Goal: Task Accomplishment & Management: Use online tool/utility

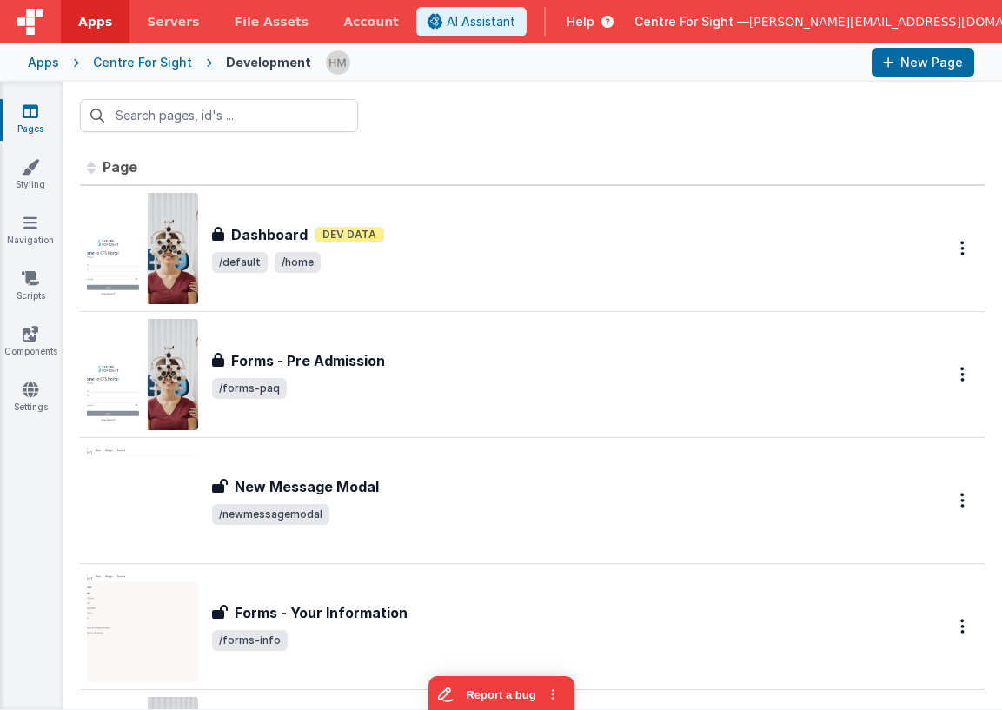
click at [774, 5] on header "Apps Servers File Assets Account Some FUTURE Slot AI Assistant Help Centre For …" at bounding box center [501, 21] width 1002 height 43
click at [749, 16] on span "Centre For Sight —" at bounding box center [692, 21] width 115 height 17
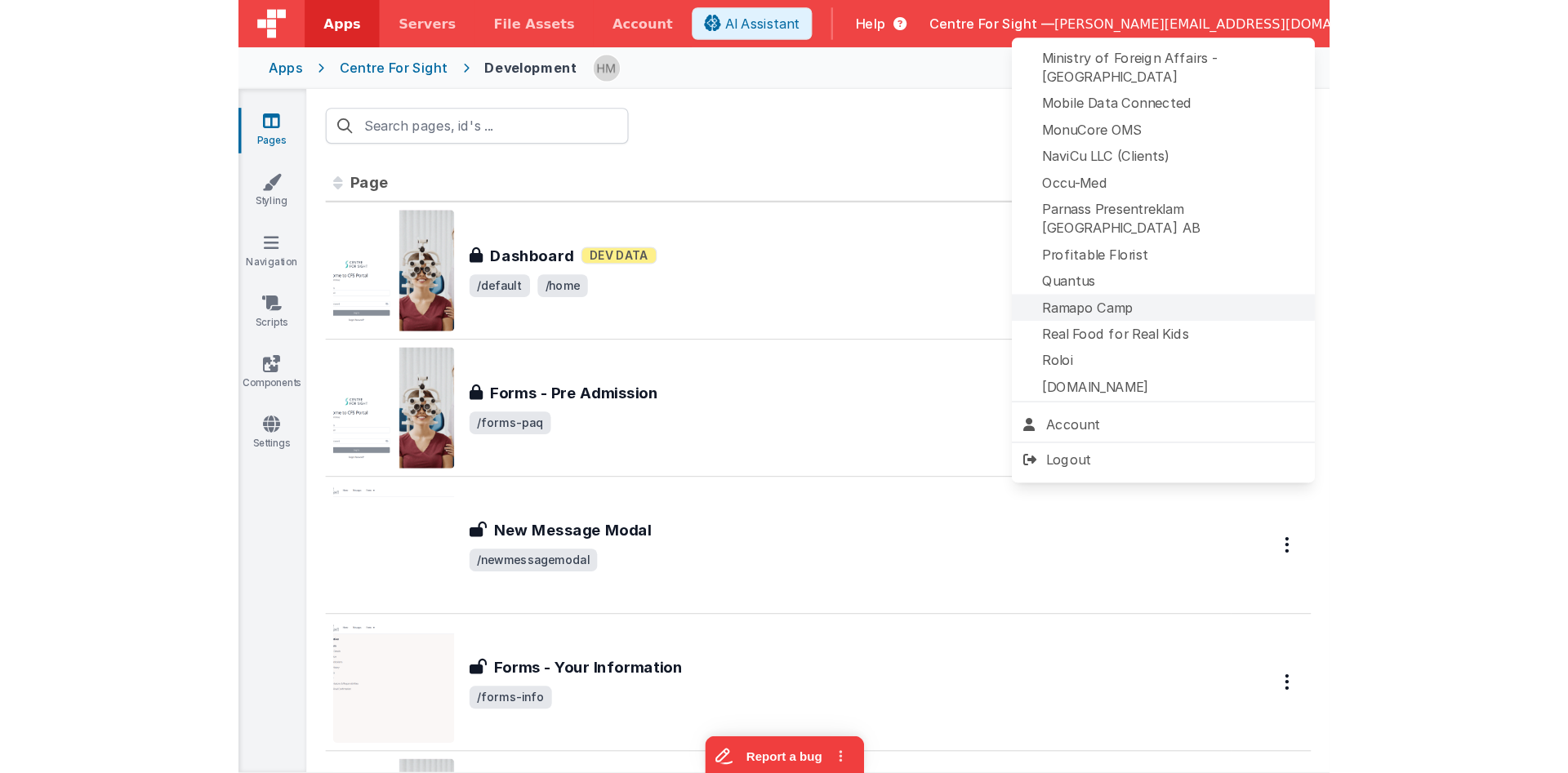
scroll to position [726, 0]
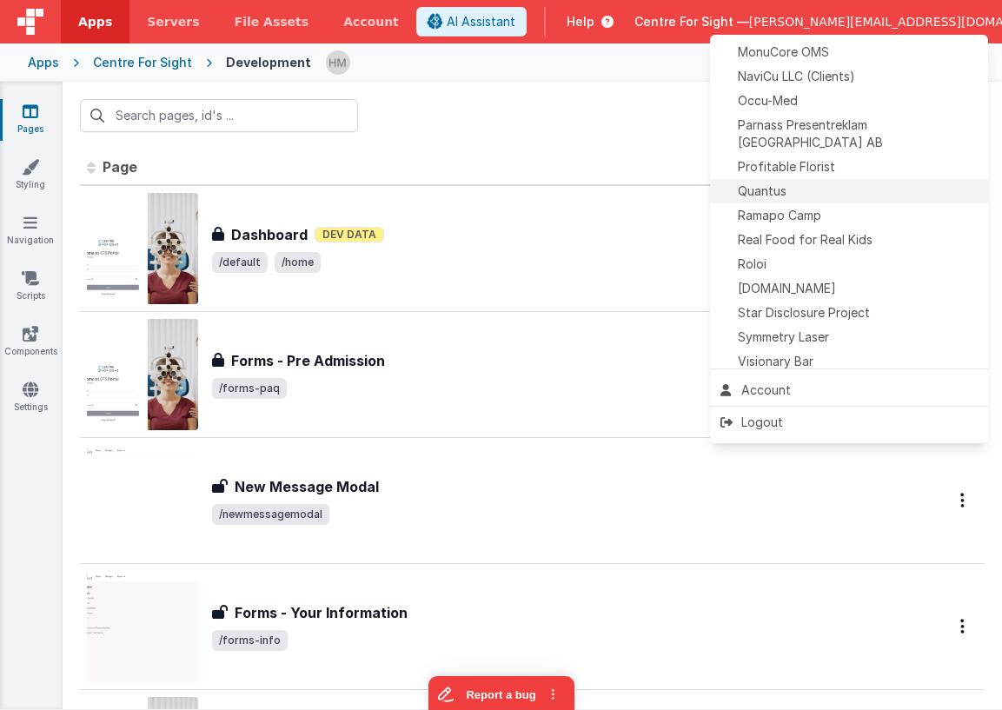
click at [764, 183] on span "Quantus" at bounding box center [762, 191] width 49 height 17
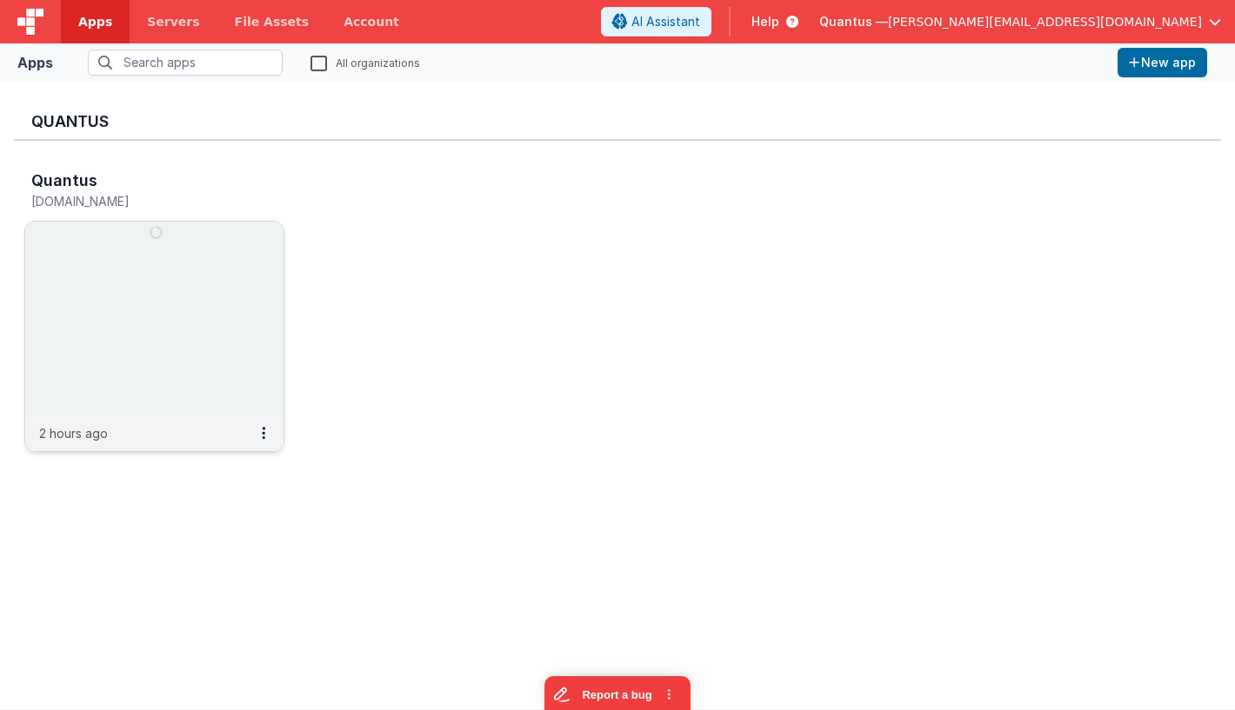
click at [208, 244] on img at bounding box center [154, 319] width 258 height 195
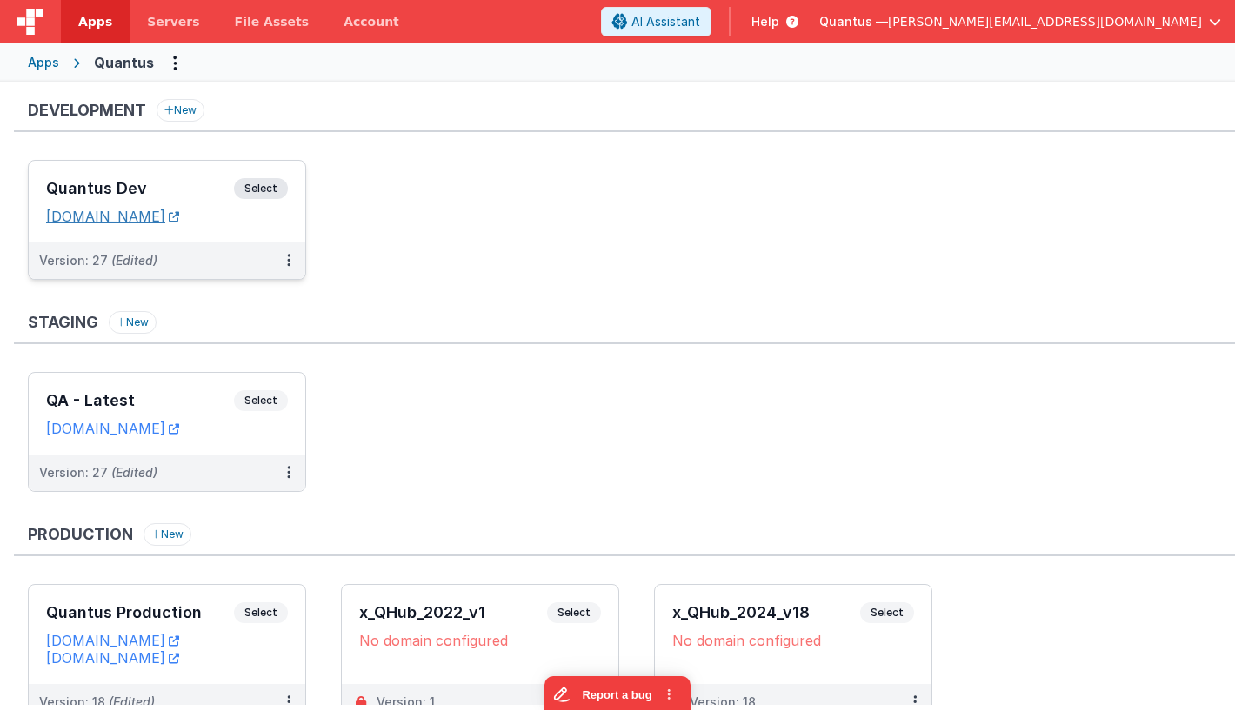
click at [179, 217] on link "[DOMAIN_NAME]" at bounding box center [112, 216] width 133 height 17
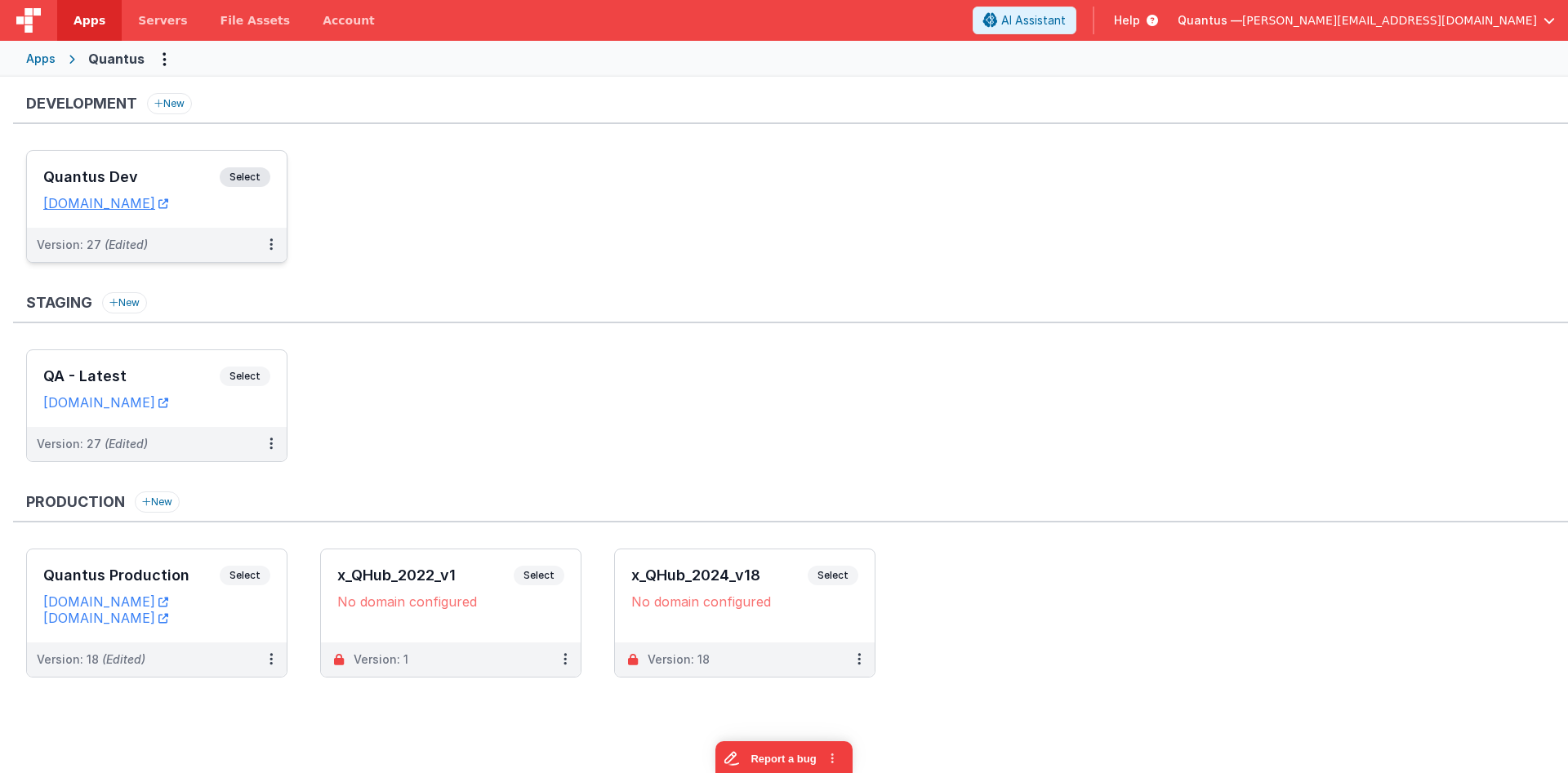
click at [141, 154] on div "Quantus Dev Select URLs [DOMAIN_NAME]" at bounding box center [157, 190] width 259 height 77
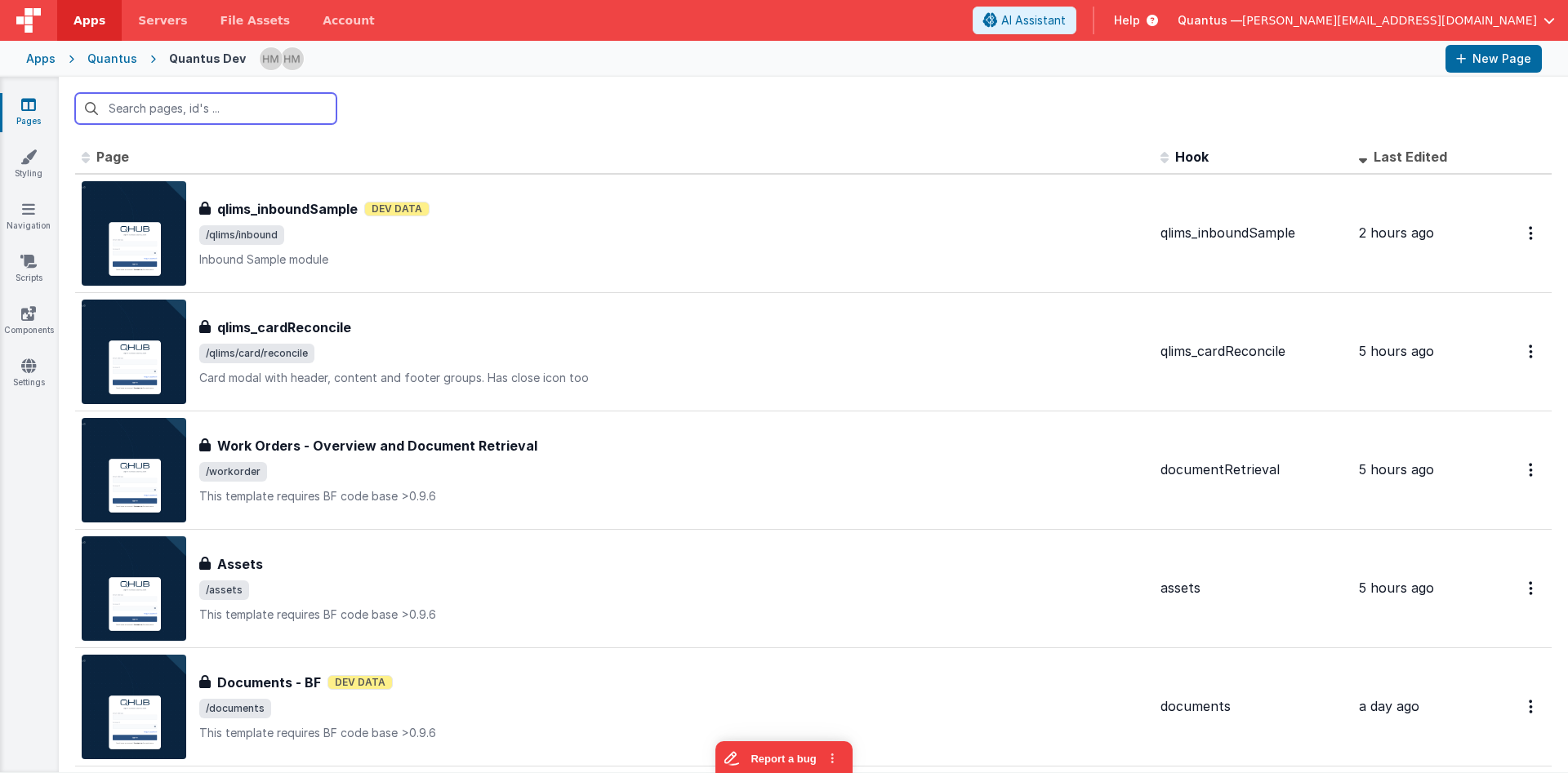
click at [227, 111] on input "text" at bounding box center [206, 108] width 261 height 31
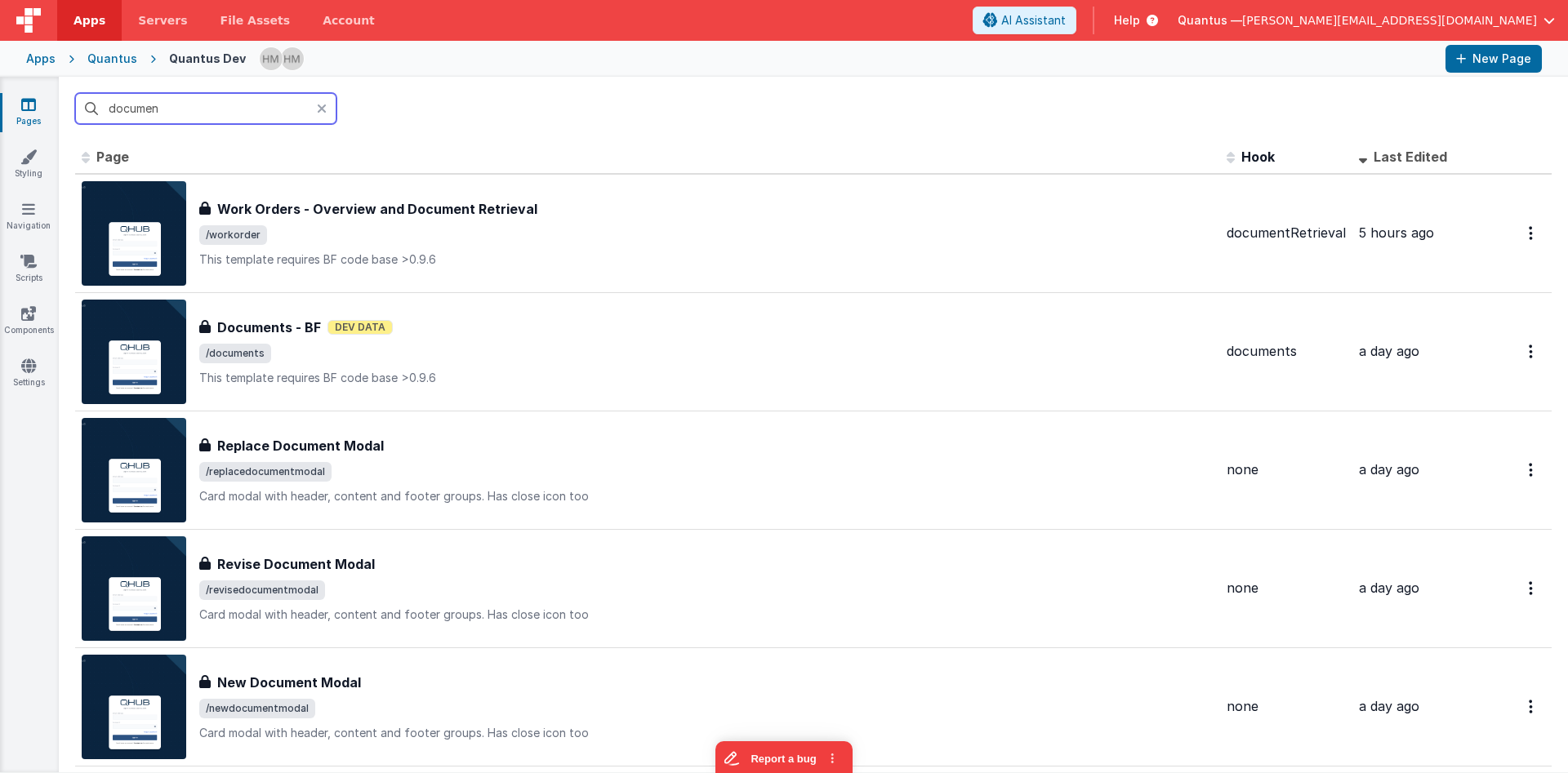
type input "document"
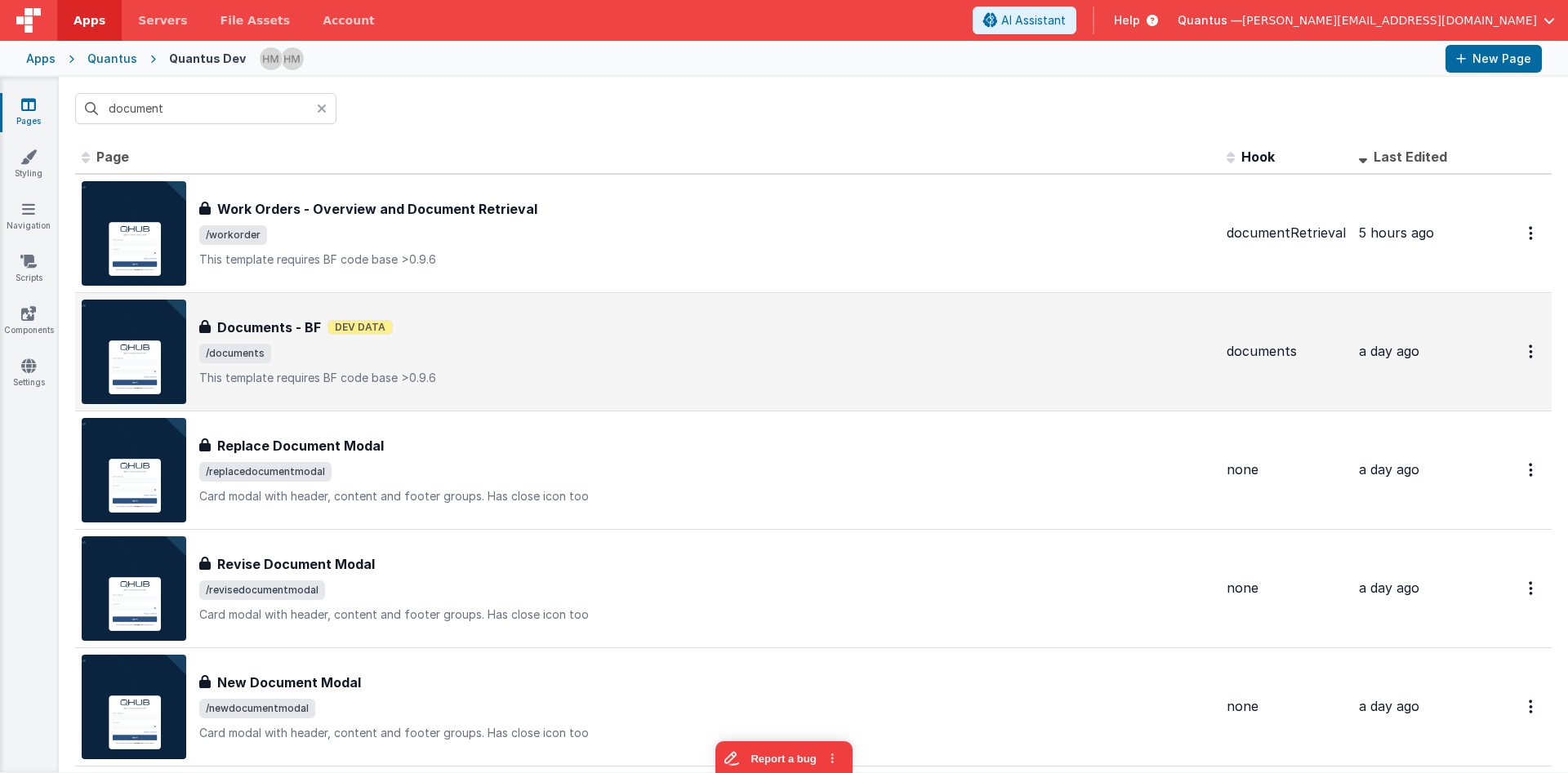
click at [571, 385] on p "This template requires BF code base >0.9.6" at bounding box center [706, 378] width 1015 height 16
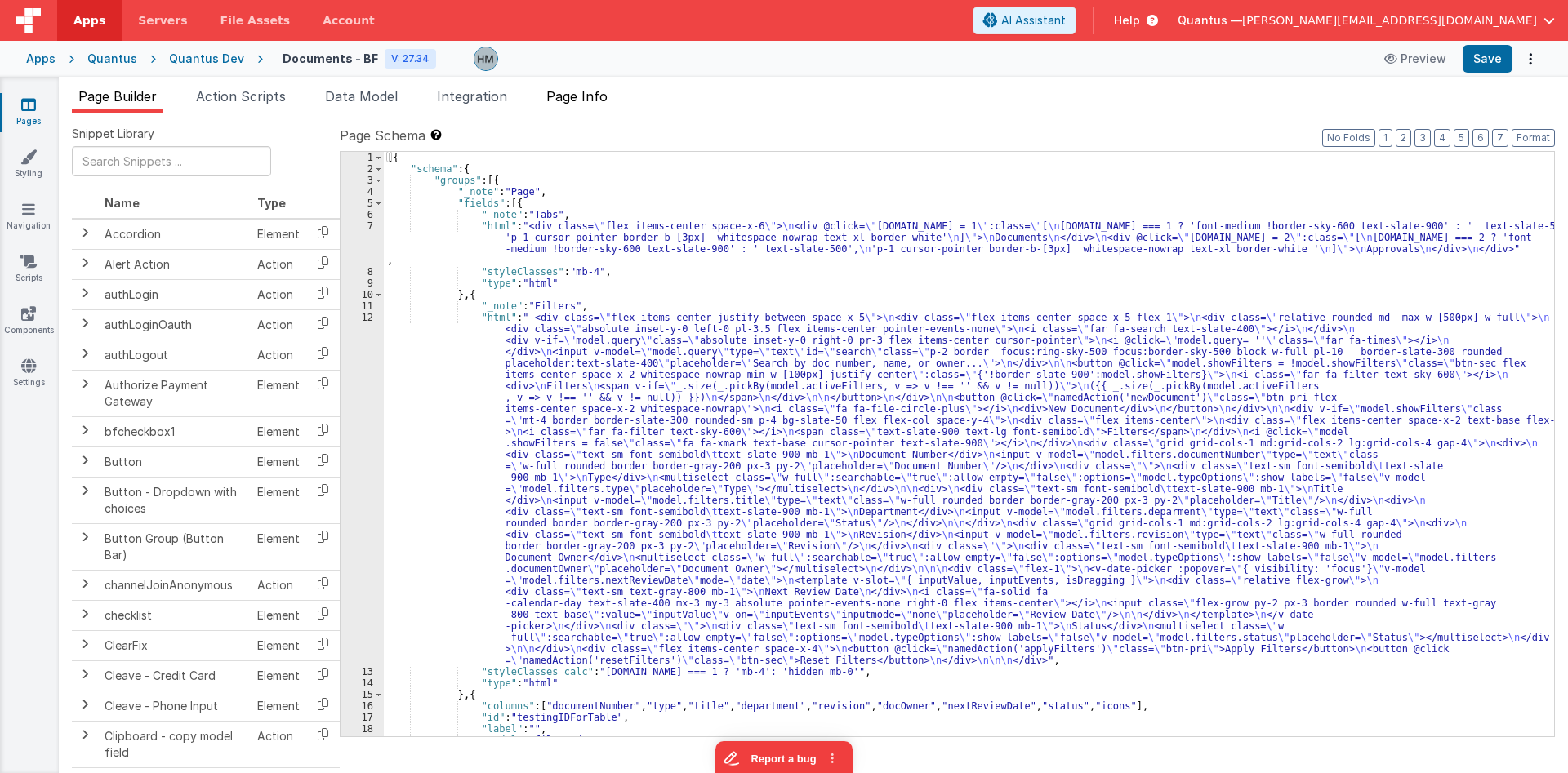
click at [580, 93] on span "Page Info" at bounding box center [577, 96] width 61 height 16
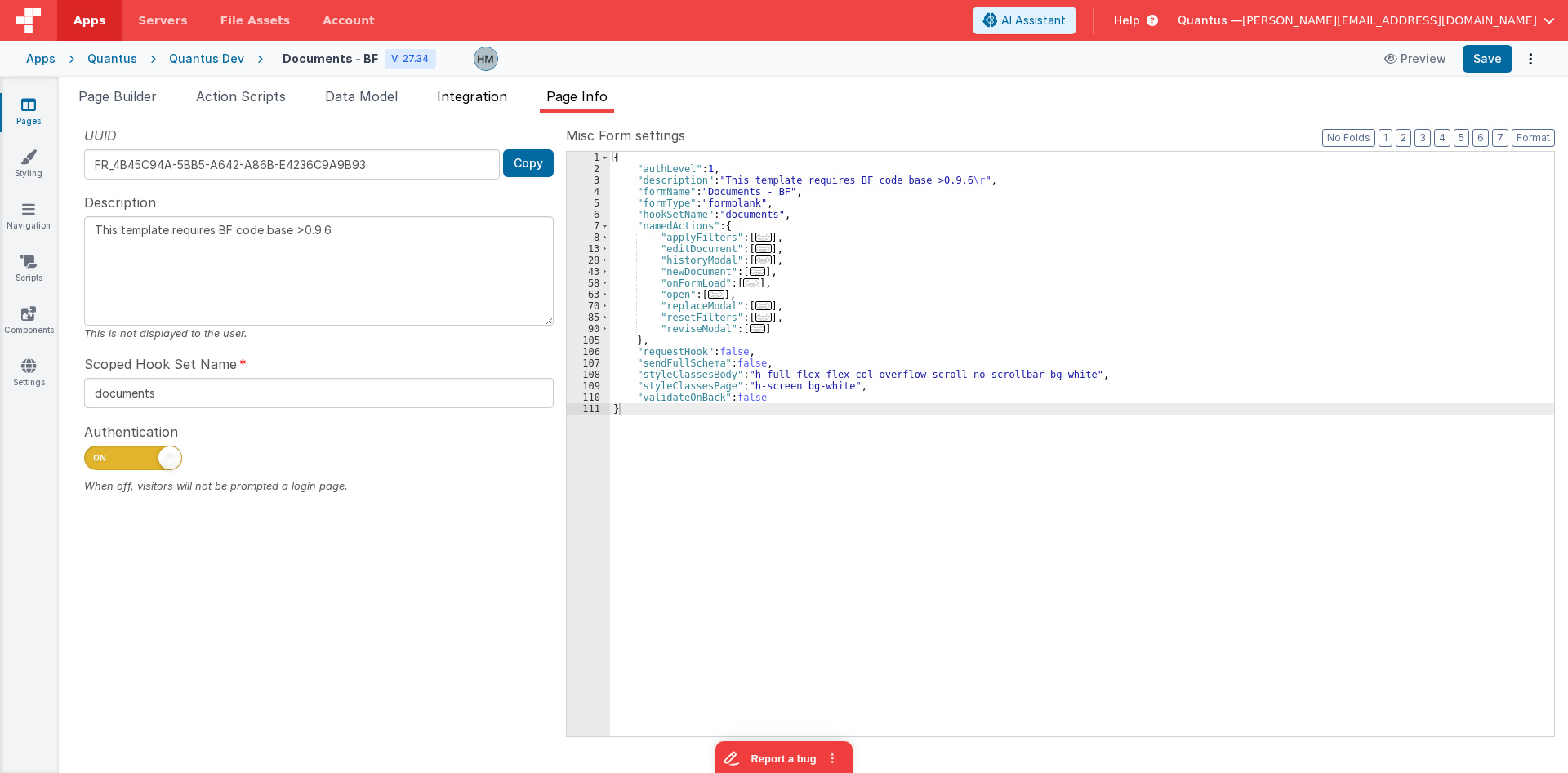
click at [492, 94] on span "Integration" at bounding box center [472, 96] width 70 height 16
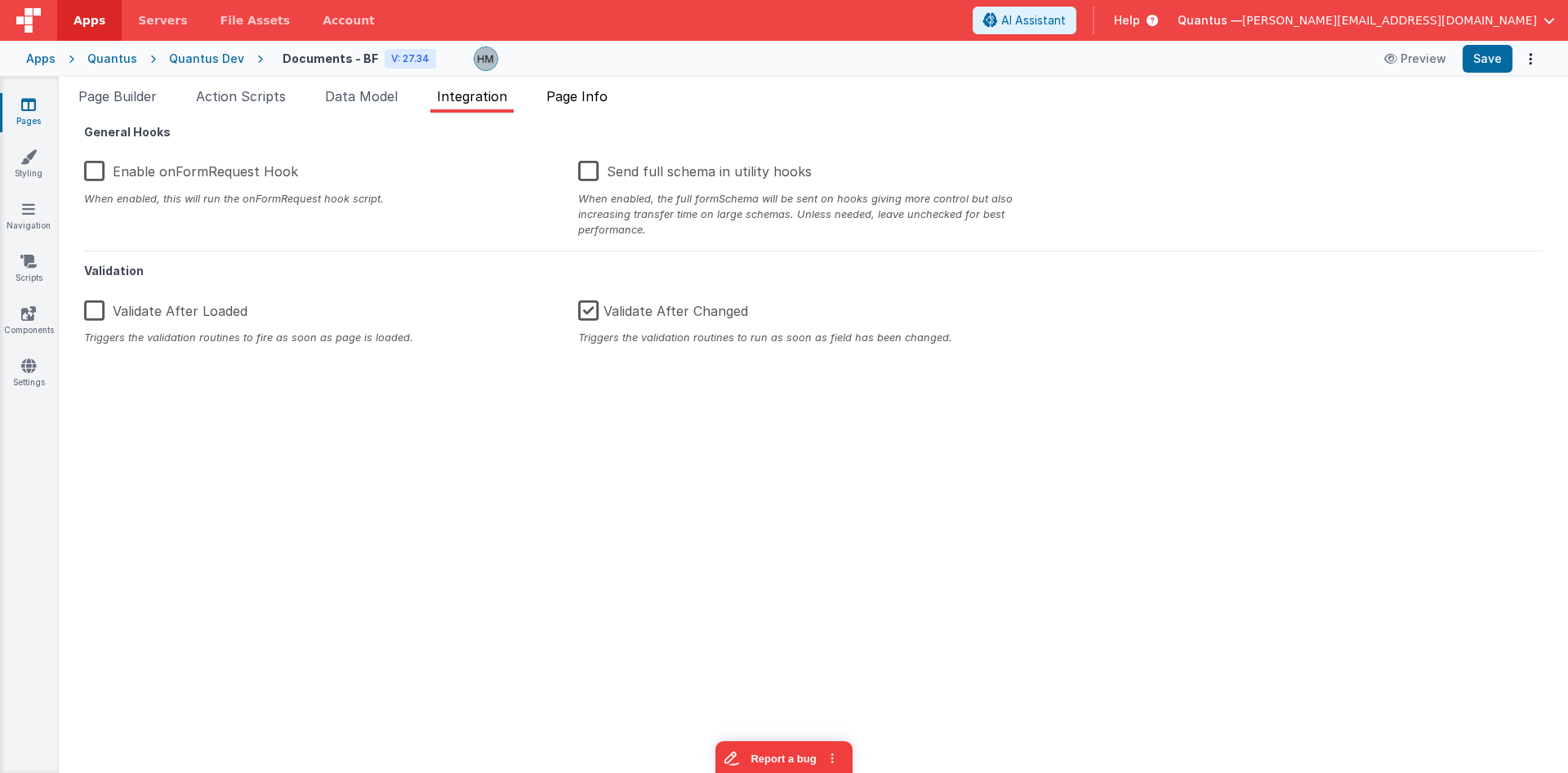
click at [588, 97] on span "Page Info" at bounding box center [577, 96] width 61 height 16
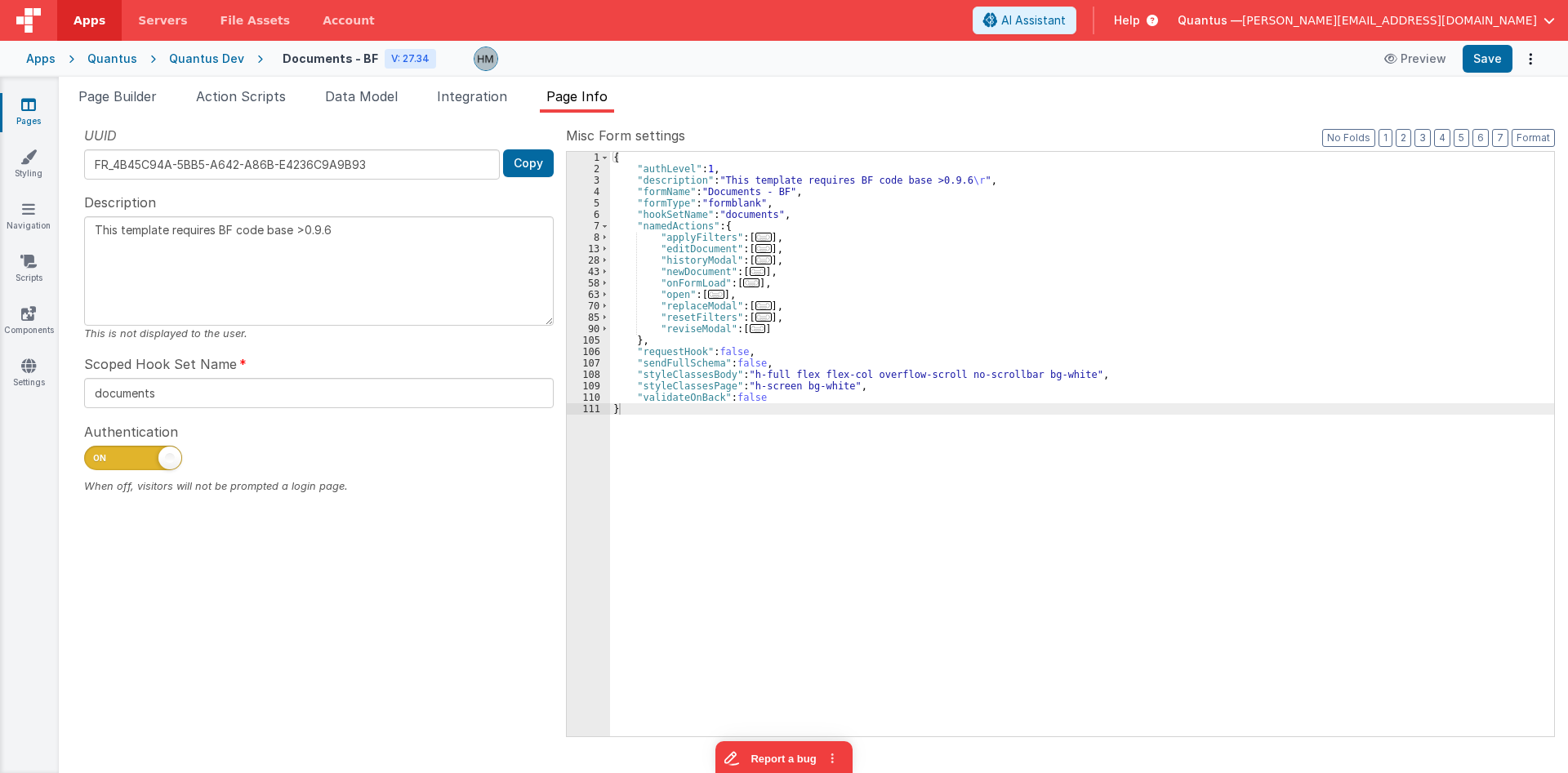
click at [747, 281] on span "..." at bounding box center [751, 283] width 16 height 9
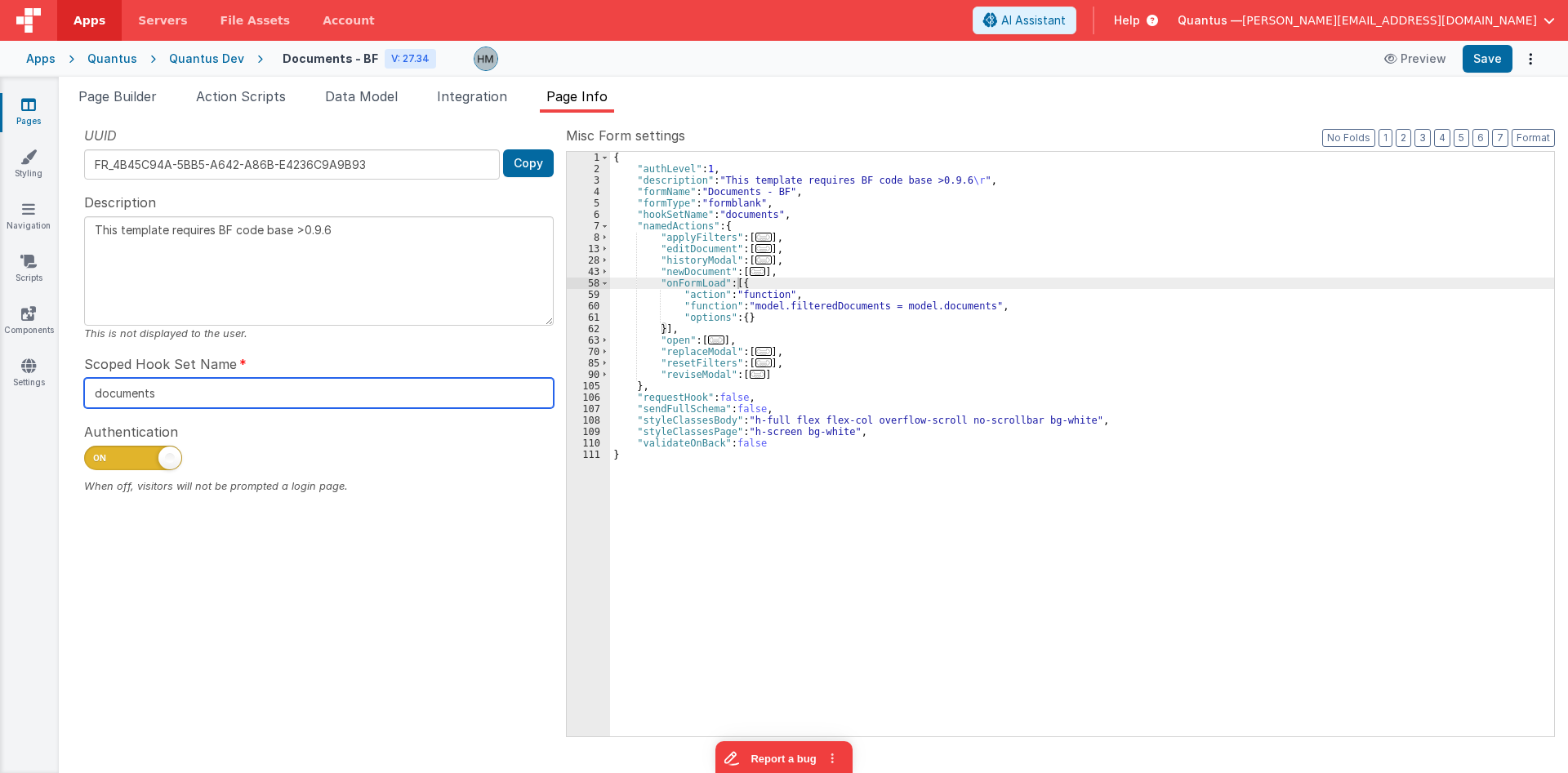
click at [194, 394] on input "documents" at bounding box center [319, 394] width 470 height 30
click at [155, 398] on input "documents" at bounding box center [319, 394] width 470 height 30
click at [191, 365] on span "Scoped Hook Set Name" at bounding box center [161, 363] width 153 height 20
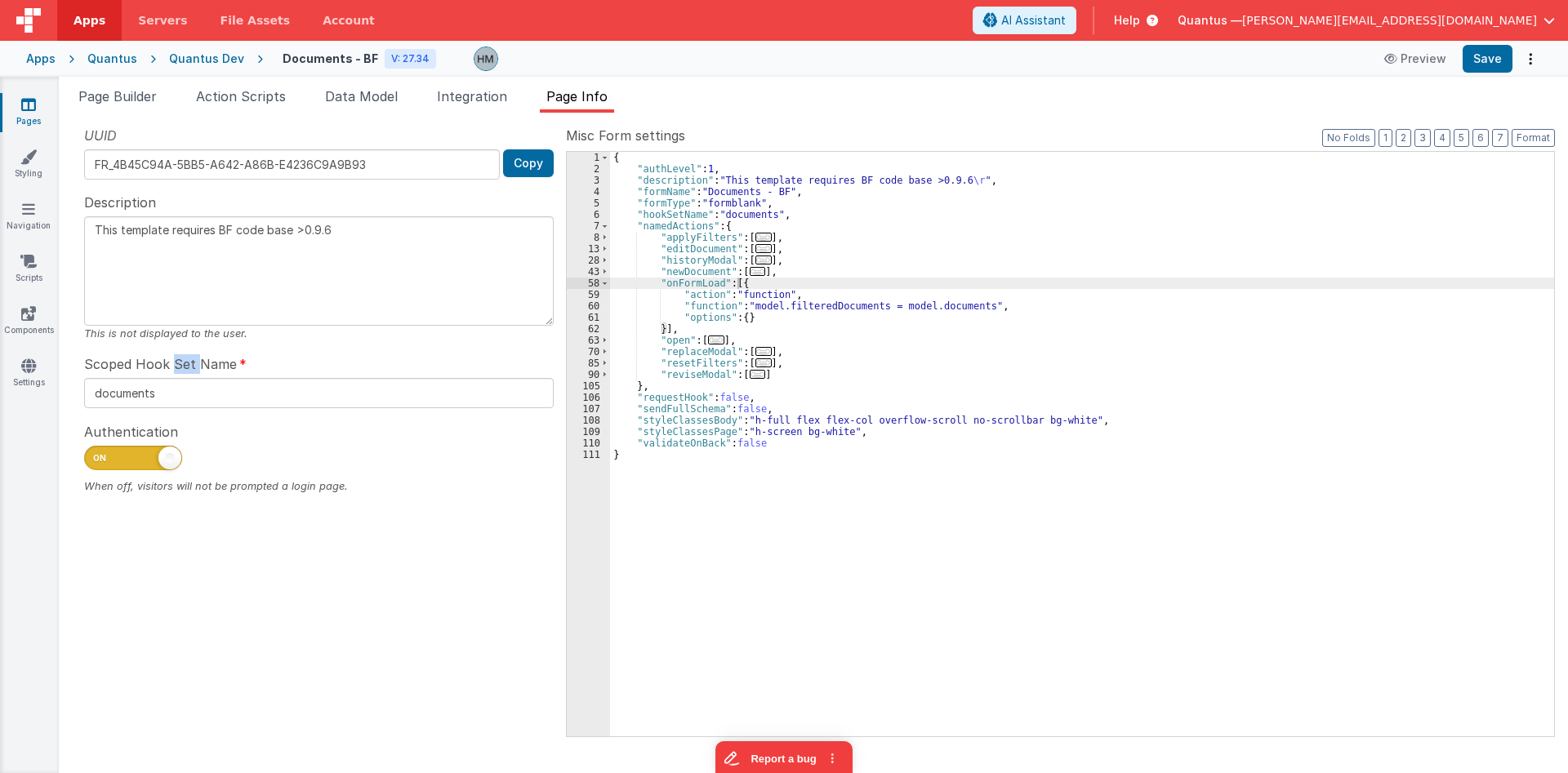
click at [191, 365] on span "Scoped Hook Set Name" at bounding box center [161, 363] width 153 height 20
click at [225, 391] on input "documents" at bounding box center [319, 394] width 470 height 30
click at [741, 229] on div "{ "authLevel" : 1 , "description" : "This template requires BF code base >0.9.6…" at bounding box center [1081, 456] width 944 height 608
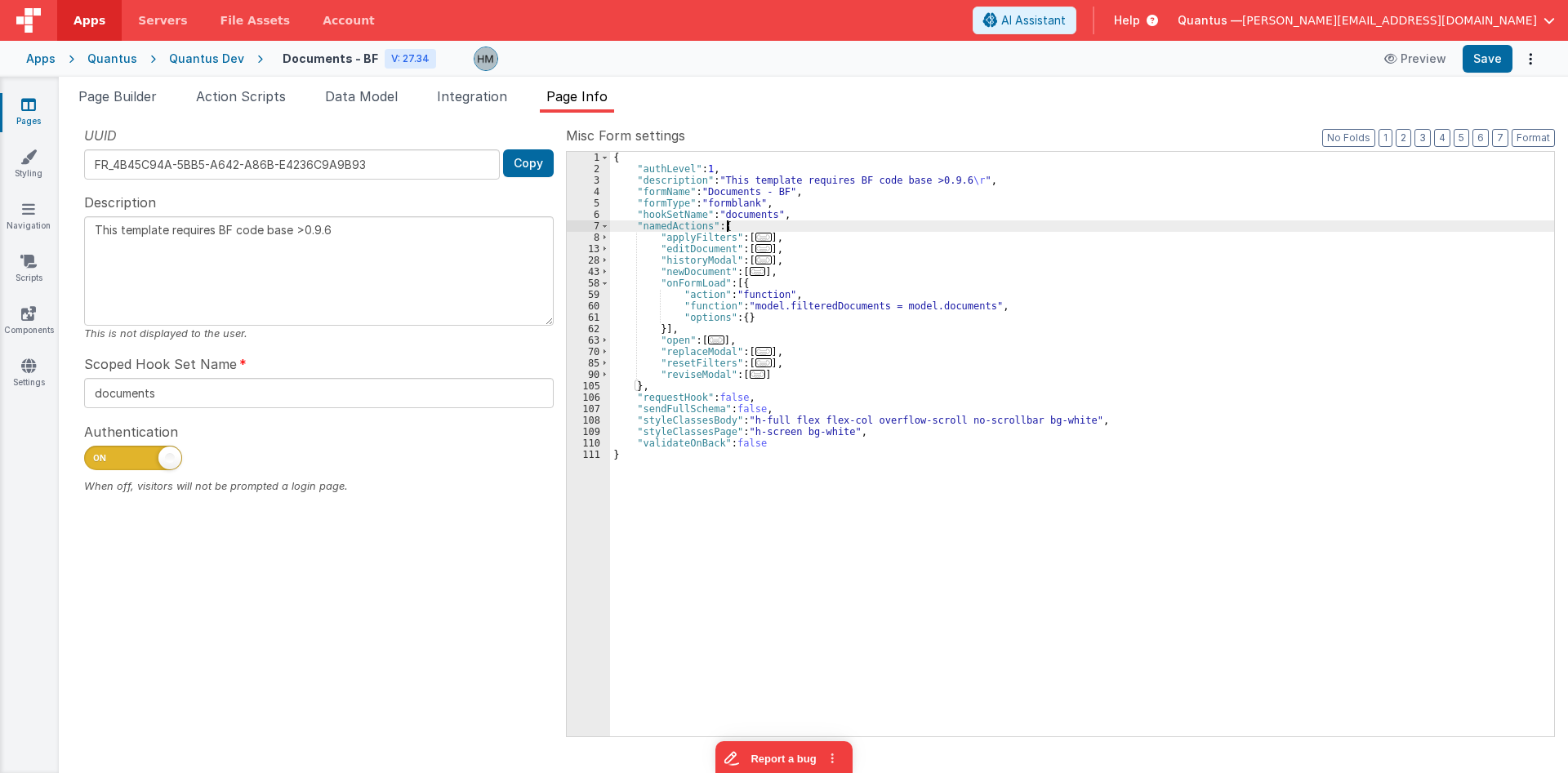
type textarea "This template requires BF code base >0.9.6"
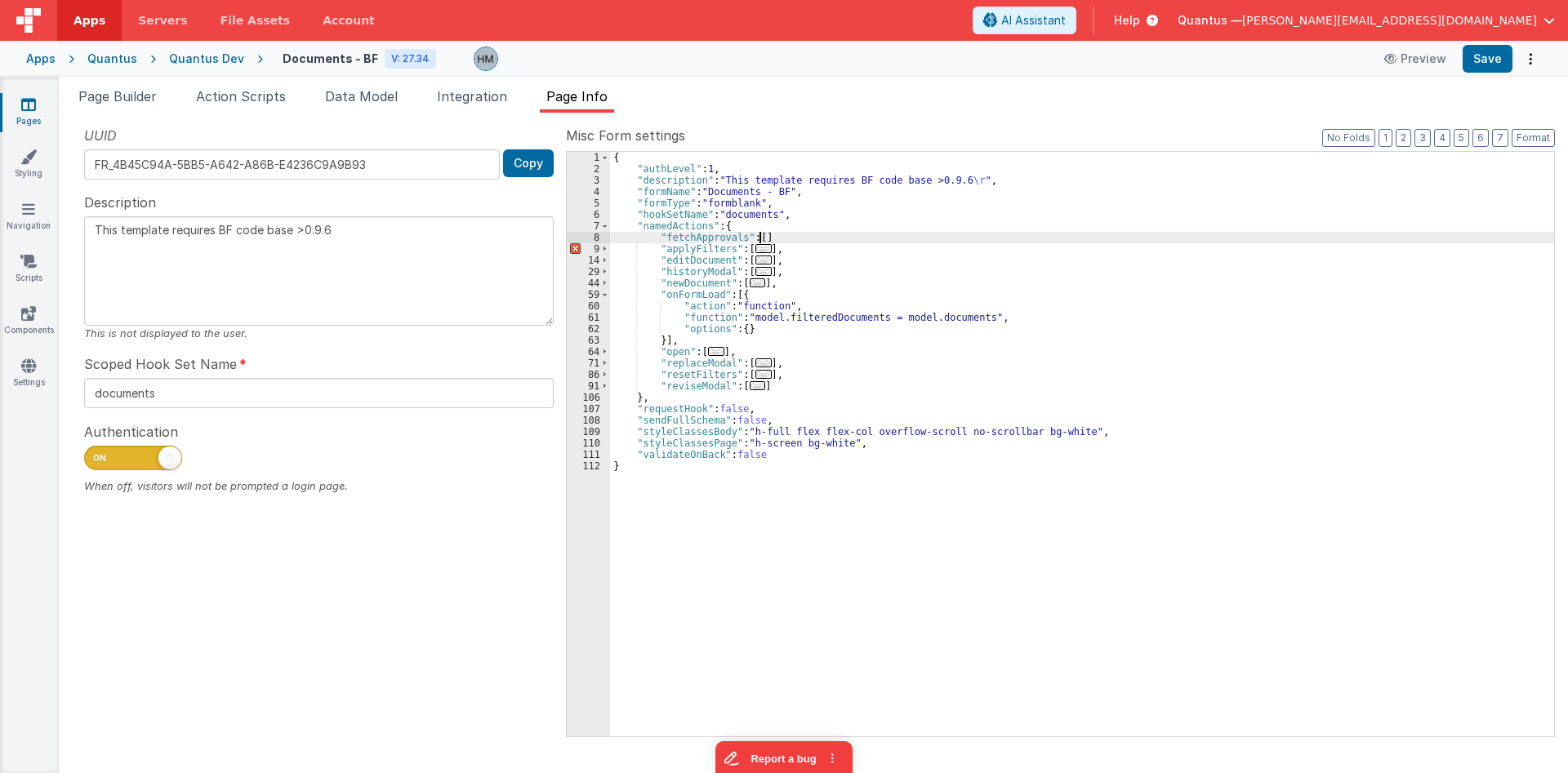
type textarea "This template requires BF code base >0.9.6"
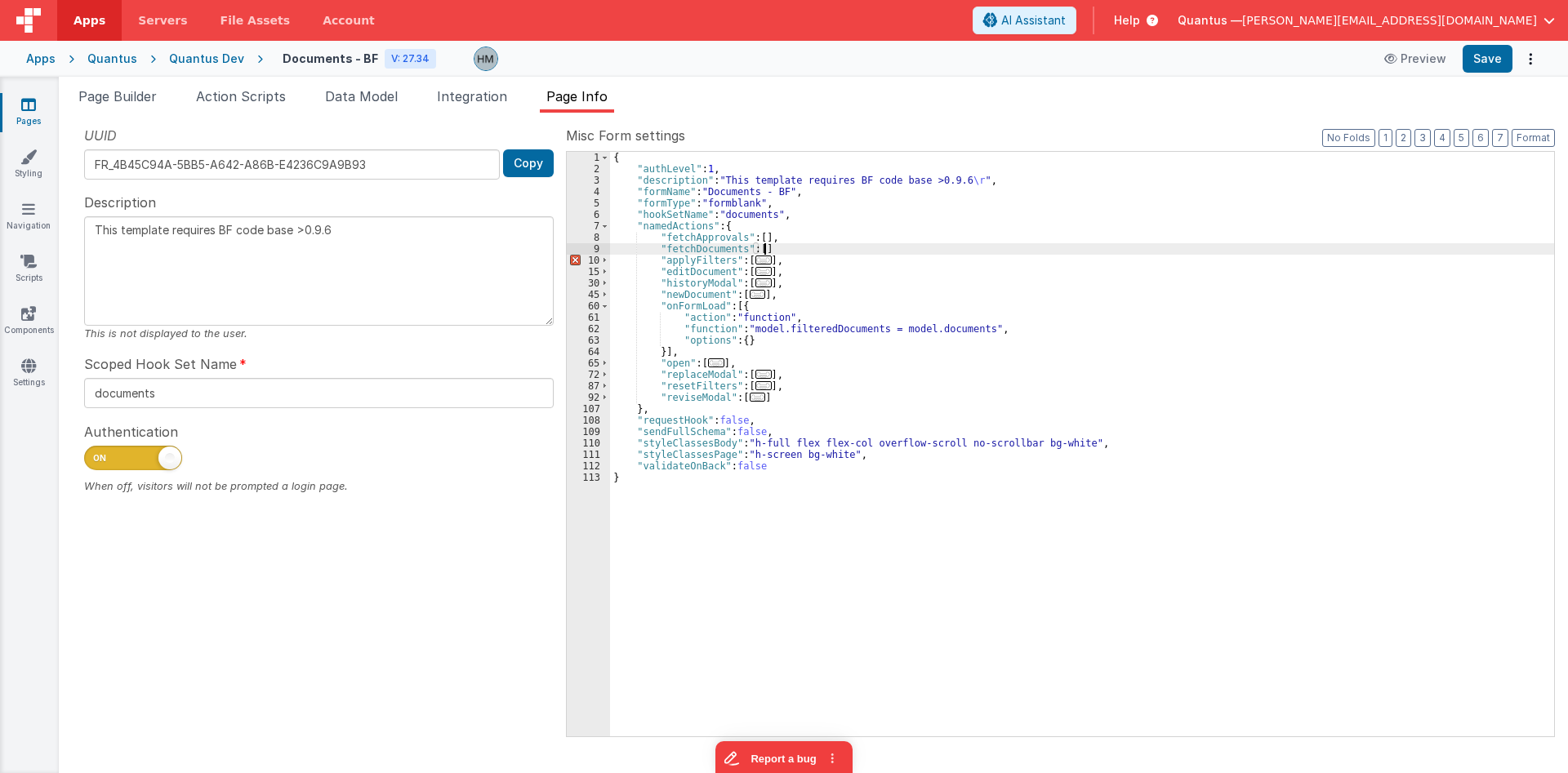
type textarea "This template requires BF code base >0.9.6"
click at [122, 98] on span "Page Builder" at bounding box center [116, 96] width 78 height 16
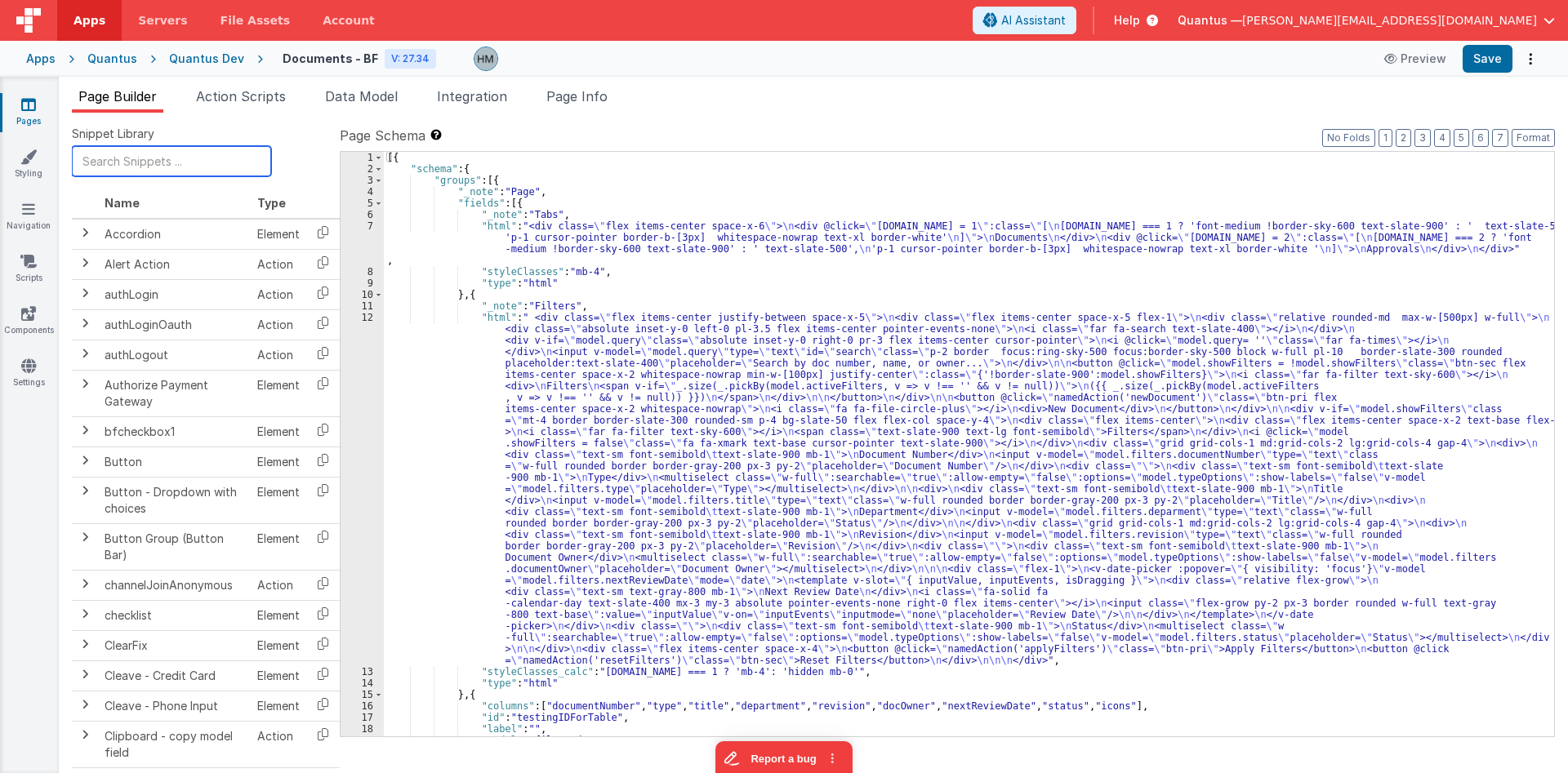
click at [177, 153] on input "text" at bounding box center [172, 162] width 199 height 30
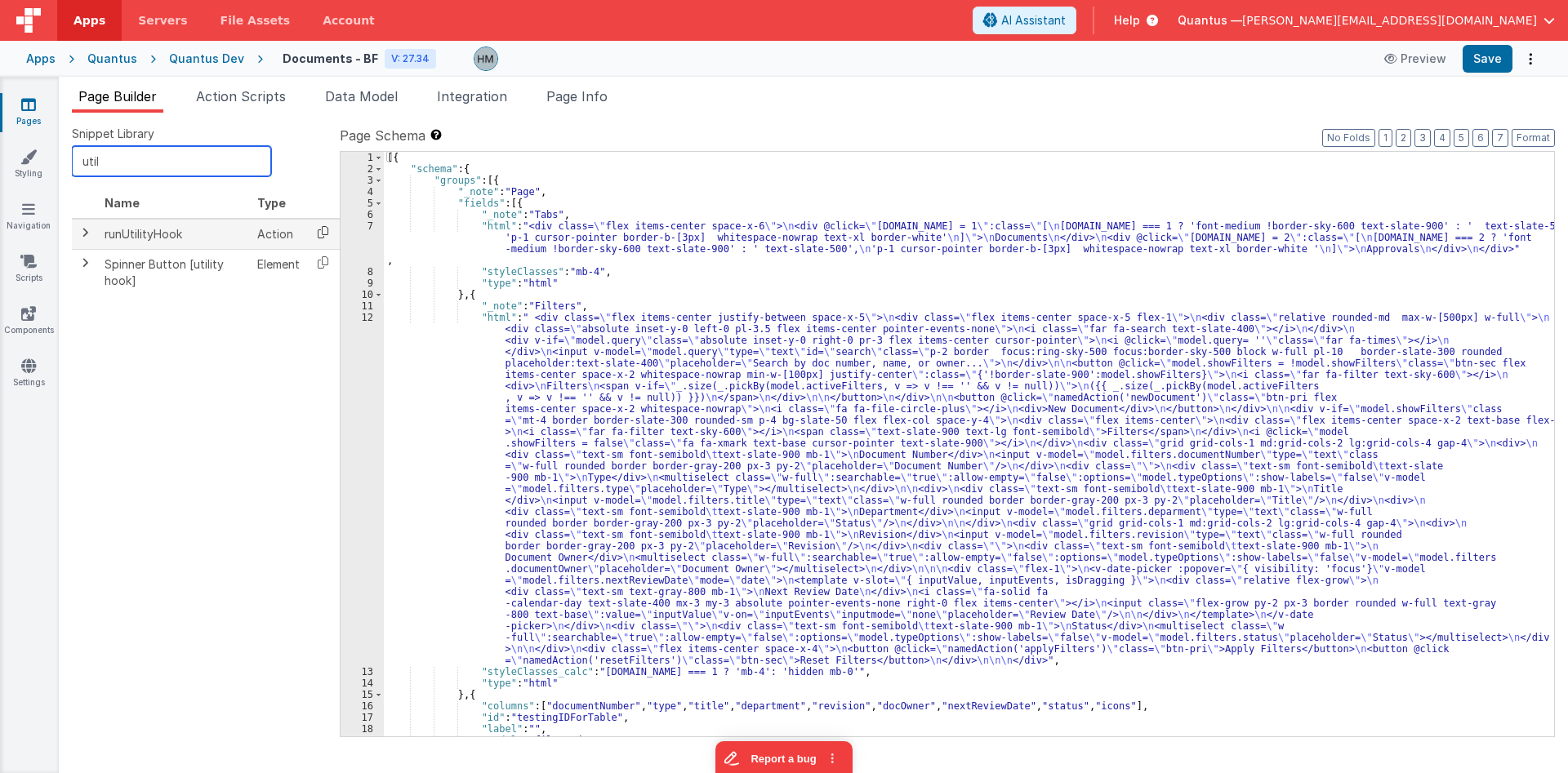
type input "util"
click at [321, 231] on icon at bounding box center [323, 232] width 34 height 25
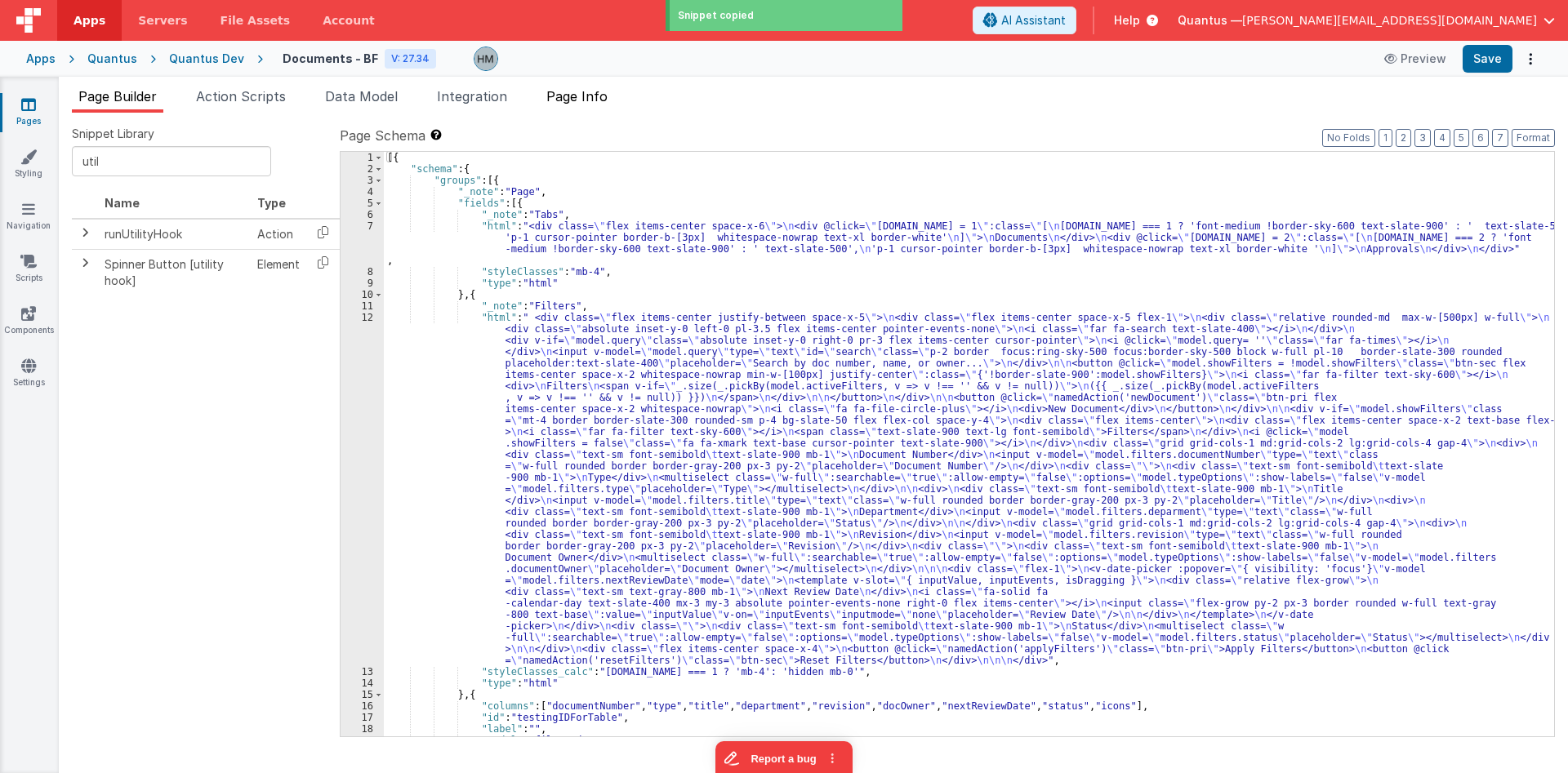
click at [566, 100] on span "Page Info" at bounding box center [577, 96] width 61 height 16
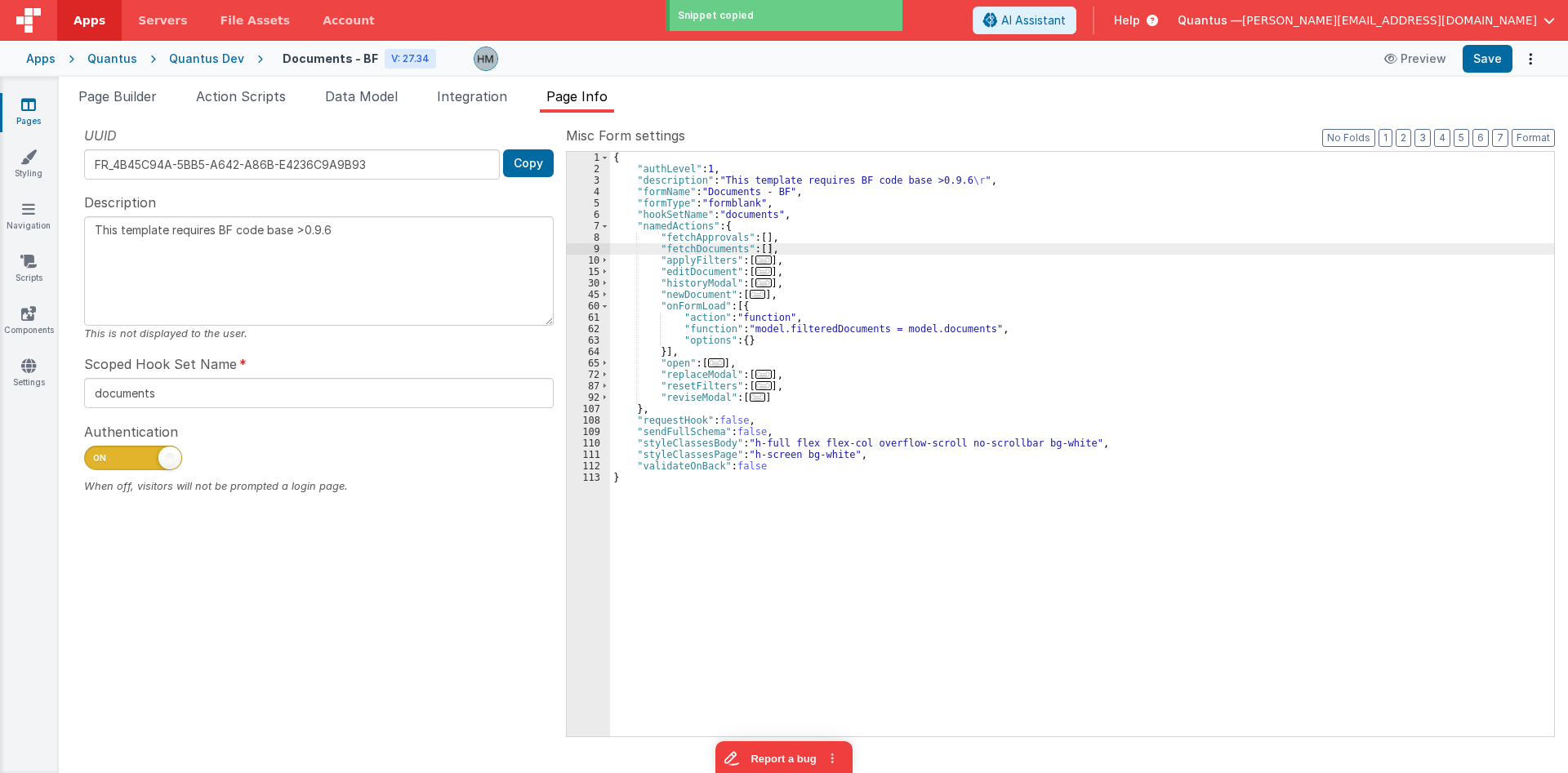
click at [760, 237] on div "{ "authLevel" : 1 , "description" : "This template requires BF code base >0.9.6…" at bounding box center [1081, 456] width 944 height 608
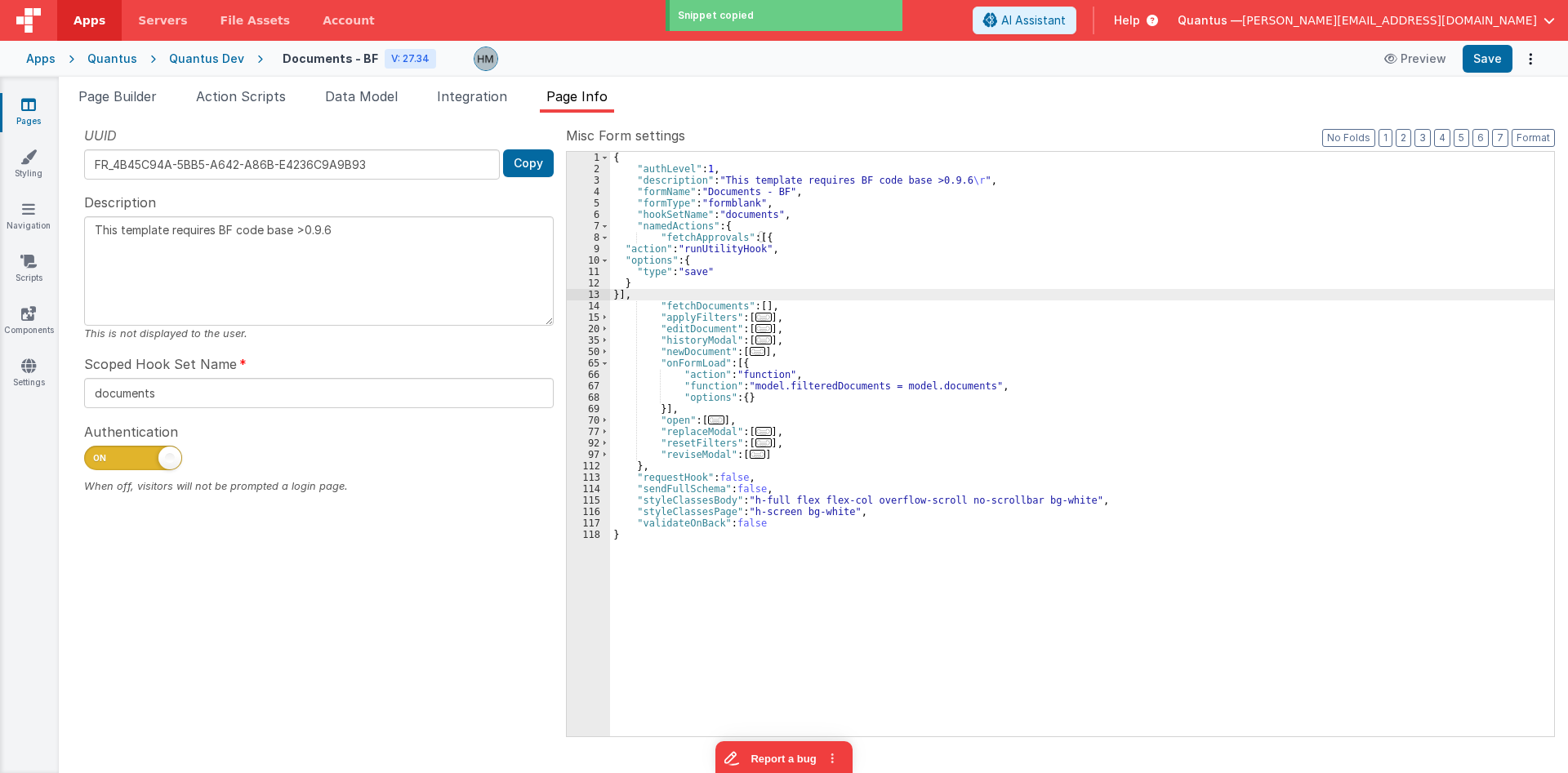
click at [759, 304] on div "{ "authLevel" : 1 , "description" : "This template requires BF code base >0.9.6…" at bounding box center [1081, 456] width 944 height 608
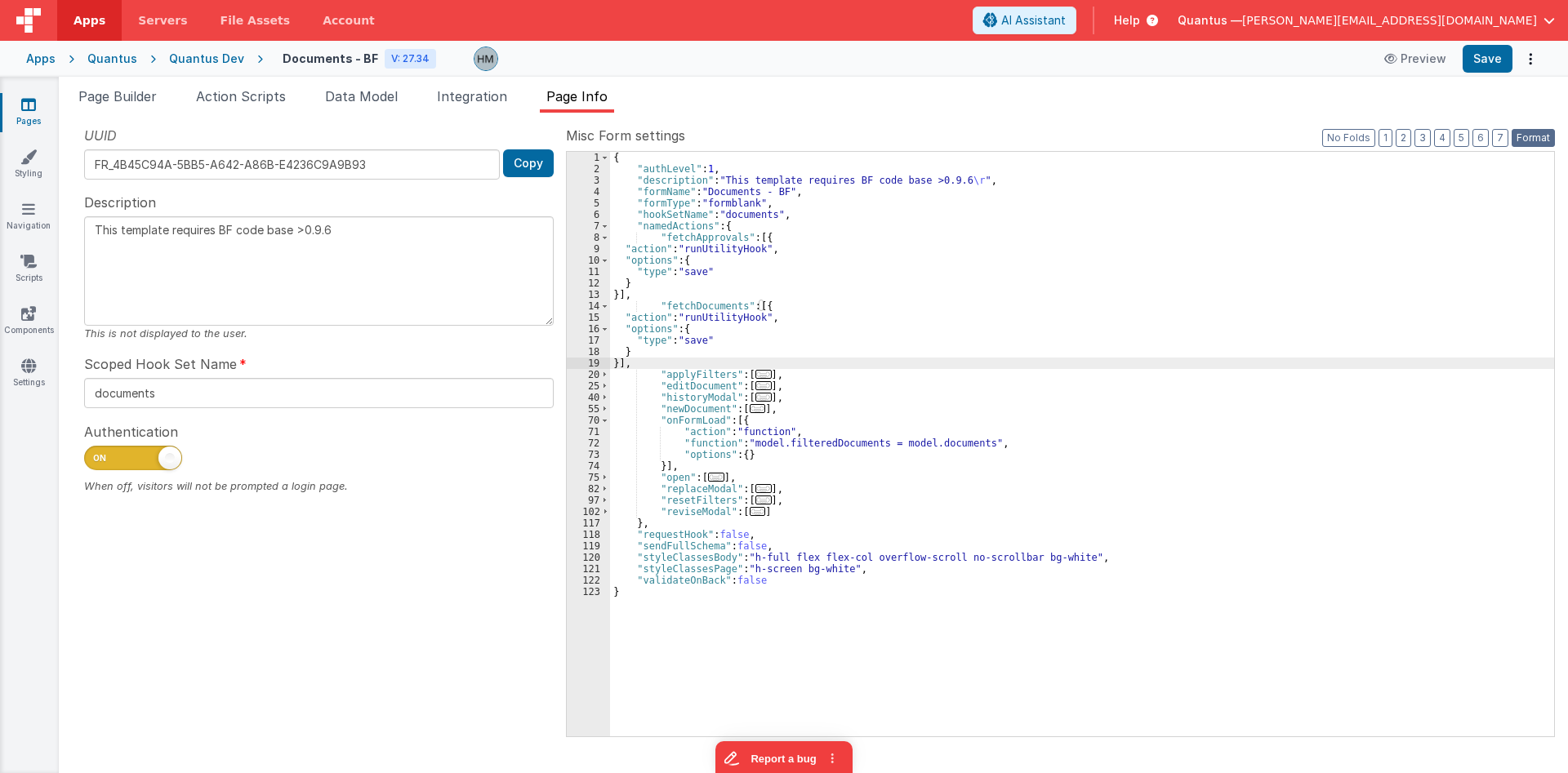
click at [941, 134] on button "Format" at bounding box center [1533, 137] width 43 height 18
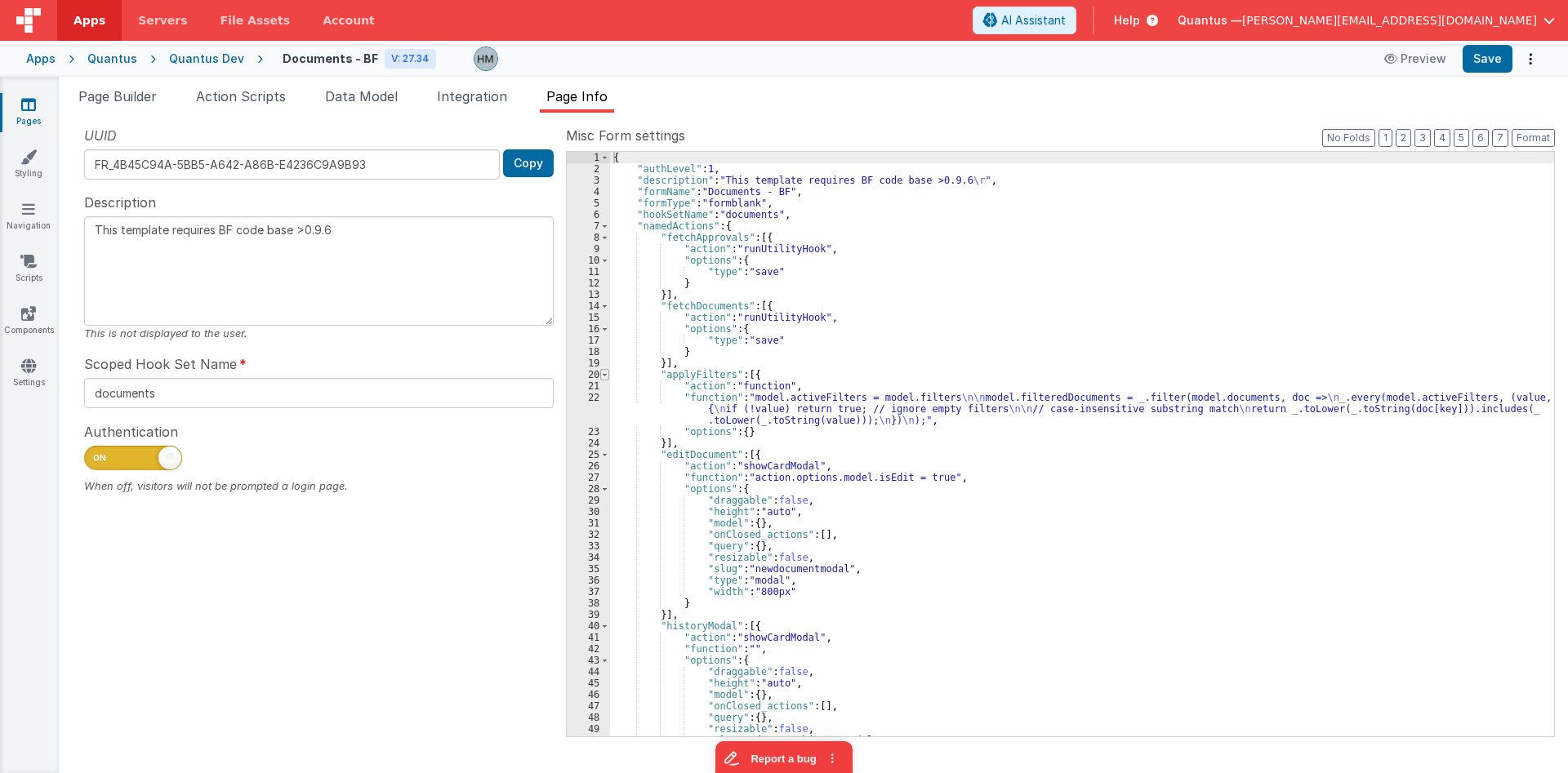
click at [602, 373] on span at bounding box center [605, 375] width 9 height 11
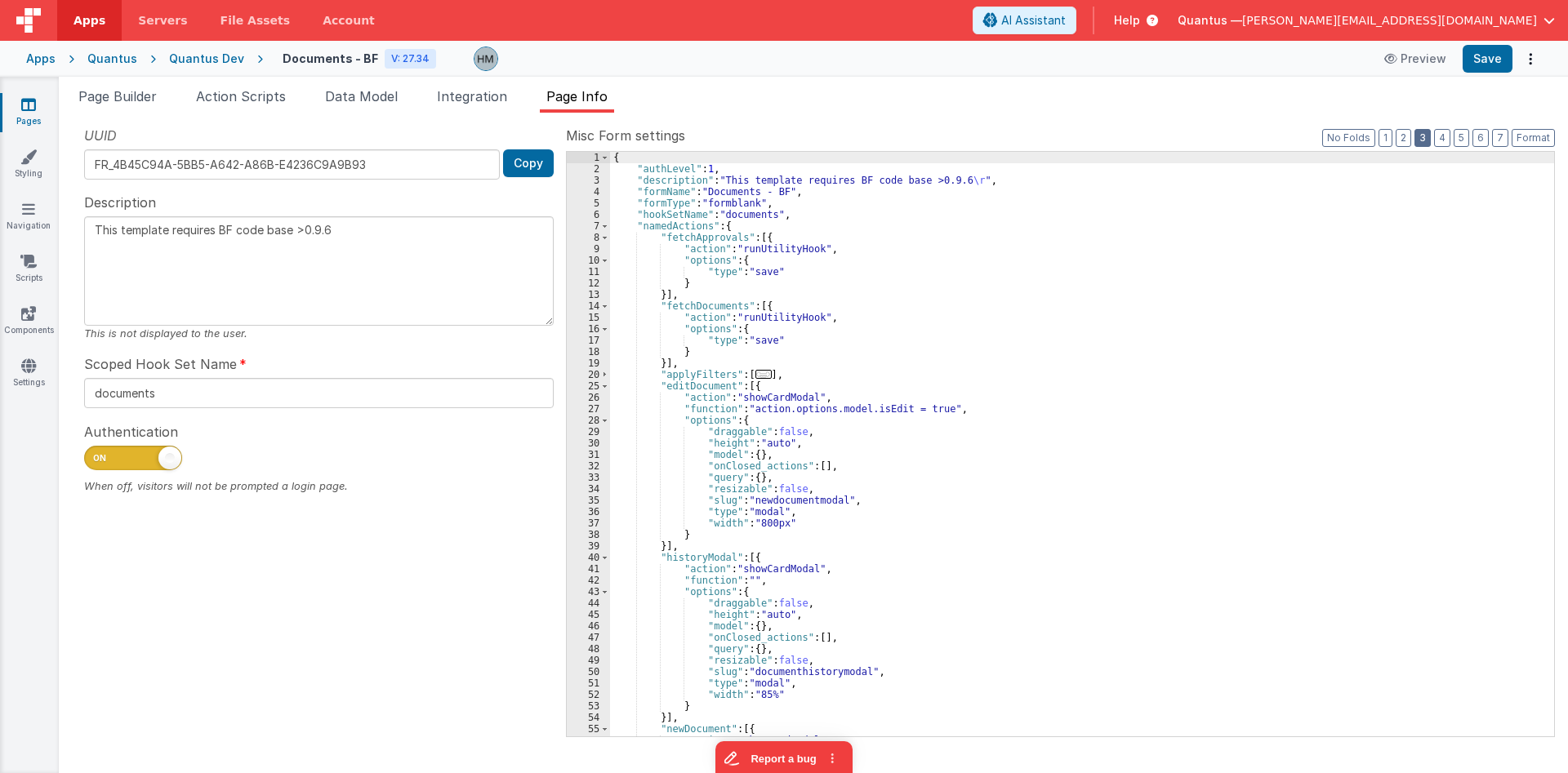
click at [941, 141] on button "3" at bounding box center [1422, 137] width 16 height 18
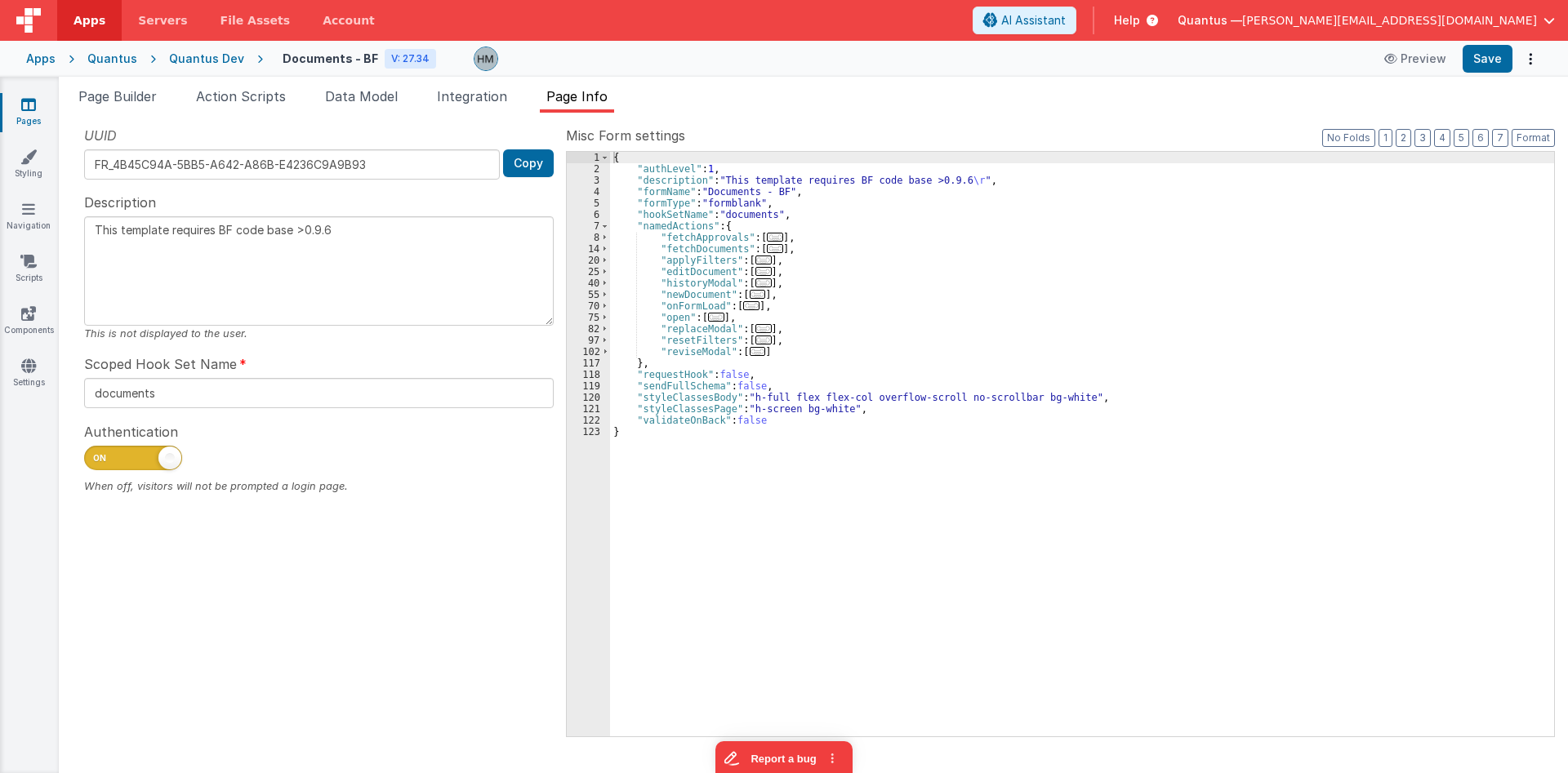
click at [767, 238] on span "..." at bounding box center [774, 238] width 16 height 9
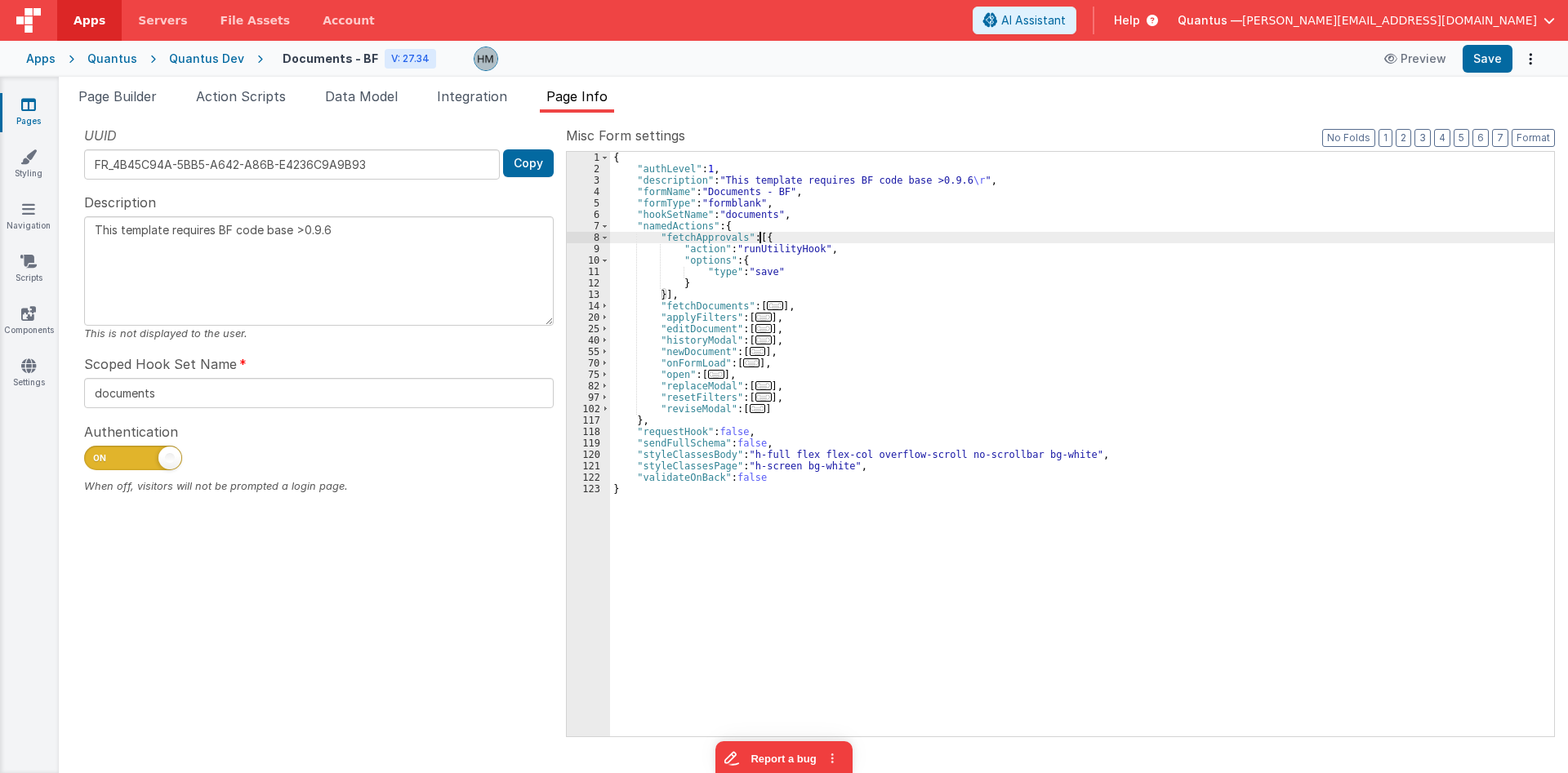
click at [764, 272] on div "{ "authLevel" : 1 , "description" : "This template requires BF code base >0.9.6…" at bounding box center [1081, 456] width 944 height 608
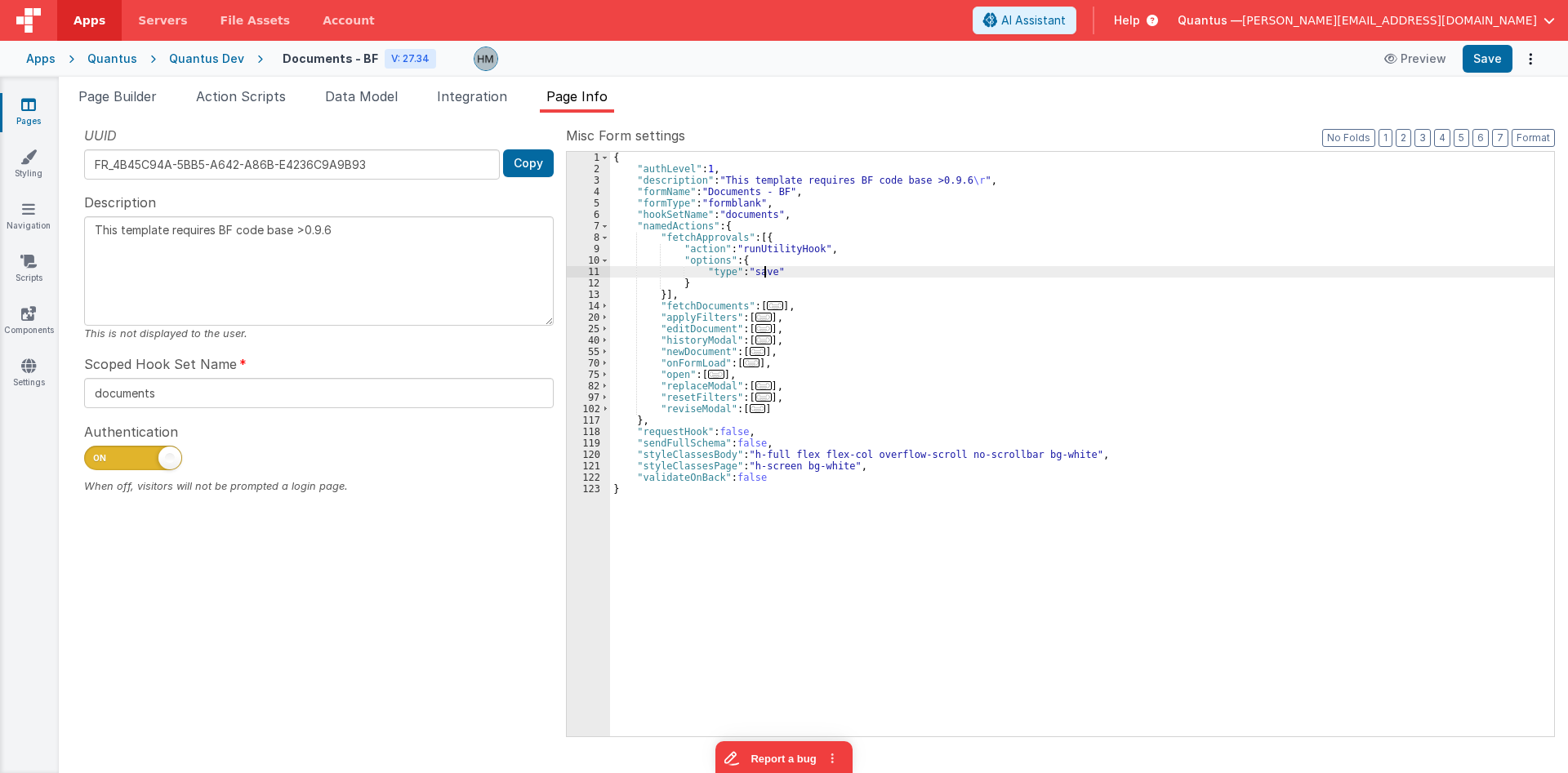
click at [764, 272] on div "{ "authLevel" : 1 , "description" : "This template requires BF code base >0.9.6…" at bounding box center [1081, 456] width 944 height 608
type textarea "This template requires BF code base >0.9.6"
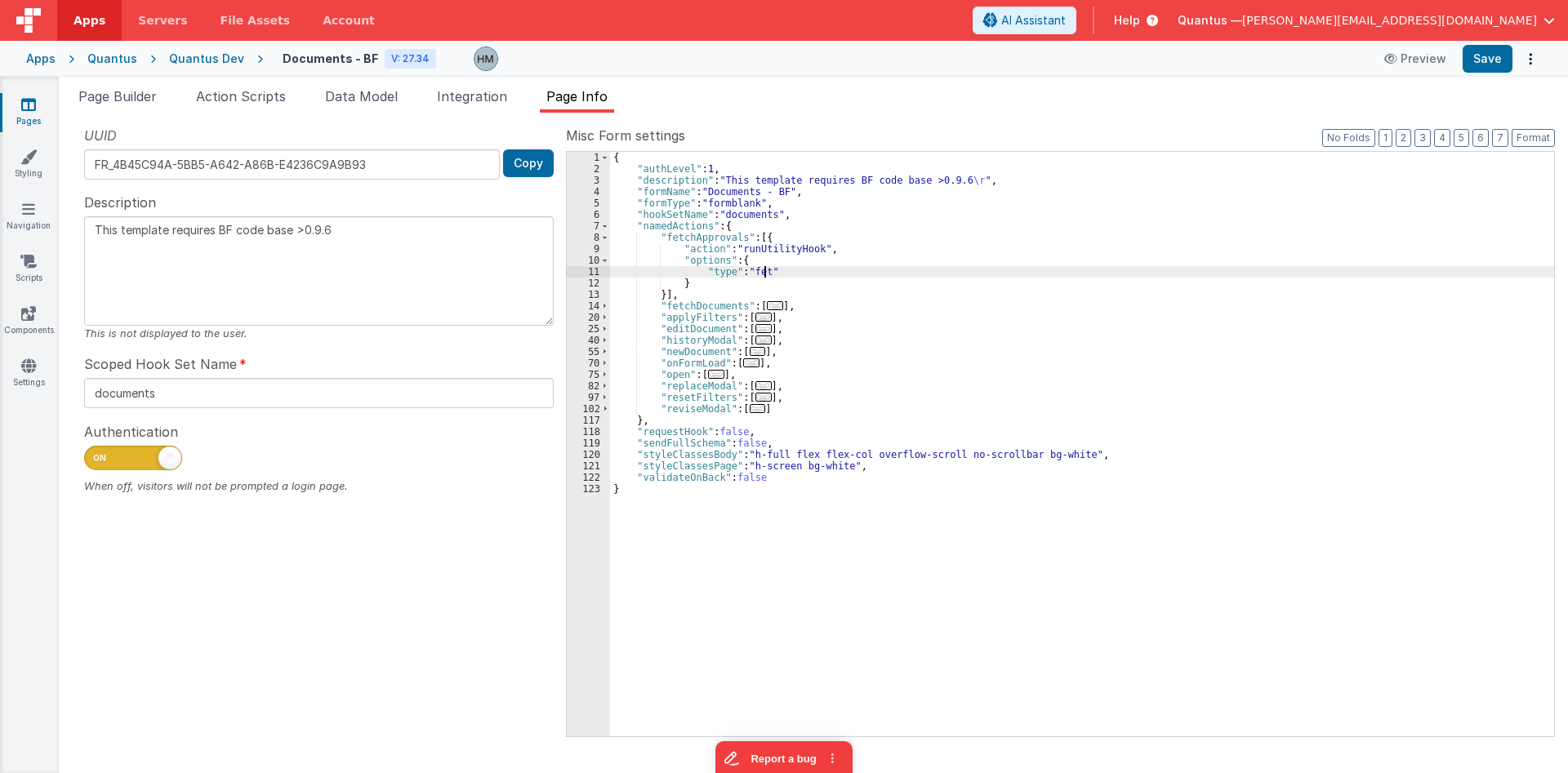
type textarea "This template requires BF code base >0.9.6"
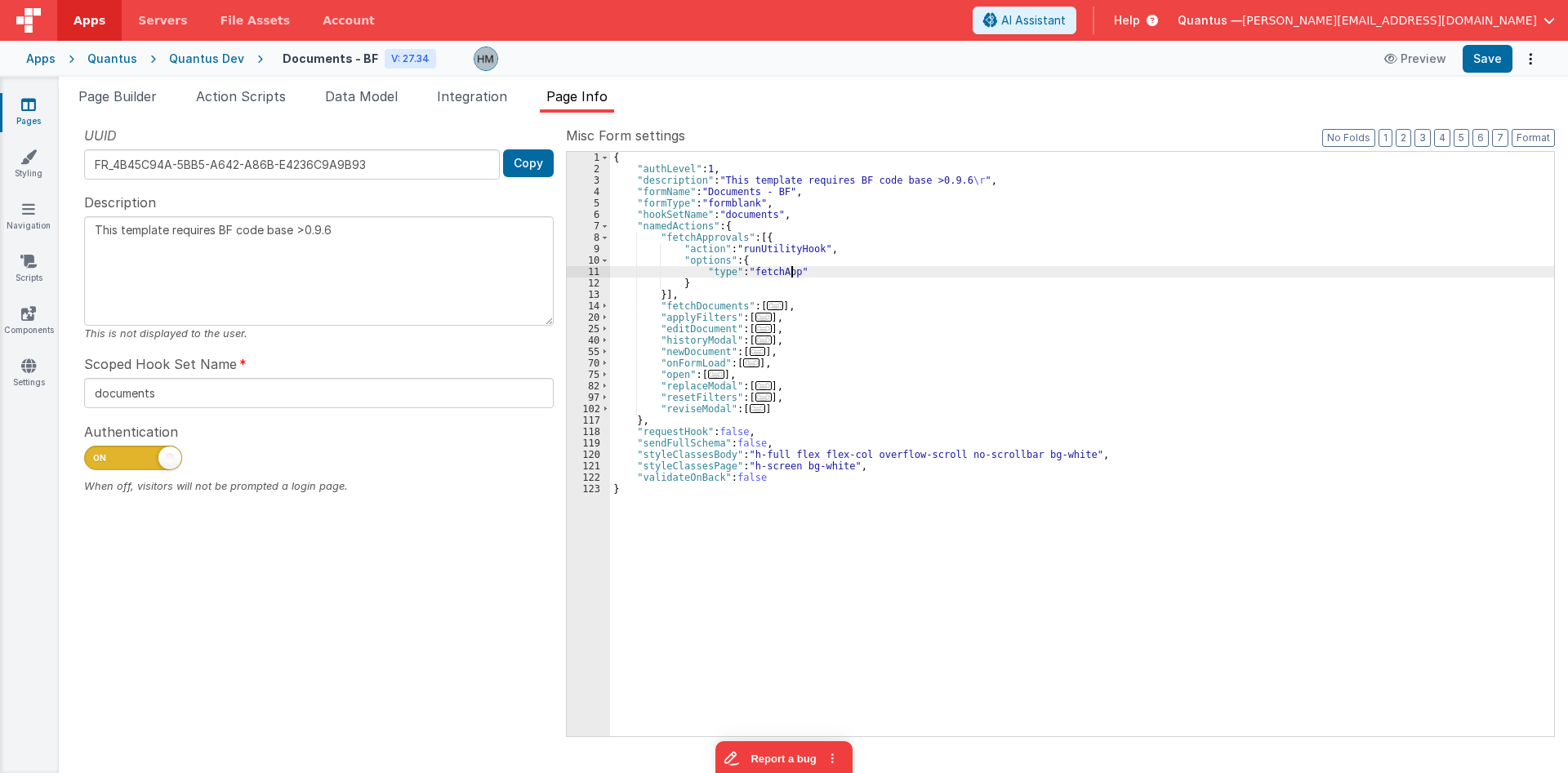
type textarea "This template requires BF code base >0.9.6"
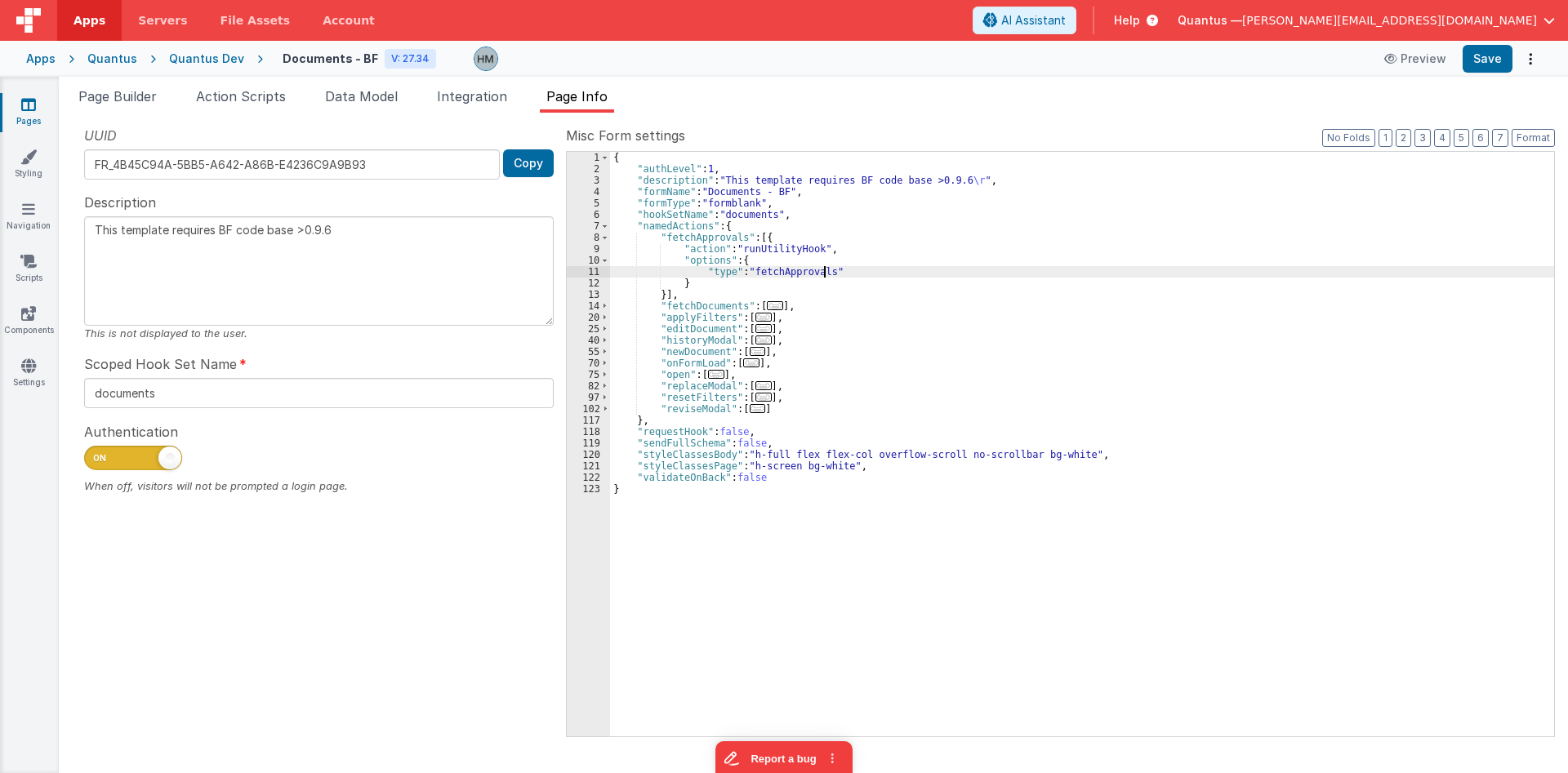
click at [767, 305] on span "..." at bounding box center [774, 306] width 16 height 9
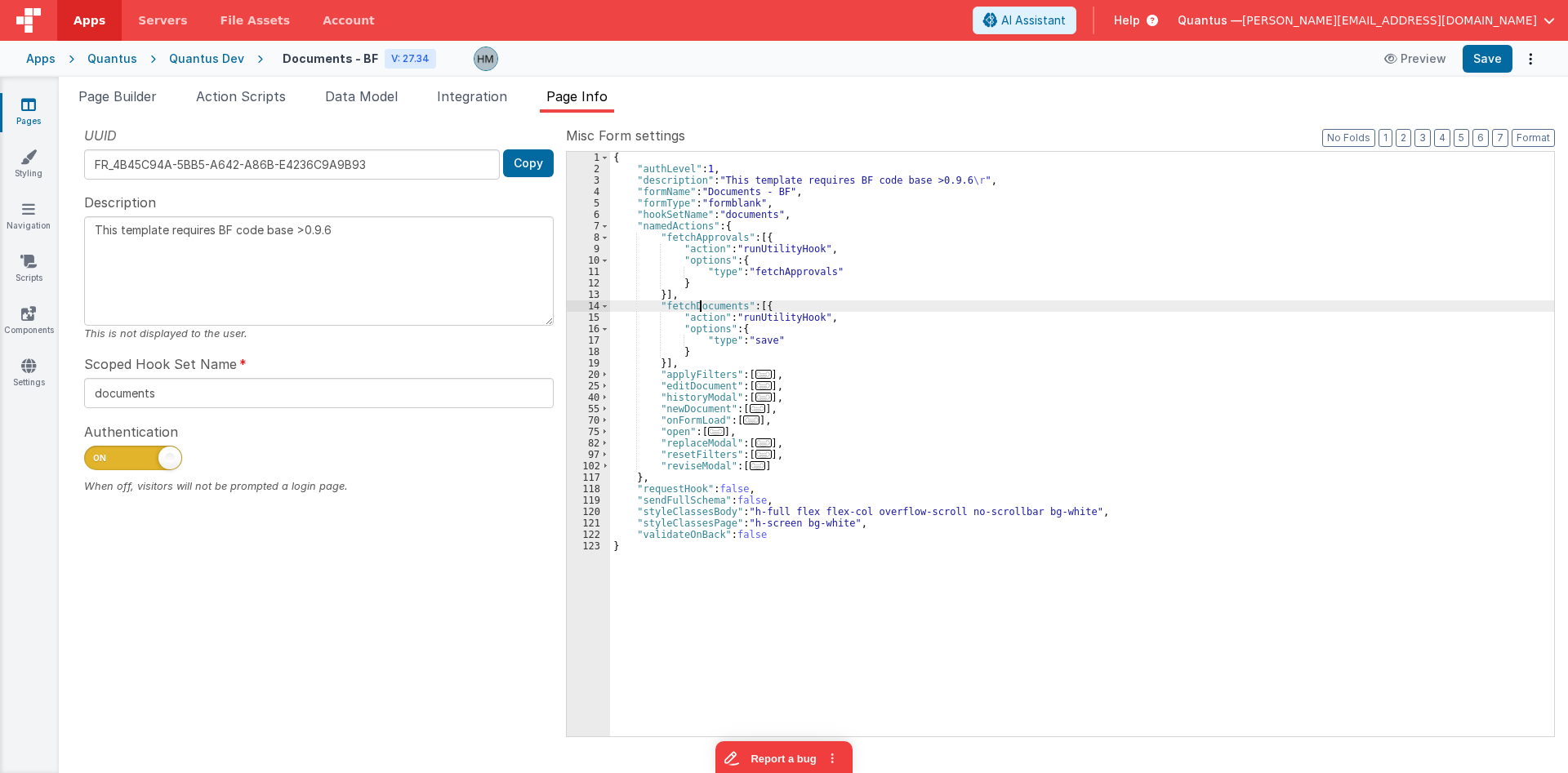
click at [698, 301] on div "{ "authLevel" : 1 , "description" : "This template requires BF code base >0.9.6…" at bounding box center [1081, 456] width 944 height 608
click at [761, 343] on div "{ "authLevel" : 1 , "description" : "This template requires BF code base >0.9.6…" at bounding box center [1081, 456] width 944 height 608
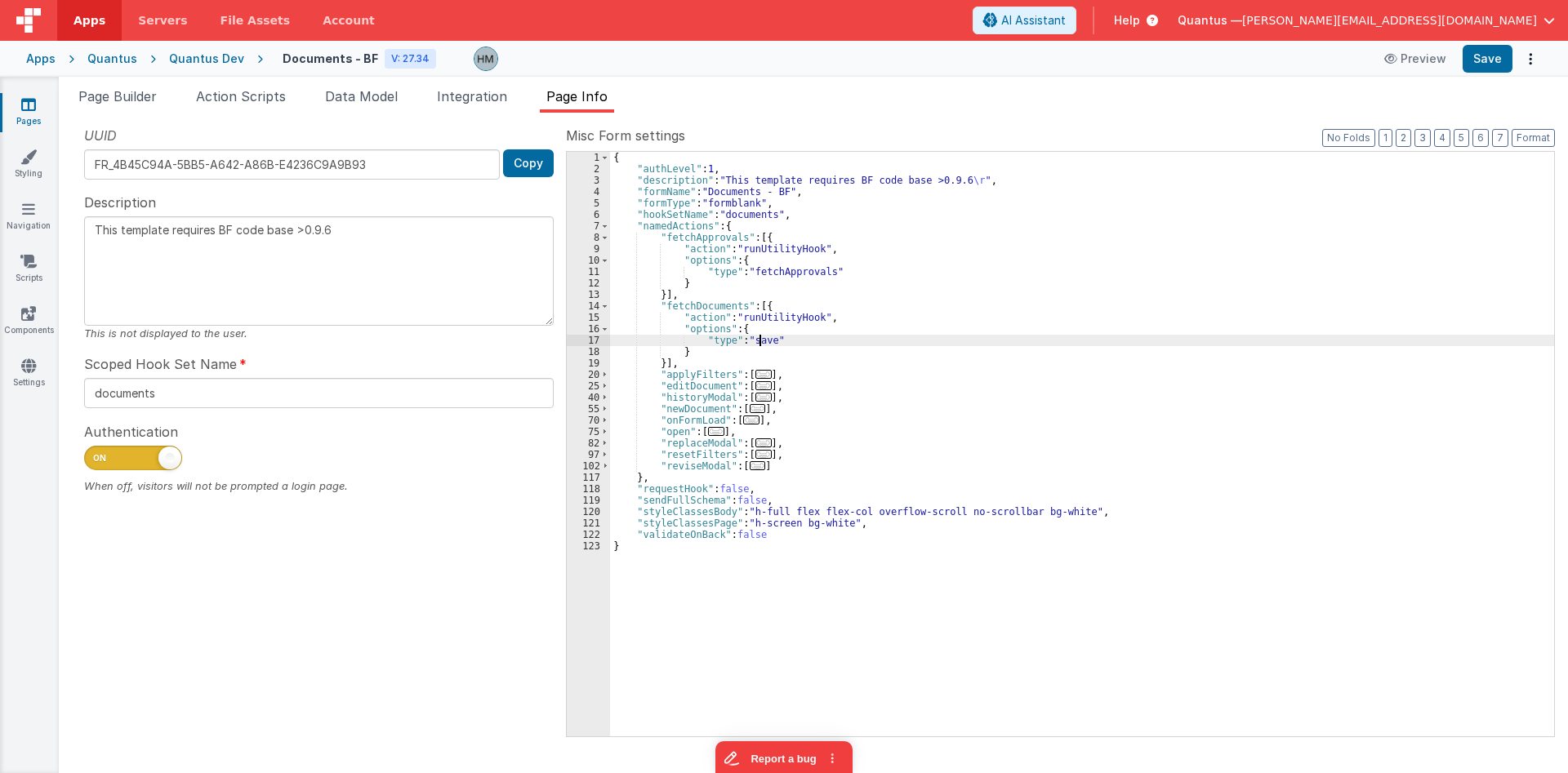
click at [761, 343] on div "{ "authLevel" : 1 , "description" : "This template requires BF code base >0.9.6…" at bounding box center [1081, 456] width 944 height 608
type textarea "This template requires BF code base >0.9.6"
click at [901, 331] on div "{ "authLevel" : 1 , "description" : "This template requires BF code base >0.9.6…" at bounding box center [1081, 456] width 944 height 608
click at [127, 98] on span "Page Builder" at bounding box center [116, 96] width 78 height 16
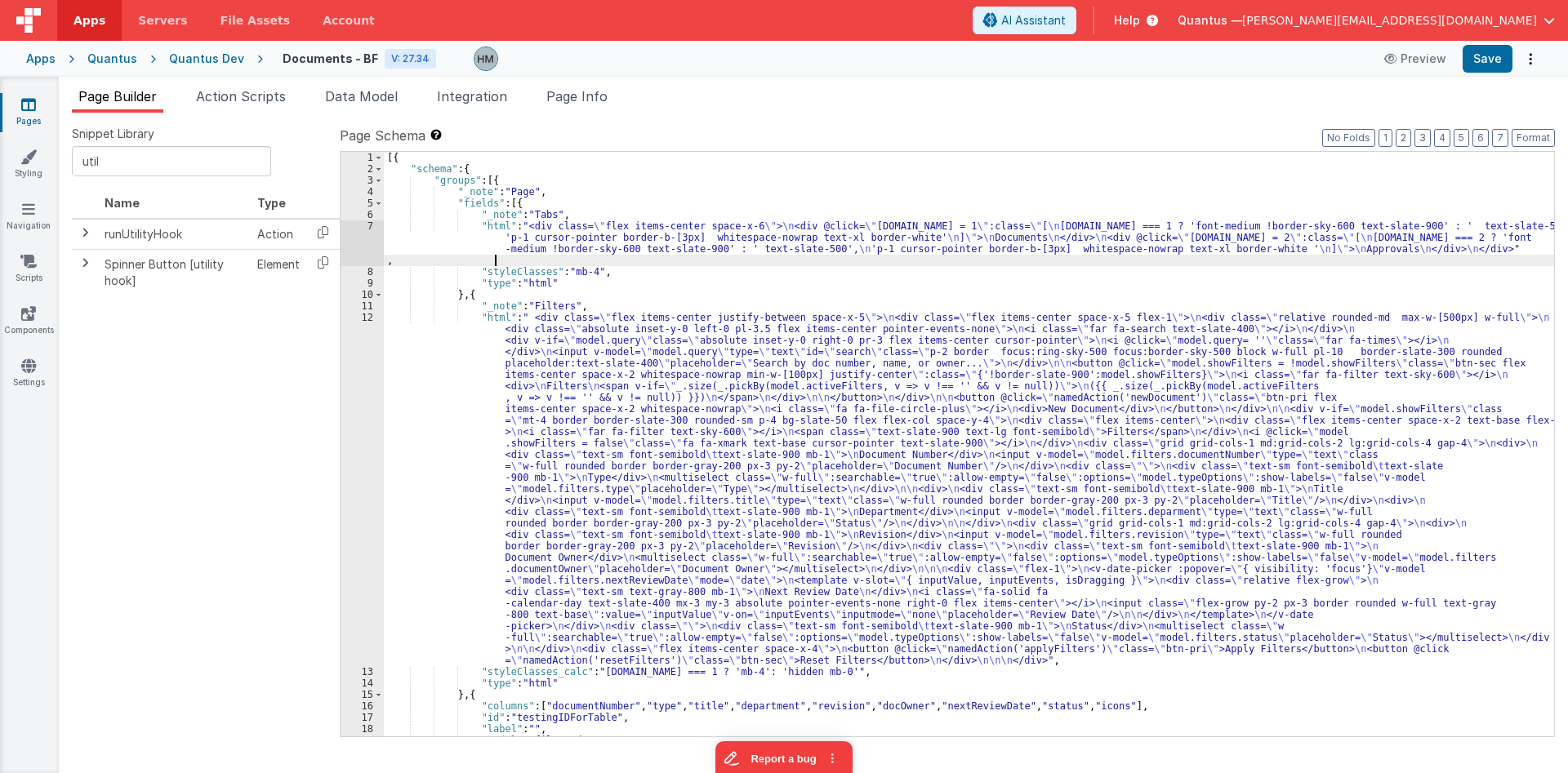
click at [435, 262] on div "[{ "schema" : { "groups" : [{ "_note" : "Page" , "fields" : [{ "_note" : "Tabs"…" at bounding box center [970, 456] width 1171 height 608
click at [360, 222] on div "7" at bounding box center [363, 243] width 43 height 46
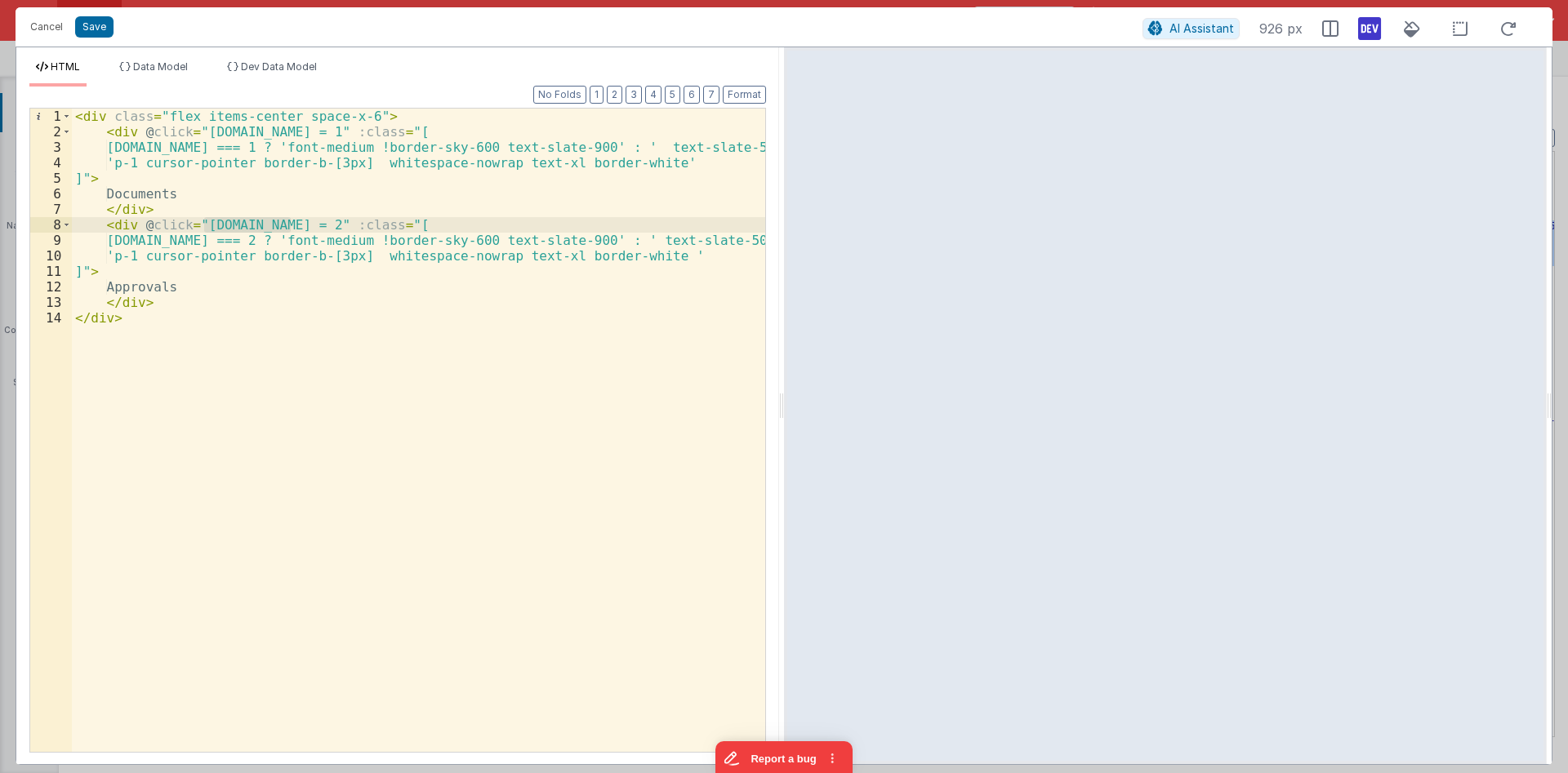
drag, startPoint x: 291, startPoint y: 227, endPoint x: 207, endPoint y: 223, distance: 84.1
click at [207, 223] on div "< div class = "flex items-center space-x-6" > < div @ click = "[DOMAIN_NAME] = …" at bounding box center [419, 446] width 693 height 674
click at [296, 222] on div "< div class = "flex items-center space-x-6" > < div @ click = "[DOMAIN_NAME] = …" at bounding box center [419, 446] width 693 height 674
click at [291, 221] on div "< div class = "flex items-center space-x-6" > < div @ click = "[DOMAIN_NAME] = …" at bounding box center [419, 446] width 693 height 674
click at [197, 227] on div "< div class = "flex items-center space-x-6" > < div @ click = "[DOMAIN_NAME] = …" at bounding box center [419, 446] width 693 height 674
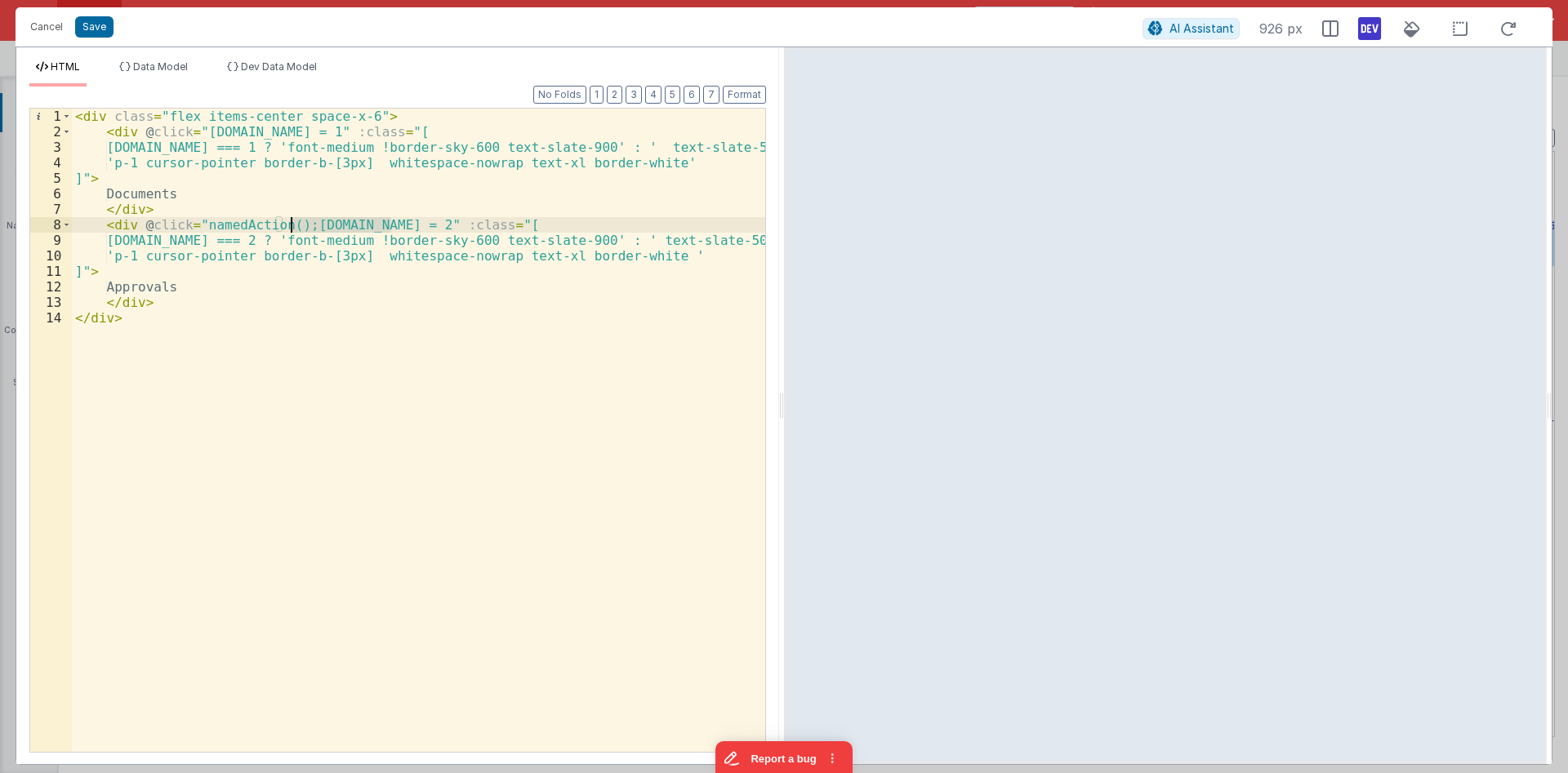
drag, startPoint x: 393, startPoint y: 222, endPoint x: 292, endPoint y: 228, distance: 101.2
click at [292, 228] on div "< div class = "flex items-center space-x-6" > < div @ click = "[DOMAIN_NAME] = …" at bounding box center [419, 446] width 693 height 674
click at [283, 225] on div "< div class = "flex items-center space-x-6" > < div @ click = "[DOMAIN_NAME] = …" at bounding box center [419, 446] width 693 height 674
click at [354, 226] on div "< div class = "flex items-center space-x-6" > < div @ click = "[DOMAIN_NAME] = …" at bounding box center [419, 446] width 693 height 674
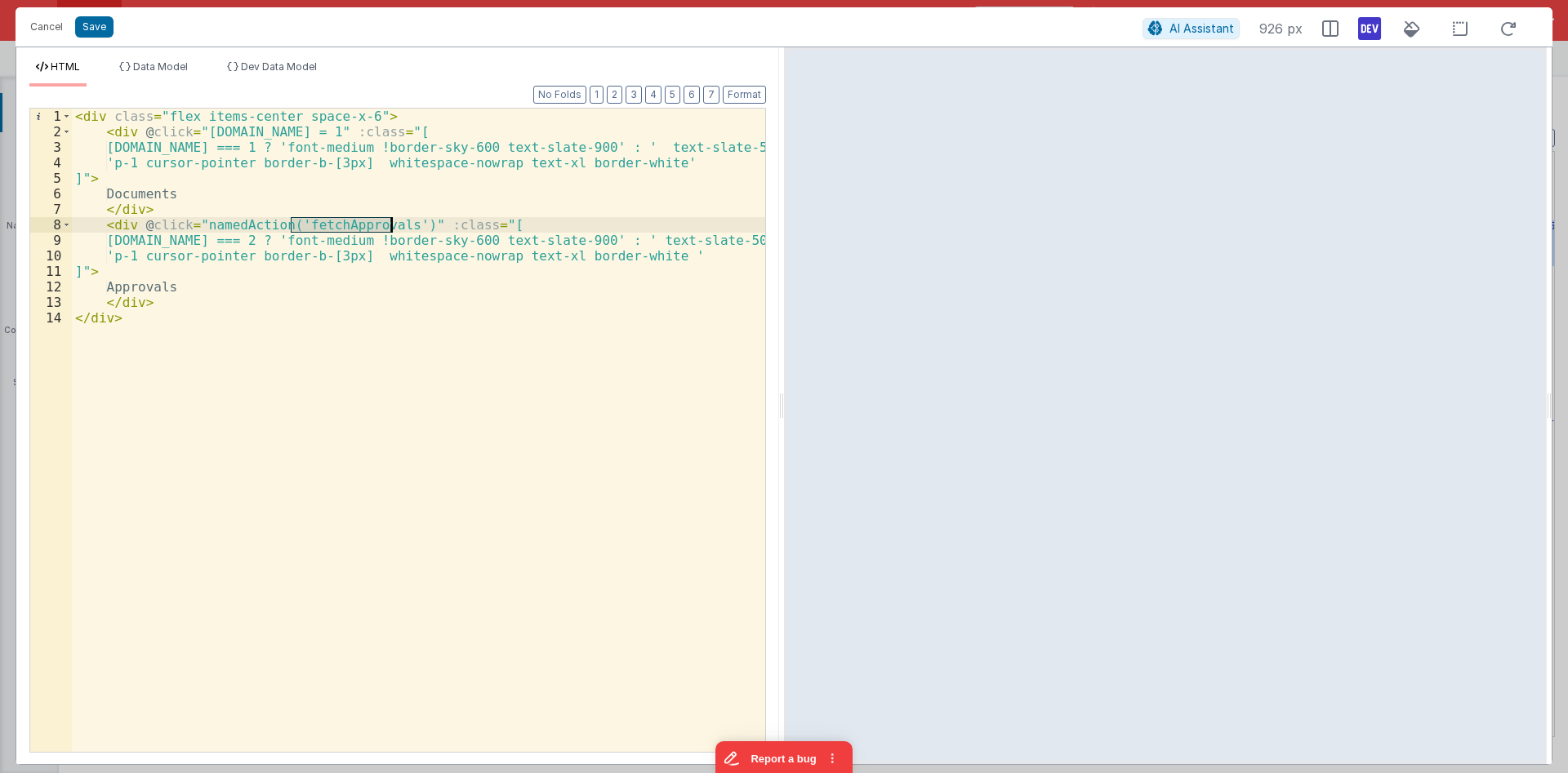
click at [406, 222] on div "< div class = "flex items-center space-x-6" > < div @ click = "[DOMAIN_NAME] = …" at bounding box center [419, 446] width 693 height 674
drag, startPoint x: 412, startPoint y: 224, endPoint x: 141, endPoint y: 224, distance: 271.0
click at [141, 224] on div "< div class = "flex items-center space-x-6" > < div @ click = "[DOMAIN_NAME] = …" at bounding box center [419, 446] width 693 height 674
drag, startPoint x: 138, startPoint y: 130, endPoint x: 299, endPoint y: 128, distance: 161.0
click at [299, 128] on div "< div class = "flex items-center space-x-6" > < div @ click = "[DOMAIN_NAME] = …" at bounding box center [419, 446] width 693 height 674
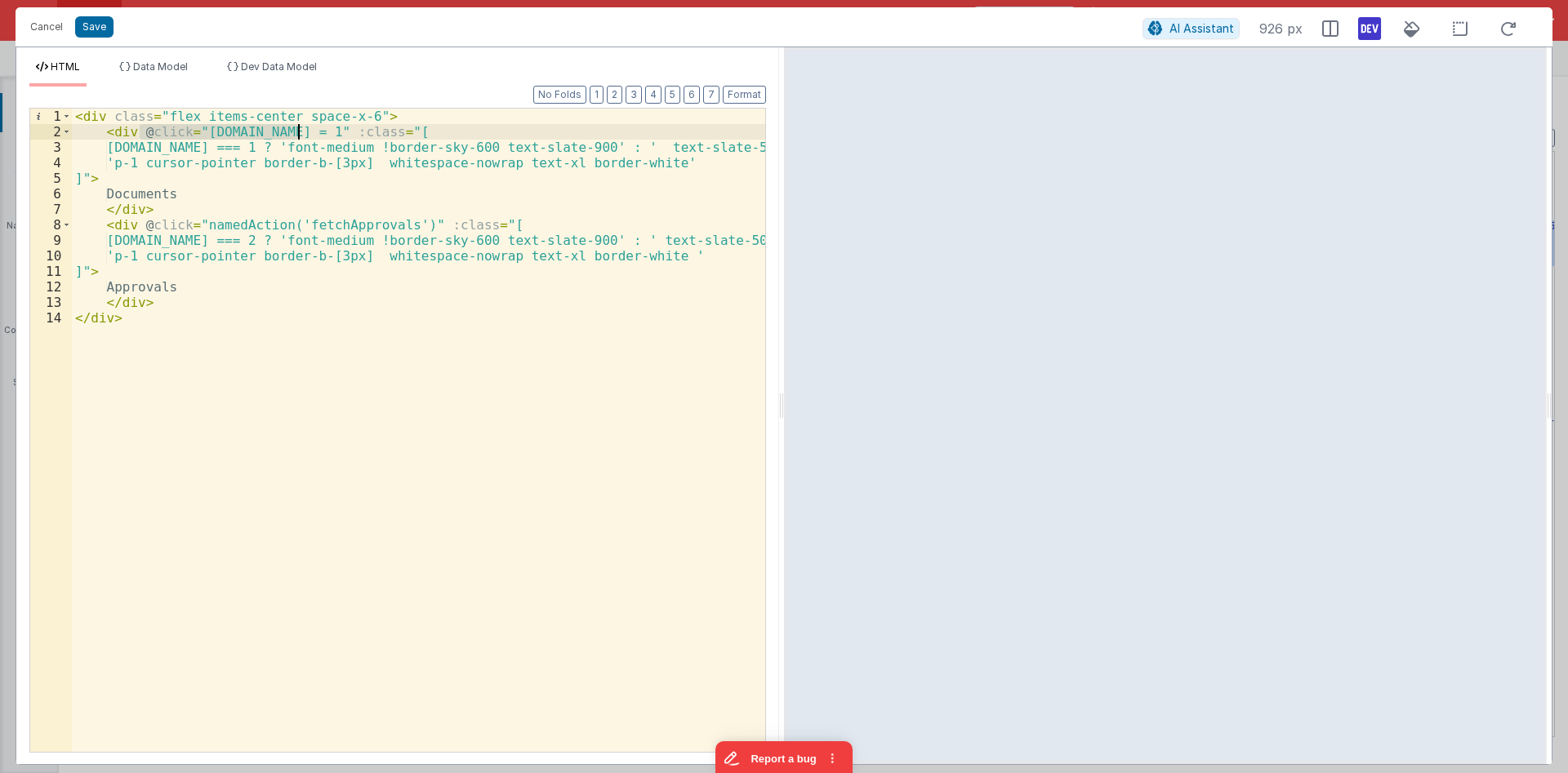
paste textarea
click at [333, 130] on div "< div class = "flex items-center space-x-6" > < div @ click = "namedAction('fet…" at bounding box center [419, 446] width 693 height 674
drag, startPoint x: 328, startPoint y: 131, endPoint x: 391, endPoint y: 131, distance: 63.0
click at [391, 131] on div "< div class = "flex items-center space-x-6" > < div @ click = "namedAction('fet…" at bounding box center [419, 446] width 693 height 674
click at [468, 165] on div "< div class = "flex items-center space-x-6" > < div @ click = "namedAction('fet…" at bounding box center [419, 446] width 693 height 674
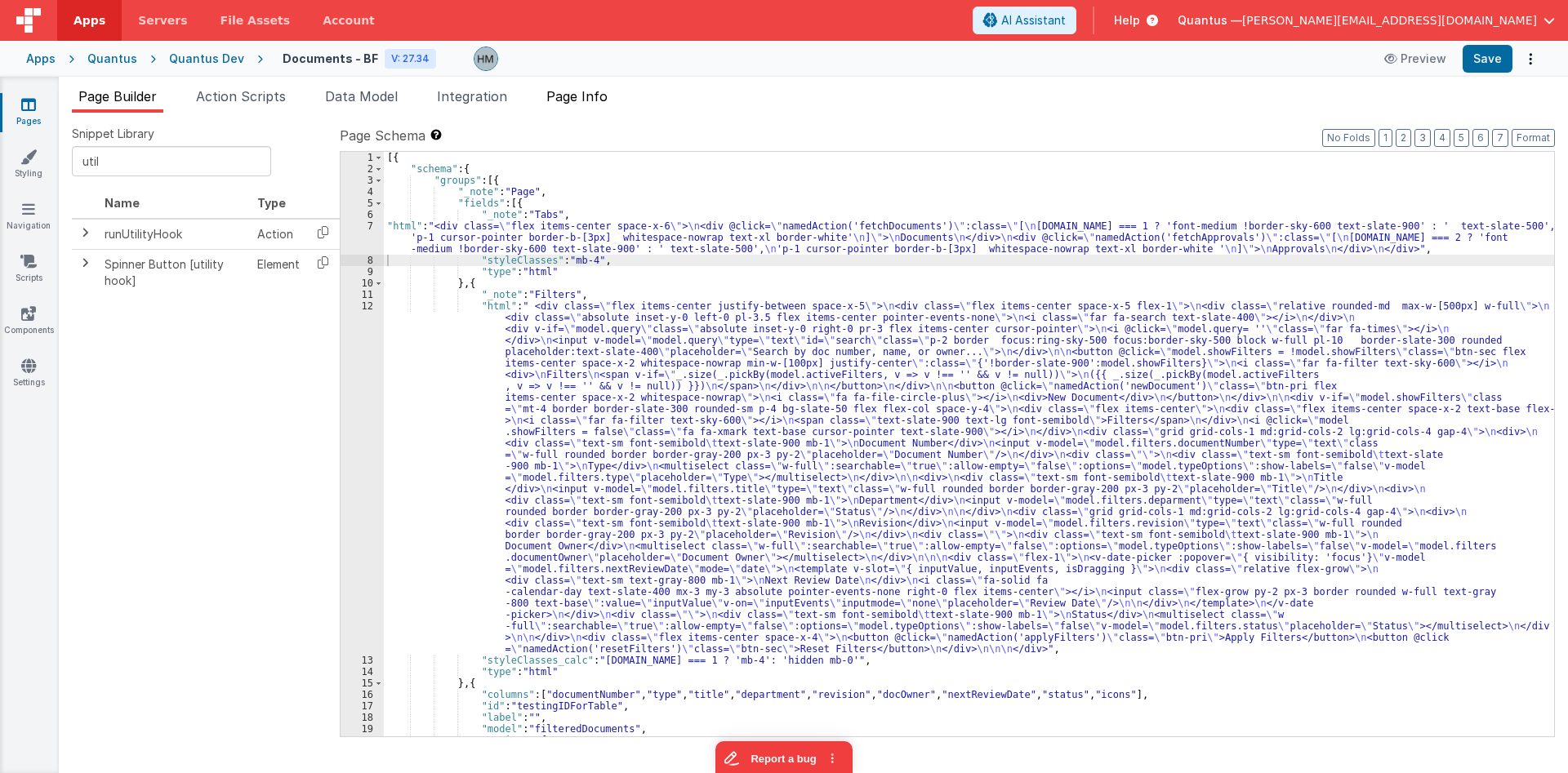
click at [592, 102] on span "Page Info" at bounding box center [577, 96] width 61 height 16
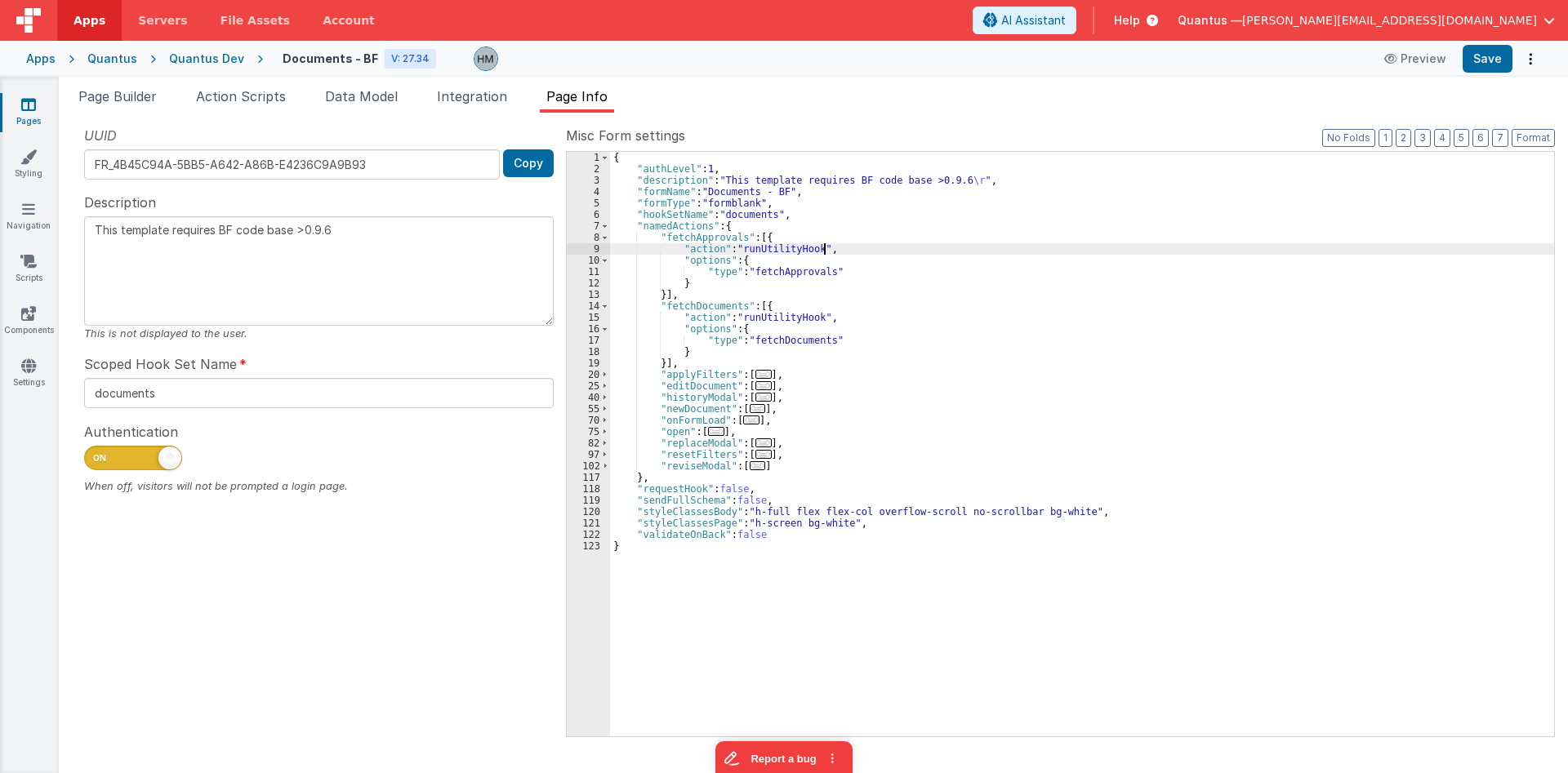
click at [846, 243] on div "{ "authLevel" : 1 , "description" : "This template requires BF code base >0.9.6…" at bounding box center [1081, 456] width 944 height 608
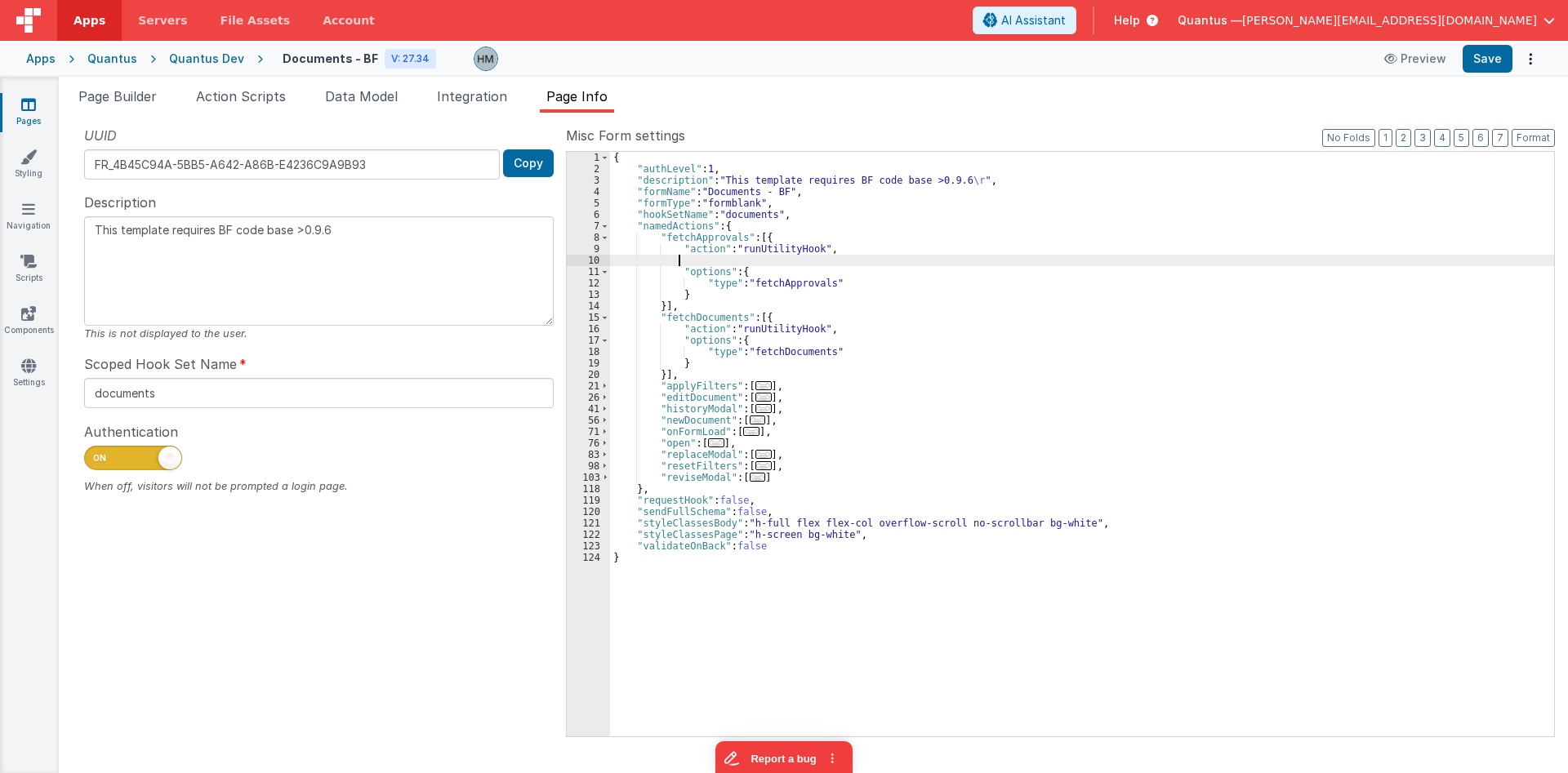
type textarea "This template requires BF code base >0.9.6"
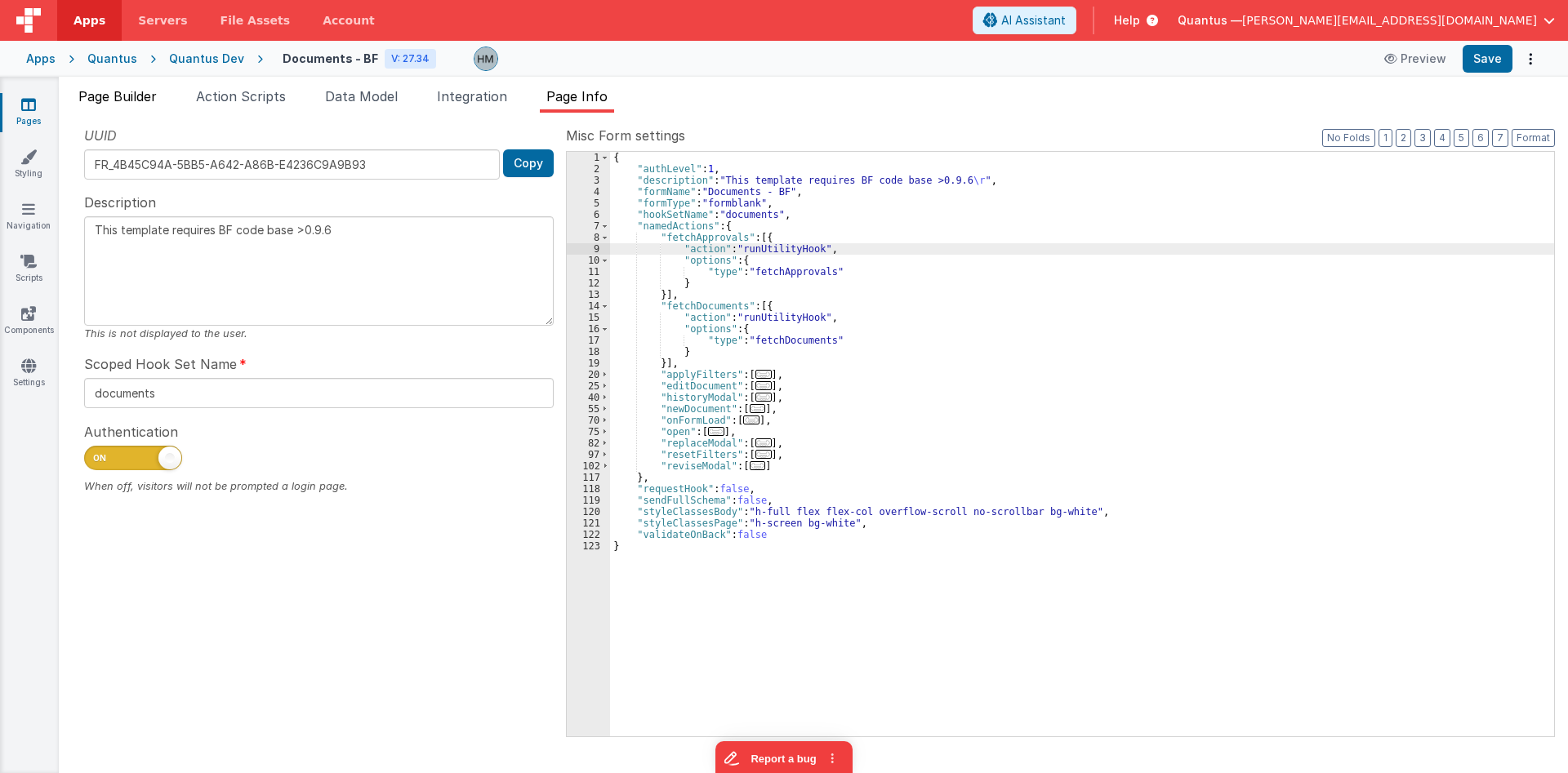
click at [131, 103] on span "Page Builder" at bounding box center [116, 96] width 78 height 16
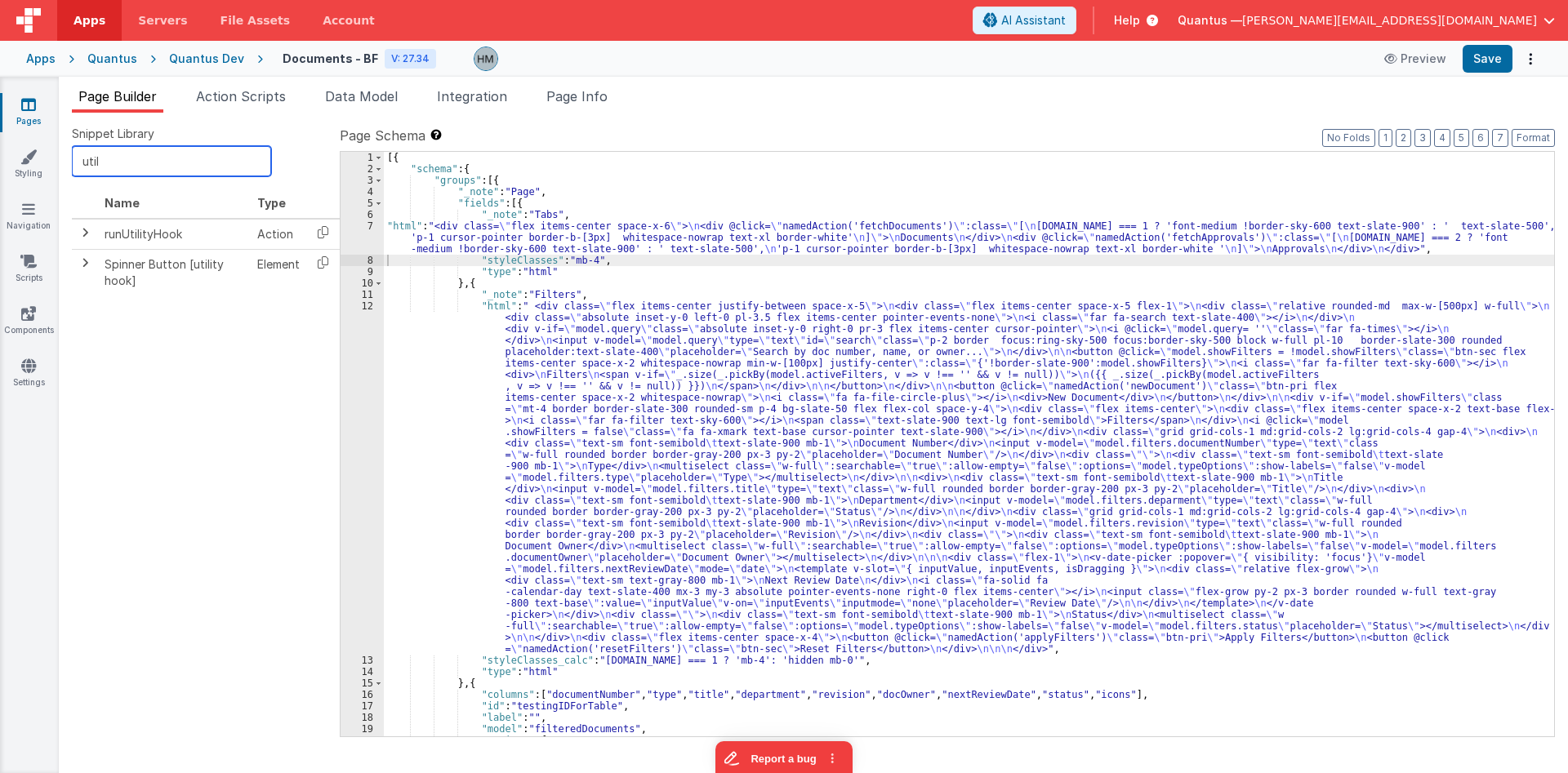
drag, startPoint x: 172, startPoint y: 160, endPoint x: 11, endPoint y: 135, distance: 162.9
click at [72, 147] on input "util" at bounding box center [172, 162] width 199 height 30
type input "fun"
click at [323, 230] on icon at bounding box center [323, 232] width 34 height 25
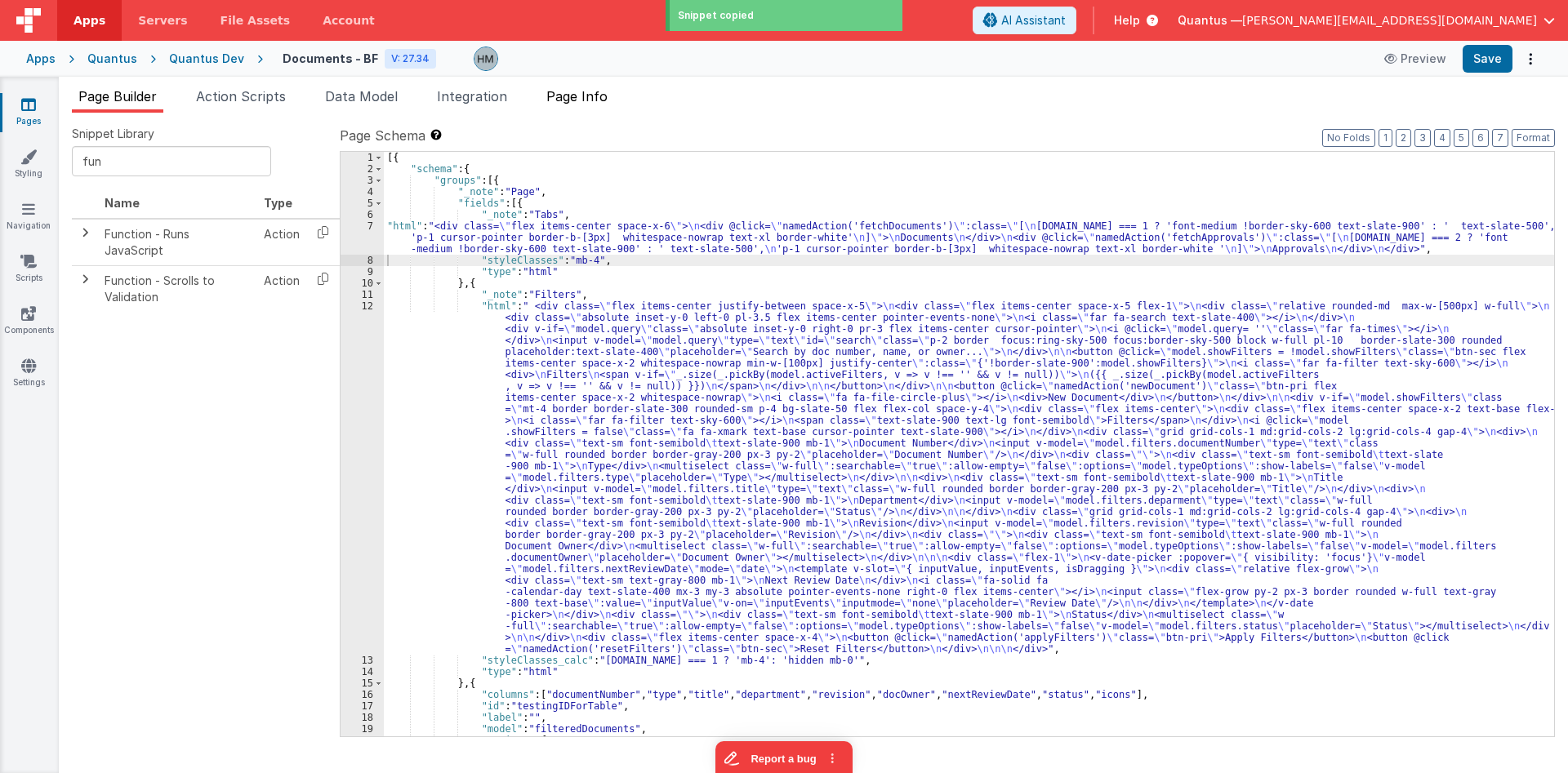
click at [581, 107] on li "Page Info" at bounding box center [577, 100] width 74 height 26
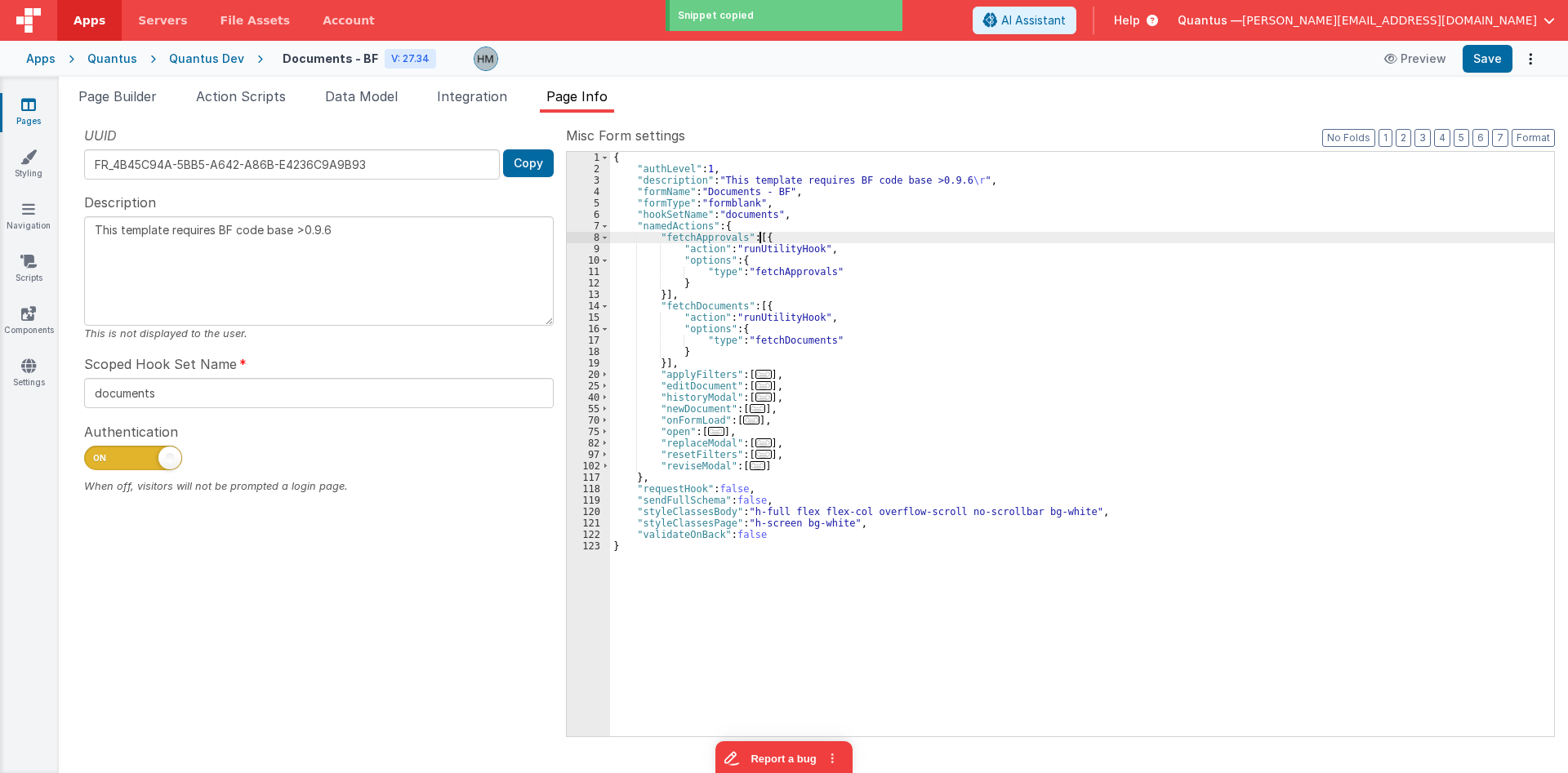
click at [758, 235] on div "{ "authLevel" : 1 , "description" : "This template requires BF code base >0.9.6…" at bounding box center [1081, 456] width 944 height 608
paste textarea
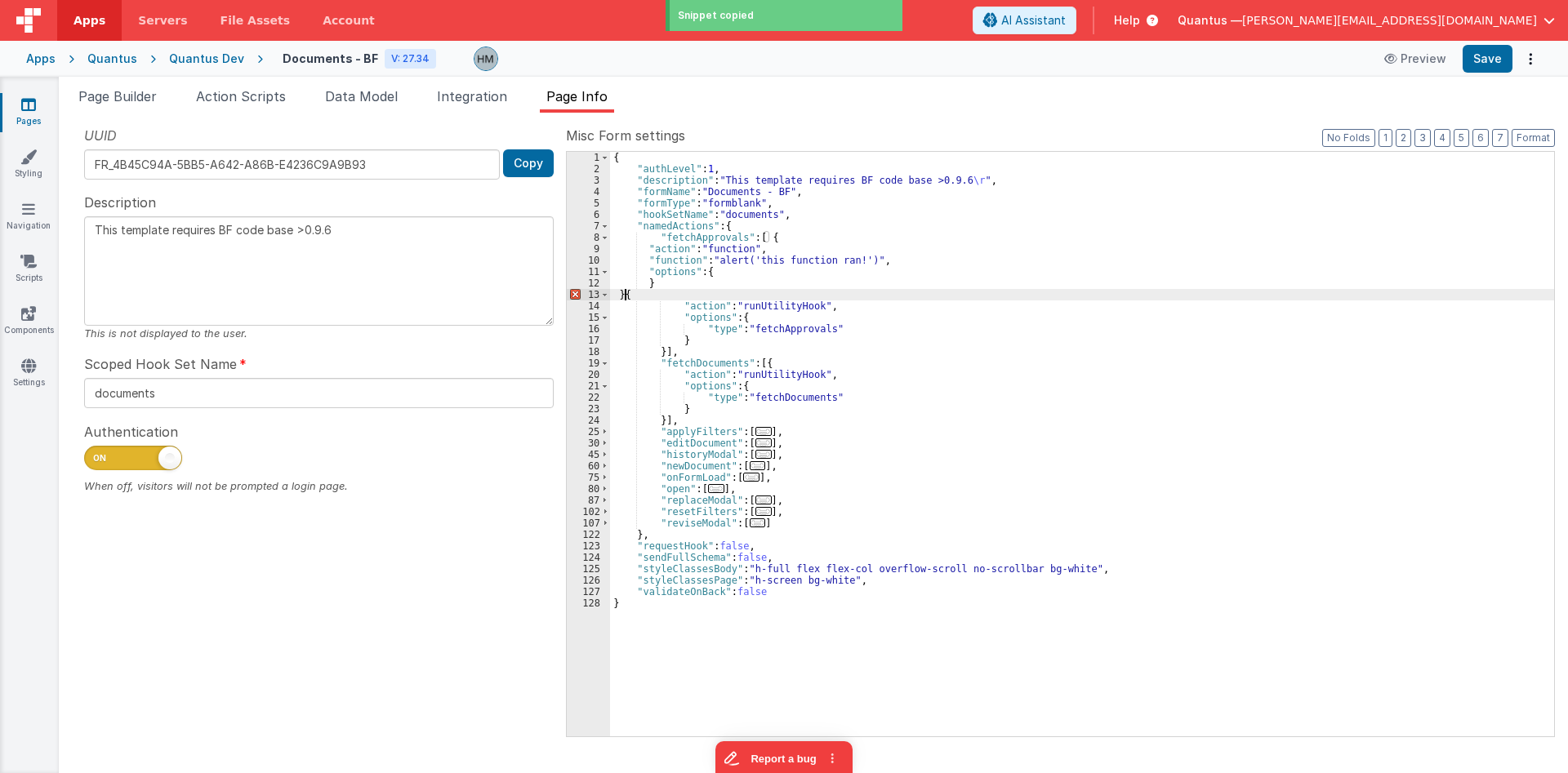
type textarea "This template requires BF code base >0.9.6"
click at [655, 272] on div "{ "authLevel" : 1 , "description" : "This template requires BF code base >0.9.6…" at bounding box center [1081, 456] width 944 height 608
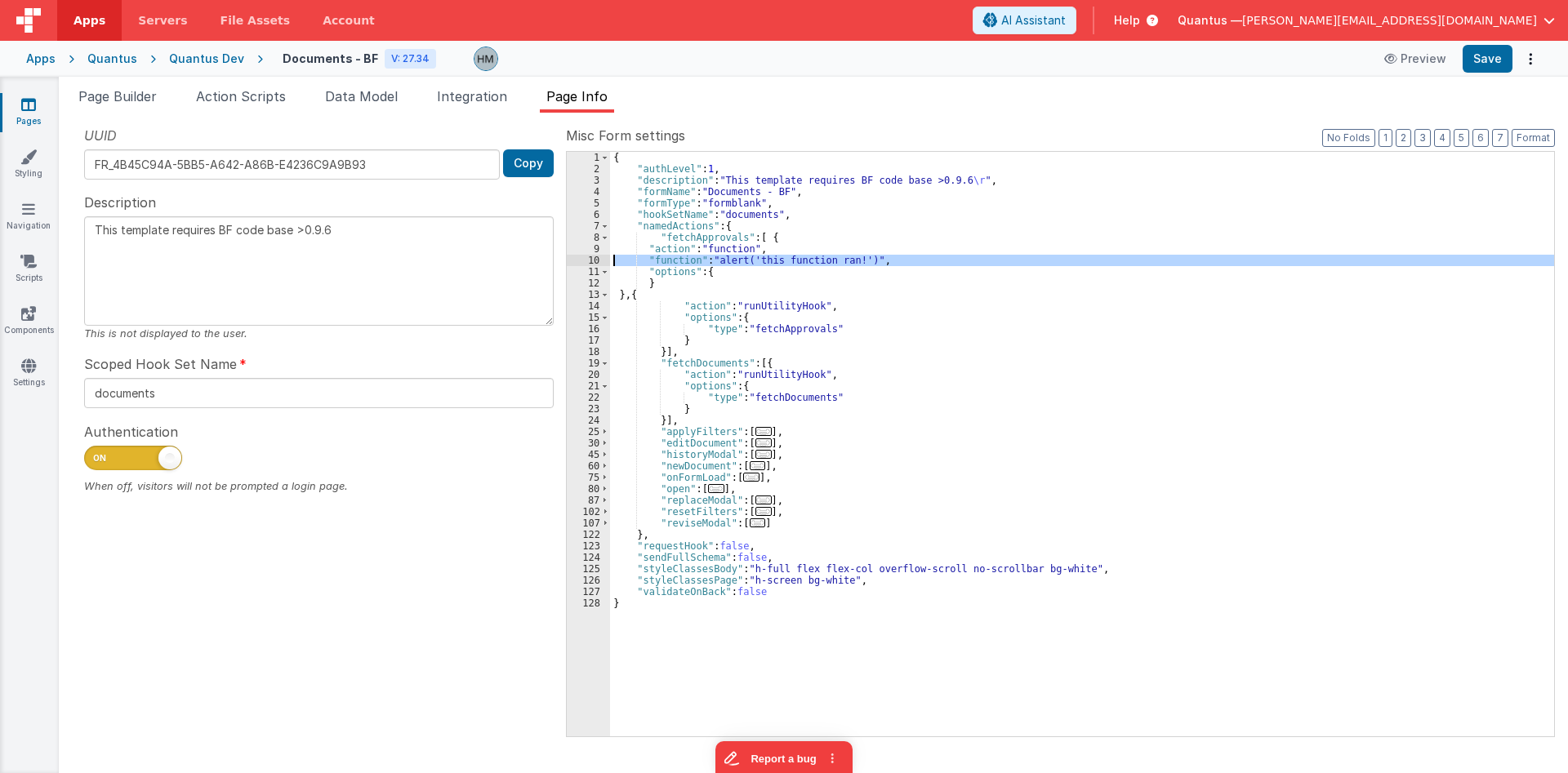
click at [583, 259] on div "10" at bounding box center [588, 260] width 43 height 11
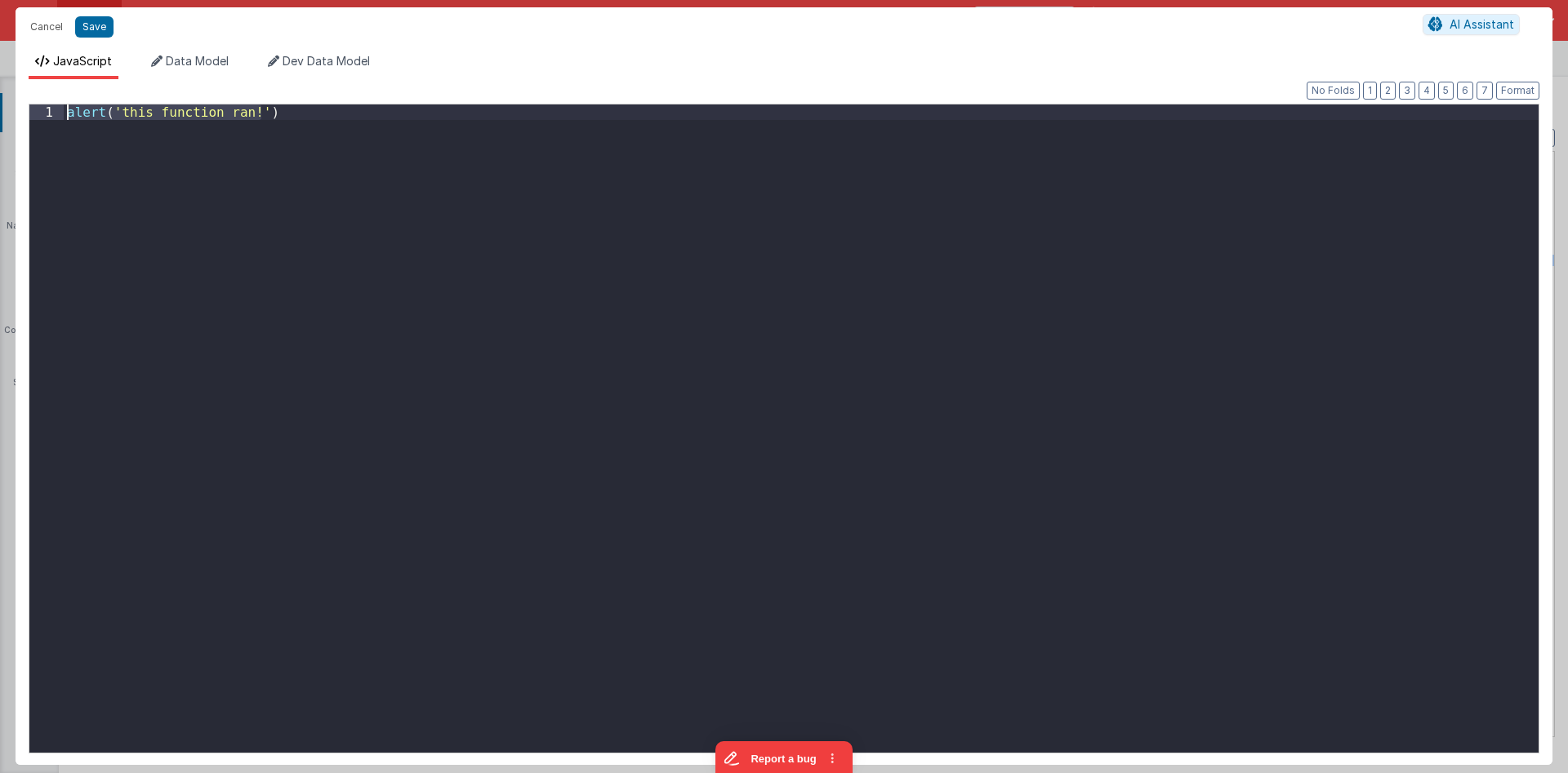
drag, startPoint x: 387, startPoint y: 154, endPoint x: 0, endPoint y: 51, distance: 400.5
click at [64, 104] on div "alert ( 'this function ran!' )" at bounding box center [801, 428] width 1475 height 648
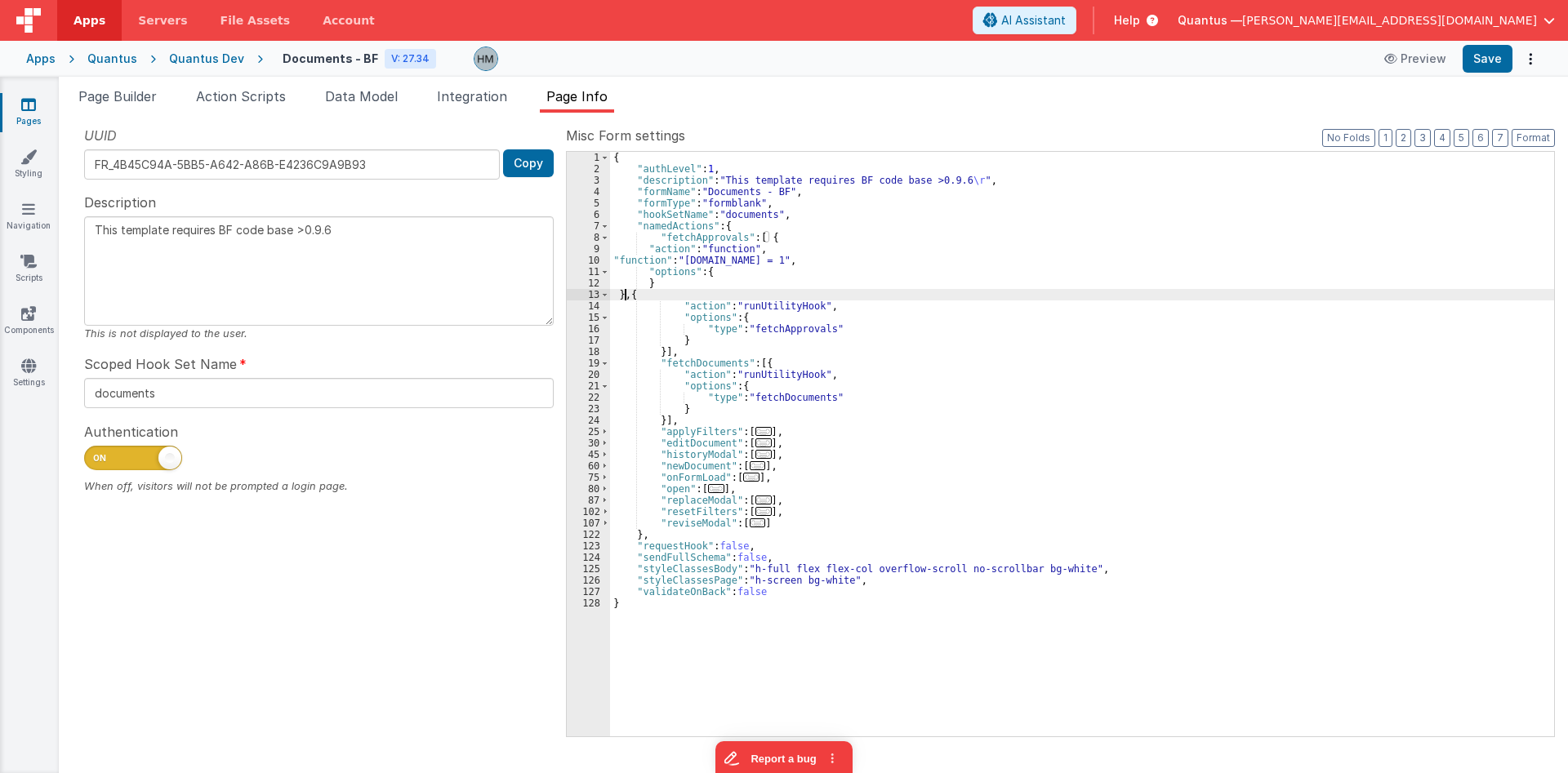
click at [623, 293] on div "{ "authLevel" : 1 , "description" : "This template requires BF code base >0.9.6…" at bounding box center [1081, 456] width 944 height 608
click at [760, 364] on div "{ "authLevel" : 1 , "description" : "This template requires BF code base >0.9.6…" at bounding box center [1081, 456] width 944 height 608
paste textarea
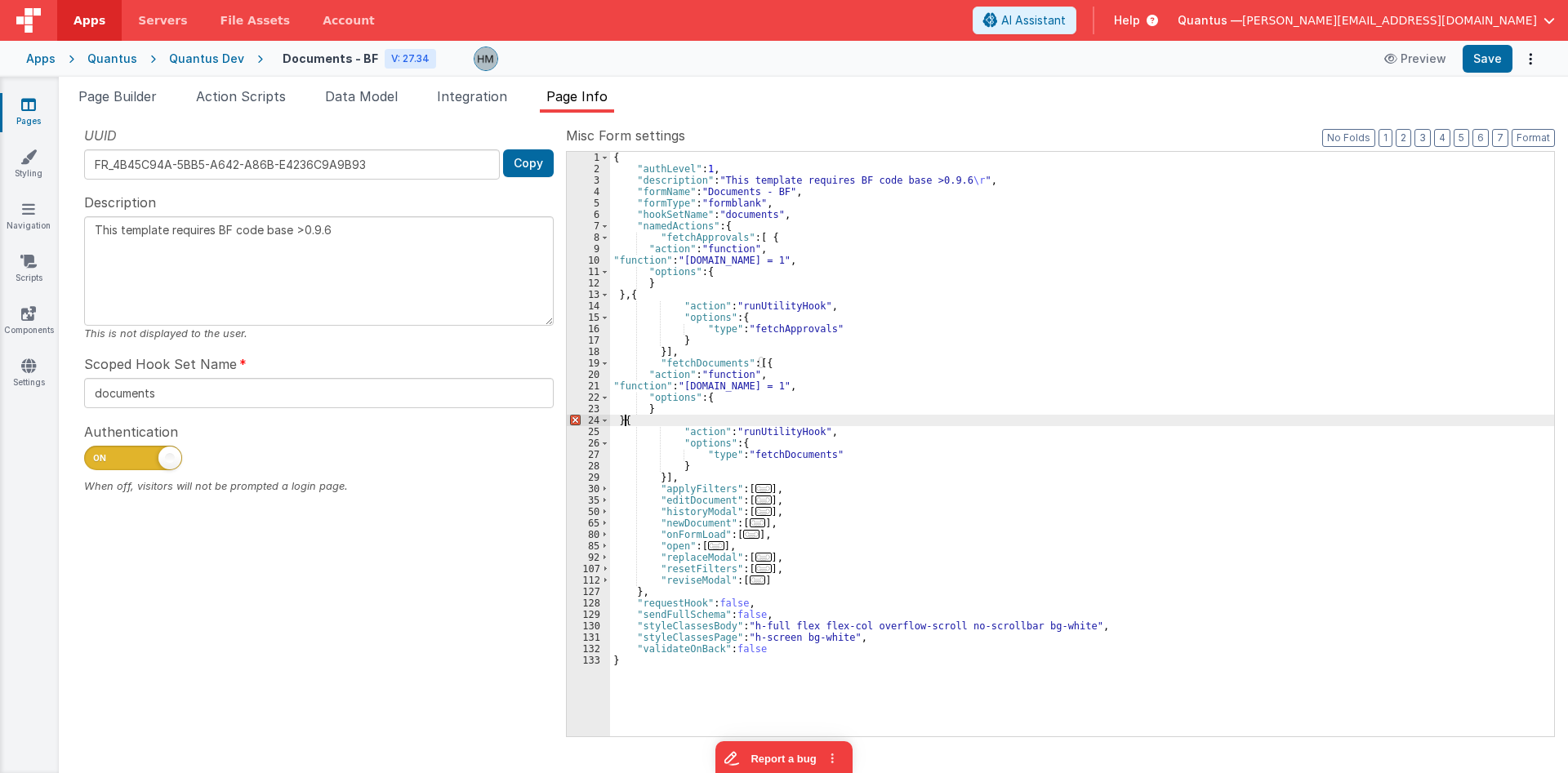
type textarea "This template requires BF code base >0.9.6"
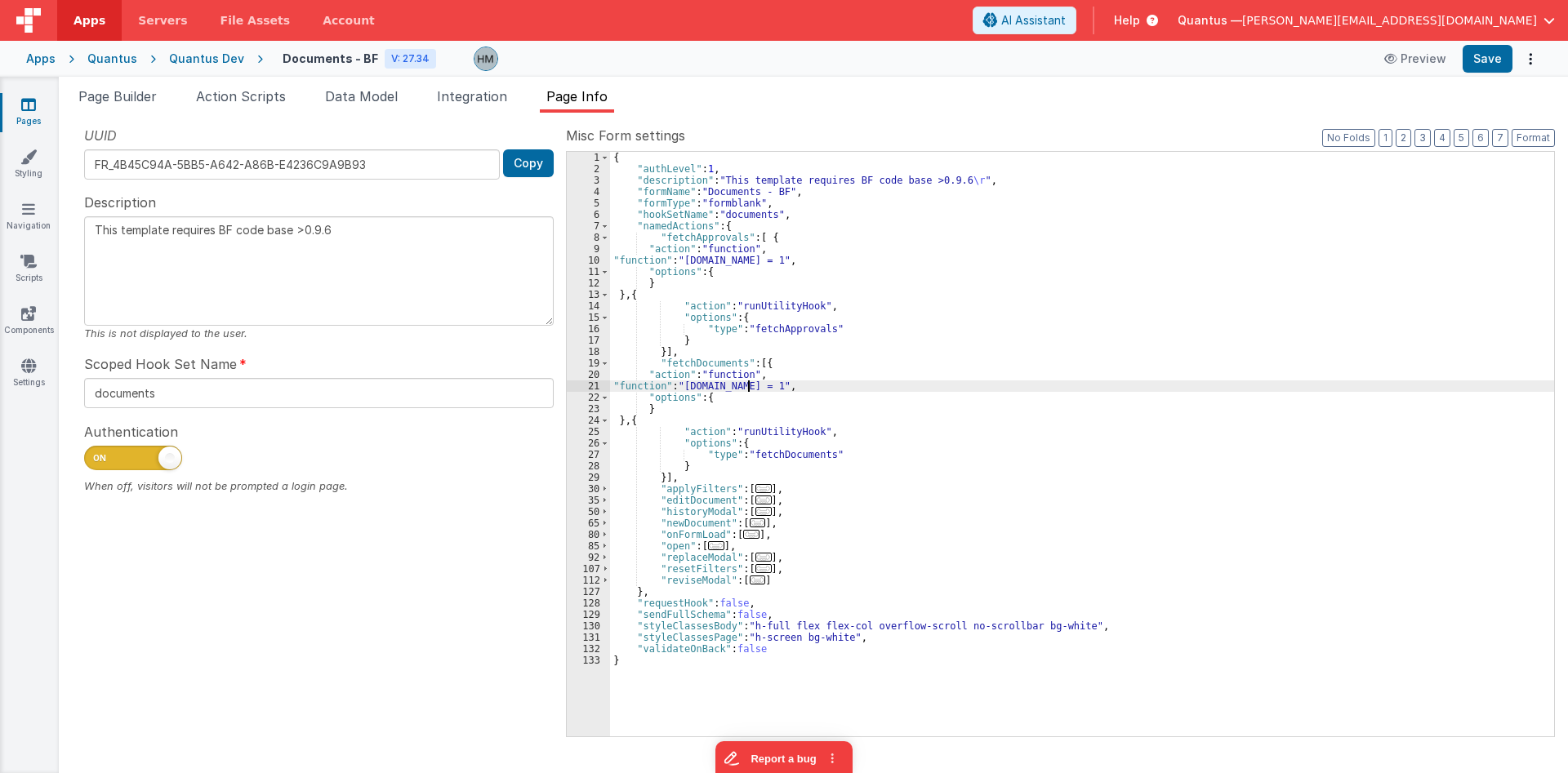
click at [753, 390] on div "{ "authLevel" : 1 , "description" : "This template requires BF code base >0.9.6…" at bounding box center [1081, 456] width 944 height 608
type textarea "This template requires BF code base >0.9.6"
click at [810, 379] on div "{ "authLevel" : 1 , "description" : "This template requires BF code base >0.9.6…" at bounding box center [1081, 456] width 944 height 608
click at [941, 141] on button "3" at bounding box center [1422, 137] width 16 height 18
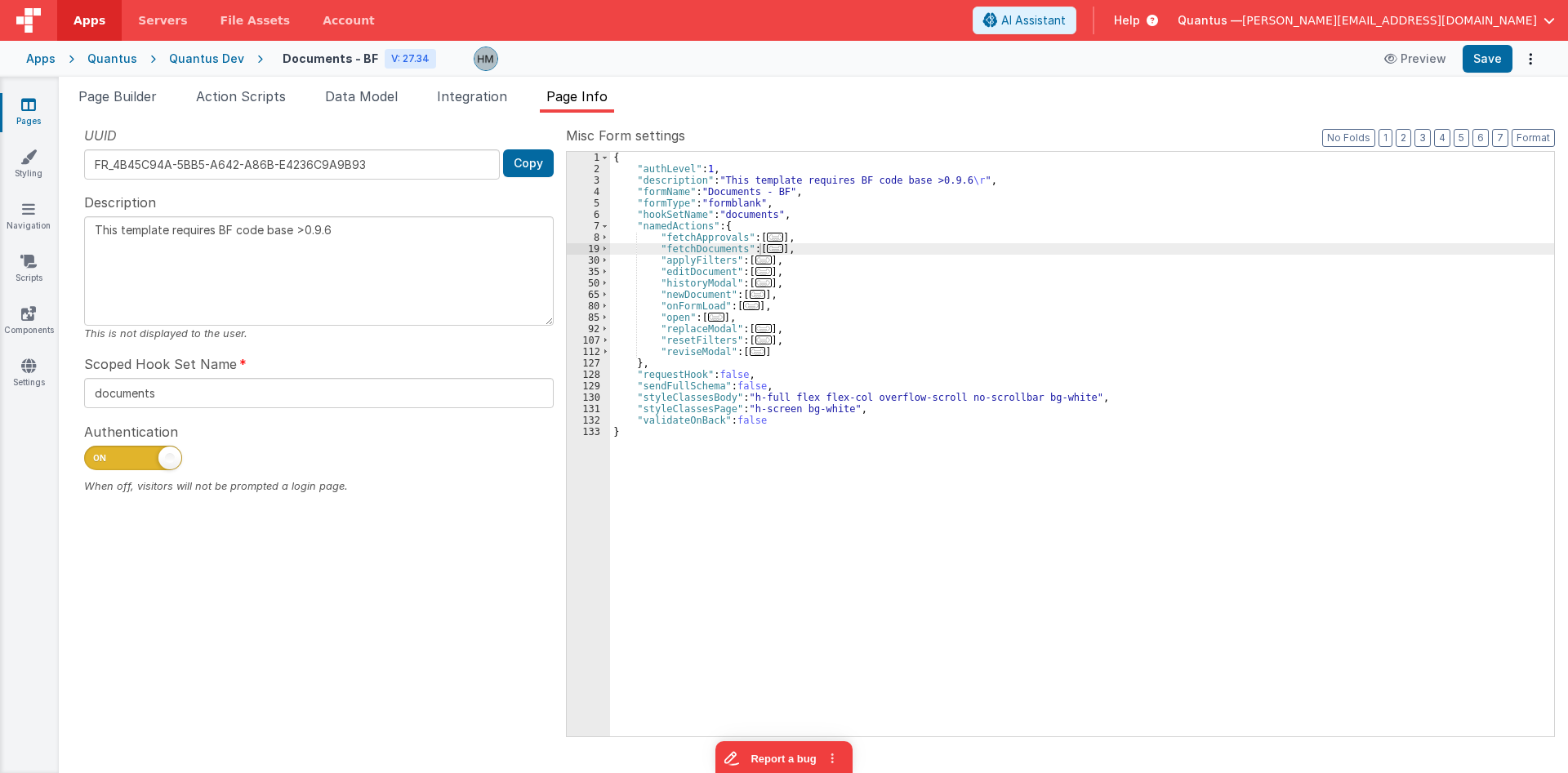
click at [759, 237] on div "{ "authLevel" : 1 , "description" : "This template requires BF code base >0.9.6…" at bounding box center [1081, 456] width 944 height 608
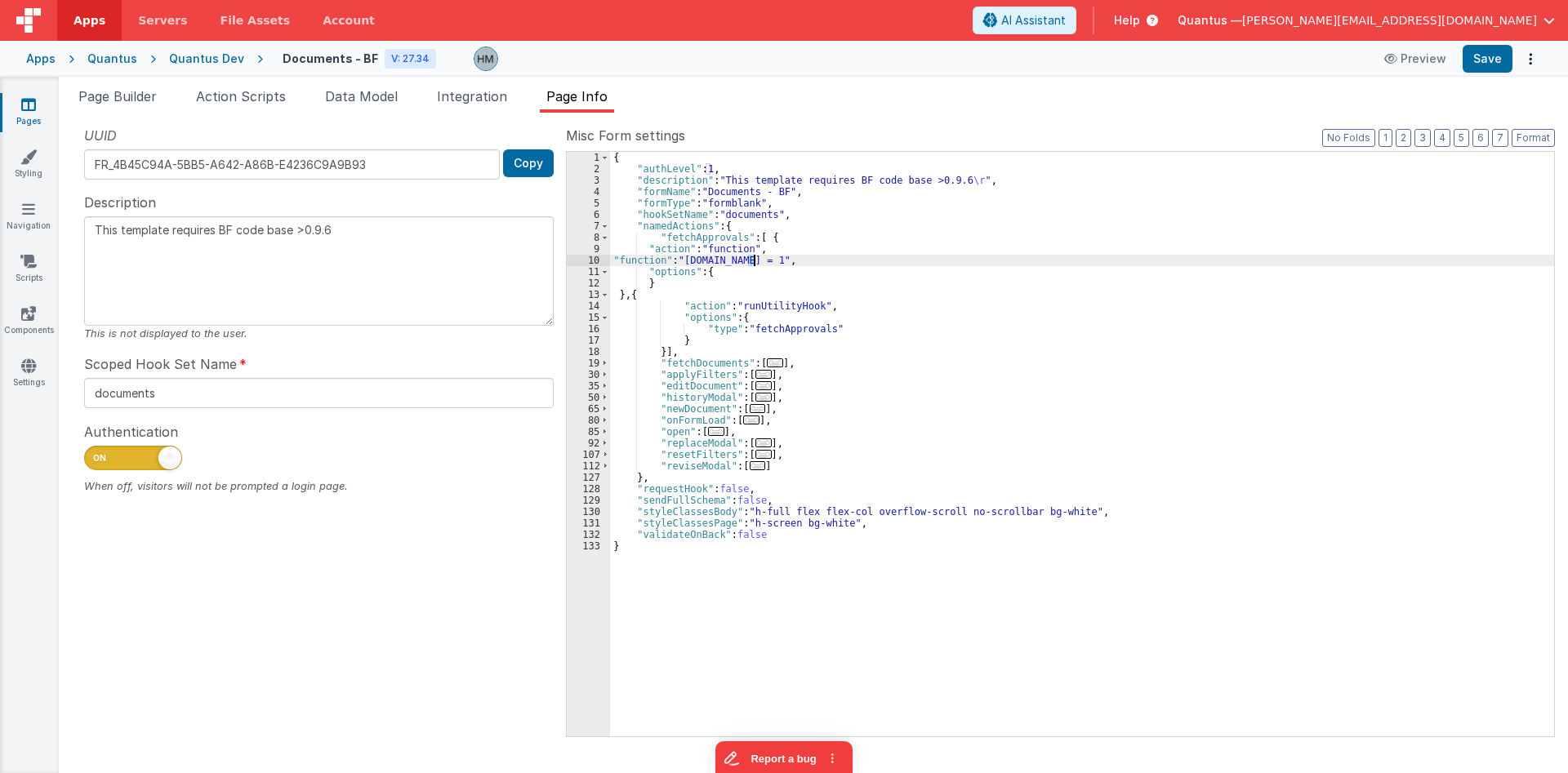
click at [753, 259] on div "{ "authLevel" : 1 , "description" : "This template requires BF code base >0.9.6…" at bounding box center [1081, 456] width 944 height 608
type textarea "This template requires BF code base >0.9.6"
click at [771, 363] on span "..." at bounding box center [774, 363] width 16 height 9
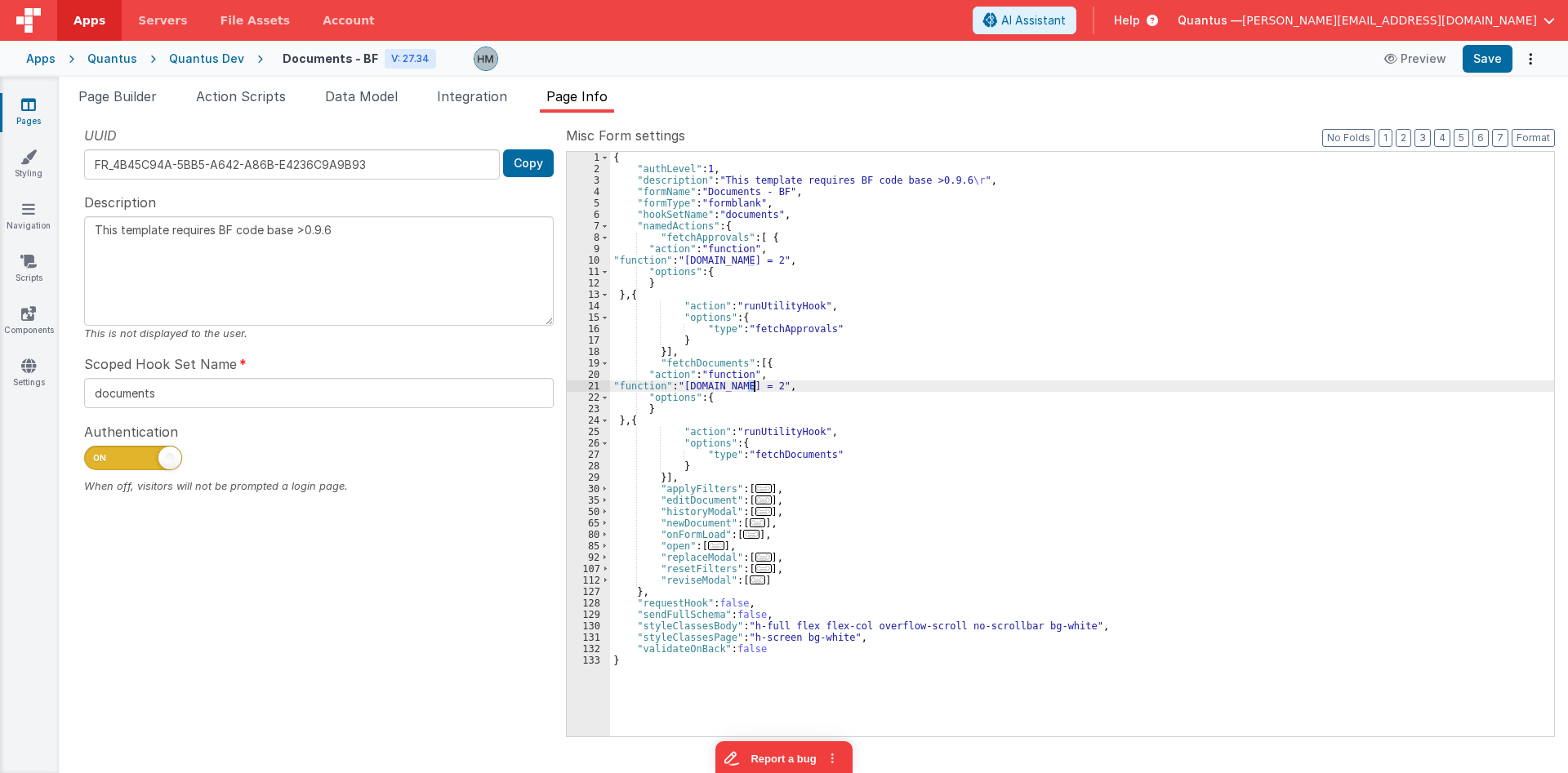
click at [753, 384] on div "{ "authLevel" : 1 , "description" : "This template requires BF code base >0.9.6…" at bounding box center [1081, 456] width 944 height 608
type textarea "This template requires BF code base >0.9.6"
click at [815, 315] on div "{ "authLevel" : 1 , "description" : "This template requires BF code base >0.9.6…" at bounding box center [1081, 456] width 944 height 608
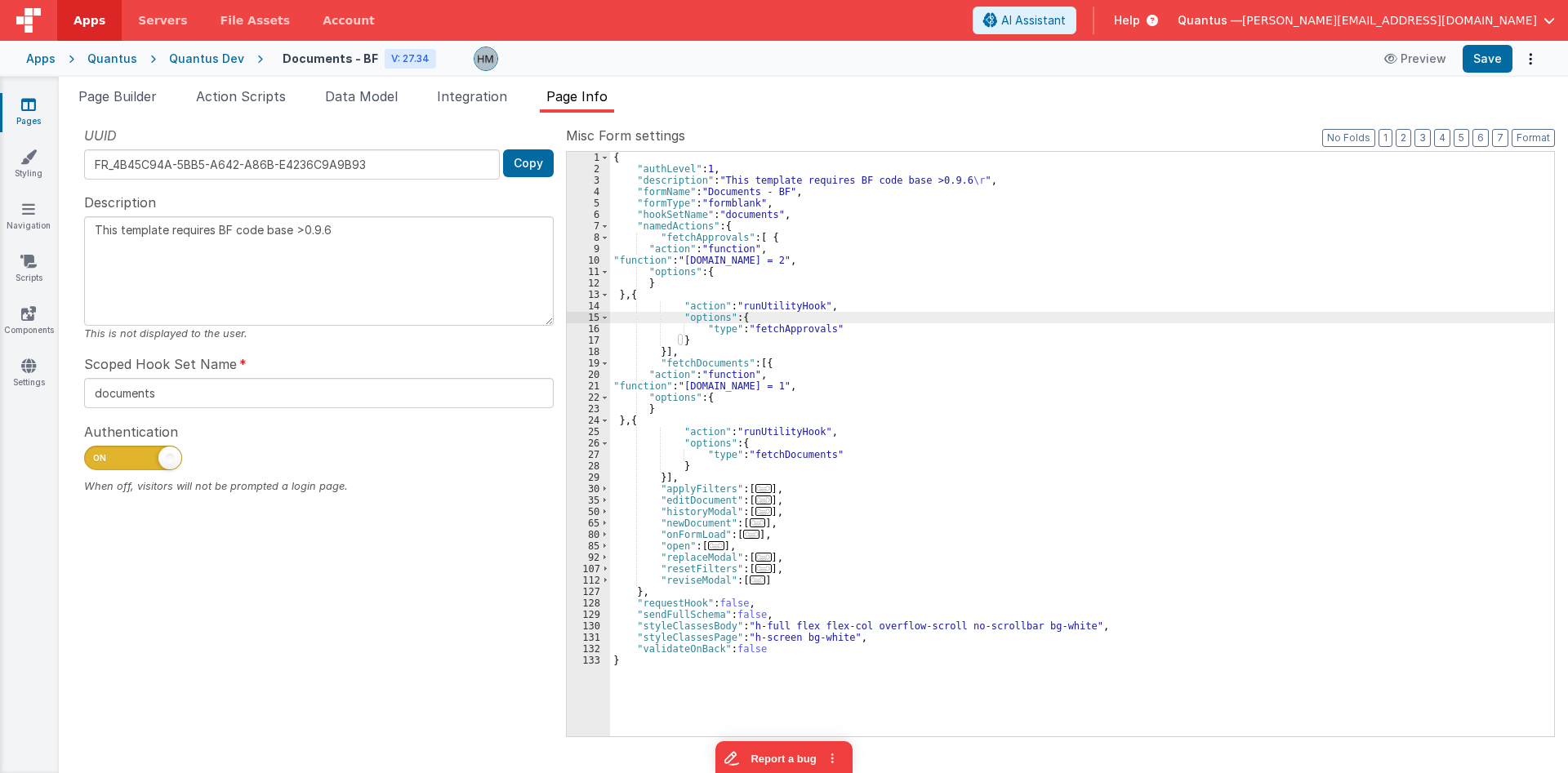
click at [41, 116] on link "Pages" at bounding box center [28, 113] width 59 height 33
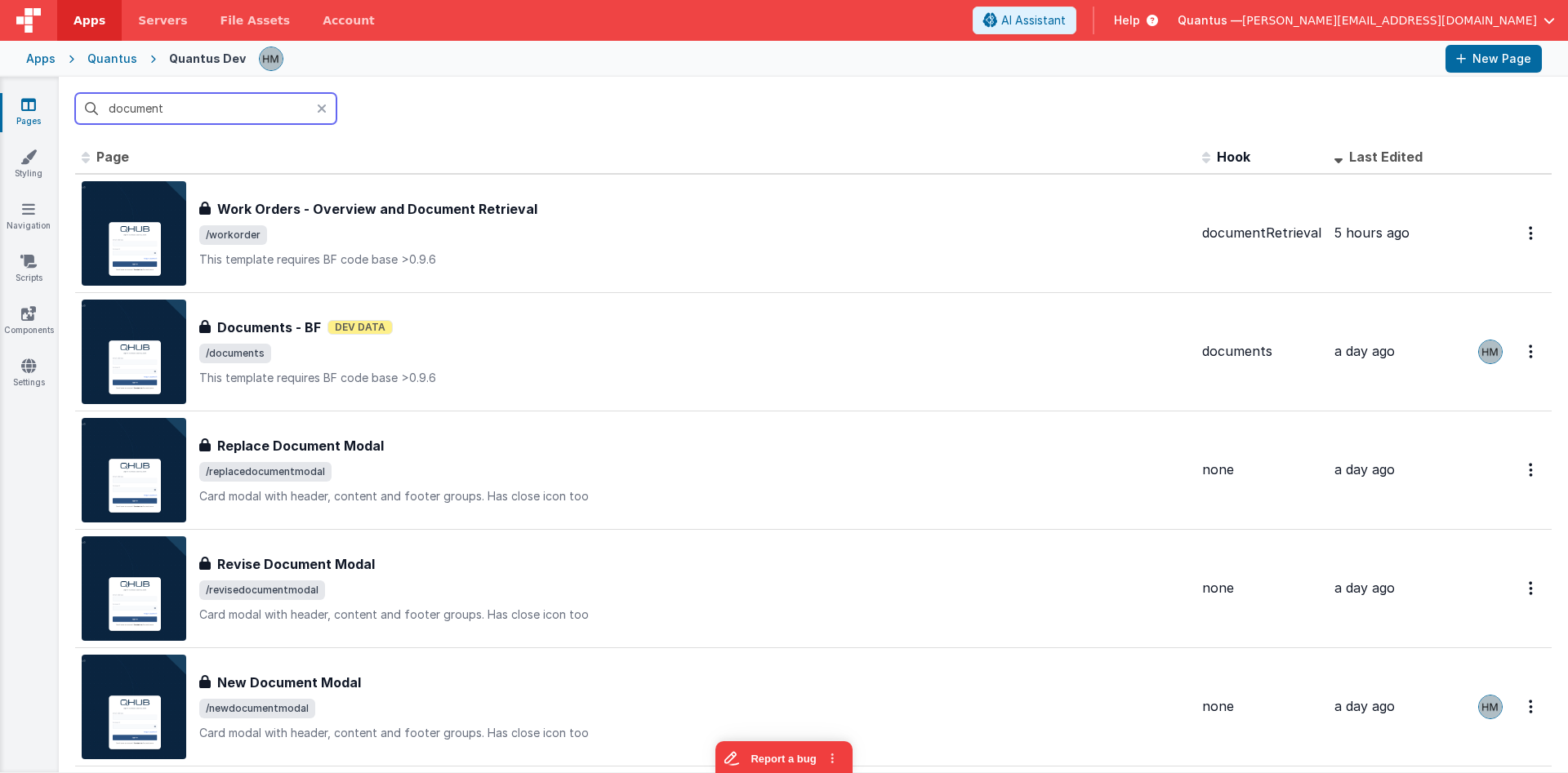
click at [245, 116] on input "document" at bounding box center [206, 108] width 261 height 31
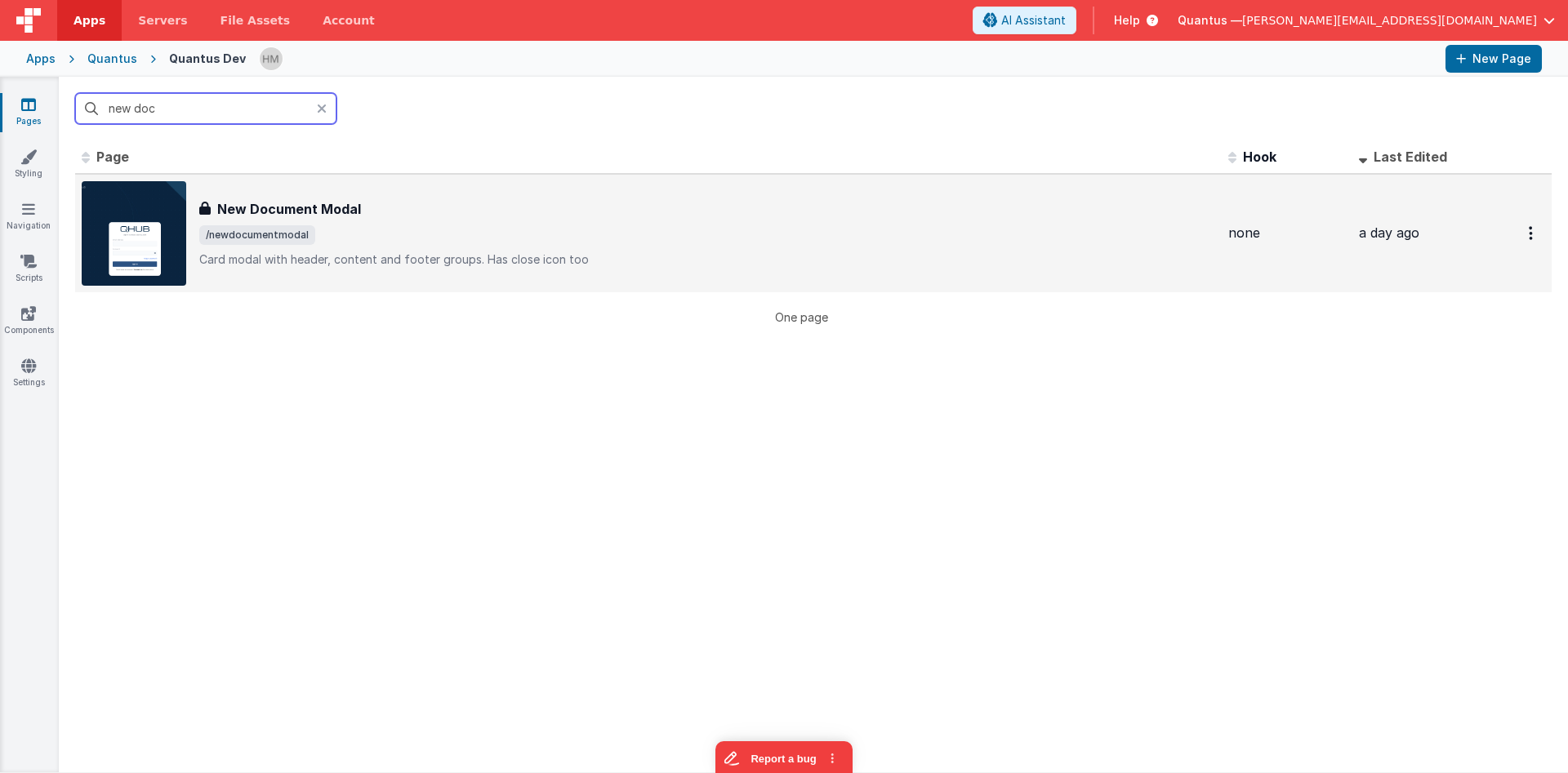
type input "new doc"
click at [453, 238] on span "/newdocumentmodal" at bounding box center [707, 235] width 1017 height 20
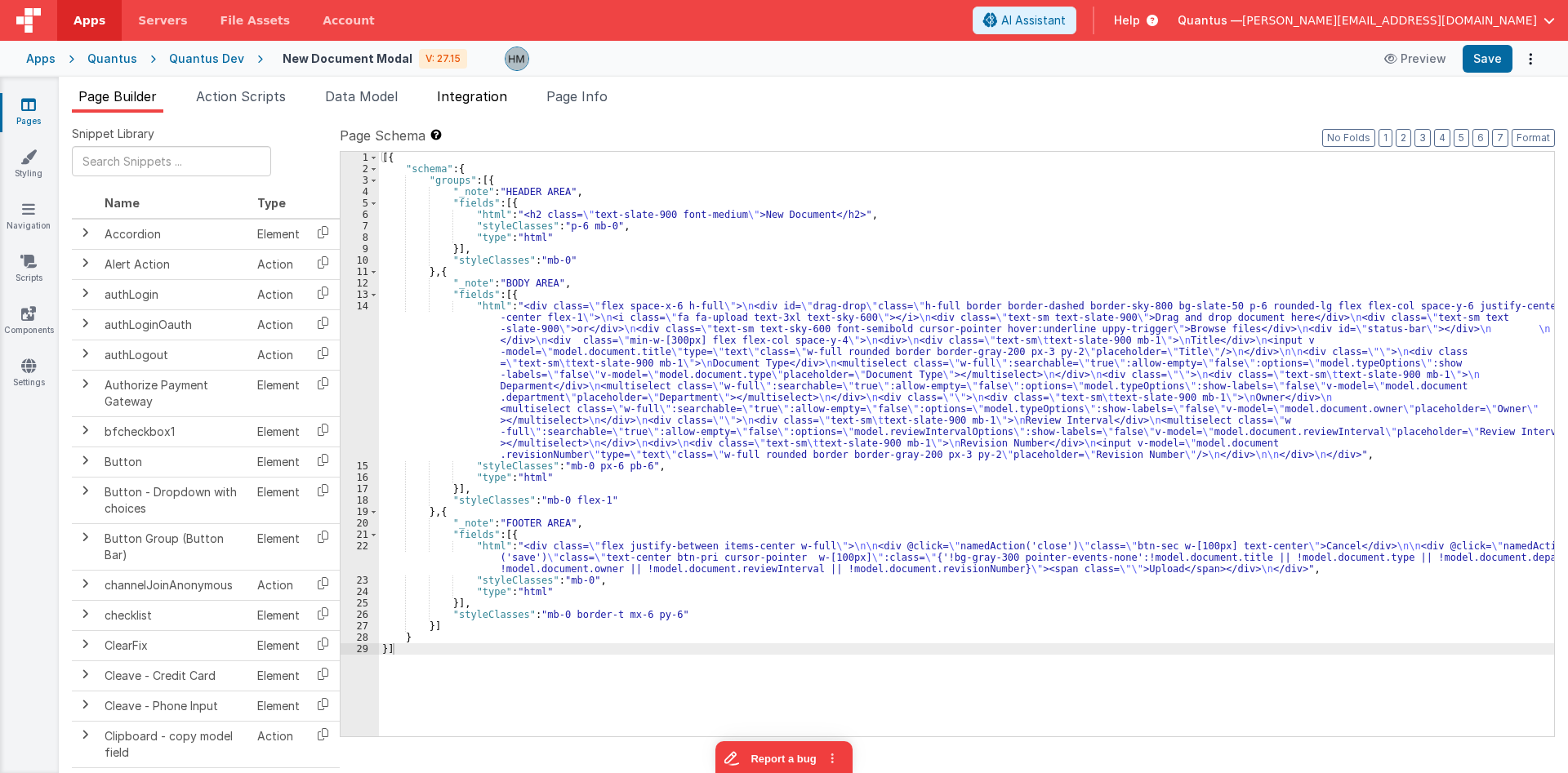
click at [480, 95] on span "Integration" at bounding box center [472, 96] width 70 height 16
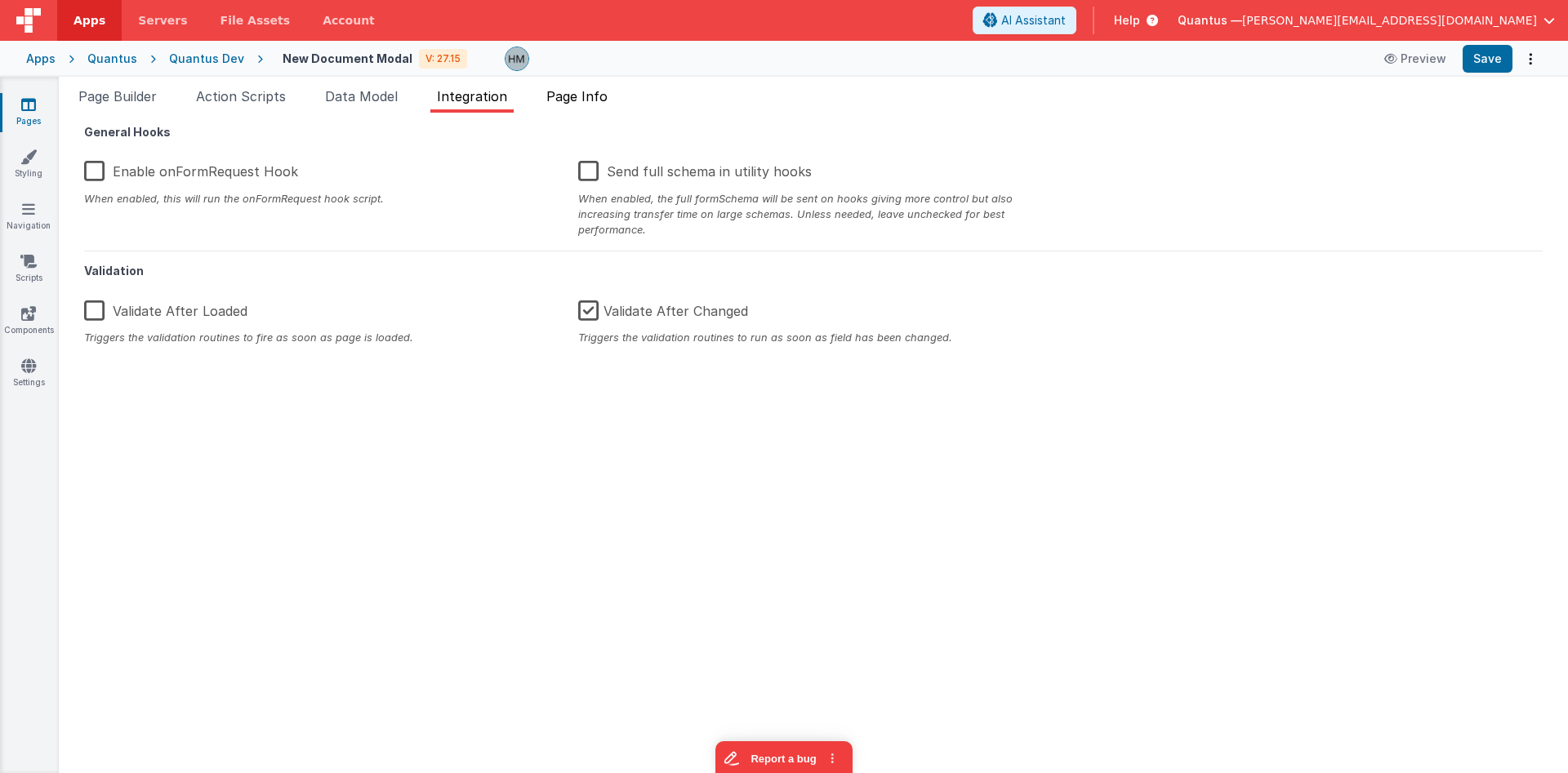
click at [578, 96] on span "Page Info" at bounding box center [577, 96] width 61 height 16
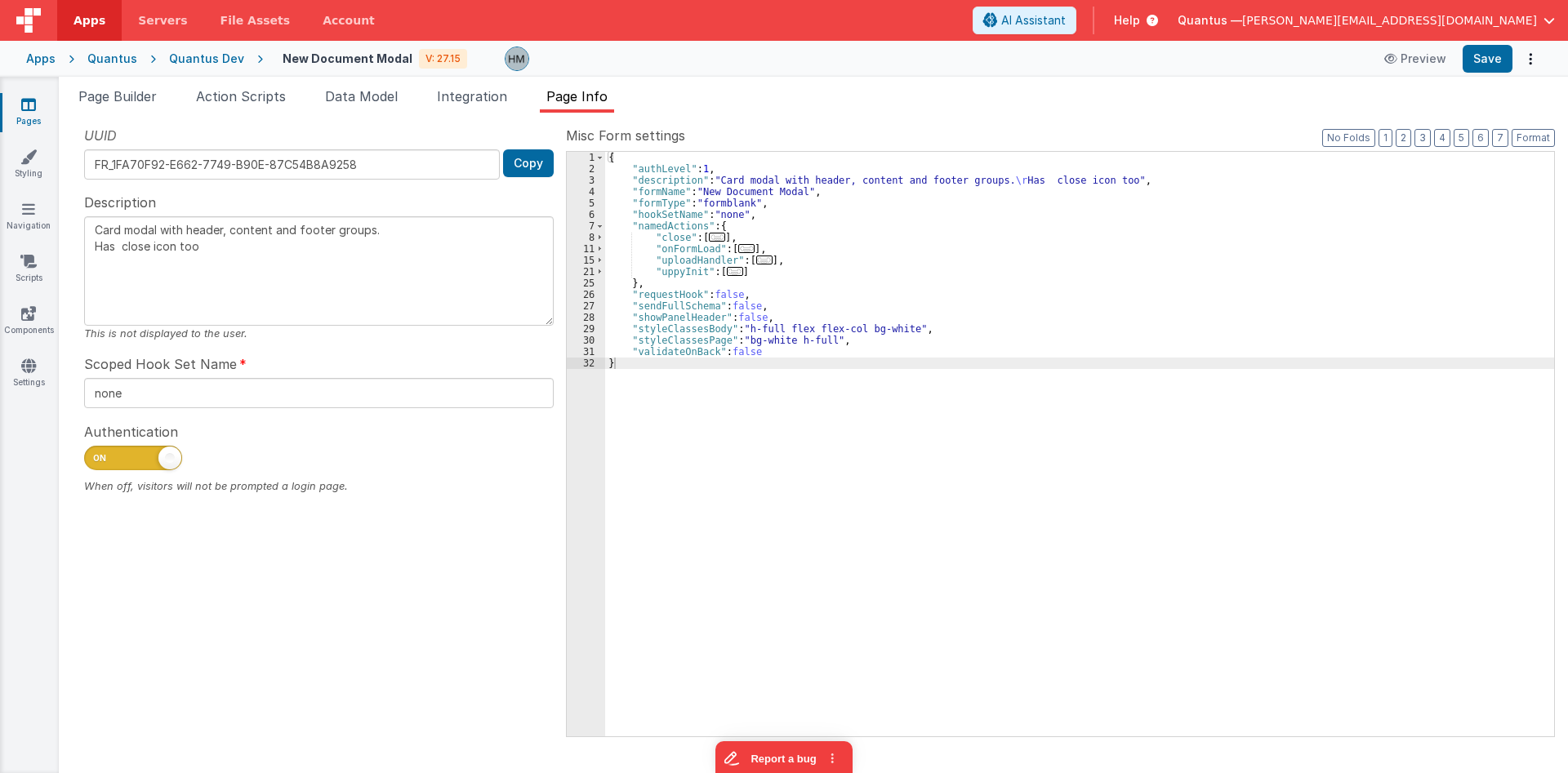
click at [155, 378] on div "Scoped Hook Set Name none" at bounding box center [319, 380] width 470 height 54
click at [156, 379] on input "none" at bounding box center [319, 394] width 470 height 30
click at [156, 381] on input "none" at bounding box center [319, 394] width 470 height 30
type textarea "Card modal with header, content and footer groups. Has close icon too"
type input "d"
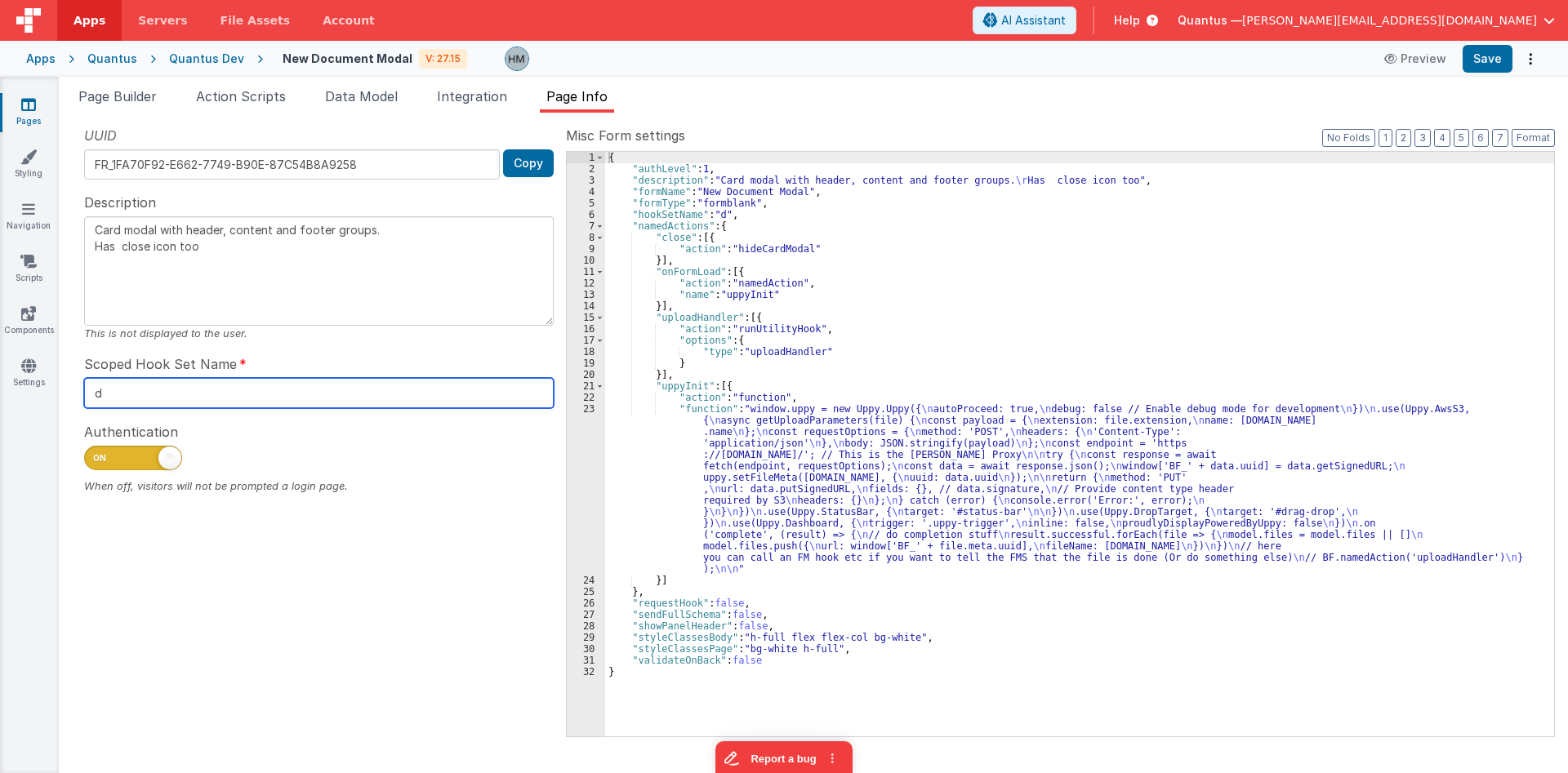
type textarea "Card modal with header, content and footer groups. Has close icon too"
type input "doc"
type textarea "Card modal with header, content and footer groups. Has close icon too"
type input "docu"
type textarea "Card modal with header, content and footer groups. Has close icon too"
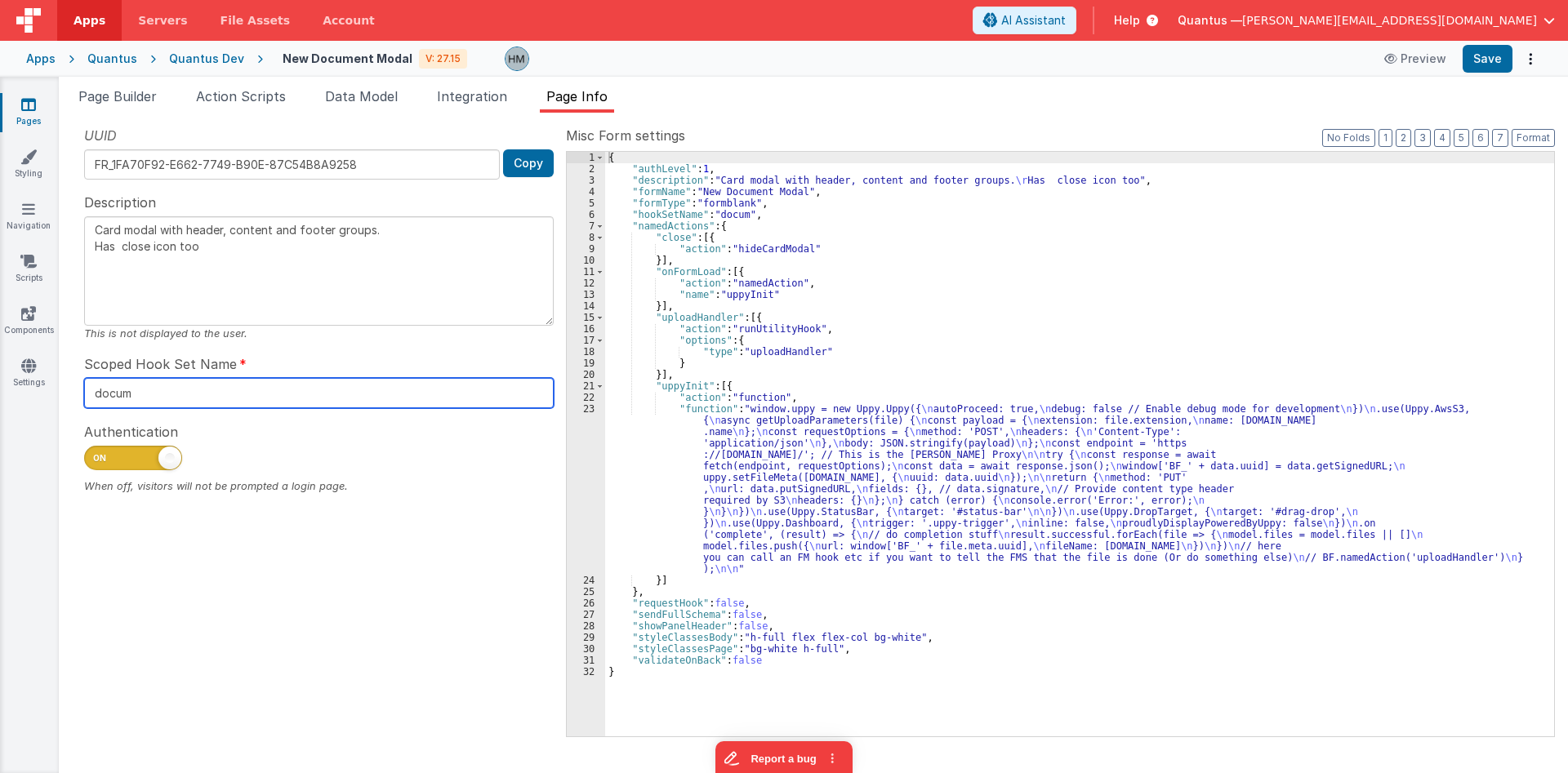
type input "docume"
type textarea "Card modal with header, content and footer groups. Has close icon too"
type input "documen"
type textarea "Card modal with header, content and footer groups. Has close icon too"
type input "document"
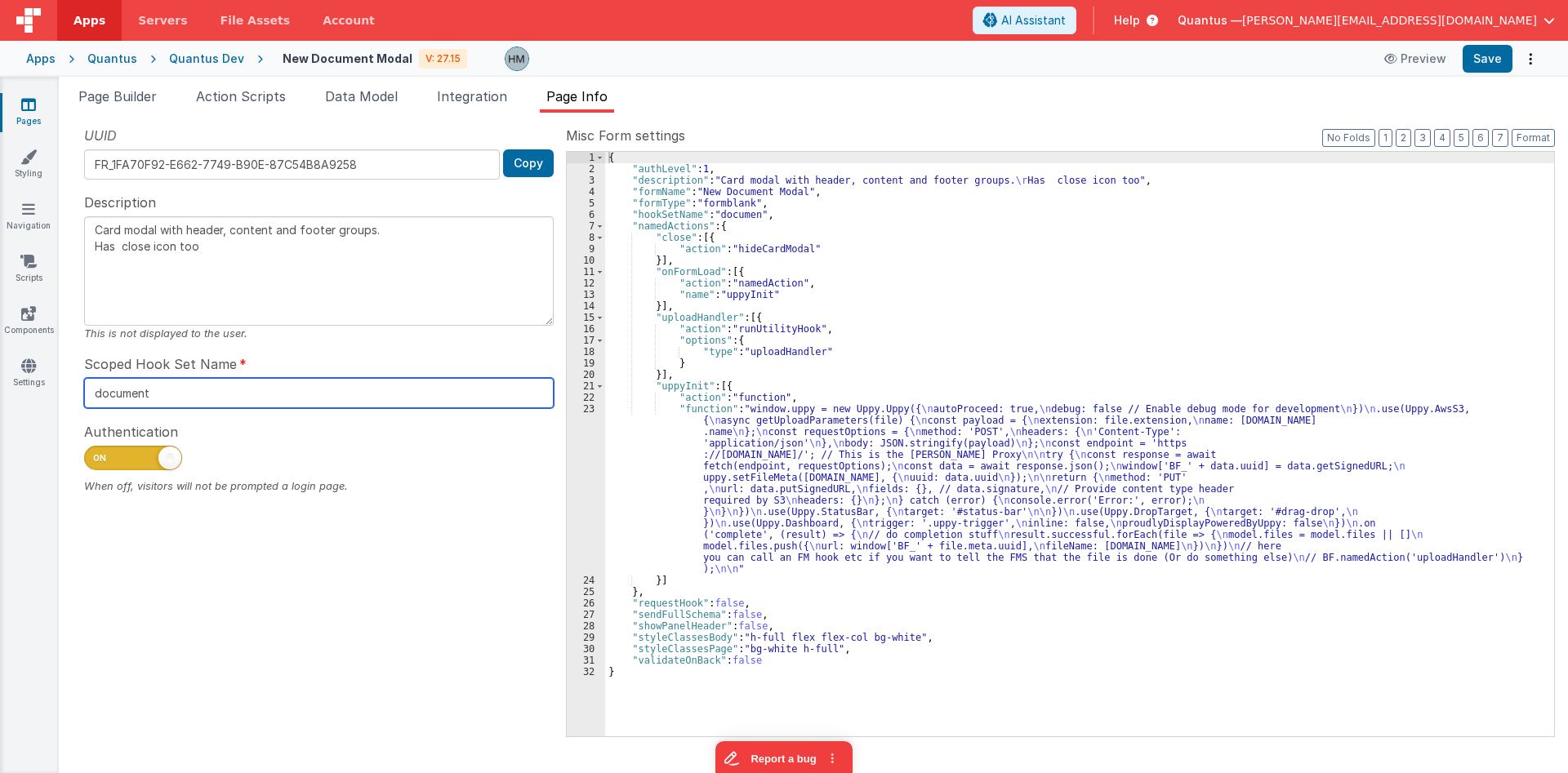
type textarea "Card modal with header, content and footer groups. Has close icon too"
type input "documents"
click at [197, 388] on input "documents" at bounding box center [319, 394] width 470 height 30
type textarea "Card modal with header, content and footer groups. Has close icon too"
type input "documentmo"
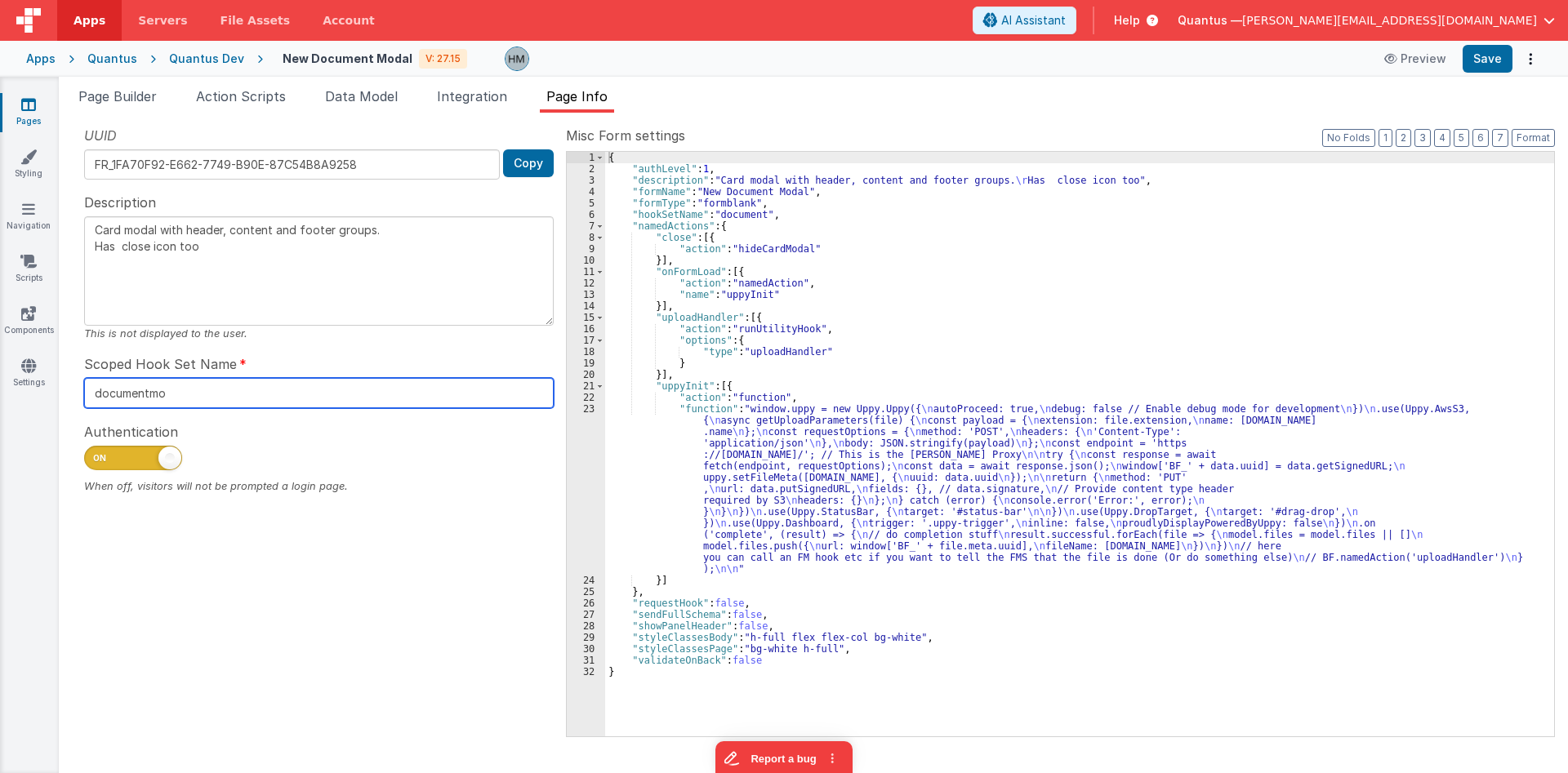
type textarea "Card modal with header, content and footer groups. Has close icon too"
type input "documentmod"
type textarea "Card modal with header, content and footer groups. Has close icon too"
type input "documentmoda"
type textarea "Card modal with header, content and footer groups. Has close icon too"
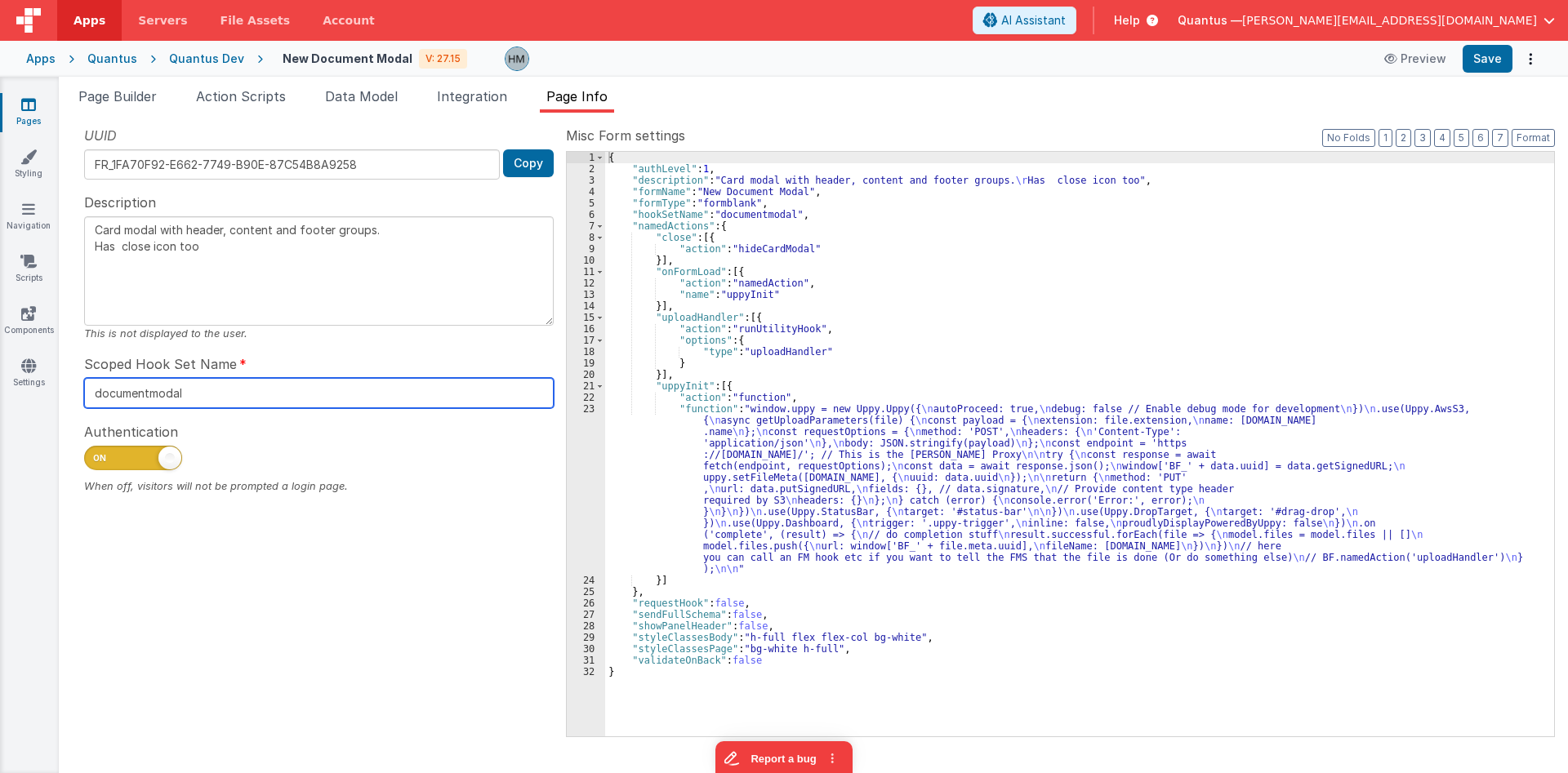
click at [146, 390] on input "documentmodal" at bounding box center [319, 394] width 470 height 30
click at [152, 394] on input "documentmodal" at bounding box center [319, 394] width 470 height 30
click at [499, 507] on div "UUID FR_1FA70F92-E662-7749-B90E-87C54B8A9258 Copy Description Card modal with h…" at bounding box center [319, 430] width 494 height 610
click at [153, 396] on input "documentmodal" at bounding box center [319, 394] width 470 height 30
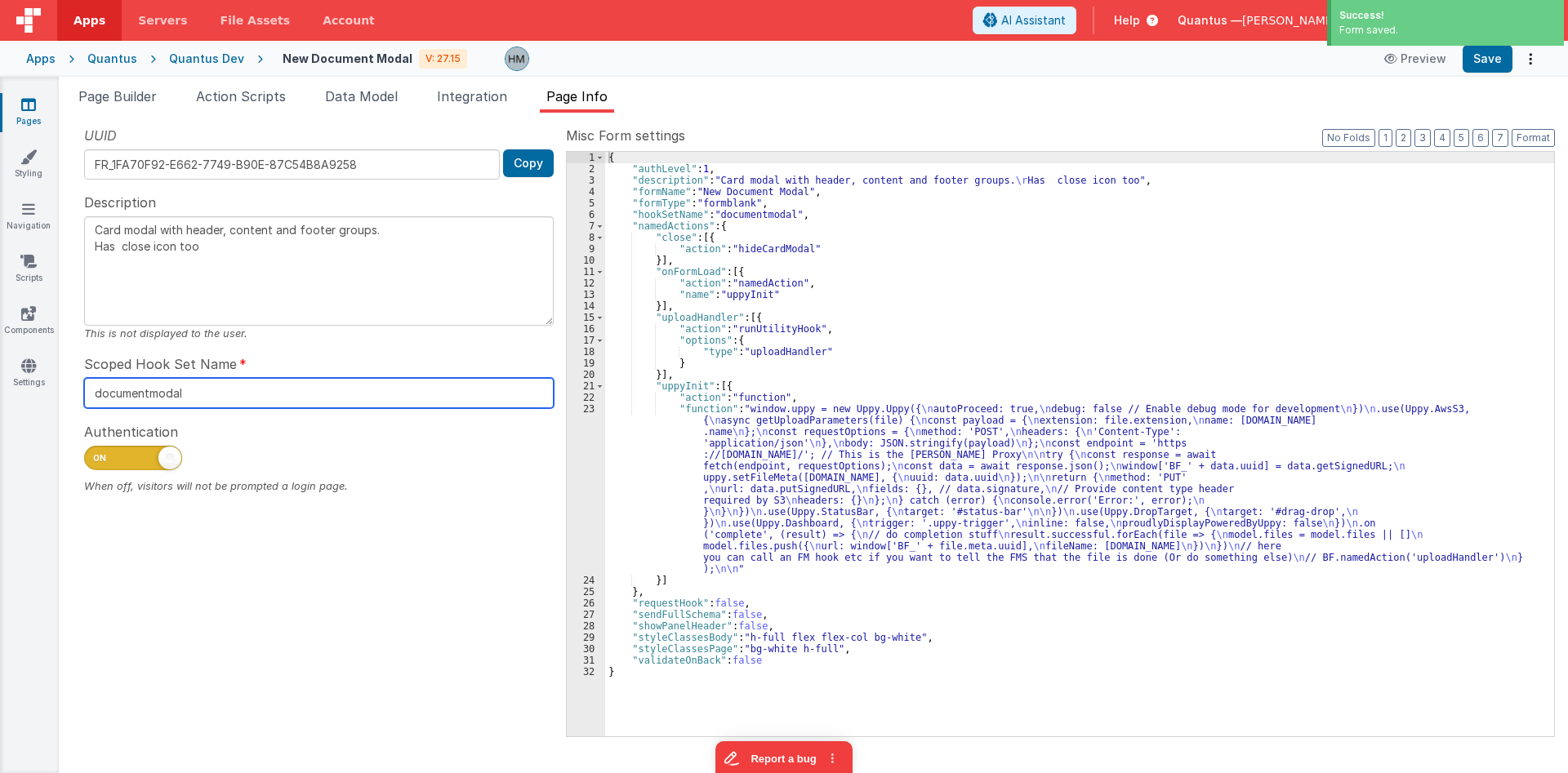
type input "documentsmodal"
type textarea "Card modal with header, content and footer groups. Has close icon too"
type input "documentsodal"
type textarea "Card modal with header, content and footer groups. Has close icon too"
type input "documentsModal"
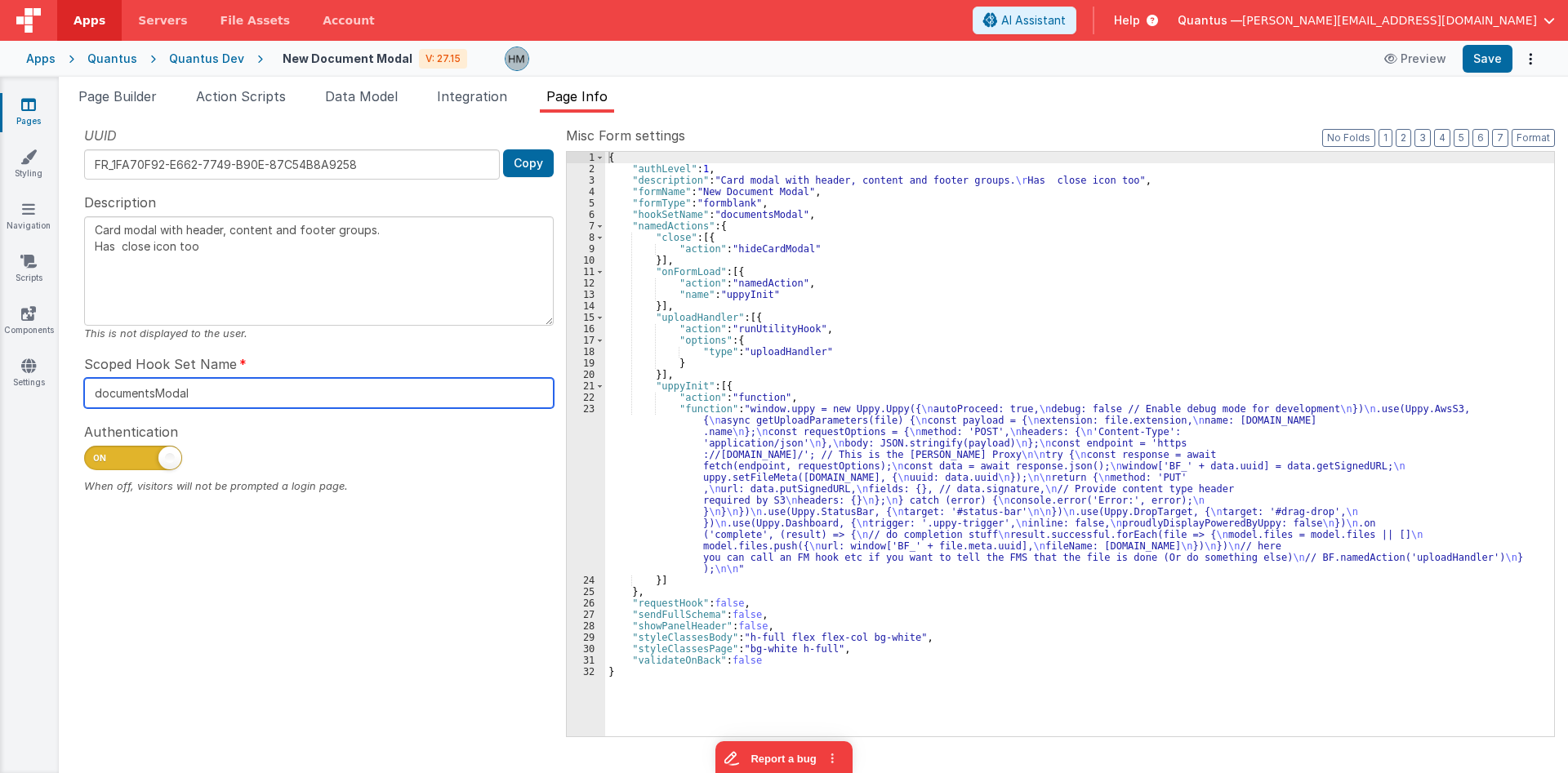
drag, startPoint x: 349, startPoint y: 398, endPoint x: 47, endPoint y: 364, distance: 303.9
click at [85, 379] on input "documentsModal" at bounding box center [319, 394] width 470 height 30
paste input "text"
type textarea "Card modal with header, content and footer groups. Has close icon too"
type input "documentModal"
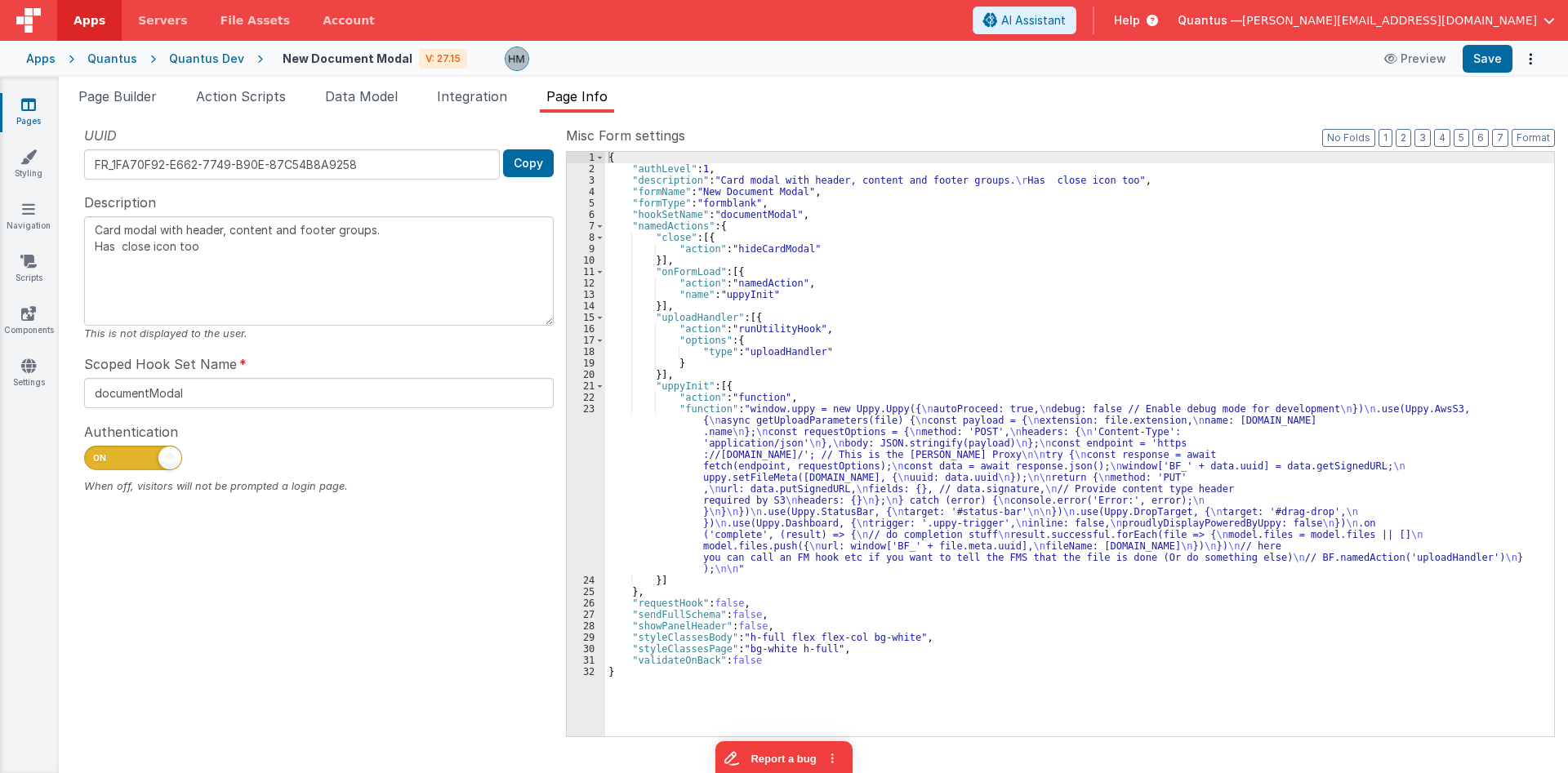
click at [441, 538] on div "UUID FR_1FA70F92-E662-7749-B90E-87C54B8A9258 Copy Description Card modal with h…" at bounding box center [319, 430] width 494 height 610
click at [941, 61] on button "Save" at bounding box center [1487, 59] width 50 height 28
click at [32, 102] on icon at bounding box center [29, 104] width 15 height 16
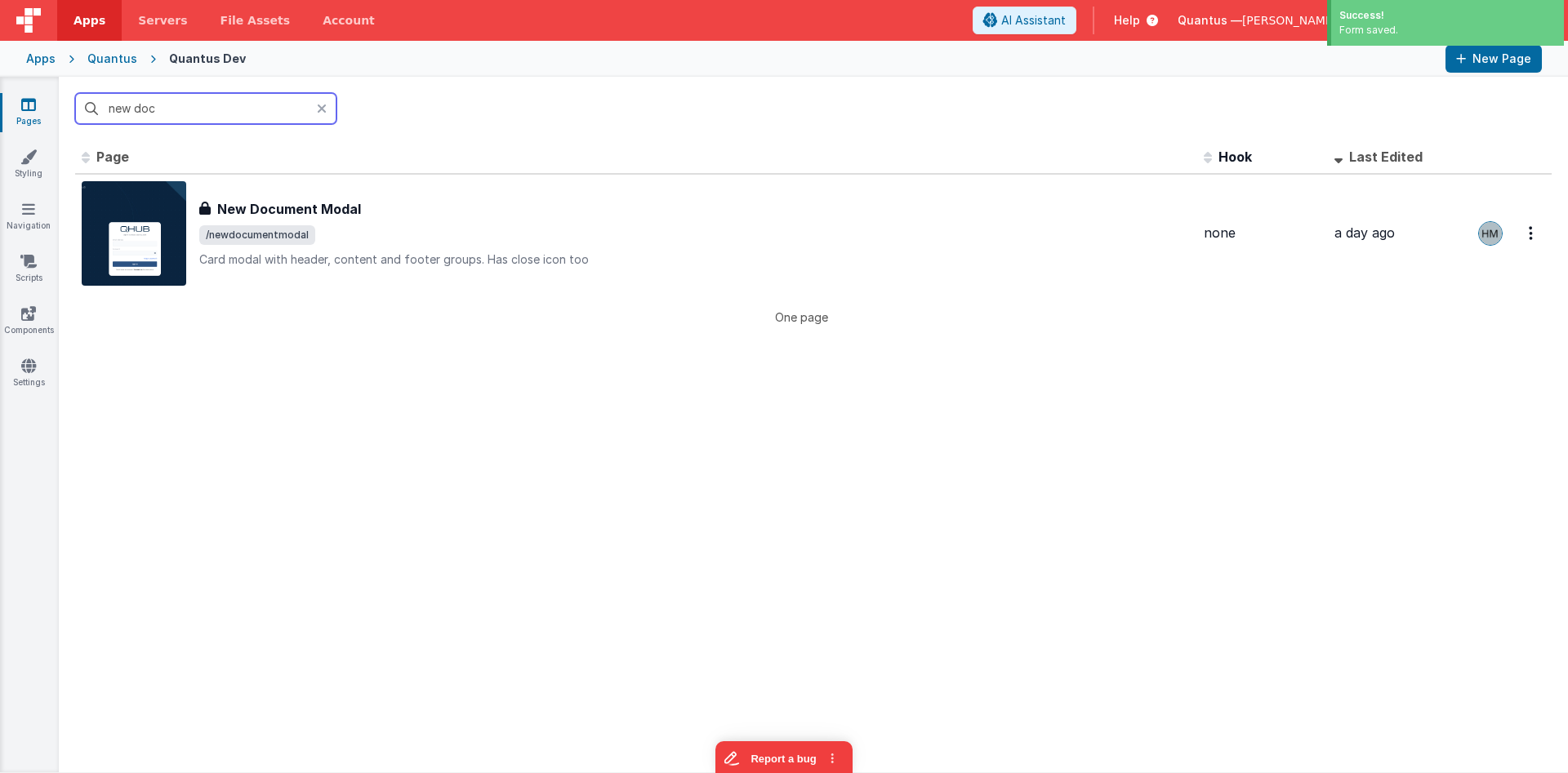
click at [316, 108] on input "new doc" at bounding box center [206, 108] width 261 height 31
click at [324, 109] on icon at bounding box center [321, 109] width 9 height 13
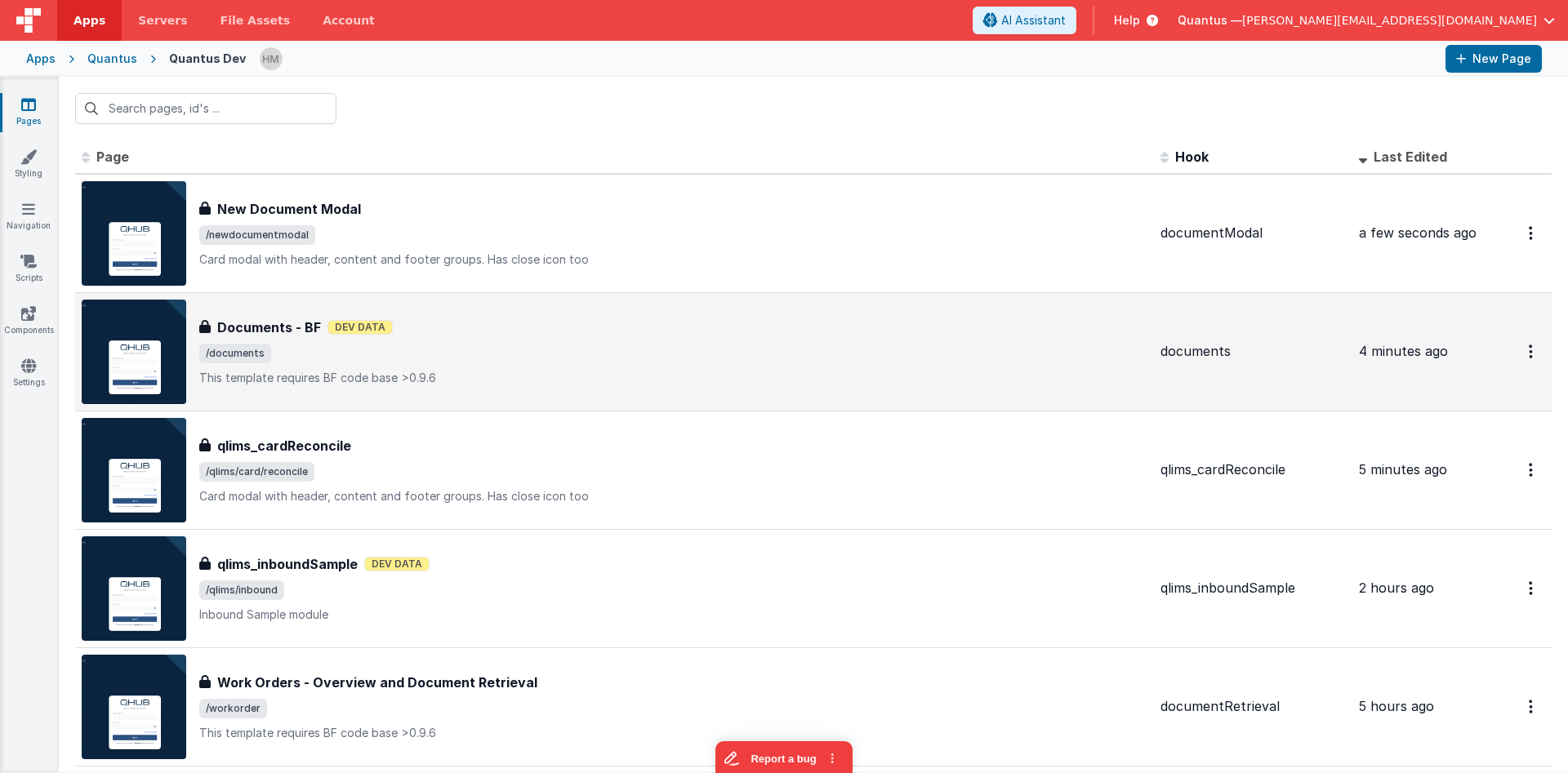
click at [685, 354] on span "/documents" at bounding box center [673, 353] width 948 height 20
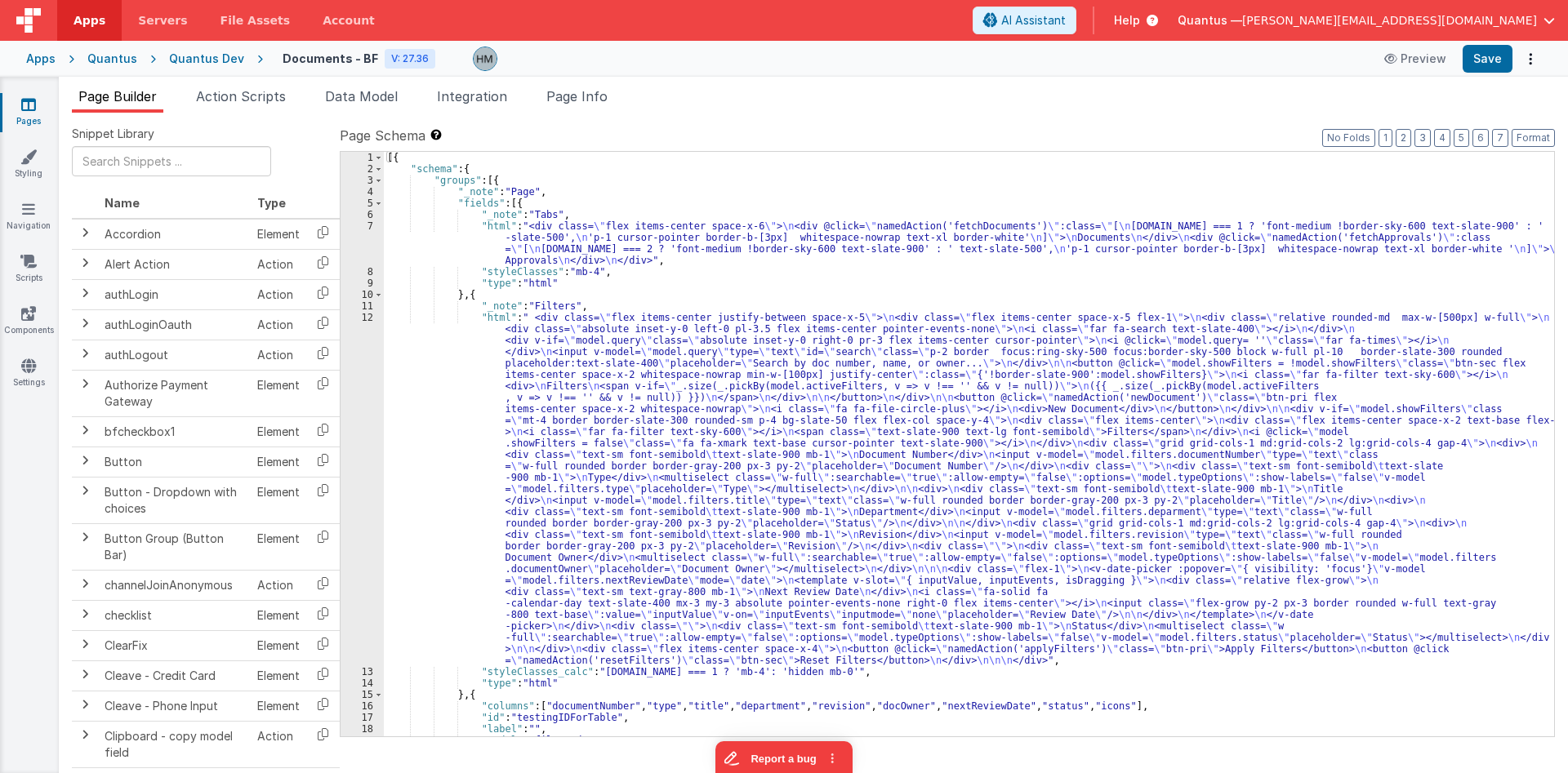
click at [588, 98] on span "Page Info" at bounding box center [577, 96] width 61 height 16
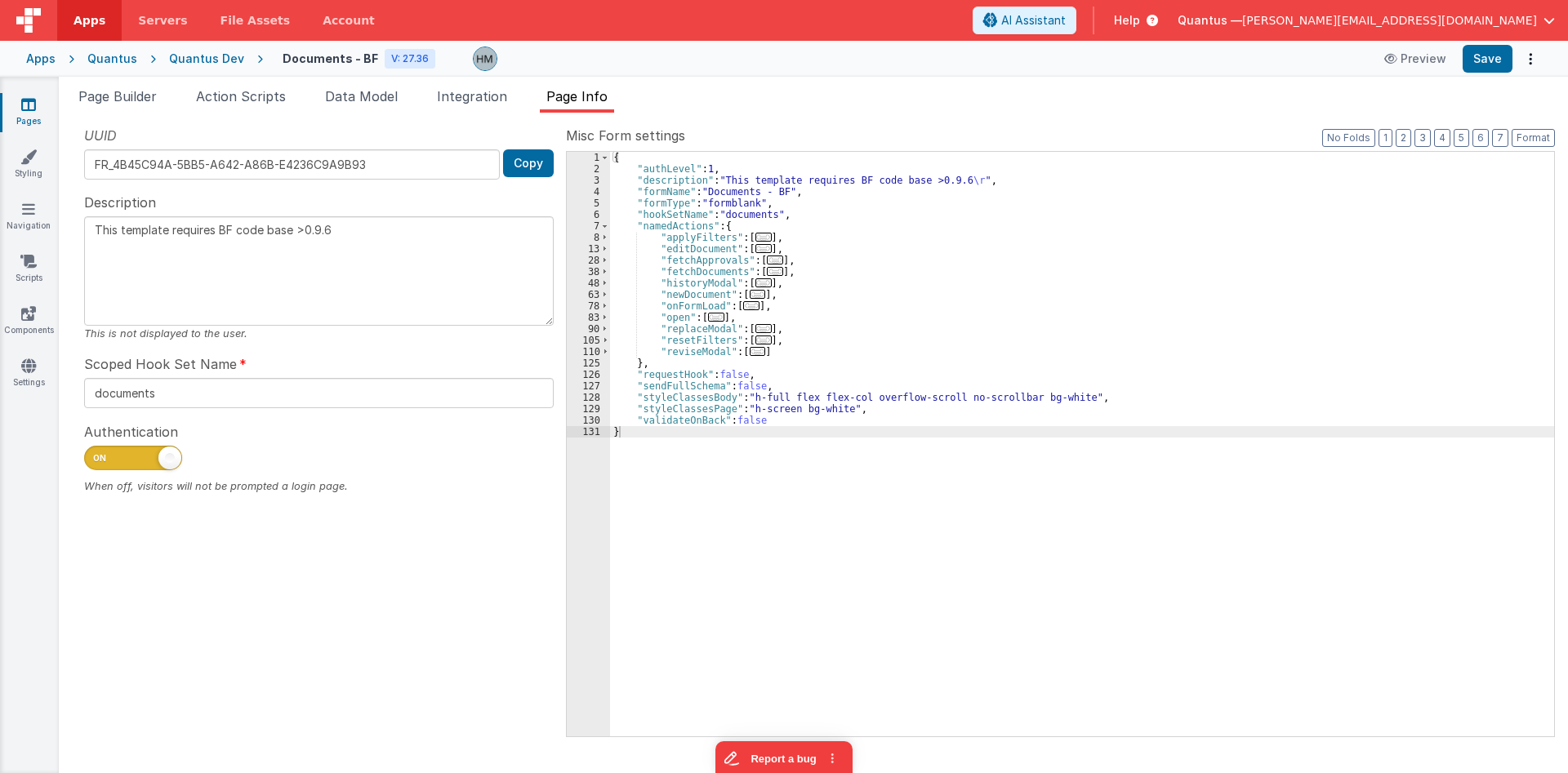
click at [30, 109] on icon at bounding box center [29, 104] width 15 height 16
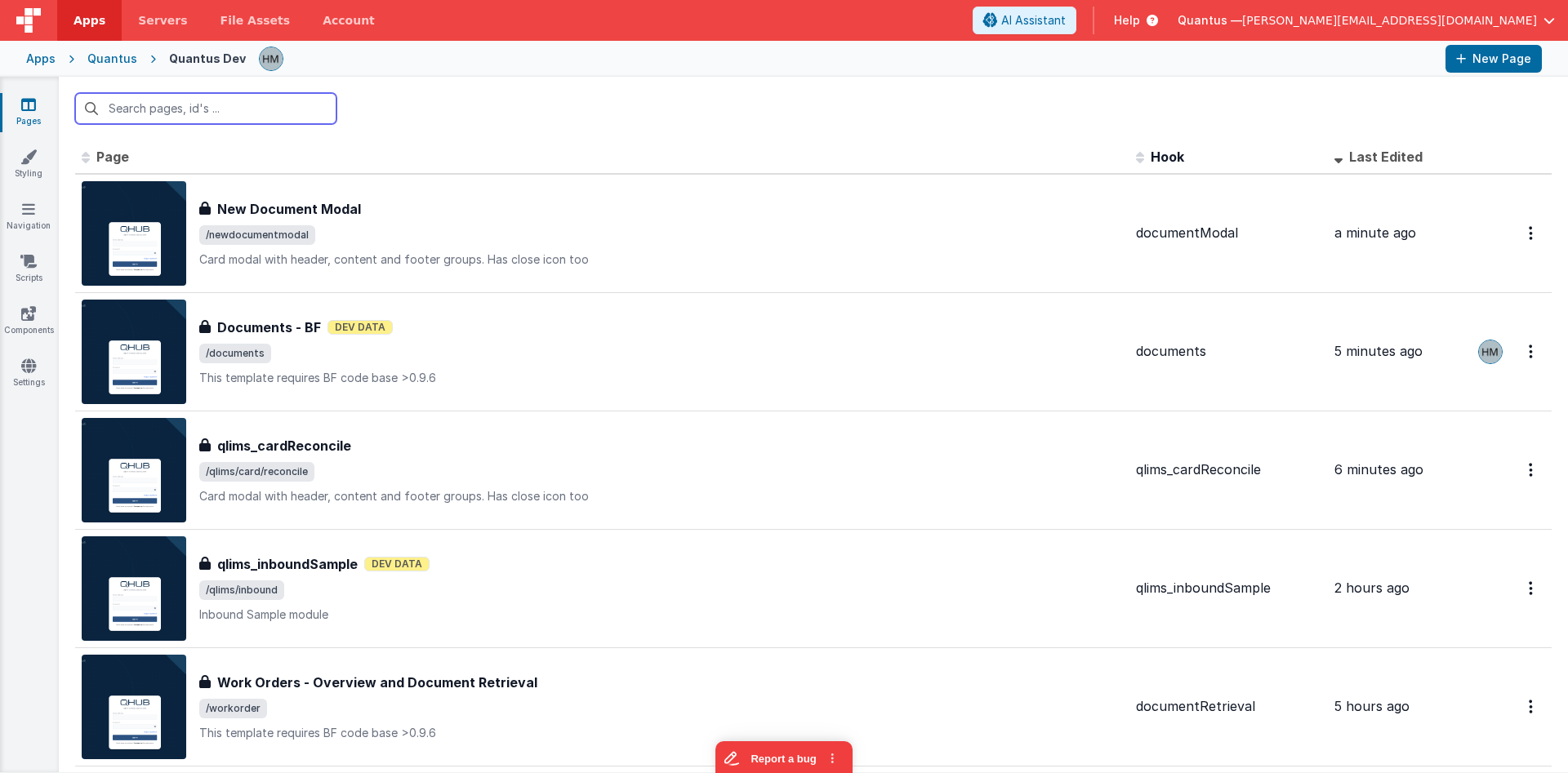
click at [283, 109] on input "text" at bounding box center [206, 108] width 261 height 31
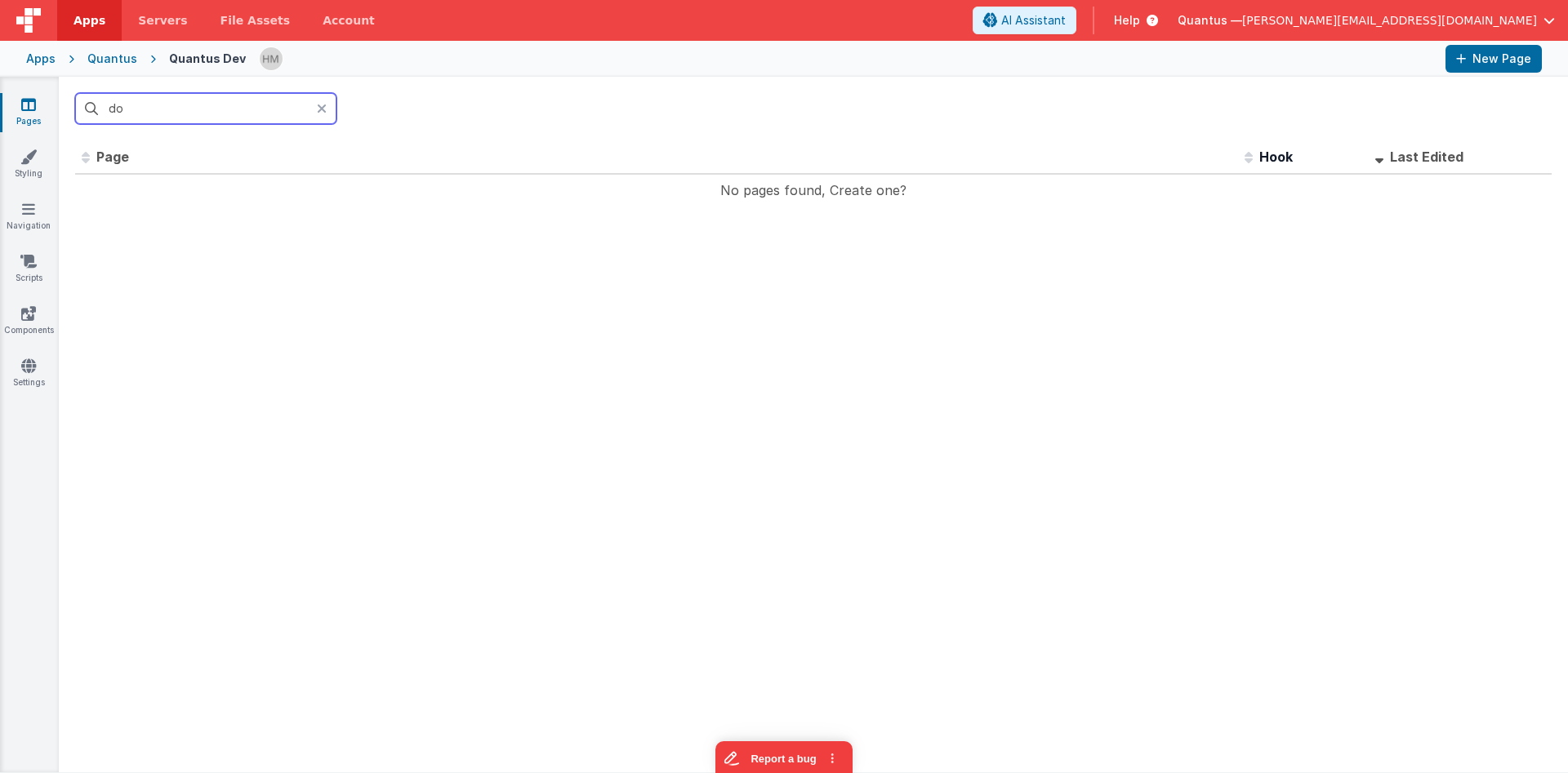
type input "d"
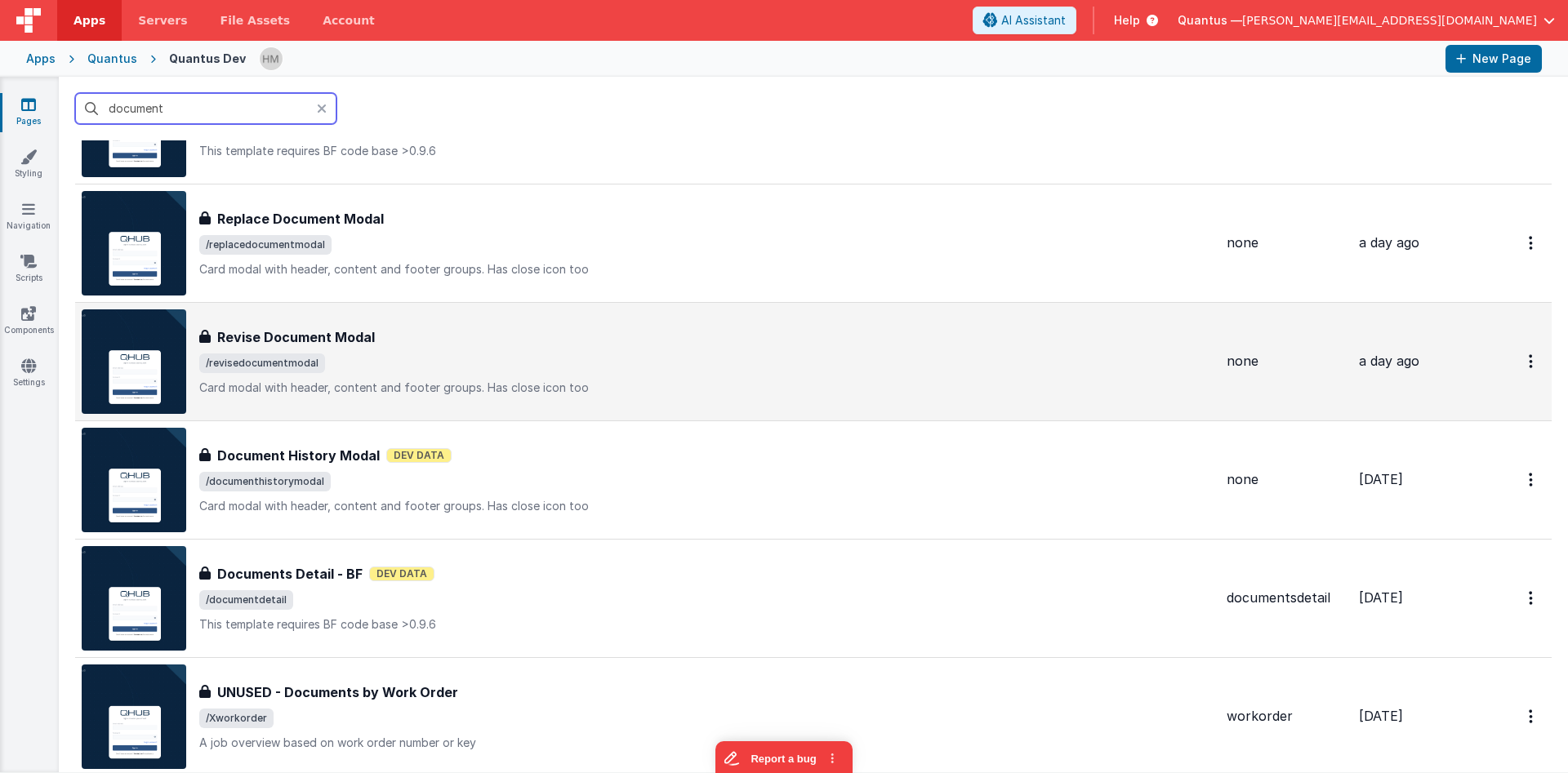
scroll to position [392, 0]
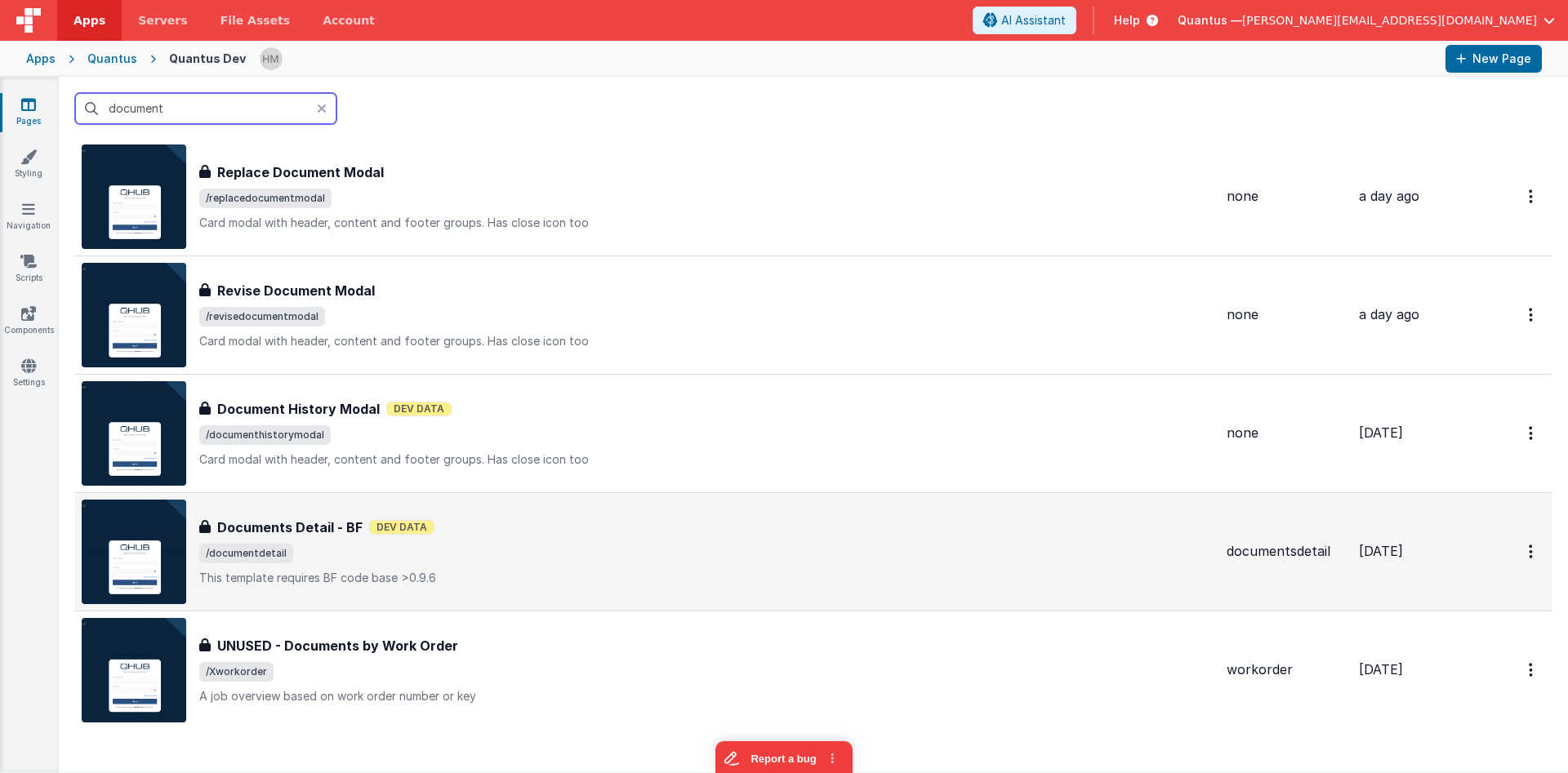
type input "document"
click at [650, 537] on div "Documents Detail - BF Documents Detail - BF Dev Data /documentdetail This templ…" at bounding box center [706, 551] width 1015 height 69
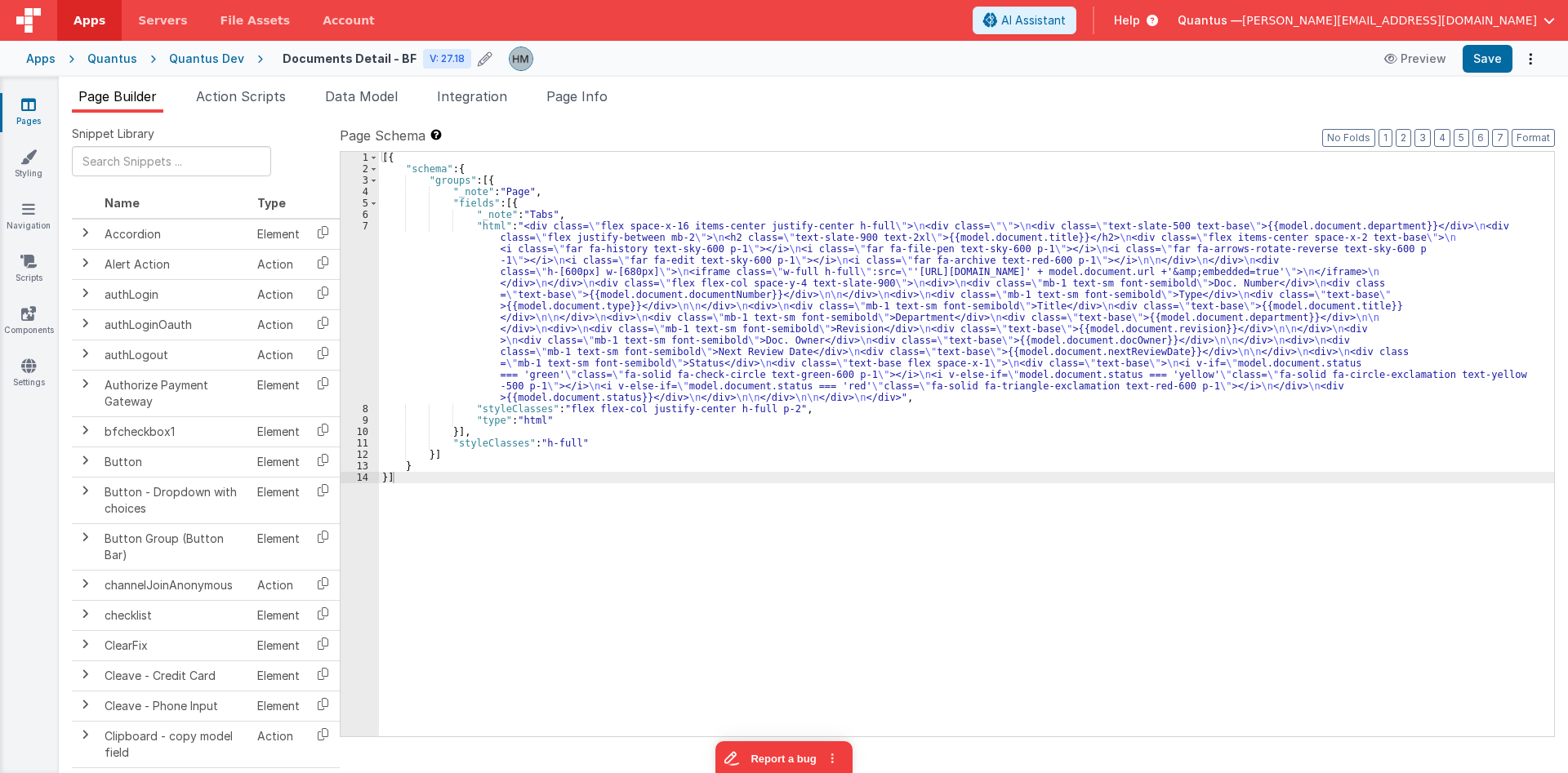
click at [336, 56] on h4 "Documents Detail - BF" at bounding box center [349, 58] width 134 height 12
click at [347, 58] on input "Documents Detail - BF" at bounding box center [384, 59] width 203 height 24
type input "Document Detail - BF"
type textarea "This template requires BF code base >0.9.6"
type input "Document Details - BF"
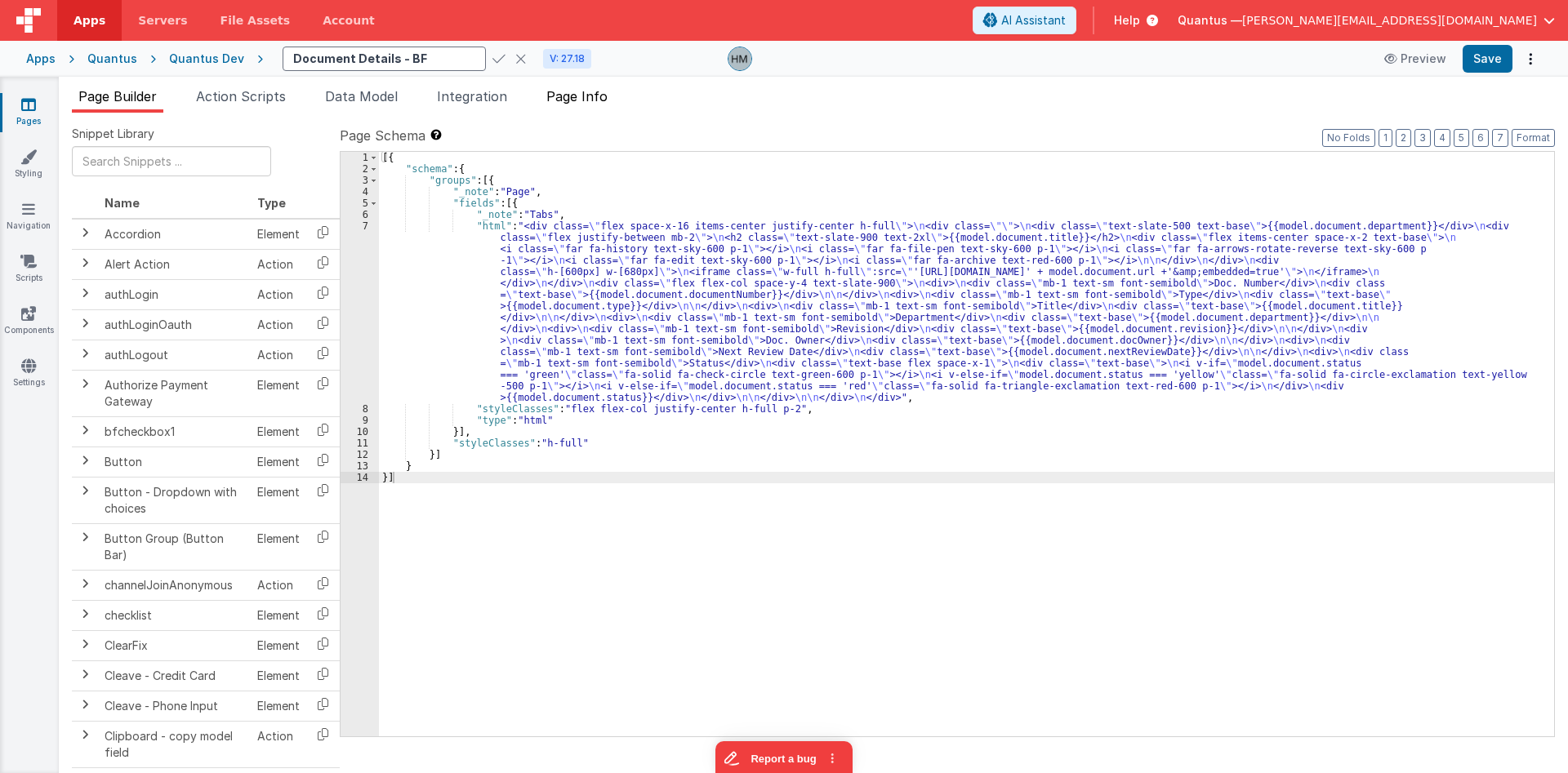
click at [572, 93] on span "Page Info" at bounding box center [577, 96] width 61 height 16
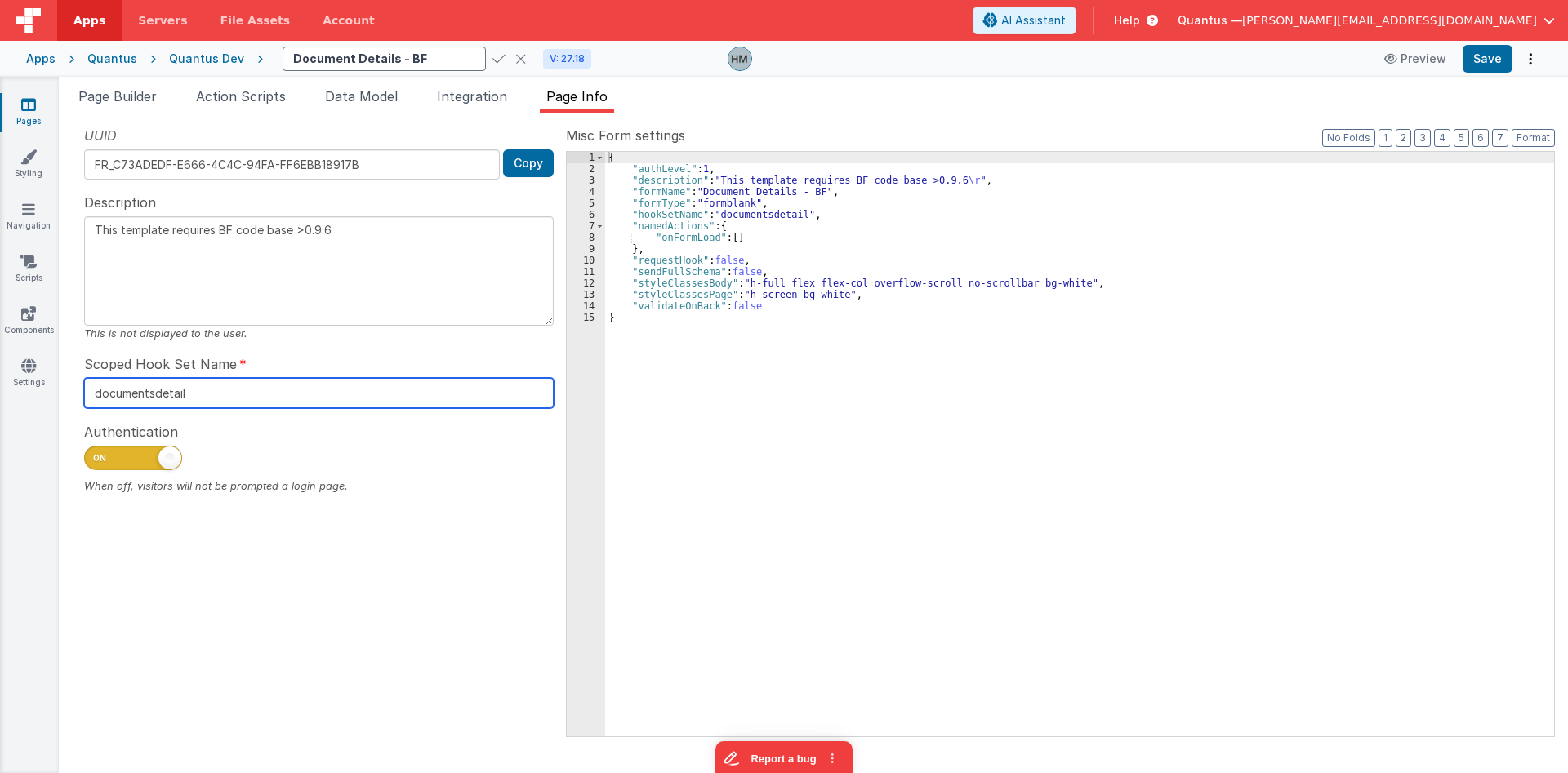
drag, startPoint x: 197, startPoint y: 393, endPoint x: 0, endPoint y: 345, distance: 202.8
click at [85, 379] on input "documentsdetail" at bounding box center [319, 394] width 470 height 30
paste input "Details"
type textarea "This template requires BF code base >0.9.6"
type input "documentDetails"
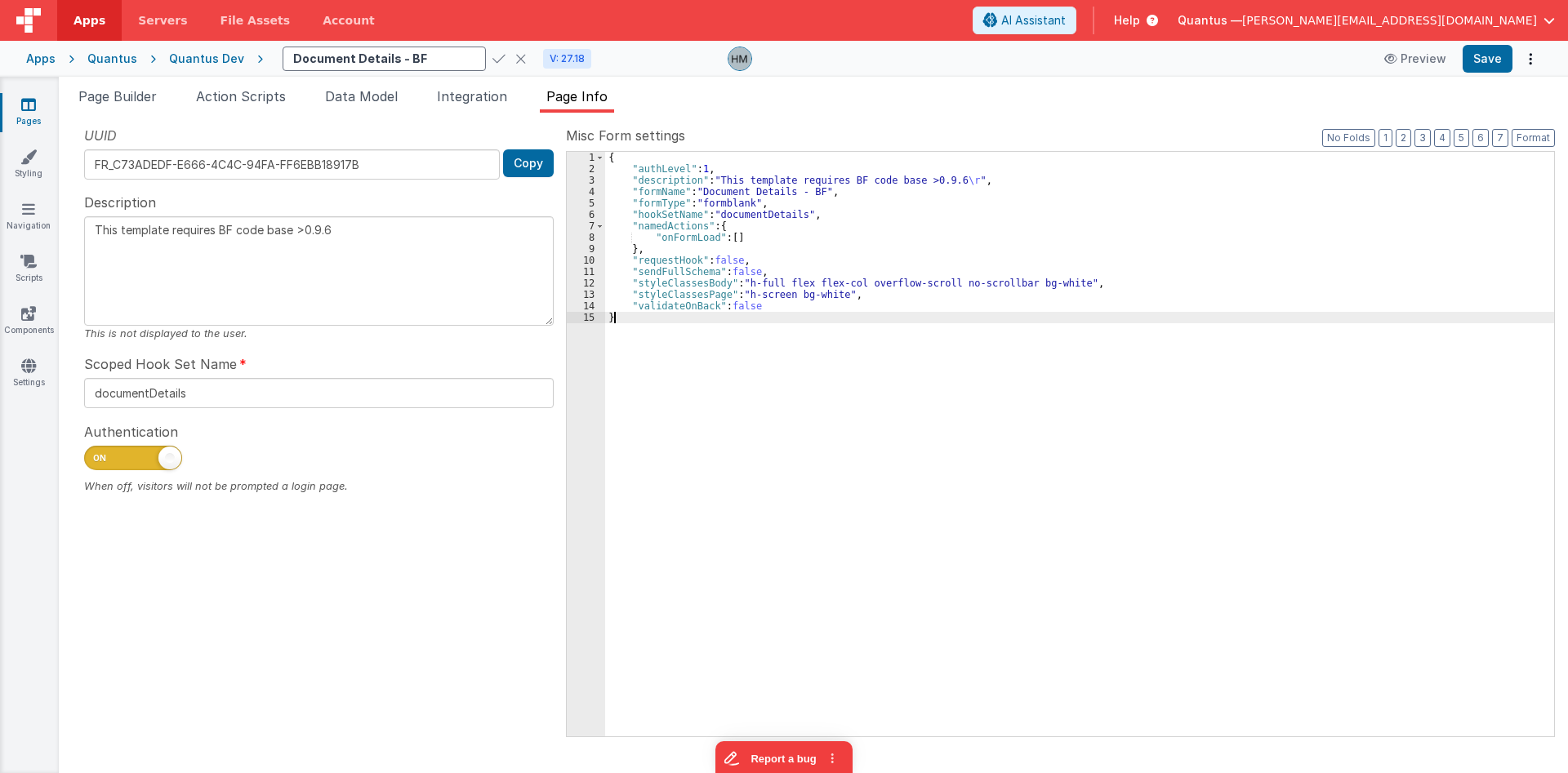
click at [747, 391] on div "{ "authLevel" : 1 , "description" : "This template requires BF code base >0.9.6…" at bounding box center [1079, 456] width 949 height 608
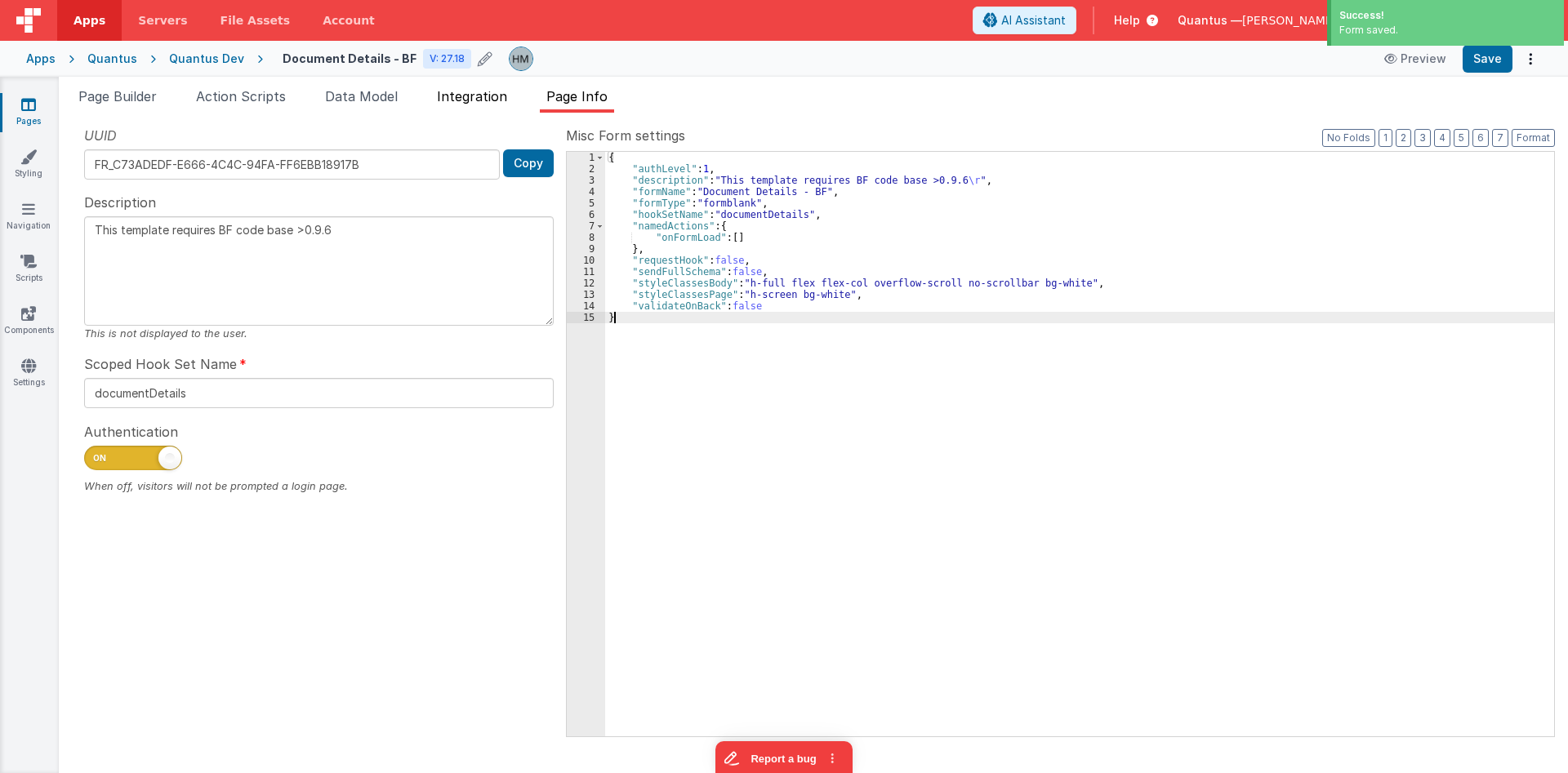
click at [493, 101] on span "Integration" at bounding box center [472, 96] width 70 height 16
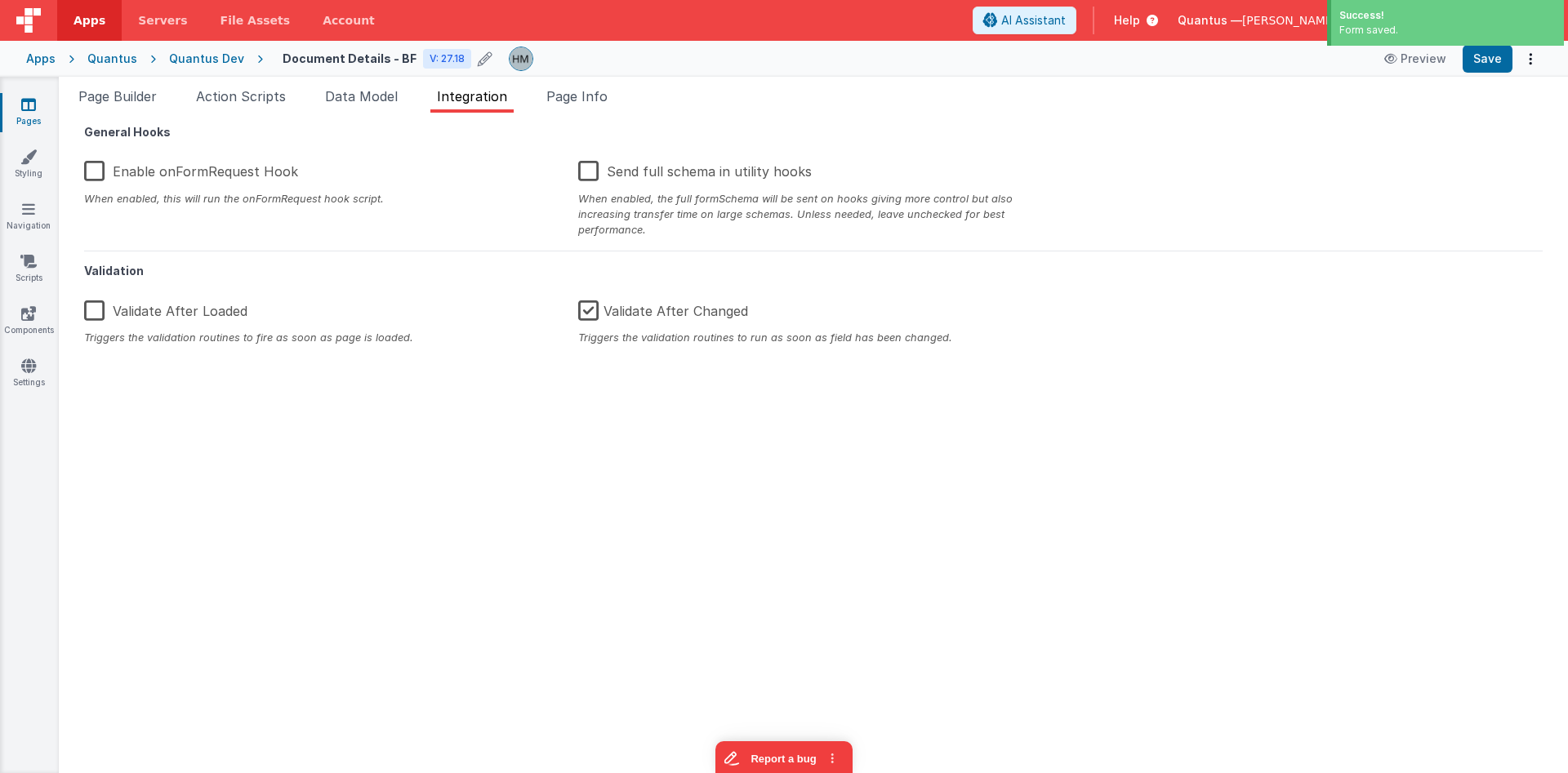
click at [191, 170] on label "Enable onFormRequest Hook" at bounding box center [192, 168] width 214 height 35
click at [0, 0] on input "Enable onFormRequest Hook" at bounding box center [0, 0] width 0 height 0
click at [941, 54] on button "Save" at bounding box center [1487, 59] width 50 height 28
click at [47, 108] on link "Pages" at bounding box center [28, 113] width 59 height 33
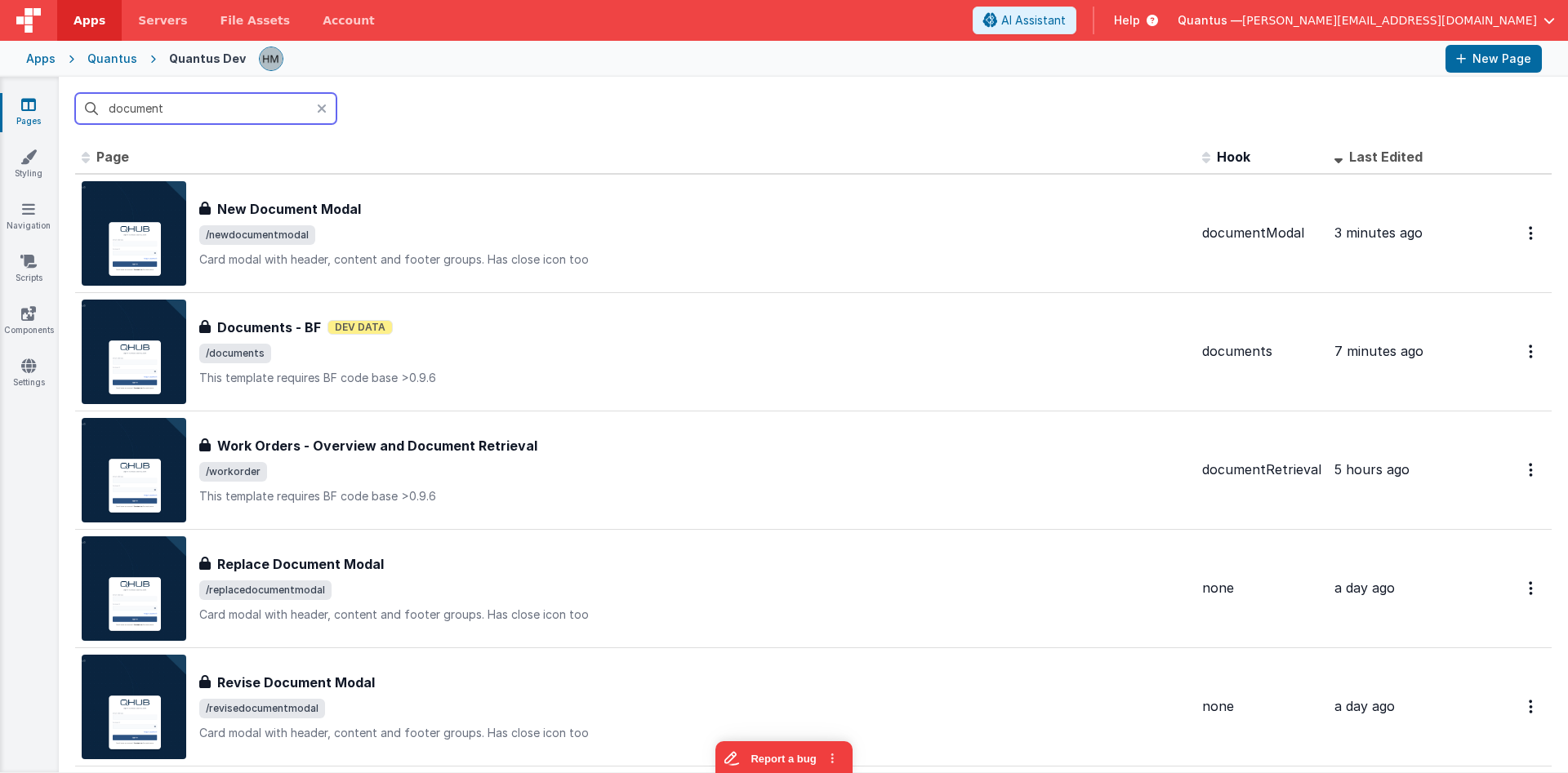
click at [210, 109] on input "document" at bounding box center [206, 108] width 261 height 31
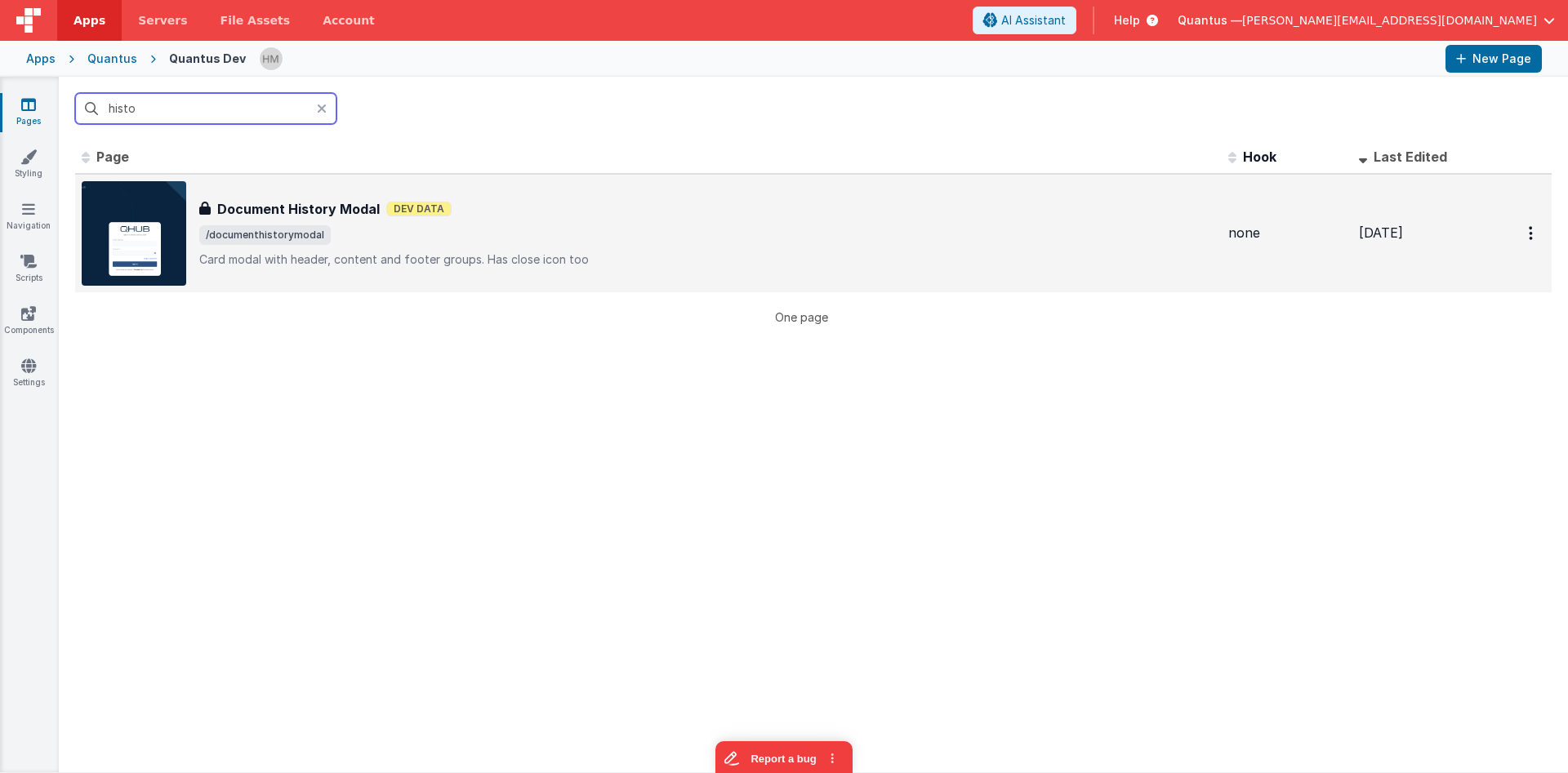
type input "histo"
click at [541, 235] on span "/documenthistorymodal" at bounding box center [707, 235] width 1017 height 20
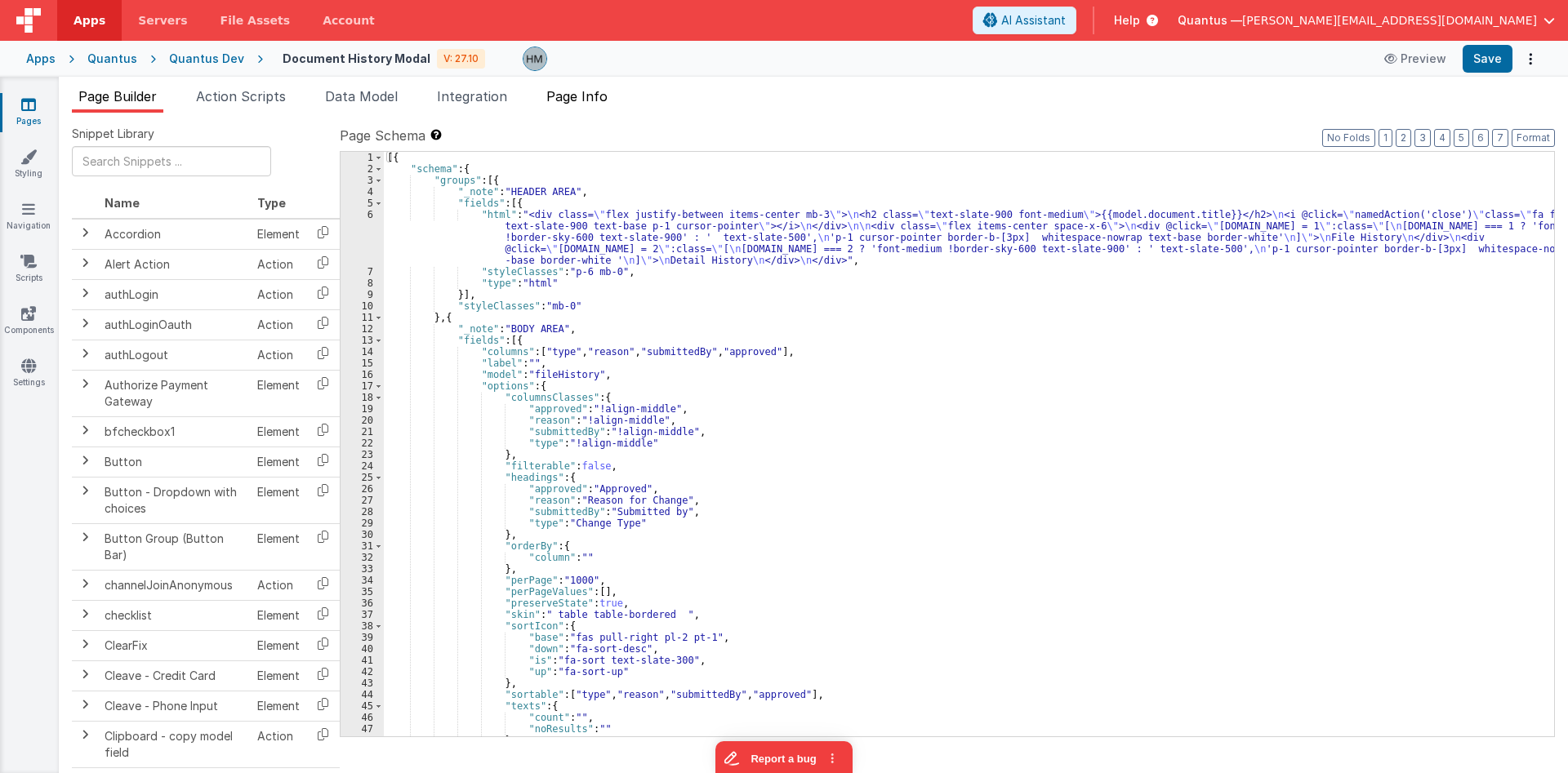
click at [580, 103] on span "Page Info" at bounding box center [577, 96] width 61 height 16
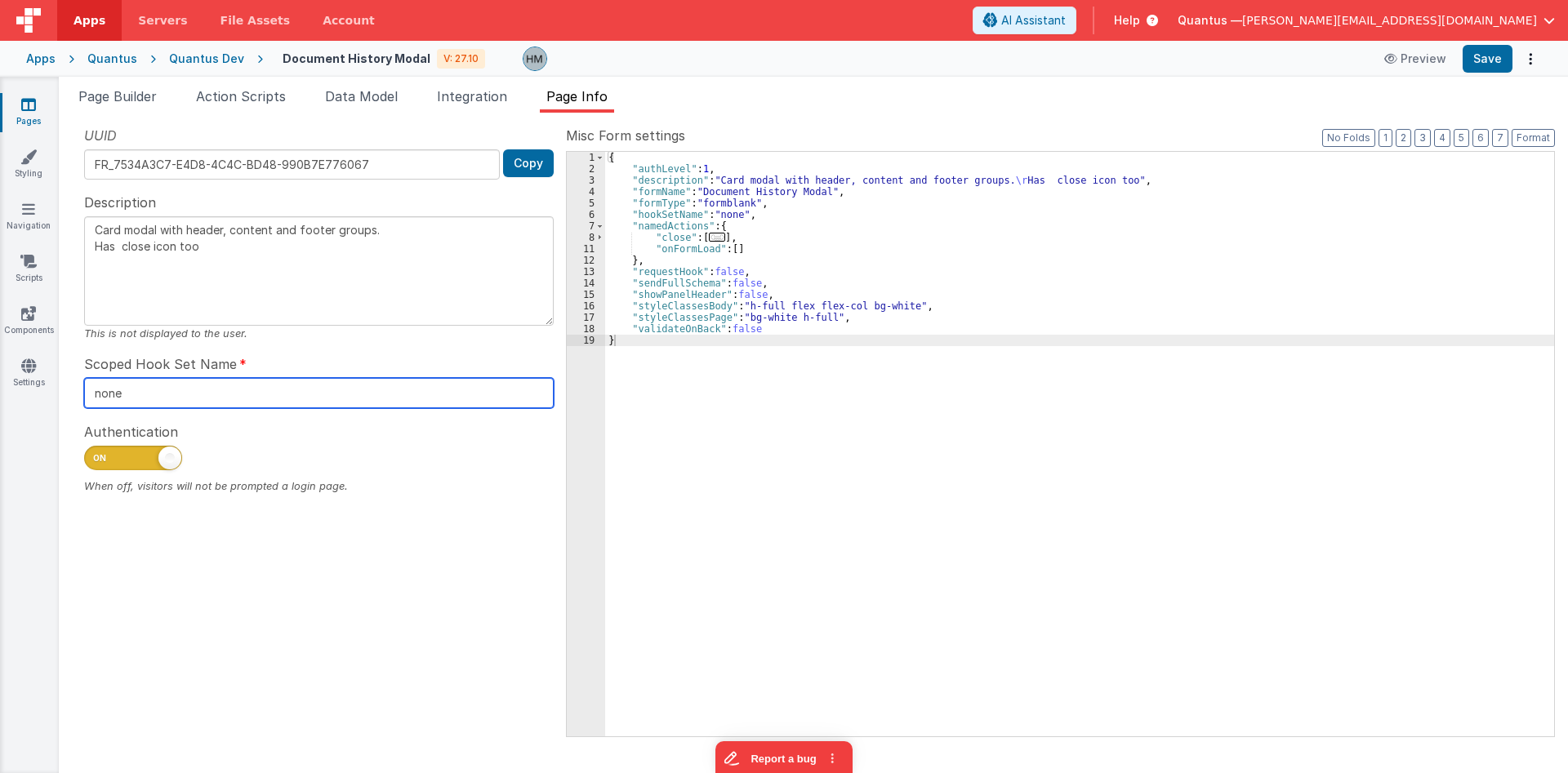
click at [176, 386] on input "none" at bounding box center [319, 394] width 470 height 30
click at [176, 387] on input "none" at bounding box center [319, 394] width 470 height 30
type textarea "Card modal with header, content and footer groups. Has close icon too"
type input "h"
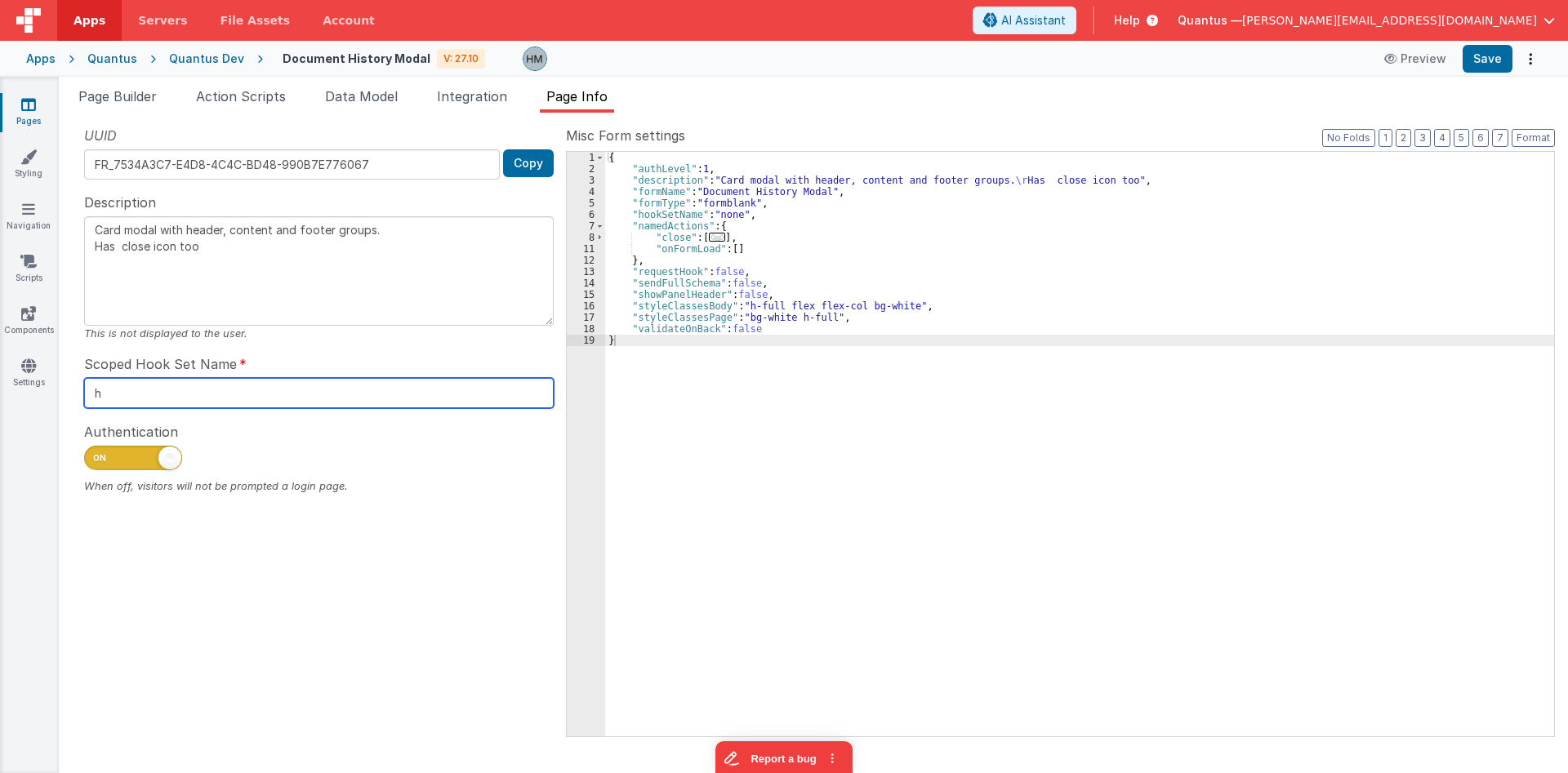
type textarea "Card modal with header, content and footer groups. Has close icon too"
type input "hi"
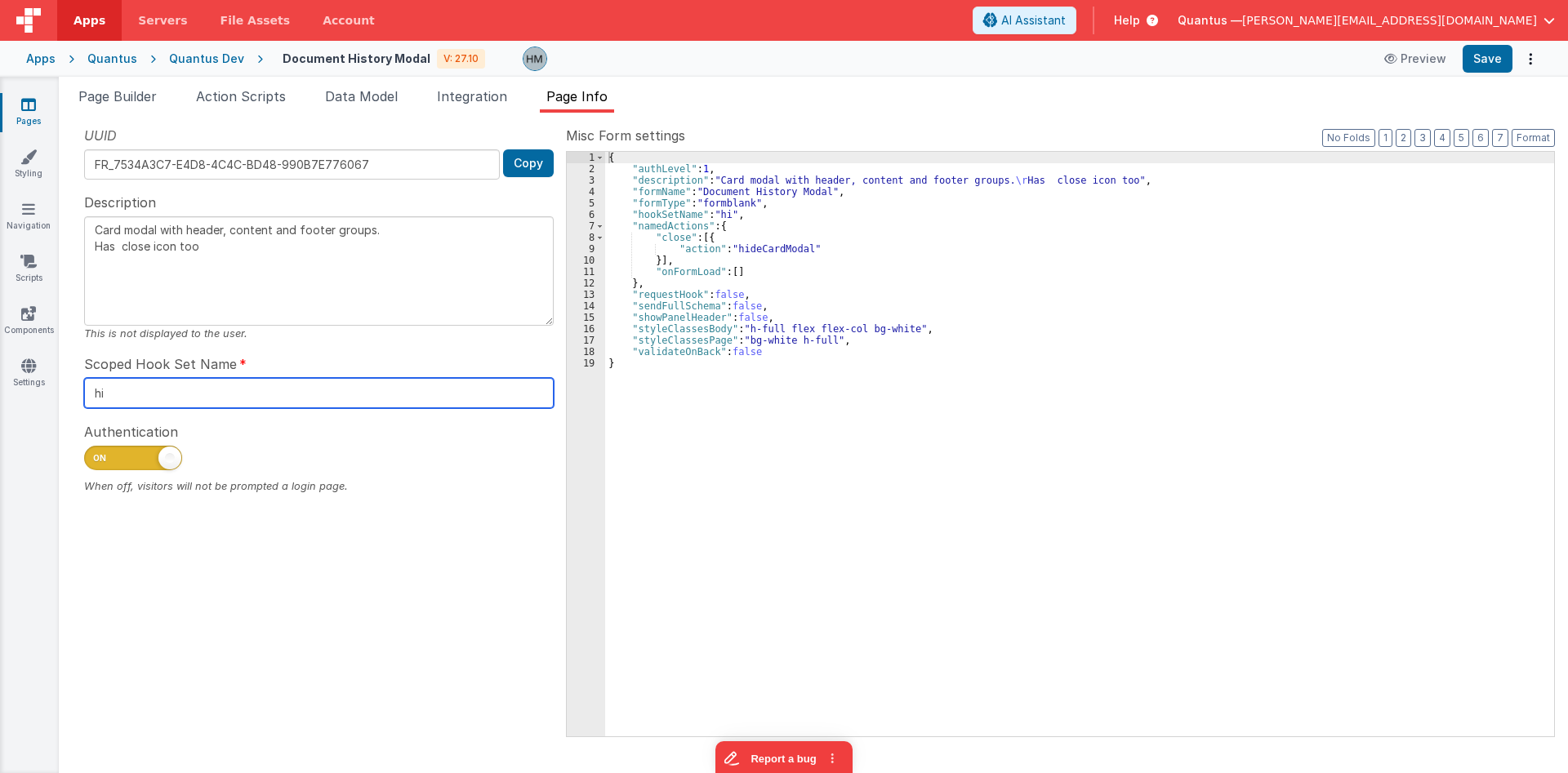
type textarea "Card modal with header, content and footer groups. Has close icon too"
type input "his"
type textarea "Card modal with header, content and footer groups. Has close icon too"
type input "hist"
type textarea "Card modal with header, content and footer groups. Has close icon too"
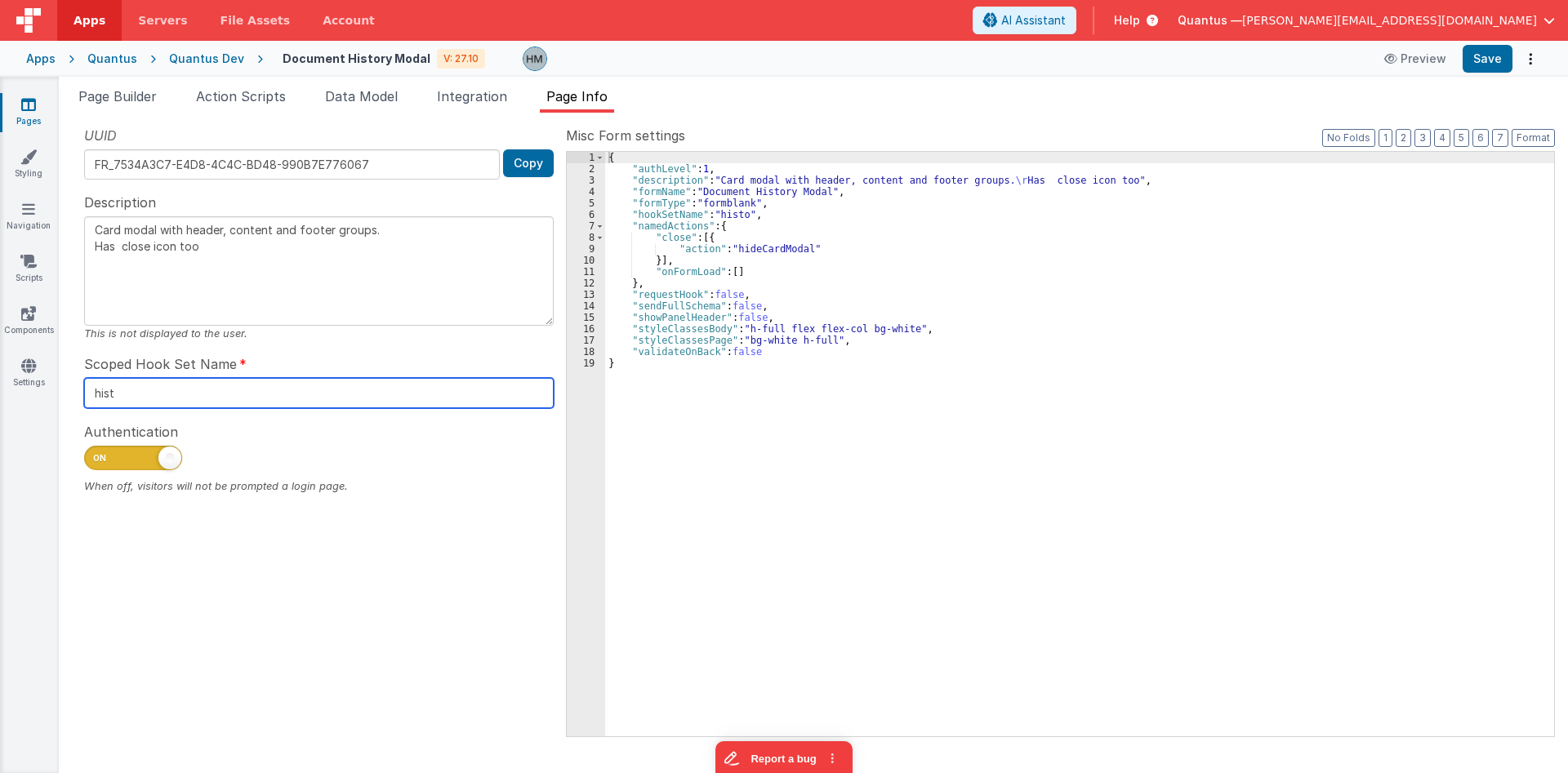
type input "histo"
type textarea "Card modal with header, content and footer groups. Has close icon too"
type input "histor"
type textarea "Card modal with header, content and footer groups. Has close icon too"
type input "history"
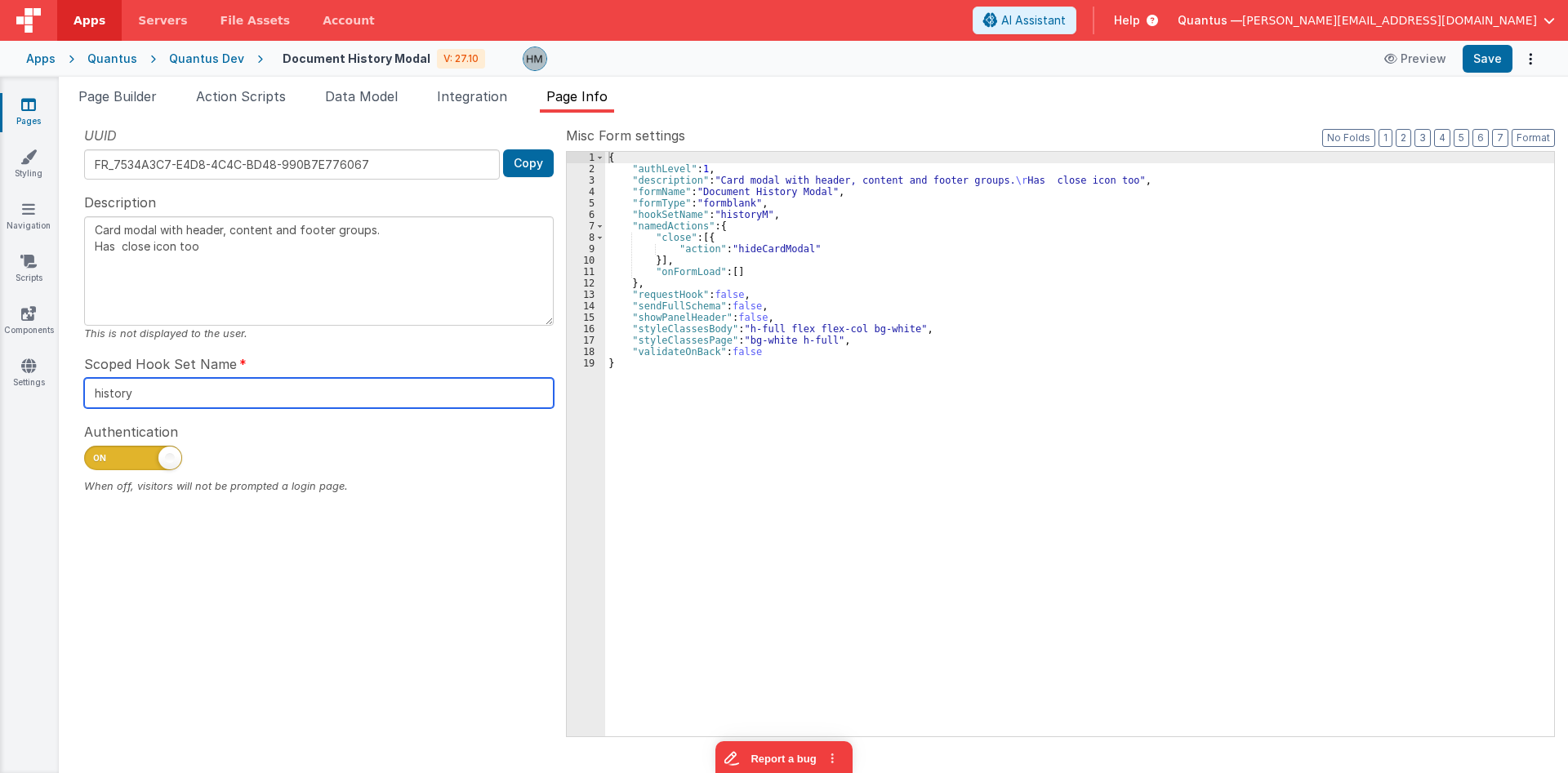
type textarea "Card modal with header, content and footer groups. Has close icon too"
type input "historyM"
type textarea "Card modal with header, content and footer groups. Has close icon too"
type input "historyMo"
type textarea "Card modal with header, content and footer groups. Has close icon too"
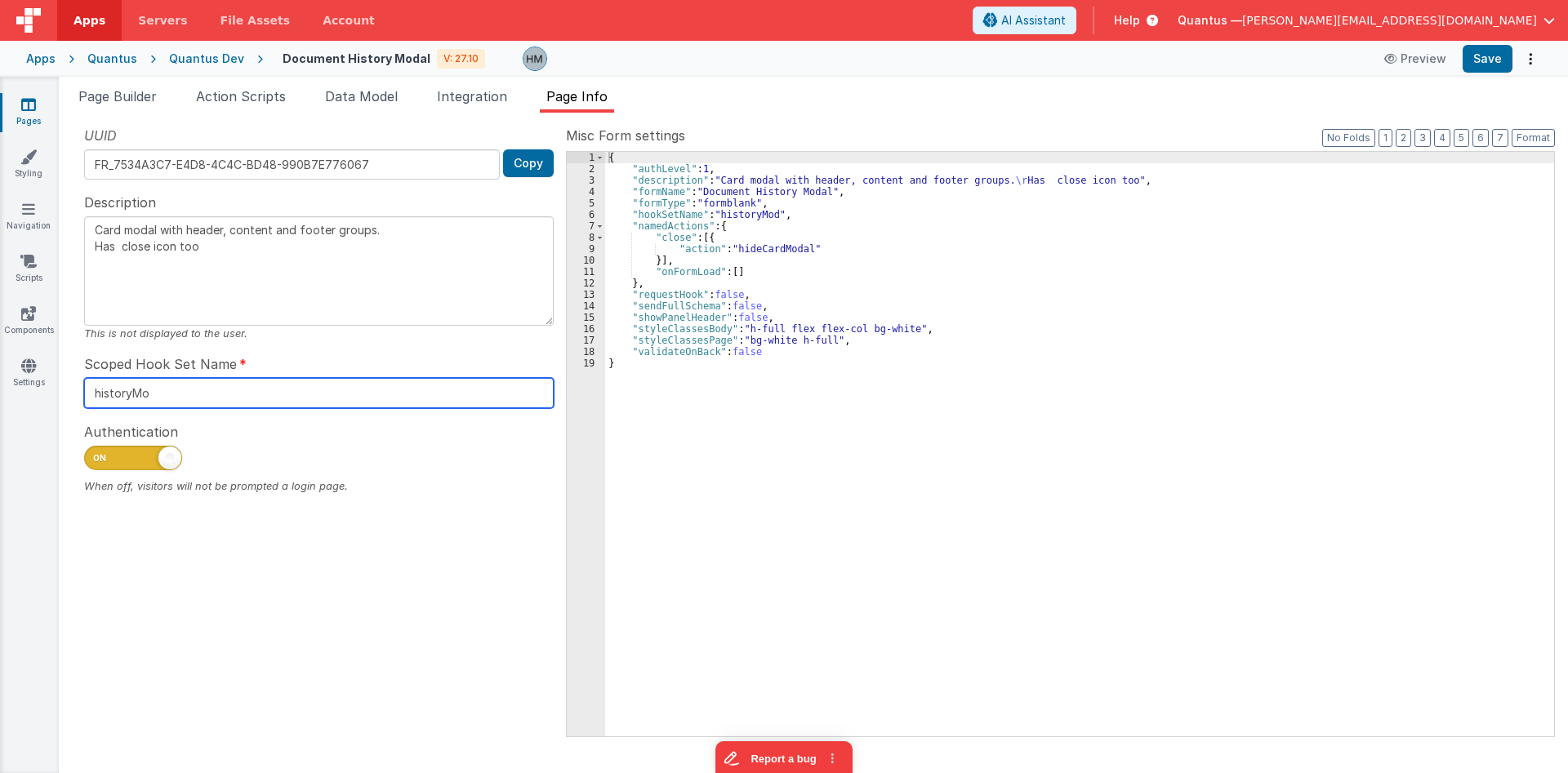
type input "historyMod"
type textarea "Card modal with header, content and footer groups. Has close icon too"
type input "historyModa"
type textarea "Card modal with header, content and footer groups. Has close icon too"
type input "historyModal"
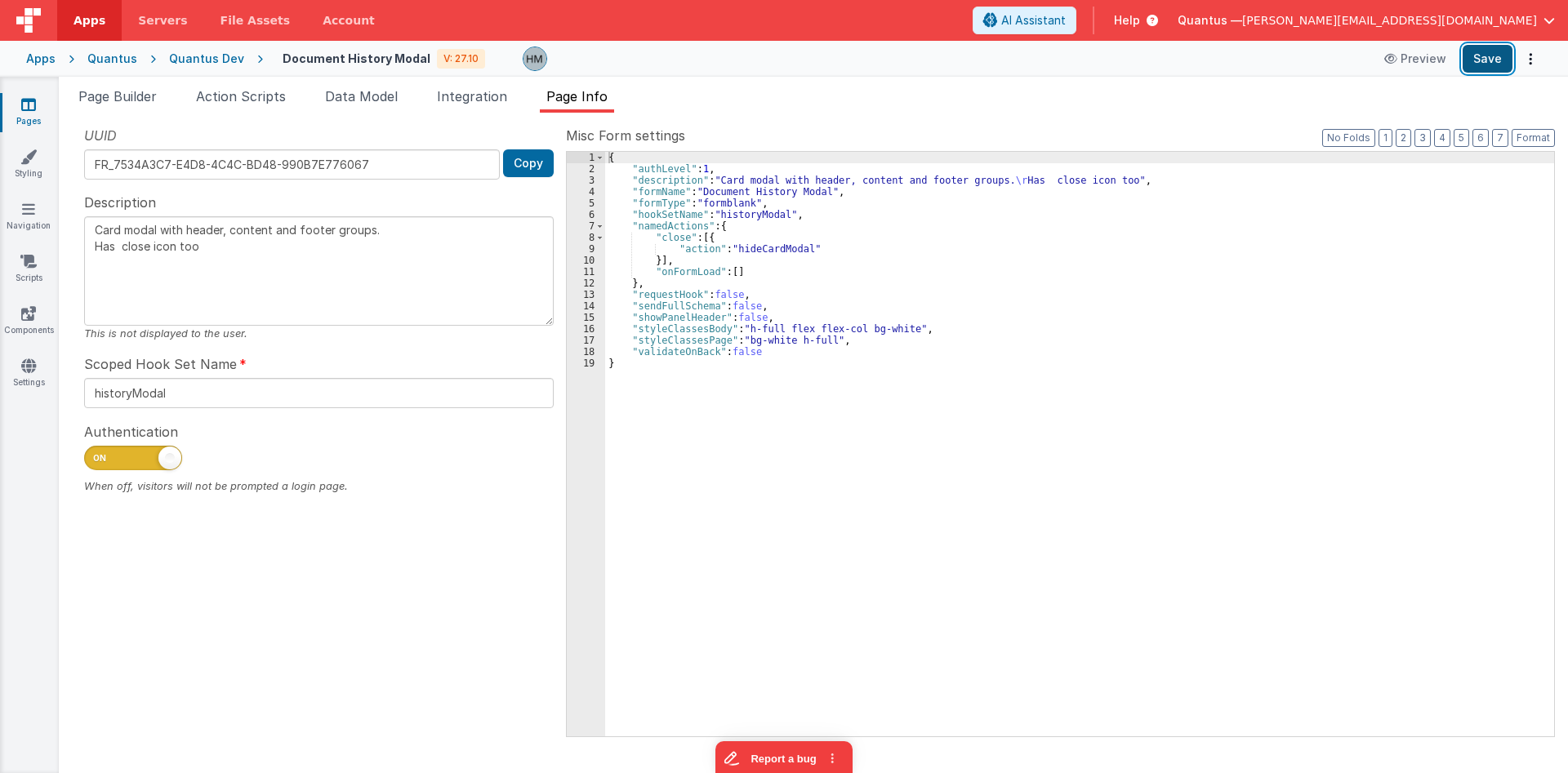
click at [941, 61] on button "Save" at bounding box center [1487, 59] width 50 height 28
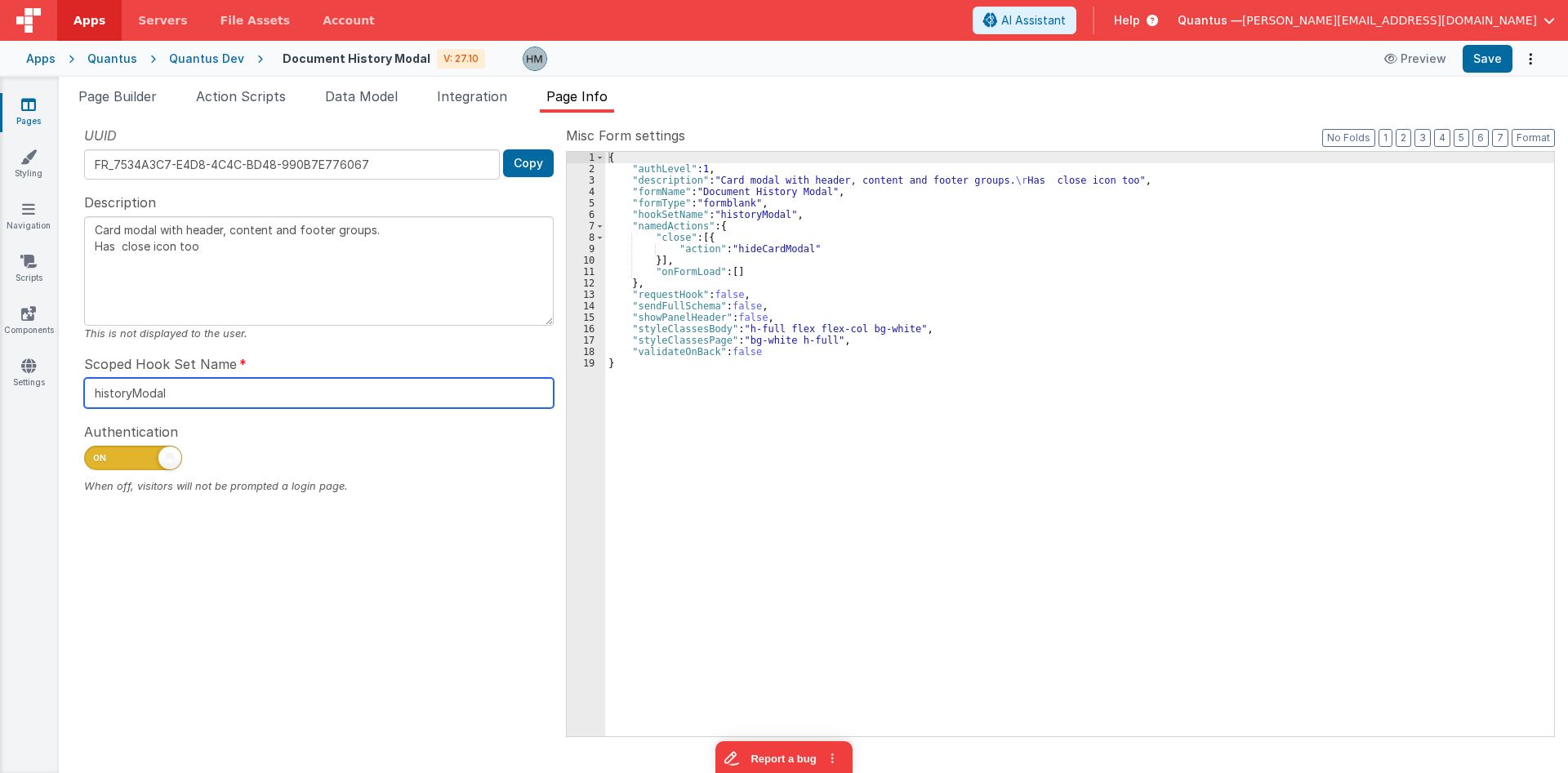
click at [154, 383] on input "historyModal" at bounding box center [319, 394] width 470 height 30
click at [216, 388] on input "historyModal" at bounding box center [319, 394] width 470 height 30
click at [184, 386] on input "historyModal" at bounding box center [319, 394] width 470 height 30
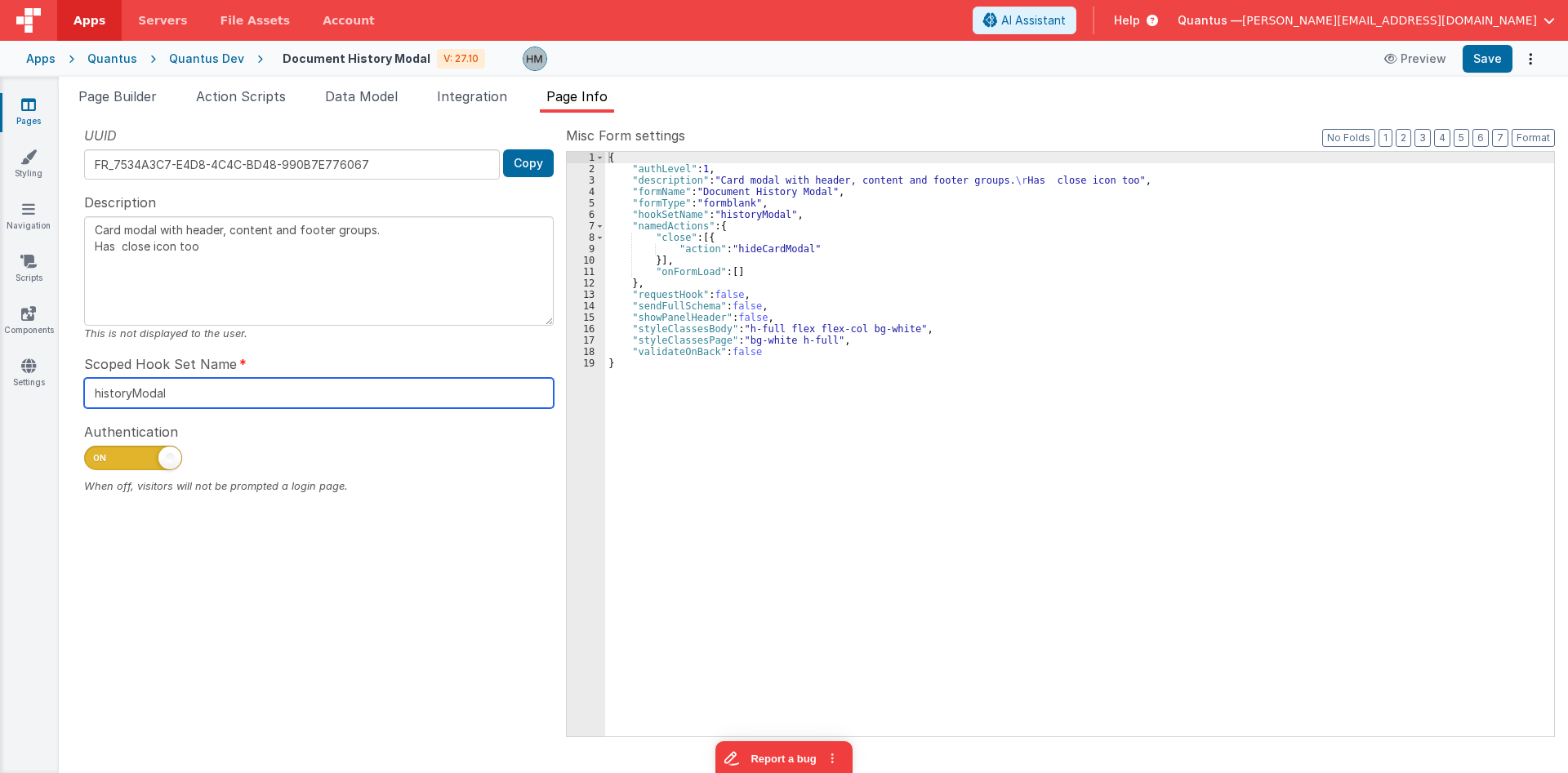
click at [184, 386] on input "historyModal" at bounding box center [319, 394] width 470 height 30
click at [36, 104] on link "Pages" at bounding box center [28, 113] width 59 height 33
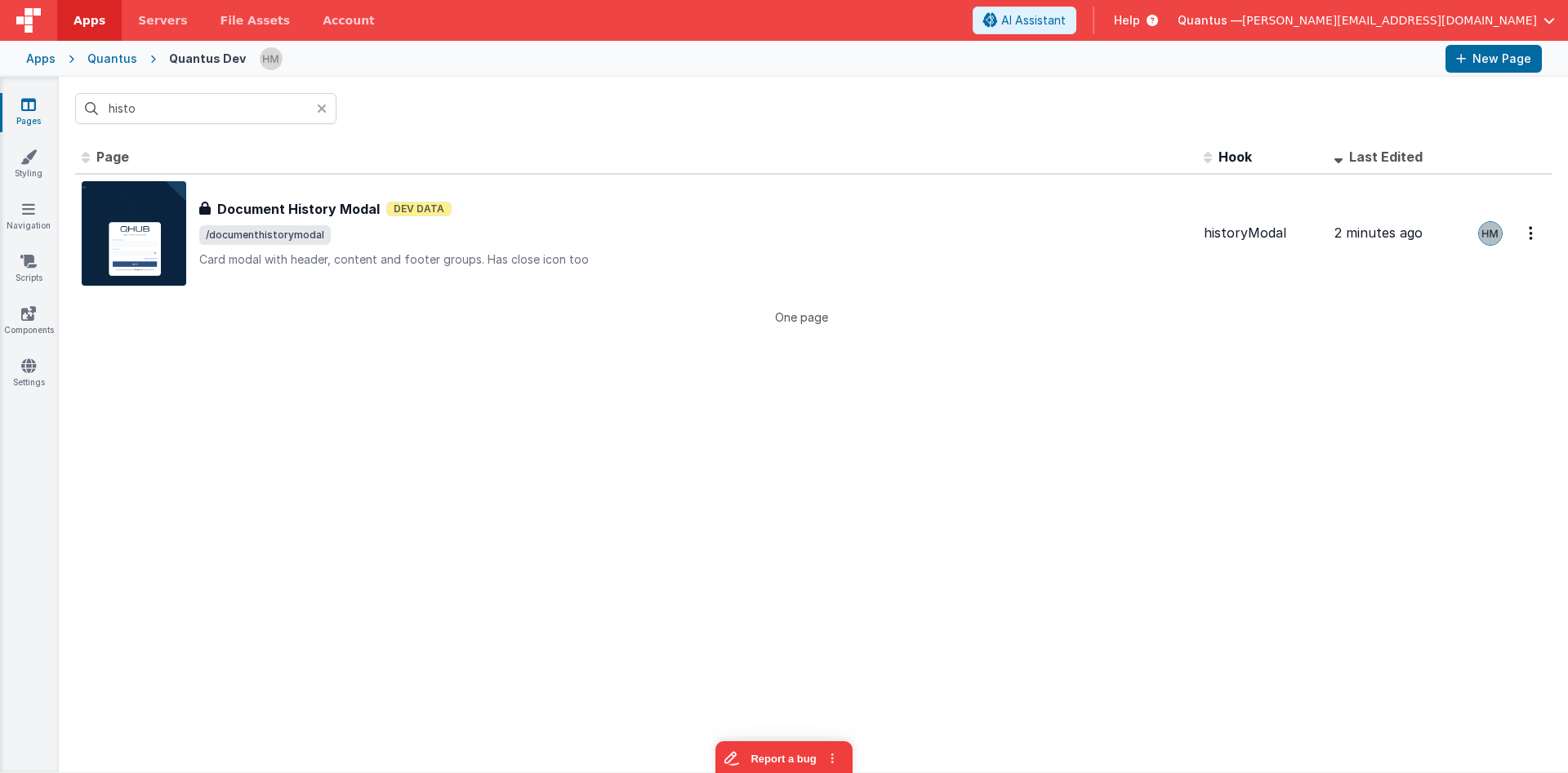
click at [327, 110] on div at bounding box center [326, 108] width 20 height 31
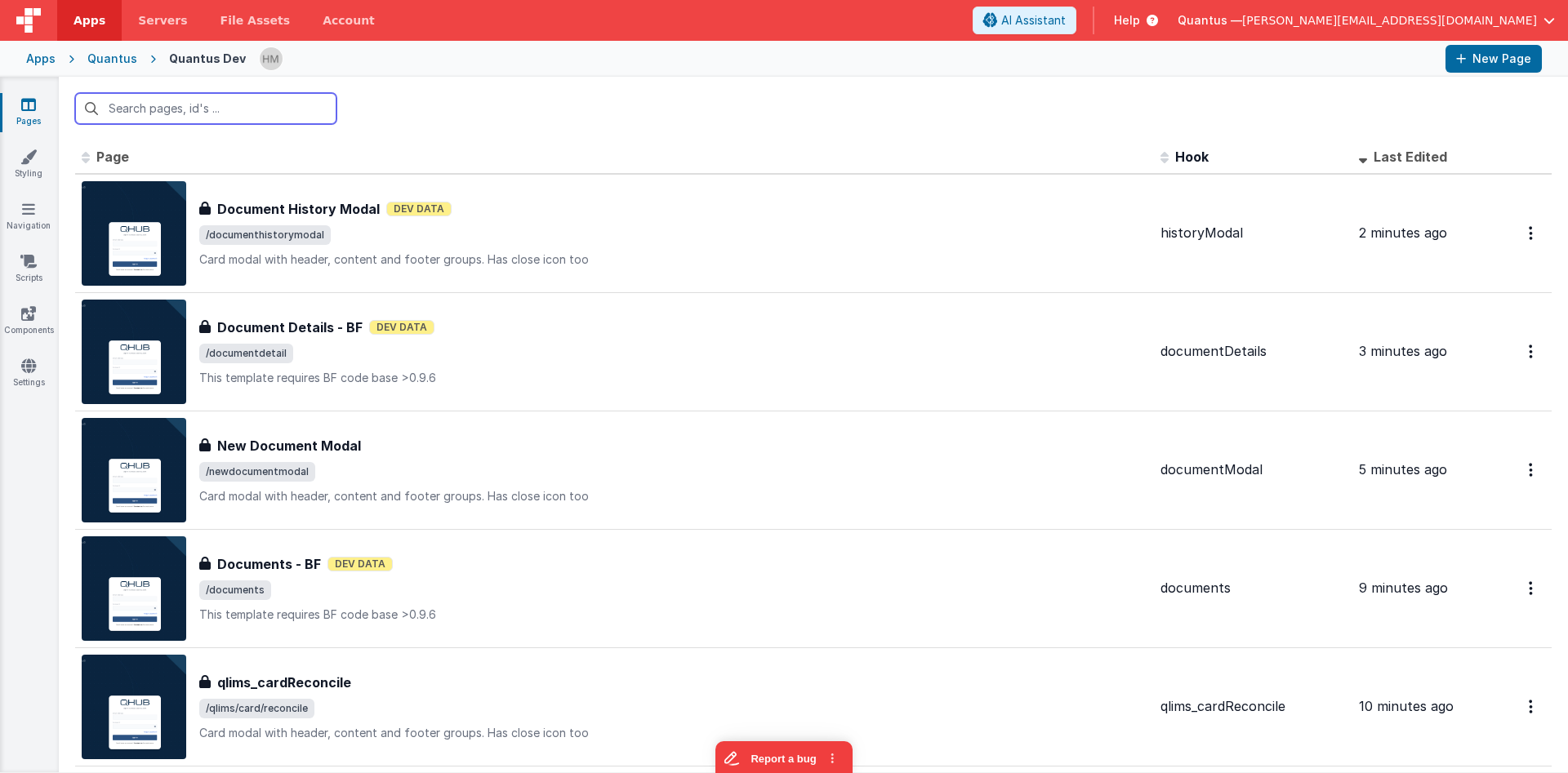
click at [280, 103] on input "text" at bounding box center [206, 108] width 261 height 31
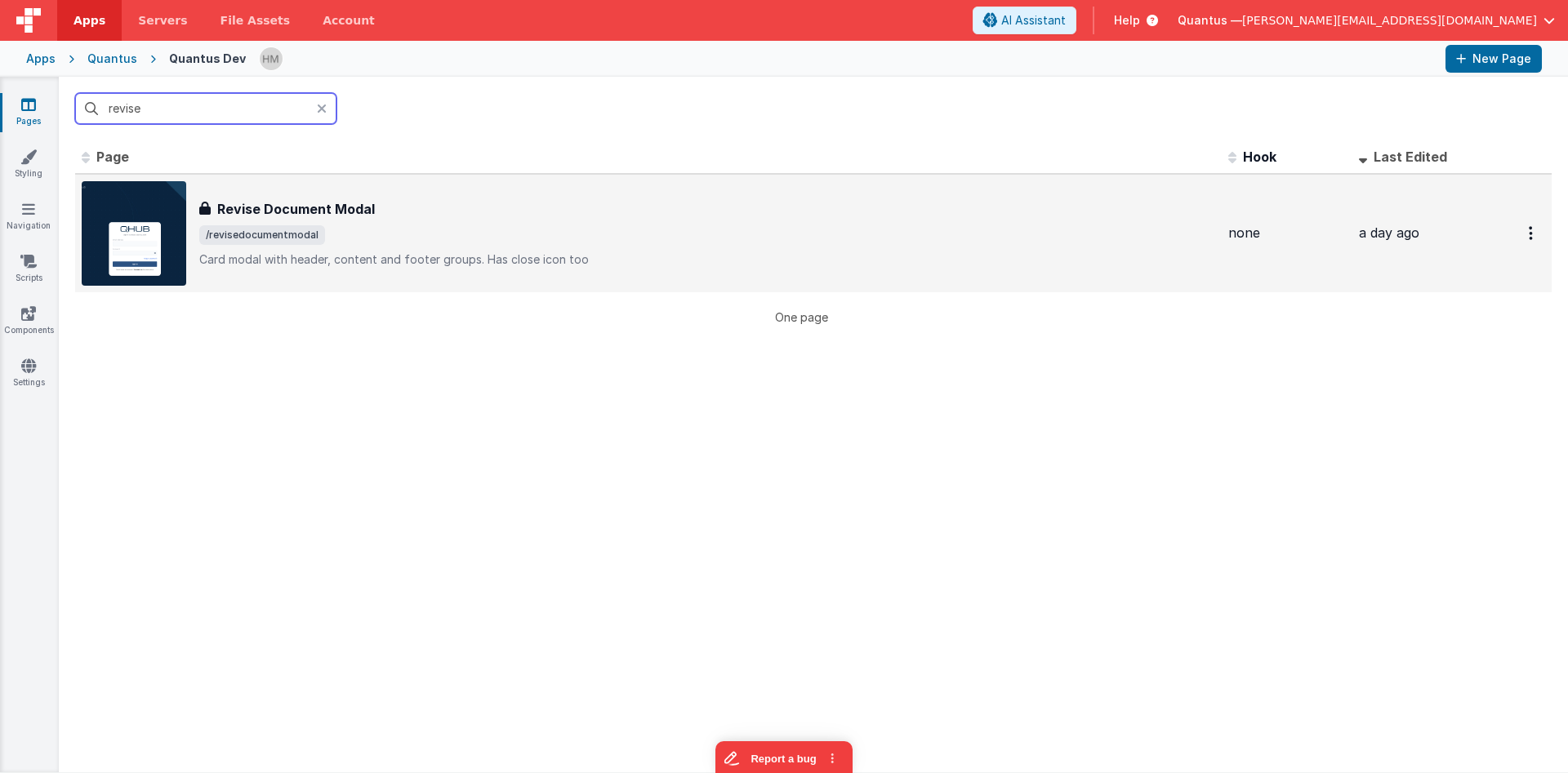
type input "revise"
click at [436, 216] on div "Revise Document Modal" at bounding box center [707, 209] width 1017 height 20
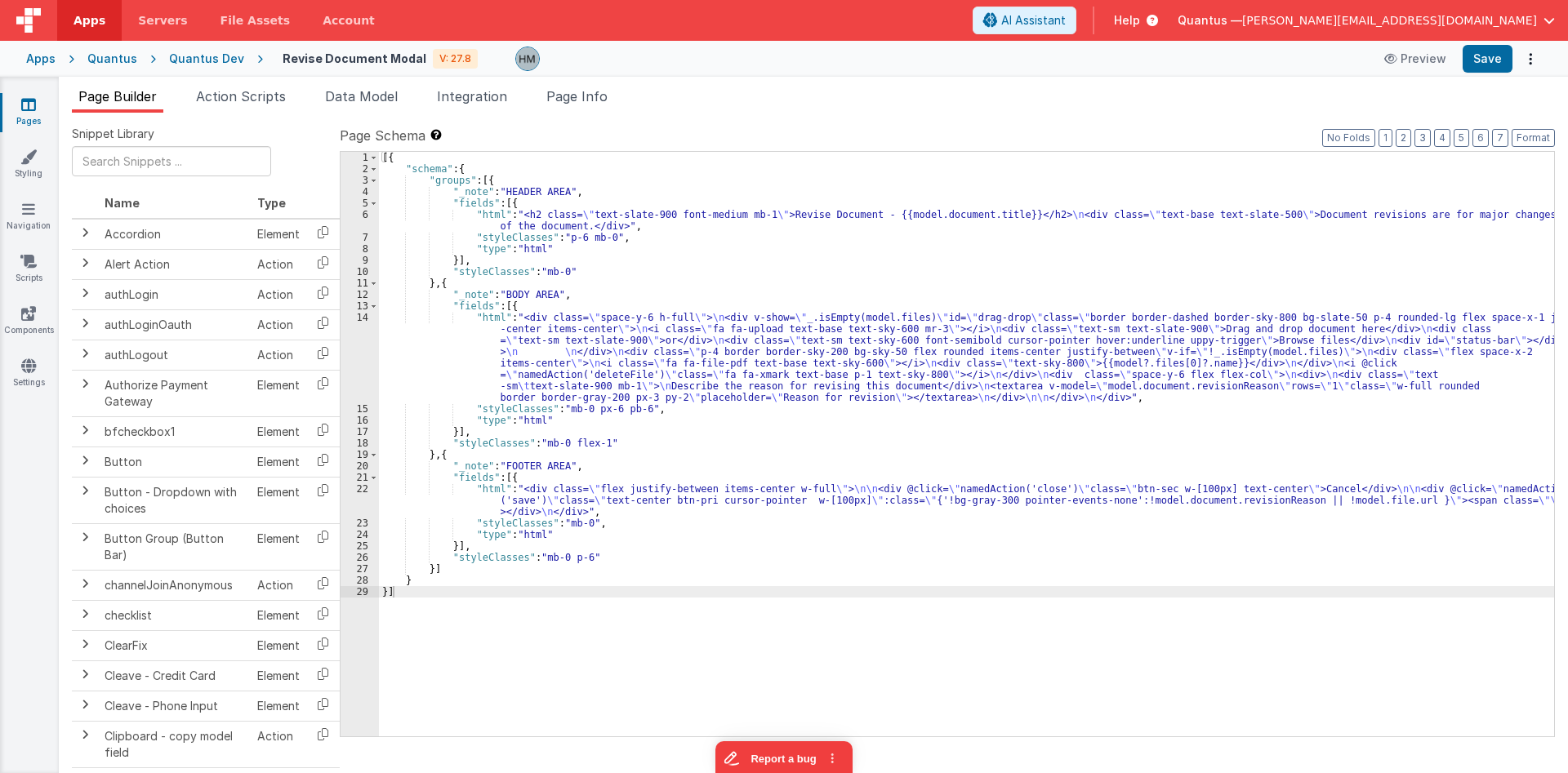
click at [604, 116] on div "Snippet Library Name Type Accordion Element Alert Action Action authLogin Actio…" at bounding box center [814, 456] width 1510 height 687
click at [597, 108] on li "Page Info" at bounding box center [577, 100] width 74 height 26
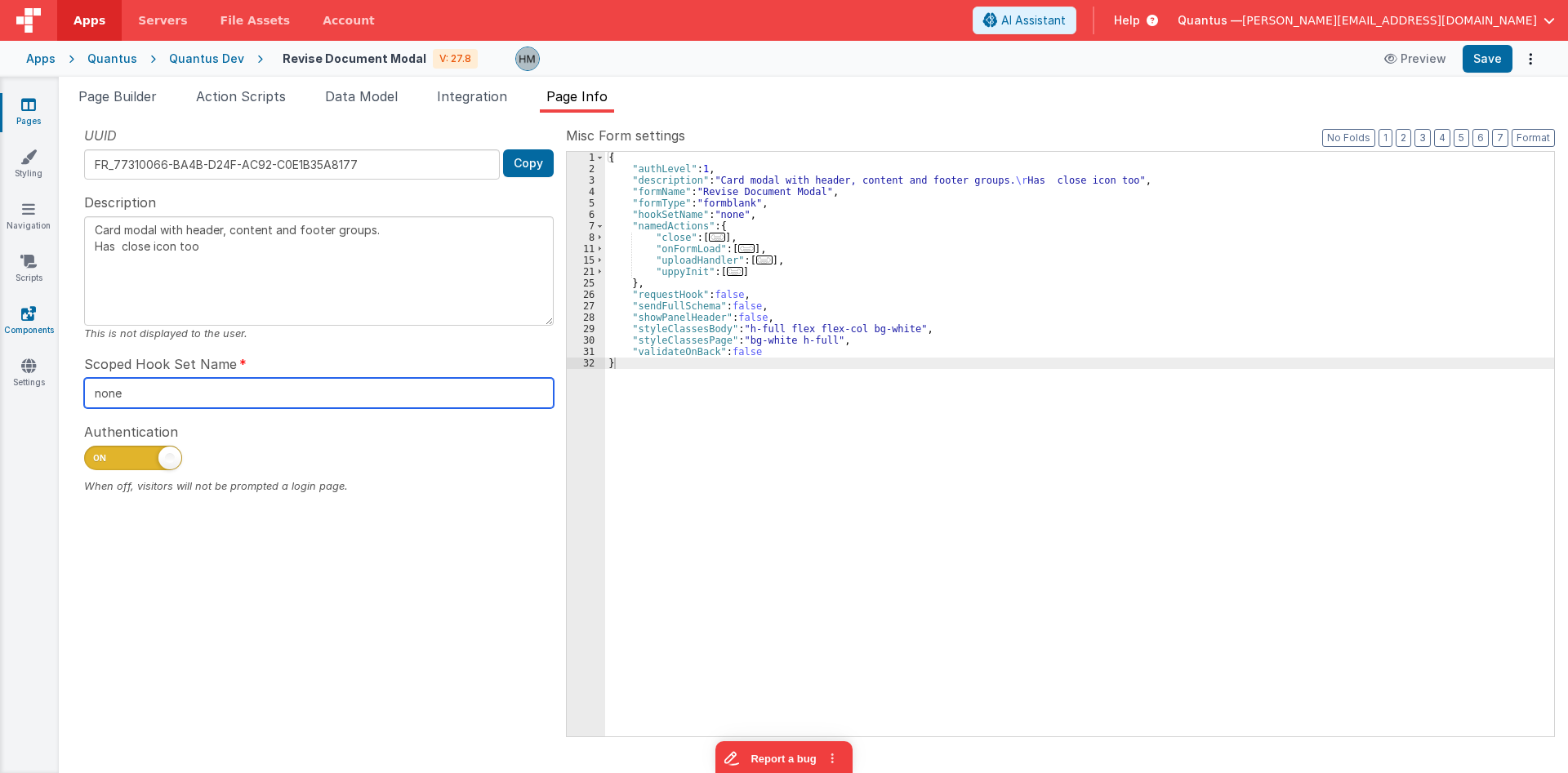
drag, startPoint x: 88, startPoint y: 356, endPoint x: 0, endPoint y: 317, distance: 96.3
click at [85, 379] on input "none" at bounding box center [319, 394] width 470 height 30
type input "r"
type textarea "Card modal with header, content and footer groups. Has close icon too"
type input "re"
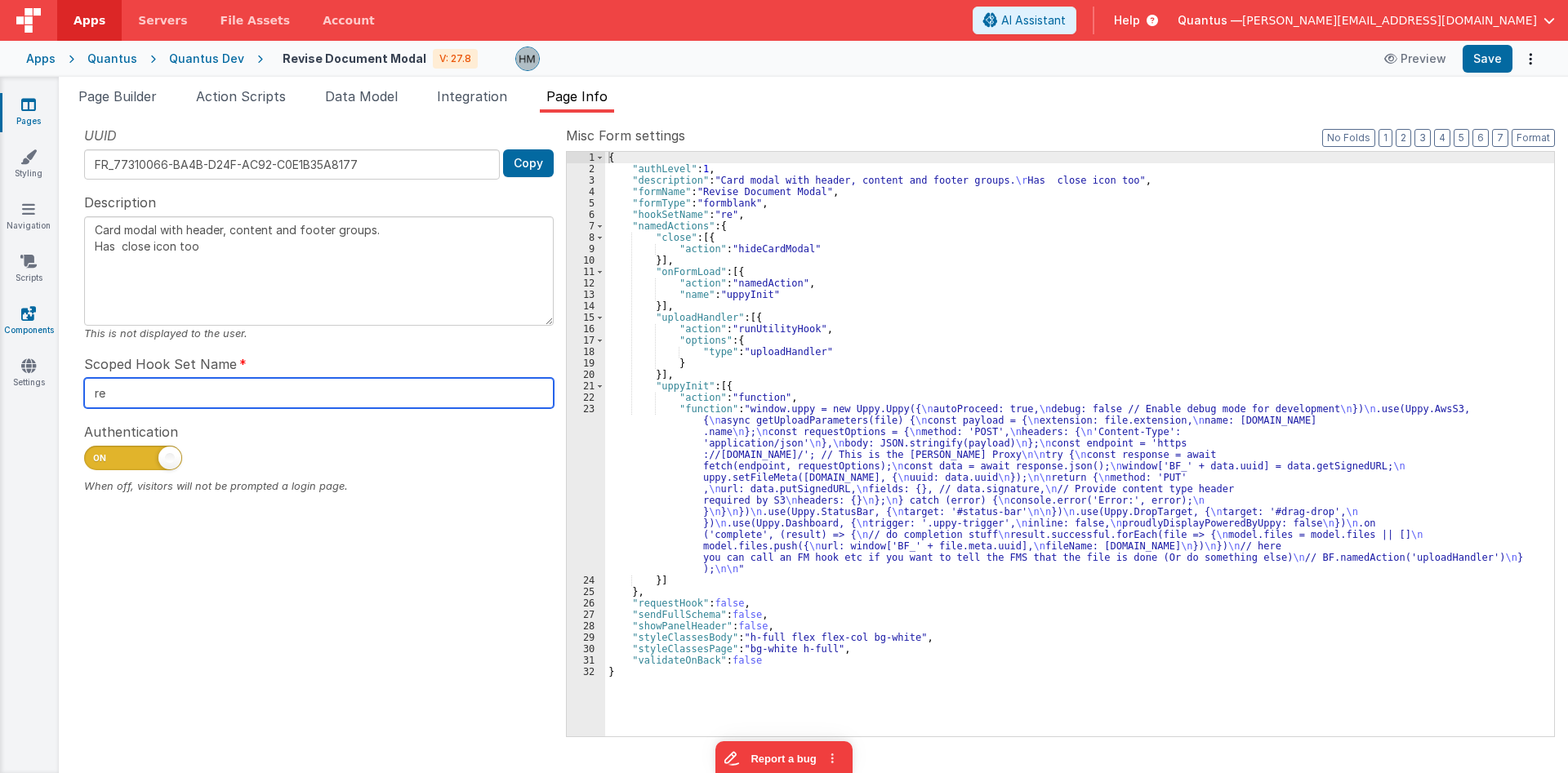
type textarea "Card modal with header, content and footer groups. Has close icon too"
type input "rev"
type textarea "Card modal with header, content and footer groups. Has close icon too"
type input "revi"
type textarea "Card modal with header, content and footer groups. Has close icon too"
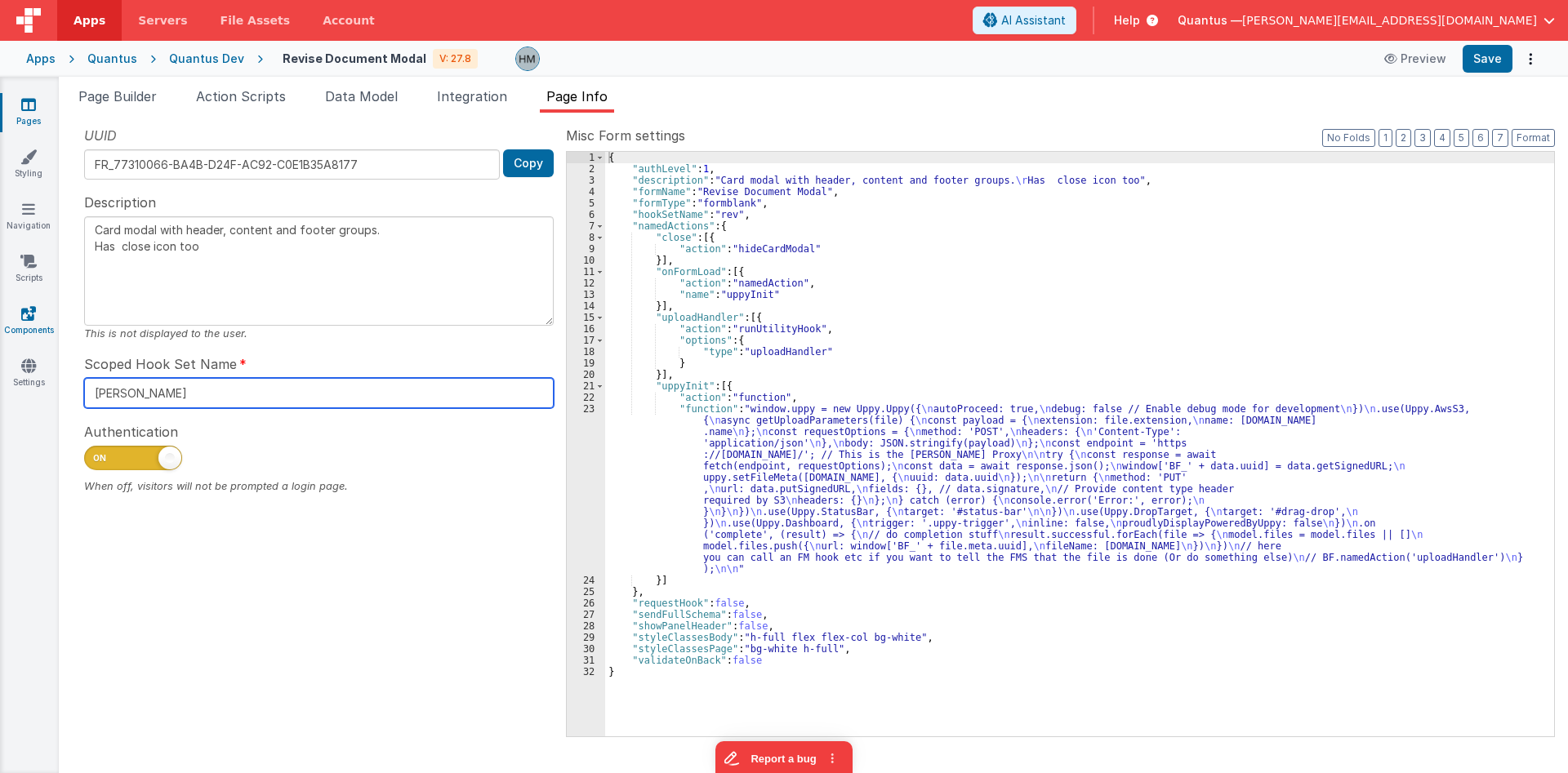
type input "revise"
type textarea "Card modal with header, content and footer groups. Has close icon too"
type input "reviseM"
type textarea "Card modal with header, content and footer groups. Has close icon too"
type input "reviseMo"
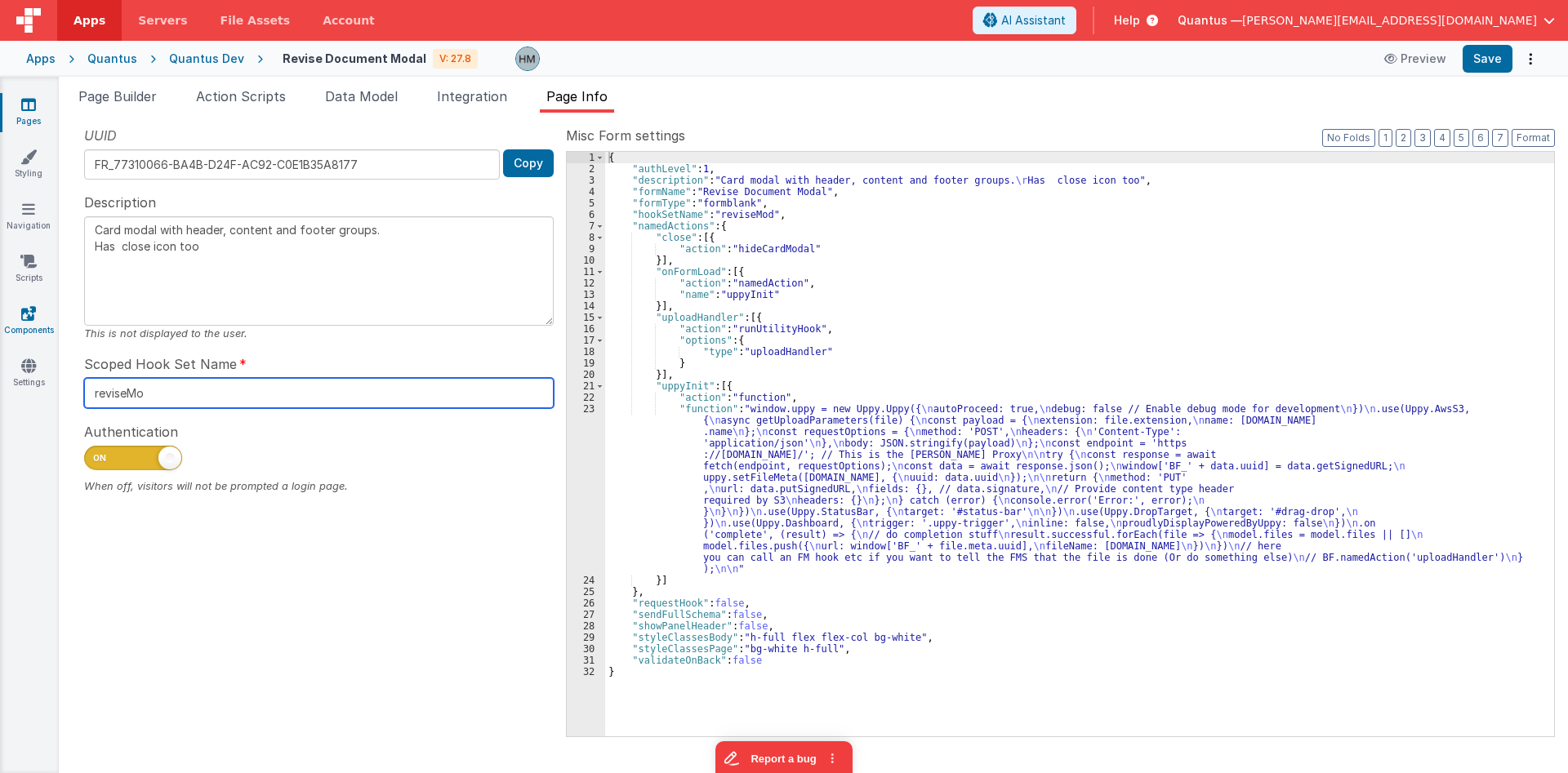
type textarea "Card modal with header, content and footer groups. Has close icon too"
type input "reviseMod"
type textarea "Card modal with header, content and footer groups. Has close icon too"
type input "reviseModa"
type textarea "Card modal with header, content and footer groups. Has close icon too"
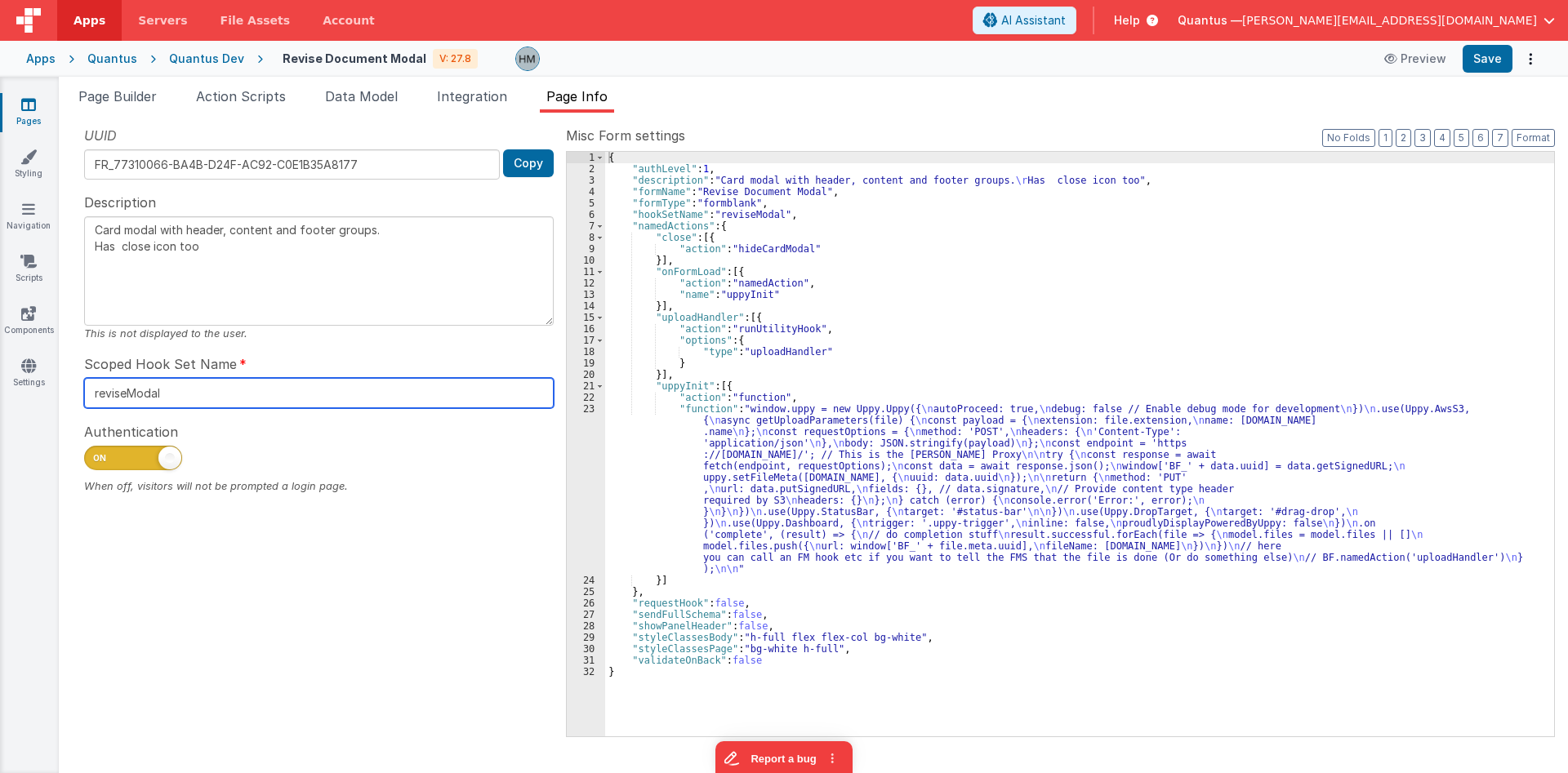
click at [147, 400] on input "reviseModal" at bounding box center [319, 394] width 470 height 30
type input "reviseModal"
click at [810, 251] on div "{ "authLevel" : 1 , "description" : "Card modal with header, content and footer…" at bounding box center [1079, 456] width 949 height 608
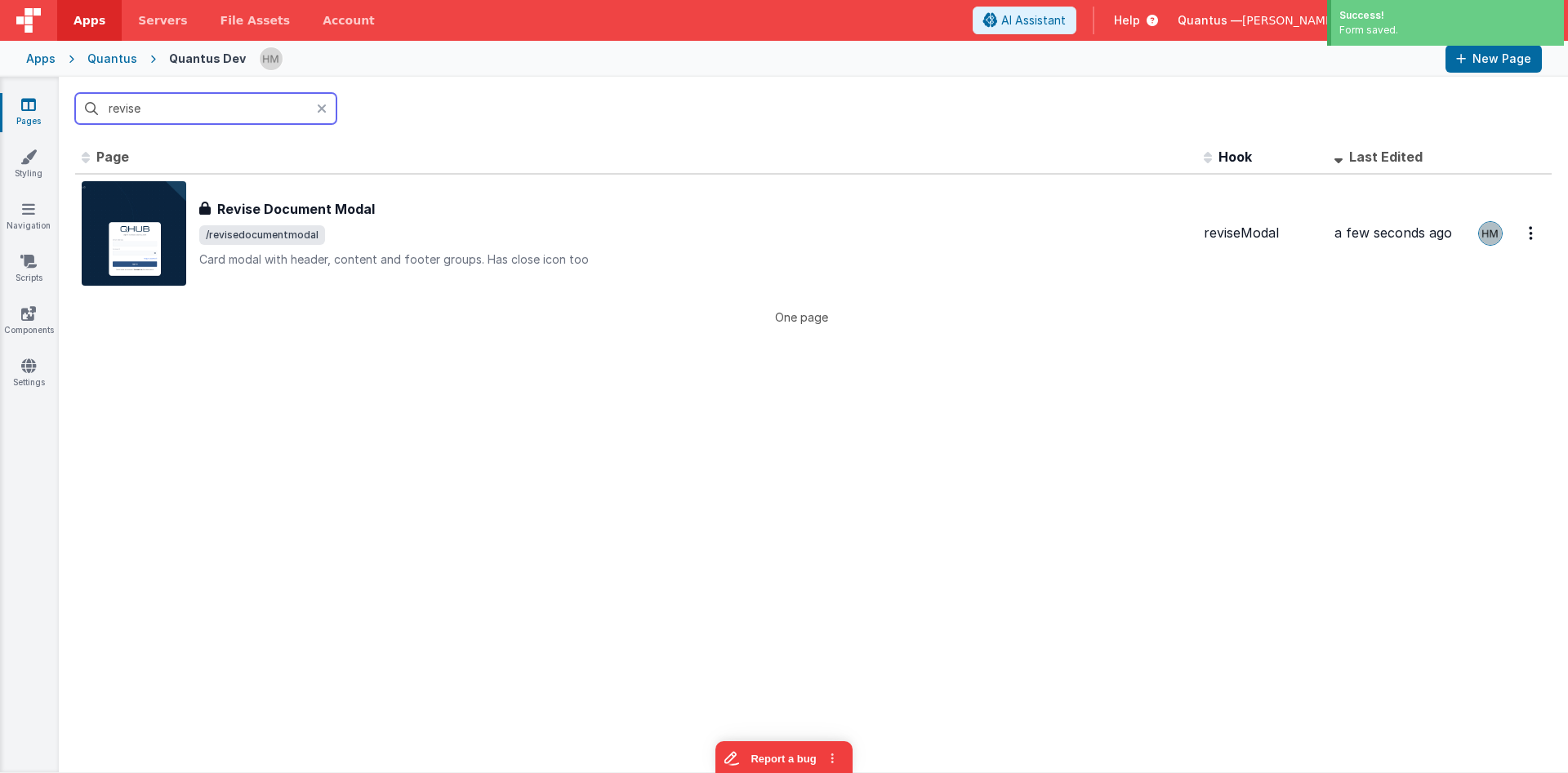
click at [259, 105] on input "revise" at bounding box center [206, 108] width 261 height 31
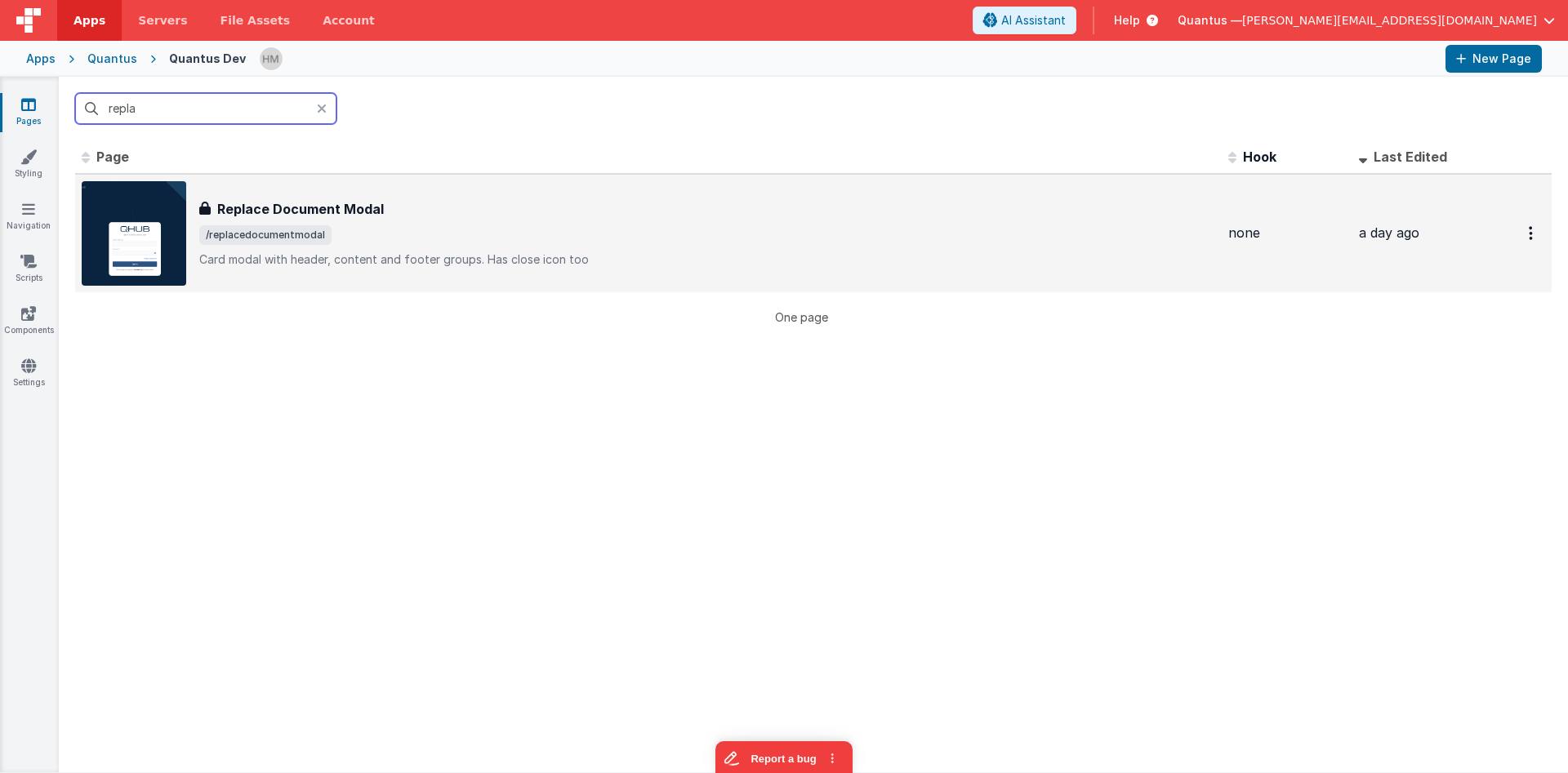
type input "repla"
click at [416, 216] on div "Replace Document Modal" at bounding box center [707, 209] width 1017 height 20
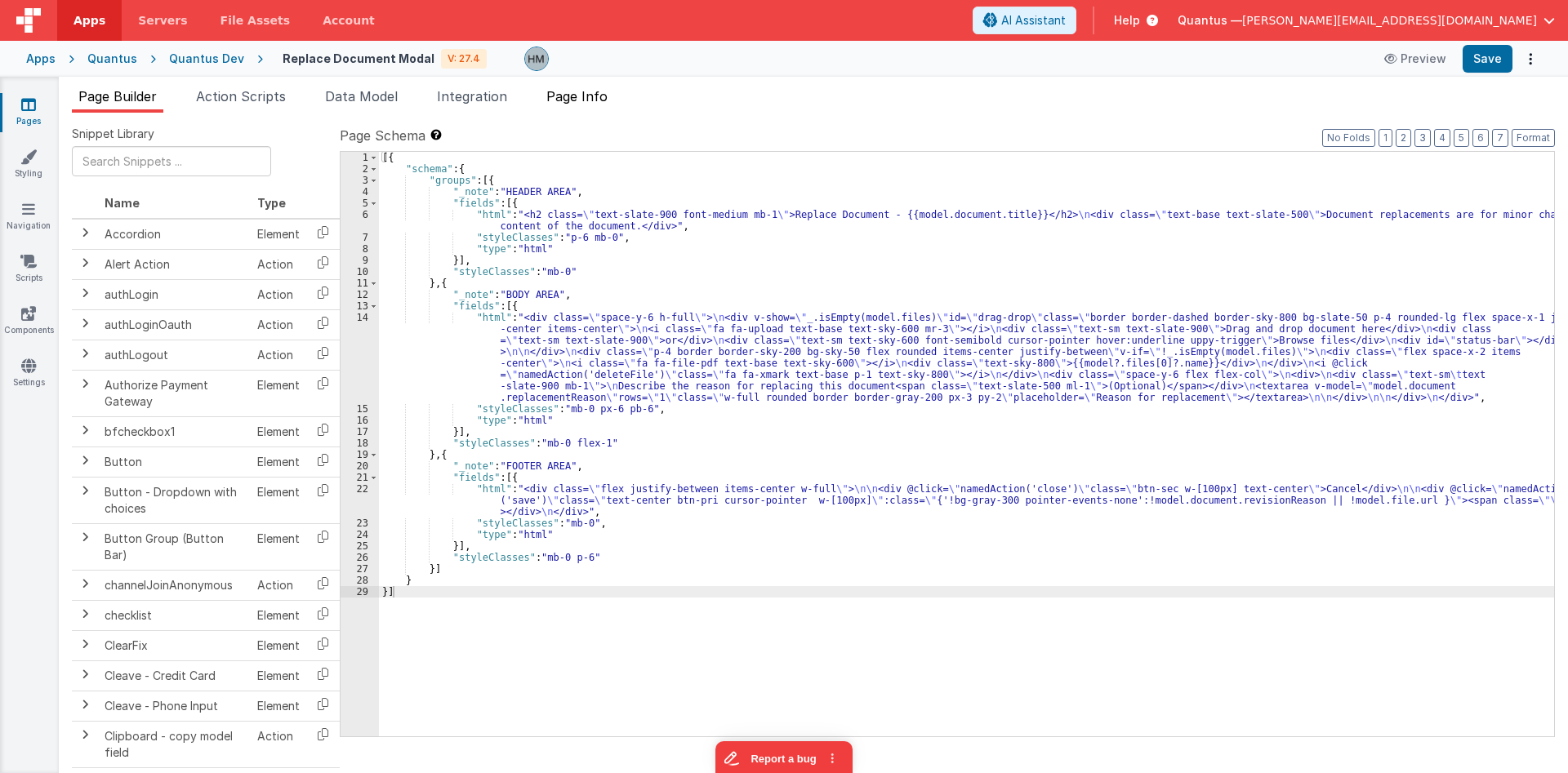
drag, startPoint x: 495, startPoint y: 164, endPoint x: 586, endPoint y: 99, distance: 111.8
click at [586, 99] on span "Page Info" at bounding box center [577, 96] width 61 height 16
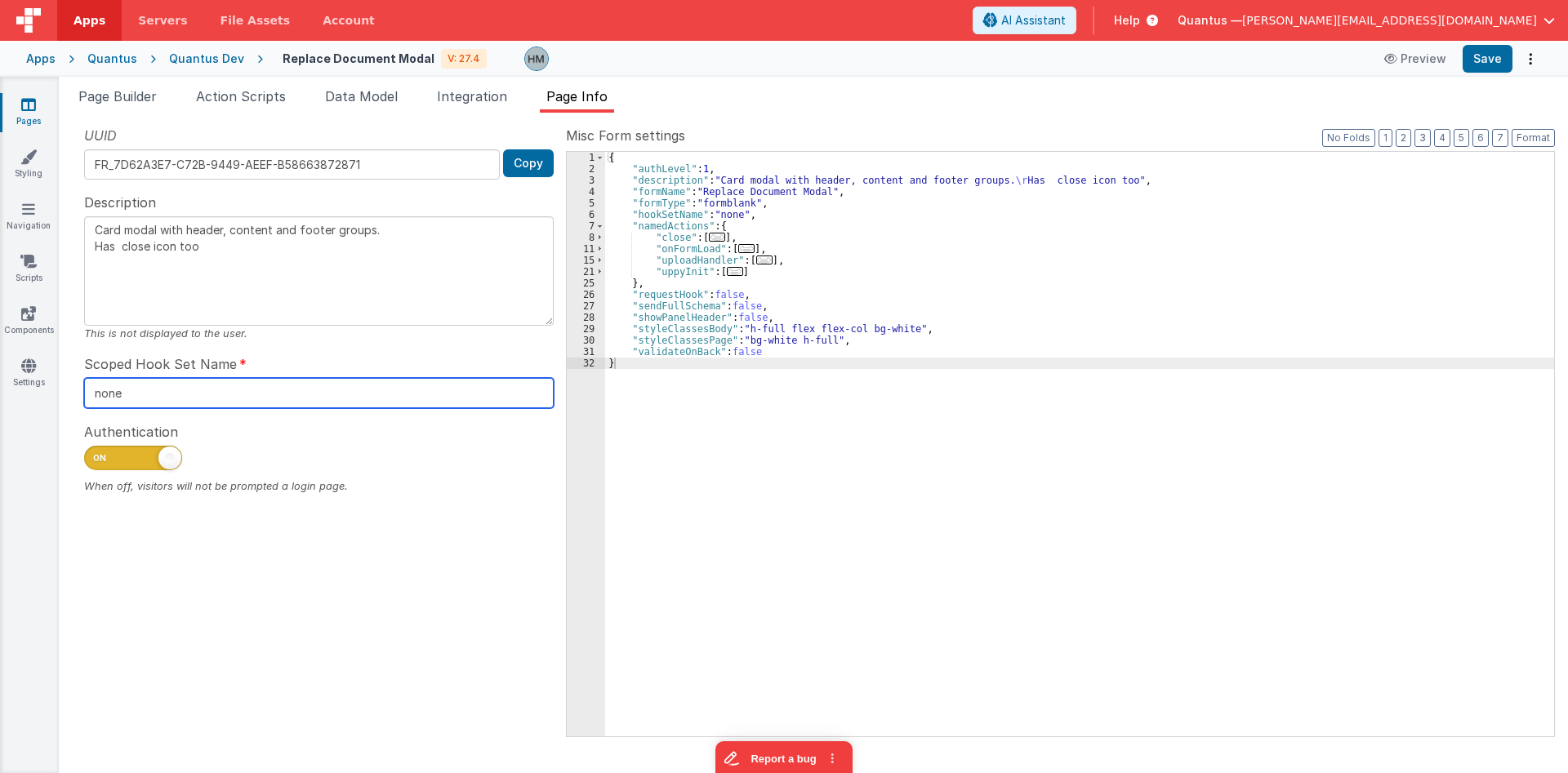
click at [168, 389] on input "none" at bounding box center [319, 394] width 470 height 30
type input "r"
type textarea "Card modal with header, content and footer groups. Has close icon too"
type input "re"
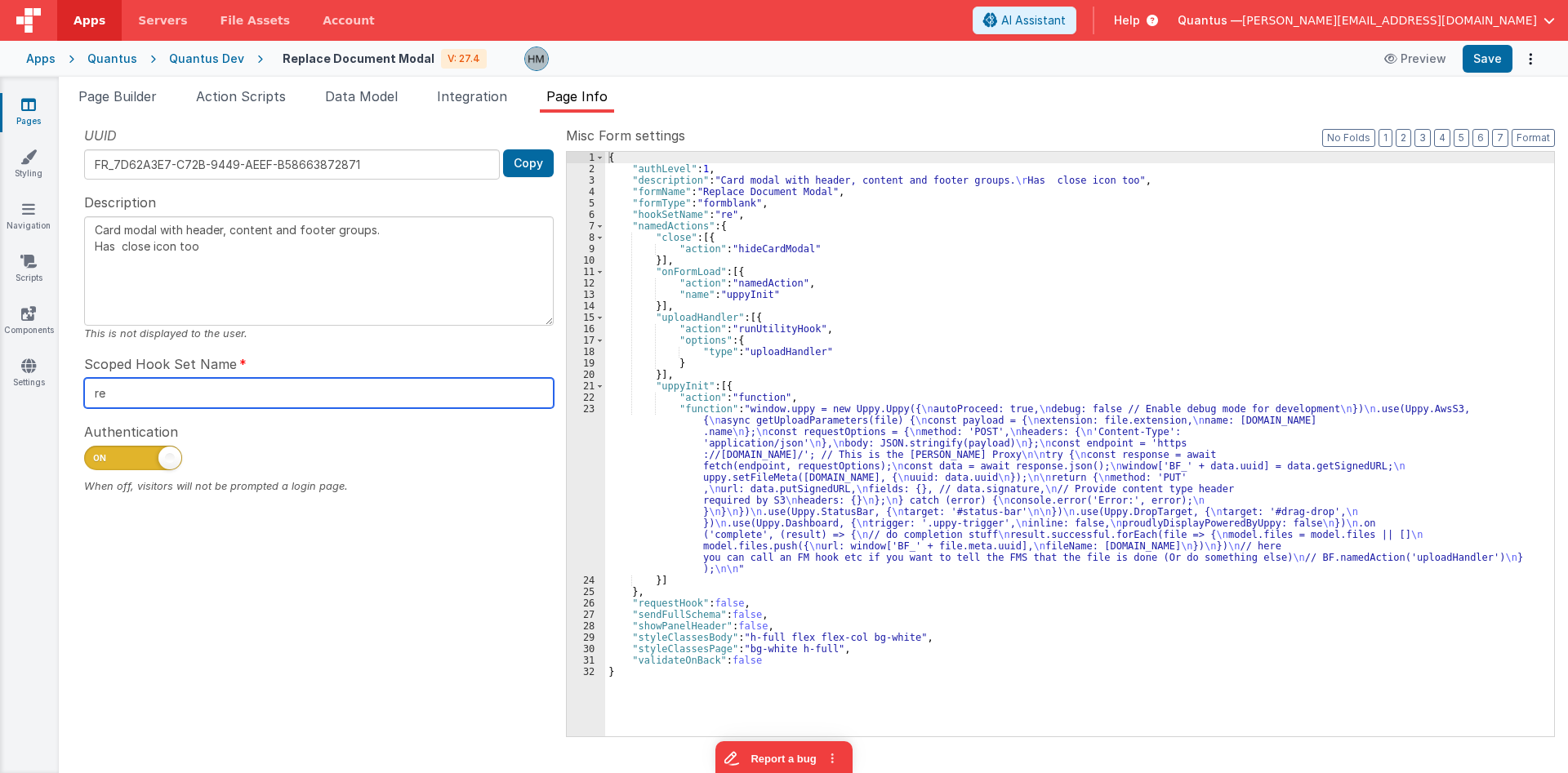
type textarea "Card modal with header, content and footer groups. Has close icon too"
type input "rep"
type textarea "Card modal with header, content and footer groups. Has close icon too"
type input "repla"
type textarea "Card modal with header, content and footer groups. Has close icon too"
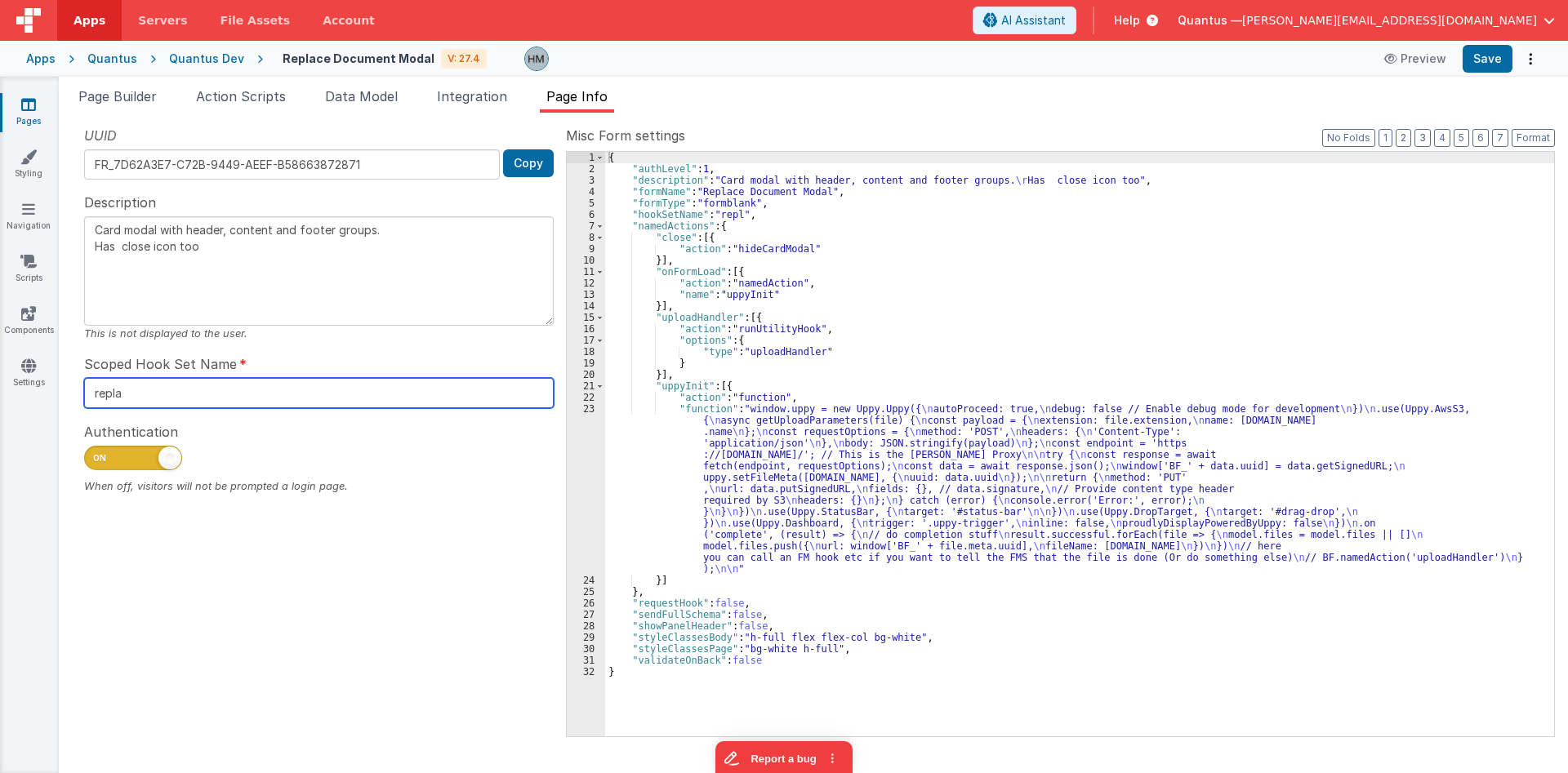
type input "replac"
type textarea "Card modal with header, content and footer groups. Has close icon too"
type input "replace"
type textarea "Card modal with header, content and footer groups. Has close icon too"
type input "replaceM"
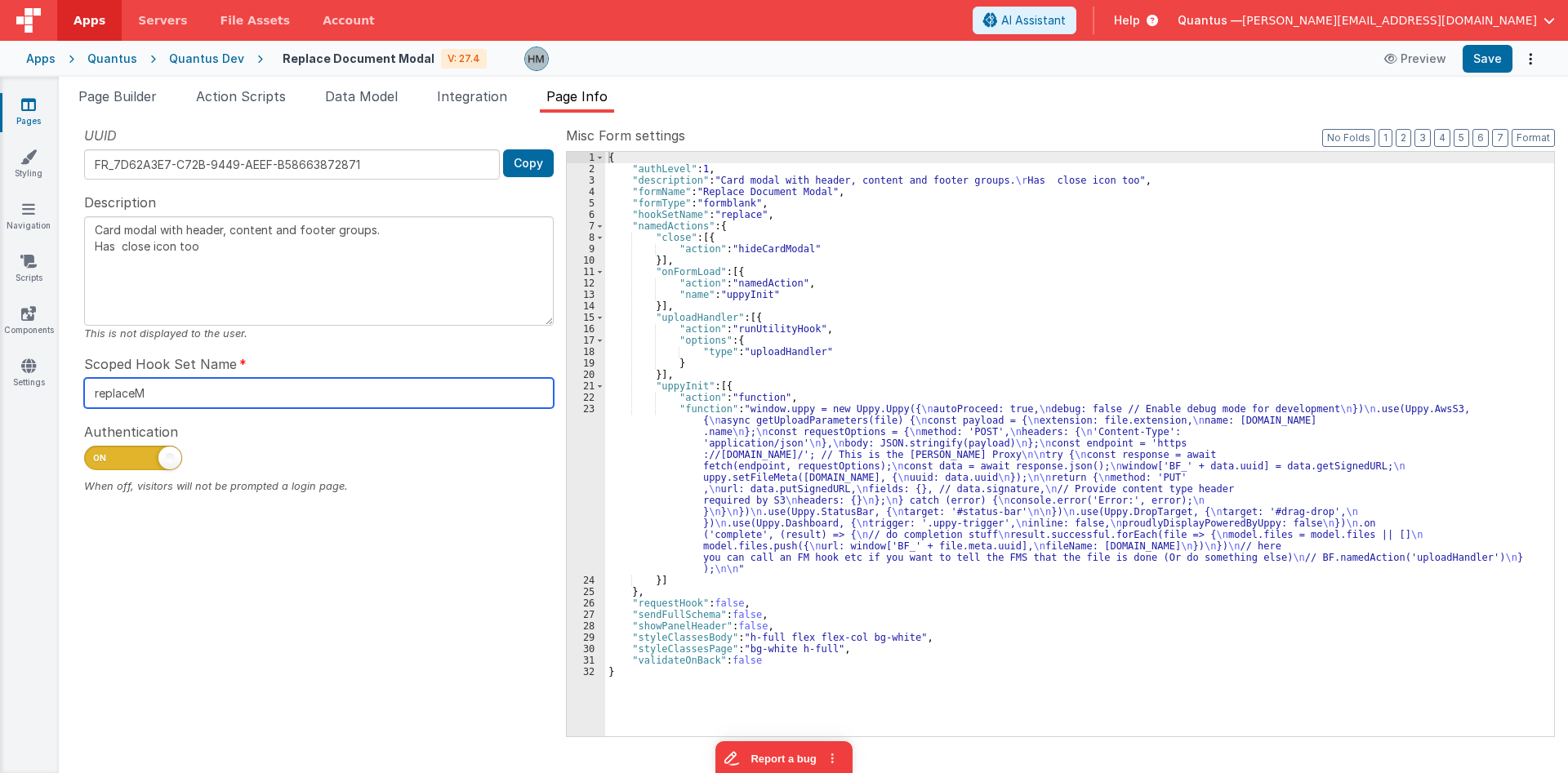
type textarea "Card modal with header, content and footer groups. Has close icon too"
type input "replaceModa"
type textarea "Card modal with header, content and footer groups. Has close icon too"
click at [235, 387] on input "replaceModal" at bounding box center [319, 394] width 470 height 30
type input "replaceModal"
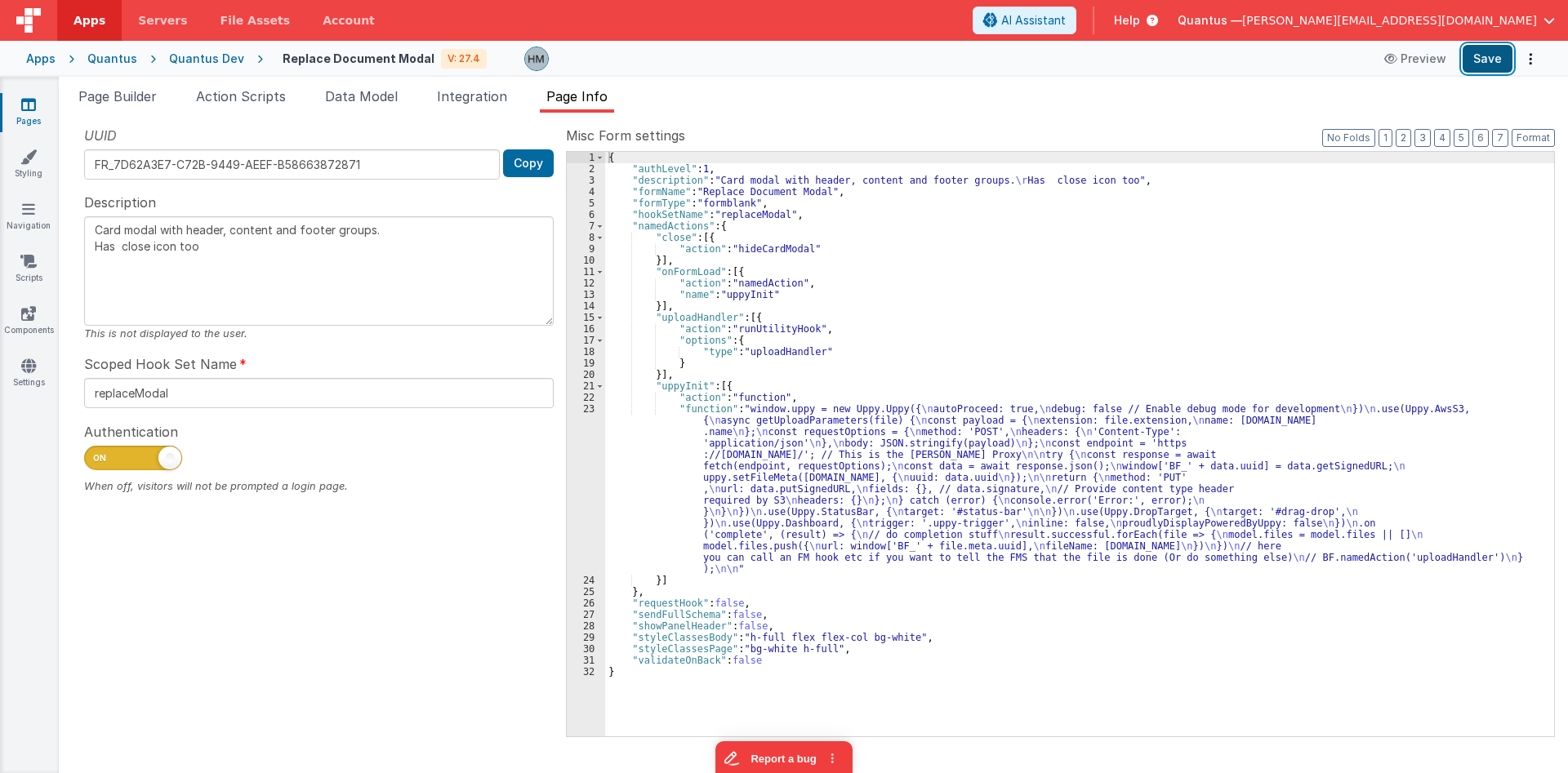
click at [941, 70] on button "Save" at bounding box center [1487, 59] width 50 height 28
click at [222, 63] on div "Quantus Dev" at bounding box center [207, 58] width 75 height 16
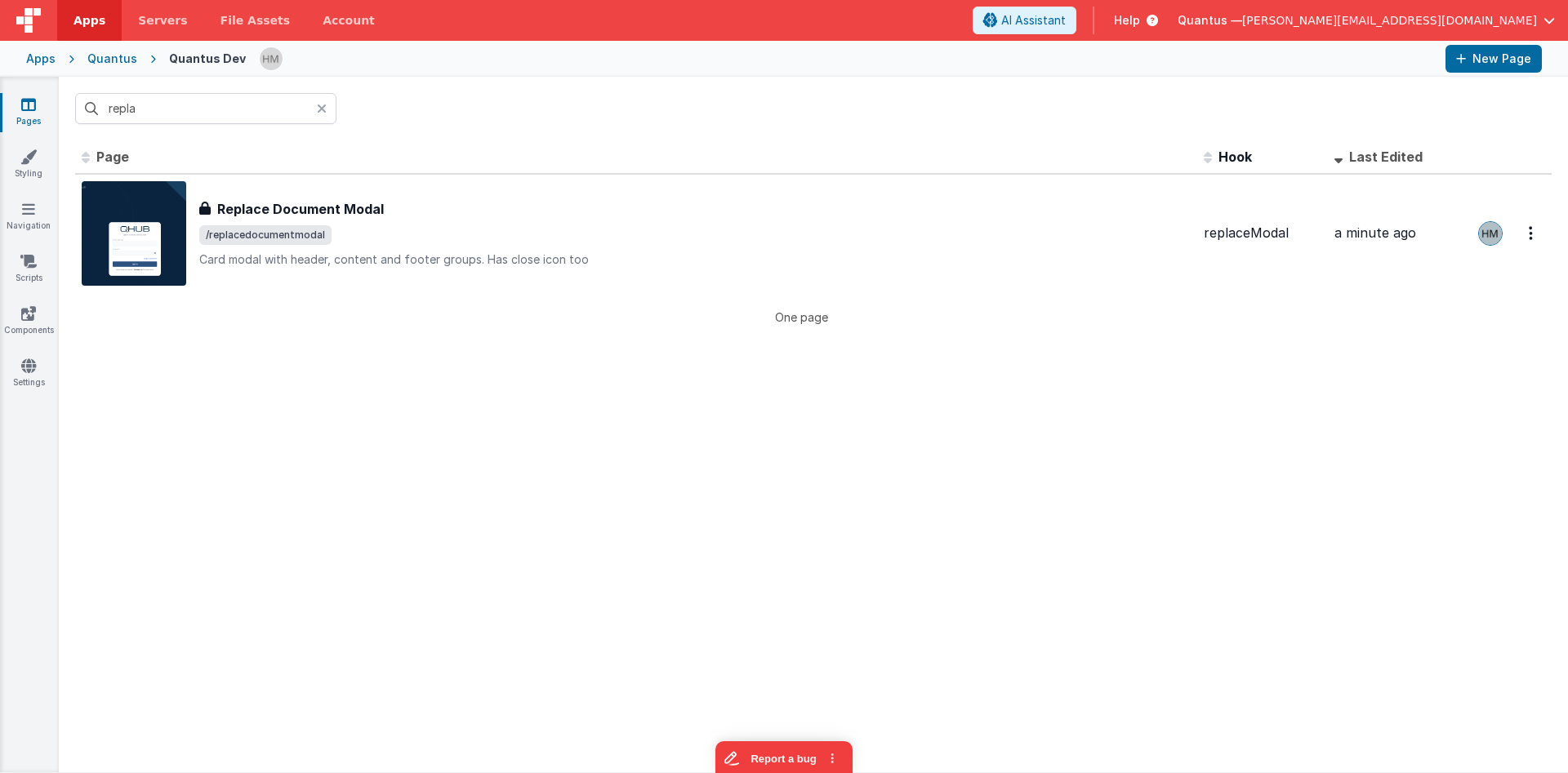
click at [326, 109] on icon at bounding box center [321, 109] width 9 height 13
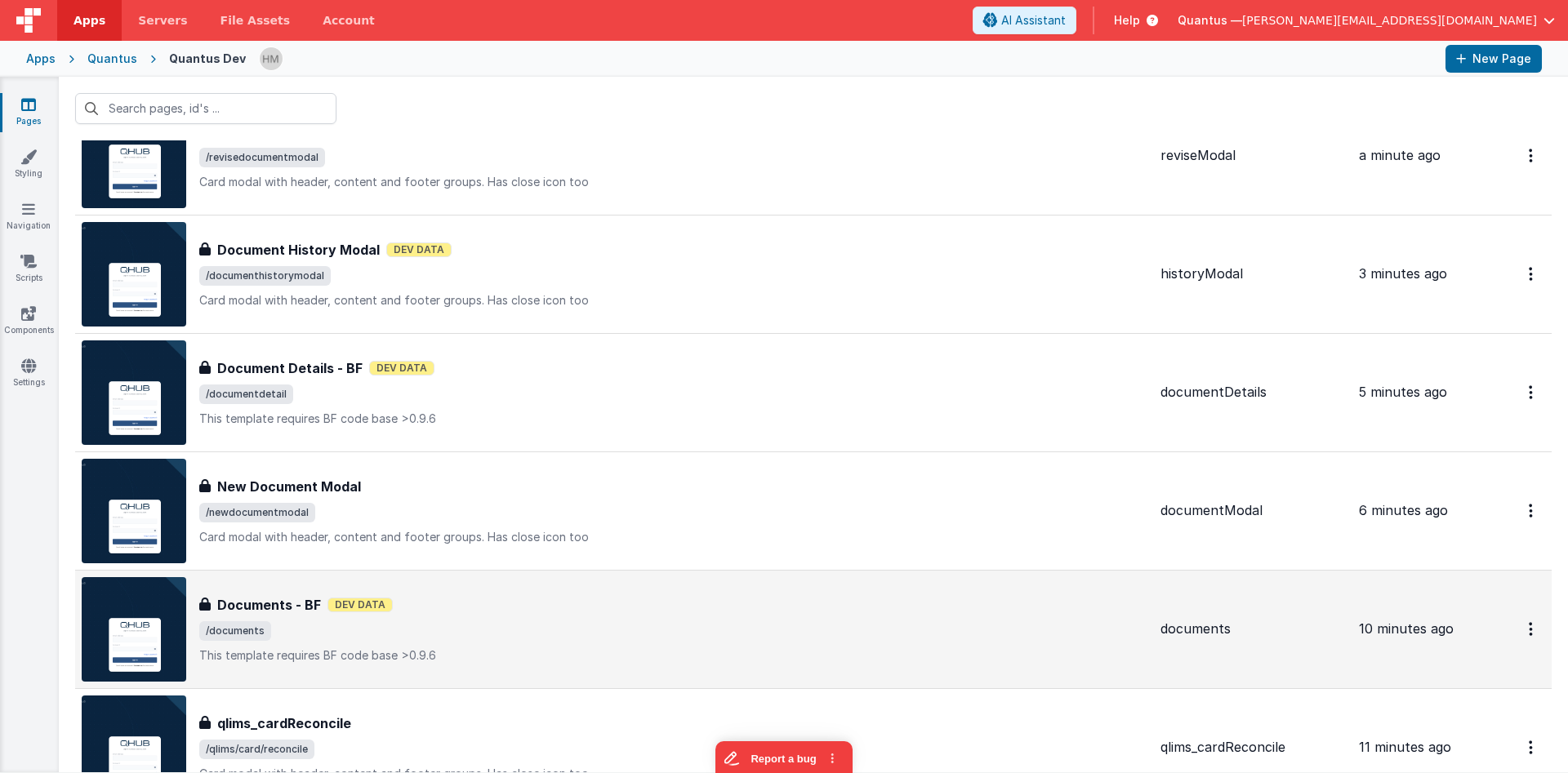
scroll to position [243, 0]
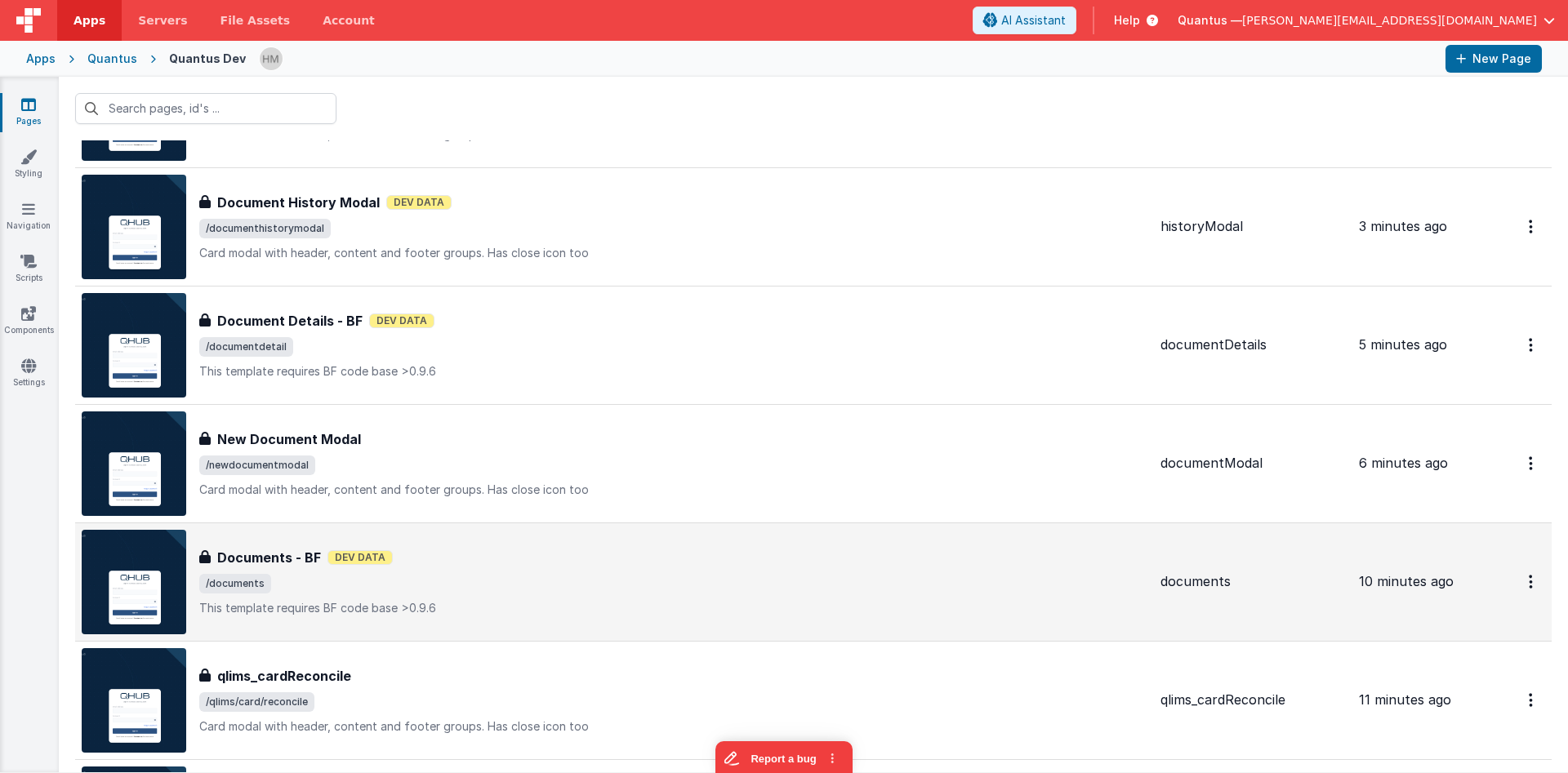
click at [570, 548] on div "Documents - BF Documents - BF Dev Data /documents This template requires BF cod…" at bounding box center [673, 581] width 948 height 69
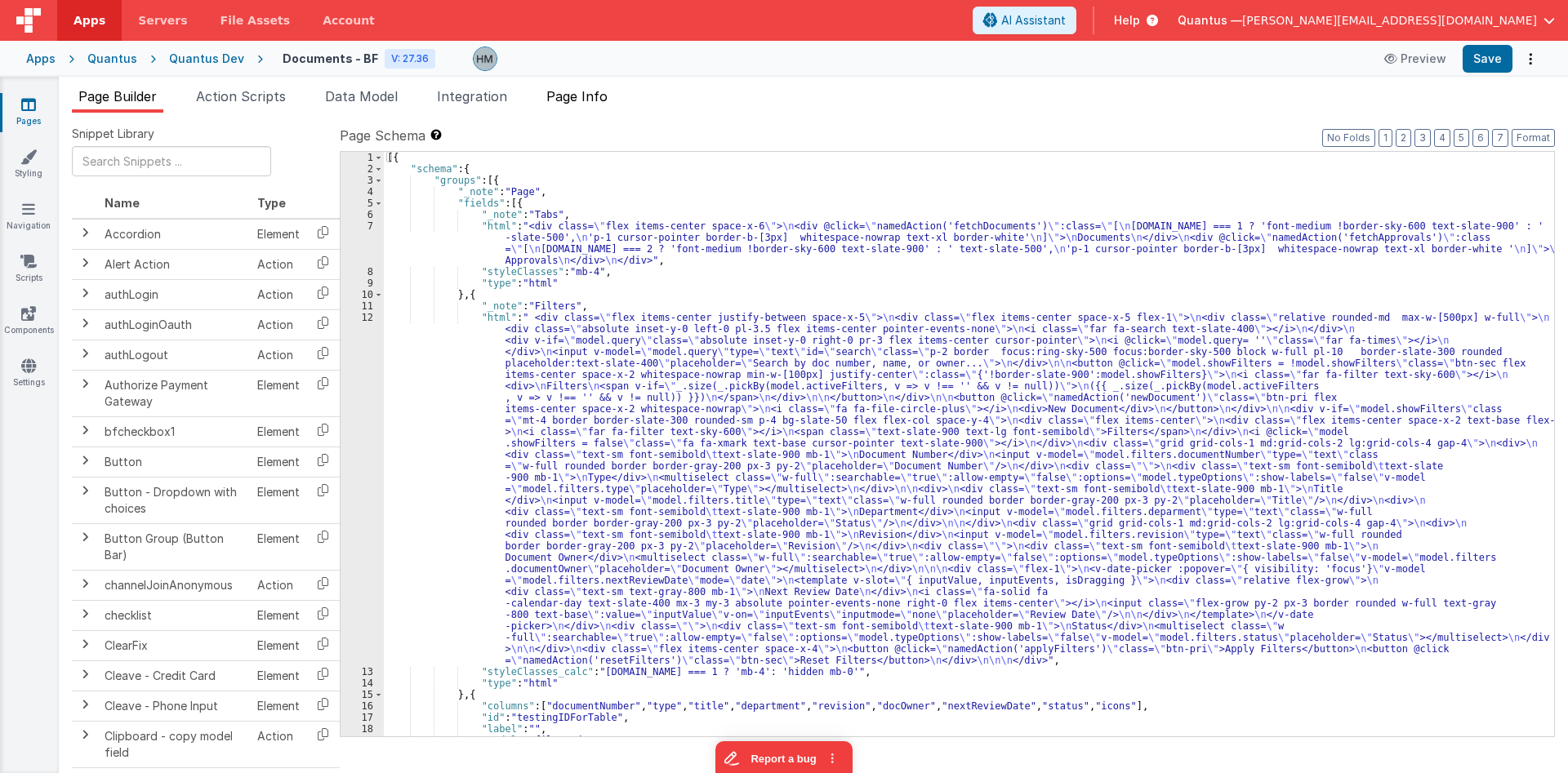
click at [566, 100] on span "Page Info" at bounding box center [577, 96] width 61 height 16
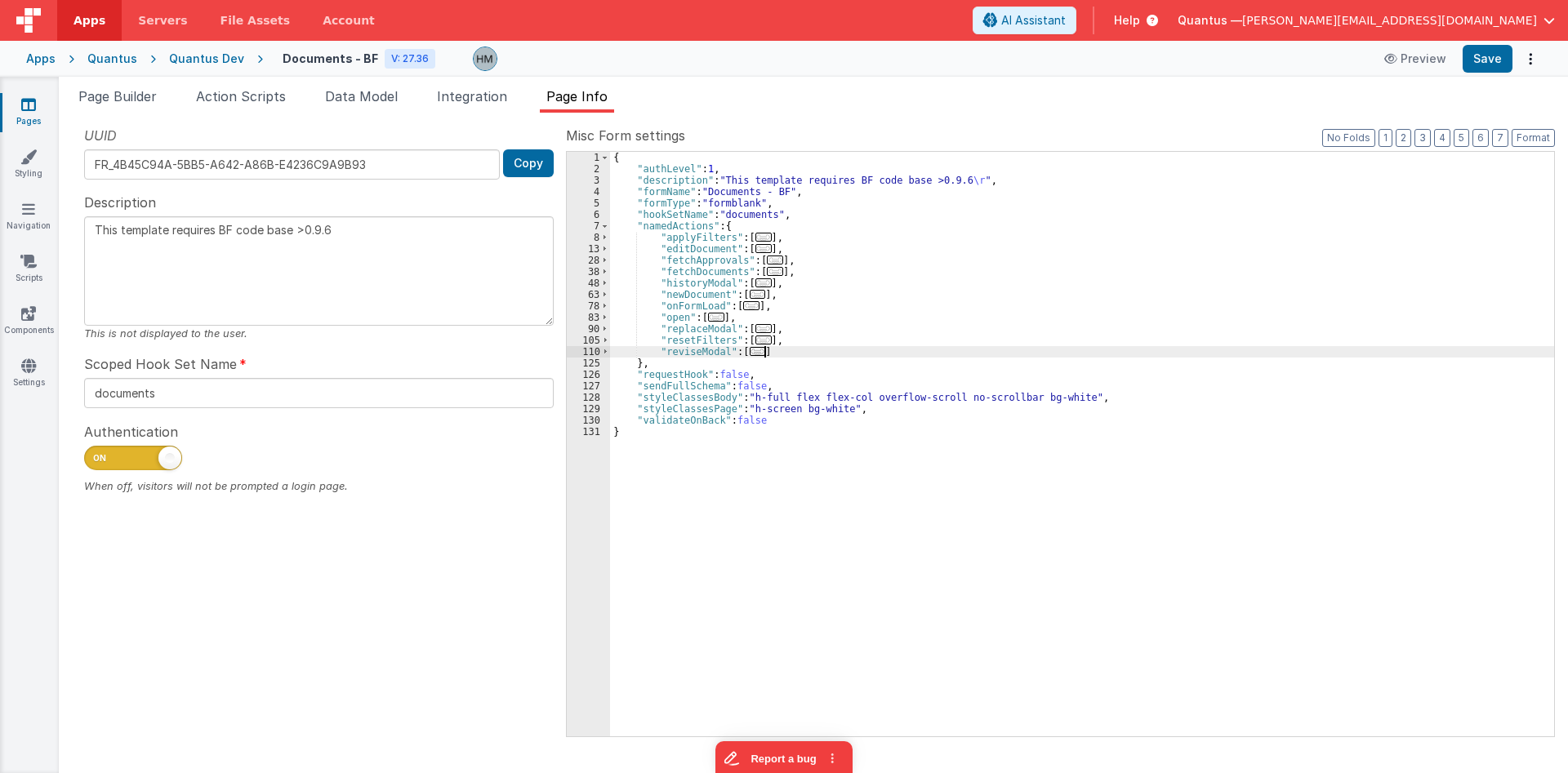
click at [824, 356] on div "{ "authLevel" : 1 , "description" : "This template requires BF code base >0.9.6…" at bounding box center [1081, 456] width 944 height 608
type textarea "This template requires BF code base >0.9.6"
click at [131, 89] on span "Page Builder" at bounding box center [116, 96] width 78 height 16
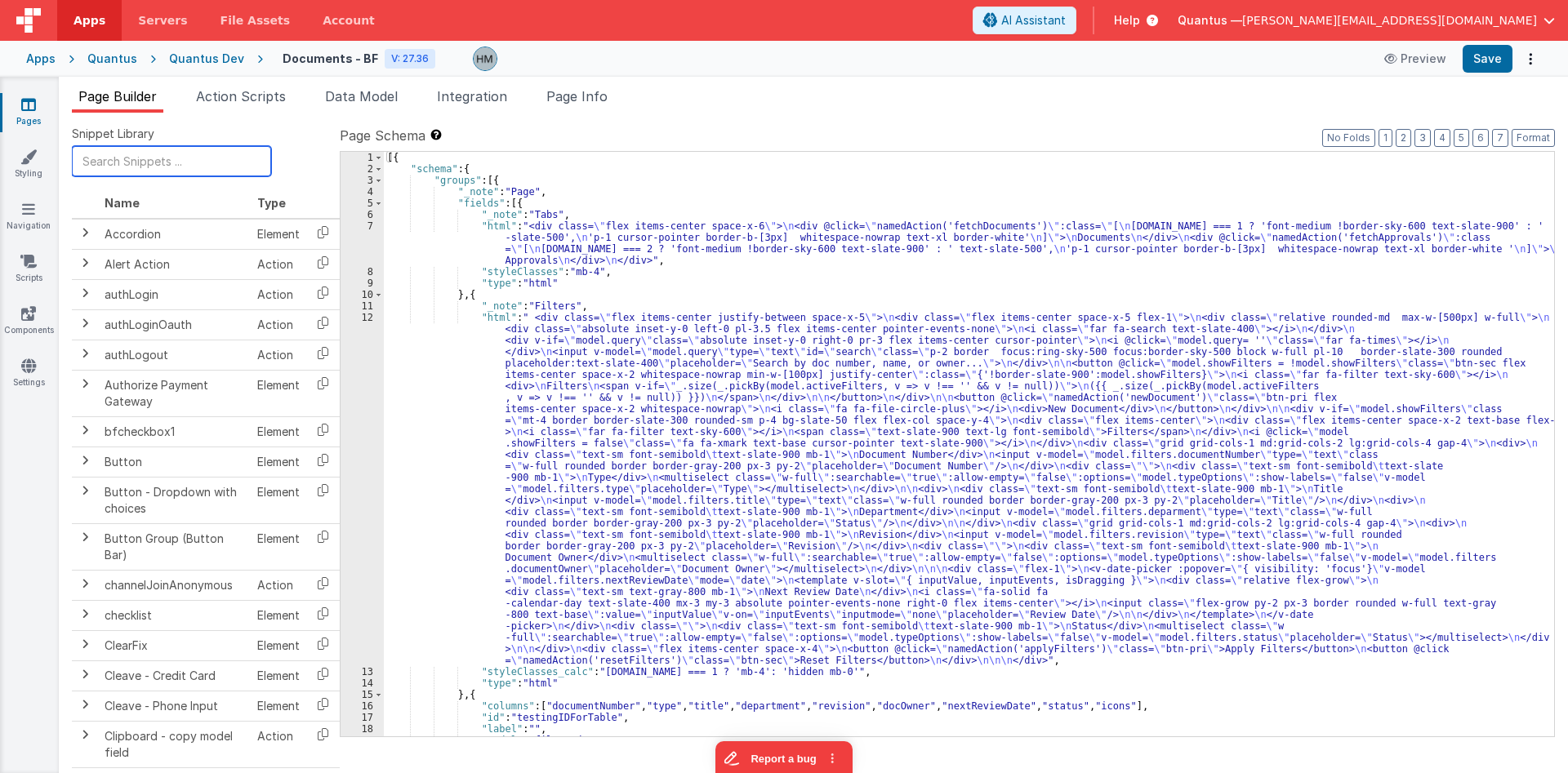
click at [160, 164] on input "text" at bounding box center [172, 162] width 199 height 30
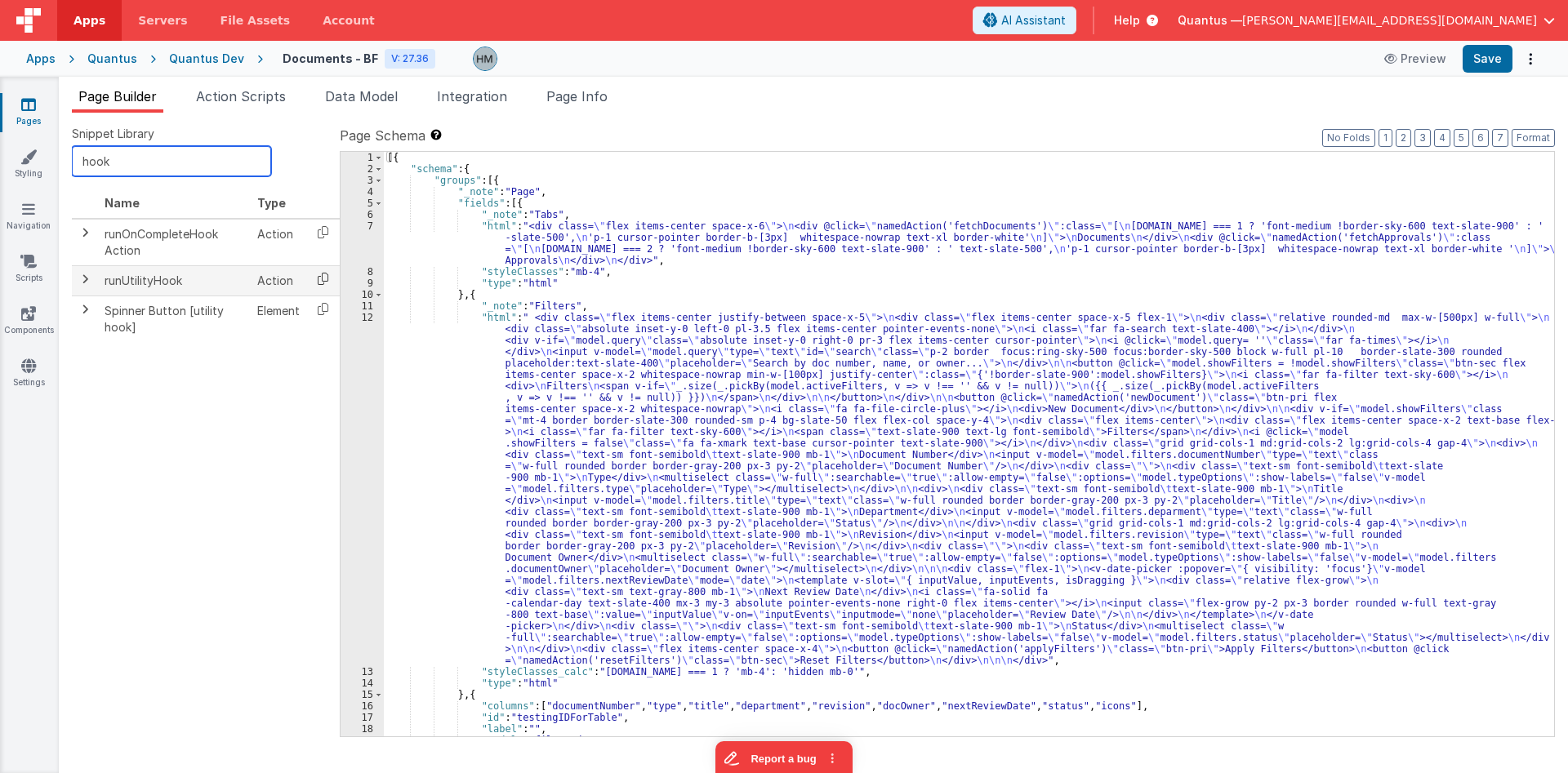
type input "hook"
click at [319, 273] on icon at bounding box center [323, 278] width 34 height 25
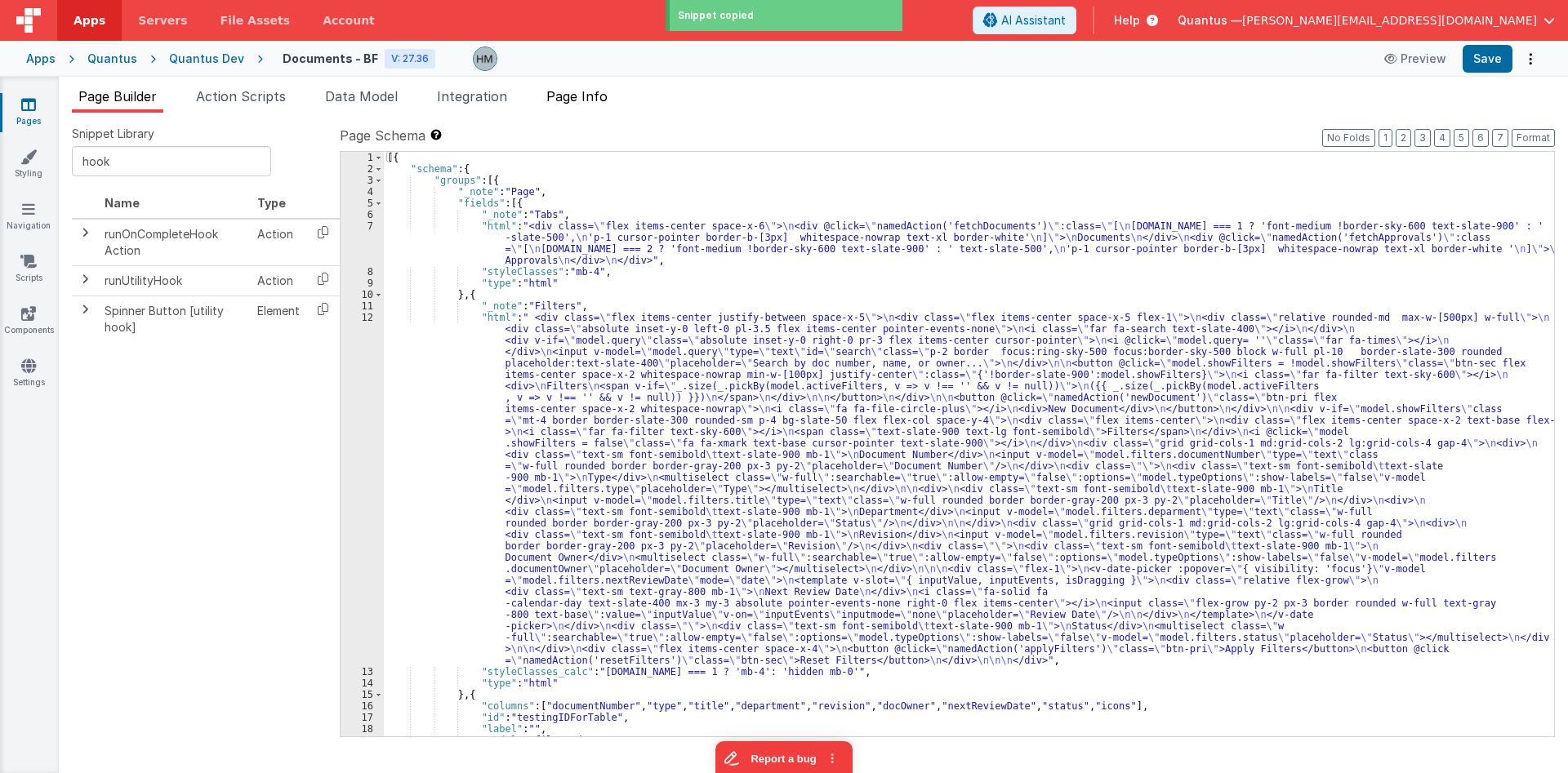
click at [593, 100] on span "Page Info" at bounding box center [577, 96] width 61 height 16
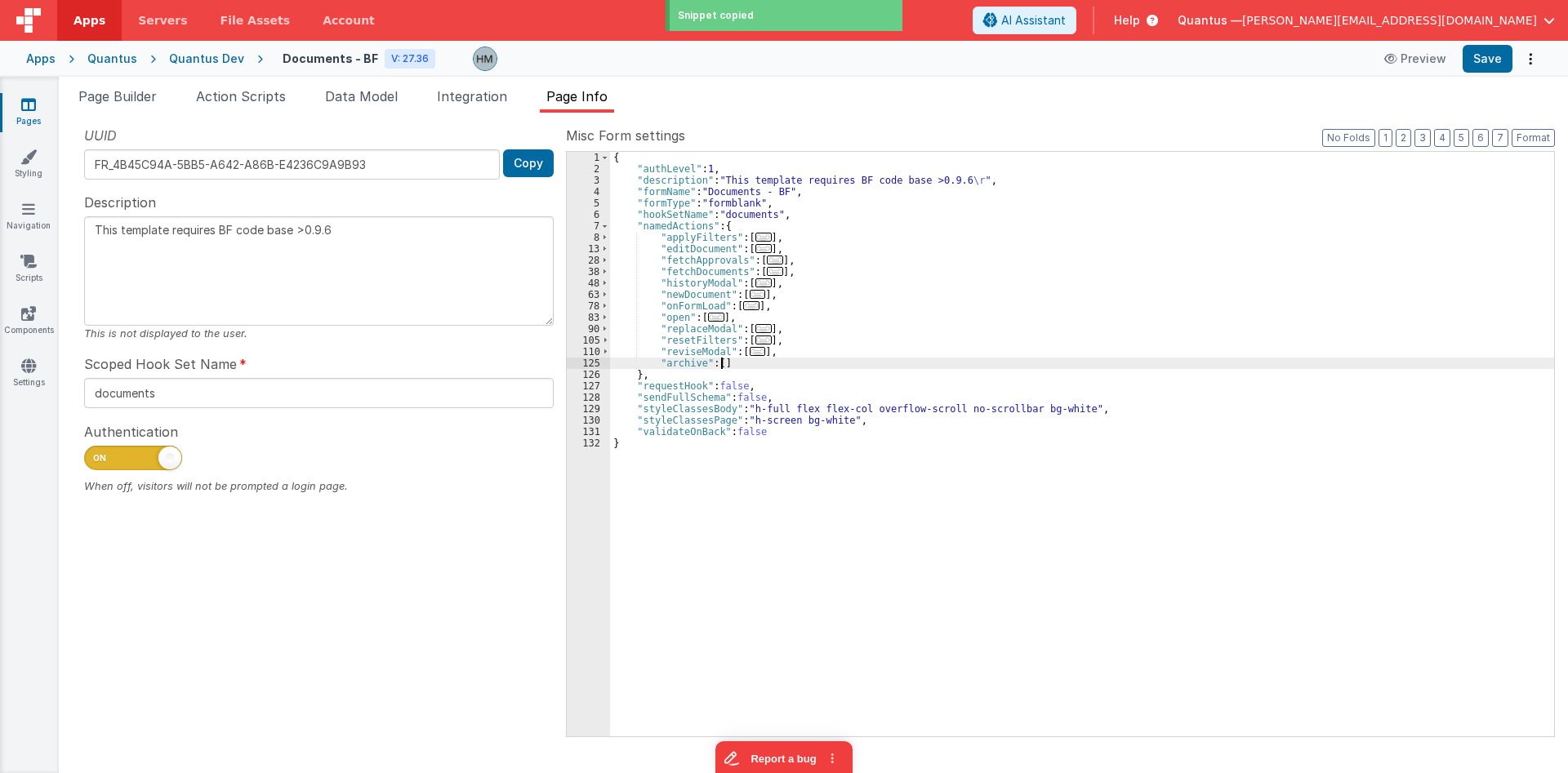
click at [721, 363] on div "{ "authLevel" : 1 , "description" : "This template requires BF code base >0.9.6…" at bounding box center [1081, 456] width 944 height 608
paste textarea
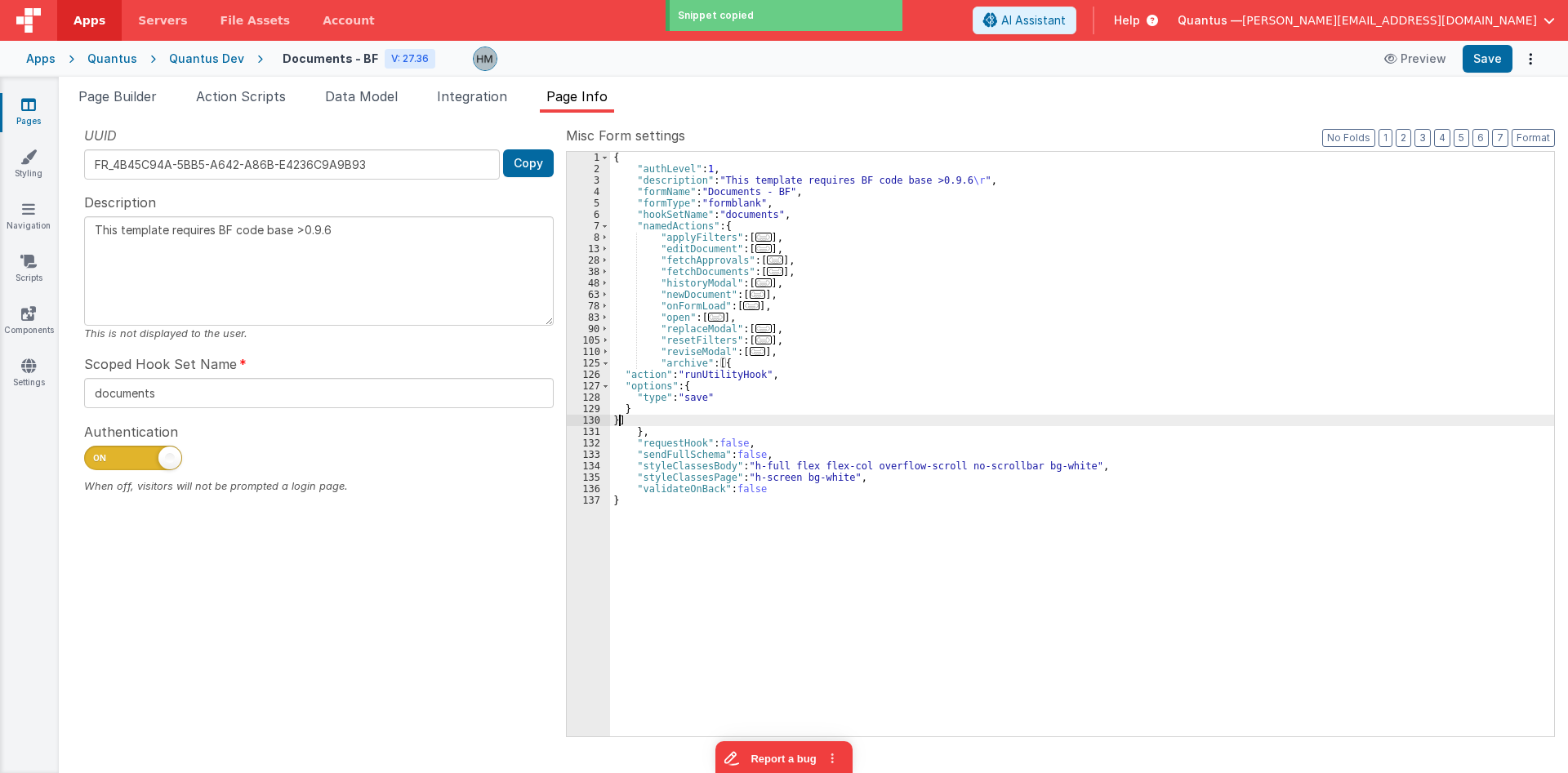
click at [690, 395] on div "{ "authLevel" : 1 , "description" : "This template requires BF code base >0.9.6…" at bounding box center [1081, 456] width 944 height 608
type textarea "This template requires BF code base >0.9.6"
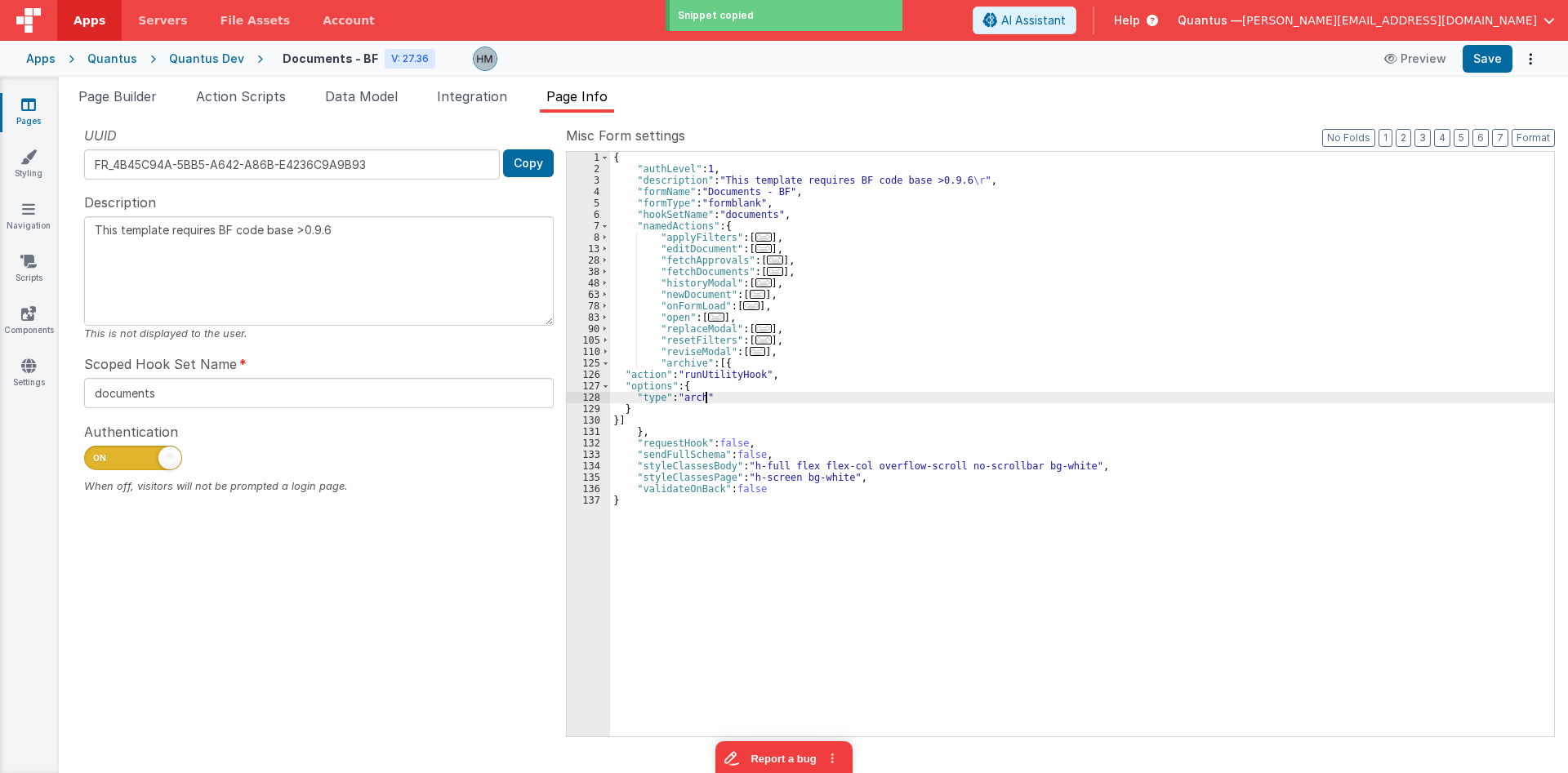
type textarea "This template requires BF code base >0.9.6"
click at [941, 334] on div "{ "authLevel" : 1 , "description" : "This template requires BF code base >0.9.6…" at bounding box center [1081, 456] width 944 height 608
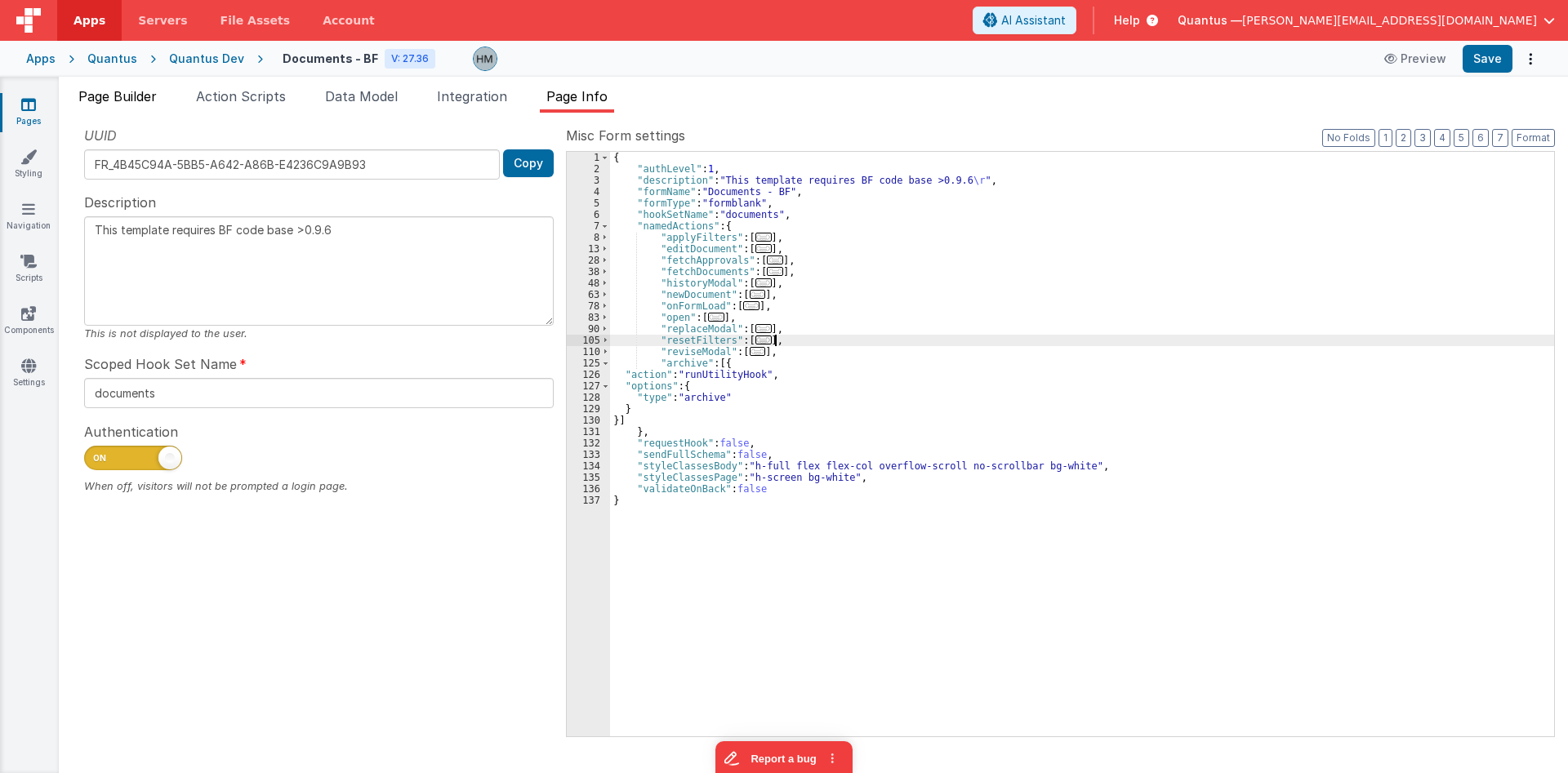
click at [157, 101] on span "Page Builder" at bounding box center [116, 96] width 78 height 16
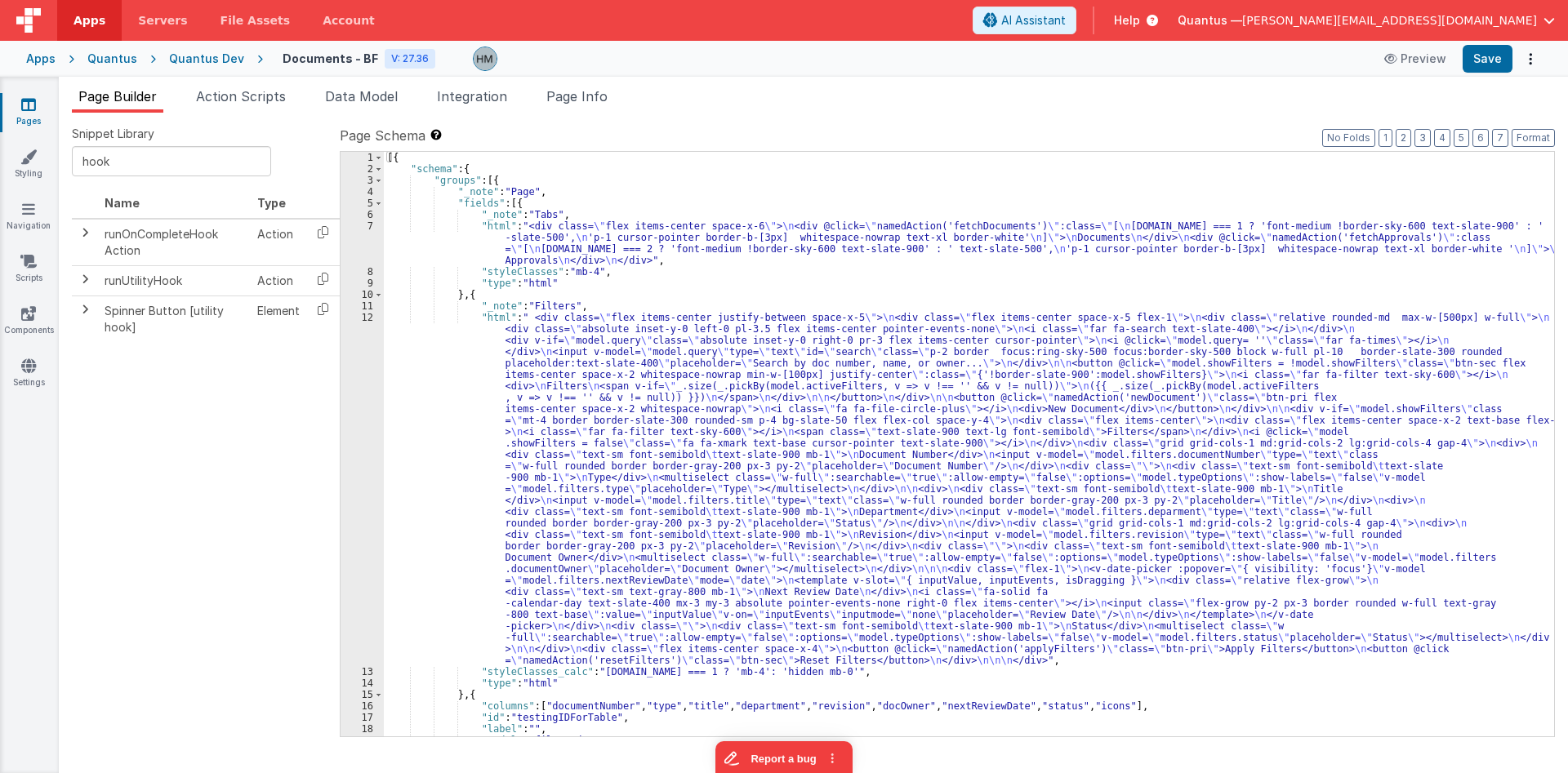
click at [553, 297] on div "[{ "schema" : { "groups" : [{ "_note" : "Page" , "fields" : [{ "_note" : "Tabs"…" at bounding box center [970, 456] width 1171 height 608
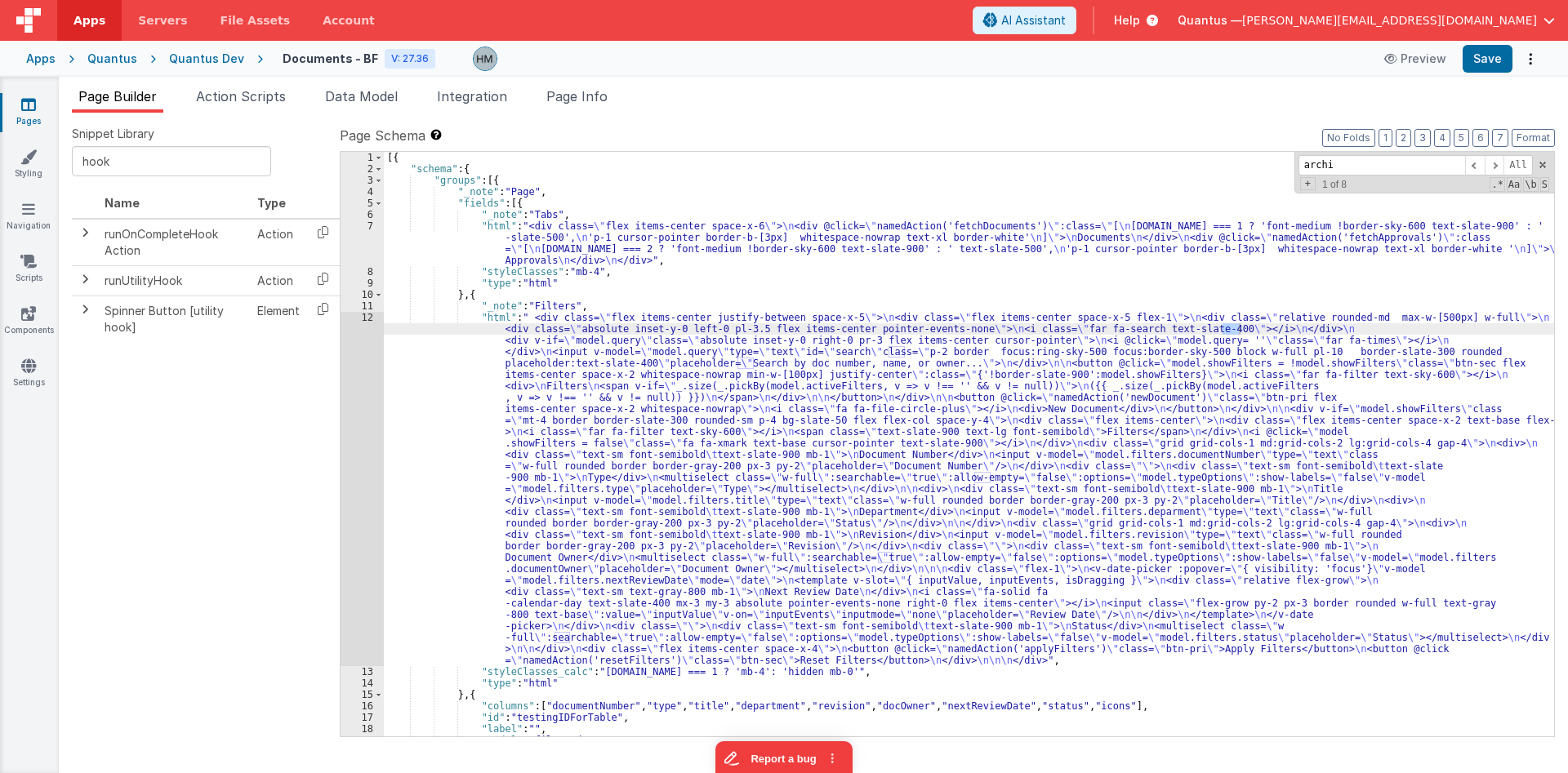
scroll to position [942, 0]
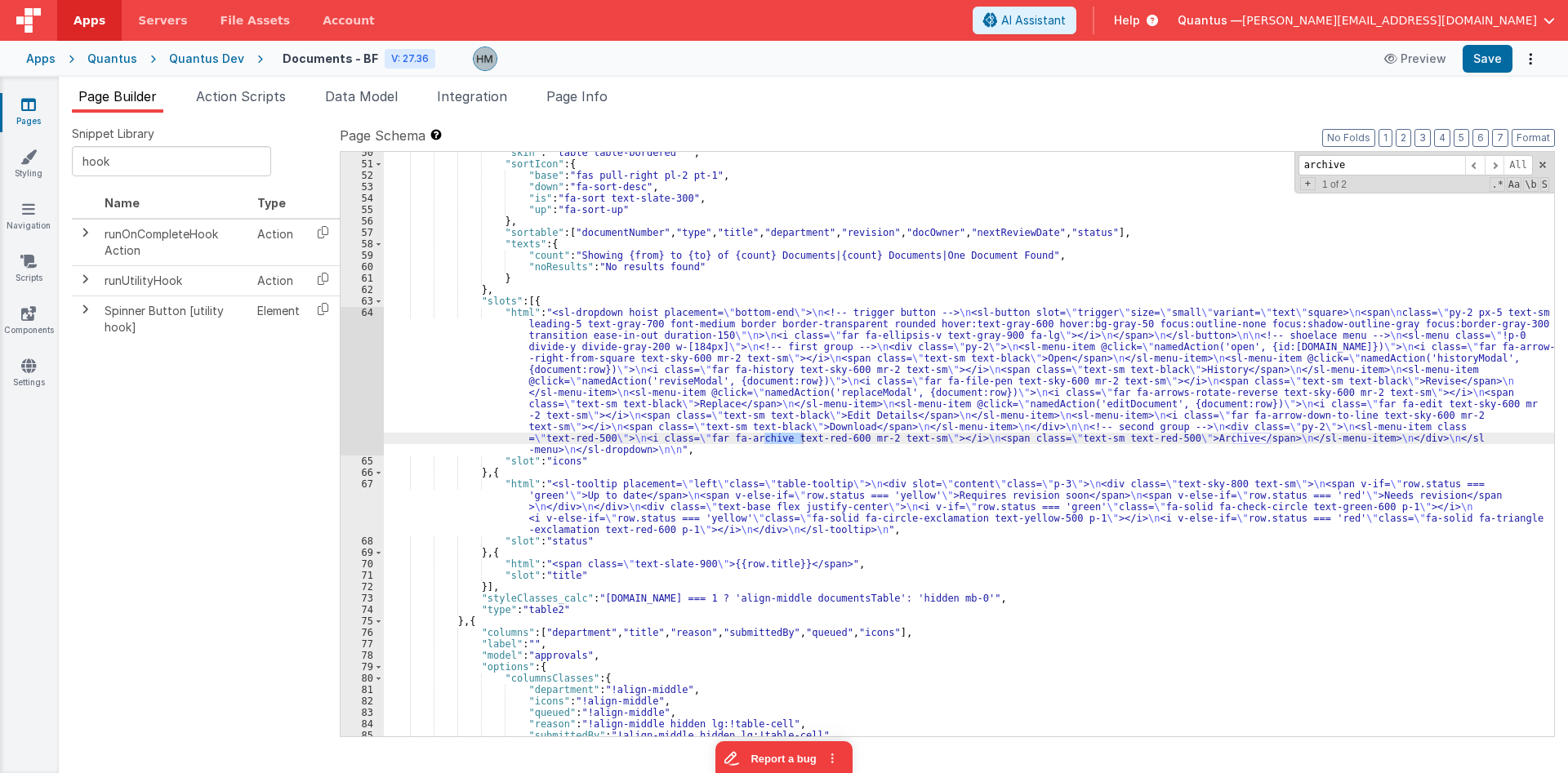
type input "archive"
click at [503, 346] on div ""skin" : " table table-bordered " , "sortIcon" : { "base" : "fas pull-right pl-…" at bounding box center [970, 450] width 1171 height 608
click at [366, 314] on div "64" at bounding box center [363, 381] width 43 height 148
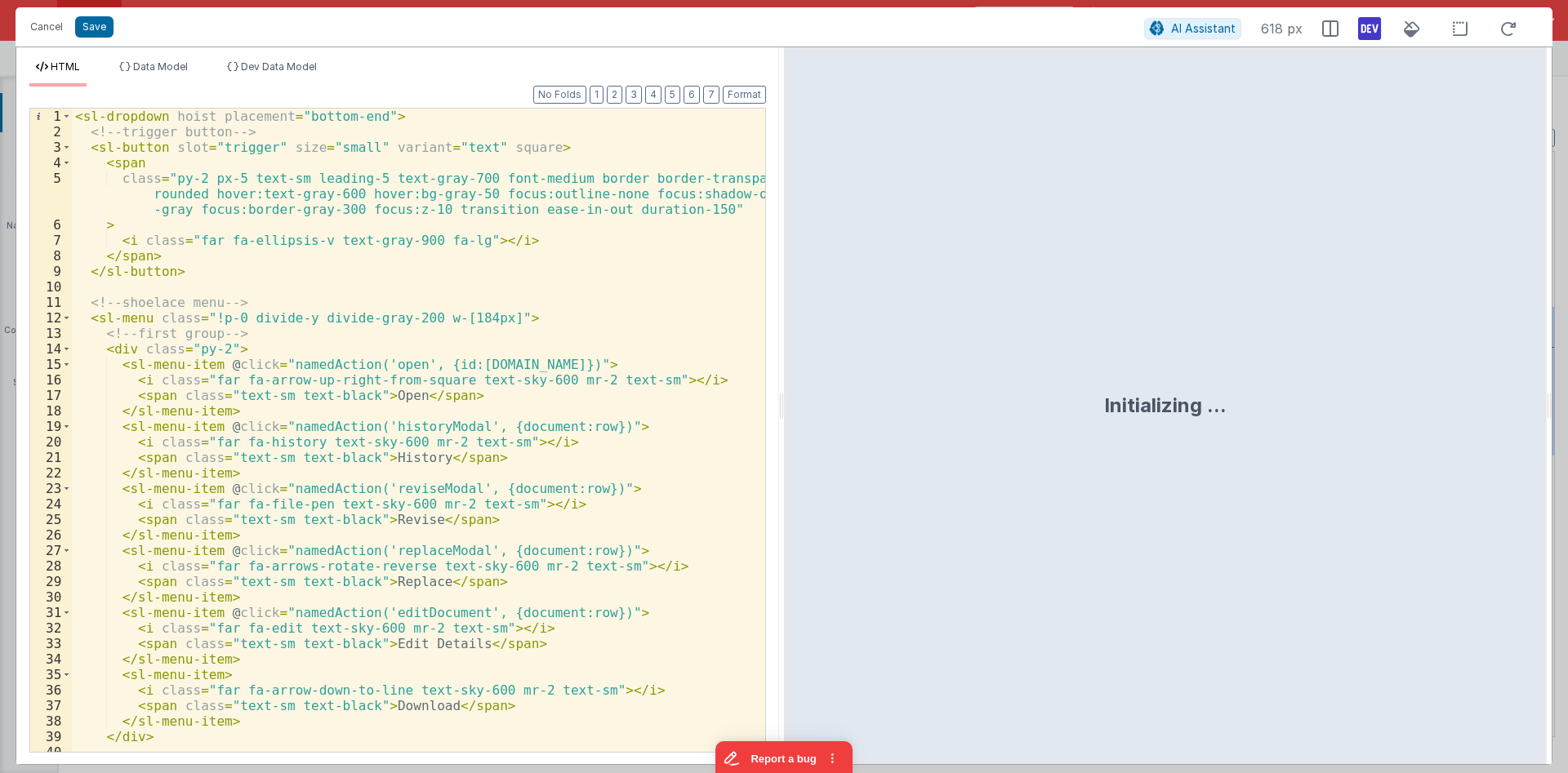
click at [379, 303] on div "< sl-dropdown hoist placement = "bottom-end" > <!-- trigger button --> < sl-but…" at bounding box center [419, 446] width 693 height 674
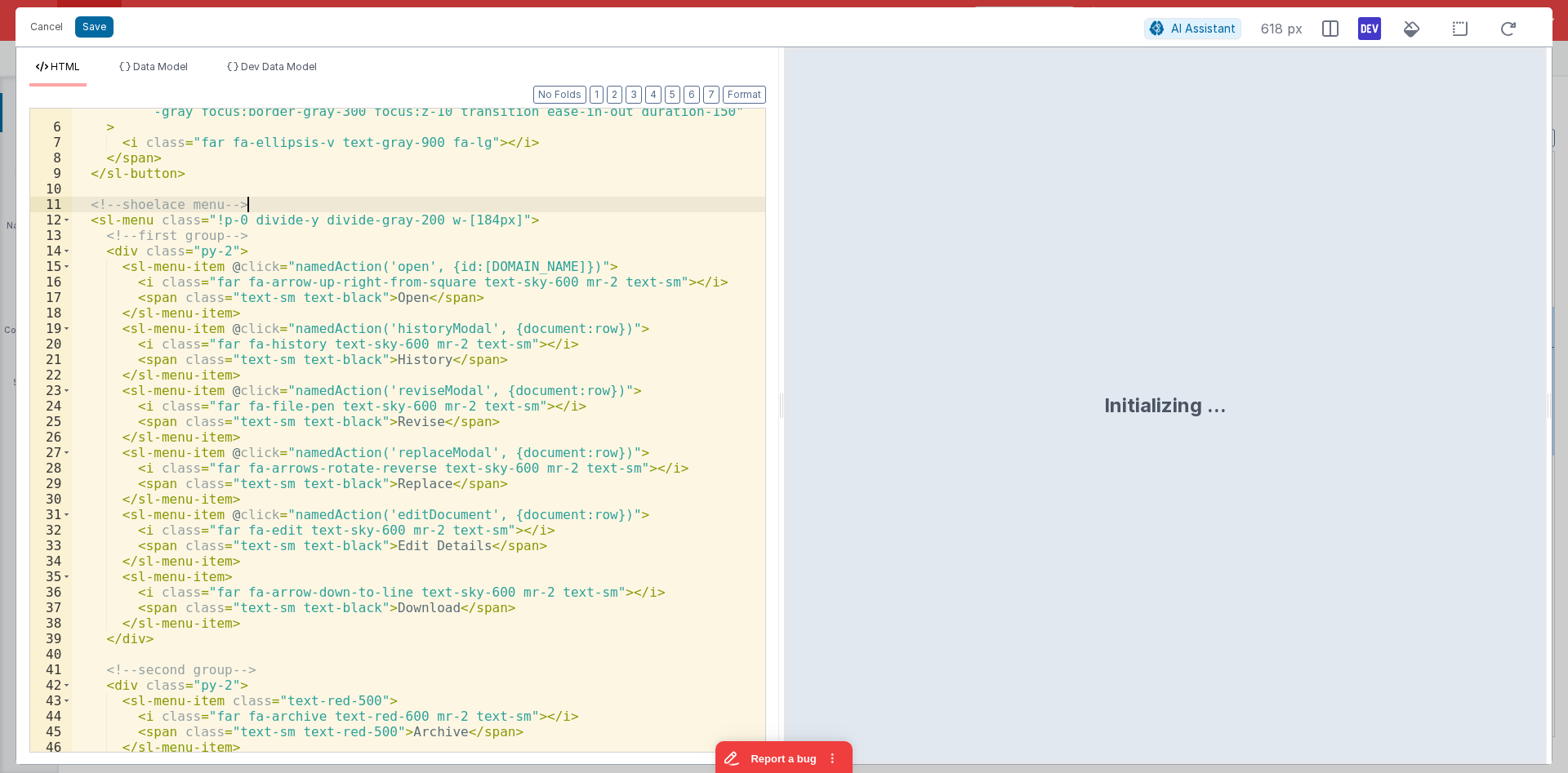
scroll to position [178, 0]
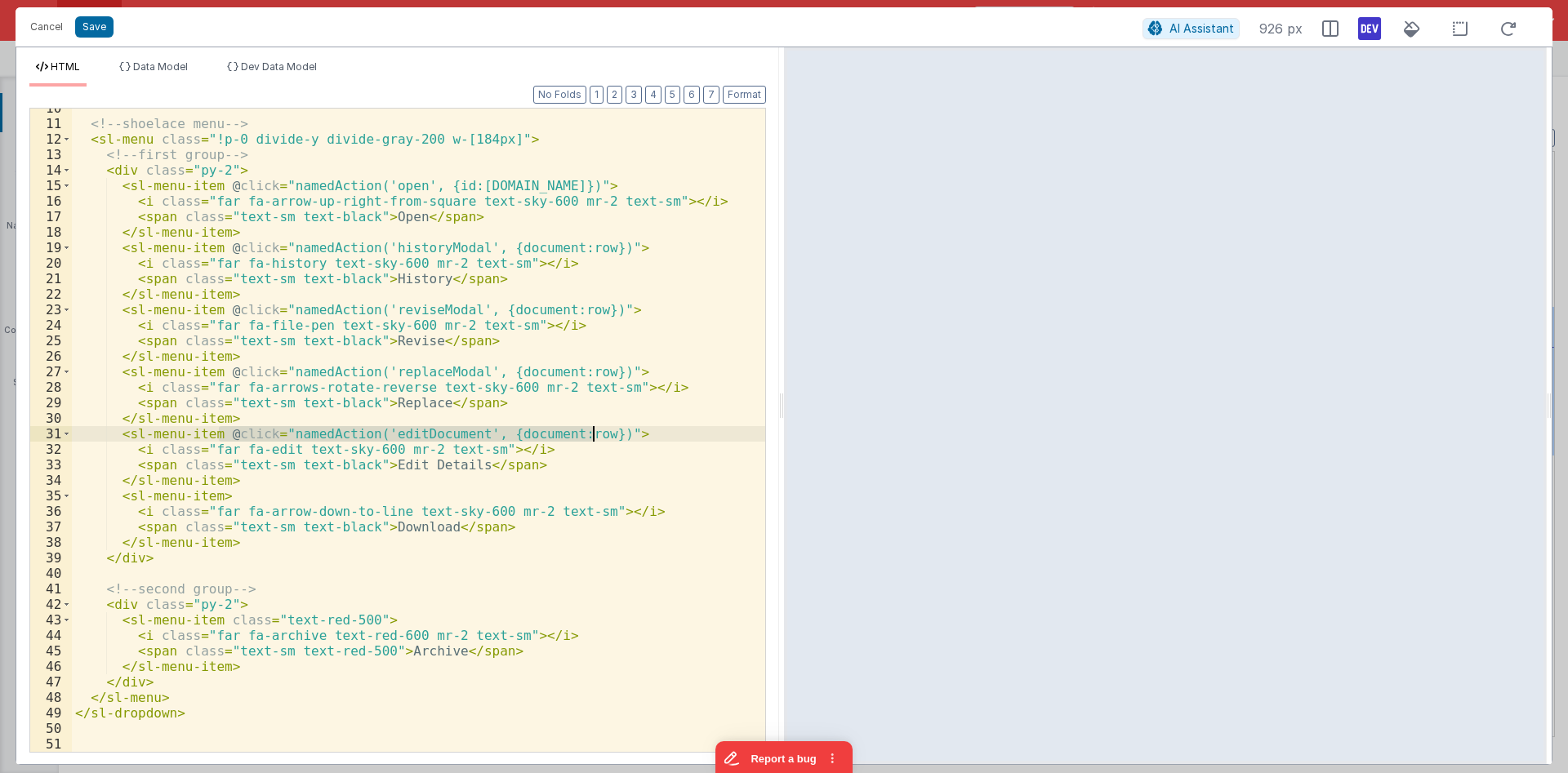
drag, startPoint x: 218, startPoint y: 431, endPoint x: 594, endPoint y: 430, distance: 376.0
click at [594, 430] on div "<!-- shoelace menu --> < sl-menu class = "!p-0 divide-y divide-gray-200 w-[184p…" at bounding box center [419, 438] width 693 height 674
click at [214, 619] on div "<!-- shoelace menu --> < sl-menu class = "!p-0 divide-y divide-gray-200 w-[184p…" at bounding box center [419, 438] width 693 height 674
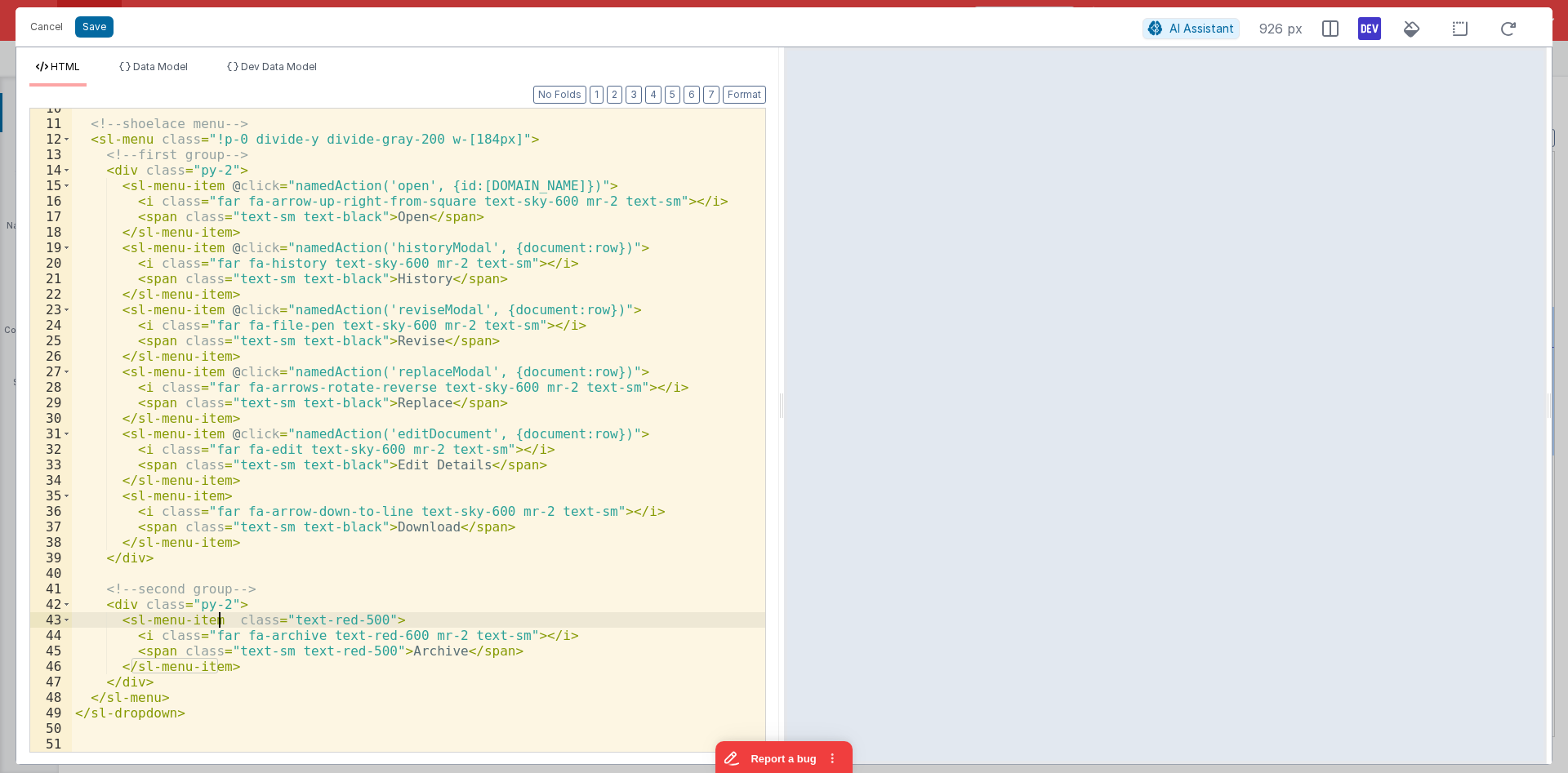
paste textarea
click at [421, 626] on div "<!-- shoelace menu --> < sl-menu class = "!p-0 divide-y divide-gray-200 w-[184p…" at bounding box center [419, 438] width 693 height 674
click at [483, 562] on div "<!-- shoelace menu --> < sl-menu class = "!p-0 divide-y divide-gray-200 w-[184p…" at bounding box center [419, 438] width 693 height 674
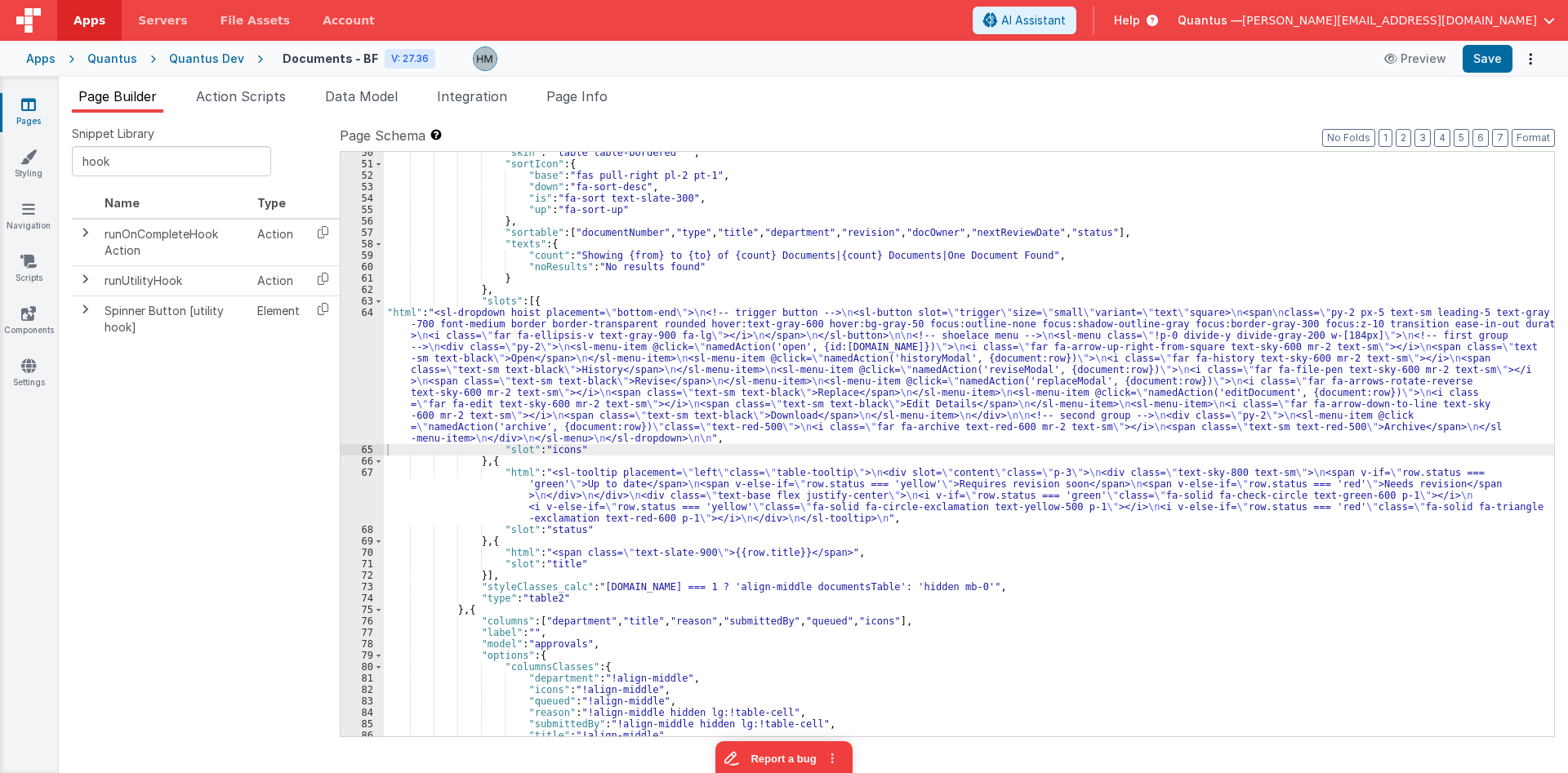
click at [23, 109] on icon at bounding box center [29, 104] width 15 height 16
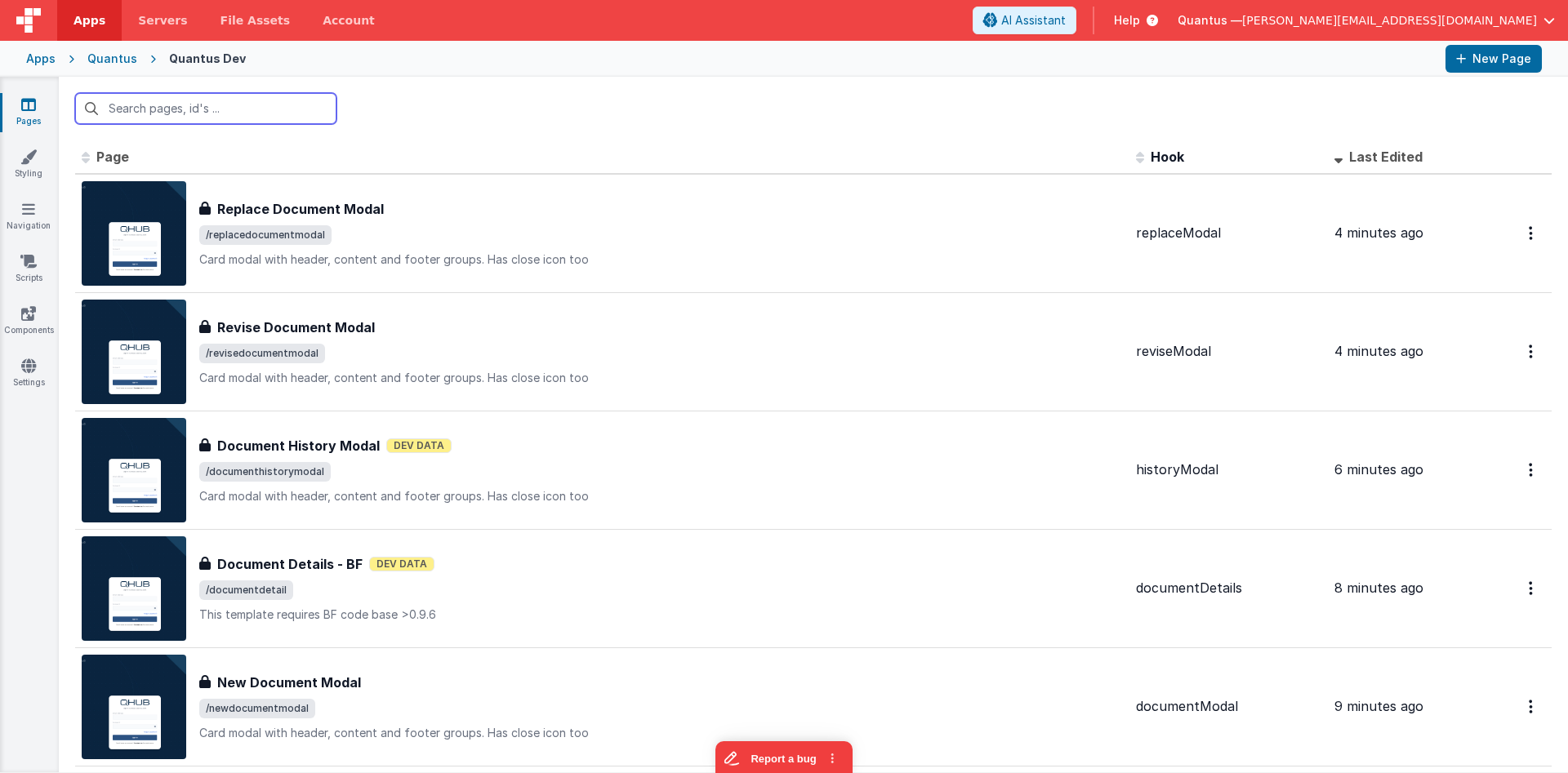
click at [279, 114] on input "text" at bounding box center [206, 108] width 261 height 31
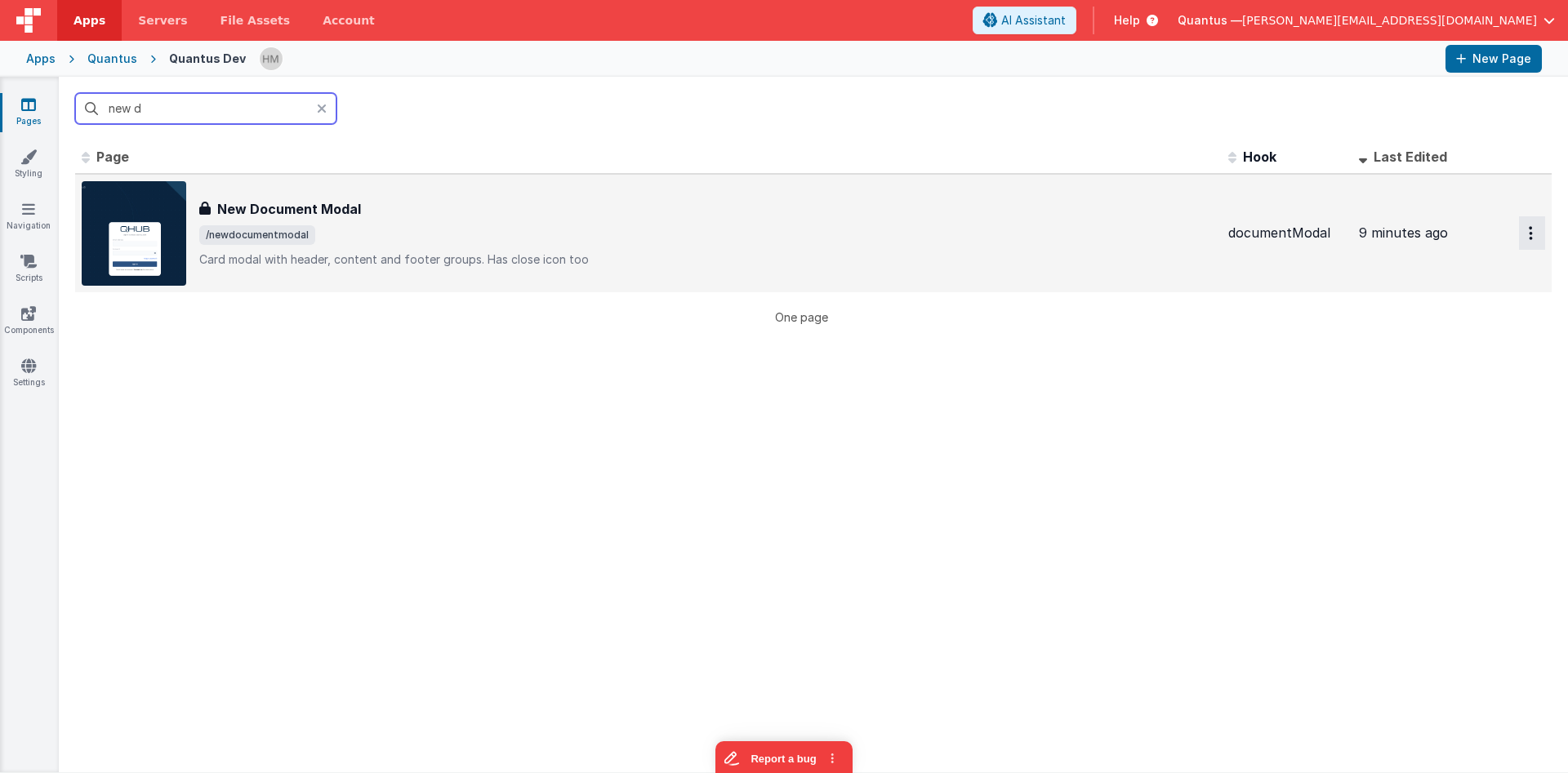
type input "new d"
click at [941, 228] on icon "Options" at bounding box center [1531, 233] width 4 height 14
click at [941, 304] on link "Duplicate" at bounding box center [1473, 301] width 144 height 31
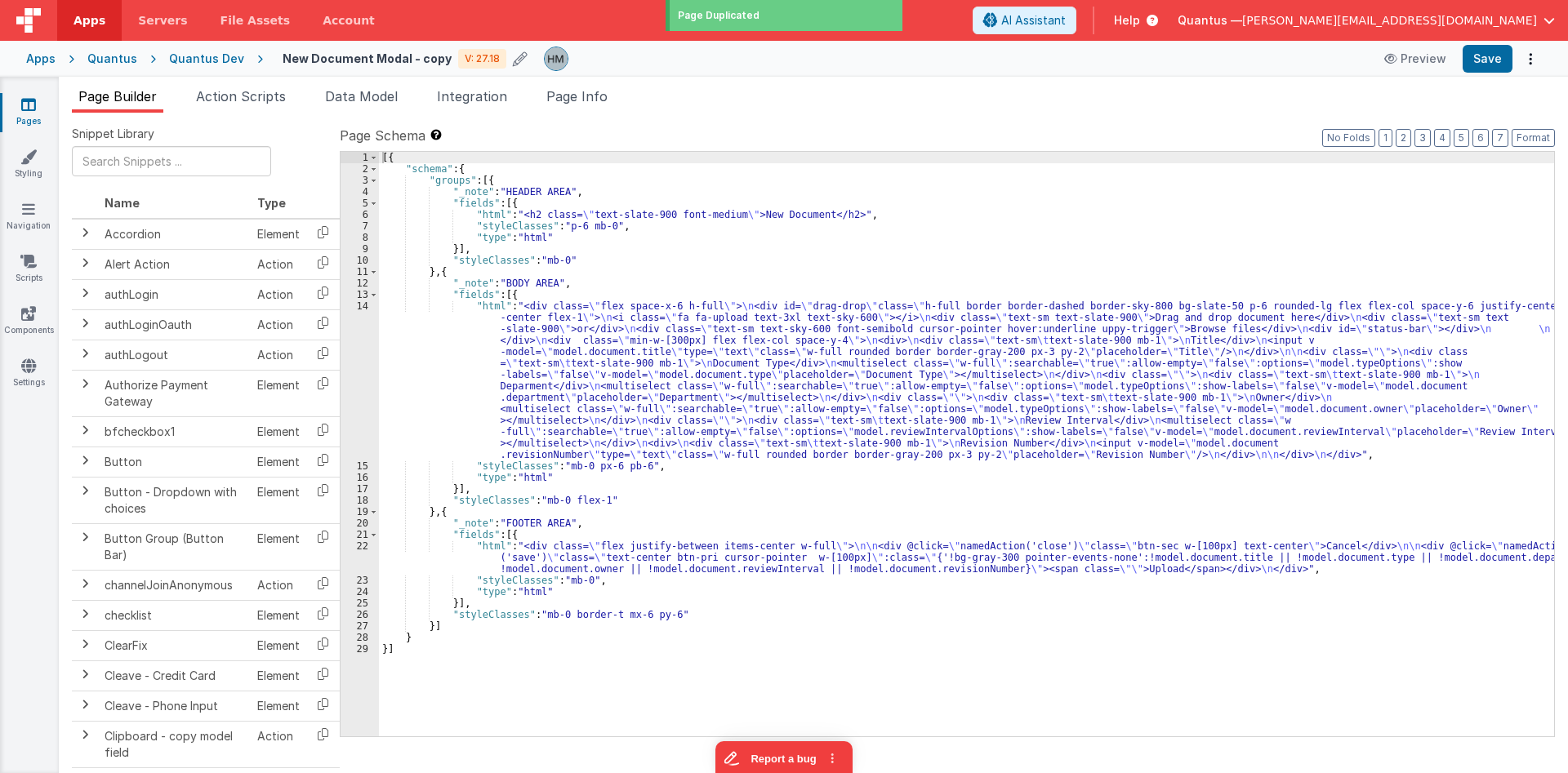
click at [367, 63] on h4 "New Document Modal - copy" at bounding box center [367, 58] width 169 height 12
click at [367, 63] on input "New Document Modal - copy" at bounding box center [384, 59] width 203 height 24
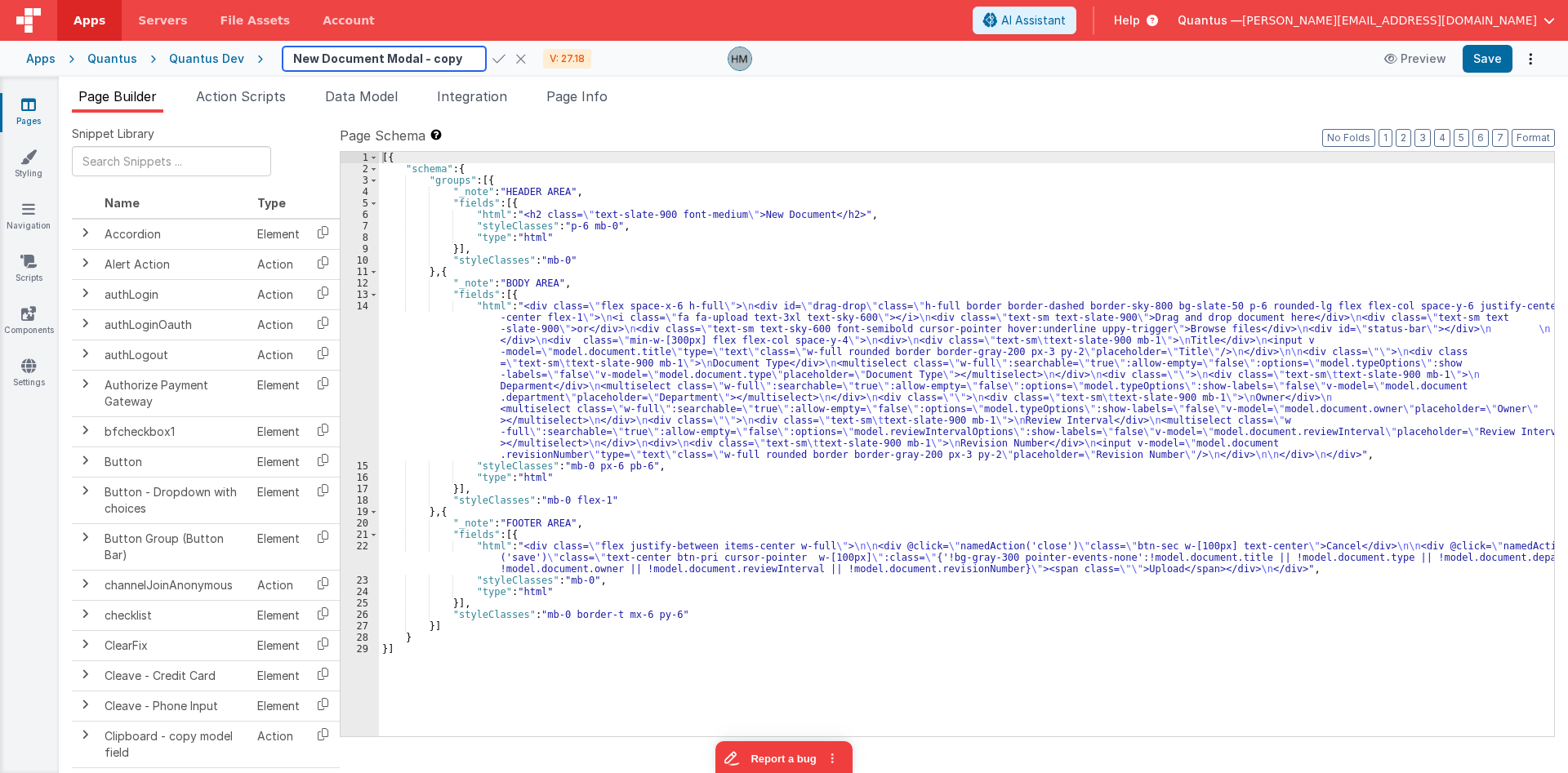
click at [338, 61] on input "New Document Modal - copy" at bounding box center [384, 59] width 203 height 24
type input "Document Ap"
type textarea "Card modal with header, content and footer groups. Has close icon too"
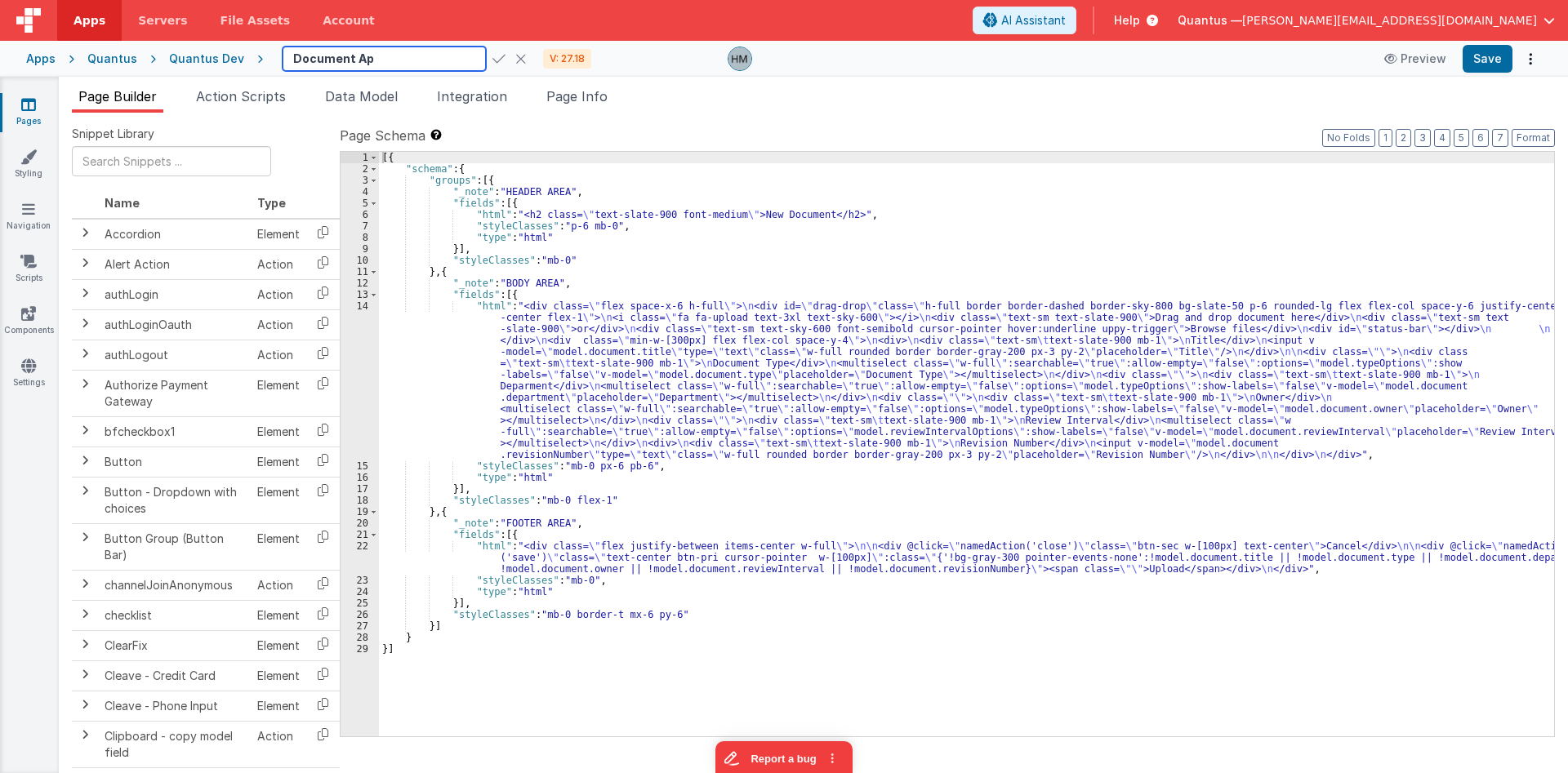
type input "Document App"
type textarea "Card modal with header, content and footer groups. Has close icon too"
type input "Document Appr"
type textarea "Card modal with header, content and footer groups. Has close icon too"
type input "Document Appro"
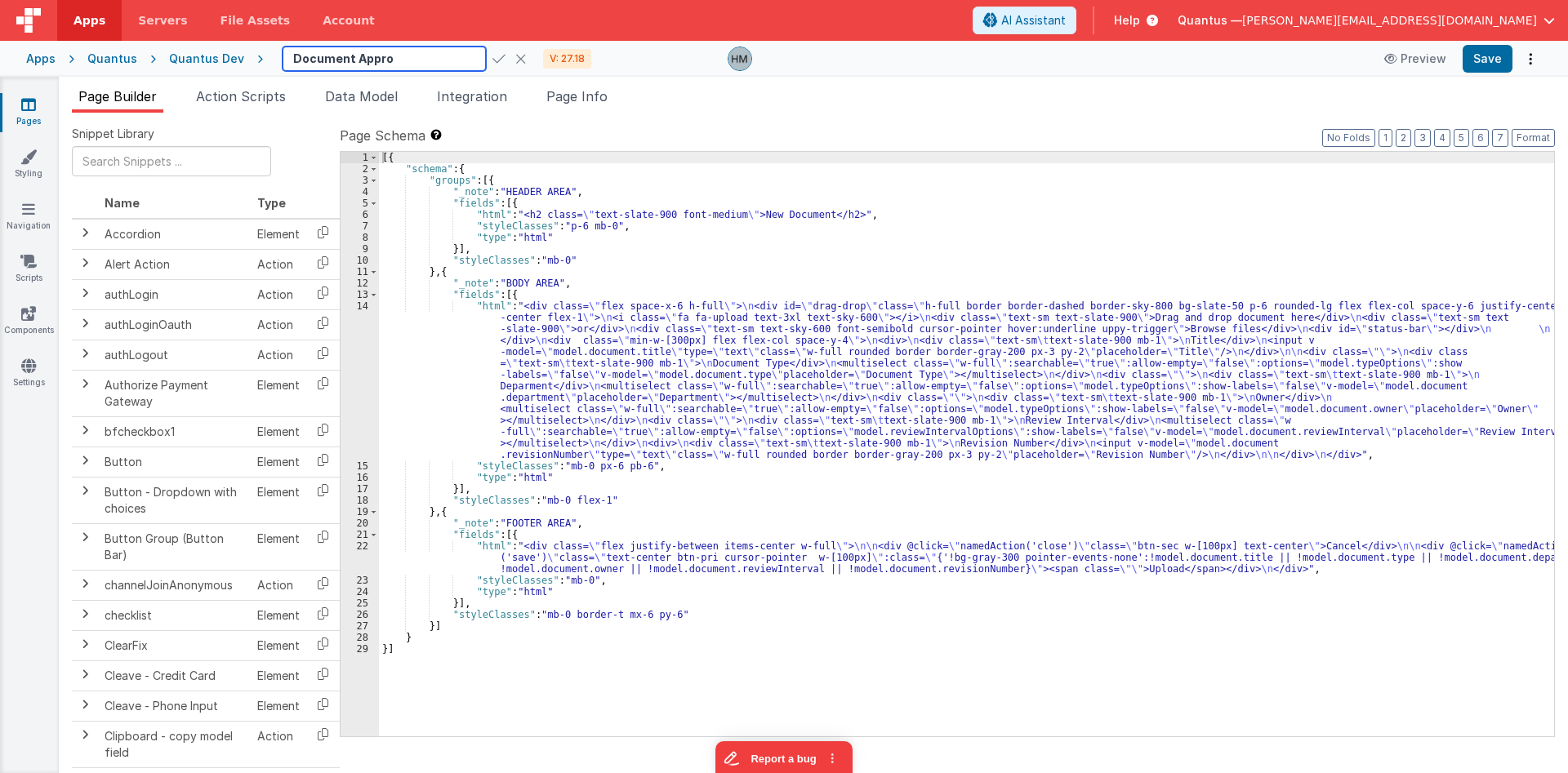
type textarea "Card modal with header, content and footer groups. Has close icon too"
type input "Document Approv"
type textarea "Card modal with header, content and footer groups. Has close icon too"
type input "Document Approva"
type textarea "Card modal with header, content and footer groups. Has close icon too"
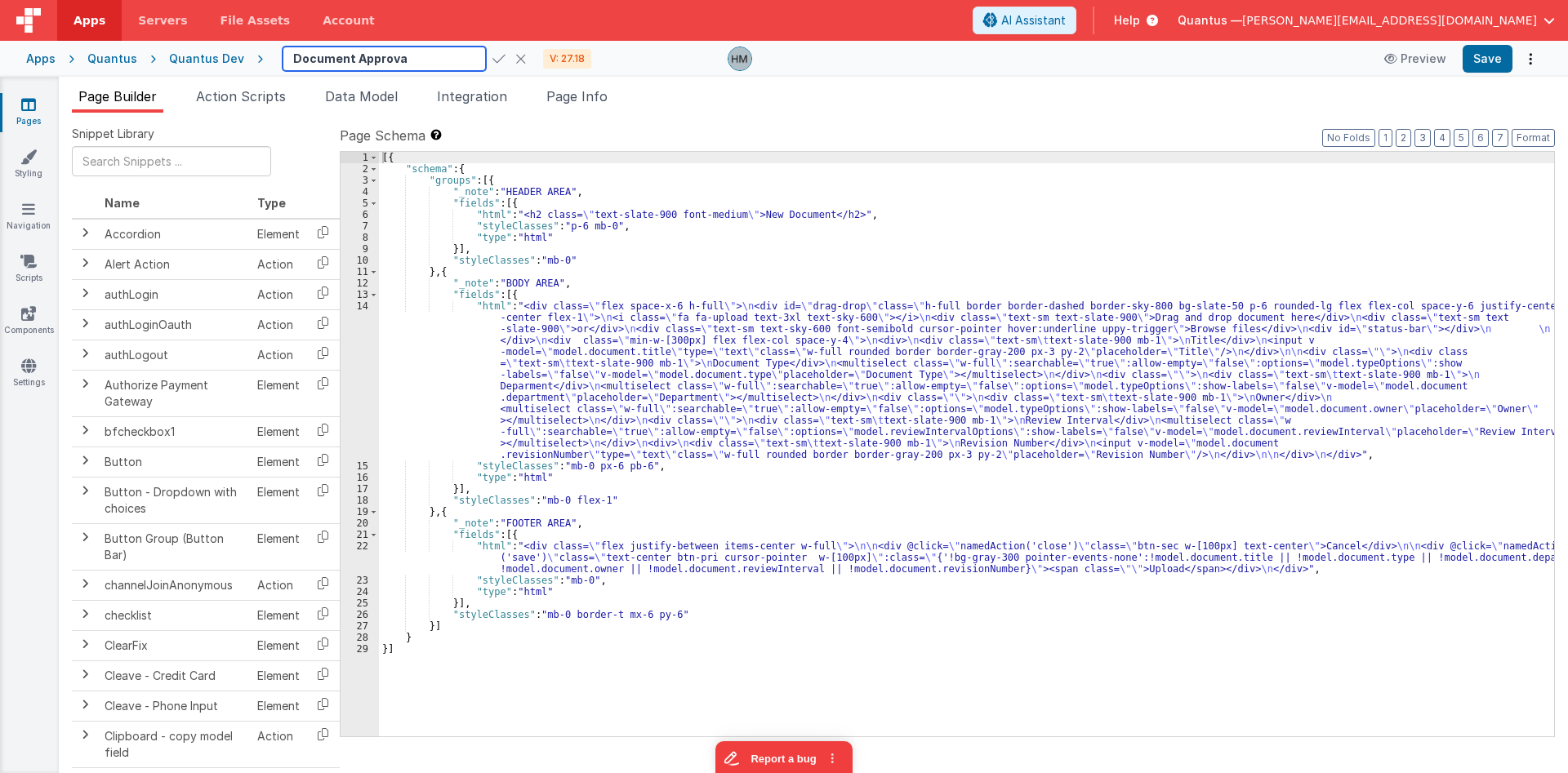
type input "Document Approval"
type textarea "Card modal with header, content and footer groups. Has close icon too"
type input "Document Approval M"
type textarea "Card modal with header, content and footer groups. Has close icon too"
type input "Document Approval Mo"
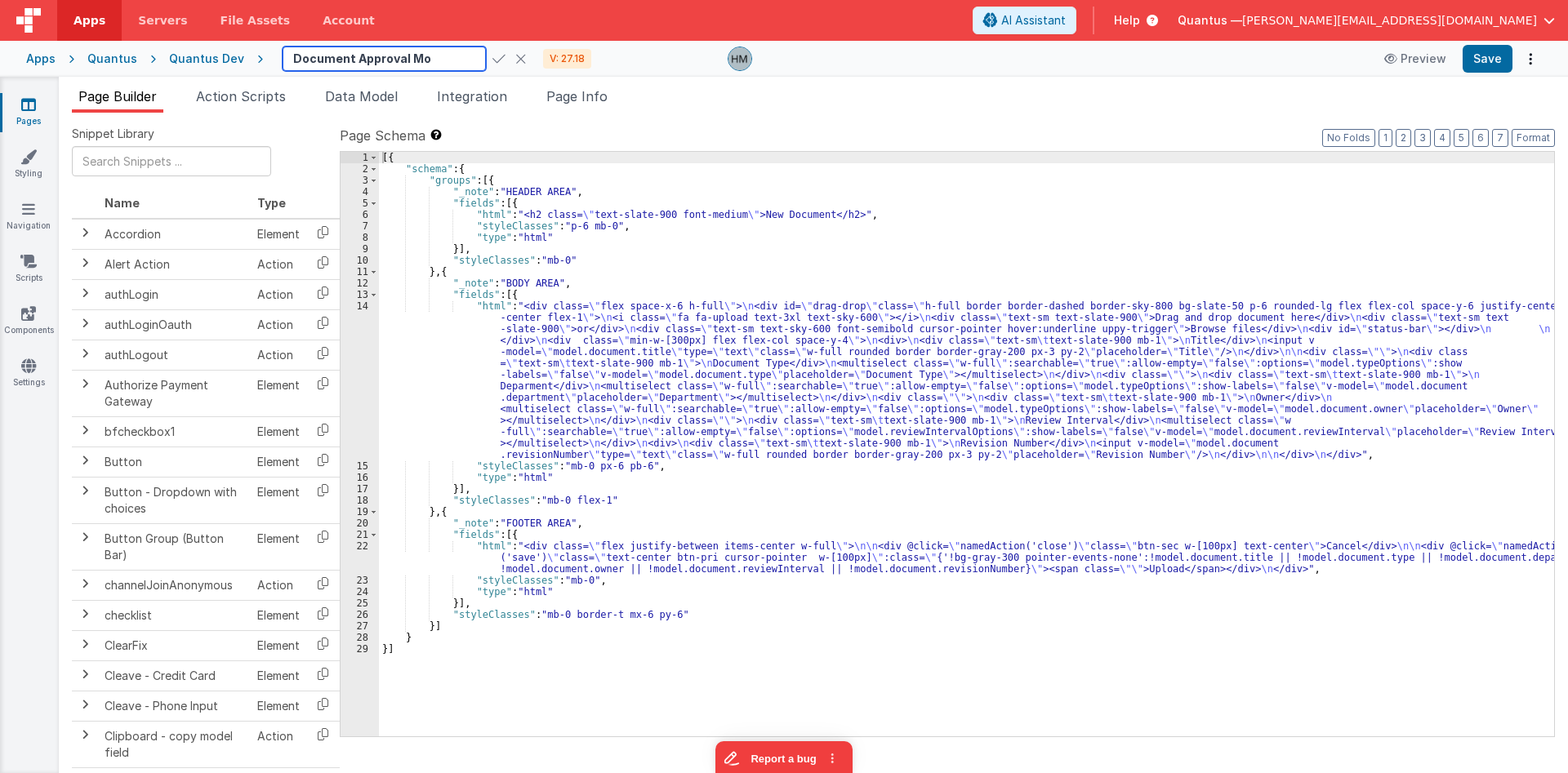
type textarea "Card modal with header, content and footer groups. Has close icon too"
click at [466, 58] on div "Document Approval Modal V: 27.18" at bounding box center [499, 59] width 432 height 24
click at [492, 57] on icon at bounding box center [499, 58] width 13 height 23
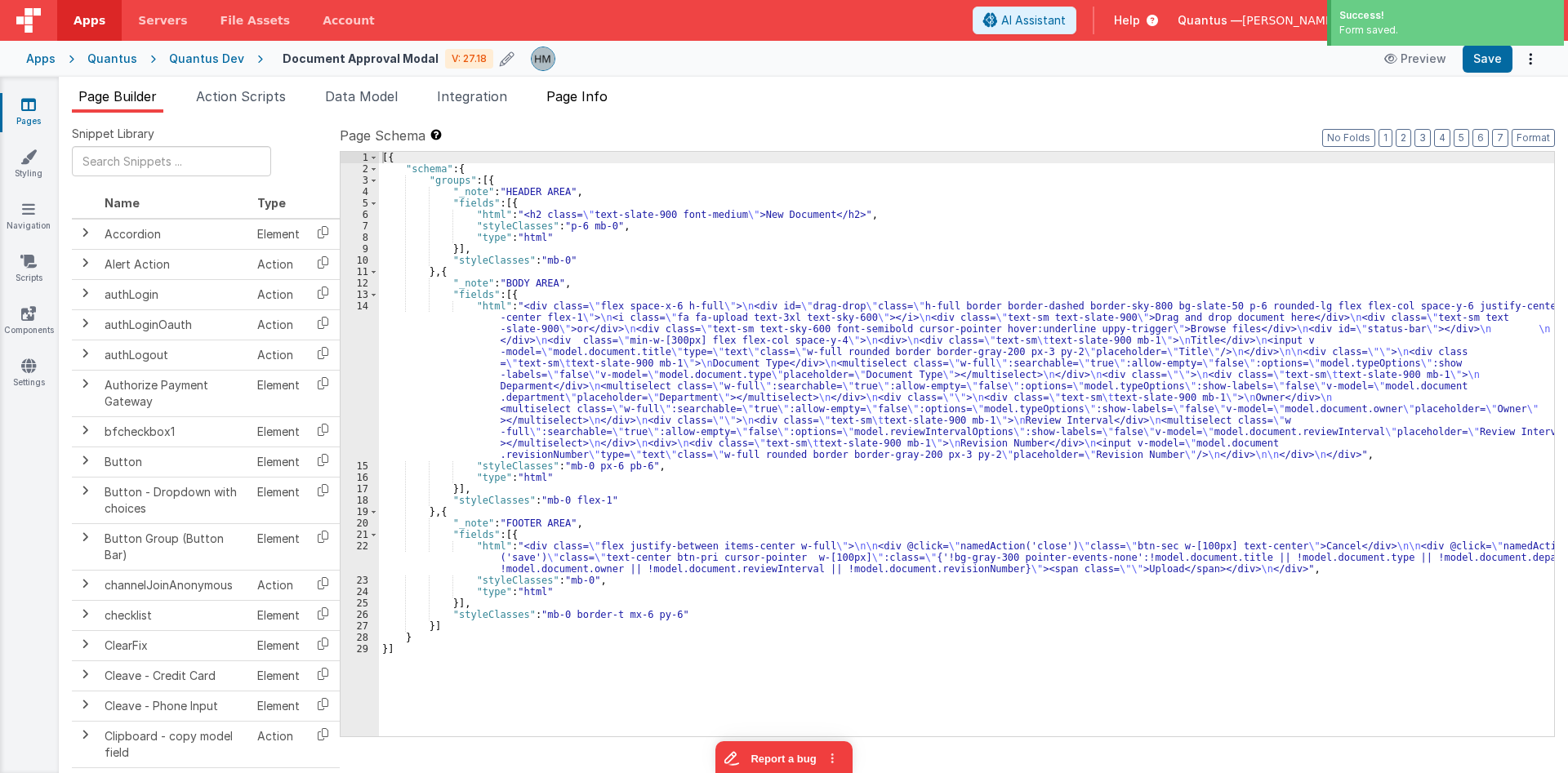
click at [588, 100] on span "Page Info" at bounding box center [577, 96] width 61 height 16
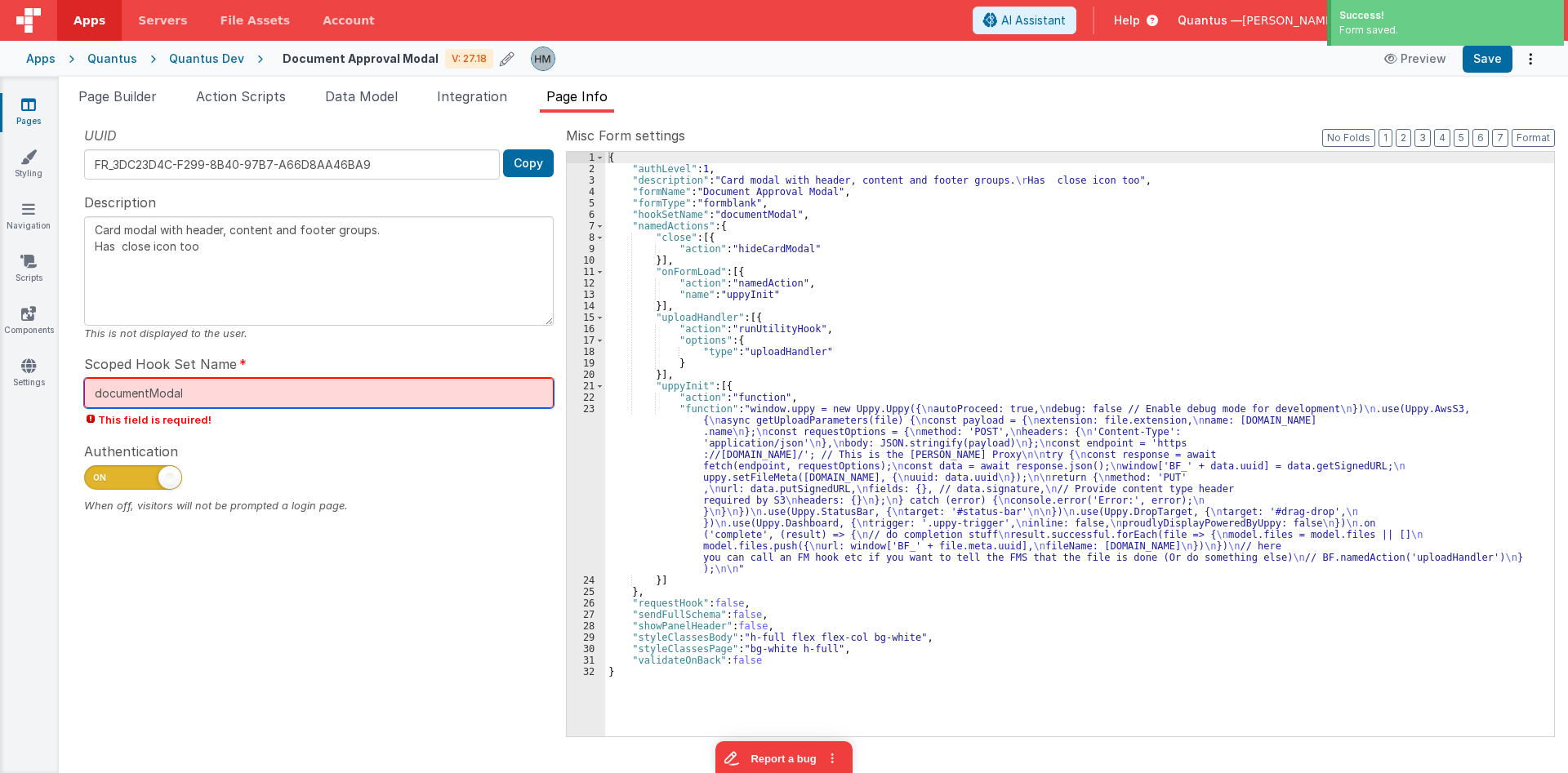
drag, startPoint x: 147, startPoint y: 392, endPoint x: 12, endPoint y: 388, distance: 135.1
click at [85, 388] on input "documentModal" at bounding box center [319, 394] width 470 height 30
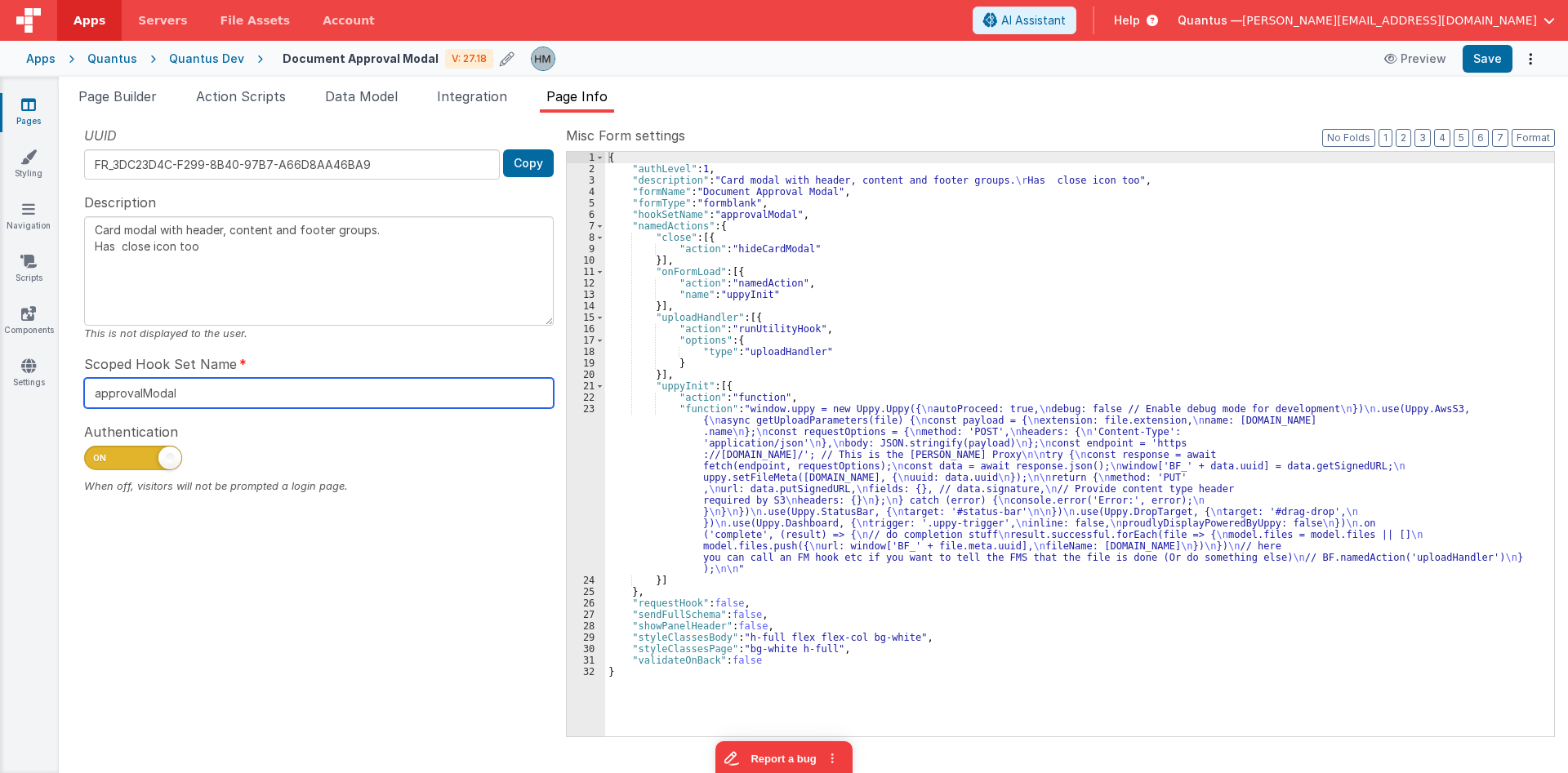
click at [163, 396] on input "approvalModal" at bounding box center [319, 394] width 470 height 30
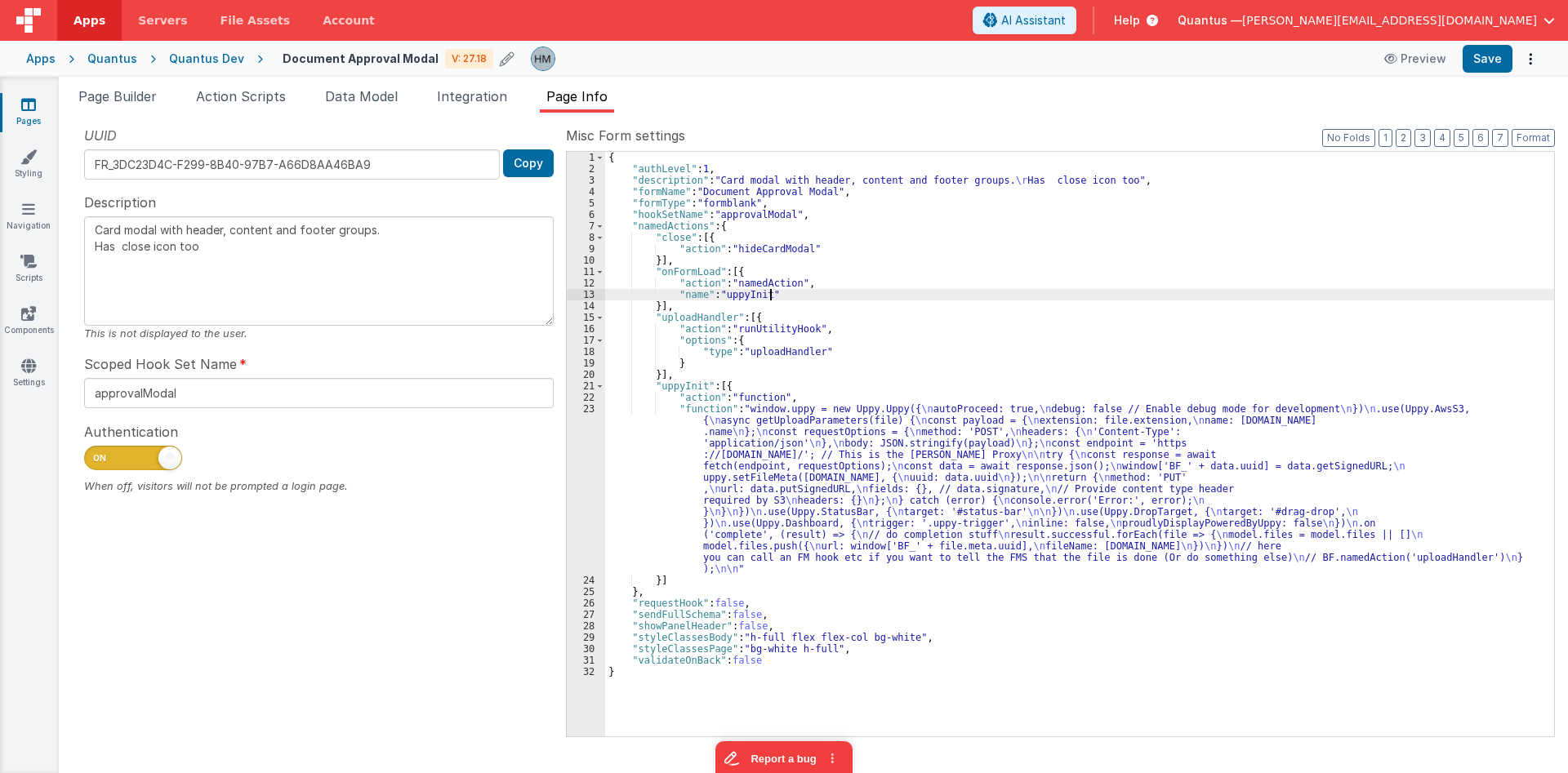
click at [941, 289] on div "{ "authLevel" : 1 , "description" : "Card modal with header, content and footer…" at bounding box center [1079, 456] width 949 height 608
click at [139, 97] on span "Page Builder" at bounding box center [116, 96] width 78 height 16
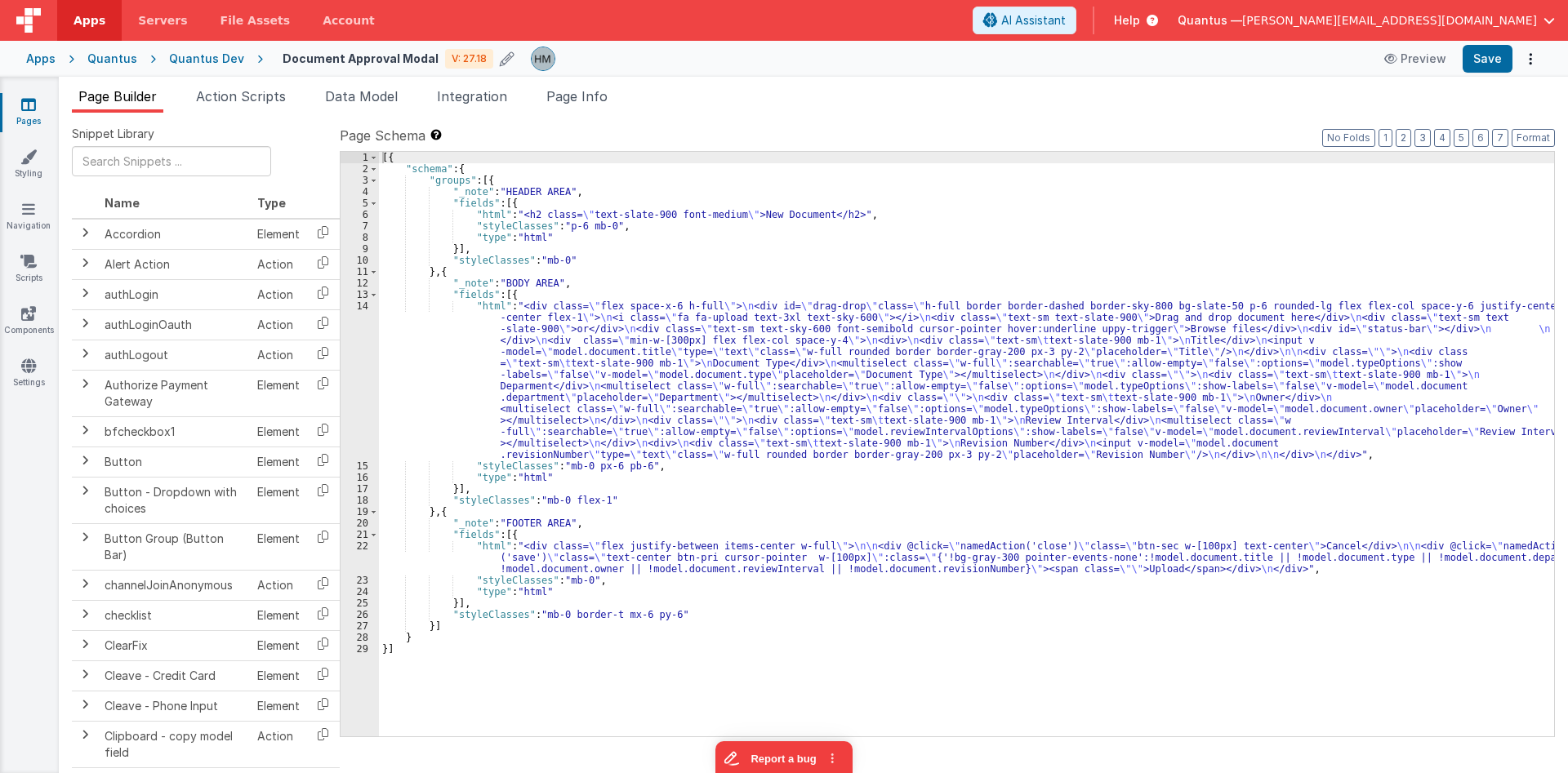
click at [457, 220] on div "[{ "schema" : { "groups" : [{ "_note" : "HEADER AREA" , "fields" : [{ "html" : …" at bounding box center [966, 456] width 1175 height 608
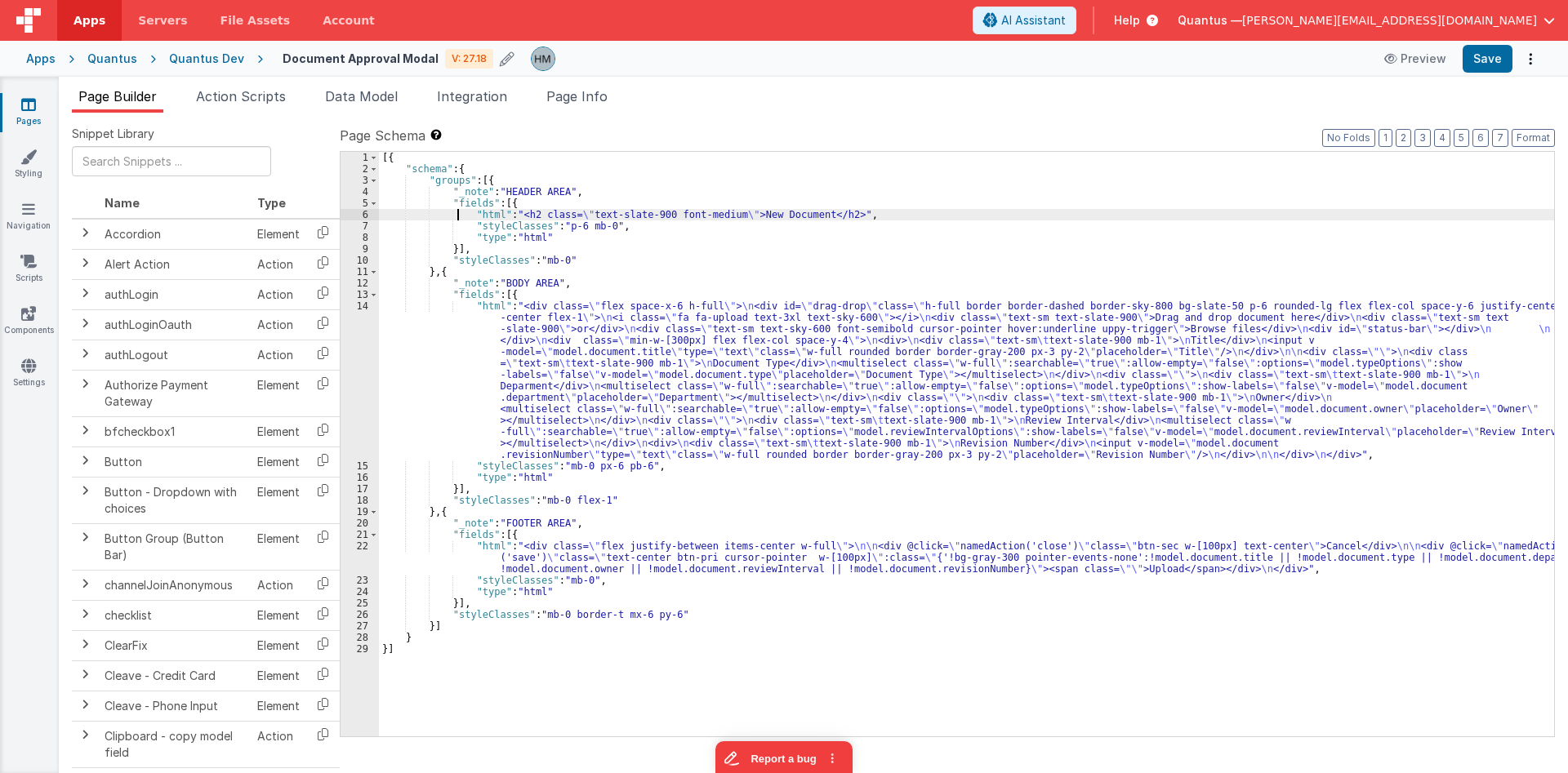
click at [365, 220] on div "6" at bounding box center [360, 215] width 39 height 11
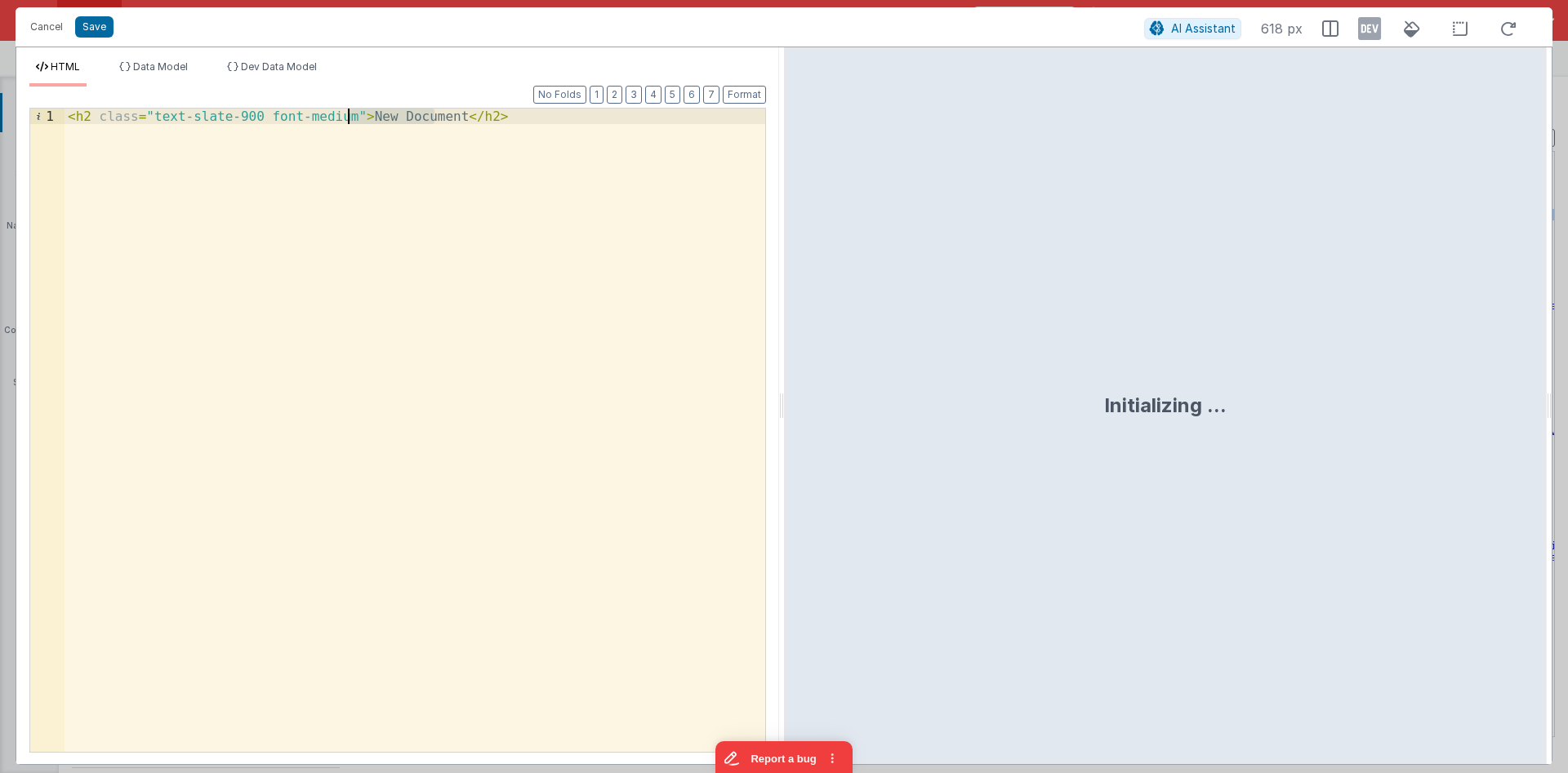
drag, startPoint x: 435, startPoint y: 119, endPoint x: 357, endPoint y: 110, distance: 78.5
click at [349, 113] on div "< h2 class = "text-slate-900 font-medium" > New Document </ h2 >" at bounding box center [415, 446] width 701 height 674
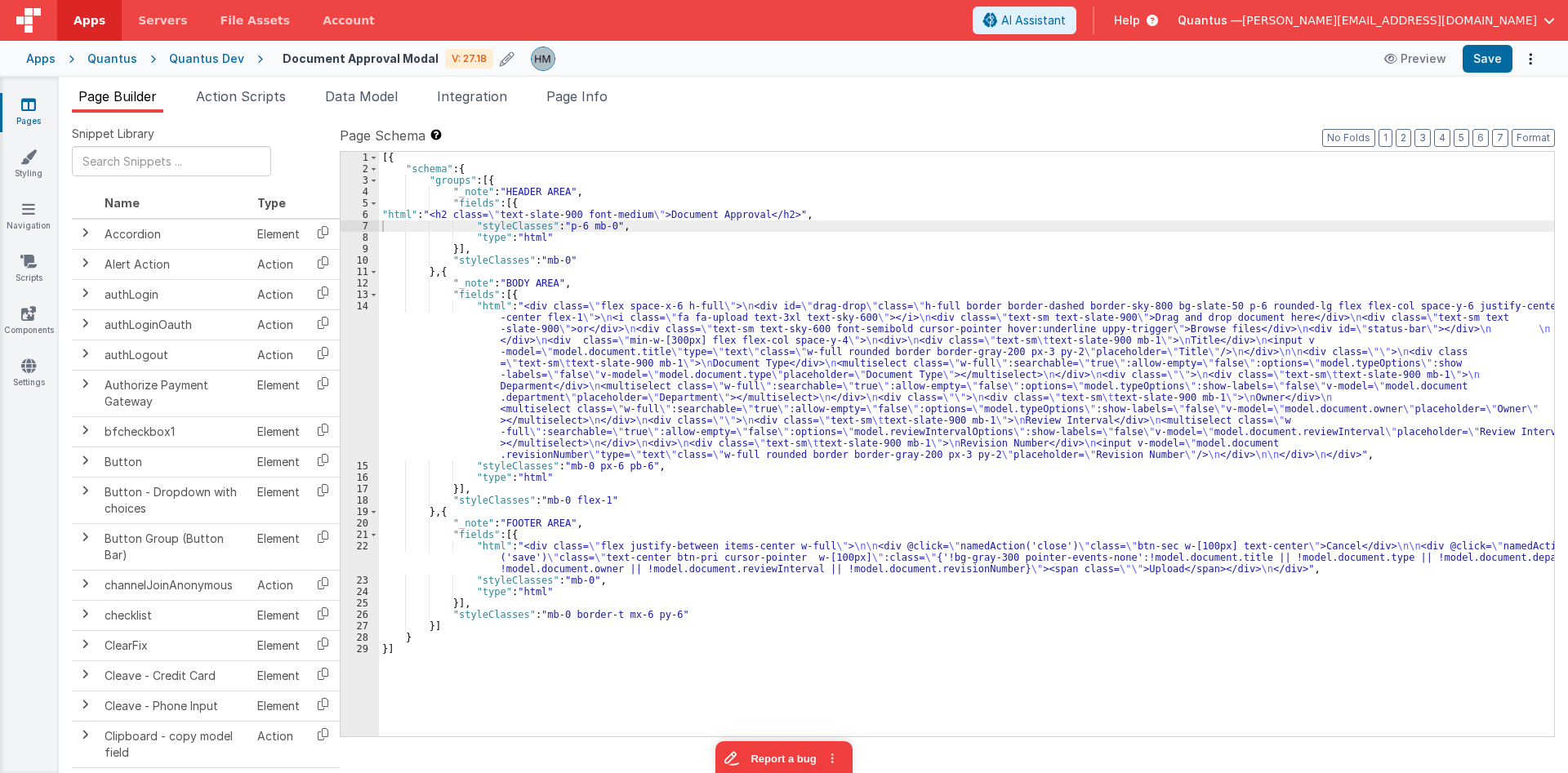
click at [25, 110] on icon at bounding box center [29, 104] width 15 height 16
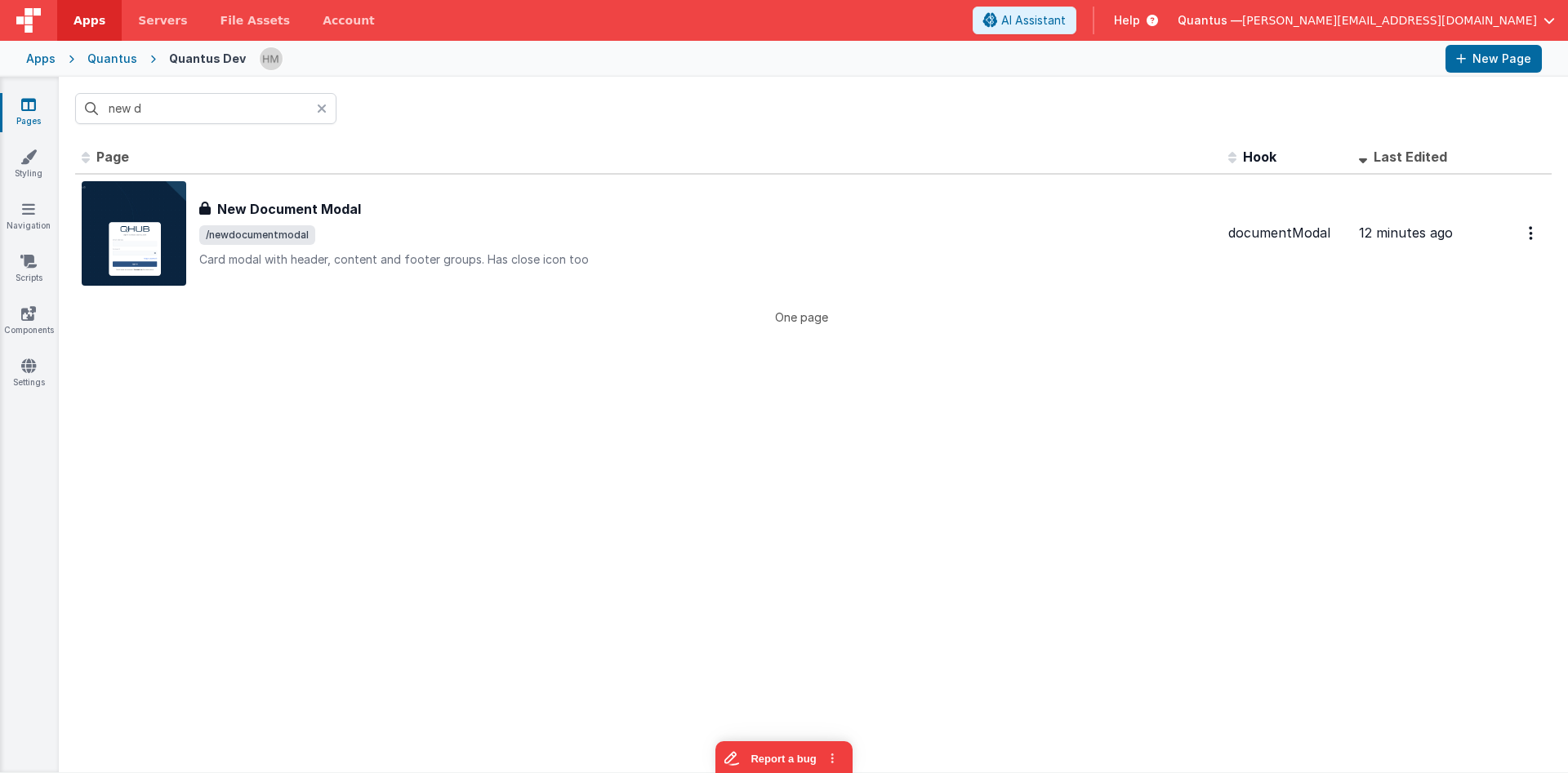
click at [322, 103] on icon at bounding box center [321, 109] width 9 height 13
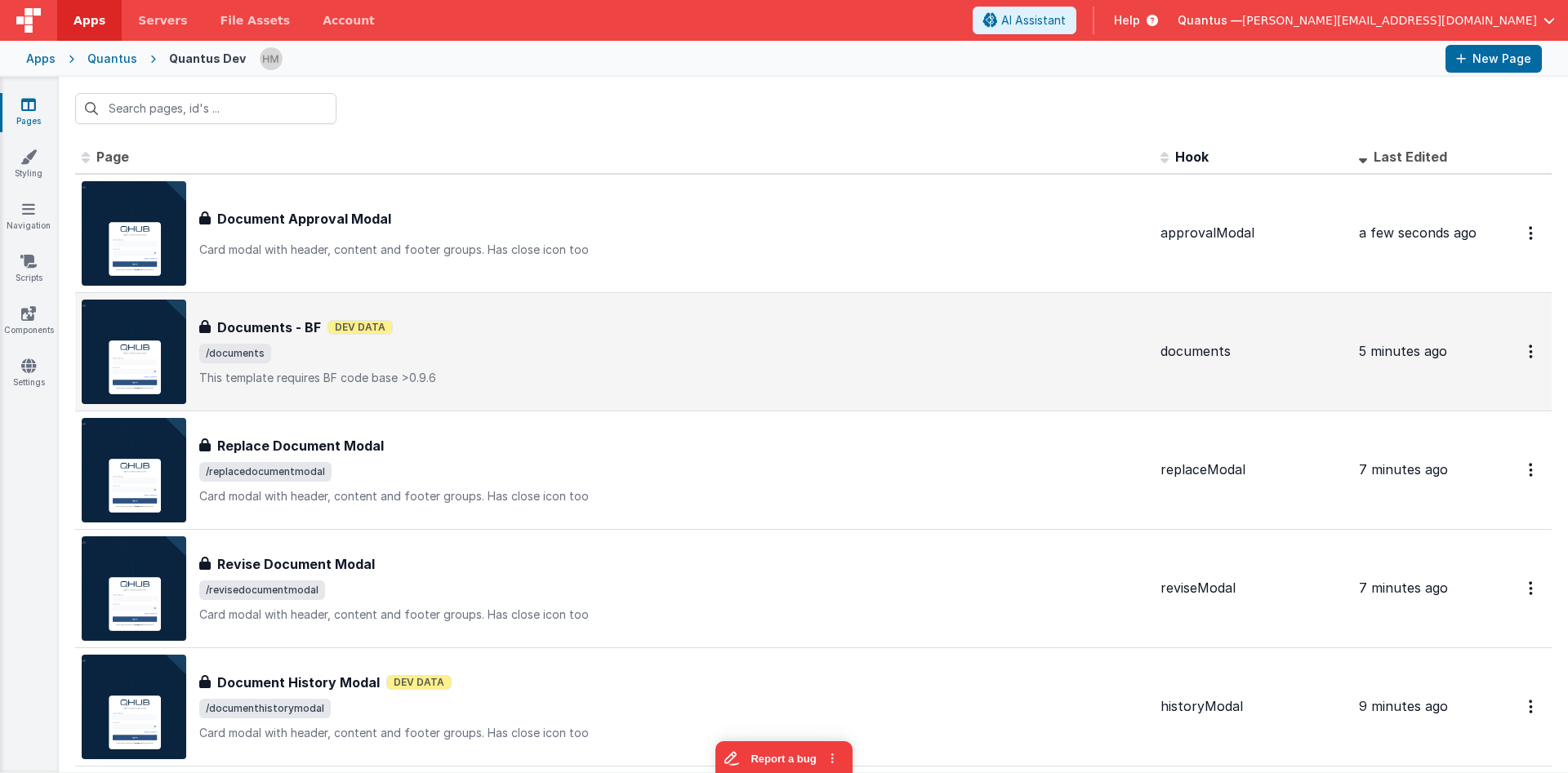
click at [556, 337] on div "Documents - BF Documents - BF Dev Data /documents This template requires BF cod…" at bounding box center [673, 351] width 948 height 69
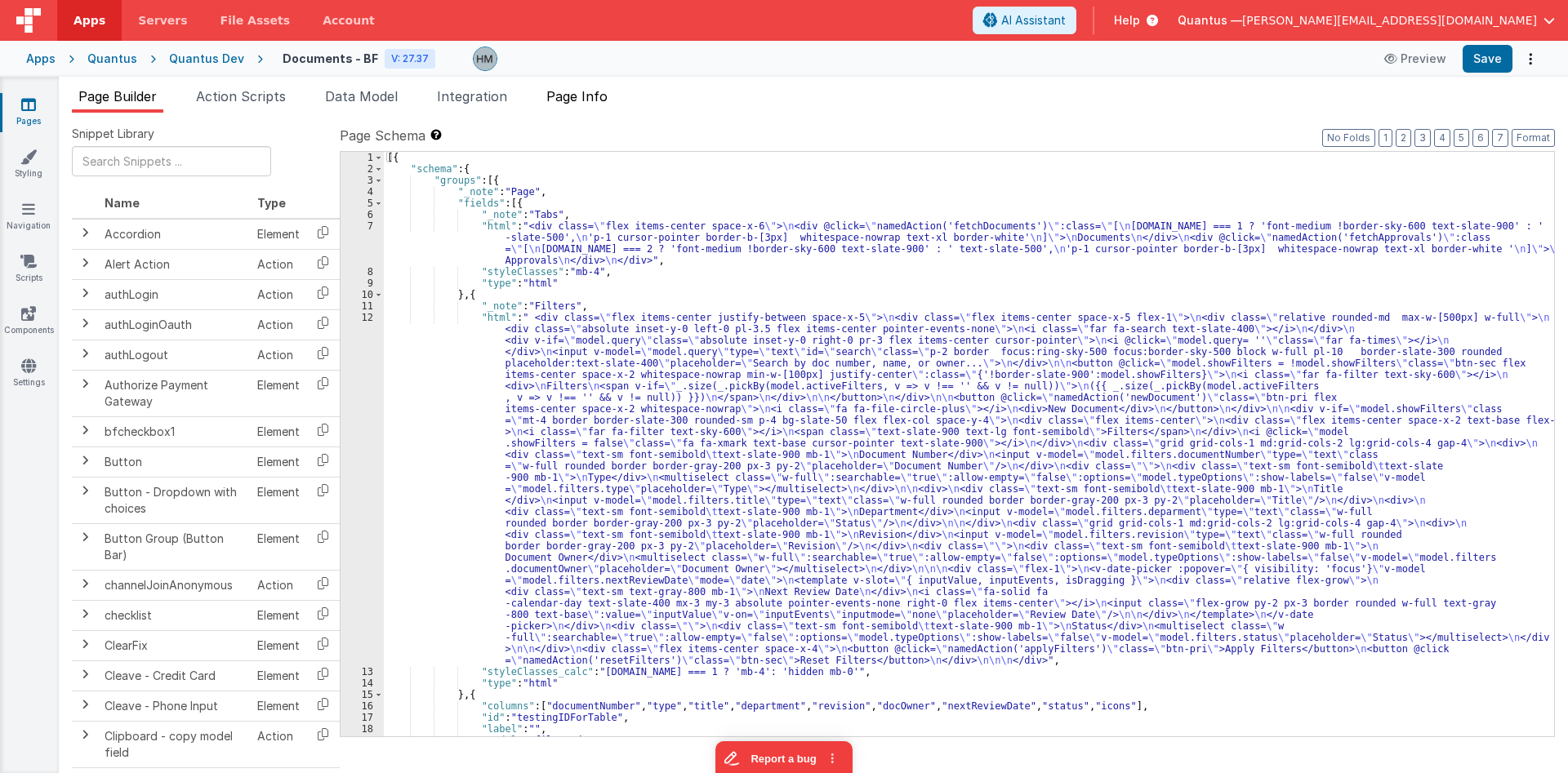
click at [578, 111] on li "Page Info" at bounding box center [577, 100] width 74 height 26
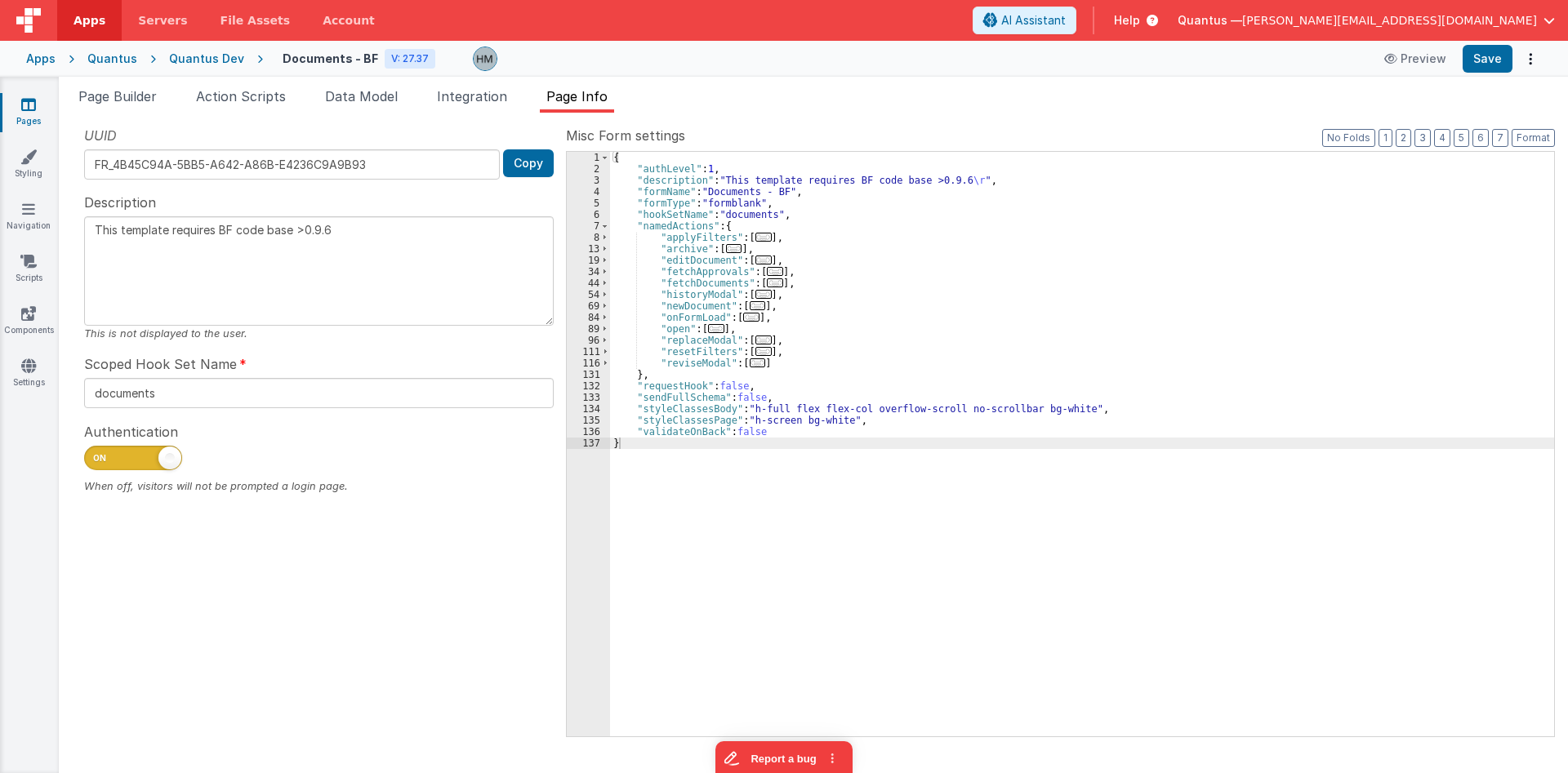
click at [750, 304] on span "..." at bounding box center [757, 306] width 16 height 9
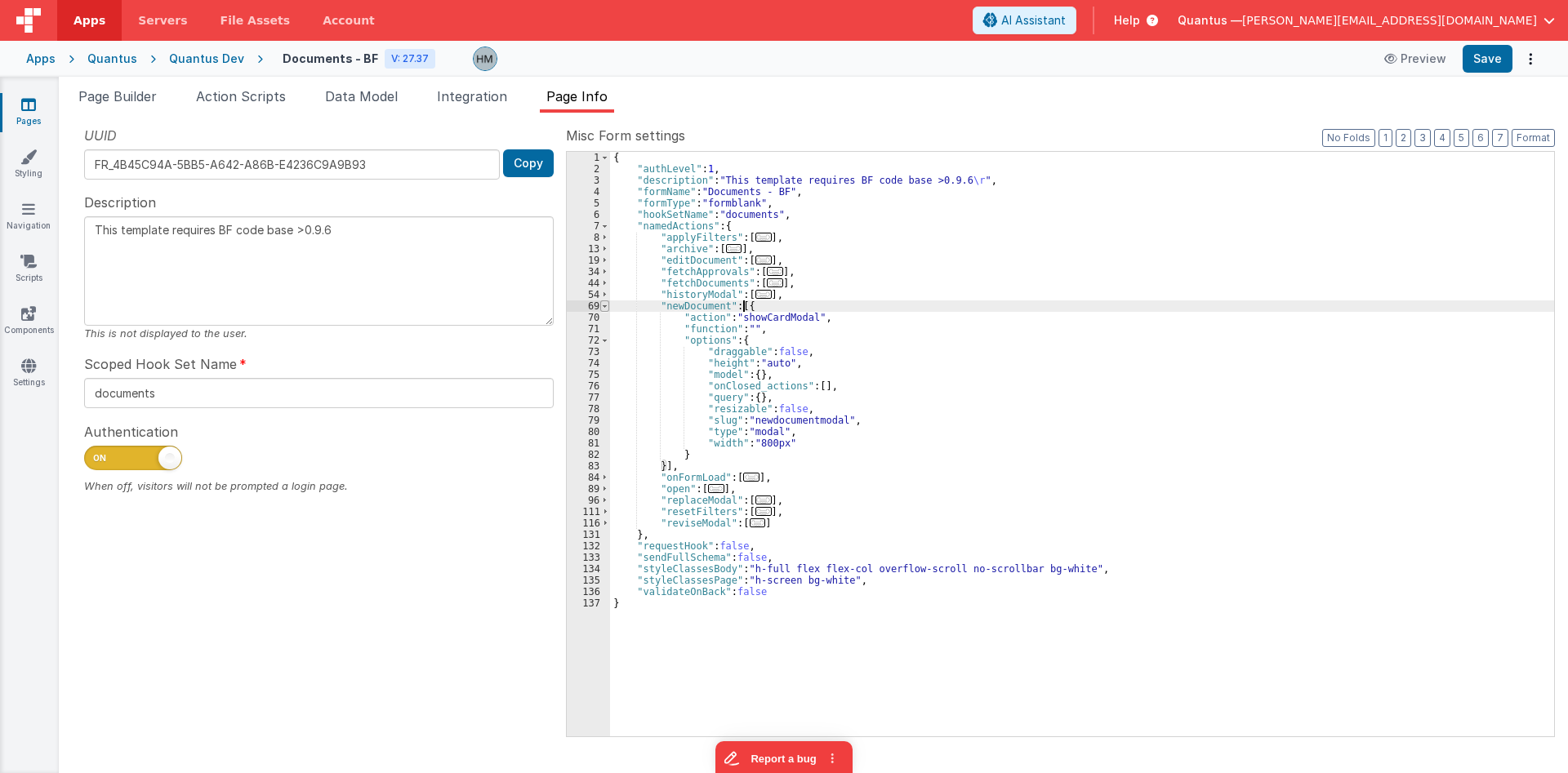
click at [603, 307] on span at bounding box center [605, 306] width 9 height 11
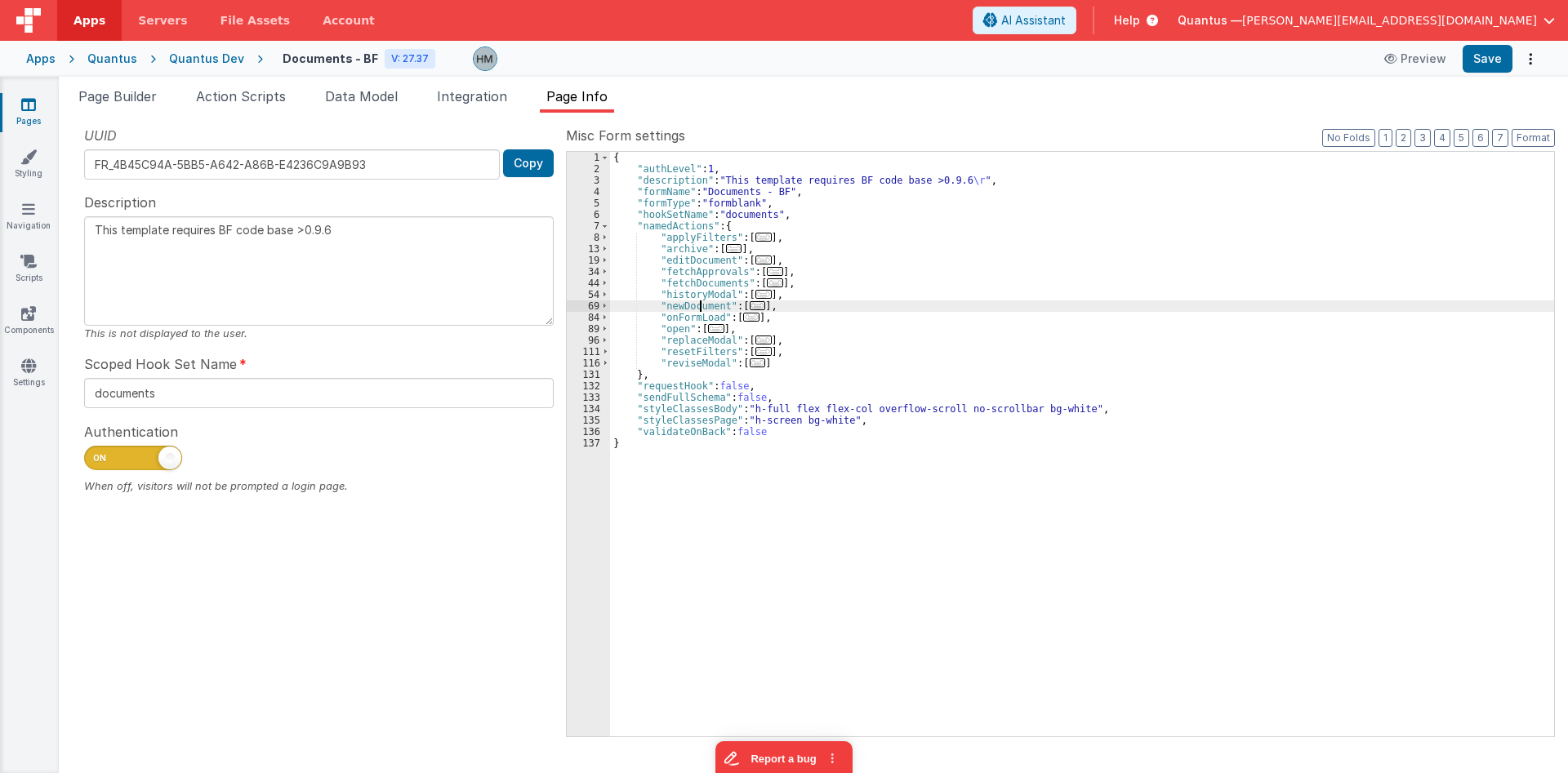
click at [702, 307] on div "{ "authLevel" : 1 , "description" : "This template requires BF code base >0.9.6…" at bounding box center [1081, 456] width 944 height 608
click at [793, 303] on div "{ "authLevel" : 1 , "description" : "This template requires BF code base >0.9.6…" at bounding box center [1081, 444] width 944 height 584
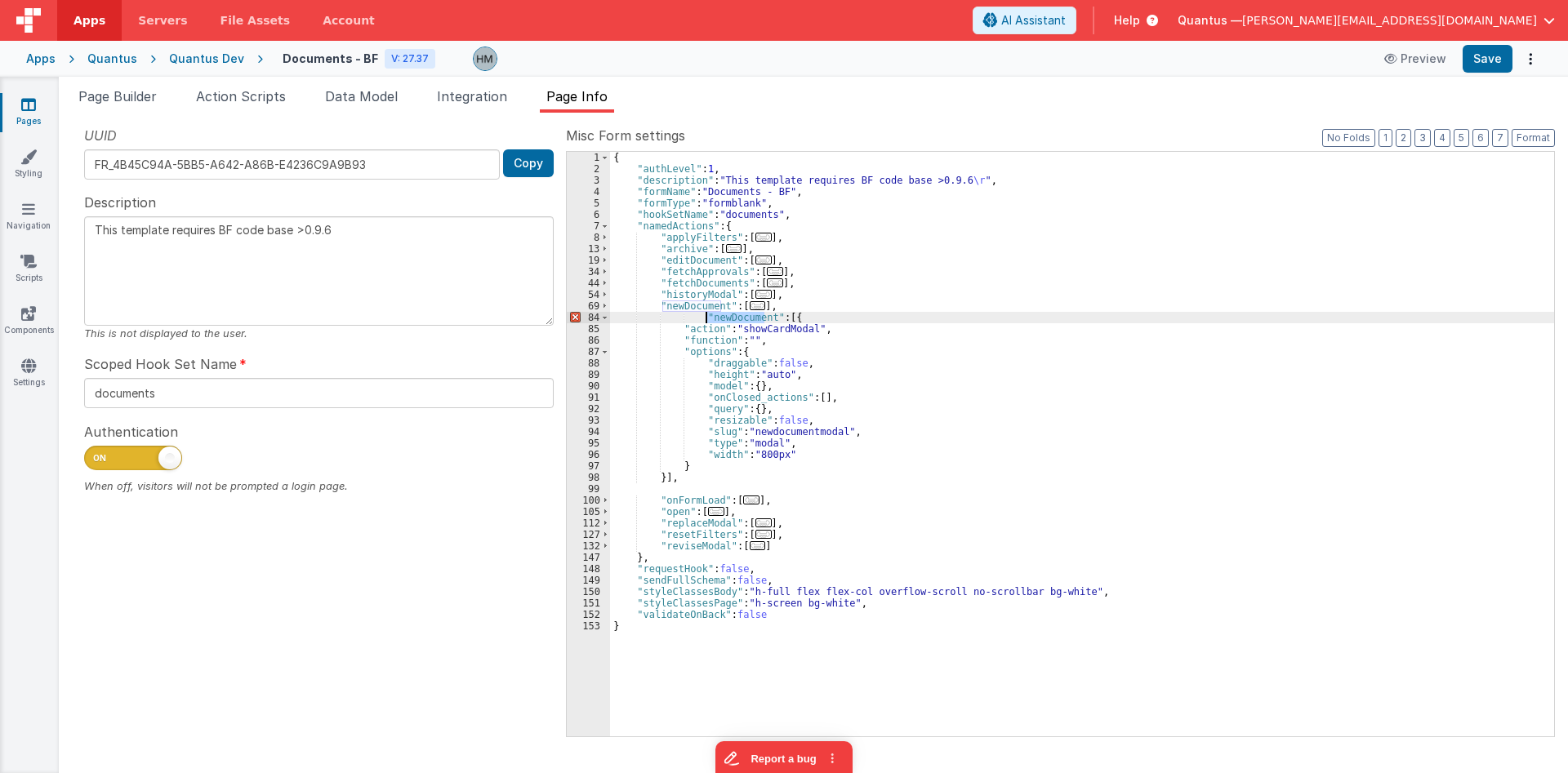
drag, startPoint x: 763, startPoint y: 316, endPoint x: 706, endPoint y: 316, distance: 57.0
click at [706, 316] on div "{ "authLevel" : 1 , "description" : "This template requires BF code base >0.9.6…" at bounding box center [1081, 456] width 944 height 608
click at [811, 430] on div "{ "authLevel" : 1 , "description" : "This template requires BF code base >0.9.6…" at bounding box center [1081, 456] width 944 height 608
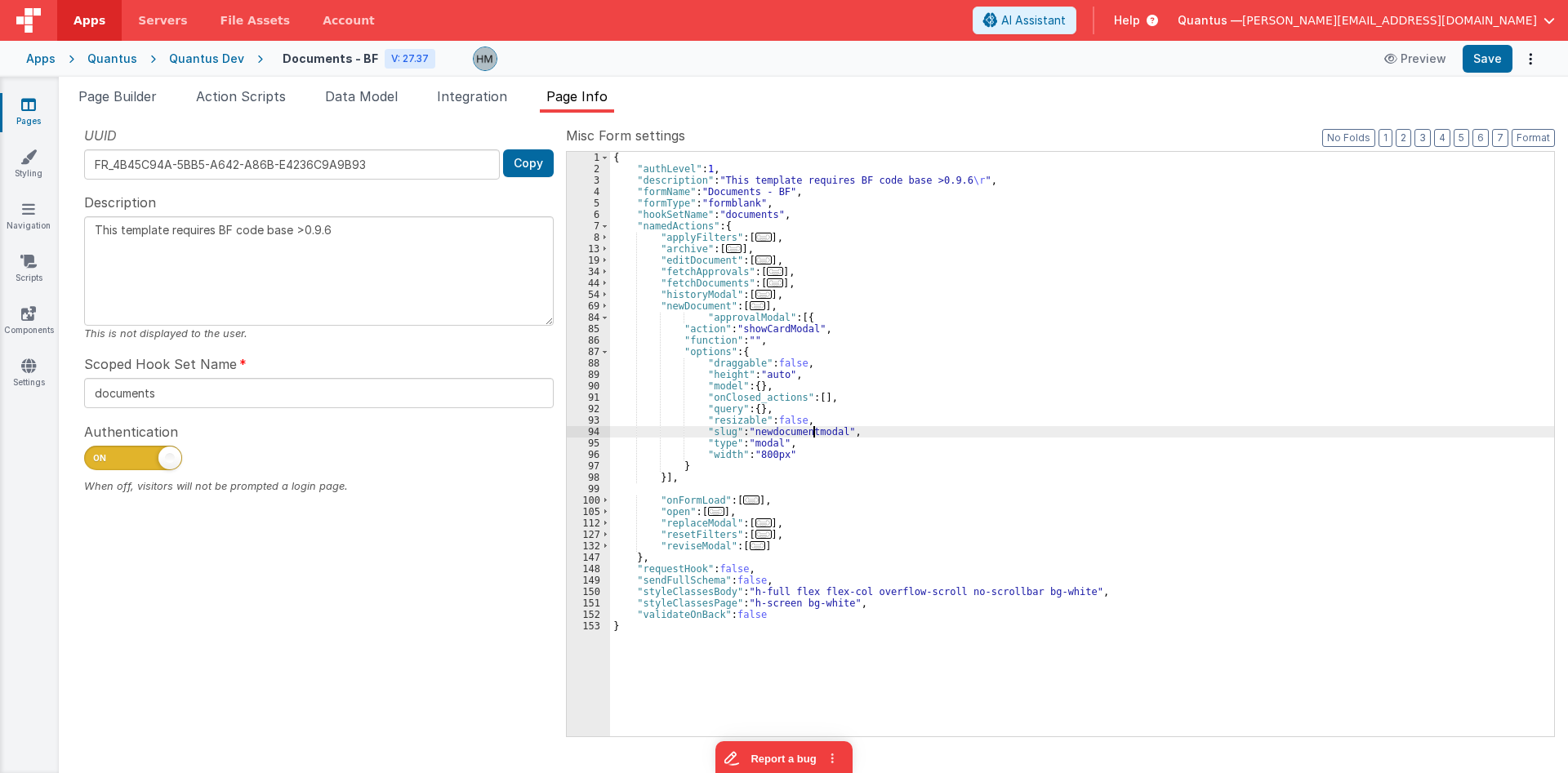
click at [811, 430] on div "{ "authLevel" : 1 , "description" : "This template requires BF code base >0.9.6…" at bounding box center [1081, 456] width 944 height 608
click at [803, 426] on div "{ "authLevel" : 1 , "description" : "This template requires BF code base >0.9.6…" at bounding box center [1081, 456] width 944 height 608
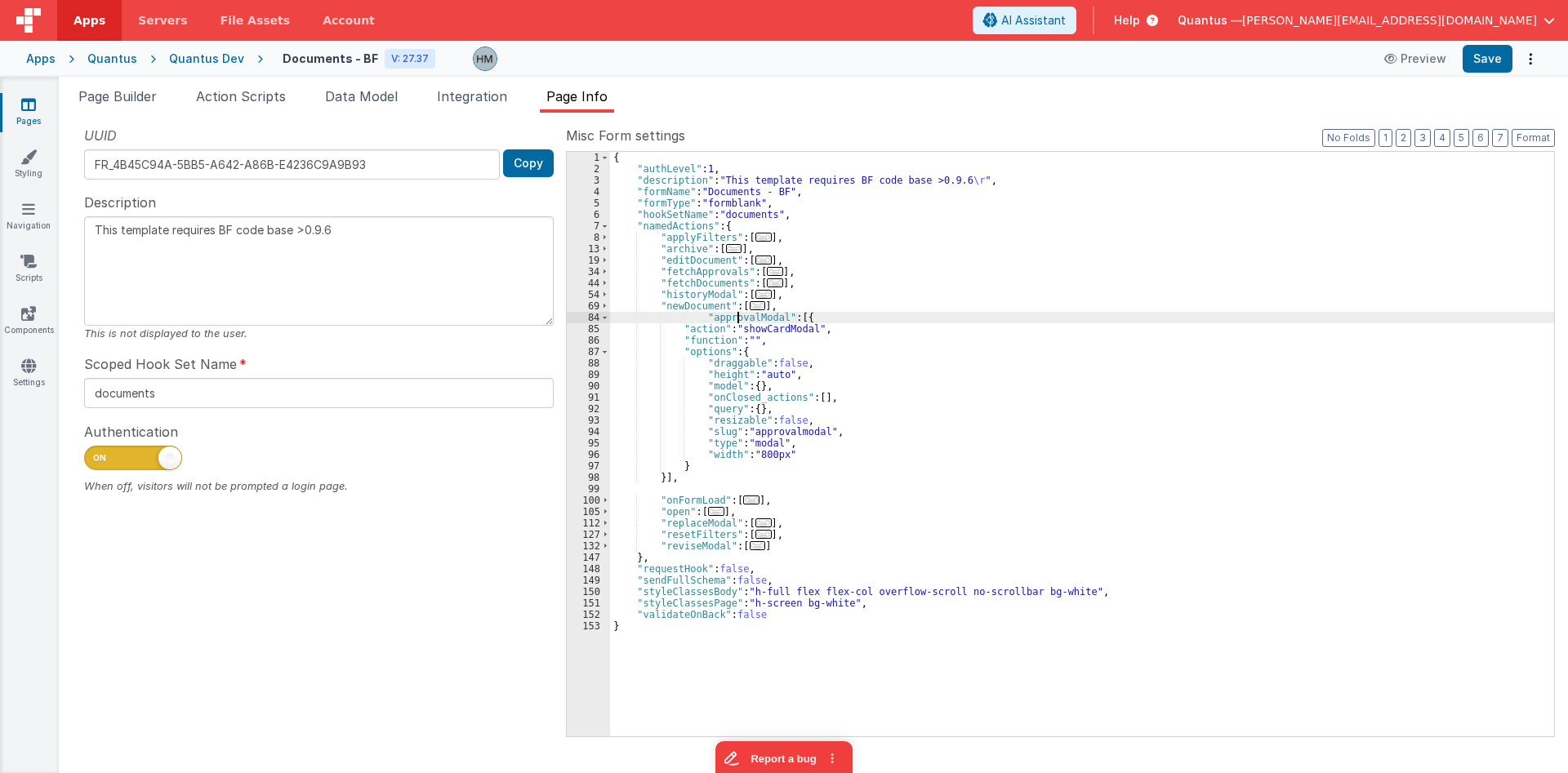
click at [737, 318] on div "{ "authLevel" : 1 , "description" : "This template requires BF code base >0.9.6…" at bounding box center [1081, 456] width 944 height 608
click at [114, 96] on span "Page Builder" at bounding box center [116, 96] width 78 height 16
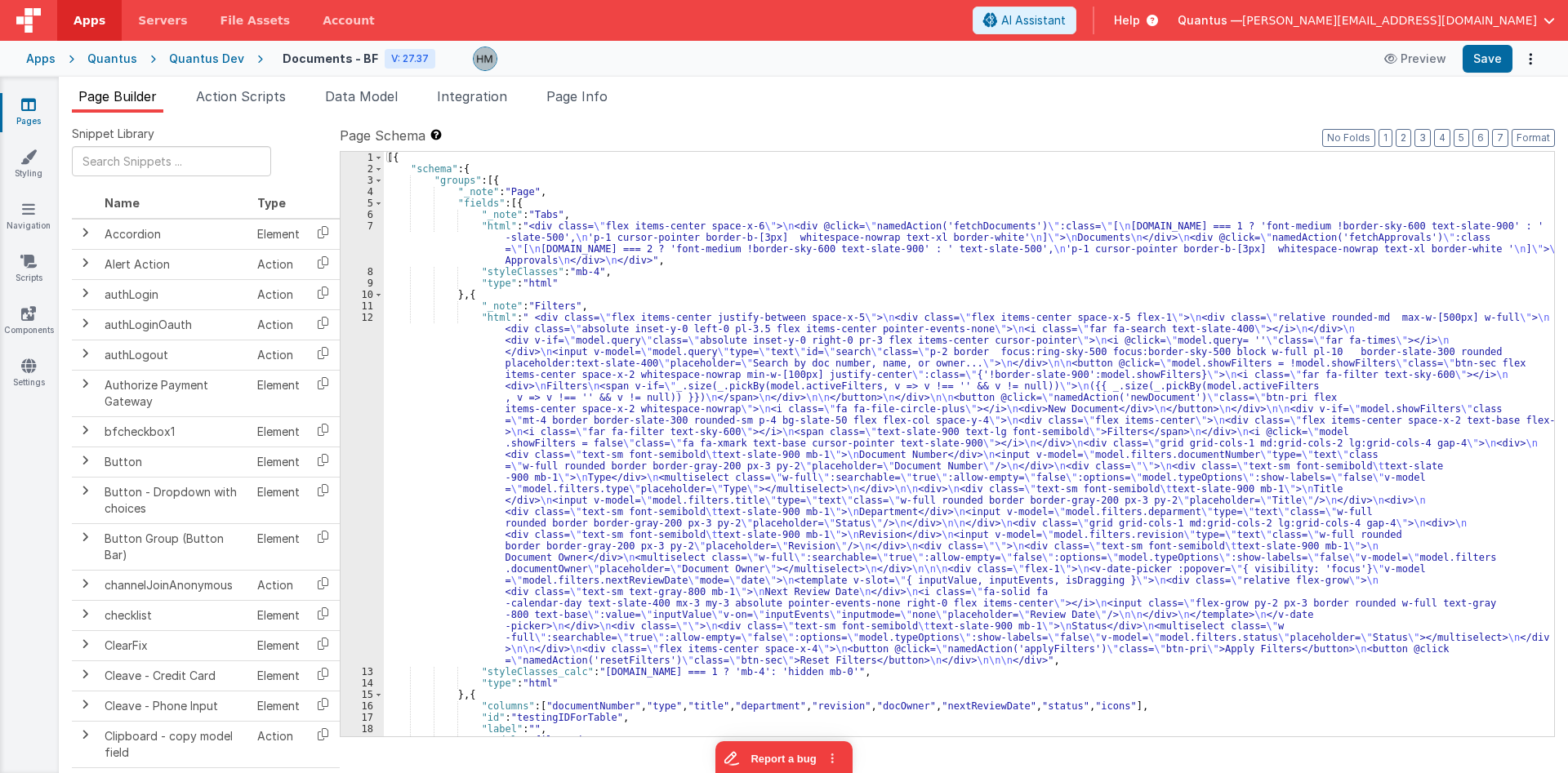
click at [565, 273] on div "[{ "schema" : { "groups" : [{ "_note" : "Page" , "fields" : [{ "_note" : "Tabs"…" at bounding box center [970, 456] width 1171 height 608
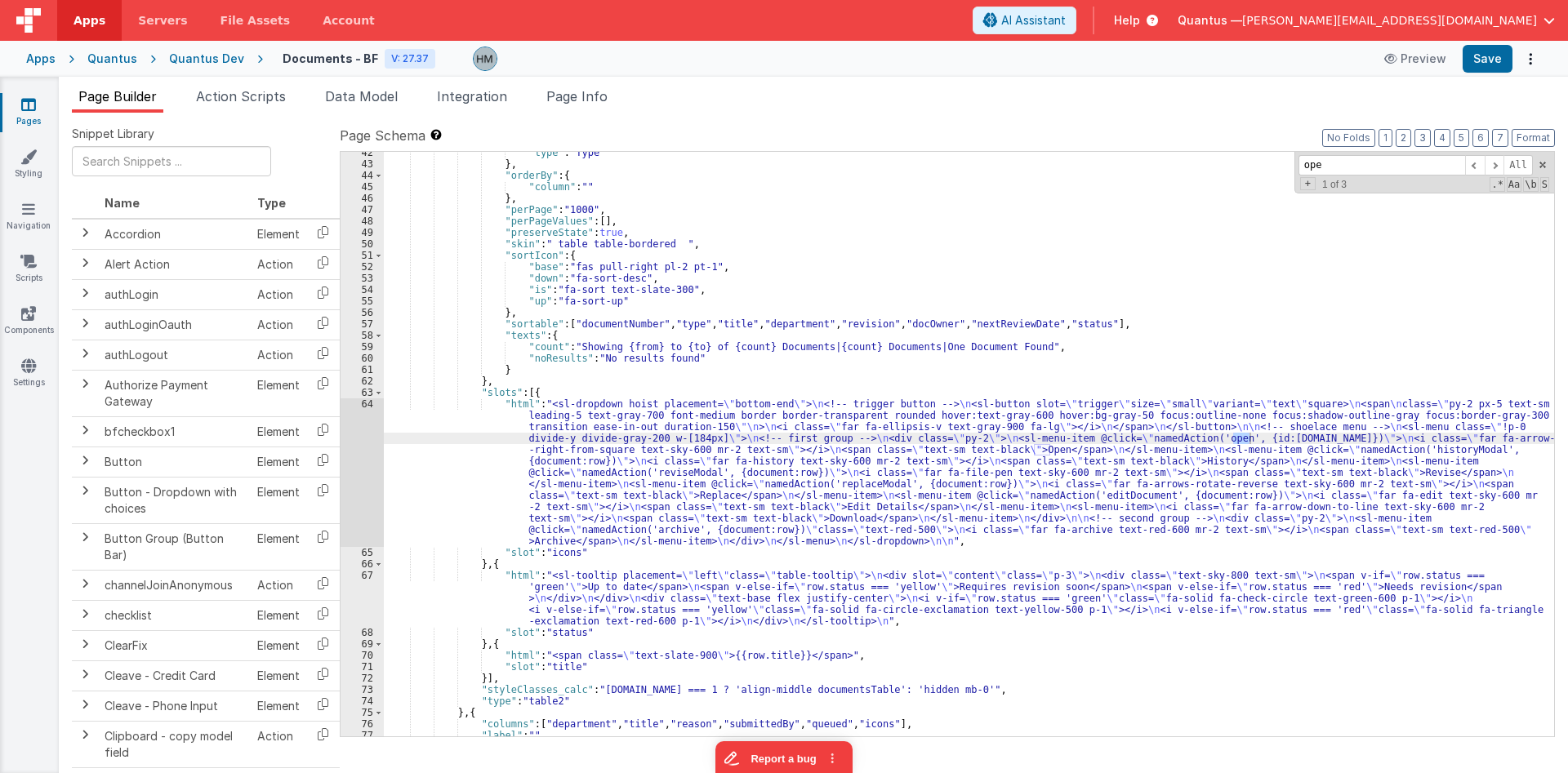
scroll to position [851, 0]
click at [941, 172] on span at bounding box center [1495, 165] width 20 height 21
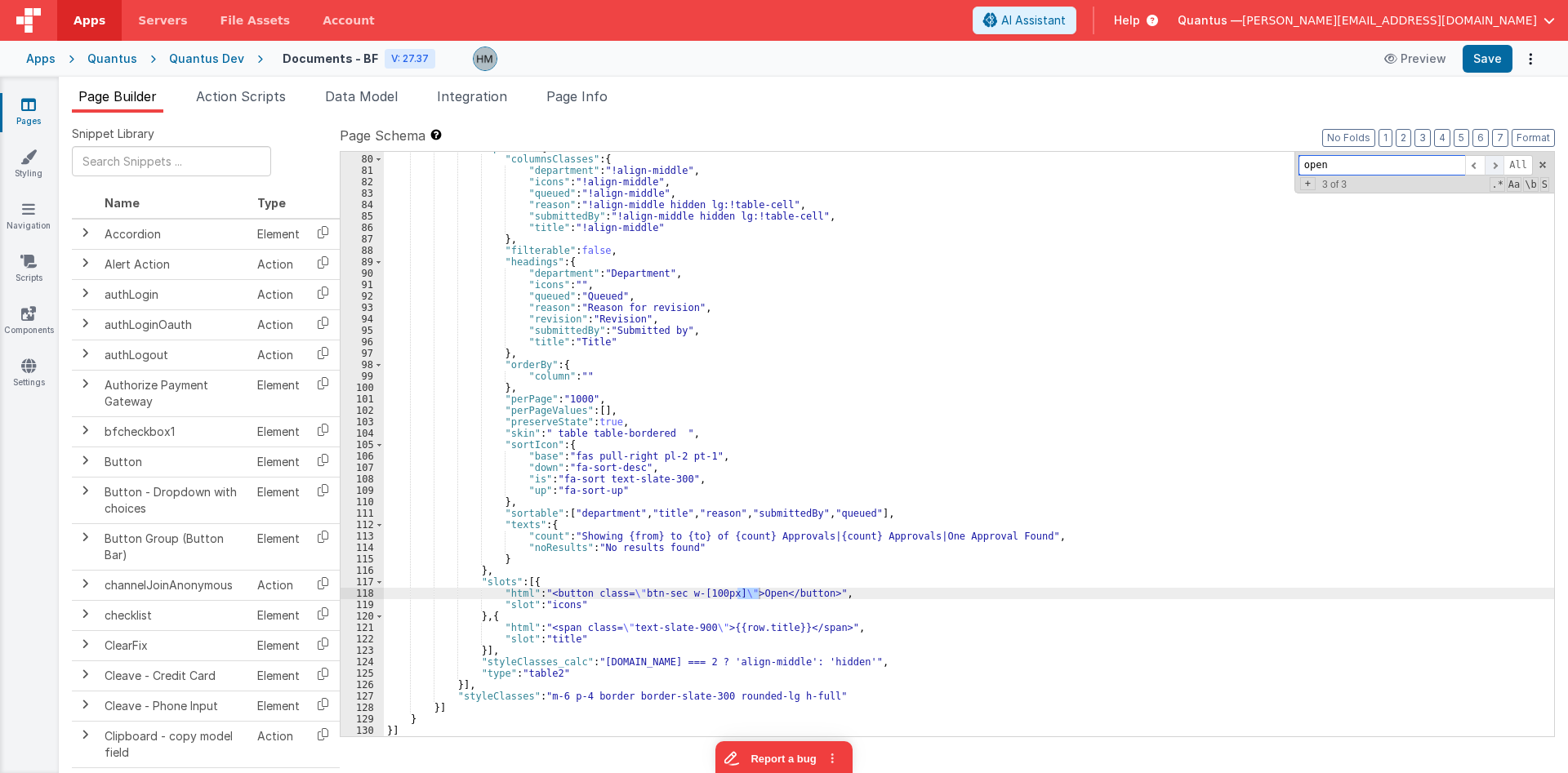
scroll to position [1461, 0]
click at [466, 603] on div ""options" : { "columnsClasses" : { "department" : "!align-middle" , "icons" : "…" at bounding box center [970, 445] width 1171 height 608
click at [366, 595] on div "118" at bounding box center [363, 594] width 43 height 11
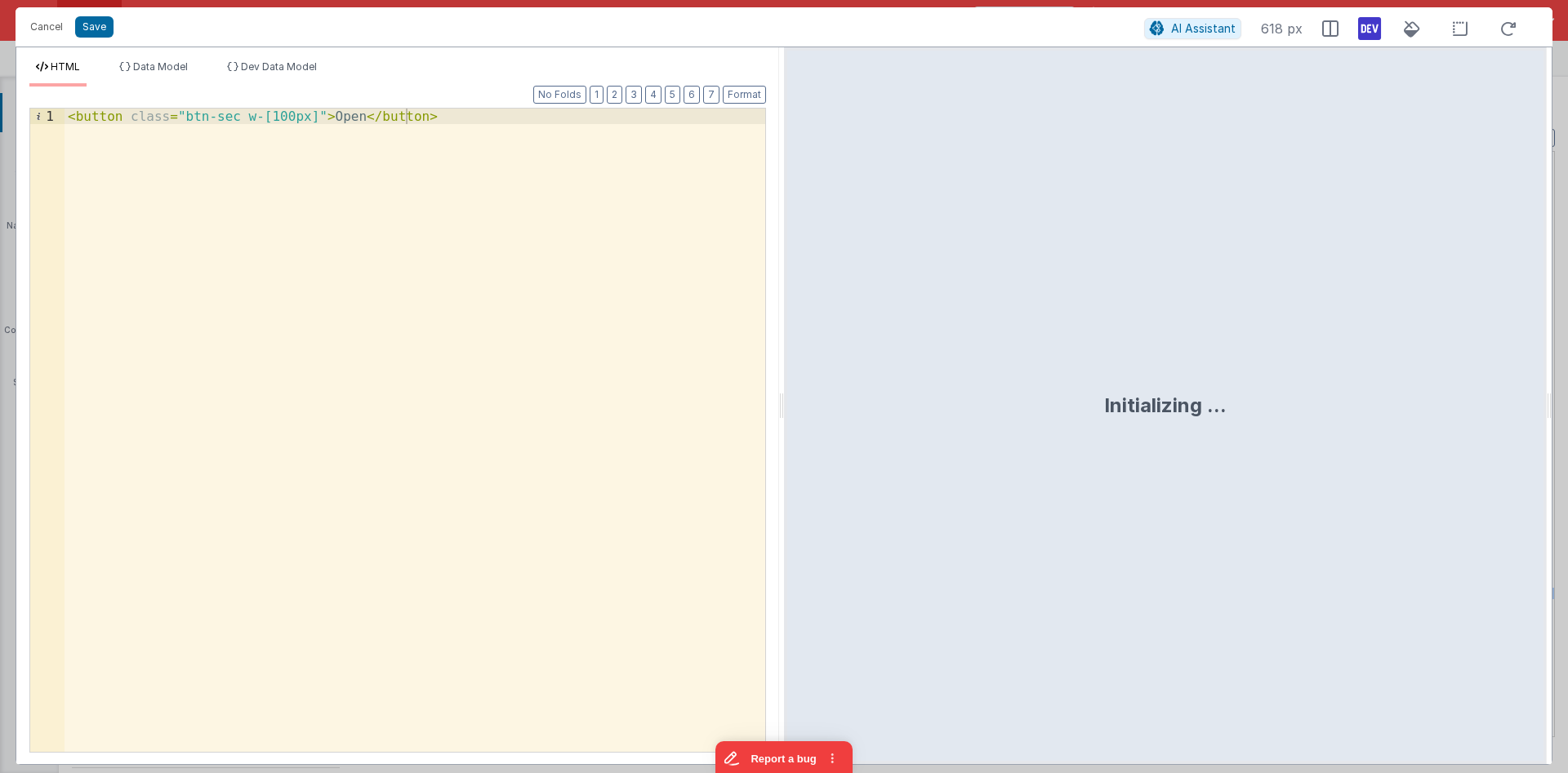
click at [117, 112] on div "< button class = "btn-sec w-[100px]" > Open </ button >" at bounding box center [415, 446] width 701 height 674
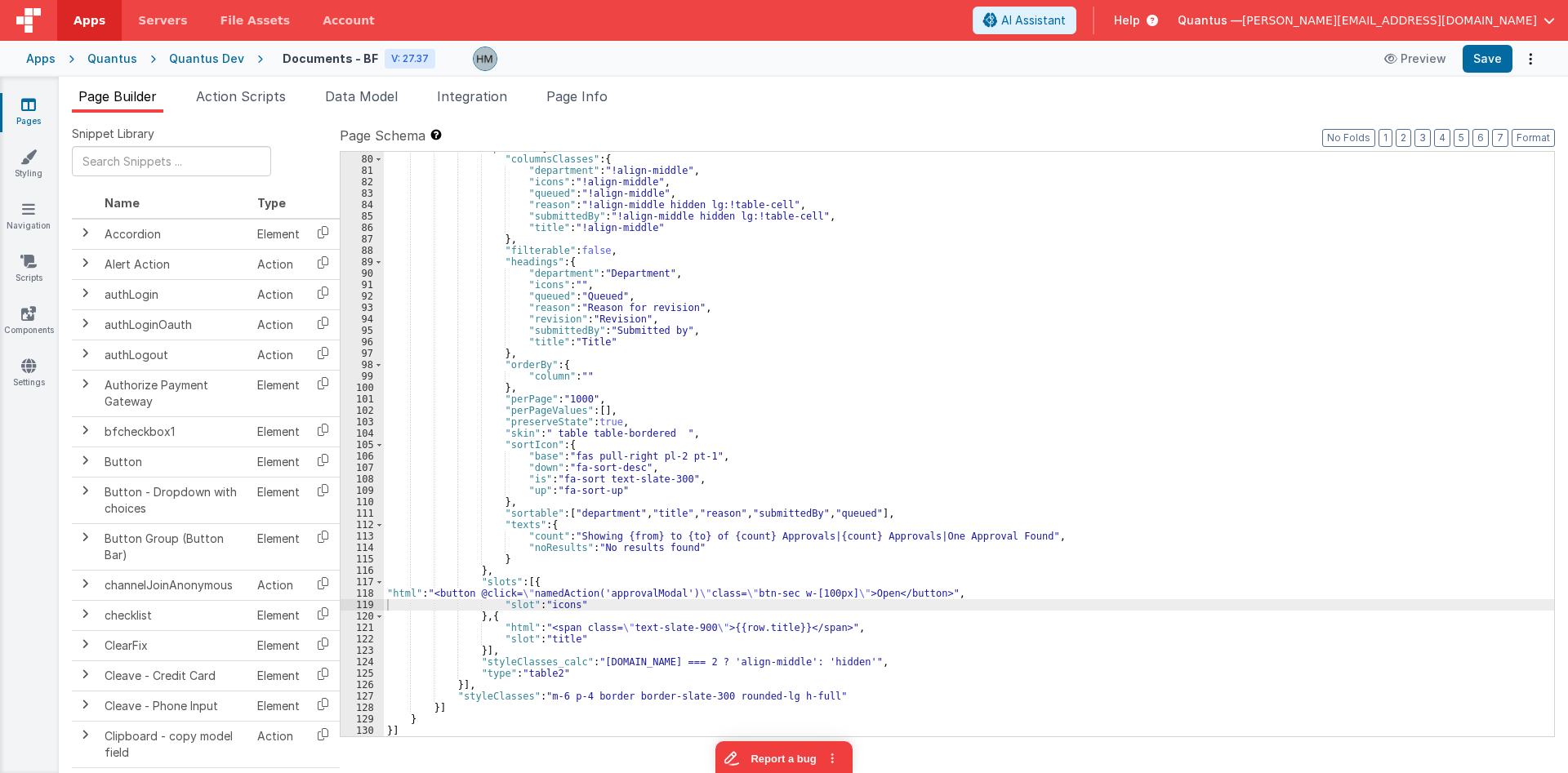
click at [26, 109] on icon at bounding box center [29, 104] width 15 height 16
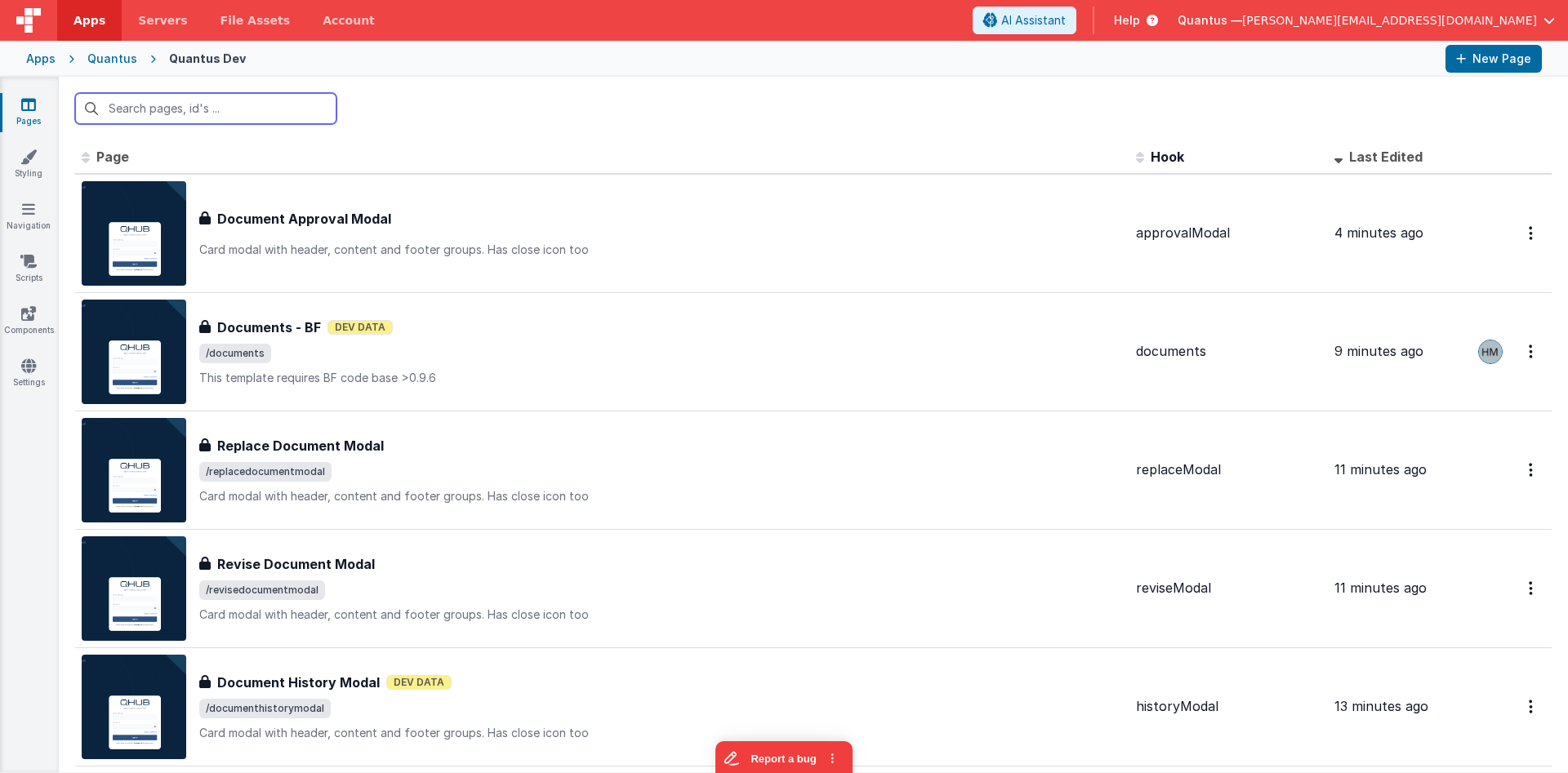
click at [247, 108] on input "text" at bounding box center [206, 108] width 261 height 31
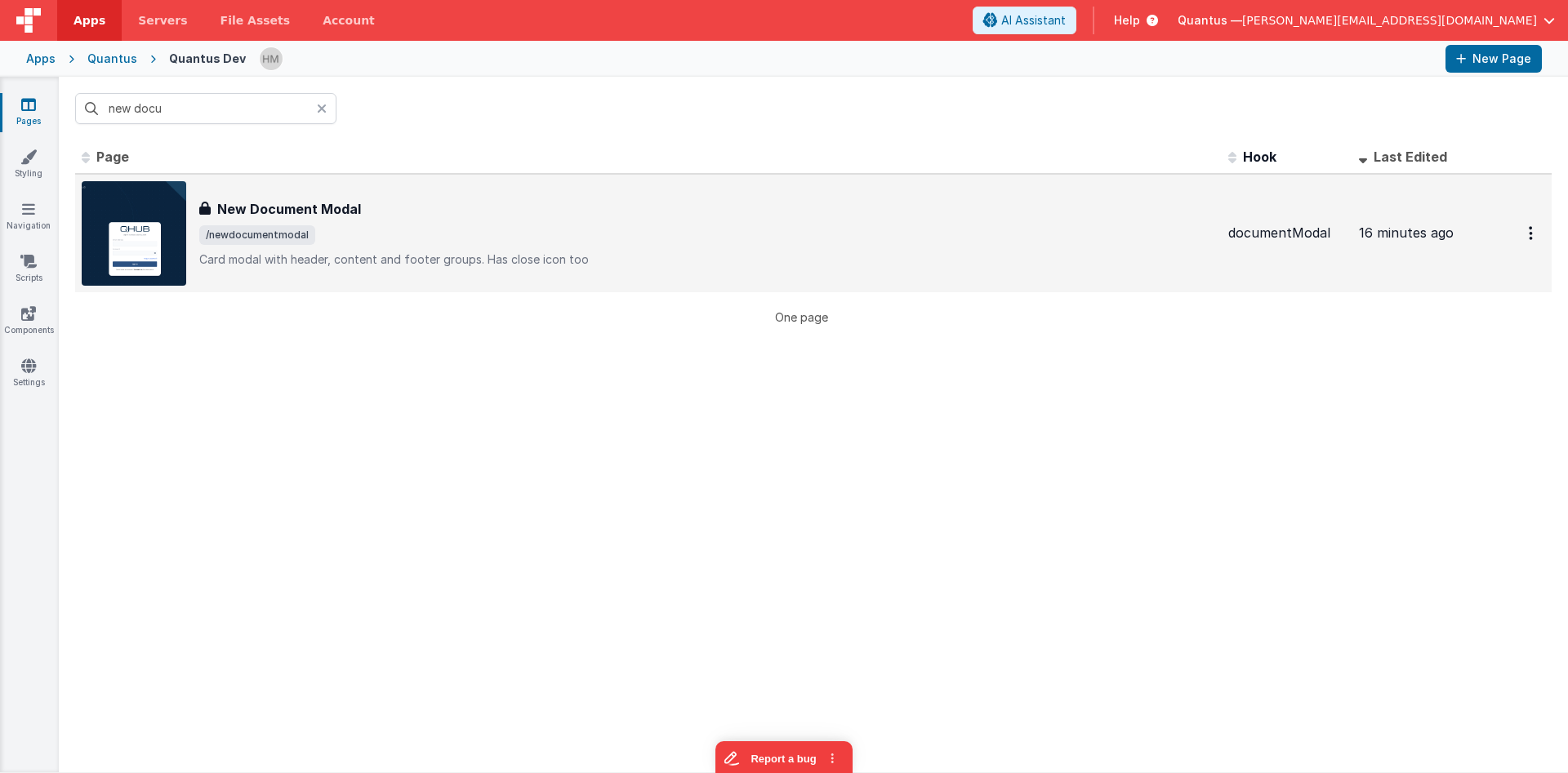
click at [426, 228] on span "/newdocumentmodal" at bounding box center [707, 235] width 1017 height 20
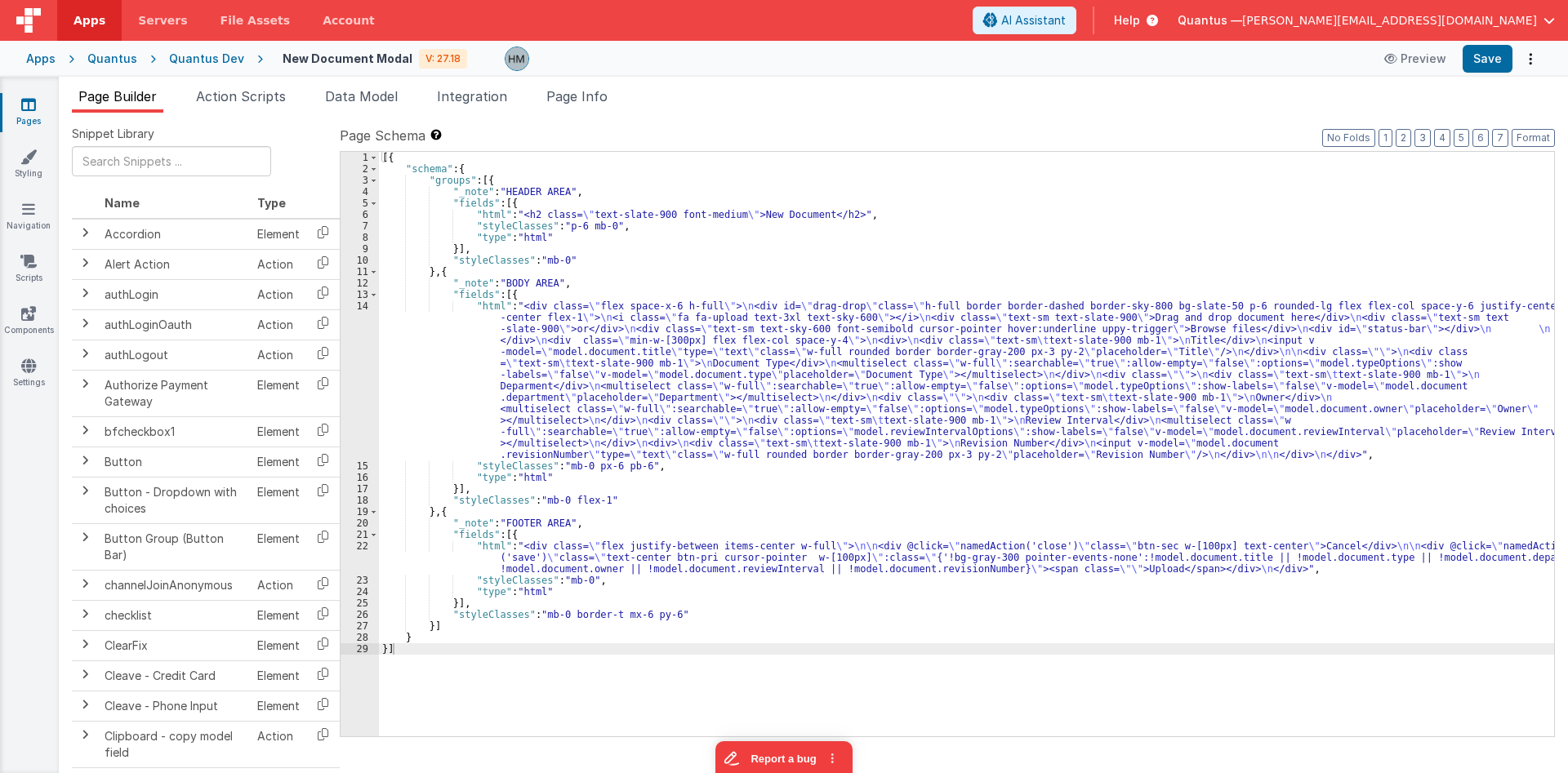
click at [598, 100] on span "Page Info" at bounding box center [577, 96] width 61 height 16
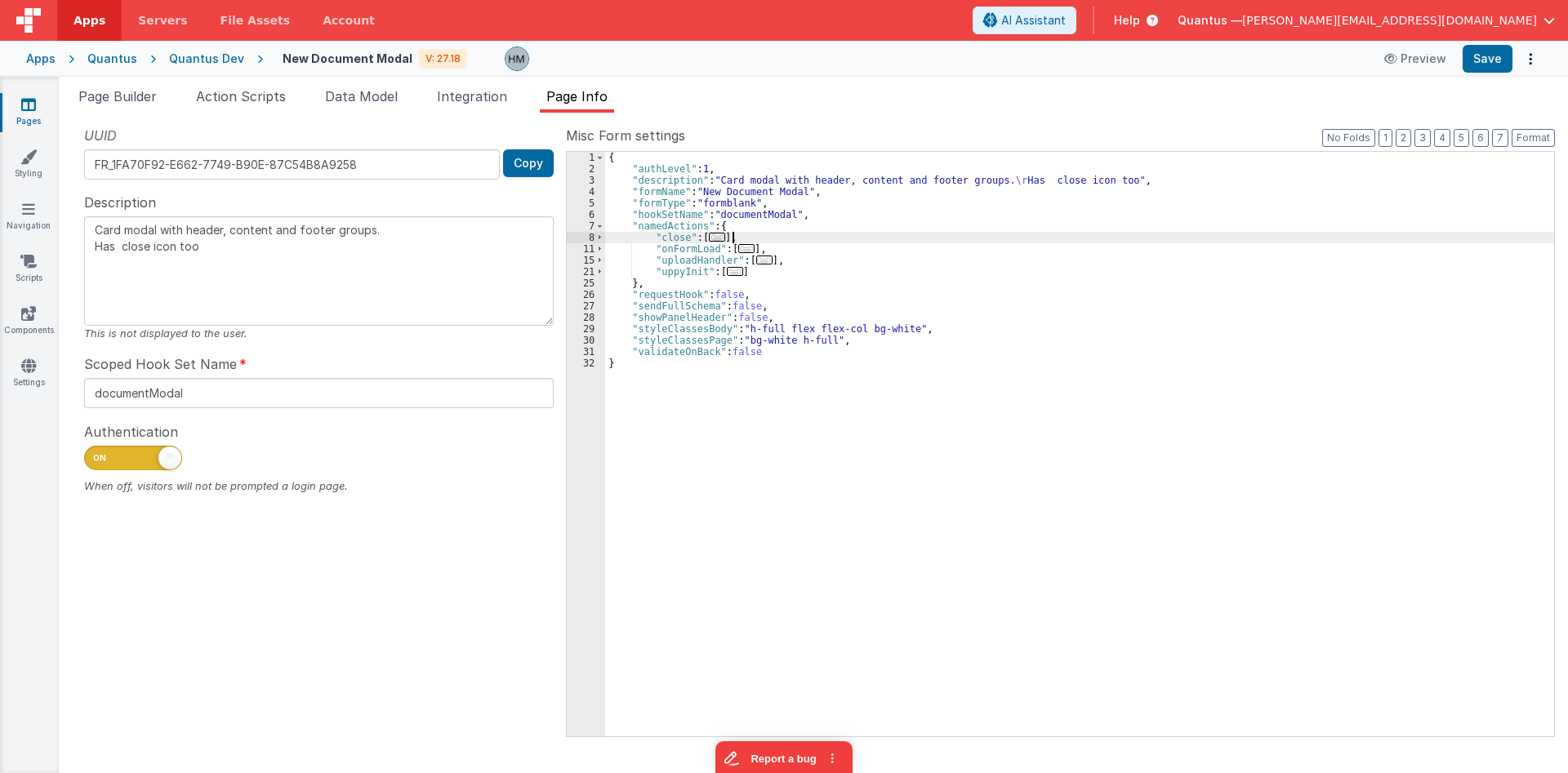
click at [737, 233] on div "{ "authLevel" : 1 , "description" : "Card modal with header, content and footer…" at bounding box center [1079, 456] width 949 height 608
click at [738, 227] on div "{ "authLevel" : 1 , "description" : "Card modal with header, content and footer…" at bounding box center [1079, 456] width 949 height 608
click at [129, 86] on div "Page Builder Action Scripts Data Model Integration Page Info Snippet Library Na…" at bounding box center [814, 425] width 1510 height 697
click at [132, 94] on span "Page Builder" at bounding box center [116, 96] width 78 height 16
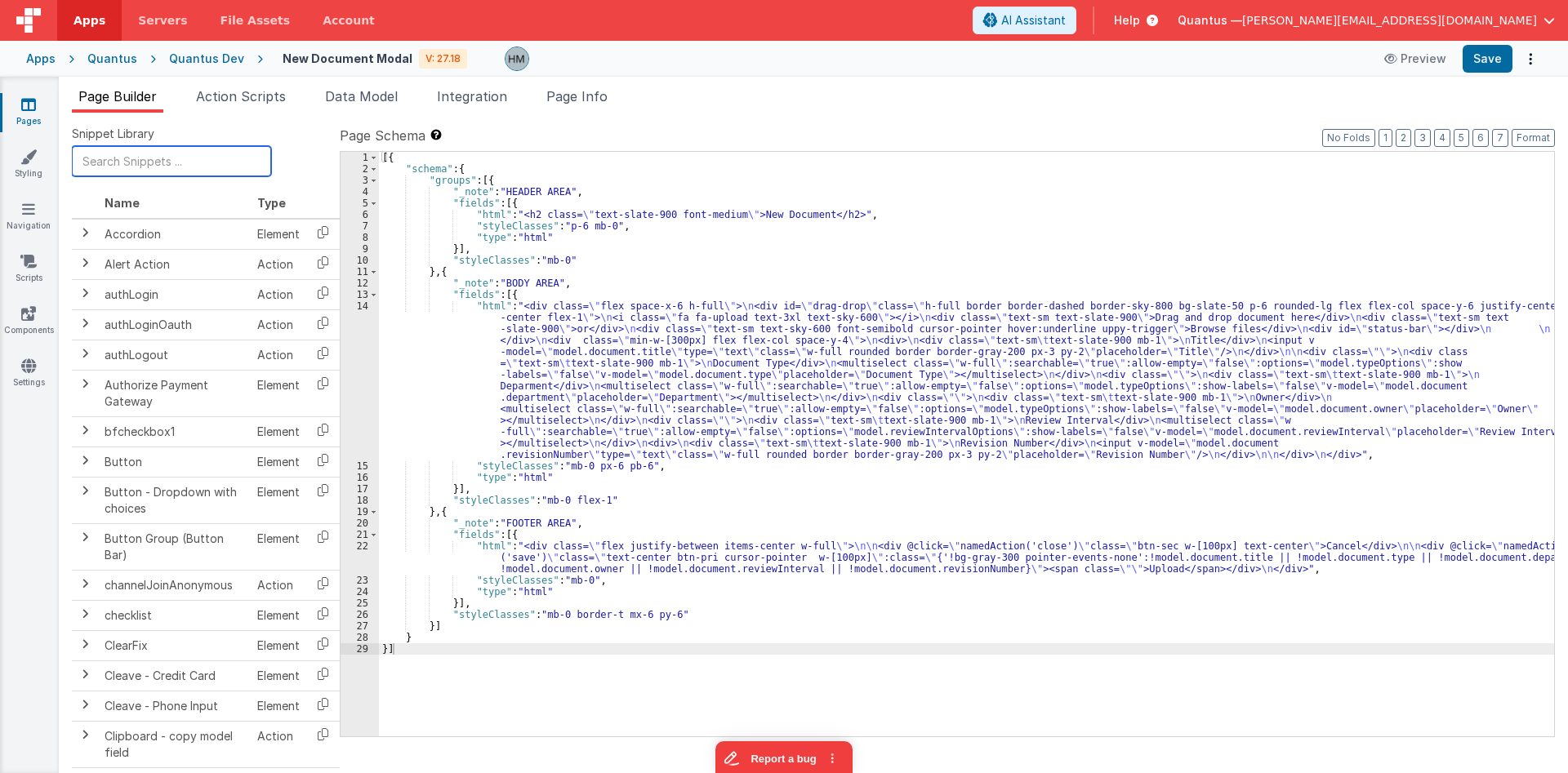
click at [148, 153] on input "text" at bounding box center [172, 162] width 199 height 30
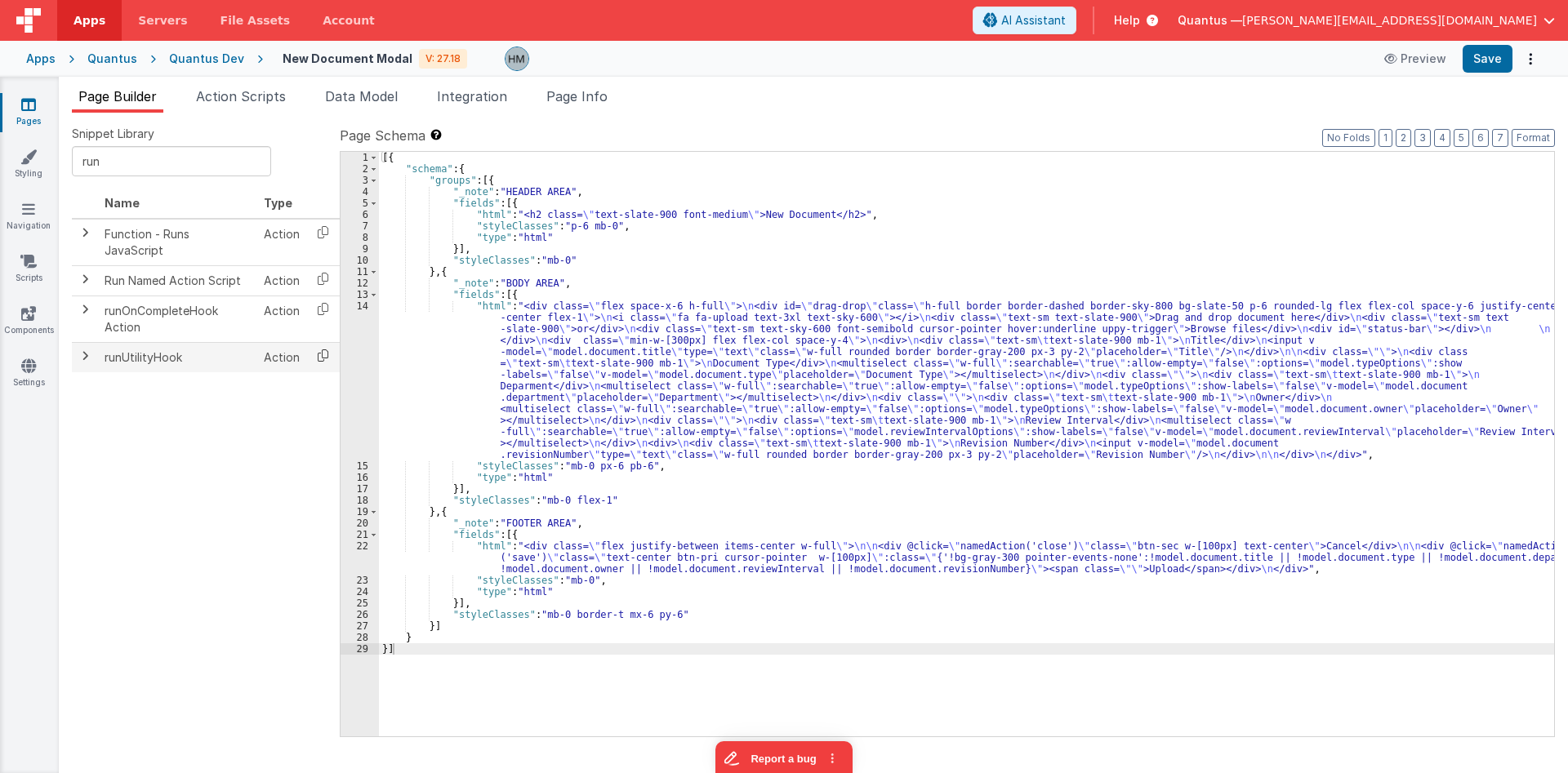
click at [323, 343] on icon at bounding box center [323, 355] width 34 height 25
click at [583, 92] on span "Page Info" at bounding box center [577, 96] width 61 height 16
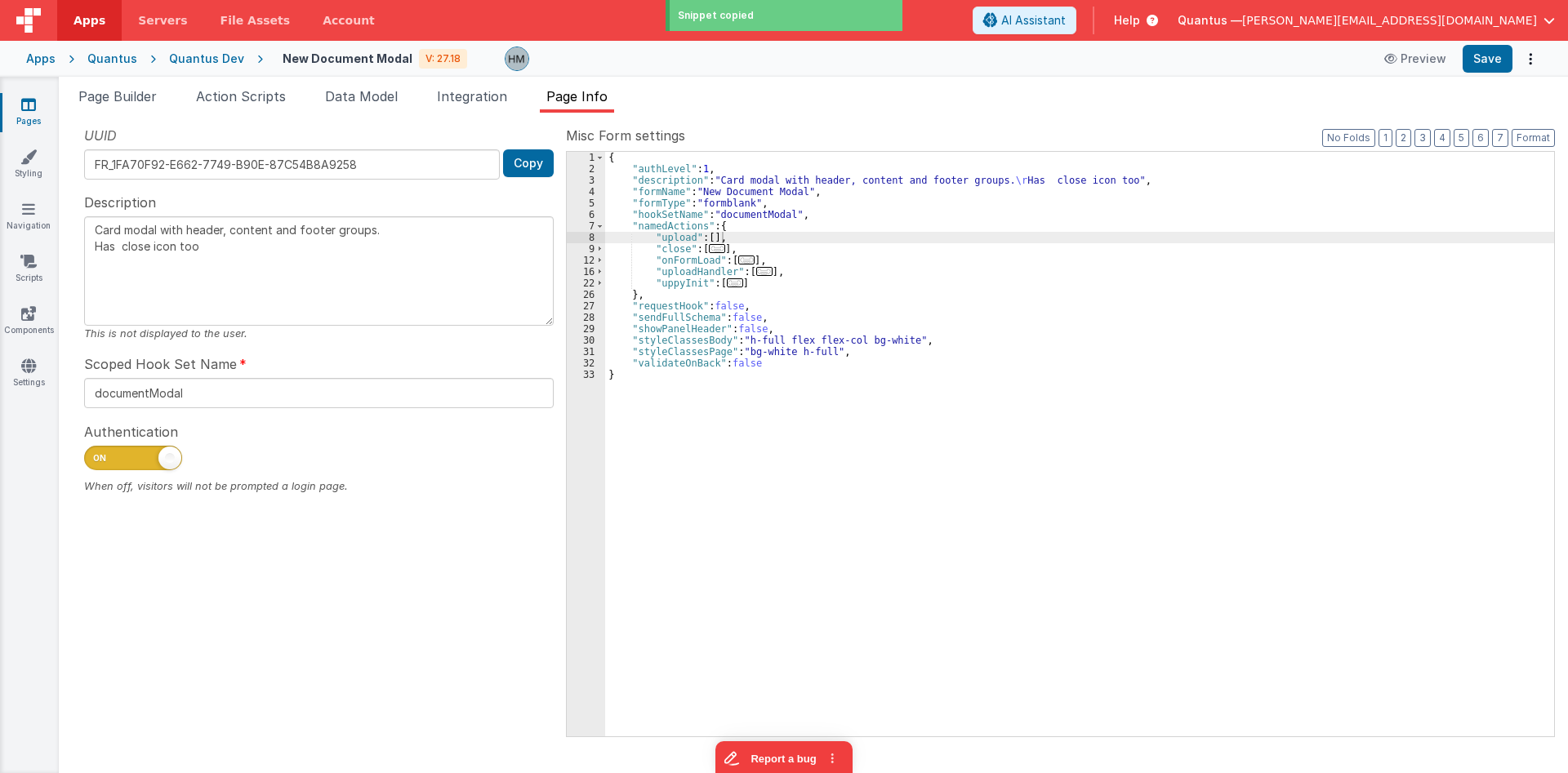
click at [710, 235] on div "{ "authLevel" : 1 , "description" : "Card modal with header, content and footer…" at bounding box center [1079, 456] width 949 height 608
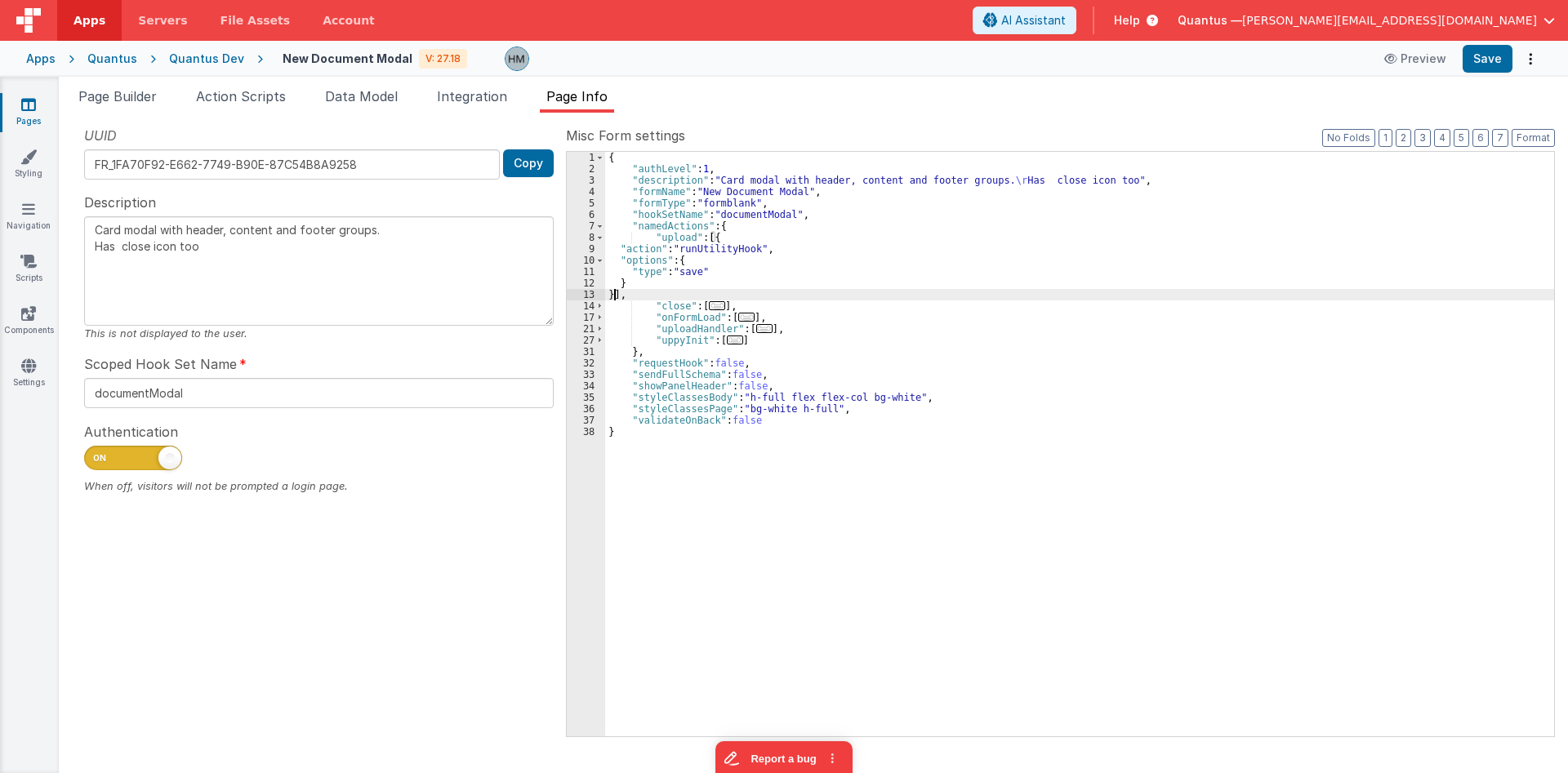
click at [691, 277] on div "{ "authLevel" : 1 , "description" : "Card modal with header, content and footer…" at bounding box center [1079, 456] width 949 height 608
click at [24, 117] on link "Pages" at bounding box center [28, 113] width 59 height 33
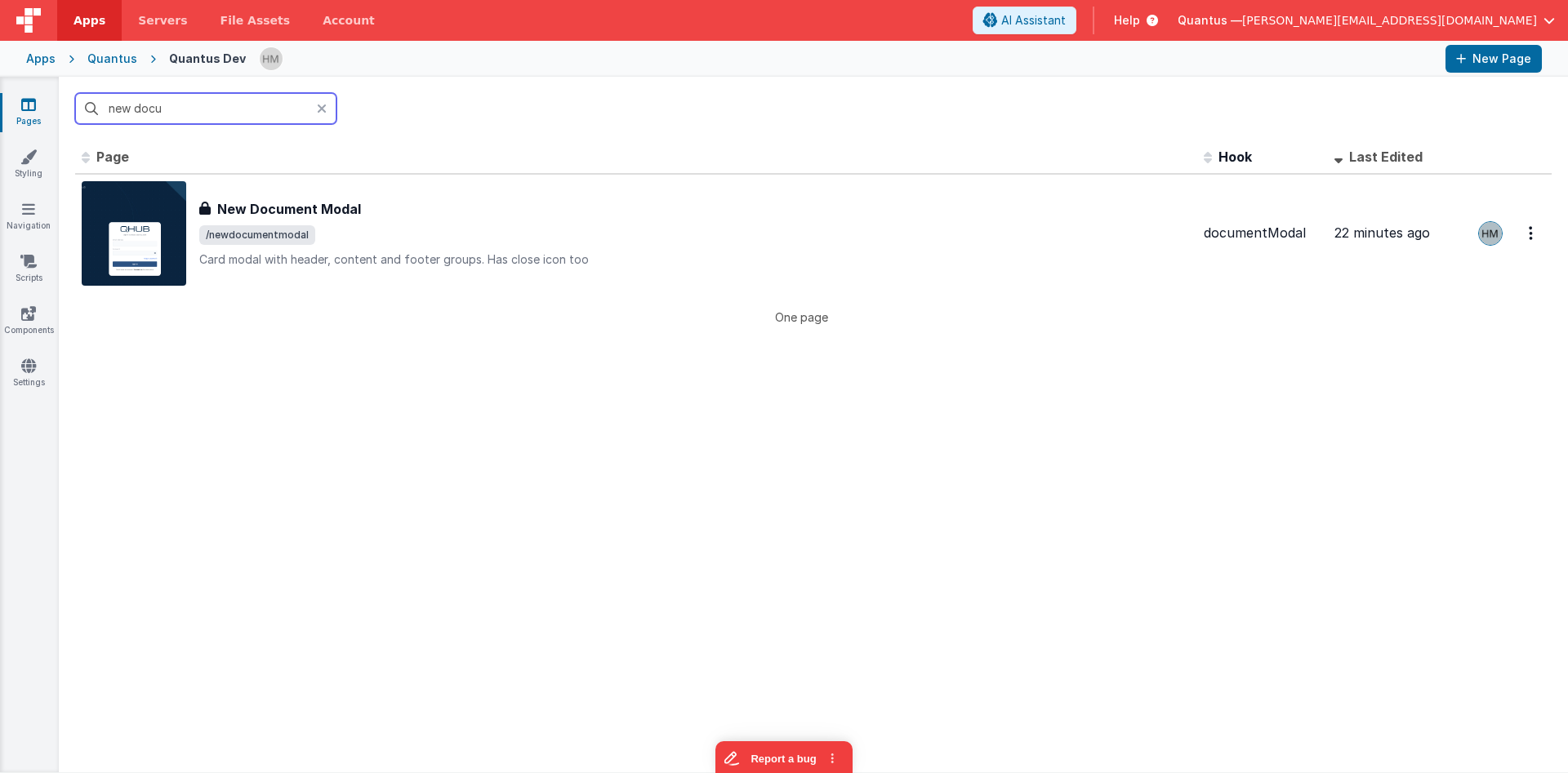
click at [226, 105] on input "new docu" at bounding box center [206, 108] width 261 height 31
click at [214, 100] on input "new docu" at bounding box center [206, 108] width 261 height 31
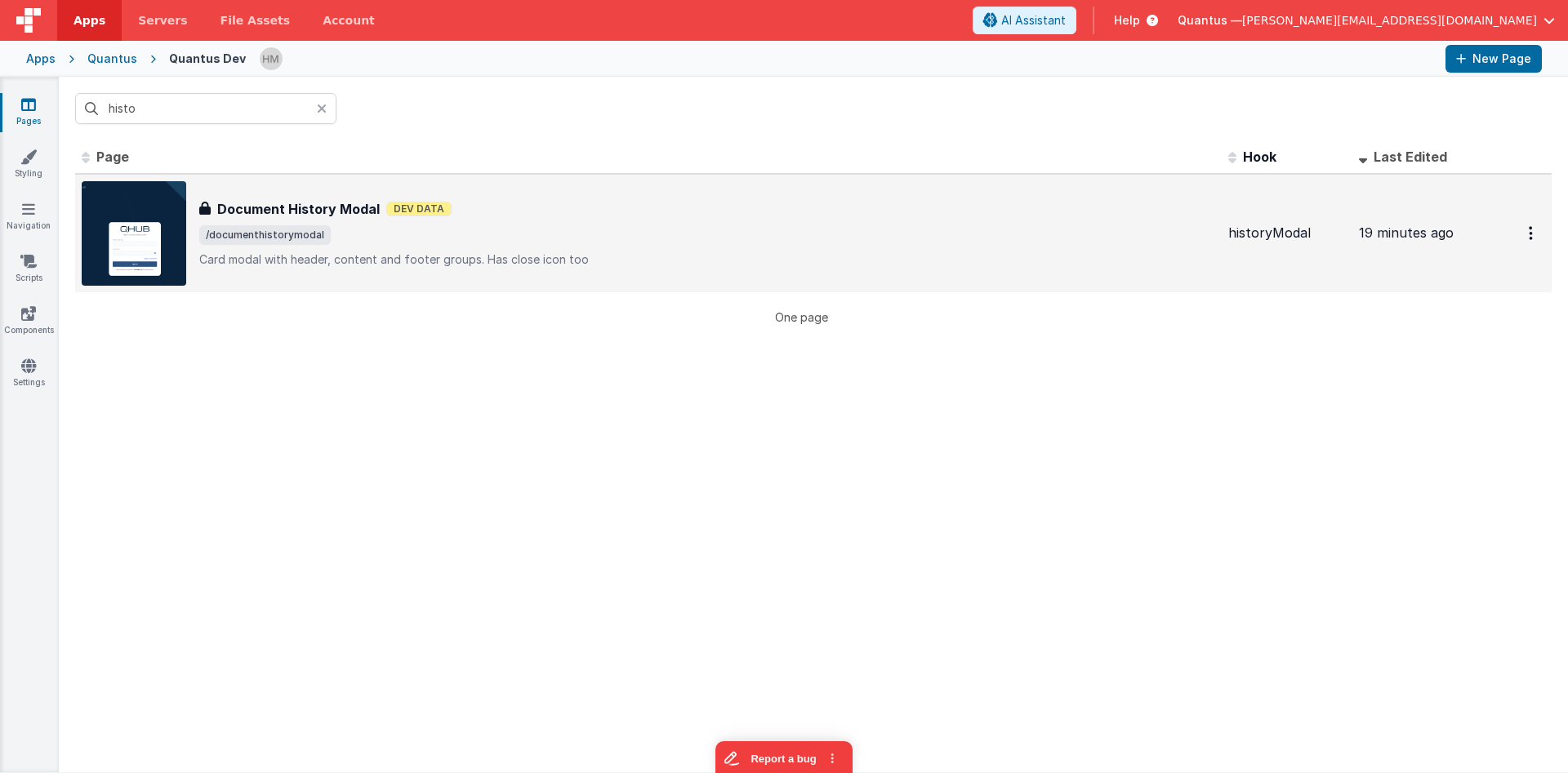
click at [520, 214] on div "Document History Modal Dev Data" at bounding box center [707, 209] width 1017 height 20
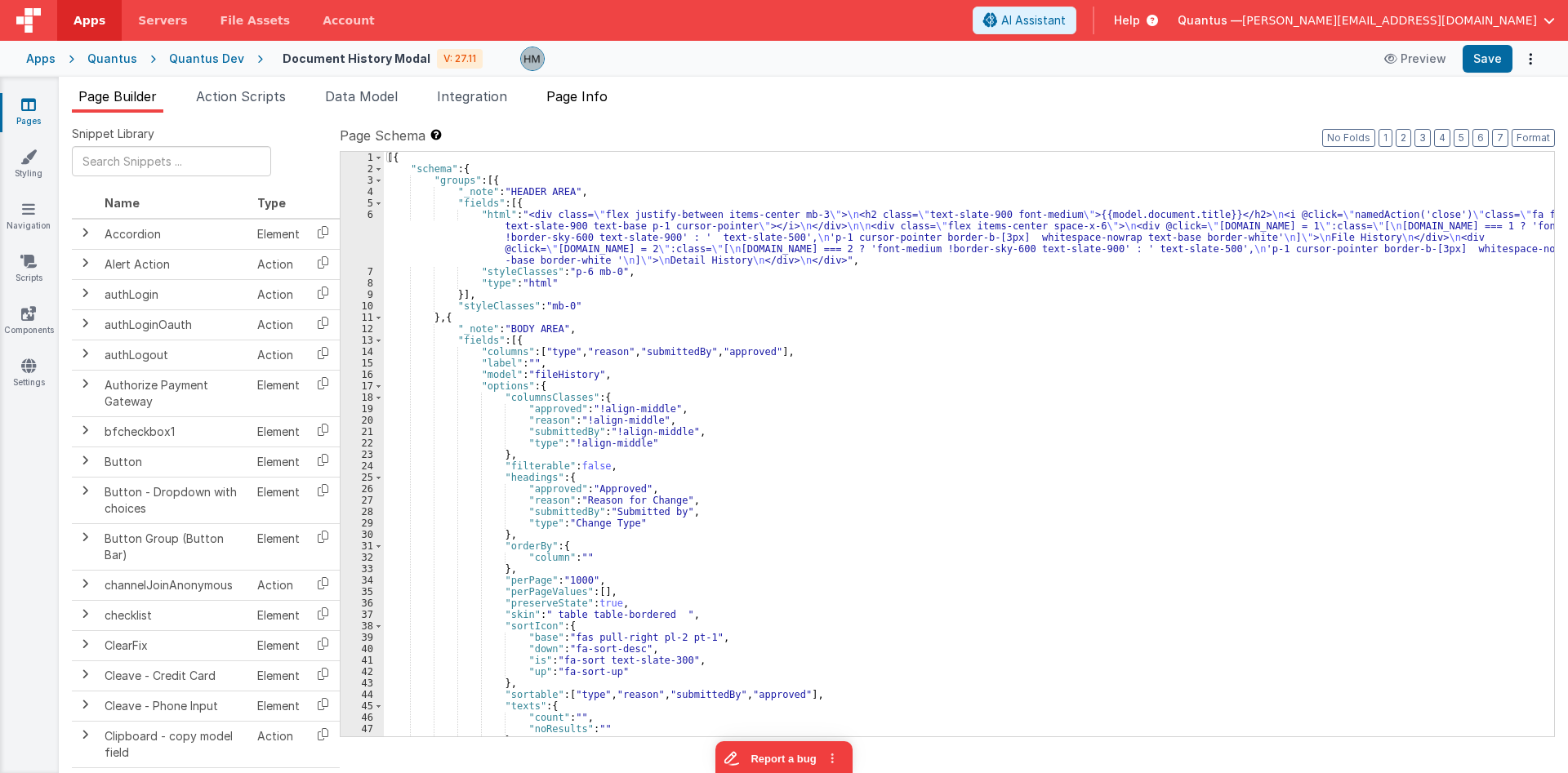
click at [609, 105] on li "Page Info" at bounding box center [577, 100] width 74 height 26
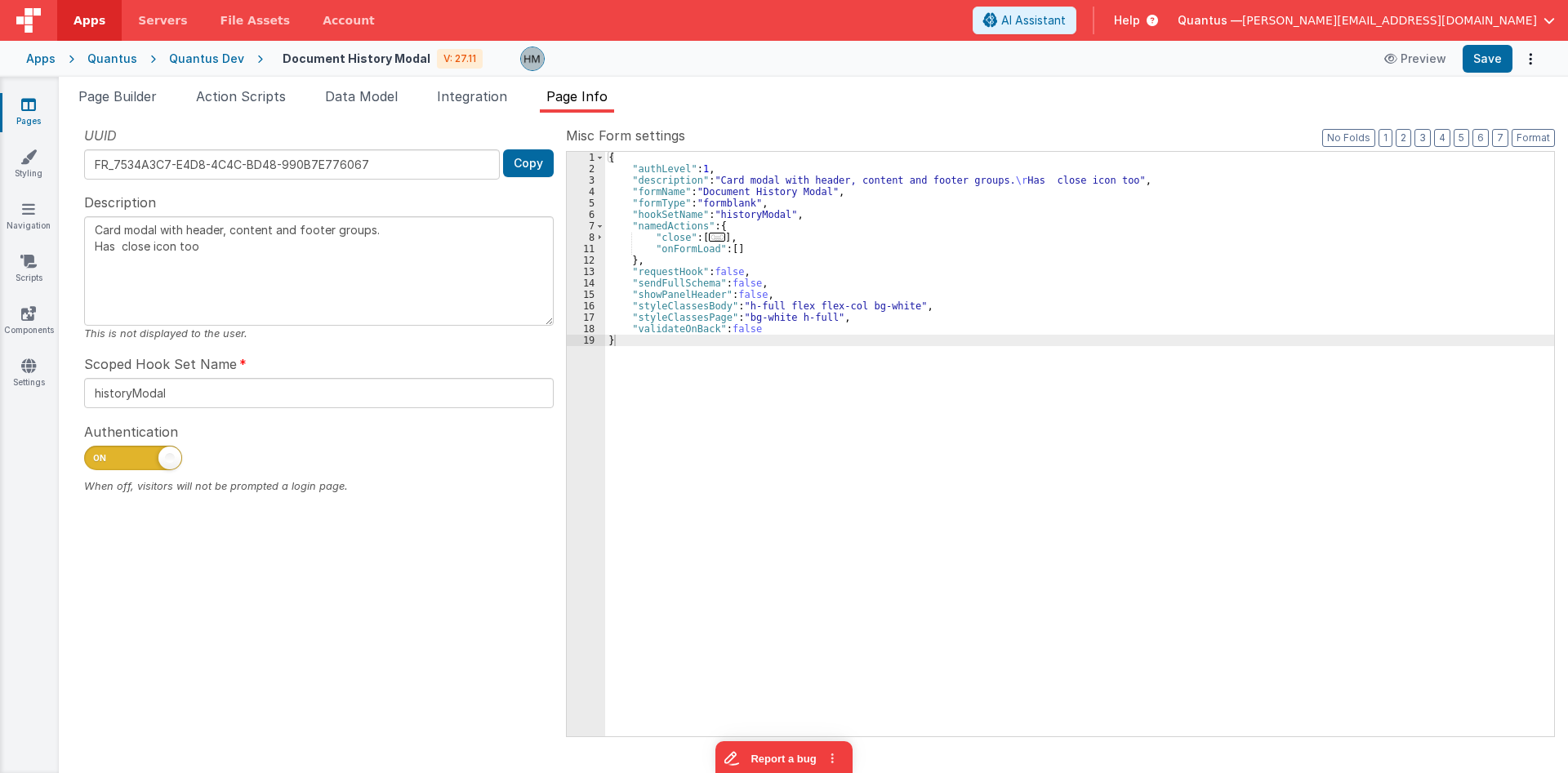
click at [731, 254] on div "{ "authLevel" : 1 , "description" : "Card modal with header, content and footer…" at bounding box center [1079, 456] width 949 height 608
click at [141, 91] on span "Page Builder" at bounding box center [116, 96] width 78 height 16
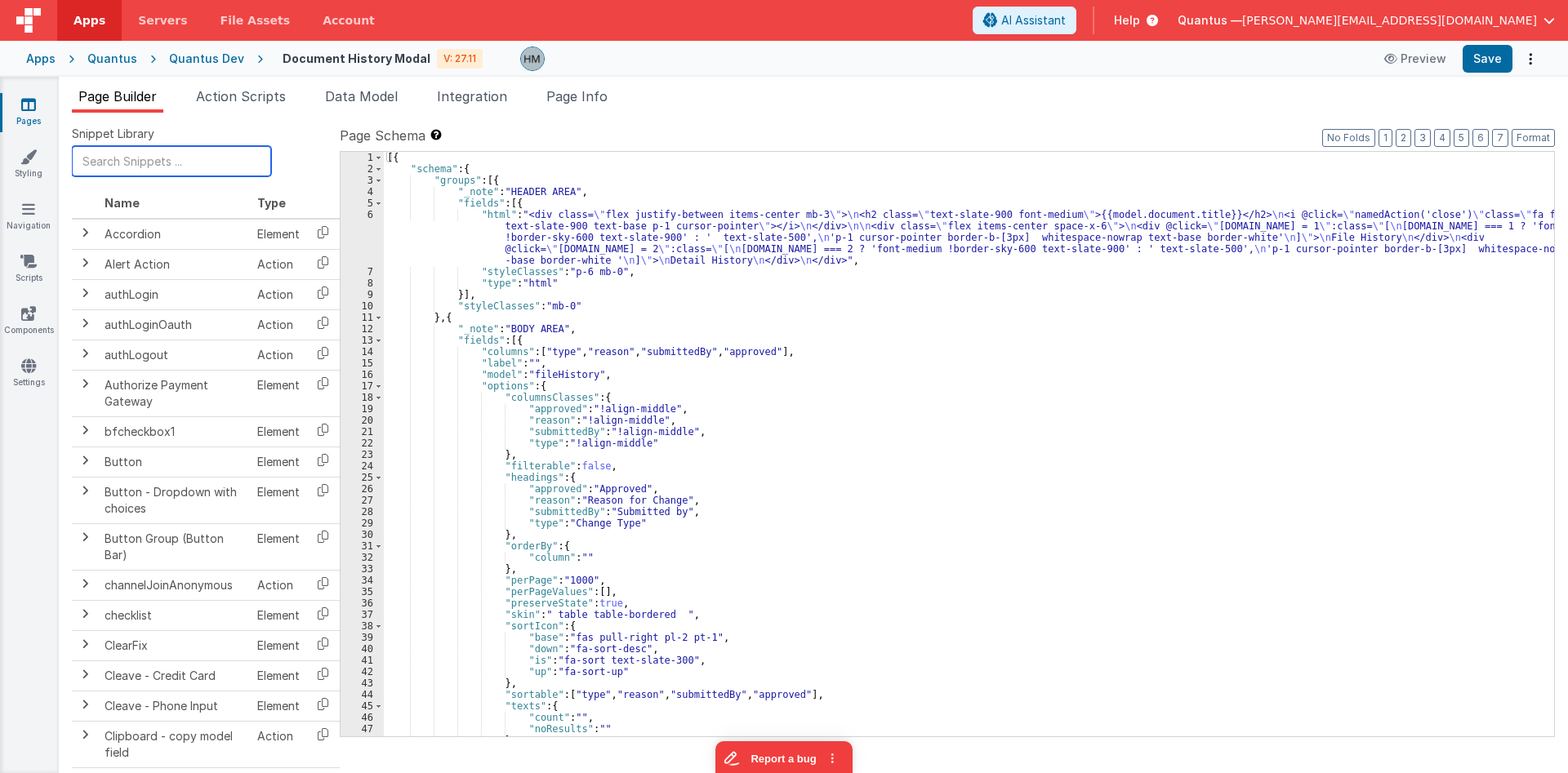
click at [164, 164] on input "text" at bounding box center [172, 162] width 199 height 30
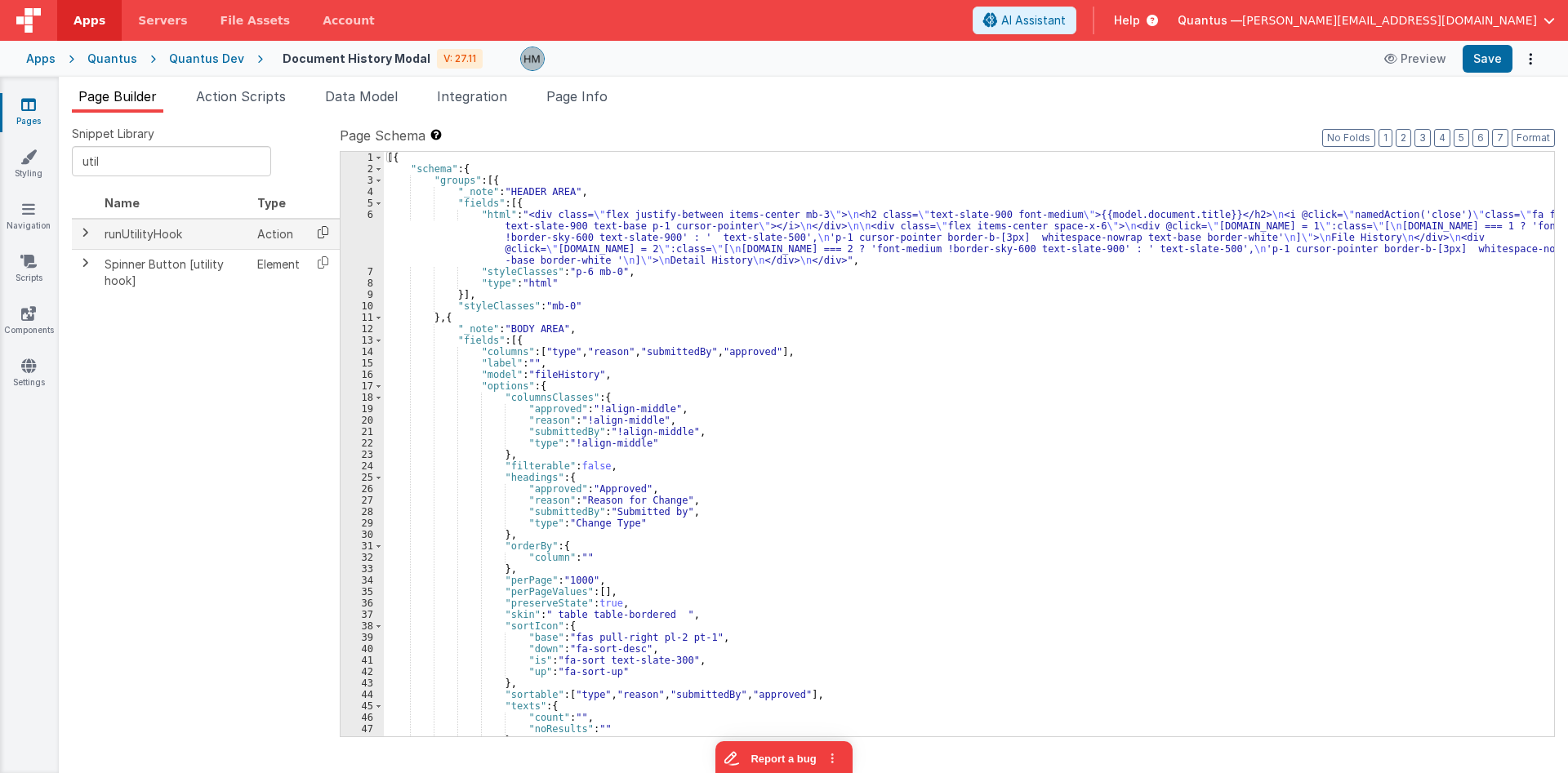
click at [320, 227] on icon at bounding box center [323, 232] width 34 height 25
click at [562, 95] on span "Page Info" at bounding box center [577, 96] width 61 height 16
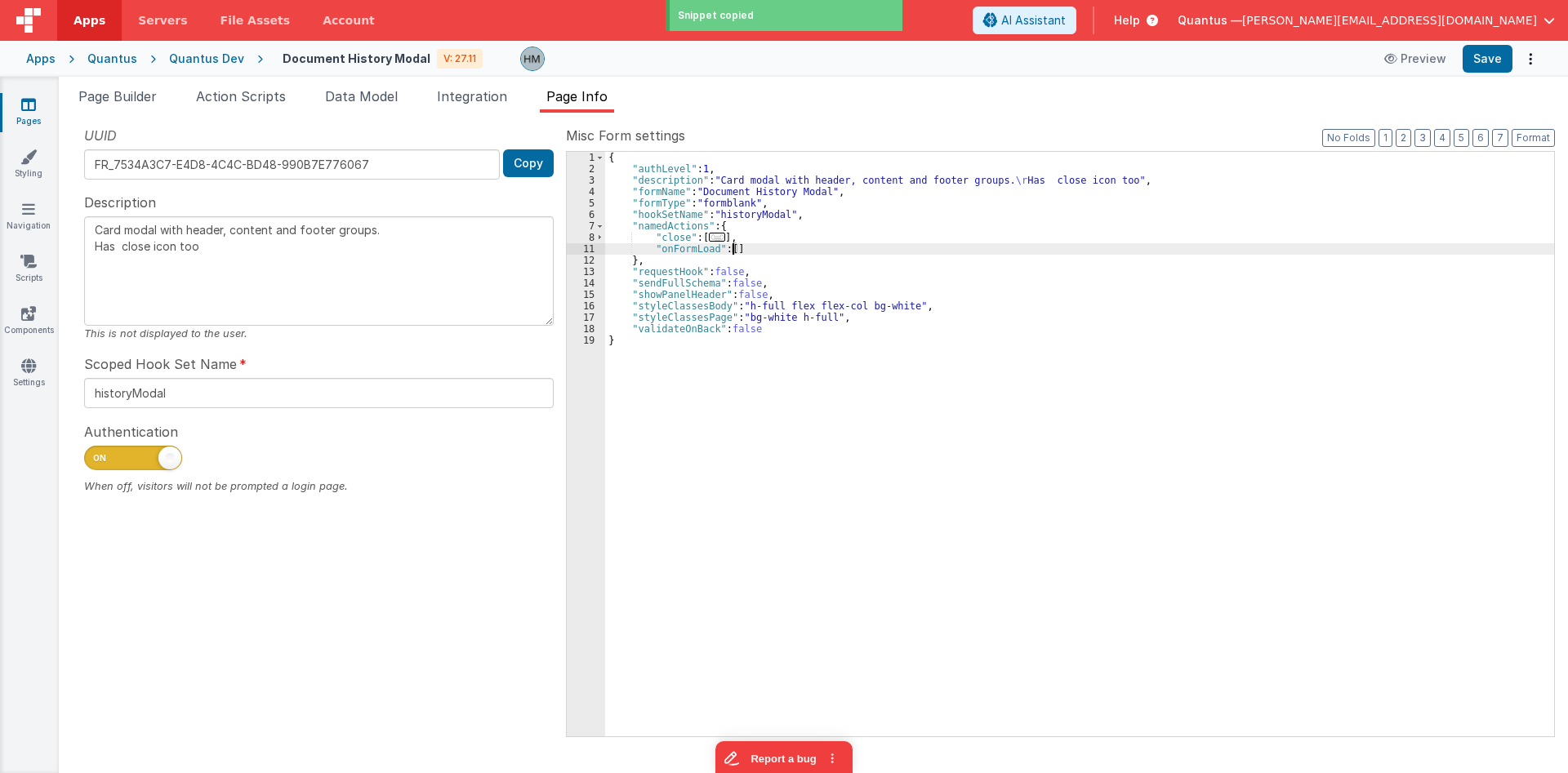
click at [731, 249] on div "{ "authLevel" : 1 , "description" : "Card modal with header, content and footer…" at bounding box center [1079, 456] width 949 height 608
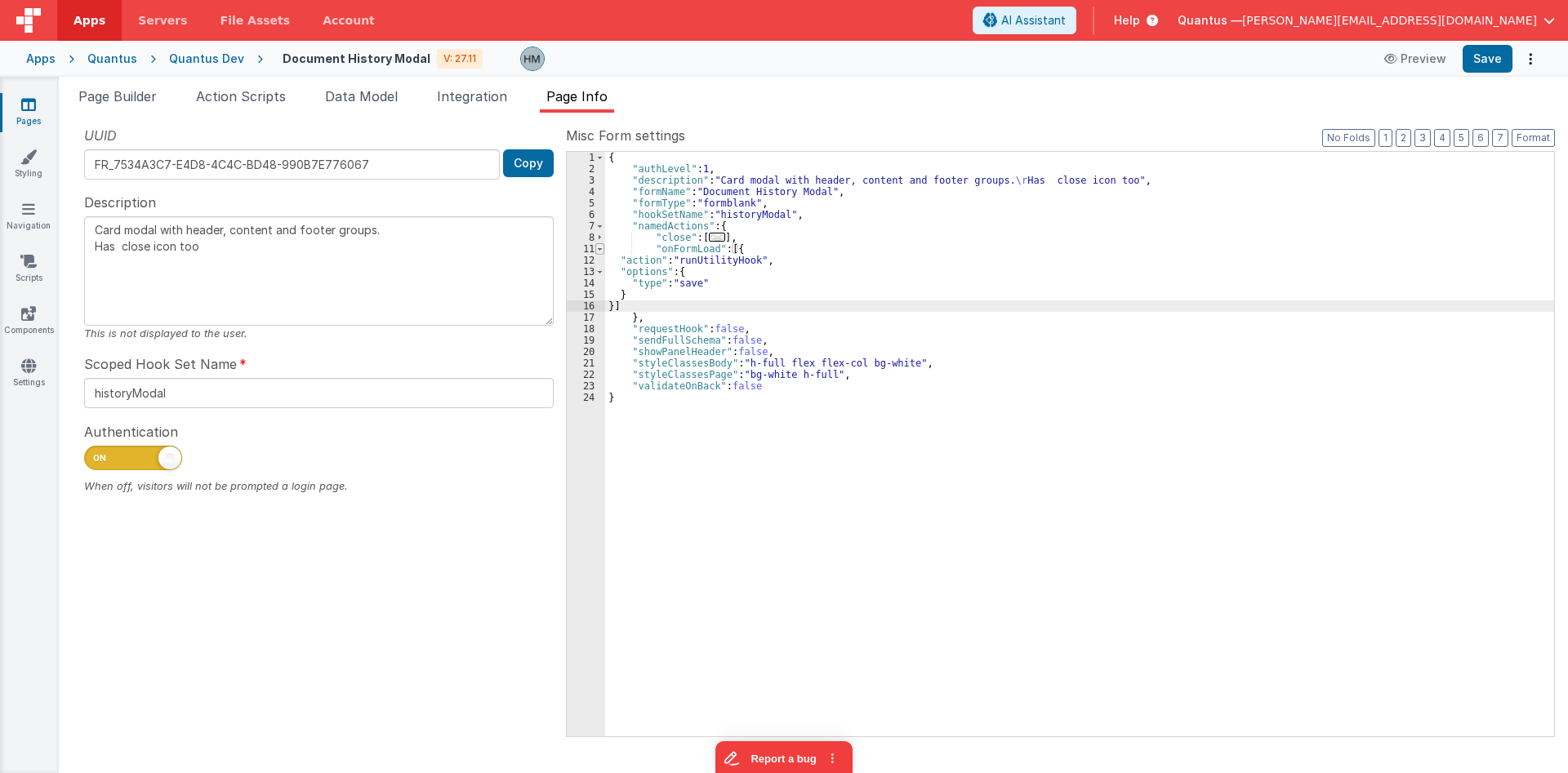
click at [598, 249] on span at bounding box center [600, 249] width 9 height 11
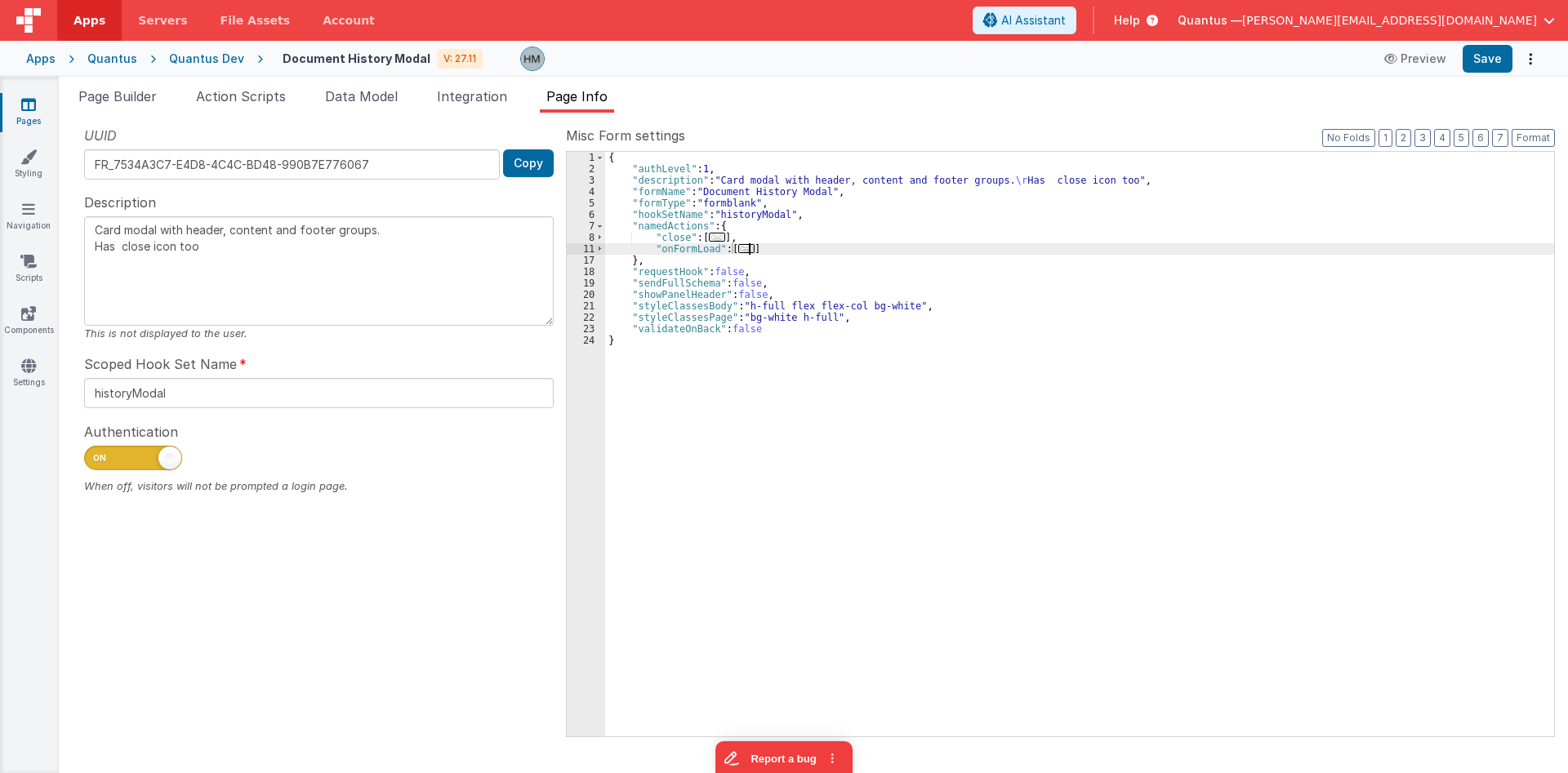
click at [745, 248] on span "..." at bounding box center [746, 249] width 16 height 9
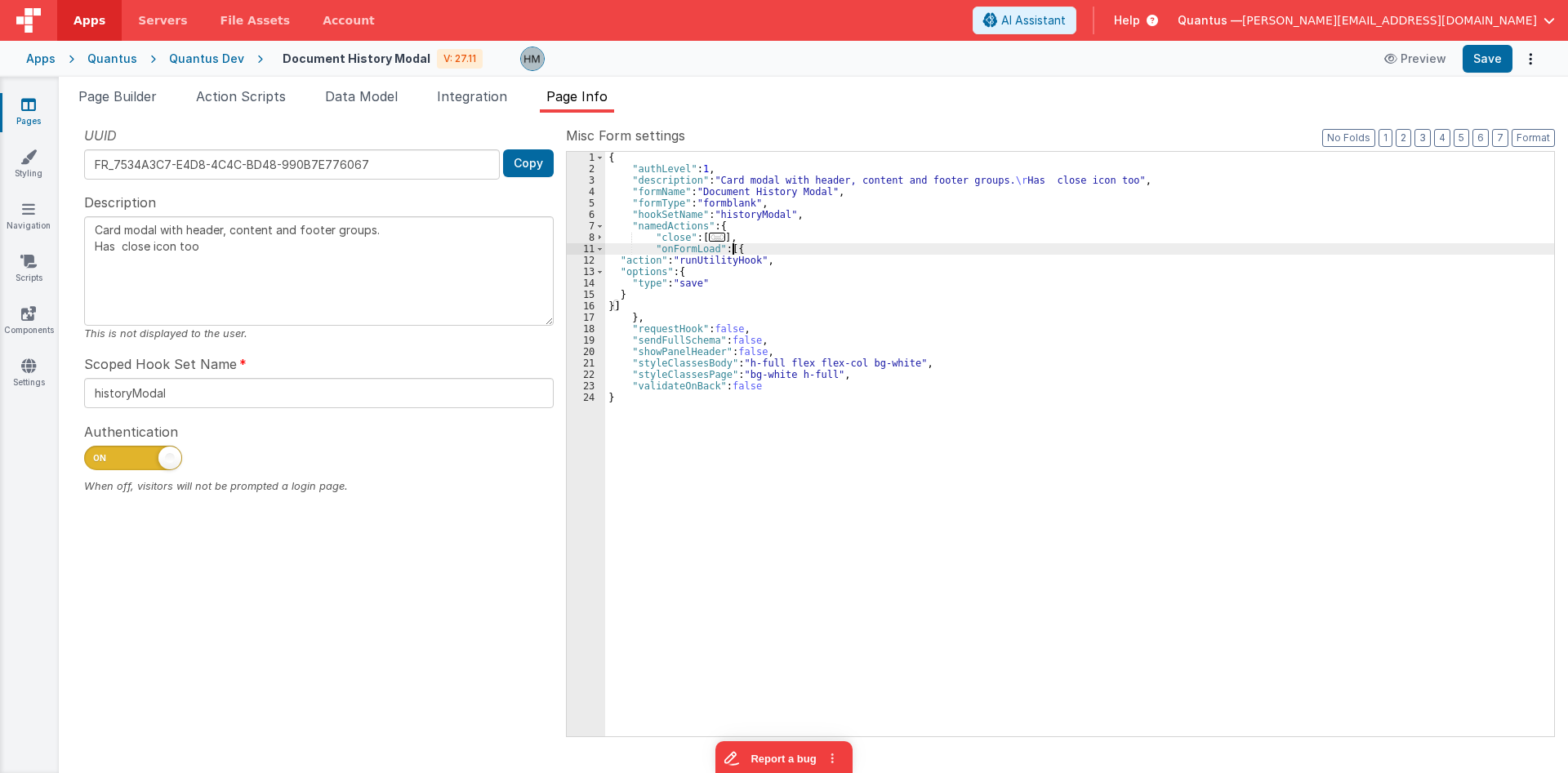
click at [732, 250] on div "{ "authLevel" : 1 , "description" : "Card modal with header, content and footer…" at bounding box center [1079, 456] width 949 height 608
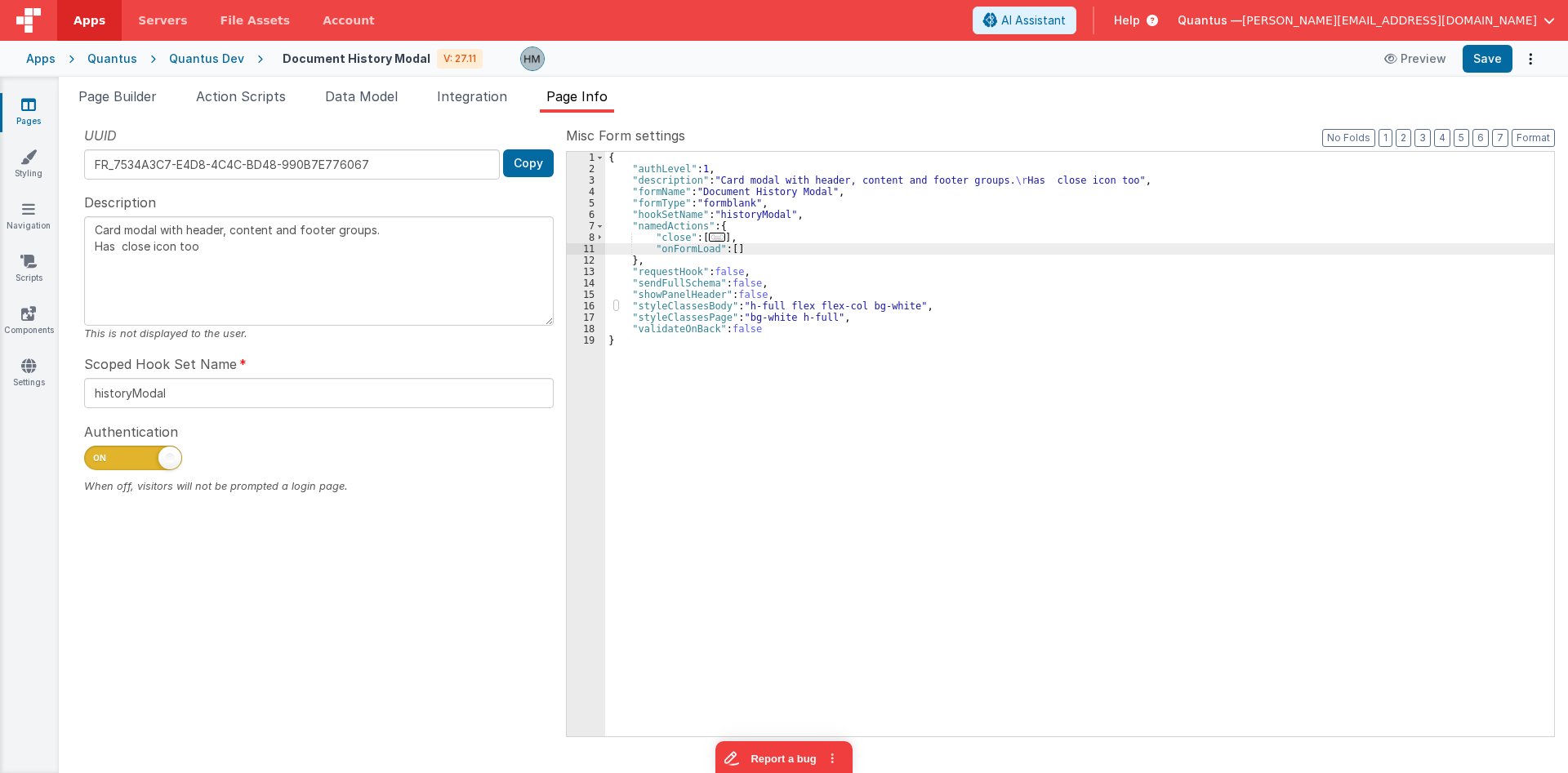
click at [779, 251] on div "{ "authLevel" : 1 , "description" : "Card modal with header, content and footer…" at bounding box center [1079, 456] width 949 height 608
drag, startPoint x: 780, startPoint y: 259, endPoint x: 654, endPoint y: 263, distance: 126.1
click at [654, 263] on div "{ "authLevel" : 1 , "description" : "Card modal with header, content and footer…" at bounding box center [1079, 456] width 949 height 608
click at [795, 255] on div "{ "authLevel" : 1 , "description" : "Card modal with header, content and footer…" at bounding box center [1079, 444] width 949 height 584
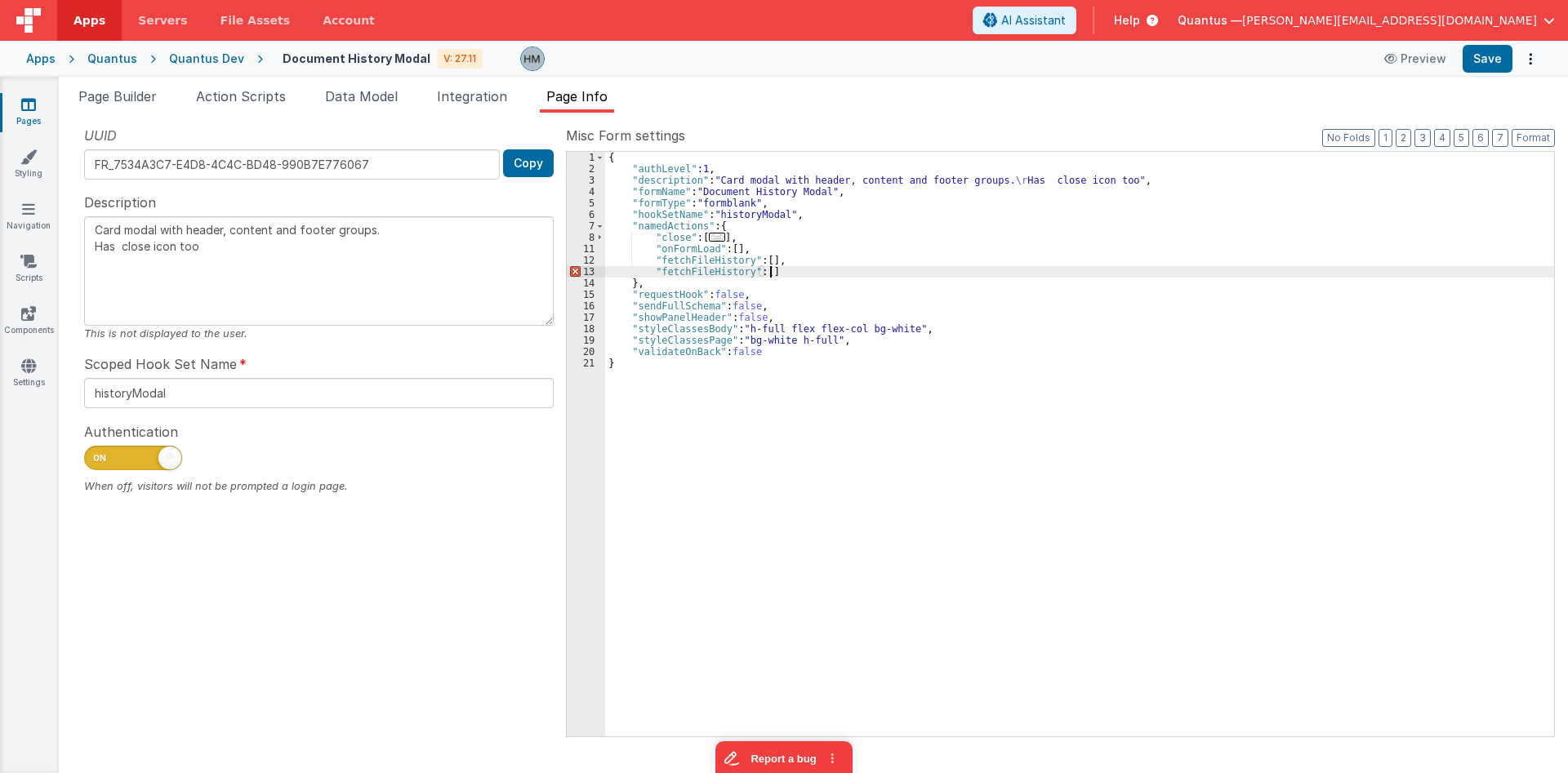
click at [691, 271] on div "{ "authLevel" : 1 , "description" : "Card modal with header, content and footer…" at bounding box center [1079, 456] width 949 height 608
click at [703, 272] on div "{ "authLevel" : 1 , "description" : "Card modal with header, content and footer…" at bounding box center [1079, 444] width 949 height 584
drag, startPoint x: 706, startPoint y: 272, endPoint x: 685, endPoint y: 271, distance: 21.0
click at [685, 271] on div "{ "authLevel" : 1 , "description" : "Card modal with header, content and footer…" at bounding box center [1079, 456] width 949 height 608
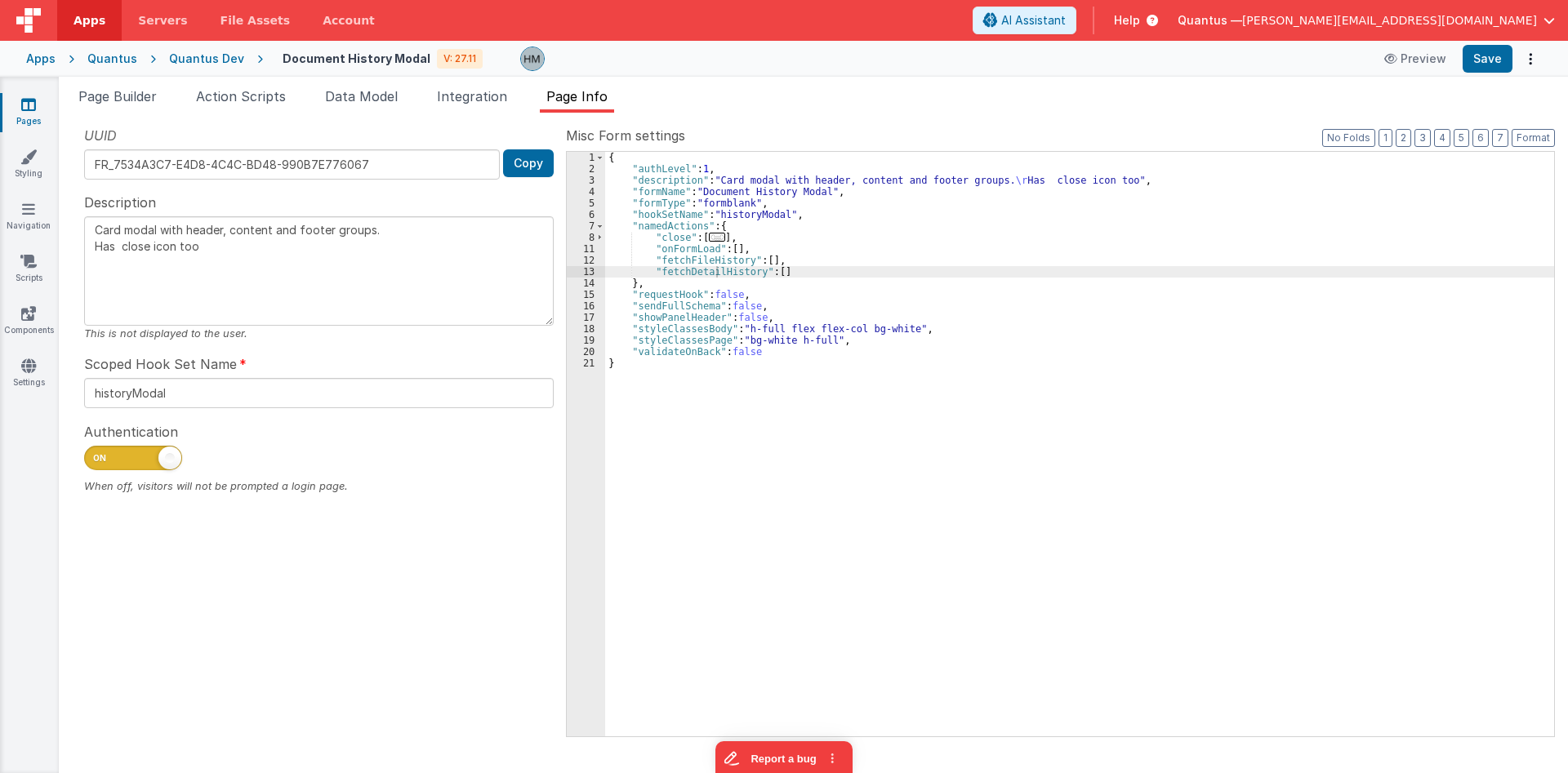
click at [148, 118] on div "Snippet Library util Name Type runUtilityHook Action Spinner Button [utility ho…" at bounding box center [814, 442] width 1510 height 660
click at [143, 95] on span "Page Builder" at bounding box center [116, 96] width 78 height 16
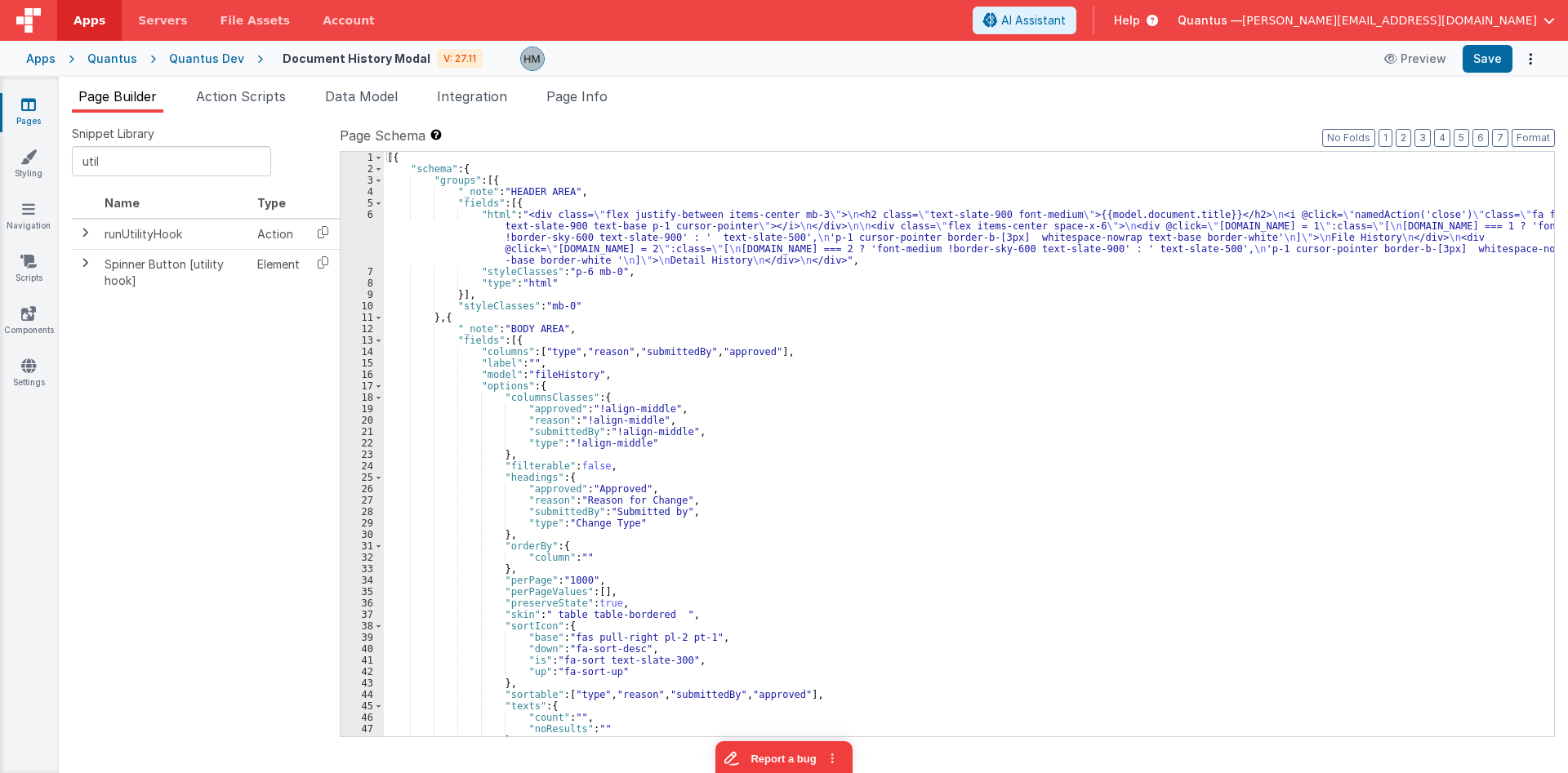
drag, startPoint x: 318, startPoint y: 229, endPoint x: 361, endPoint y: 216, distance: 44.9
click at [319, 229] on icon at bounding box center [323, 232] width 34 height 25
drag, startPoint x: 570, startPoint y: 101, endPoint x: 584, endPoint y: 111, distance: 17.2
click at [570, 100] on span "Page Info" at bounding box center [577, 96] width 61 height 16
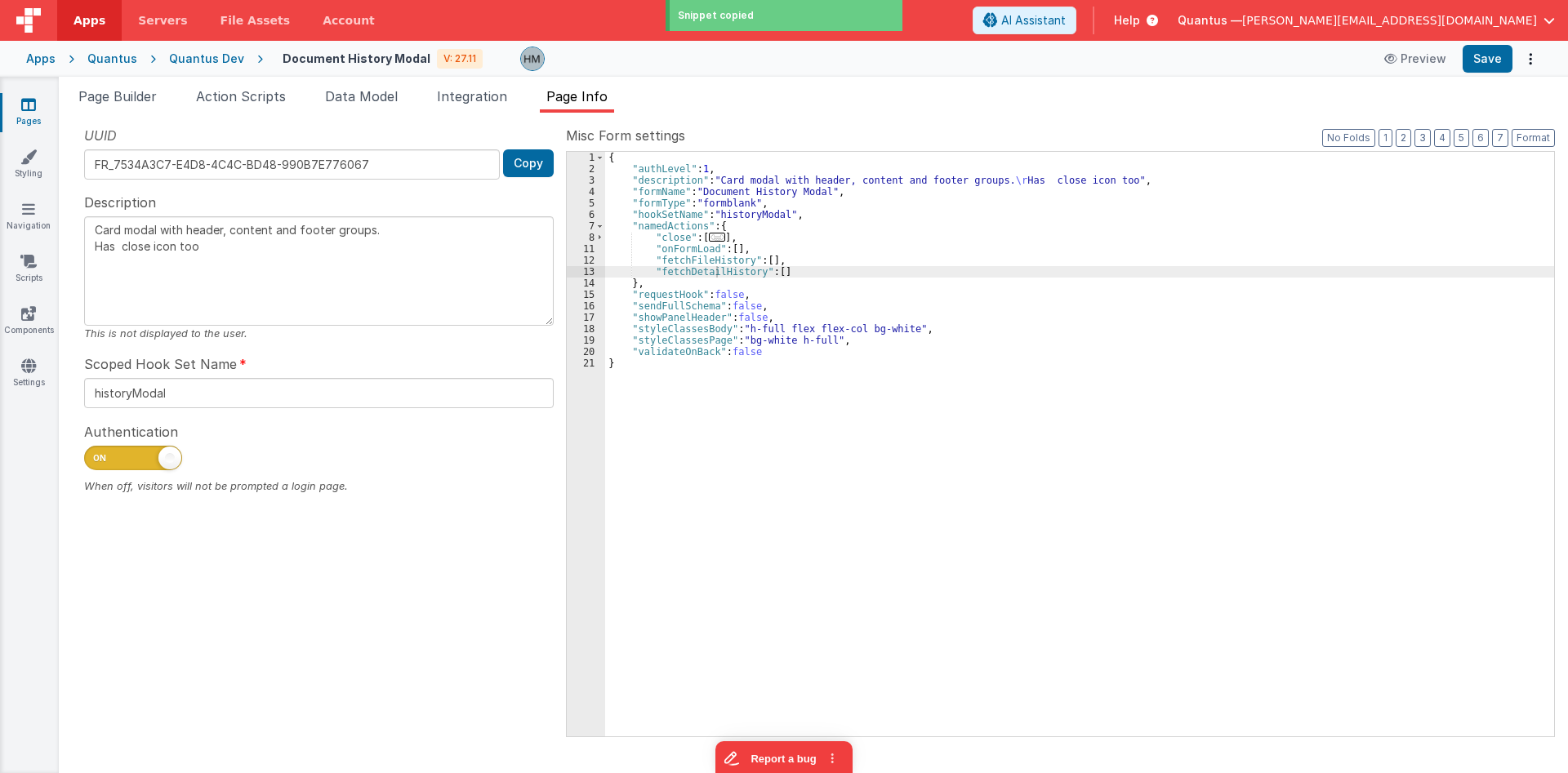
click at [765, 259] on div "{ "authLevel" : 1 , "description" : "Card modal with header, content and footer…" at bounding box center [1079, 456] width 949 height 608
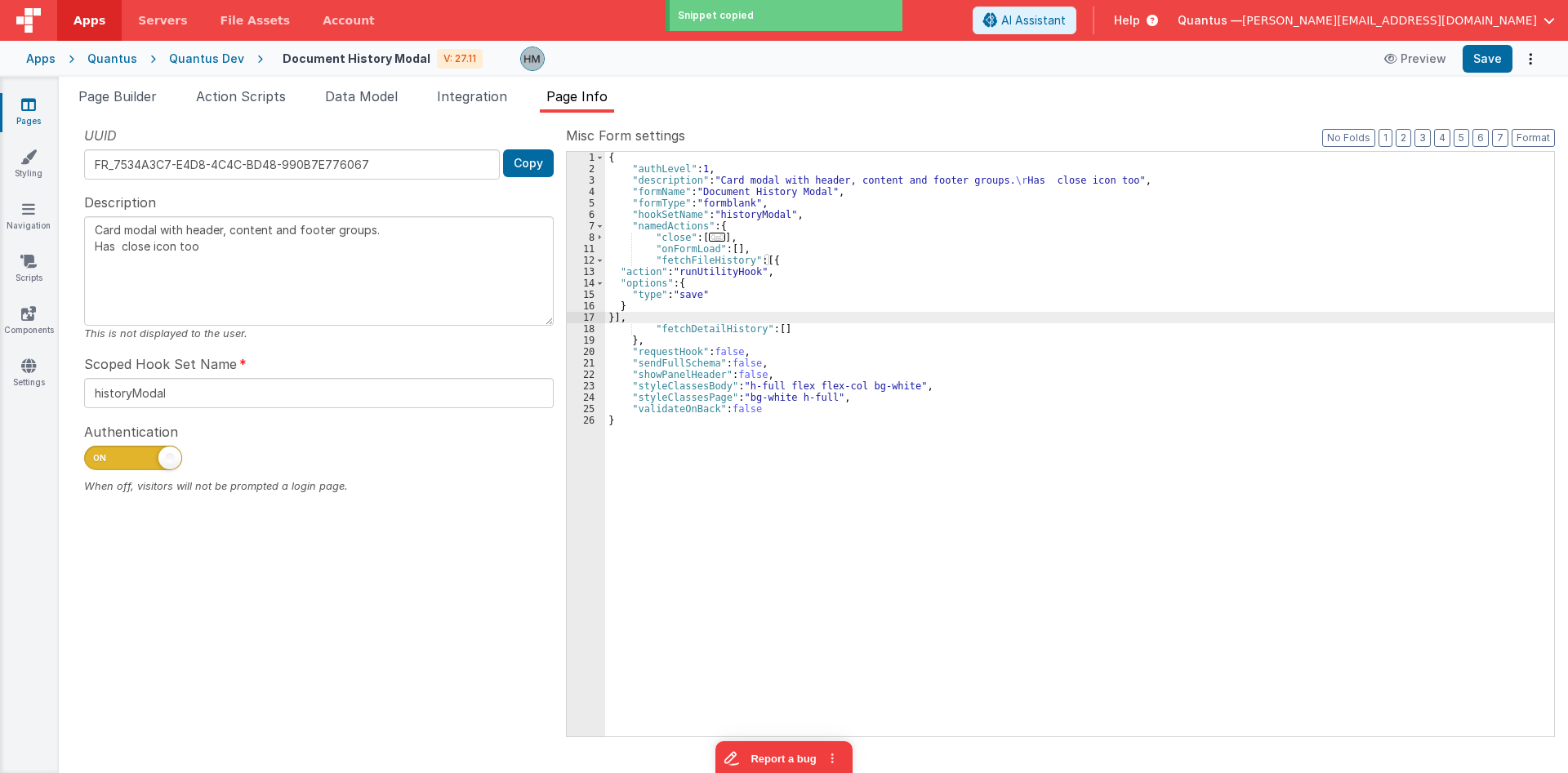
click at [774, 328] on div "{ "authLevel" : 1 , "description" : "Card modal with header, content and footer…" at bounding box center [1079, 456] width 949 height 608
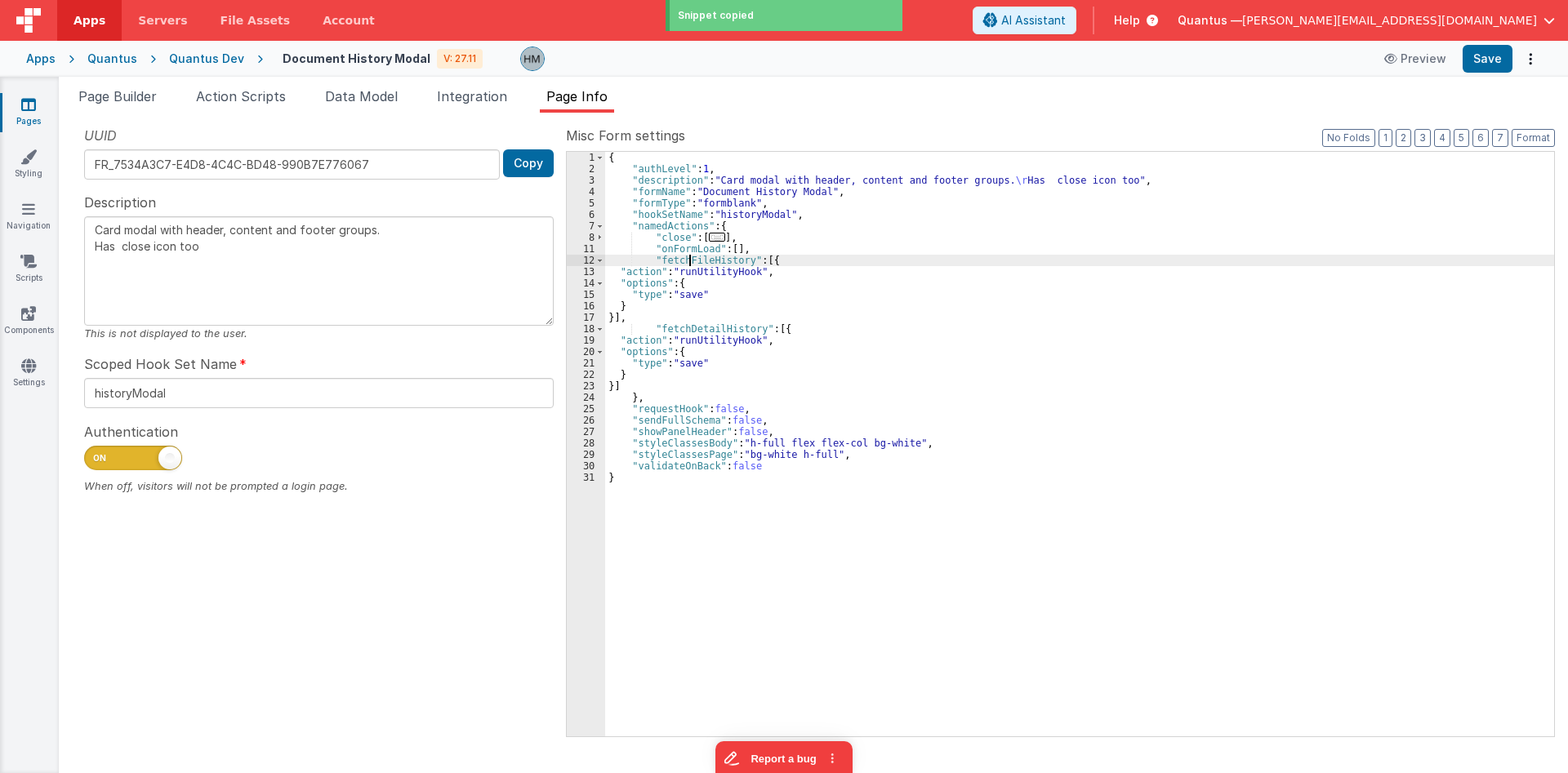
click at [690, 258] on div "{ "authLevel" : 1 , "description" : "Card modal with header, content and footer…" at bounding box center [1079, 456] width 949 height 608
click at [694, 291] on div "{ "authLevel" : 1 , "description" : "Card modal with header, content and footer…" at bounding box center [1079, 456] width 949 height 608
click at [718, 329] on div "{ "authLevel" : 1 , "description" : "Card modal with header, content and footer…" at bounding box center [1079, 456] width 949 height 608
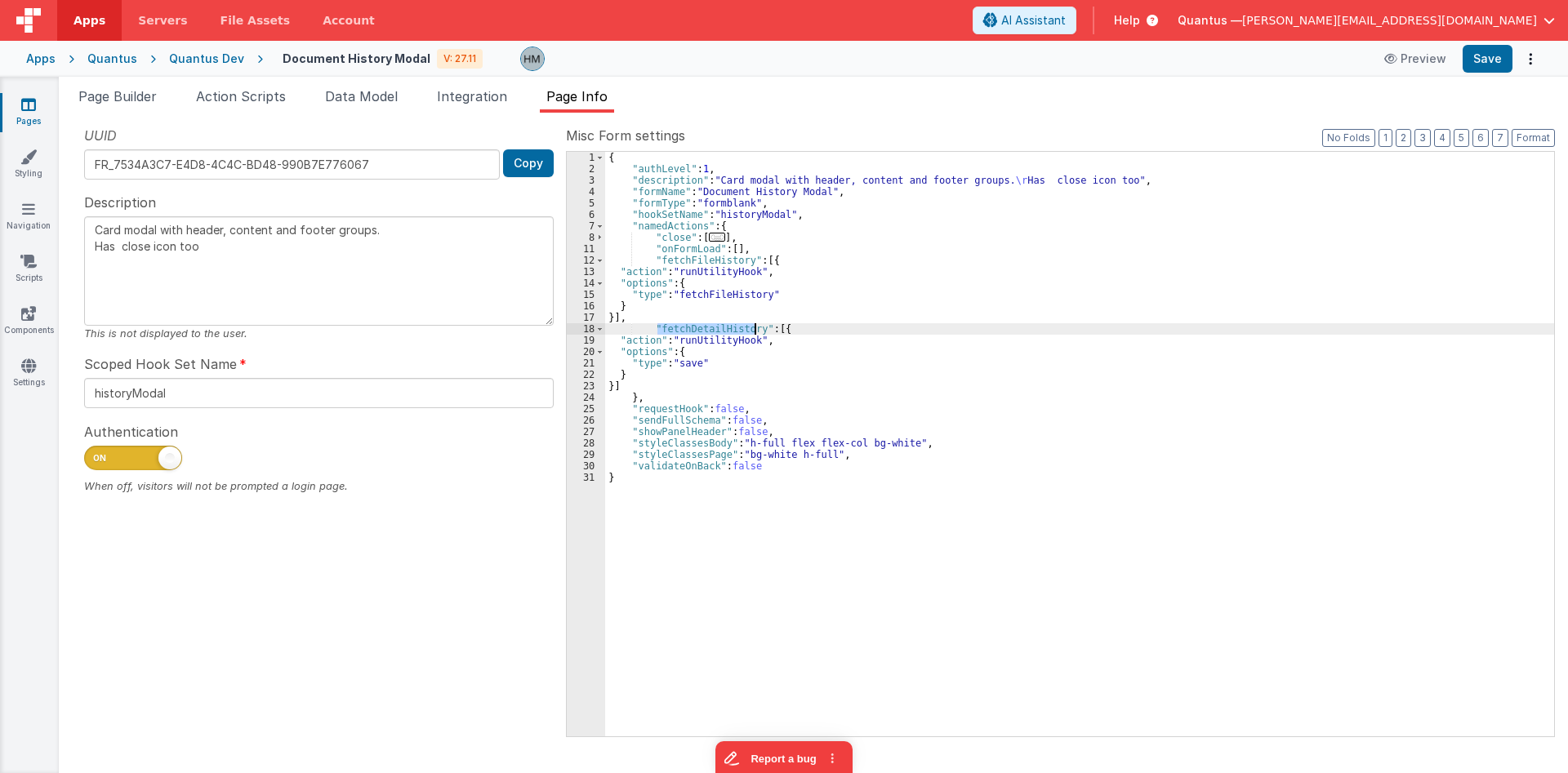
click at [718, 329] on div "{ "authLevel" : 1 , "description" : "Card modal with header, content and footer…" at bounding box center [1079, 456] width 949 height 608
click at [691, 363] on div "{ "authLevel" : 1 , "description" : "Card modal with header, content and footer…" at bounding box center [1079, 456] width 949 height 608
click at [691, 362] on div "{ "authLevel" : 1 , "description" : "Card modal with header, content and footer…" at bounding box center [1079, 456] width 949 height 608
click at [775, 341] on div "{ "authLevel" : 1 , "description" : "Card modal with header, content and footer…" at bounding box center [1079, 456] width 949 height 608
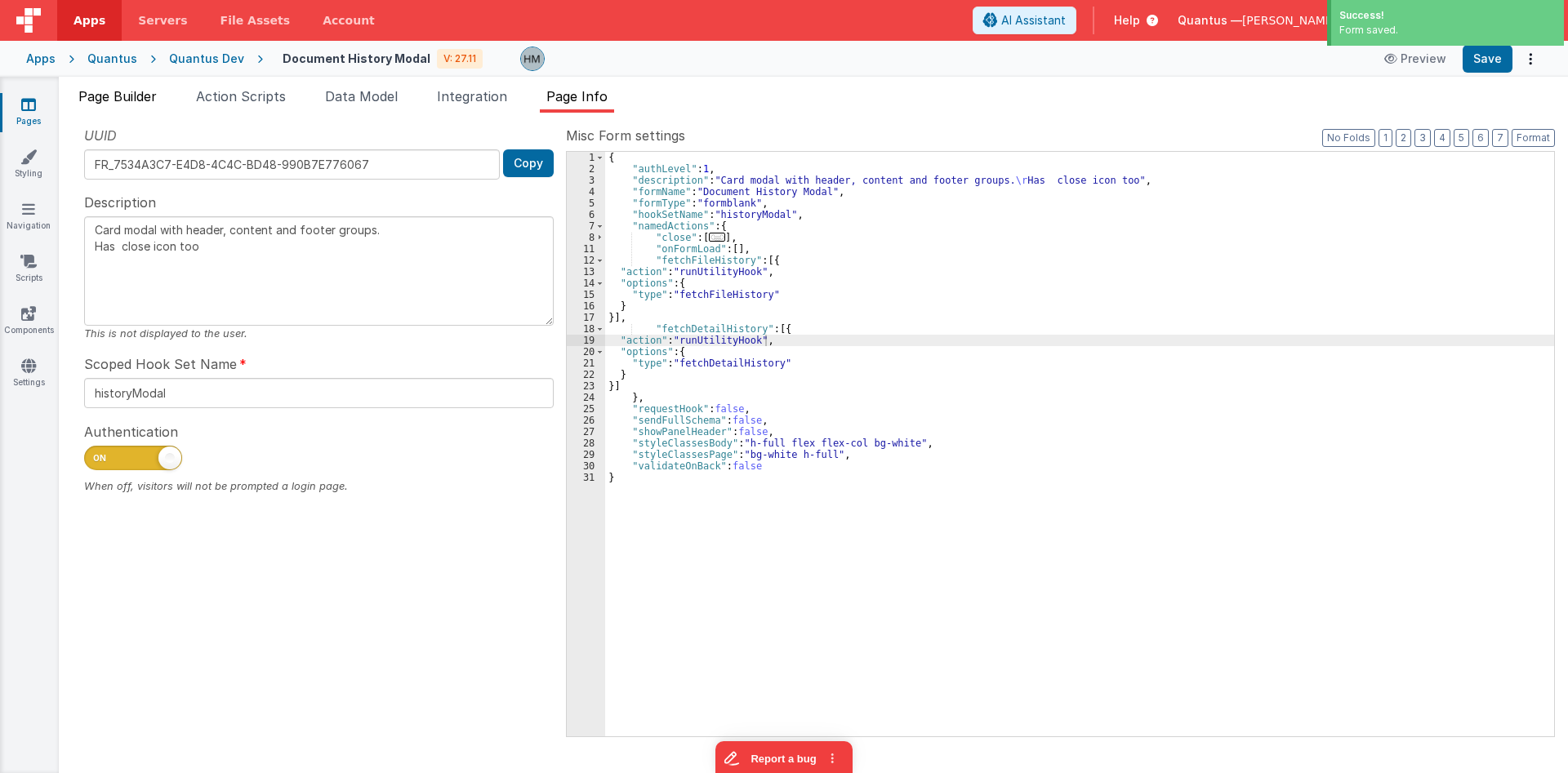
click at [117, 101] on span "Page Builder" at bounding box center [116, 96] width 78 height 16
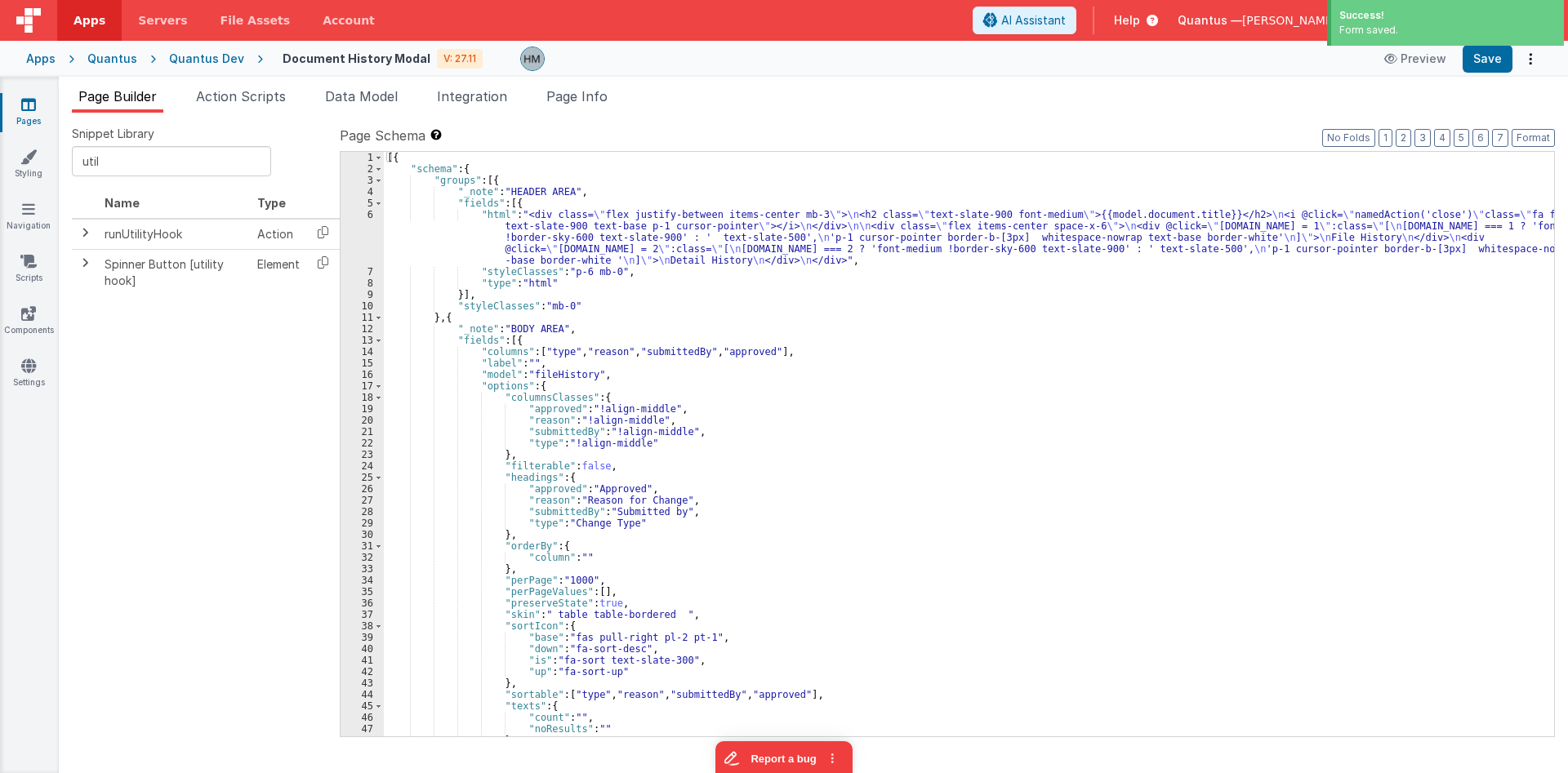
click at [489, 228] on div "[{ "schema" : { "groups" : [{ "_note" : "HEADER AREA" , "fields" : [{ "html" : …" at bounding box center [970, 456] width 1171 height 608
click at [375, 211] on div "6" at bounding box center [363, 238] width 43 height 57
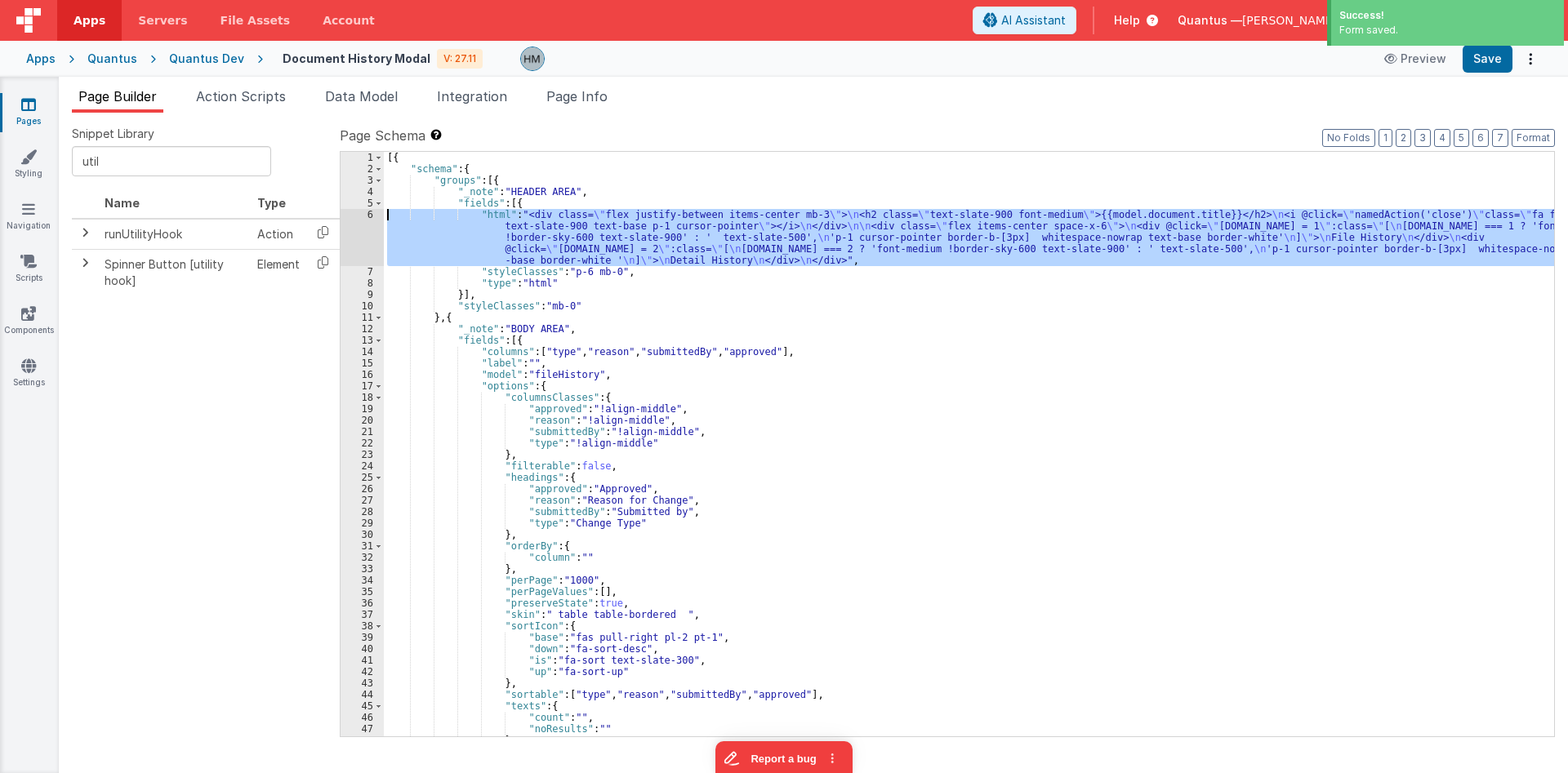
click at [365, 214] on div "6" at bounding box center [363, 238] width 43 height 57
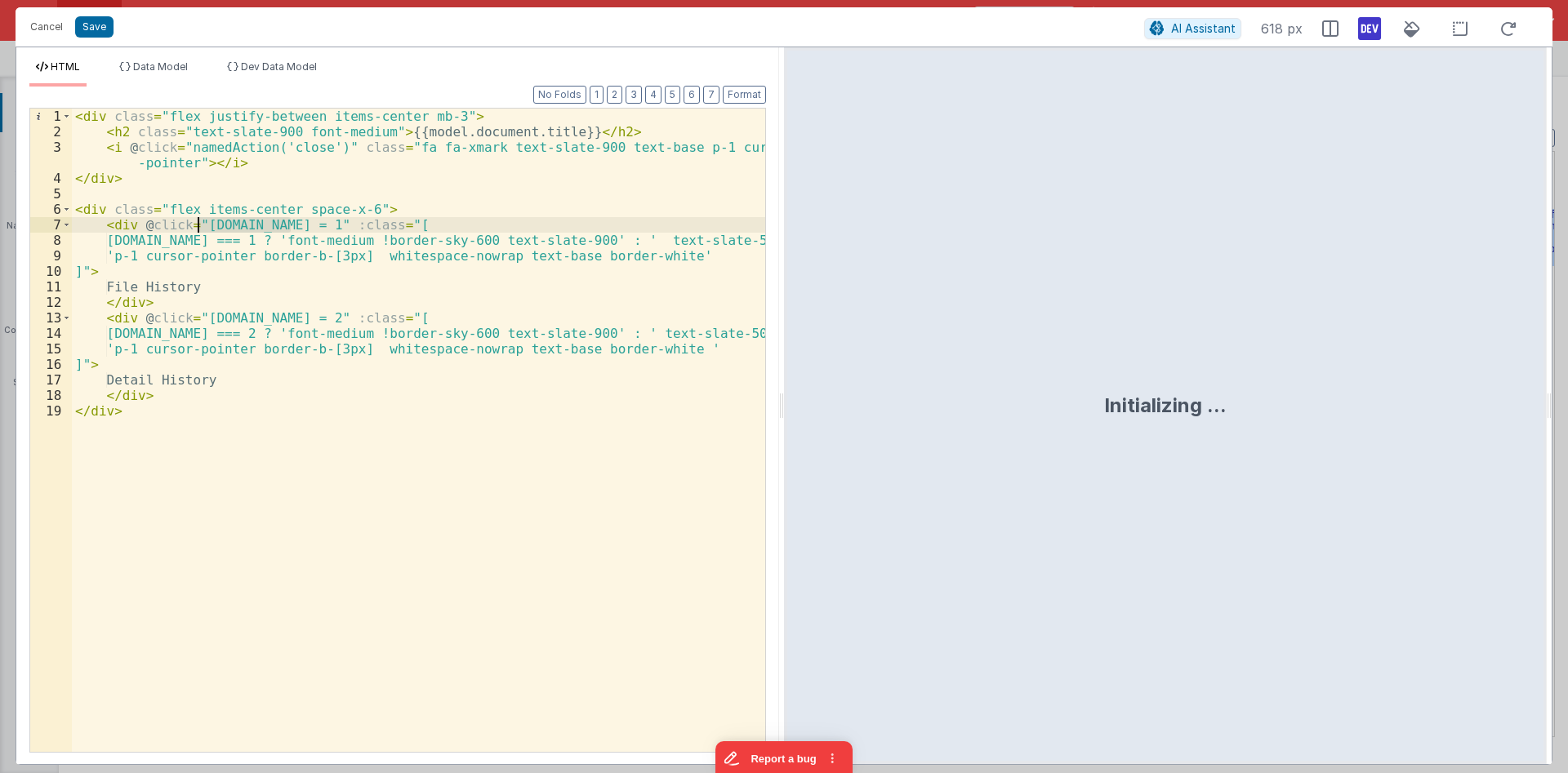
drag, startPoint x: 291, startPoint y: 224, endPoint x: 197, endPoint y: 223, distance: 94.0
click at [197, 223] on div "< div class = "flex justify-between items-center mb-3" > < h2 class = "text-sla…" at bounding box center [419, 446] width 693 height 674
drag, startPoint x: 425, startPoint y: 220, endPoint x: 139, endPoint y: 227, distance: 286.1
click at [139, 227] on div "< div class = "flex justify-between items-center mb-3" > < h2 class = "text-sla…" at bounding box center [419, 446] width 693 height 674
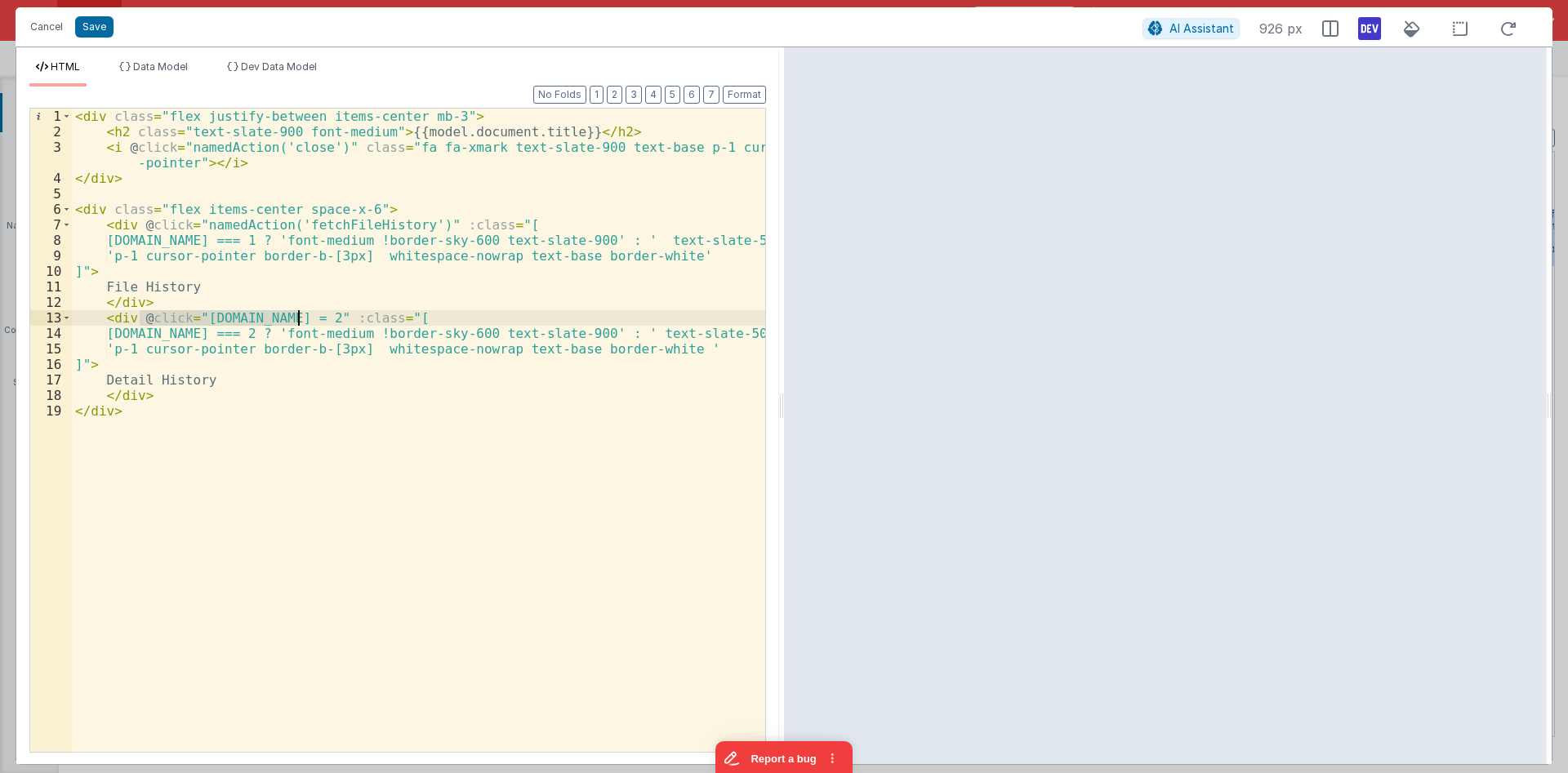
drag, startPoint x: 142, startPoint y: 317, endPoint x: 297, endPoint y: 314, distance: 155.0
click at [297, 314] on div "< div class = "flex justify-between items-center mb-3" > < h2 class = "text-sla…" at bounding box center [419, 446] width 693 height 674
paste textarea
drag, startPoint x: 326, startPoint y: 320, endPoint x: 357, endPoint y: 317, distance: 31.1
click at [357, 317] on div "< div class = "flex justify-between items-center mb-3" > < h2 class = "text-sla…" at bounding box center [419, 446] width 693 height 674
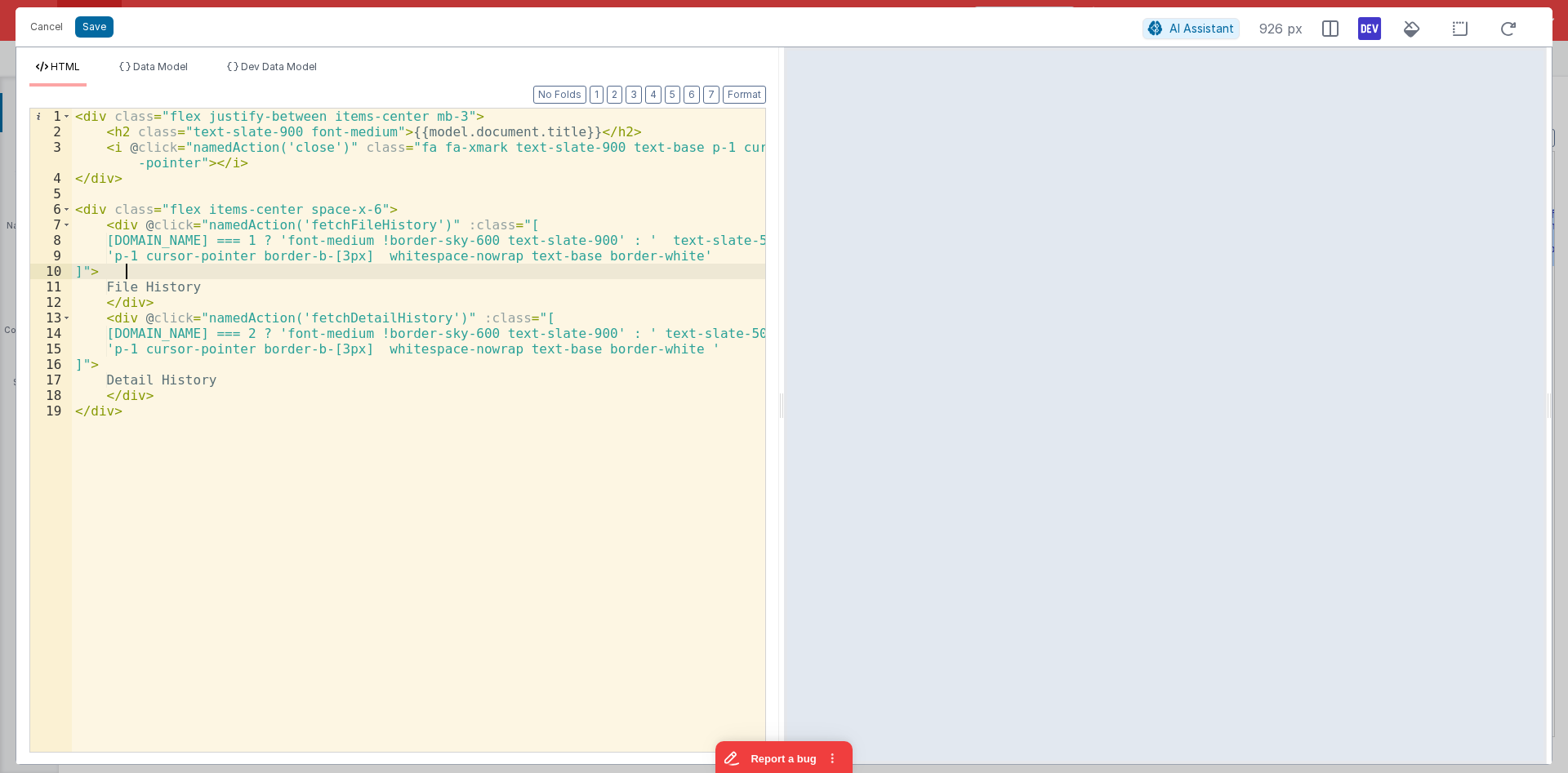
click at [447, 276] on div "< div class = "flex justify-between items-center mb-3" > < h2 class = "text-sla…" at bounding box center [419, 446] width 693 height 674
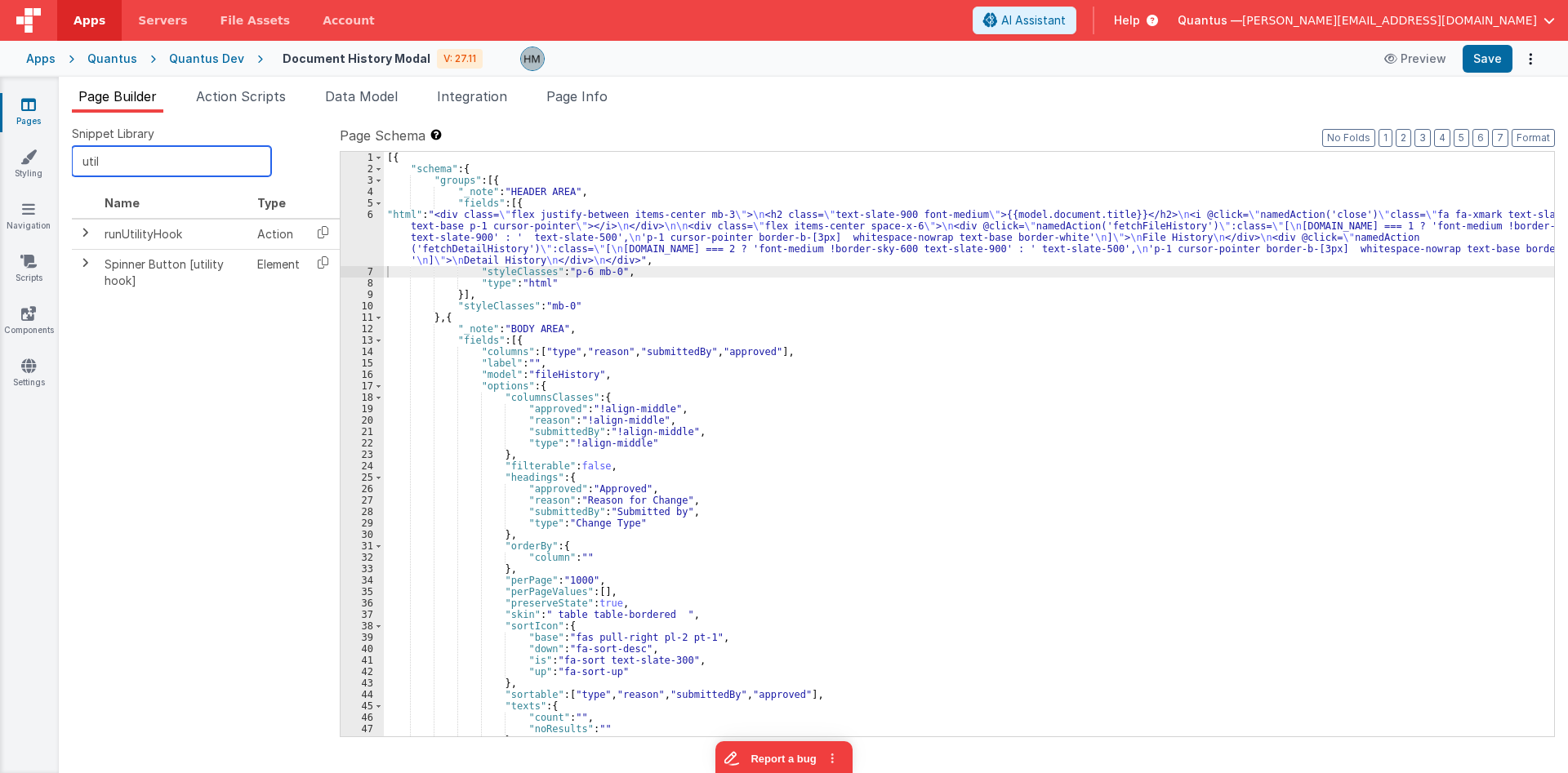
drag, startPoint x: 81, startPoint y: 151, endPoint x: 12, endPoint y: 145, distance: 69.3
click at [72, 147] on input "util" at bounding box center [172, 162] width 199 height 30
click at [322, 232] on icon at bounding box center [323, 232] width 34 height 25
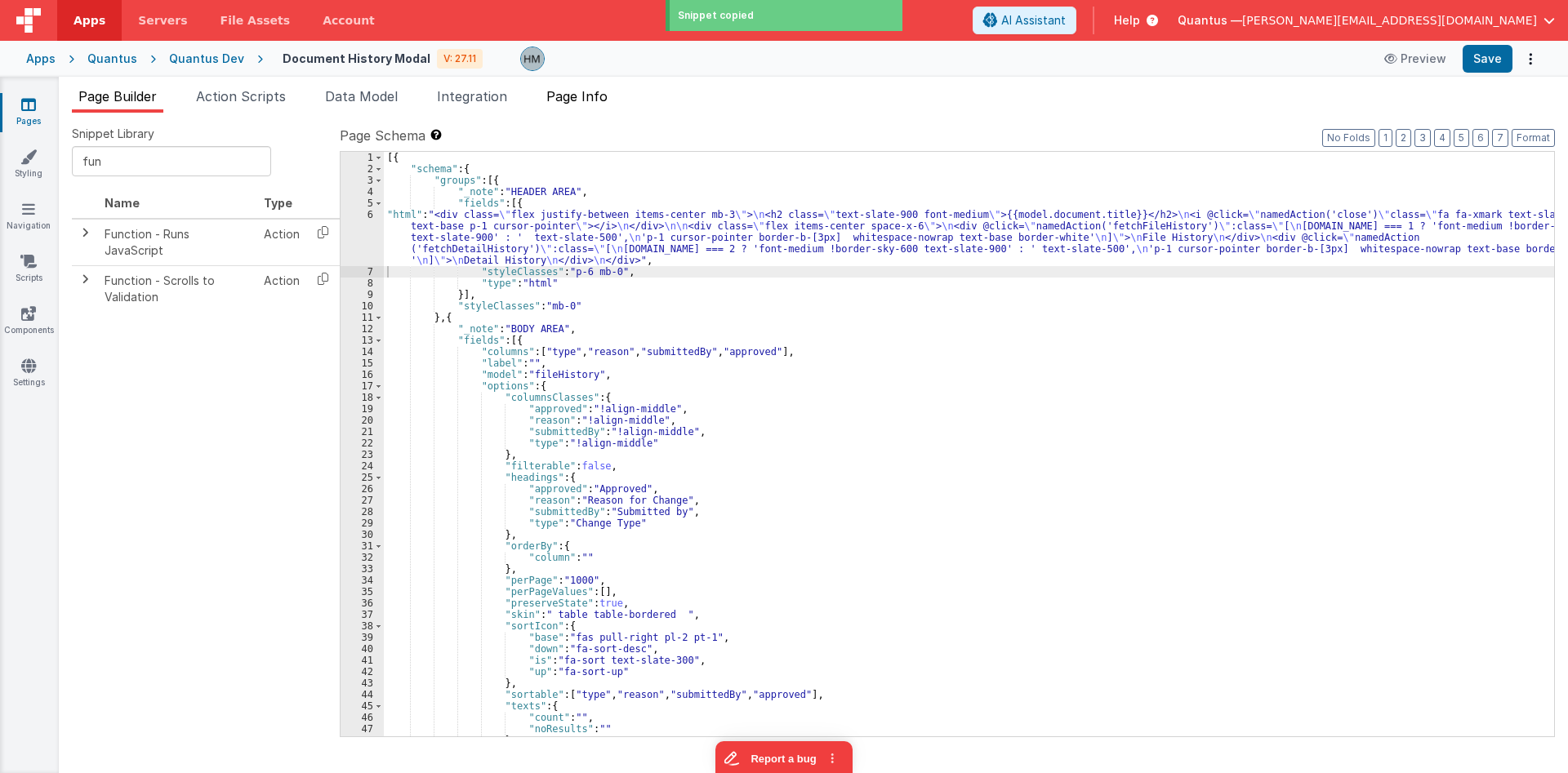
click at [574, 107] on li "Page Info" at bounding box center [577, 100] width 74 height 26
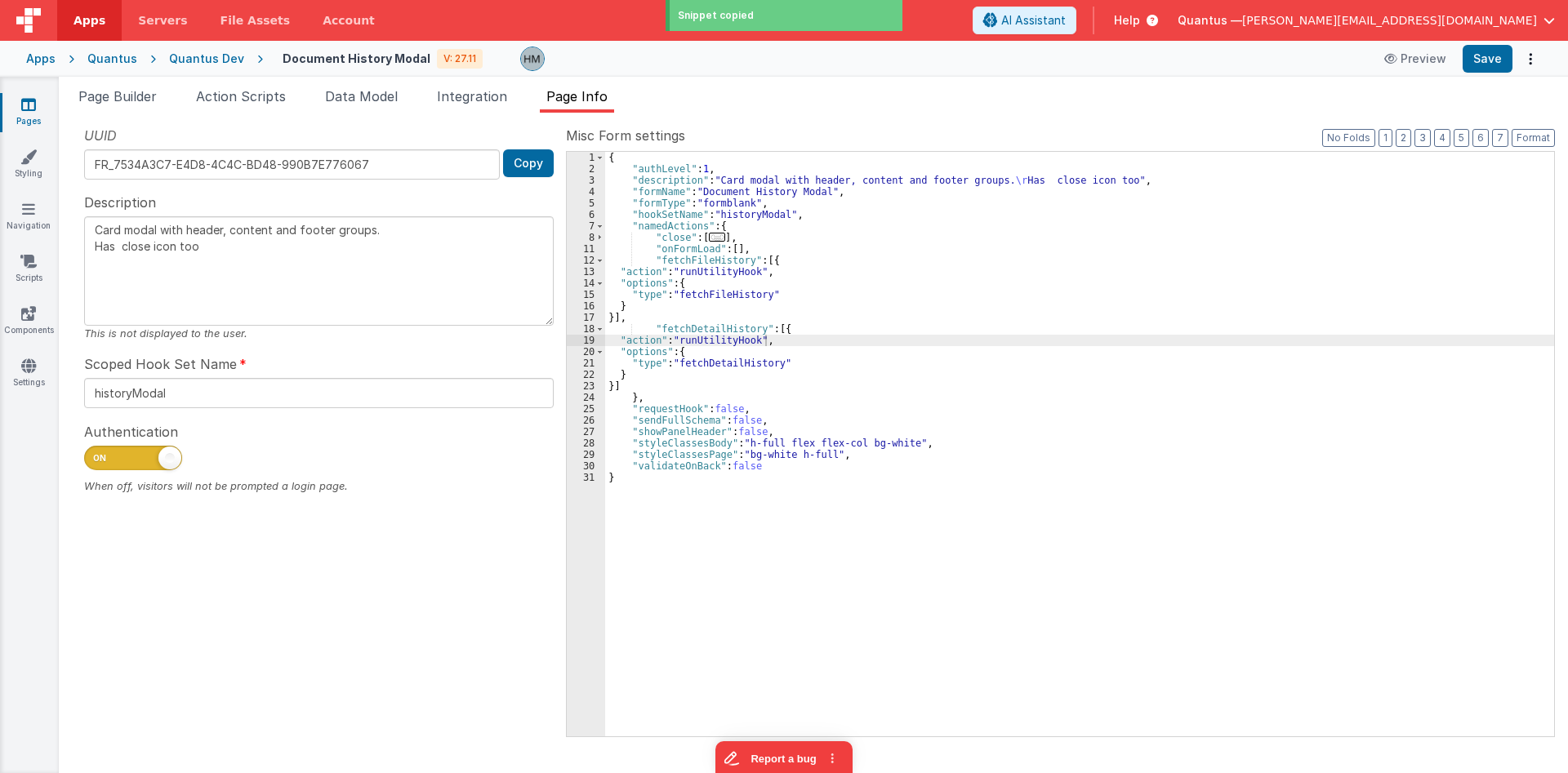
click at [766, 260] on div "{ "authLevel" : 1 , "description" : "Card modal with header, content and footer…" at bounding box center [1079, 456] width 949 height 608
paste textarea
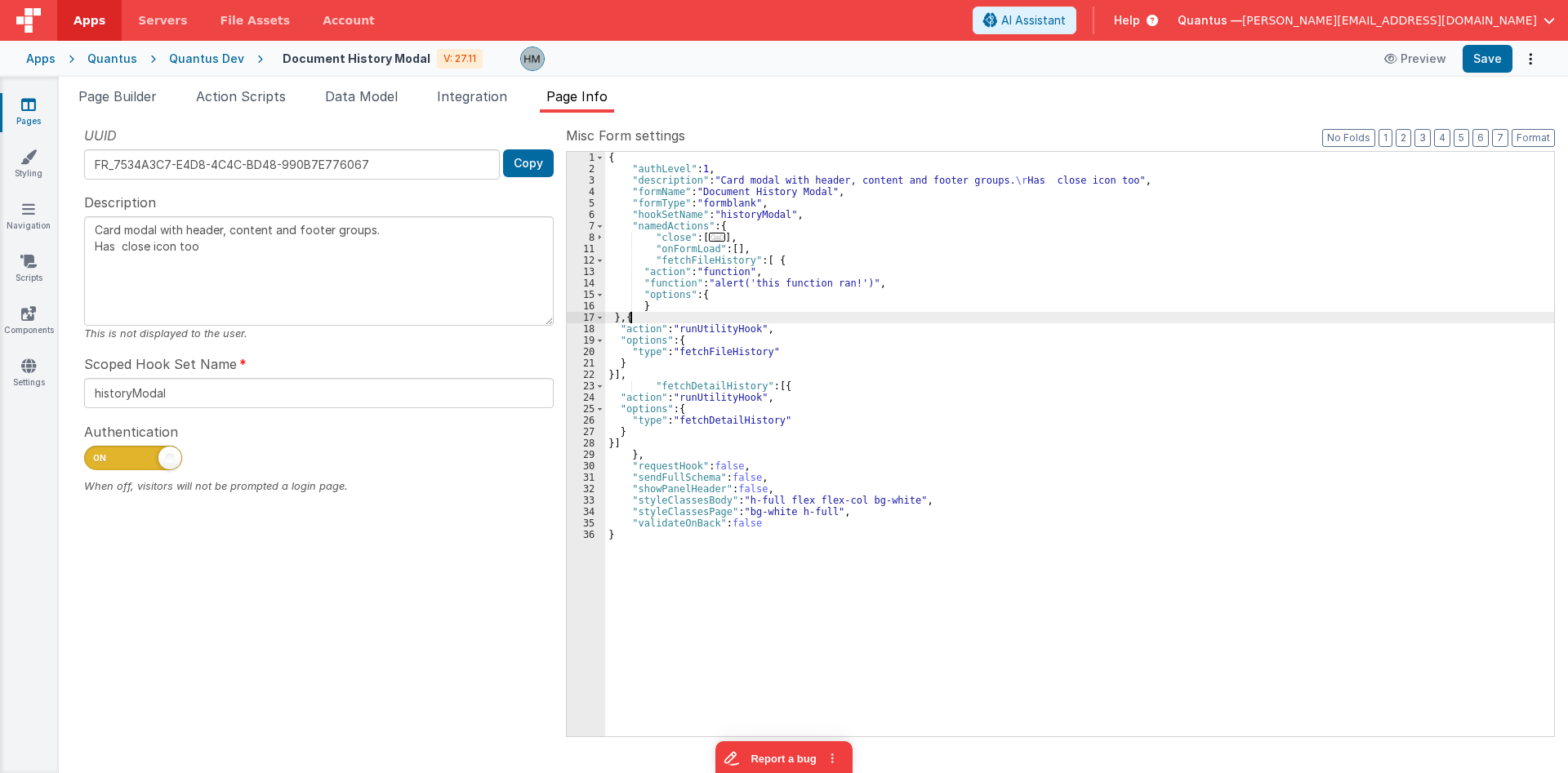
click at [774, 383] on div "{ "authLevel" : 1 , "description" : "Card modal with header, content and footer…" at bounding box center [1079, 456] width 949 height 608
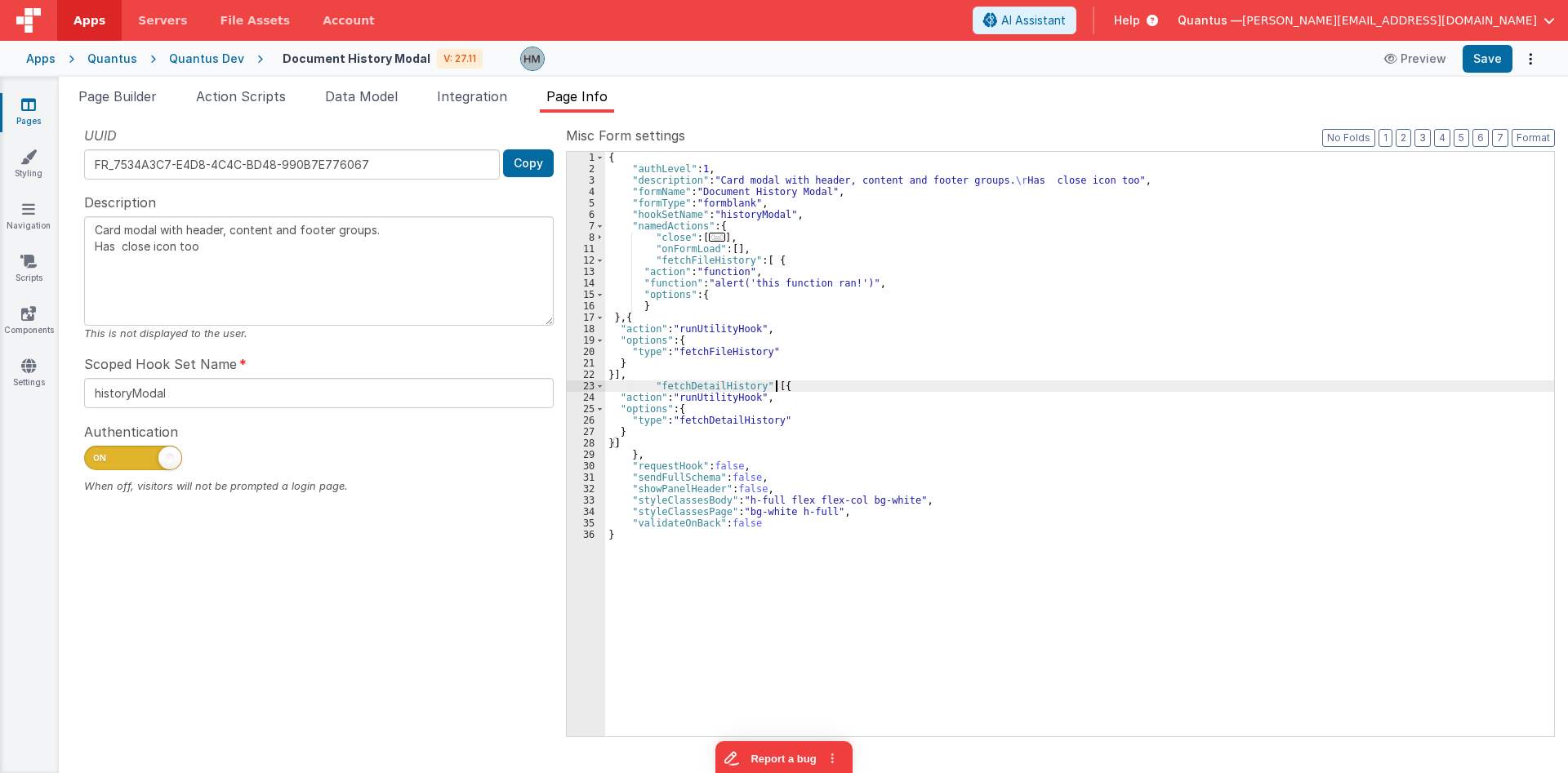
paste textarea
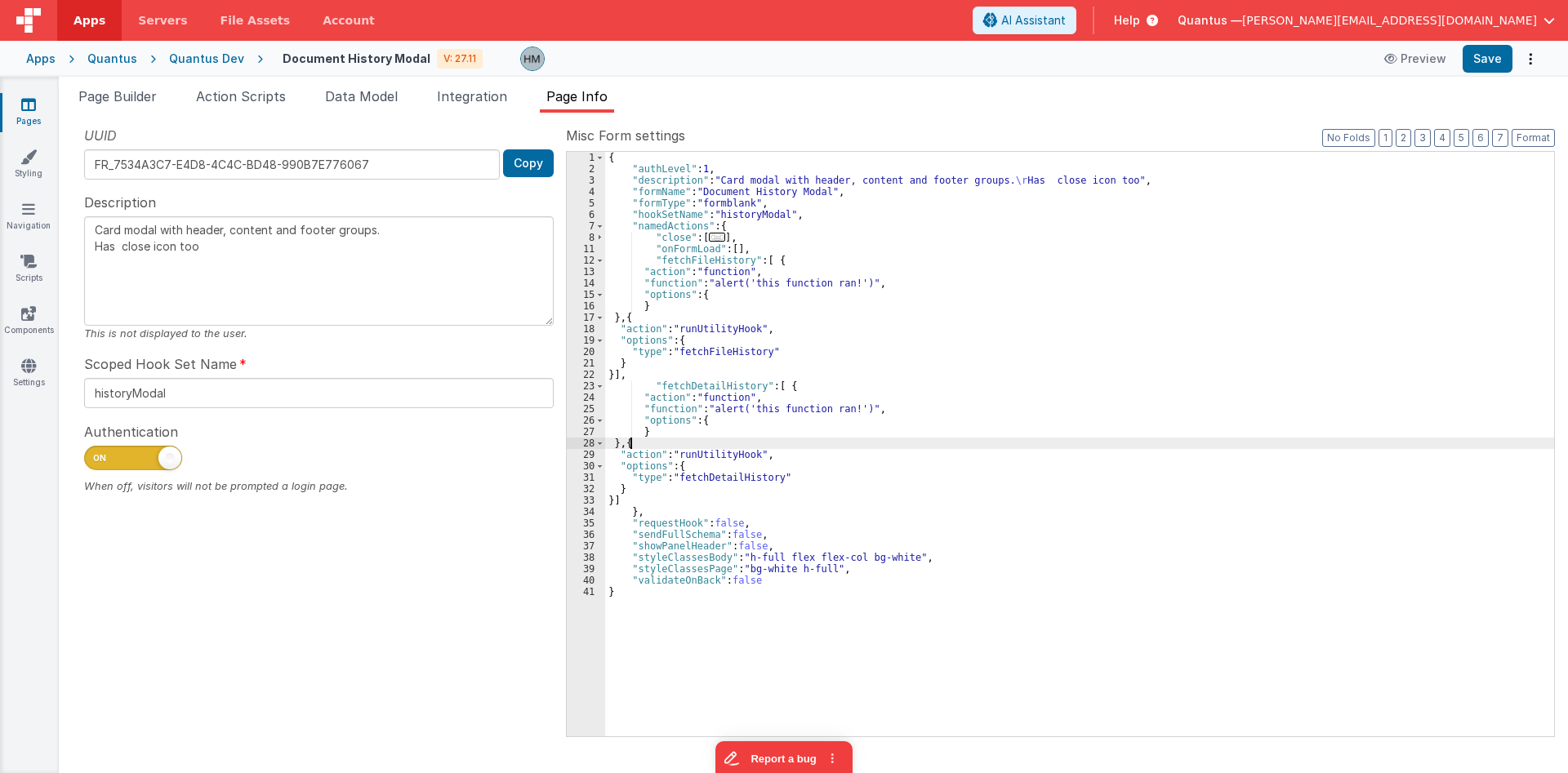
click at [644, 279] on div "{ "authLevel" : 1 , "description" : "Card modal with header, content and footer…" at bounding box center [1079, 456] width 949 height 608
click at [586, 286] on div "14" at bounding box center [585, 284] width 39 height 11
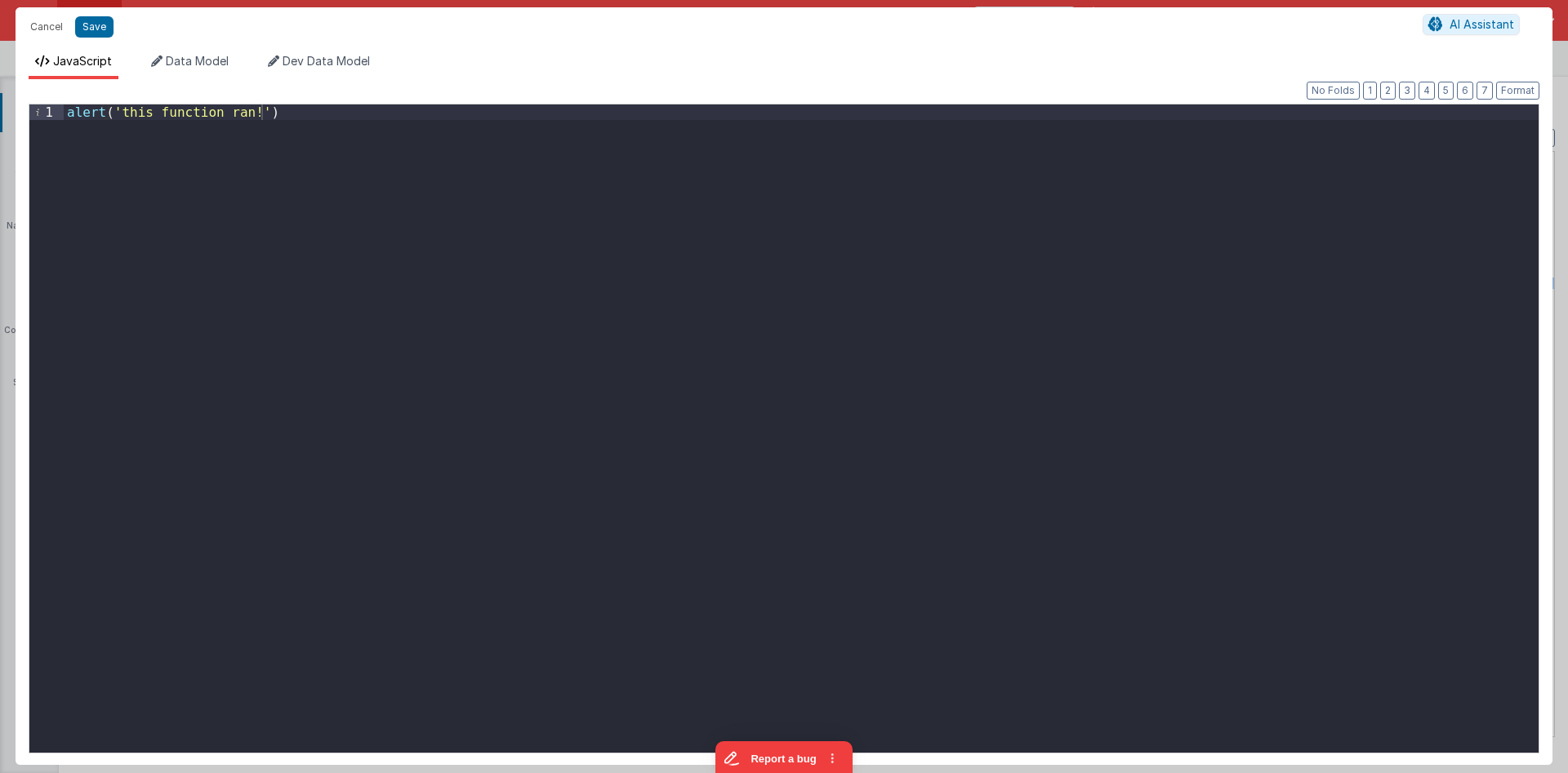
drag, startPoint x: 377, startPoint y: 135, endPoint x: 0, endPoint y: 0, distance: 400.4
click at [64, 104] on div "alert ( 'this function ran!' )" at bounding box center [801, 428] width 1475 height 648
click at [270, 122] on div "alert ( 'this function ran!' )" at bounding box center [801, 428] width 1475 height 648
drag, startPoint x: 253, startPoint y: 111, endPoint x: 0, endPoint y: 86, distance: 254.2
click at [64, 104] on div "alert ( 'this function ran!' )" at bounding box center [801, 428] width 1475 height 648
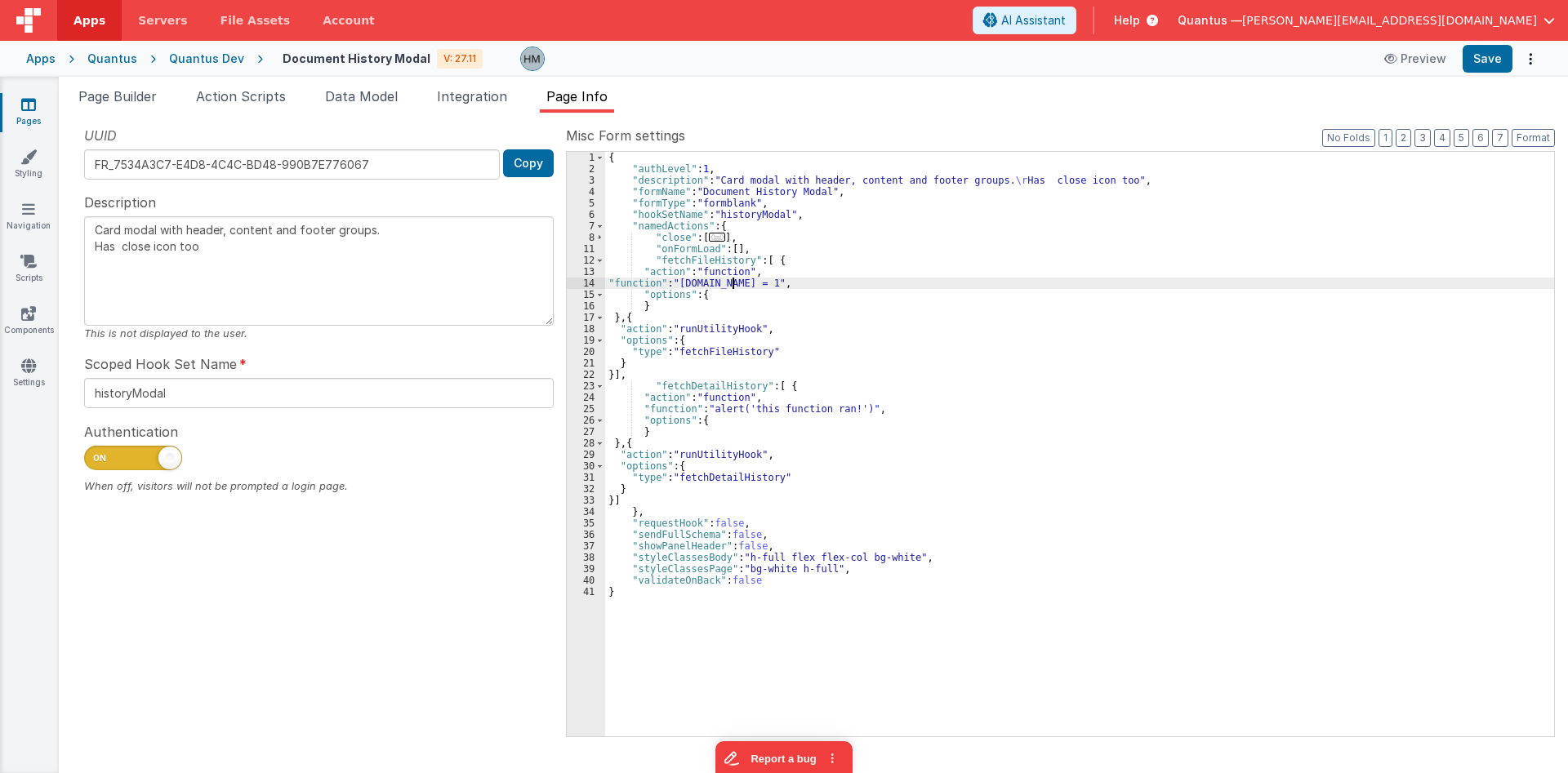
click at [731, 280] on div "{ "authLevel" : 1 , "description" : "Card modal with header, content and footer…" at bounding box center [1079, 456] width 949 height 608
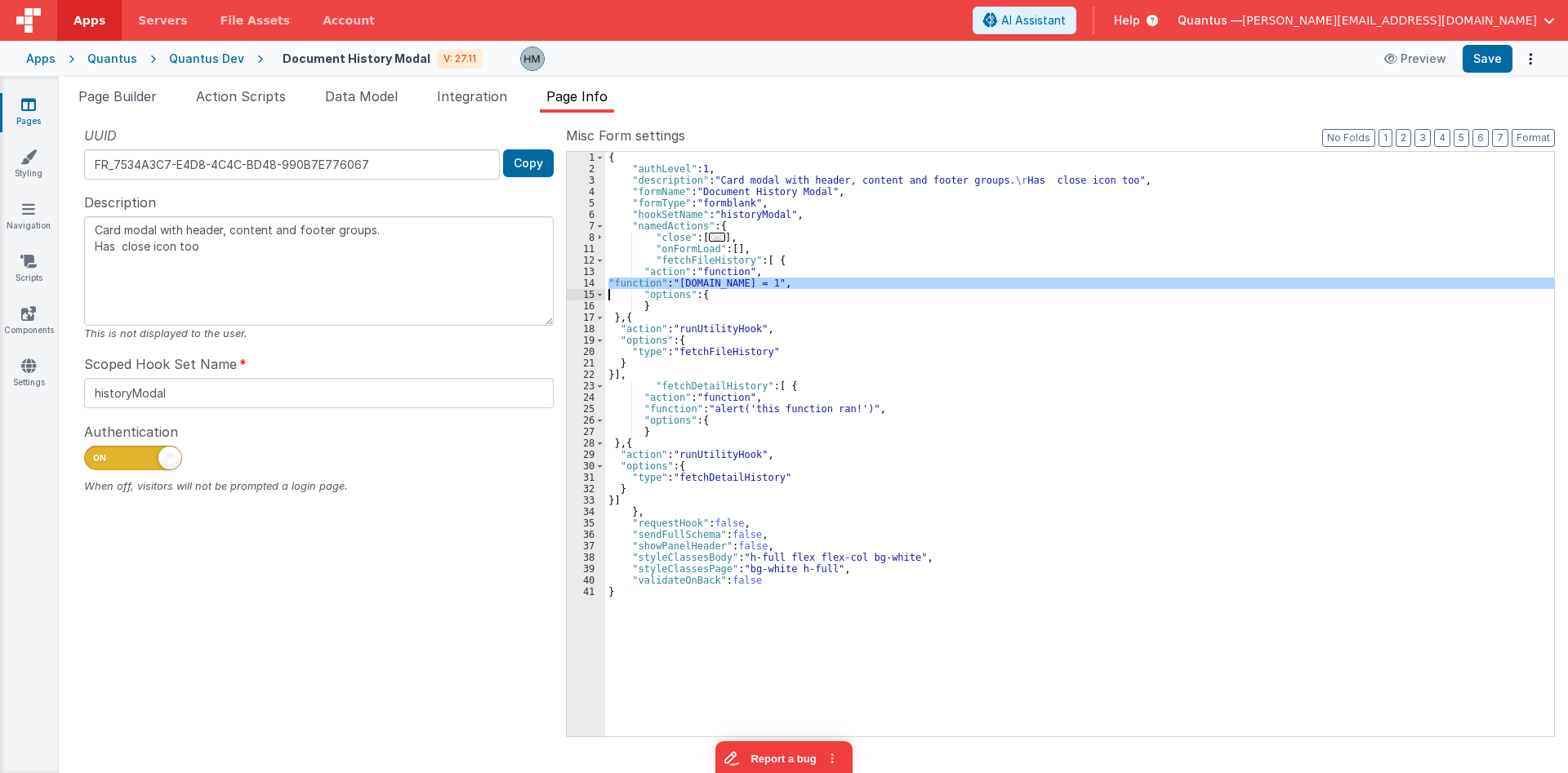
click at [753, 404] on div "{ "authLevel" : 1 , "description" : "Card modal with header, content and footer…" at bounding box center [1079, 456] width 949 height 608
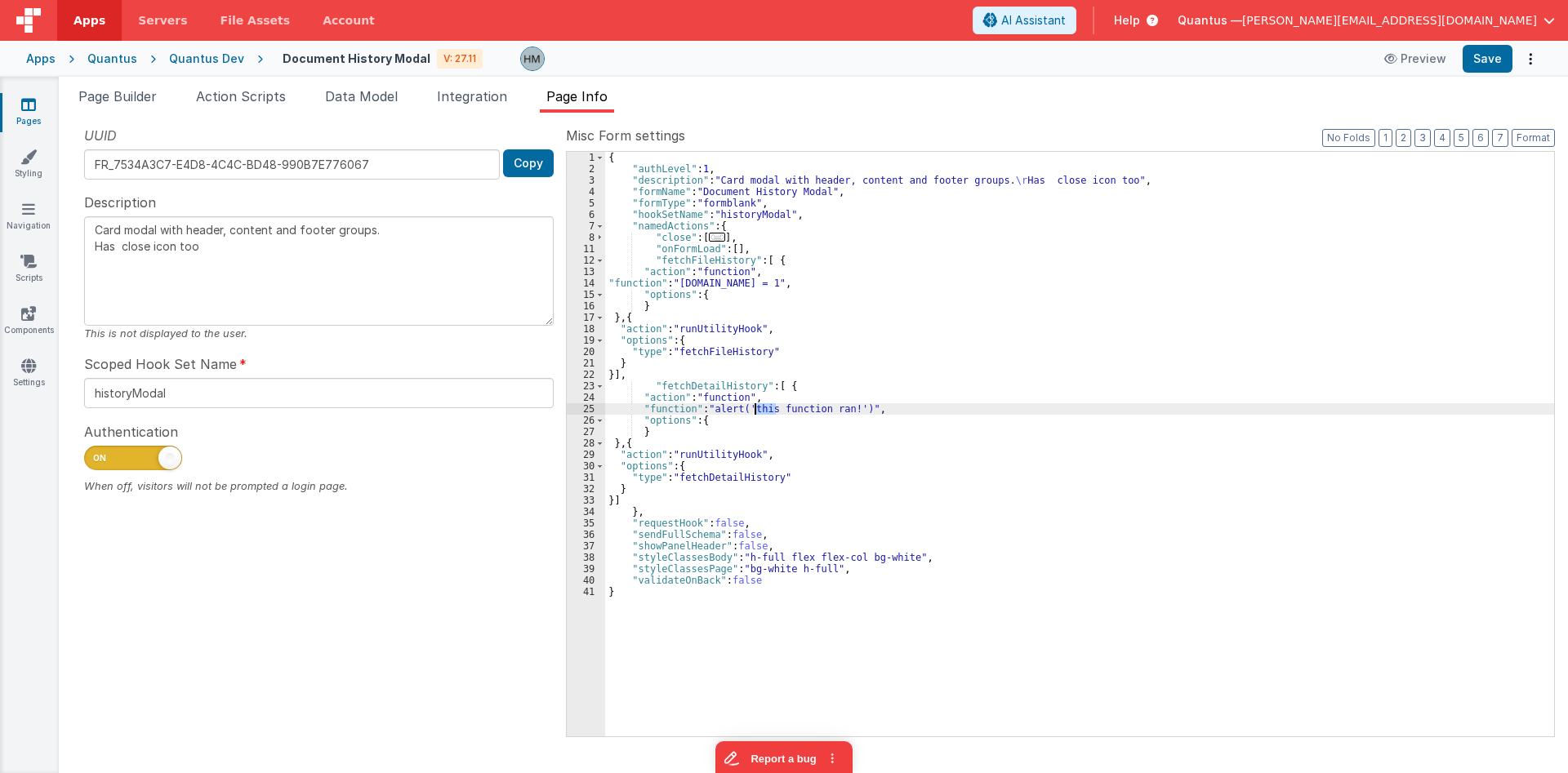
click at [753, 404] on div "{ "authLevel" : 1 , "description" : "Card modal with header, content and footer…" at bounding box center [1079, 456] width 949 height 608
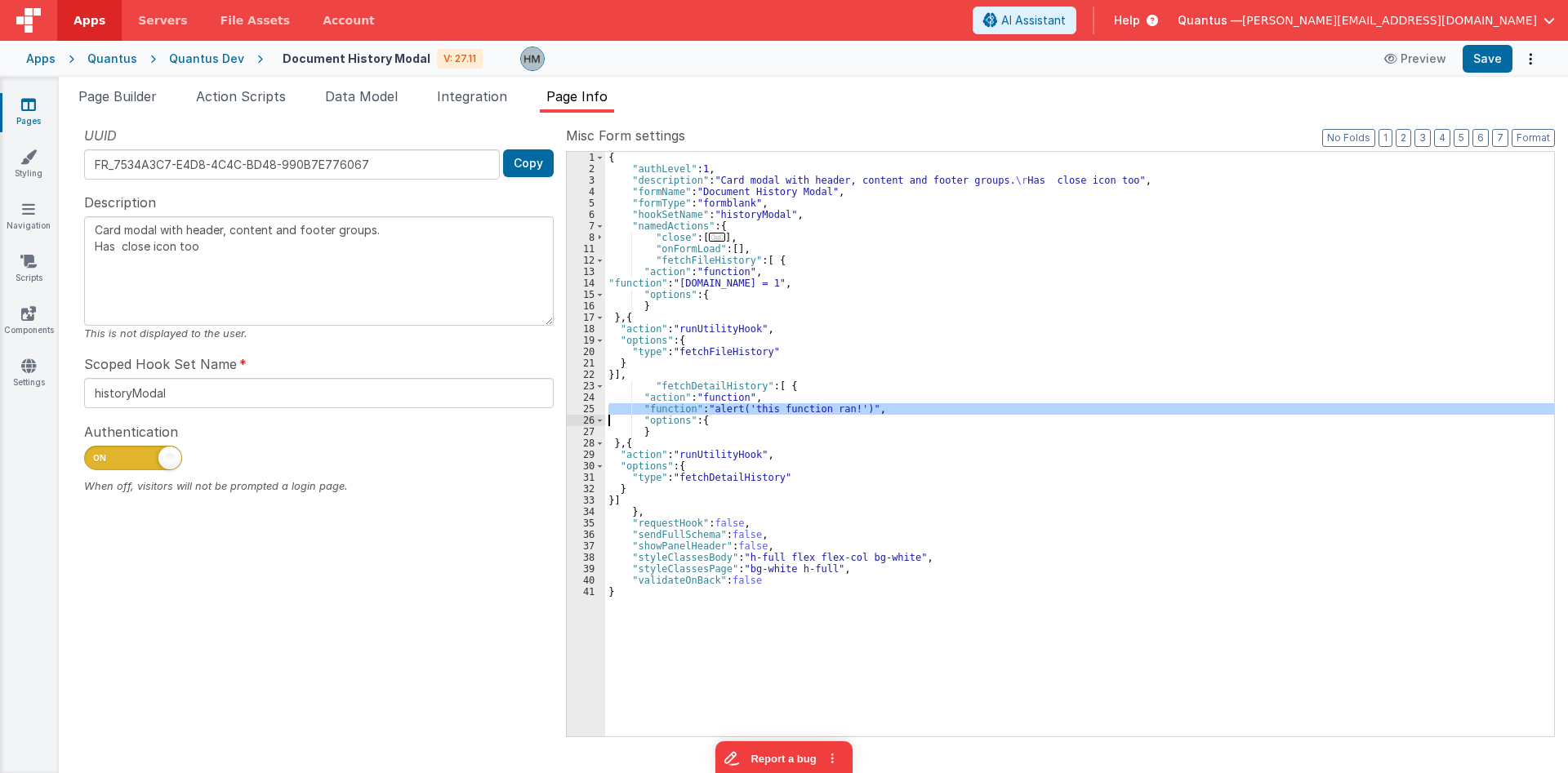
paste textarea
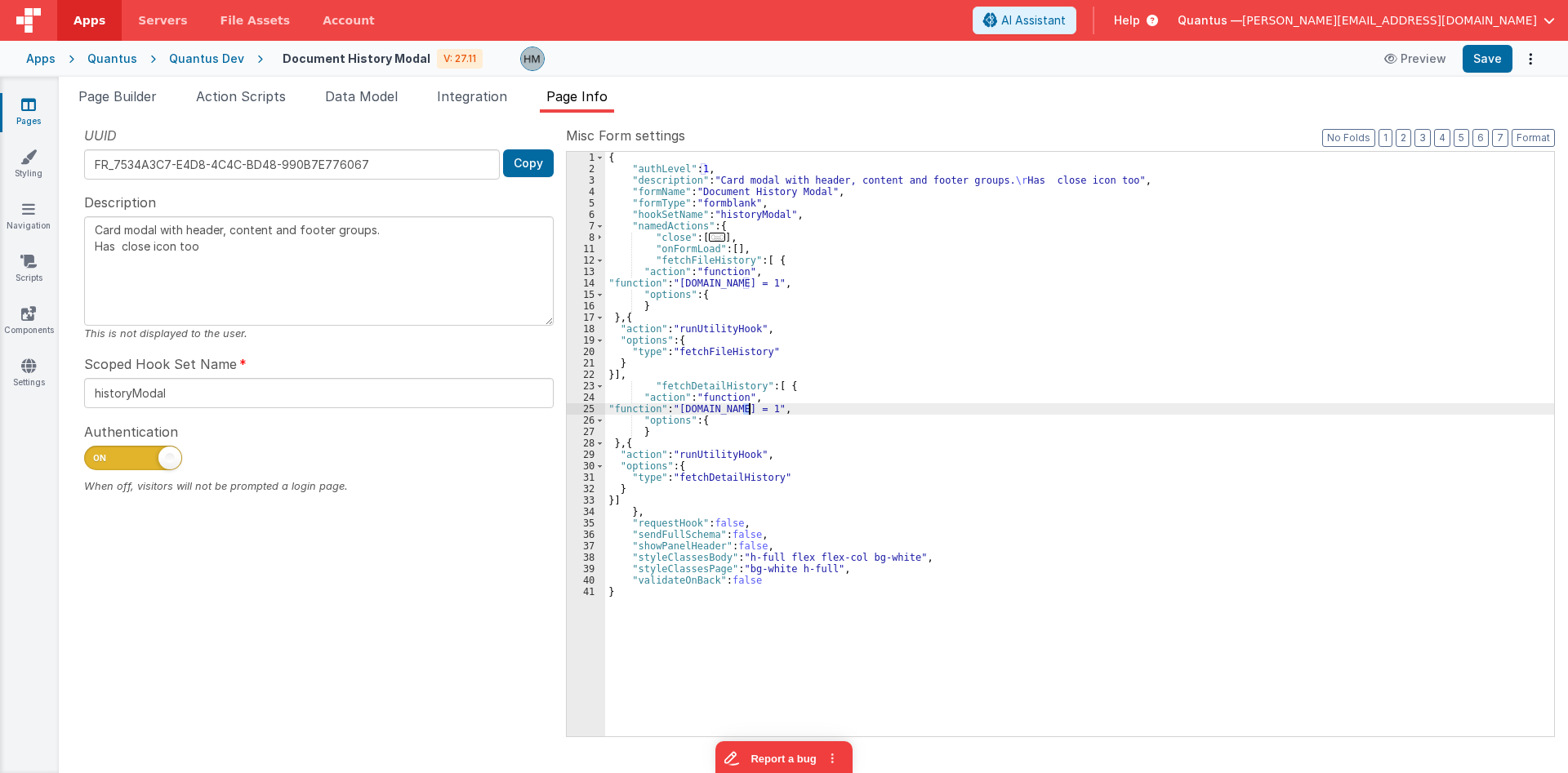
click at [747, 410] on div "{ "authLevel" : 1 , "description" : "Card modal with header, content and footer…" at bounding box center [1079, 456] width 949 height 608
click at [797, 391] on div "{ "authLevel" : 1 , "description" : "Card modal with header, content and footer…" at bounding box center [1079, 456] width 949 height 608
click at [107, 92] on span "Page Builder" at bounding box center [116, 96] width 78 height 16
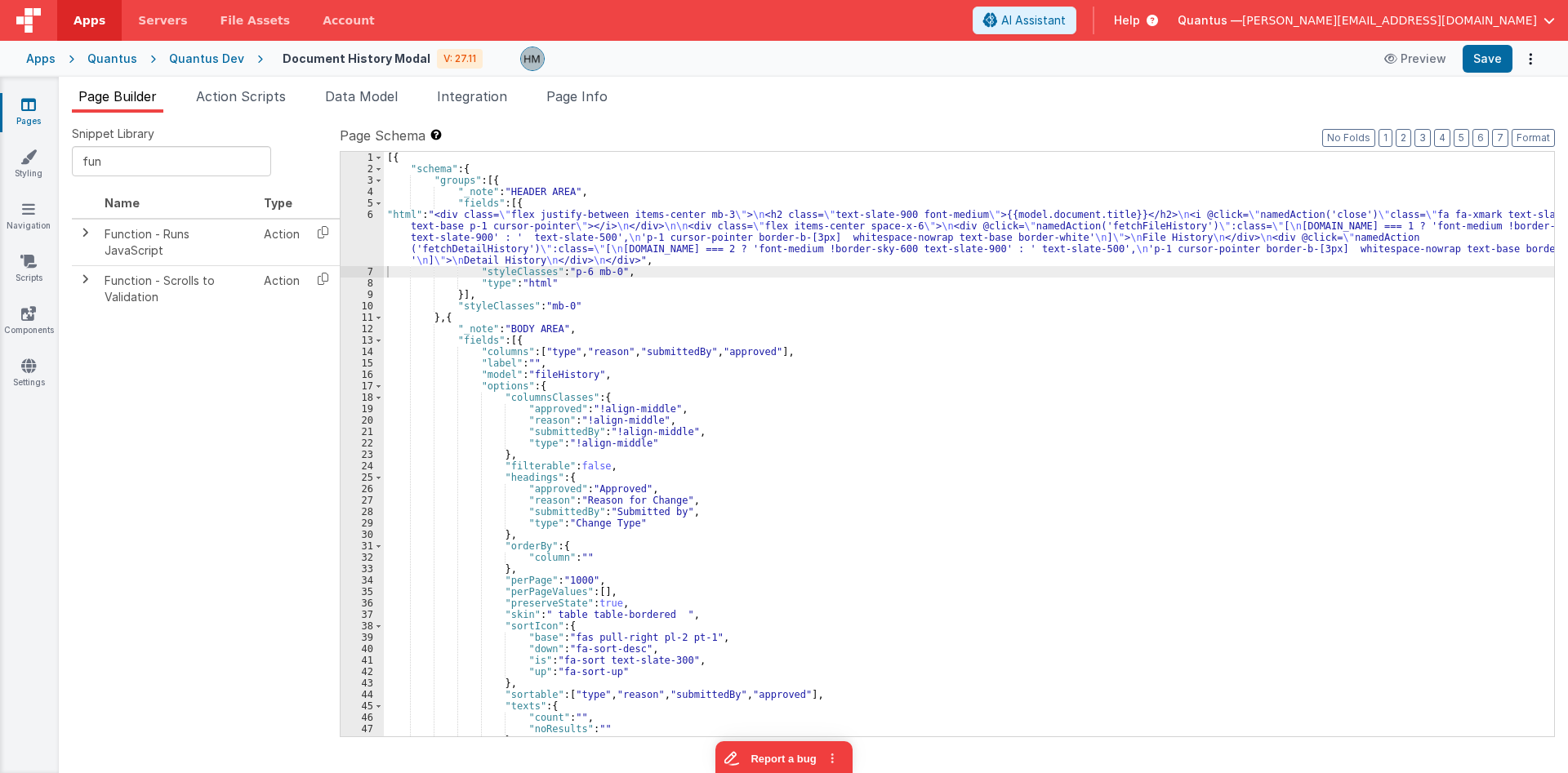
click at [394, 216] on div "[{ "schema" : { "groups" : [{ "_note" : "HEADER AREA" , "fields" : [{ "html" : …" at bounding box center [970, 456] width 1171 height 608
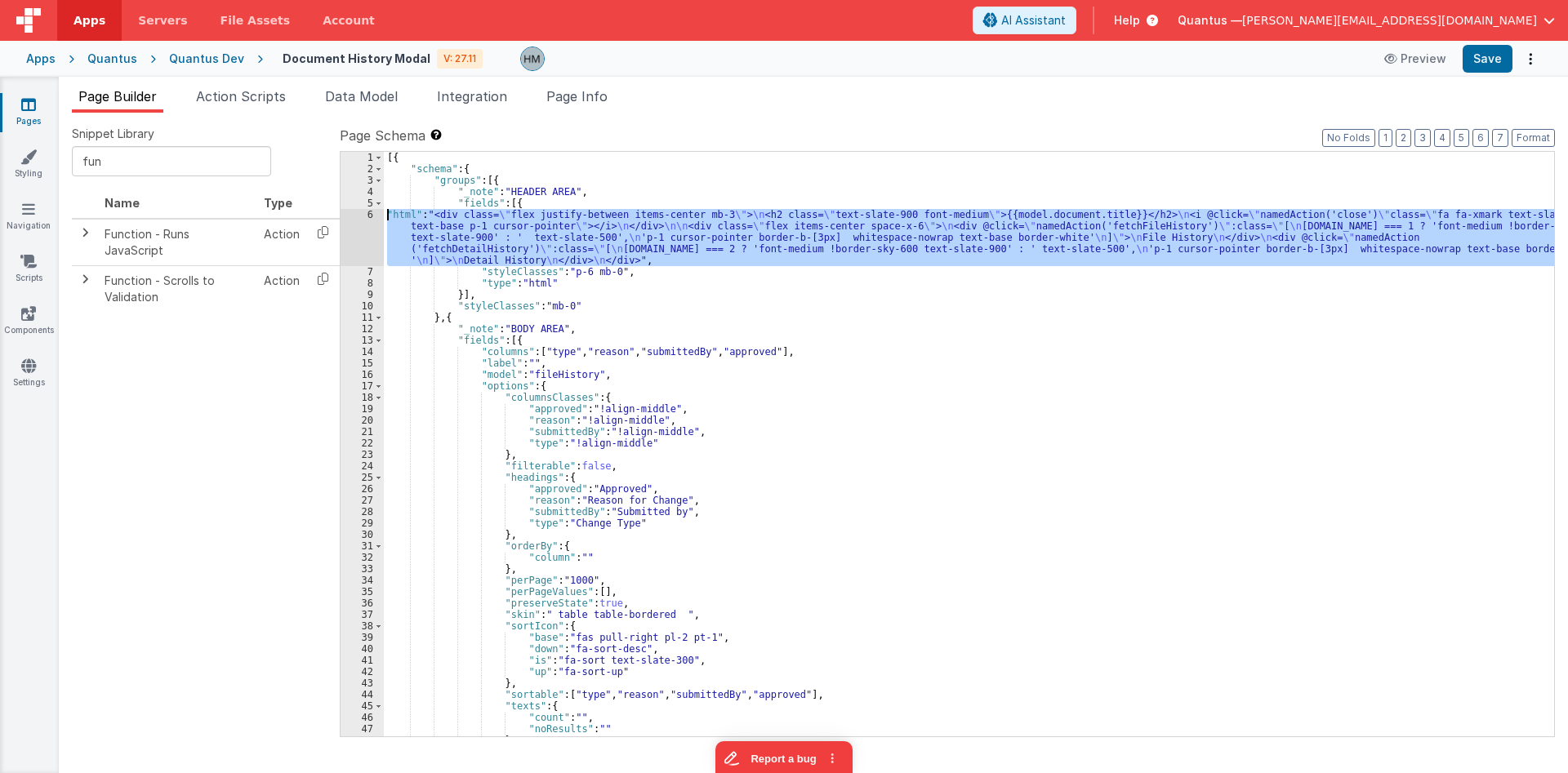
click at [363, 217] on div "6" at bounding box center [363, 238] width 43 height 57
click at [38, 100] on link "Pages" at bounding box center [28, 113] width 59 height 33
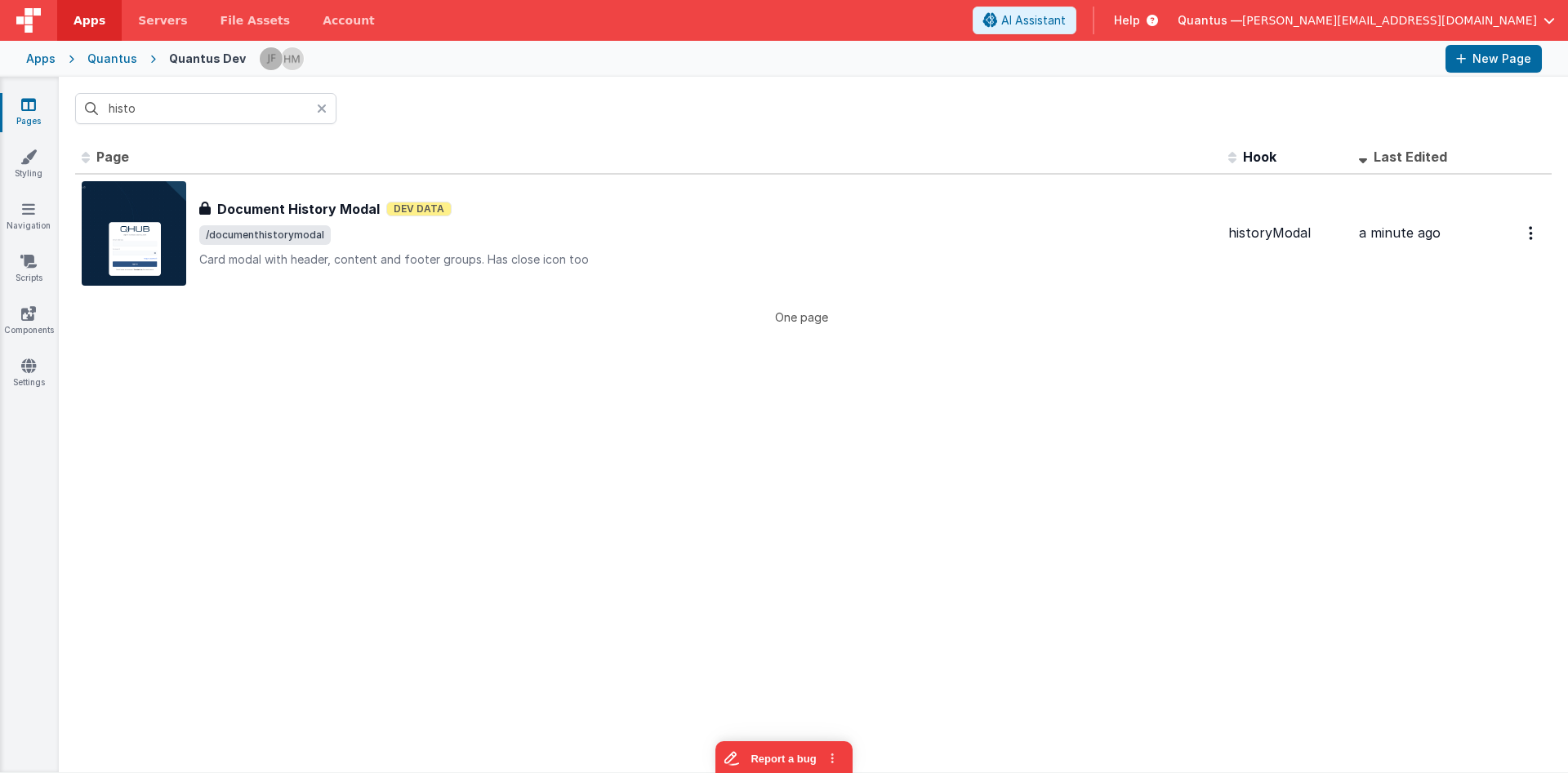
click at [327, 113] on div at bounding box center [326, 108] width 20 height 31
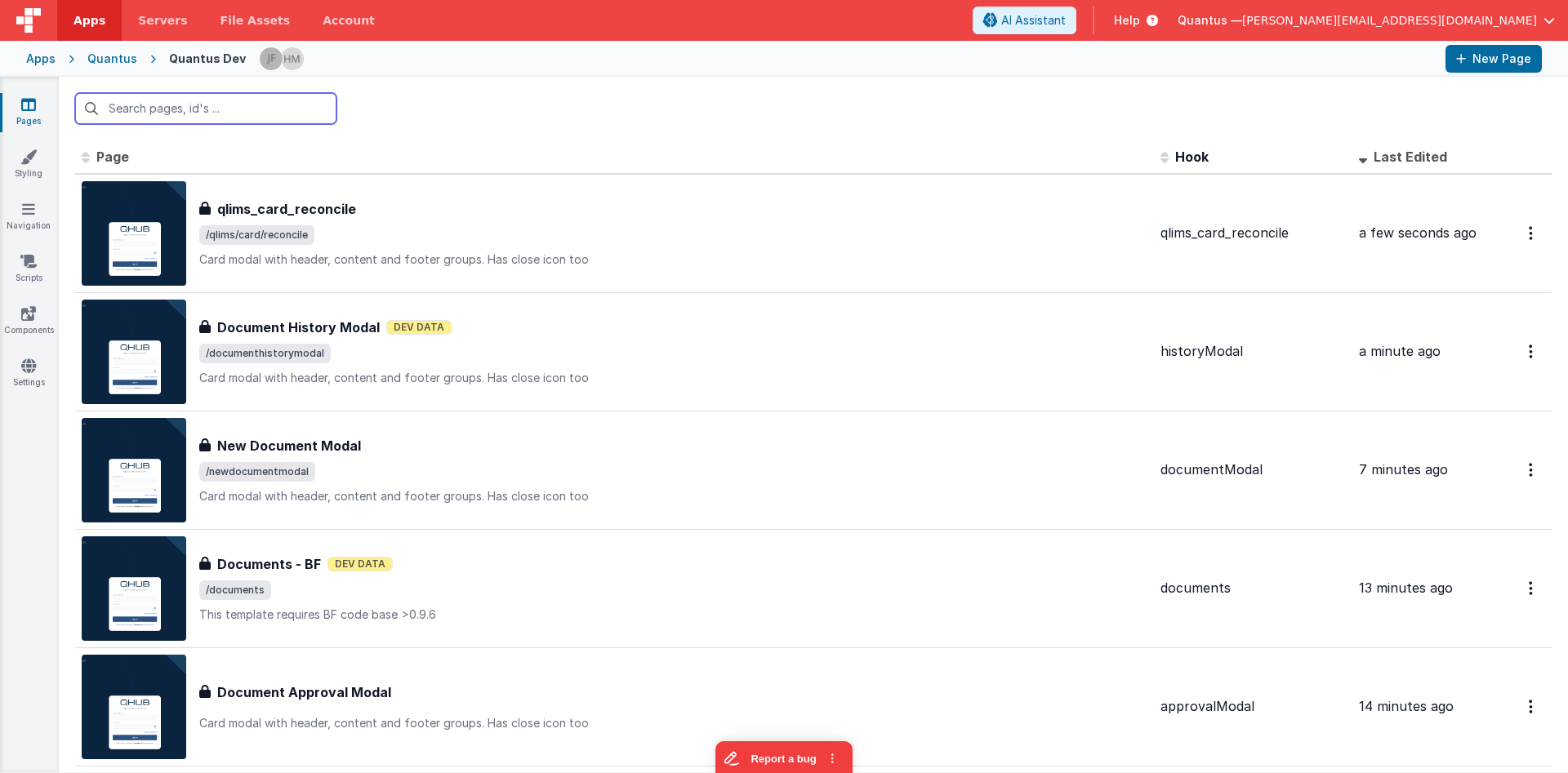
click at [278, 114] on input "text" at bounding box center [206, 108] width 261 height 31
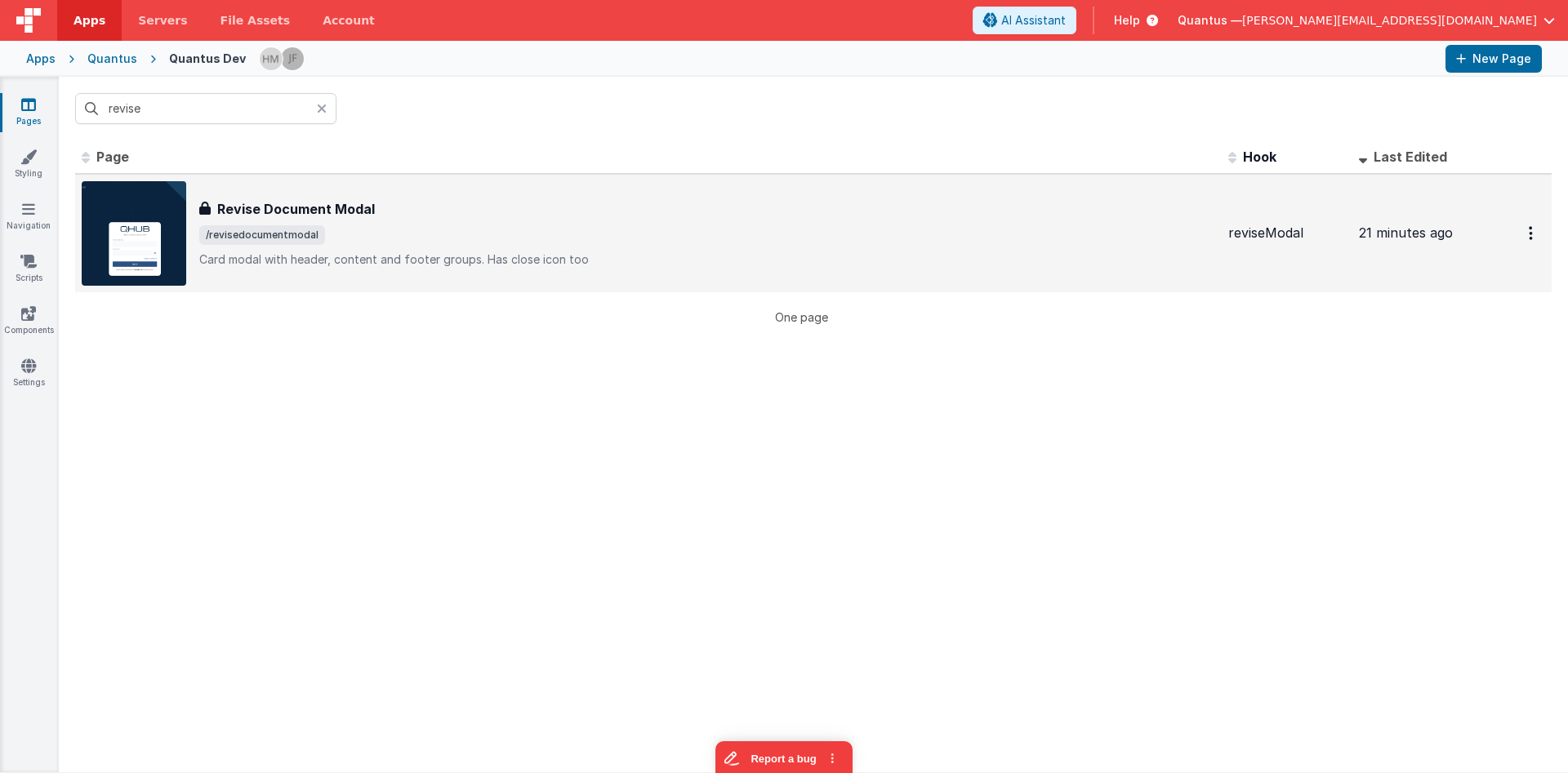
click at [468, 200] on div "Revise Document Modal" at bounding box center [707, 209] width 1017 height 20
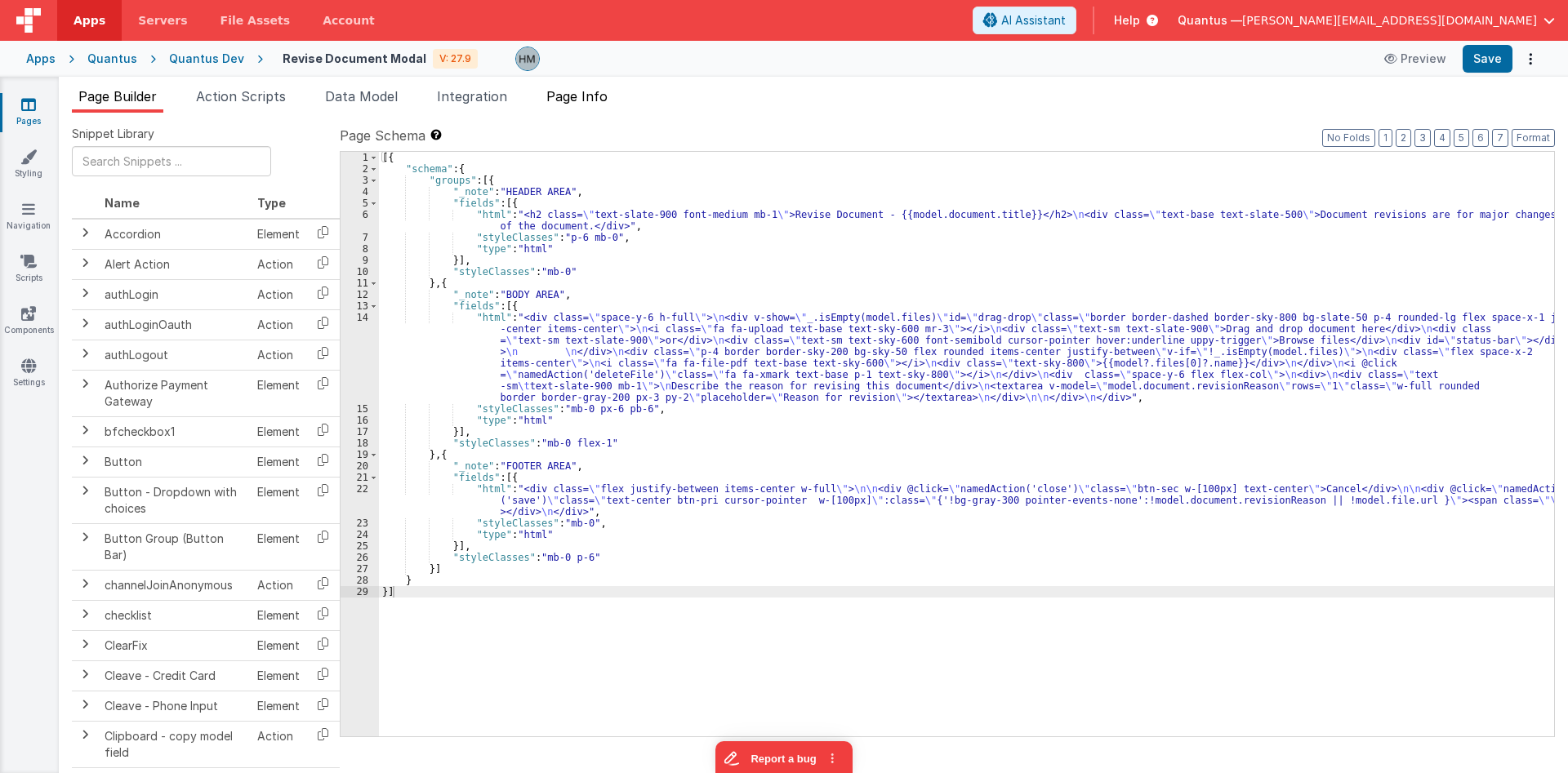
click at [584, 97] on span "Page Info" at bounding box center [577, 96] width 61 height 16
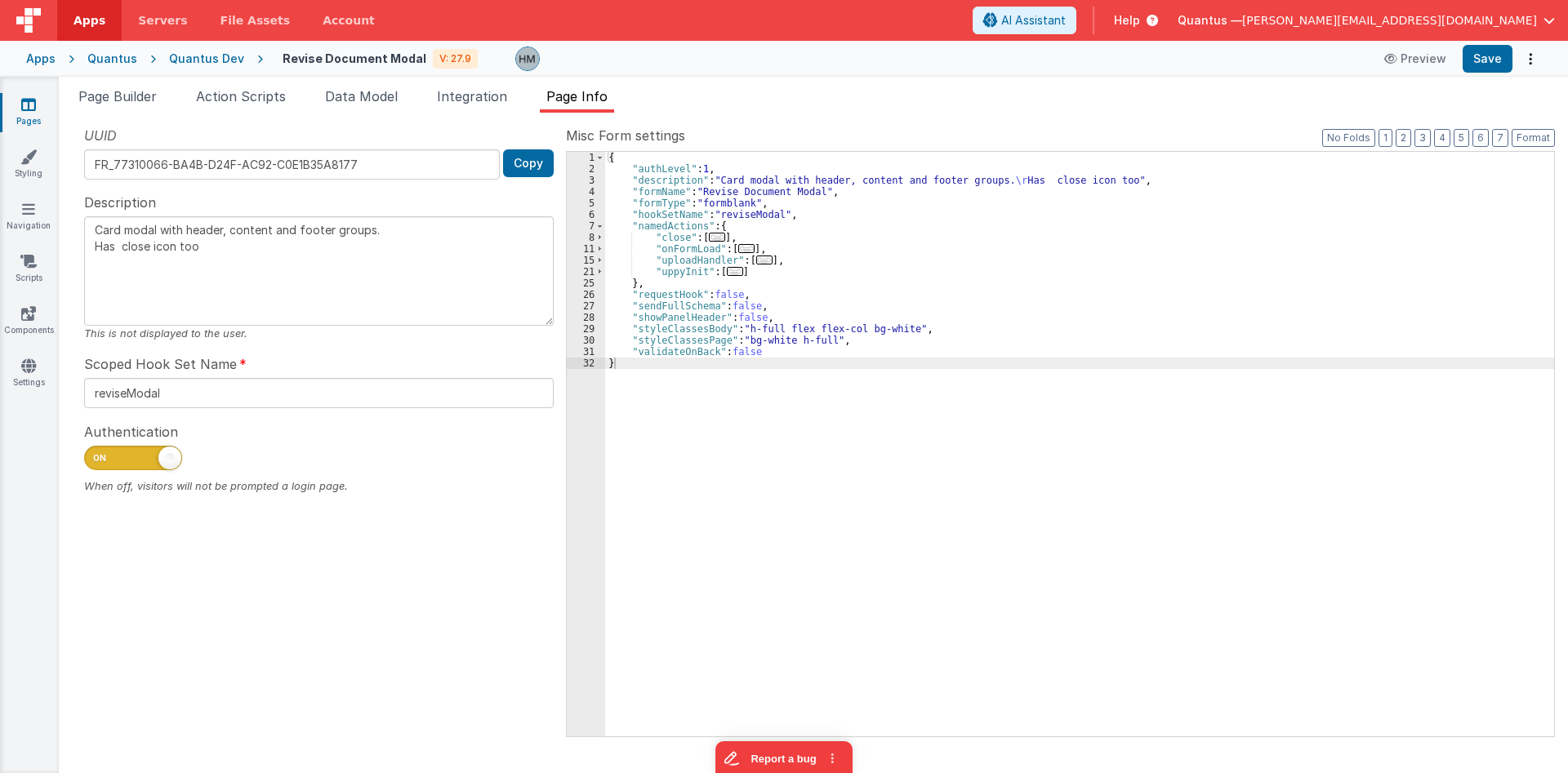
click at [155, 114] on div "Snippet Library Name Type Accordion Element Alert Action Action authLogin Actio…" at bounding box center [814, 442] width 1510 height 660
click at [147, 103] on span "Page Builder" at bounding box center [116, 96] width 78 height 16
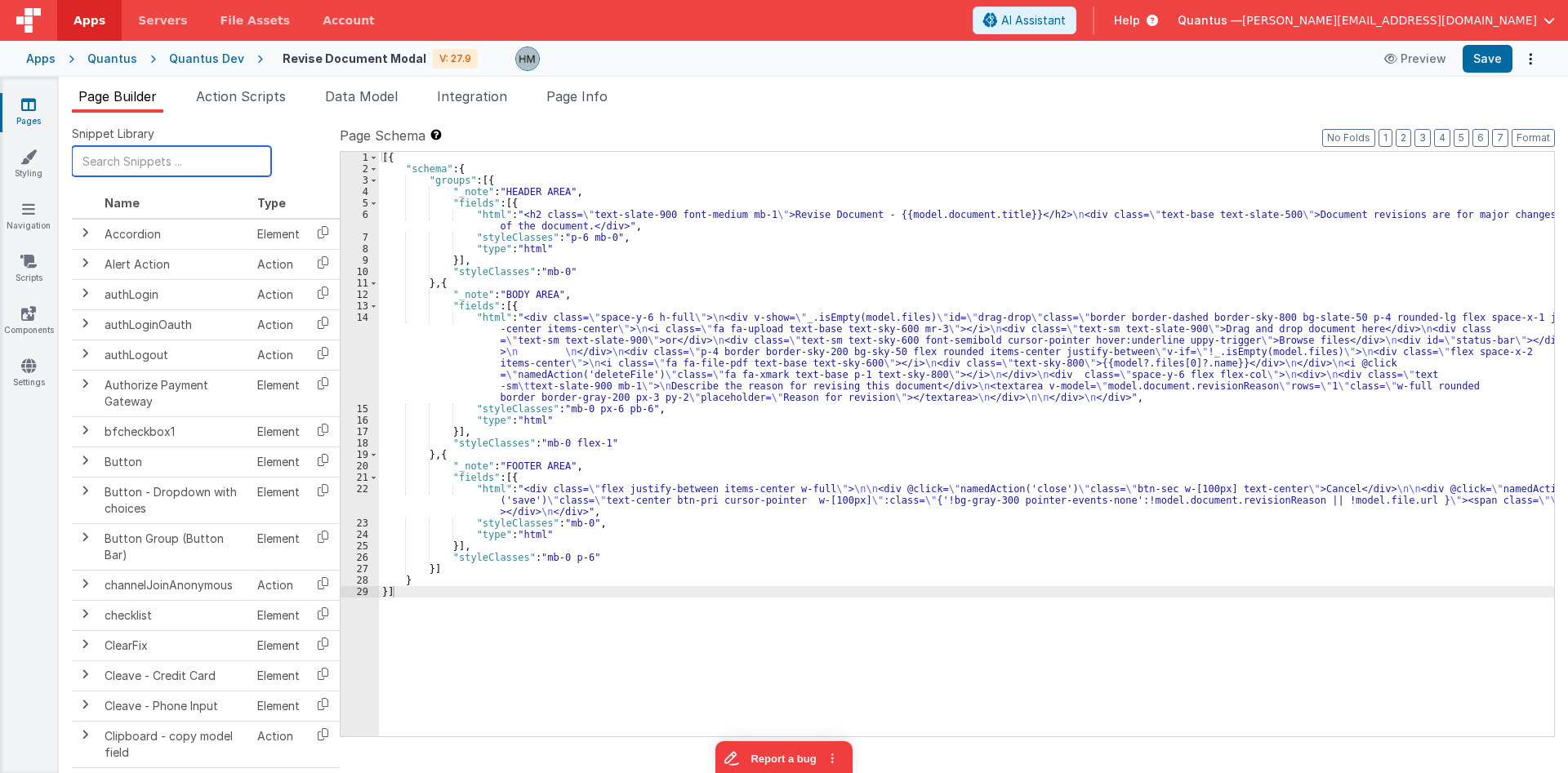
click at [159, 158] on input "text" at bounding box center [172, 162] width 199 height 30
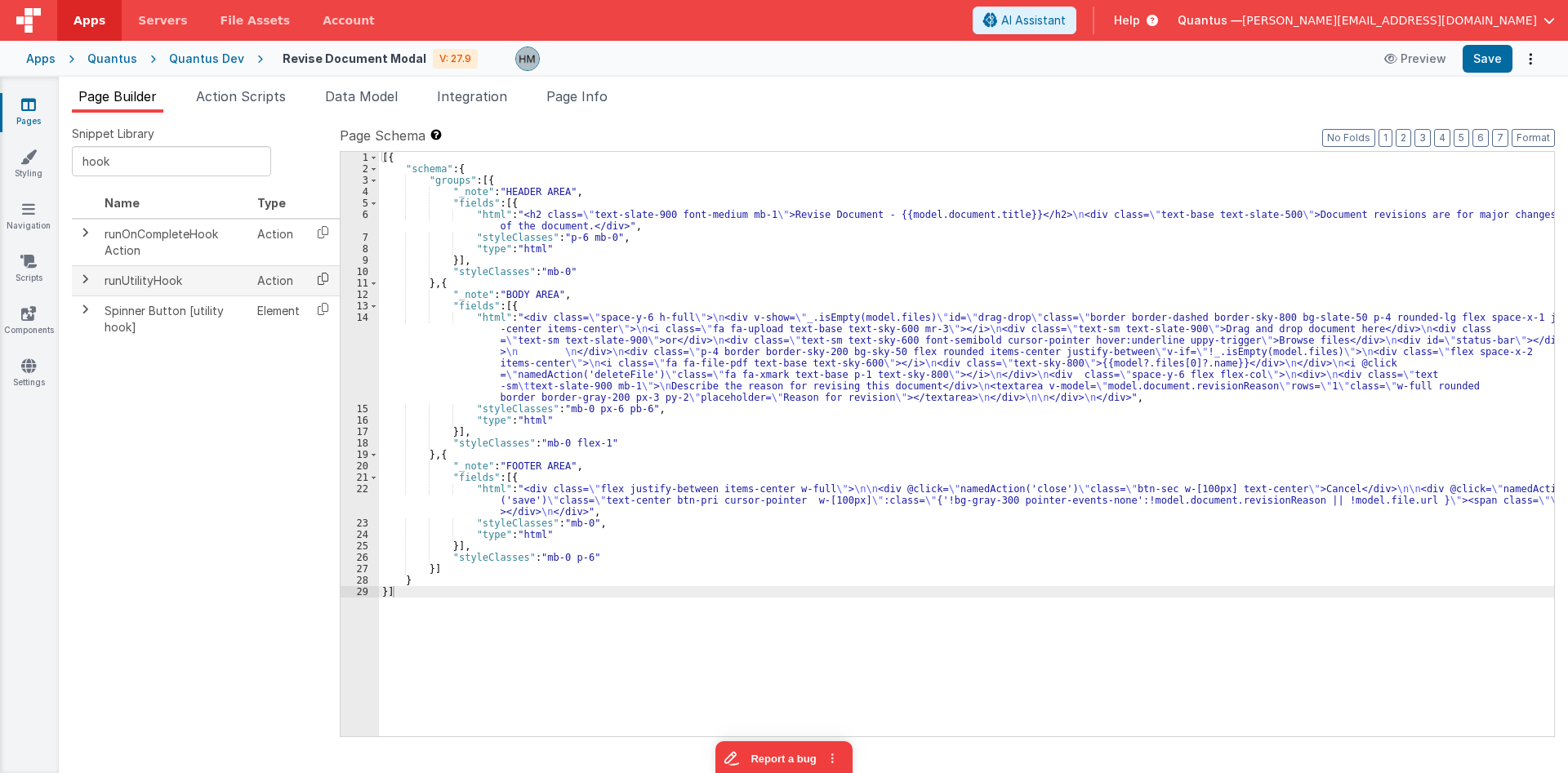
click at [325, 278] on icon at bounding box center [323, 278] width 34 height 25
click at [567, 104] on li "Page Info" at bounding box center [577, 100] width 74 height 26
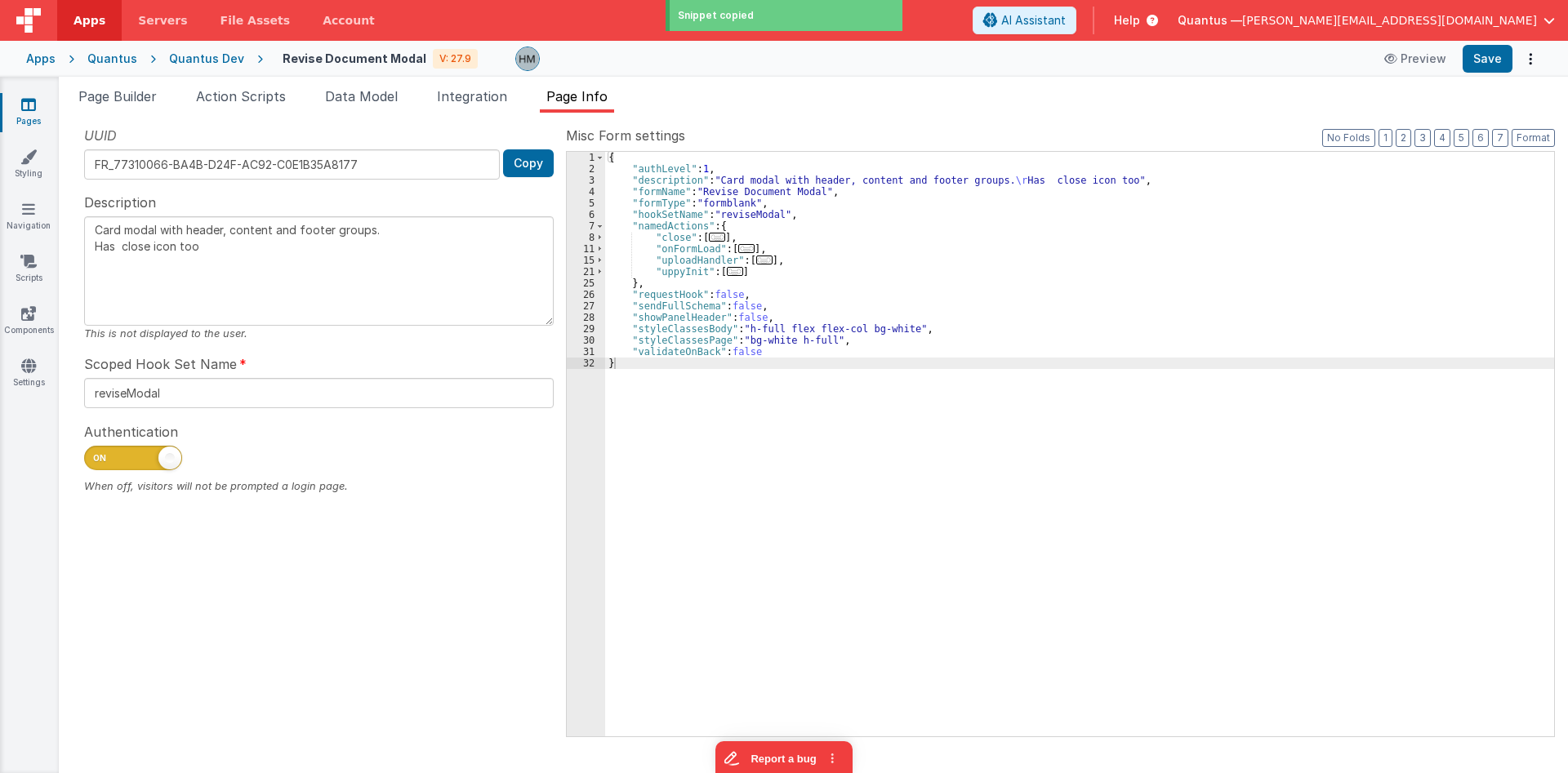
click at [787, 268] on div "{ "authLevel" : 1 , "description" : "Card modal with header, content and footer…" at bounding box center [1079, 456] width 949 height 608
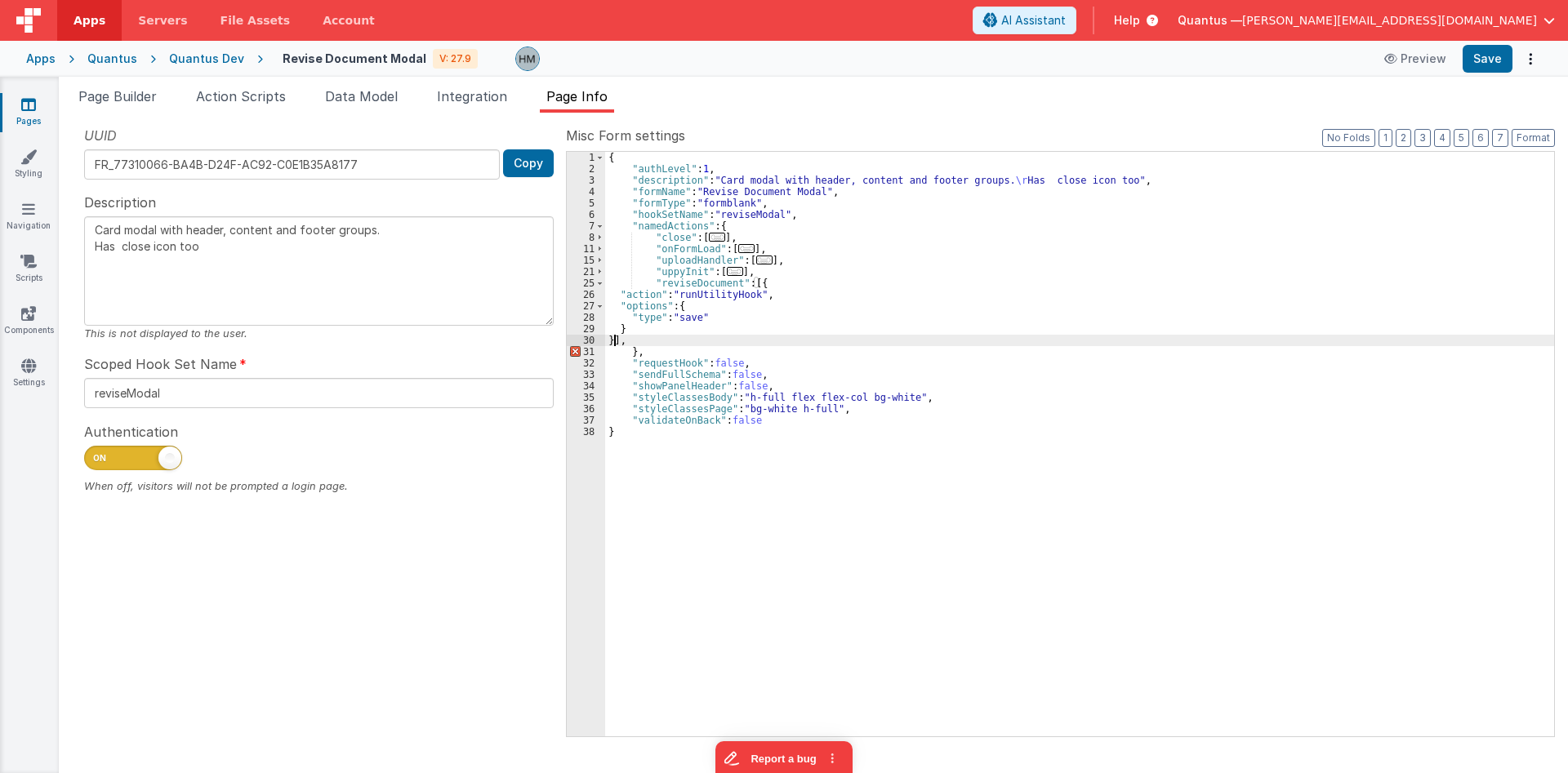
click at [652, 333] on div "{ "authLevel" : 1 , "description" : "Card modal with header, content and footer…" at bounding box center [1079, 456] width 949 height 608
click at [651, 340] on div "{ "authLevel" : 1 , "description" : "Card modal with header, content and footer…" at bounding box center [1079, 456] width 949 height 608
click at [693, 319] on div "{ "authLevel" : 1 , "description" : "Card modal with header, content and footer…" at bounding box center [1079, 456] width 949 height 608
click at [696, 324] on div "{ "authLevel" : 1 , "description" : "Card modal with header, content and footer…" at bounding box center [1079, 456] width 949 height 608
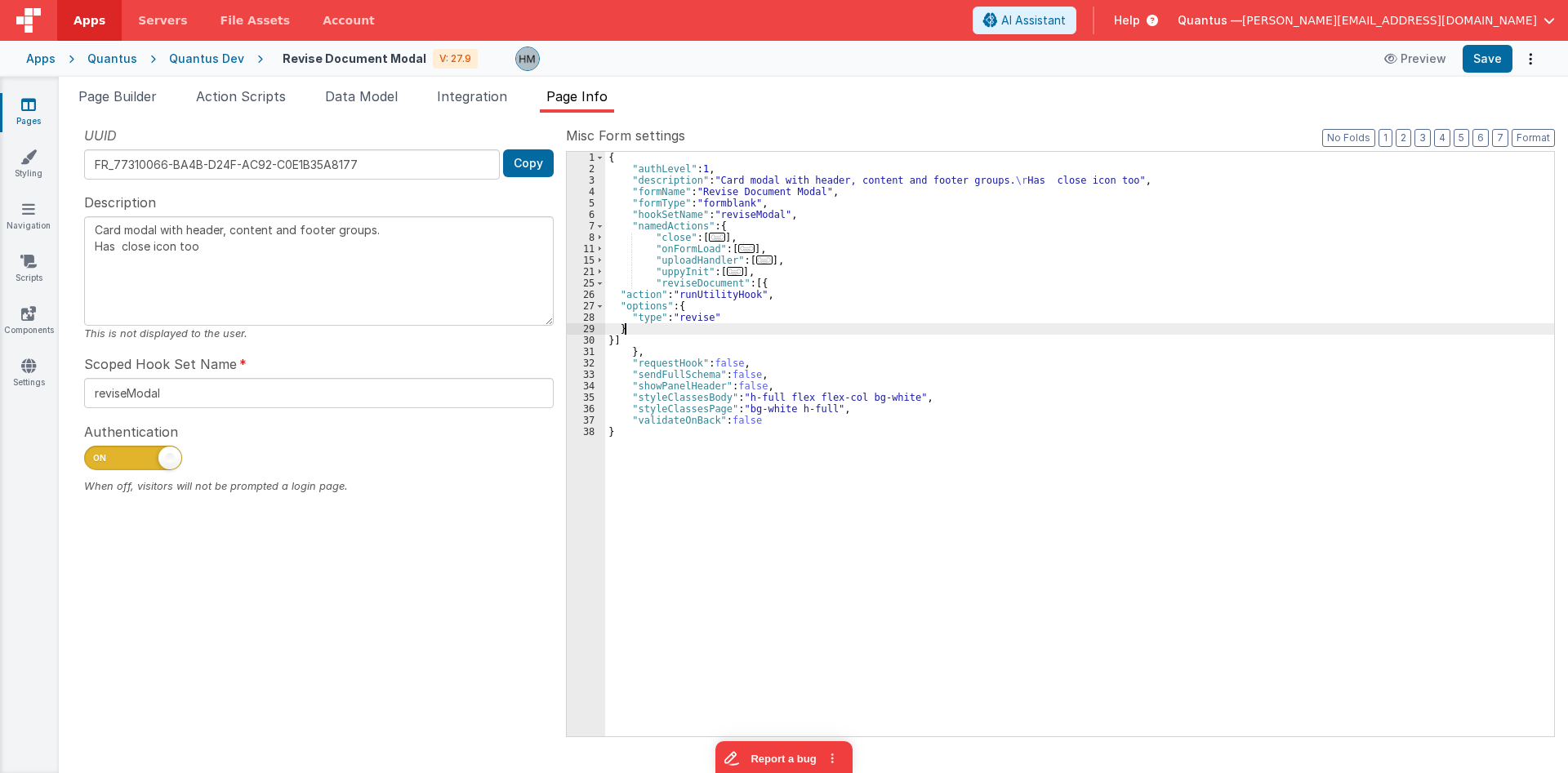
click at [696, 324] on div "{ "authLevel" : 1 , "description" : "Card modal with header, content and footer…" at bounding box center [1079, 456] width 949 height 608
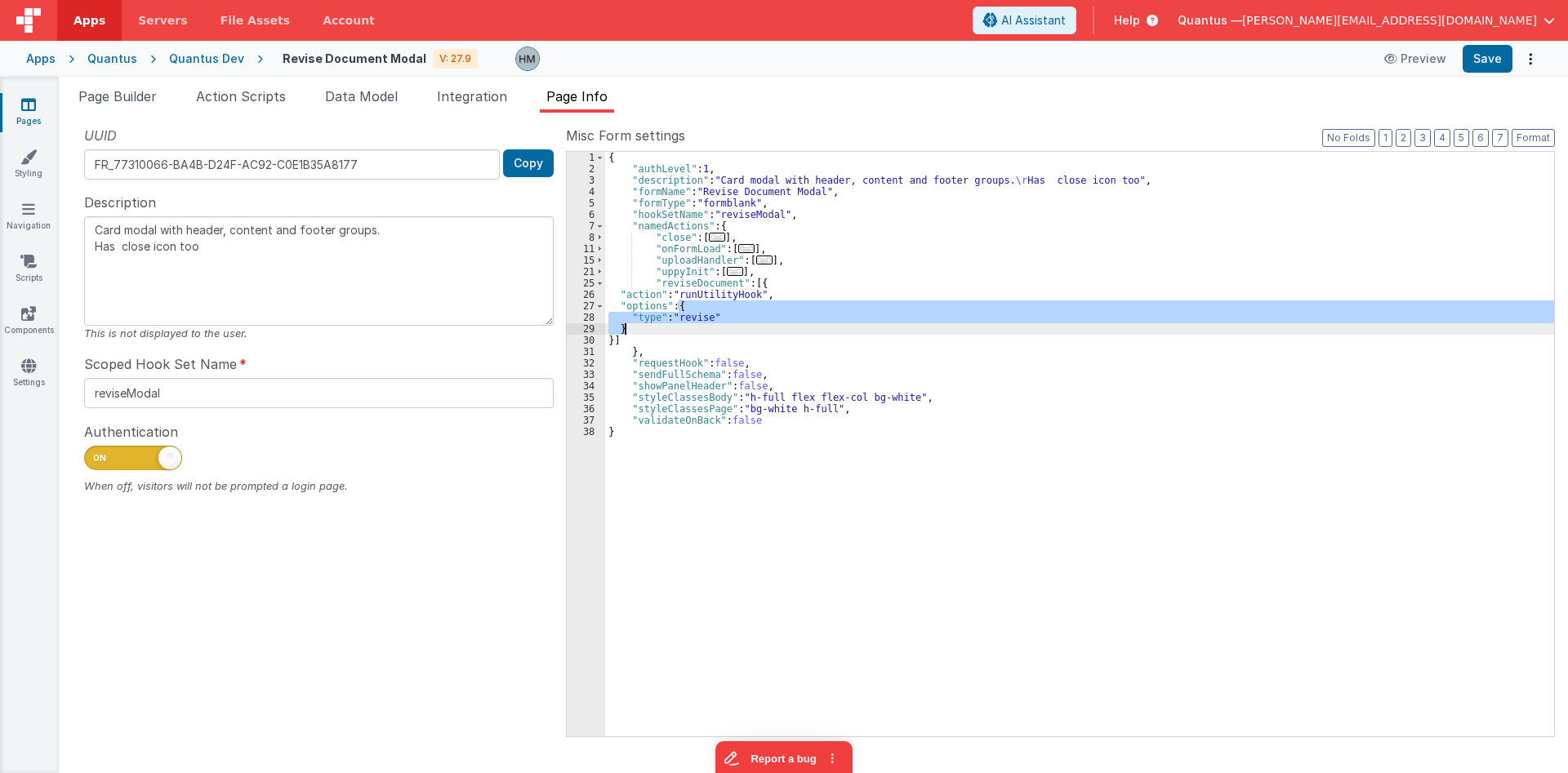
click at [682, 285] on div "{ "authLevel" : 1 , "description" : "Card modal with header, content and footer…" at bounding box center [1079, 456] width 949 height 608
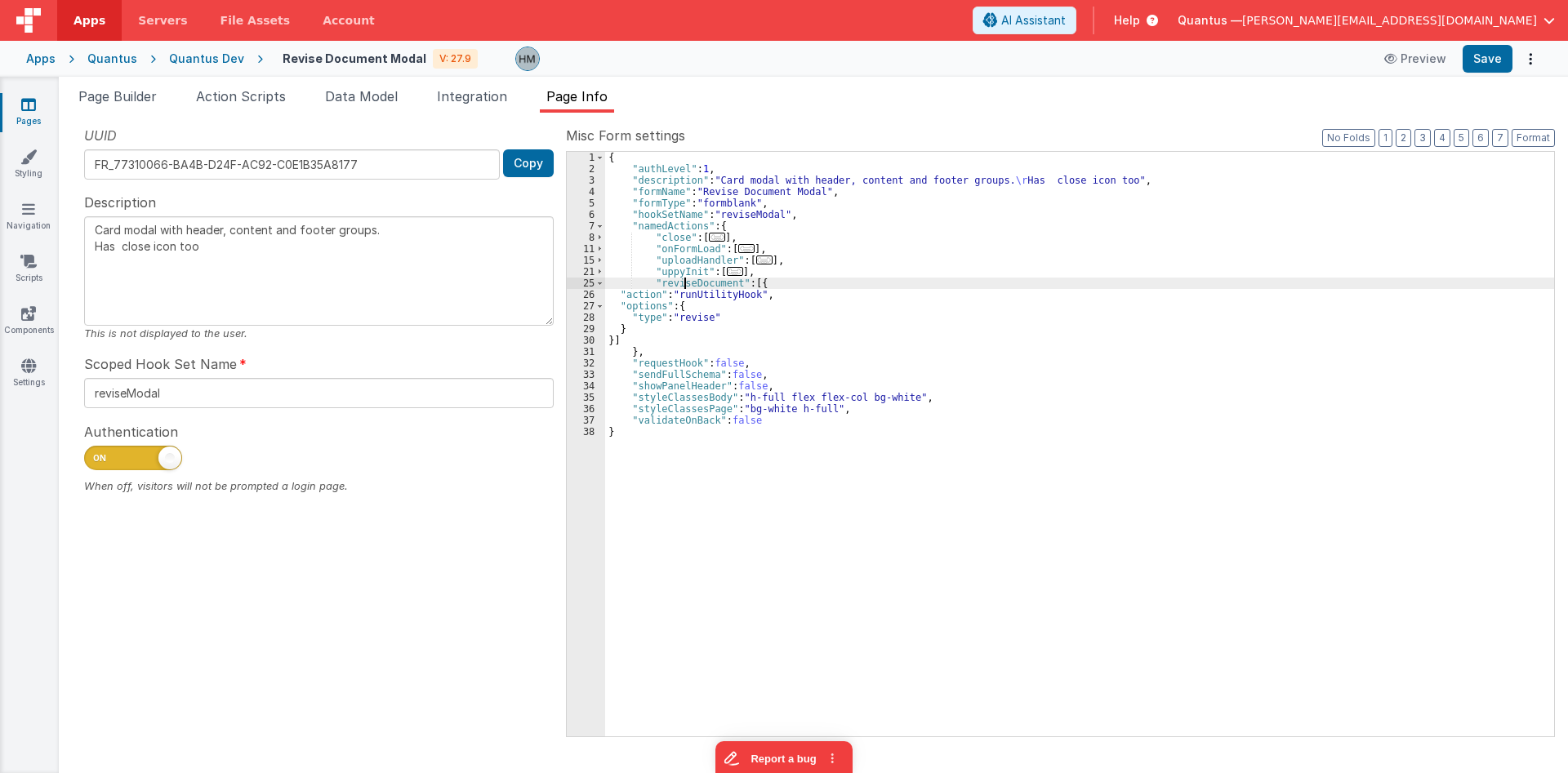
drag, startPoint x: 682, startPoint y: 285, endPoint x: 567, endPoint y: 245, distance: 121.8
click at [683, 285] on div "{ "authLevel" : 1 , "description" : "Card modal with header, content and footer…" at bounding box center [1079, 456] width 949 height 608
click at [129, 101] on span "Page Builder" at bounding box center [116, 96] width 78 height 16
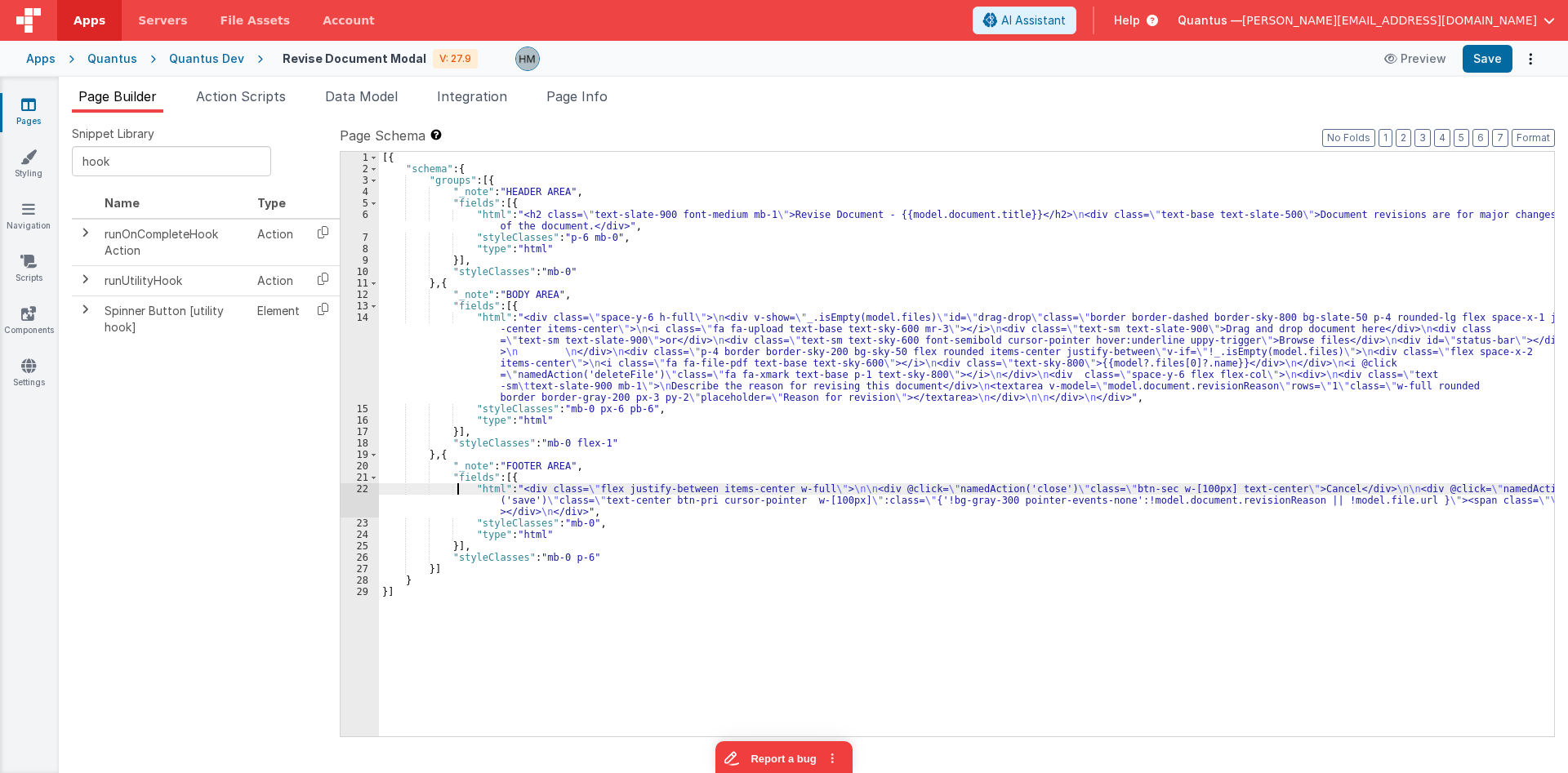
click at [456, 491] on div "[{ "schema" : { "groups" : [{ "_note" : "HEADER AREA" , "fields" : [{ "html" : …" at bounding box center [966, 456] width 1175 height 608
click at [360, 486] on div "22" at bounding box center [360, 501] width 39 height 35
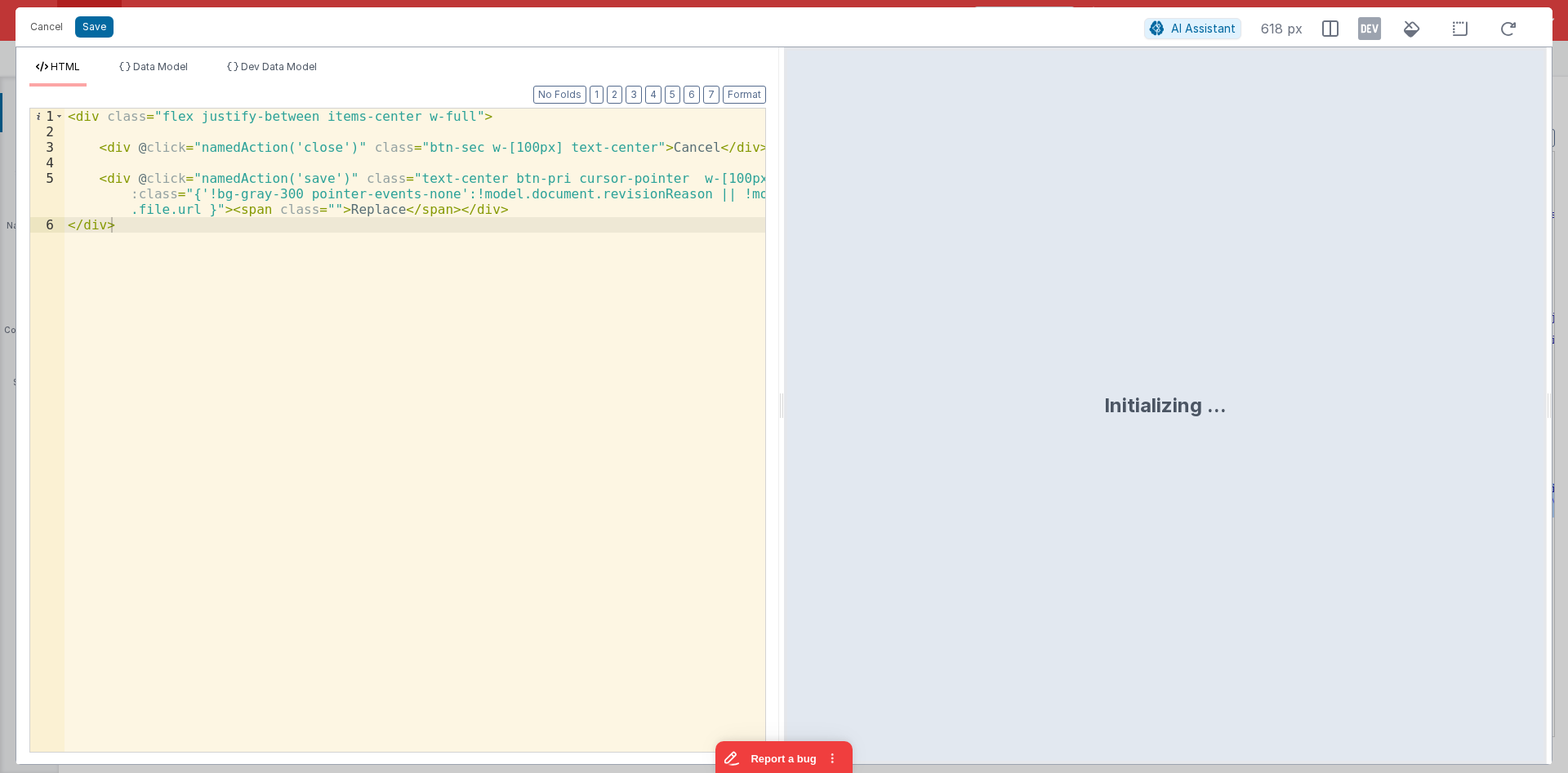
click at [295, 178] on div "< div class = "flex justify-between items-center w-full" > < div @ click = "nam…" at bounding box center [415, 446] width 701 height 674
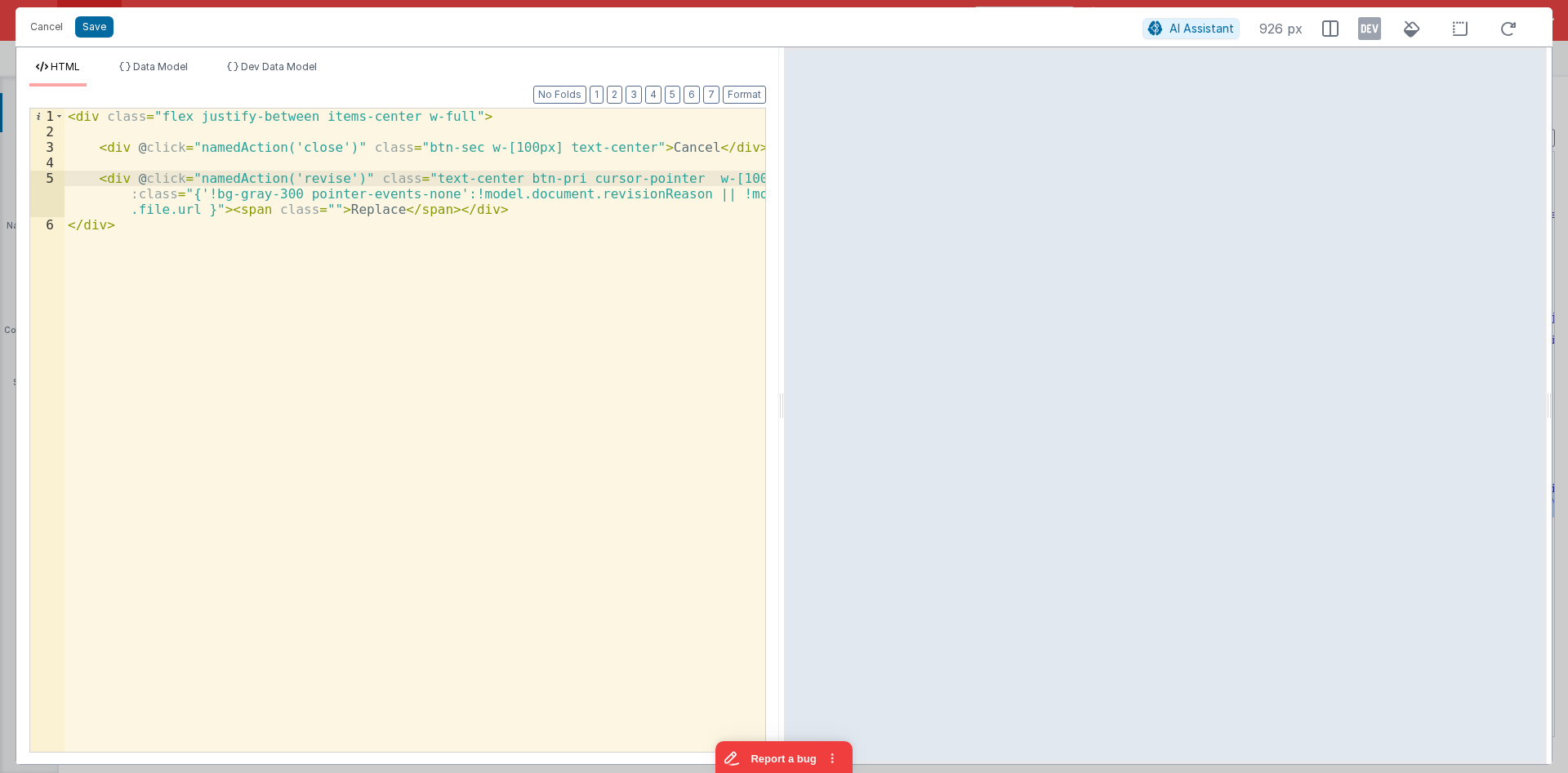
click at [444, 182] on div "< div class = "flex justify-between items-center w-full" > < div @ click = "nam…" at bounding box center [415, 446] width 701 height 674
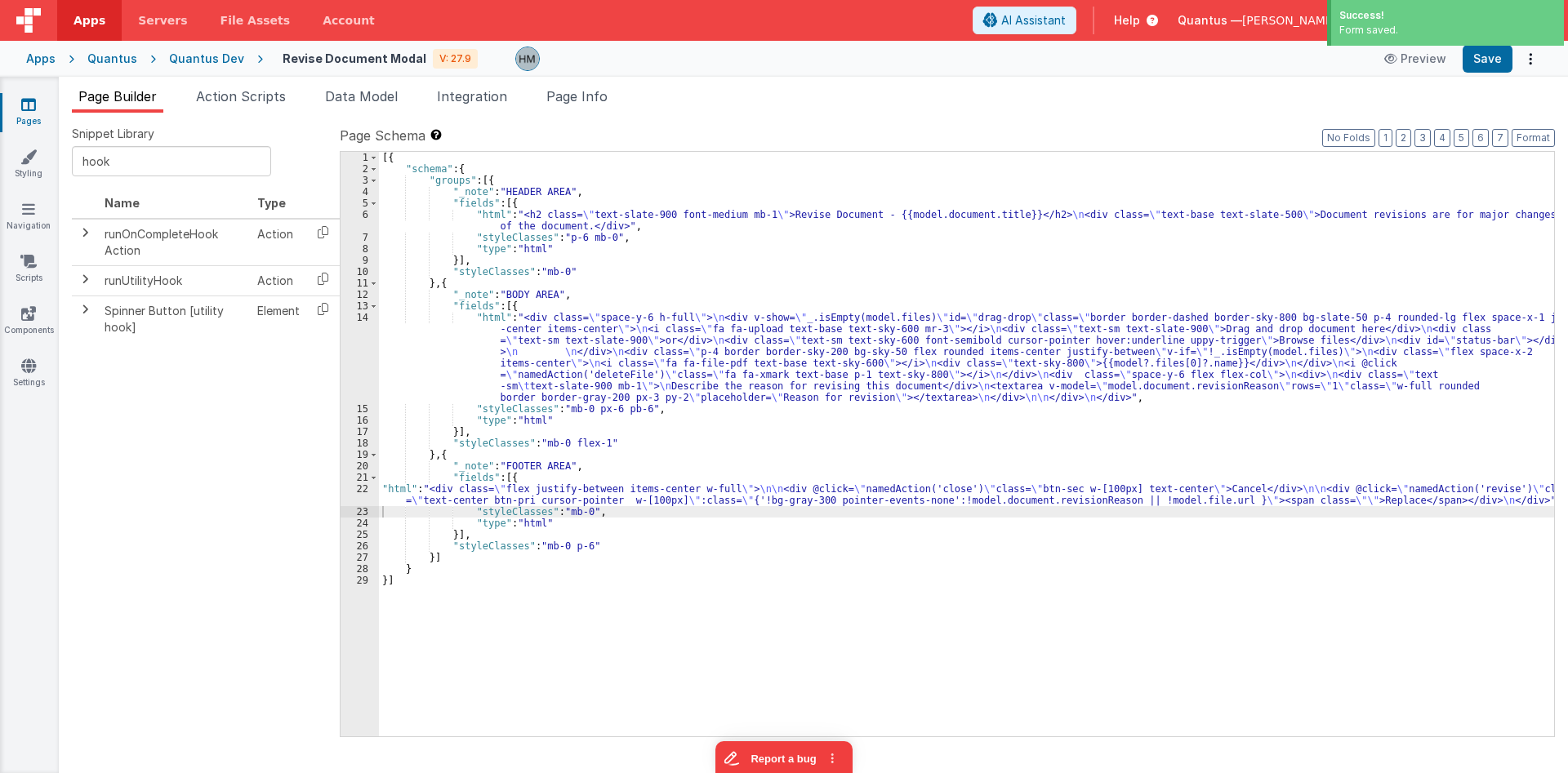
click at [23, 105] on icon at bounding box center [29, 104] width 15 height 16
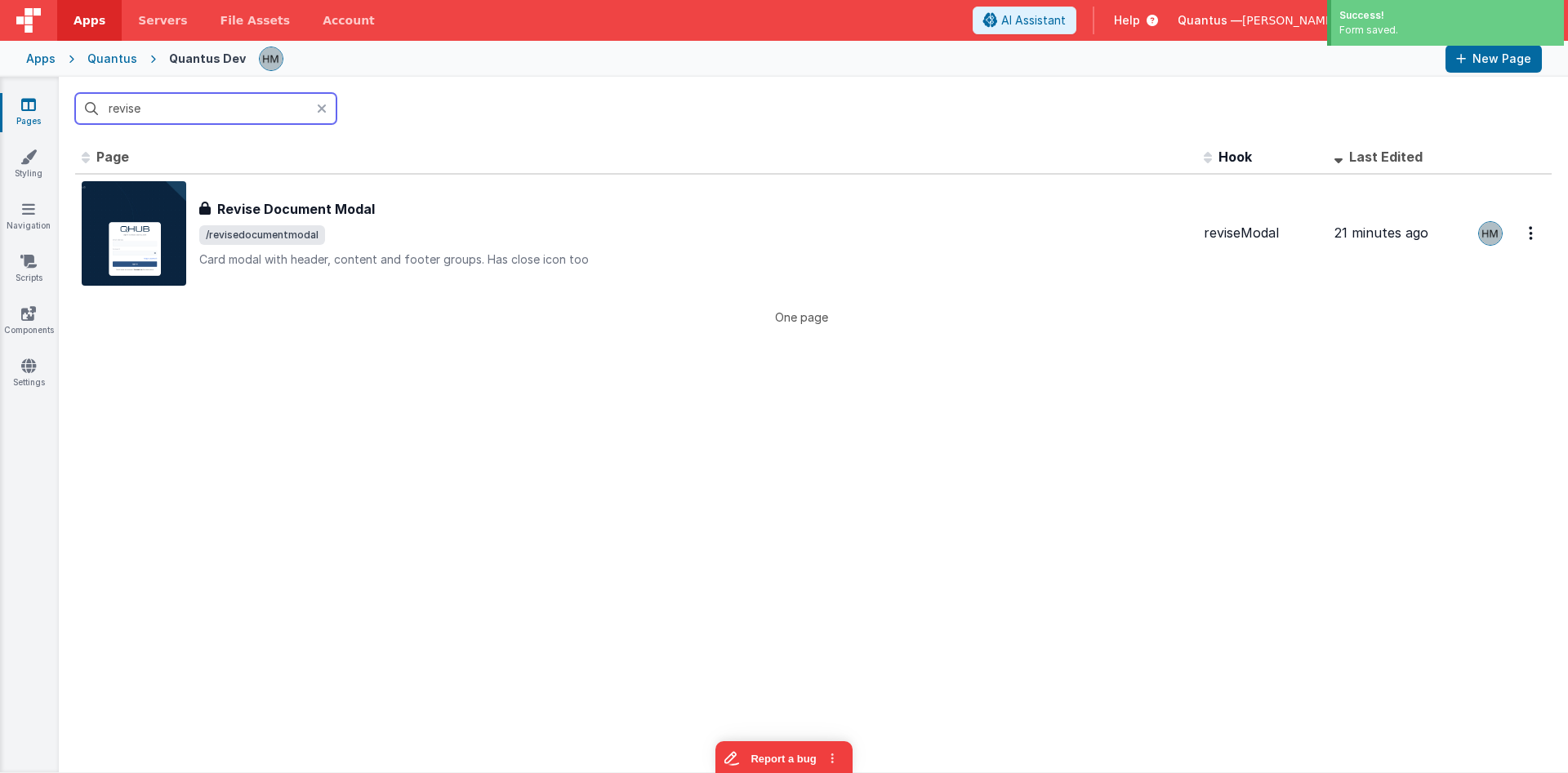
click at [224, 112] on input "revise" at bounding box center [206, 108] width 261 height 31
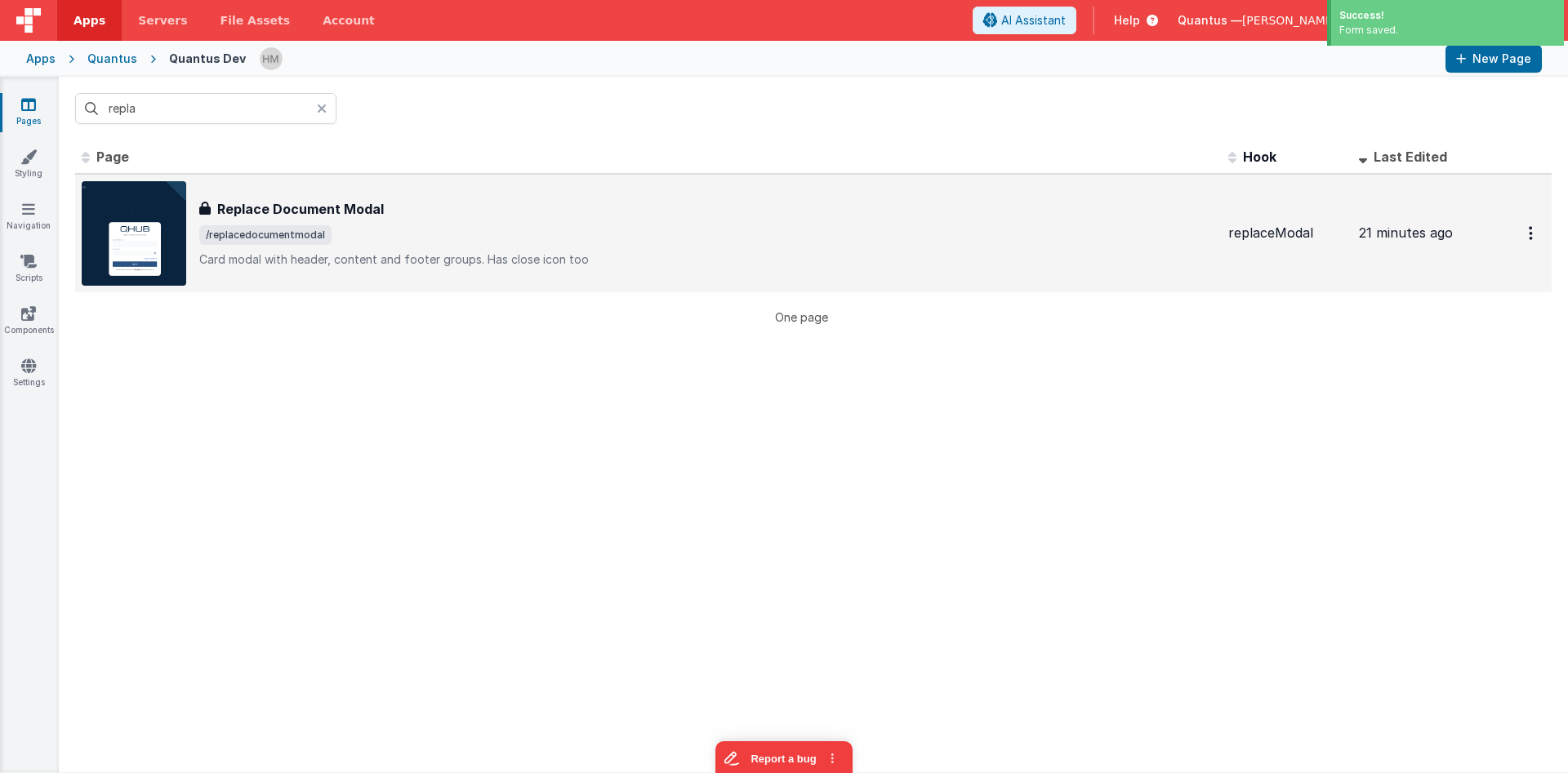
click at [439, 208] on div "Replace Document Modal" at bounding box center [707, 209] width 1017 height 20
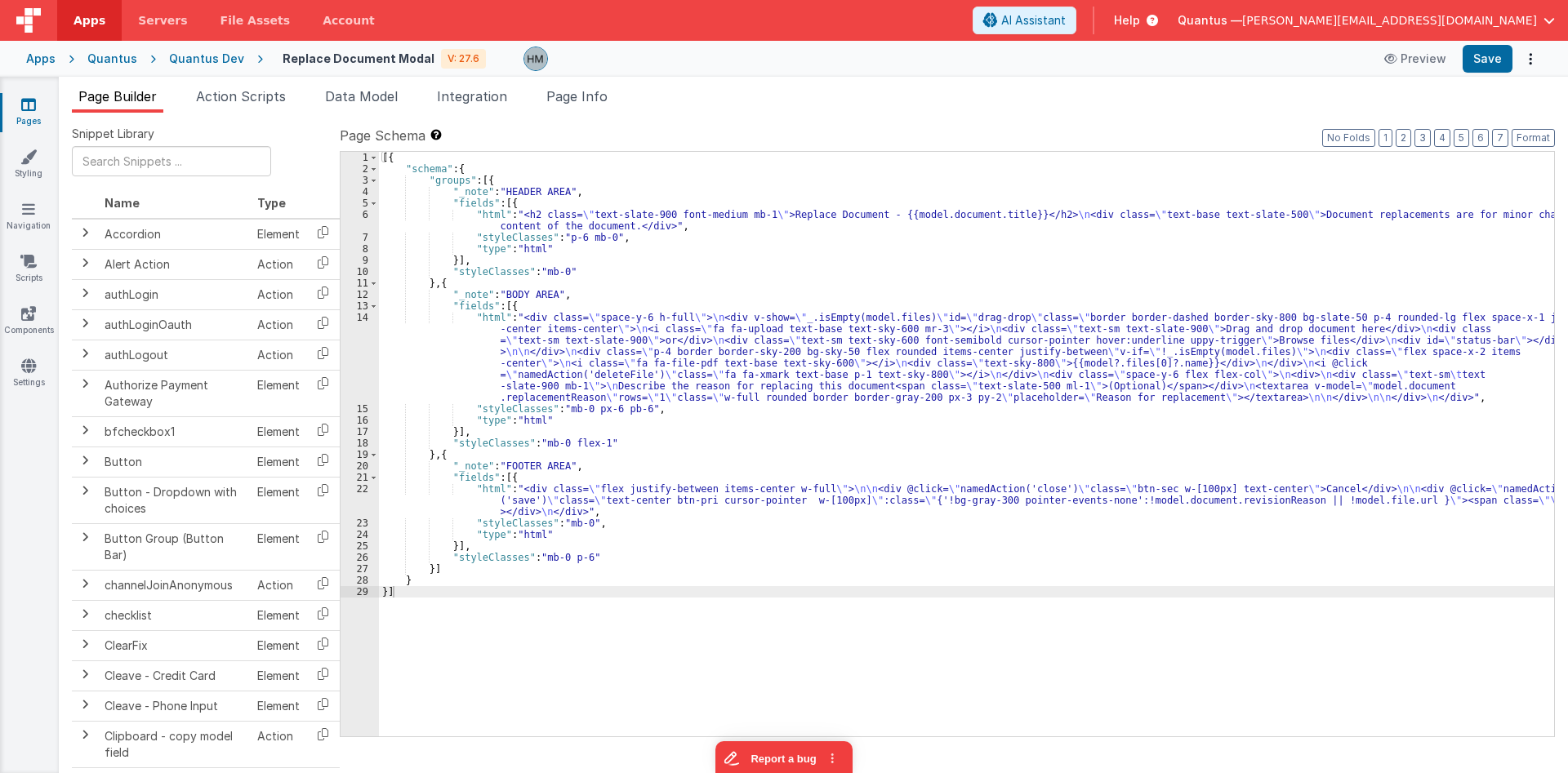
drag, startPoint x: 470, startPoint y: 491, endPoint x: 370, endPoint y: 497, distance: 100.2
click at [459, 493] on div "[{ "schema" : { "groups" : [{ "_note" : "HEADER AREA" , "fields" : [{ "html" : …" at bounding box center [966, 456] width 1175 height 608
click at [355, 492] on div "22" at bounding box center [360, 501] width 39 height 35
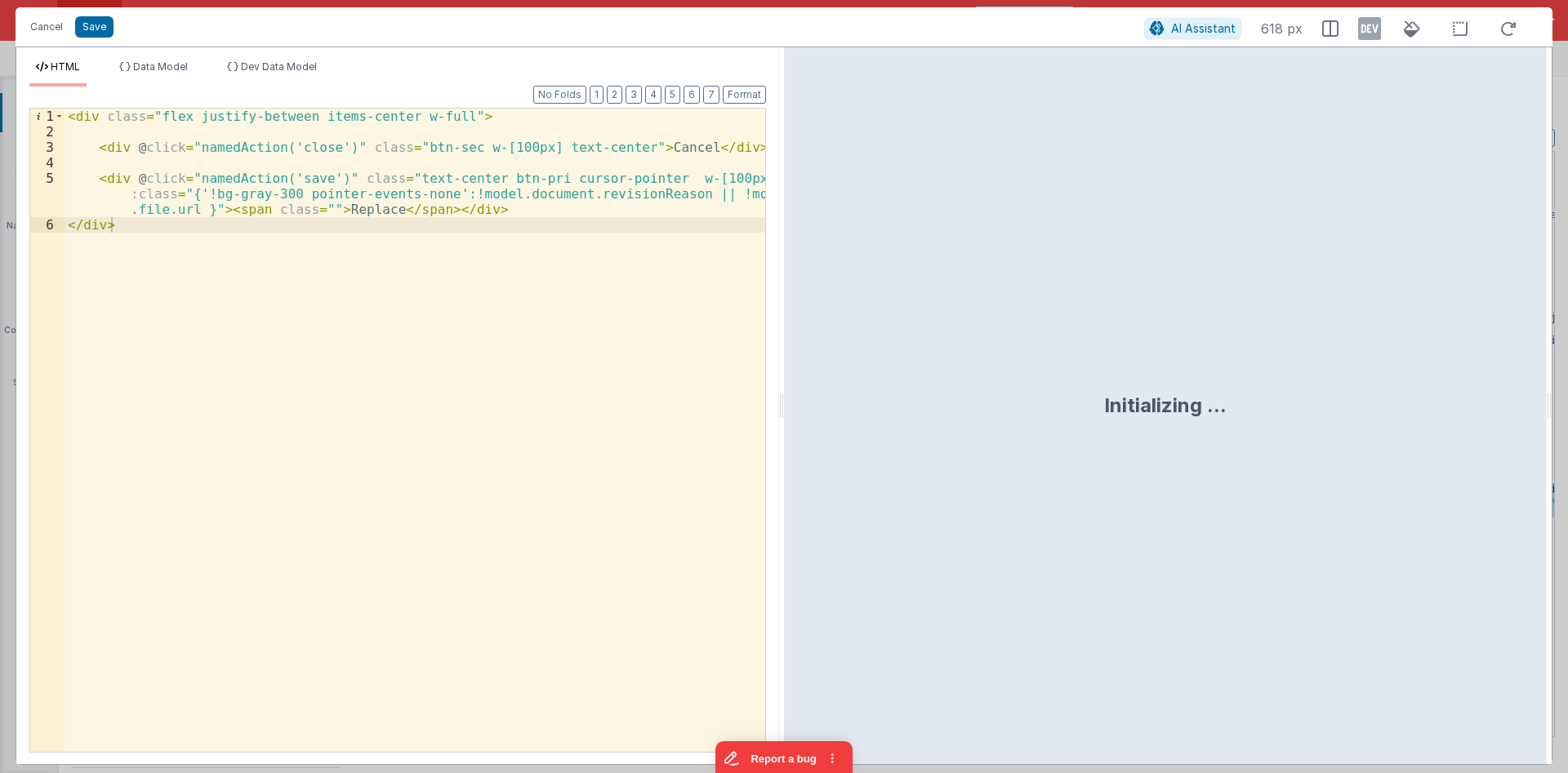
click at [298, 180] on div "< div class = "flex justify-between items-center w-full" > < div @ click = "nam…" at bounding box center [415, 446] width 701 height 674
click at [317, 176] on div "< div class = "flex justify-between items-center w-full" > < div @ click = "nam…" at bounding box center [415, 446] width 701 height 674
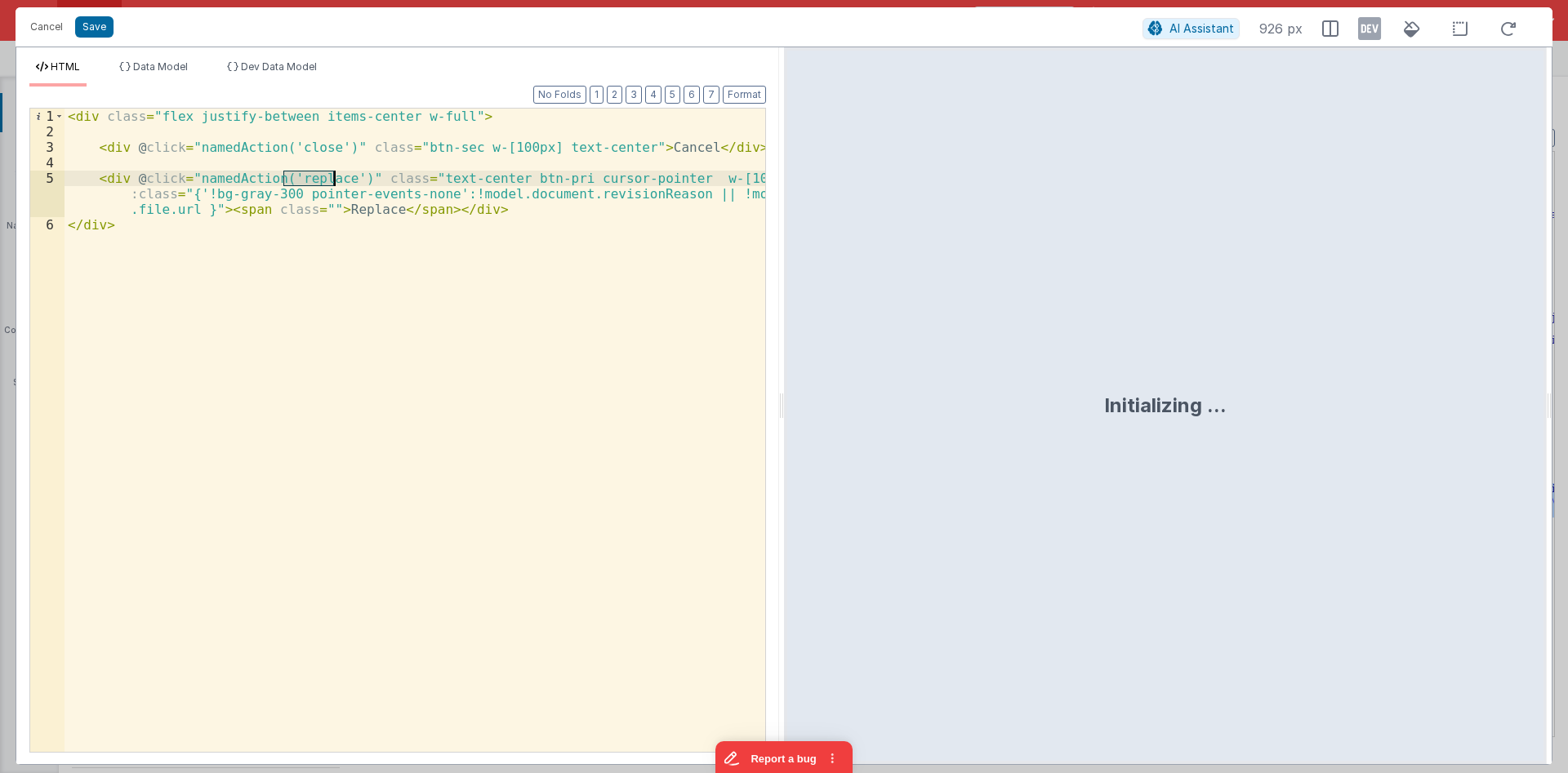
click at [317, 176] on div "< div class = "flex justify-between items-center w-full" > < div @ click = "nam…" at bounding box center [415, 446] width 701 height 674
click at [410, 186] on div "< div class = "flex justify-between items-center w-full" > < div @ click = "nam…" at bounding box center [415, 446] width 701 height 674
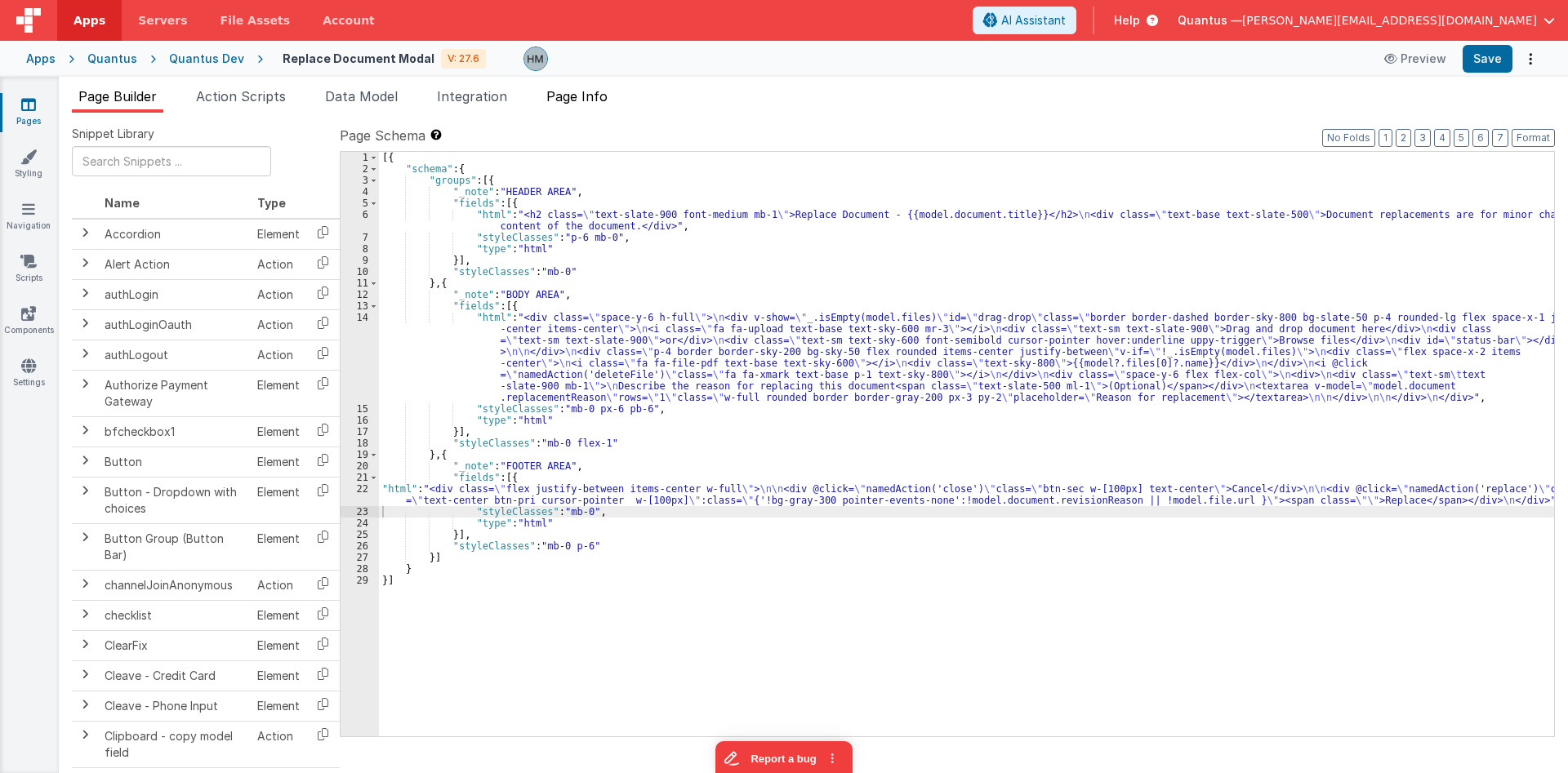
click at [603, 103] on span "Page Info" at bounding box center [577, 96] width 61 height 16
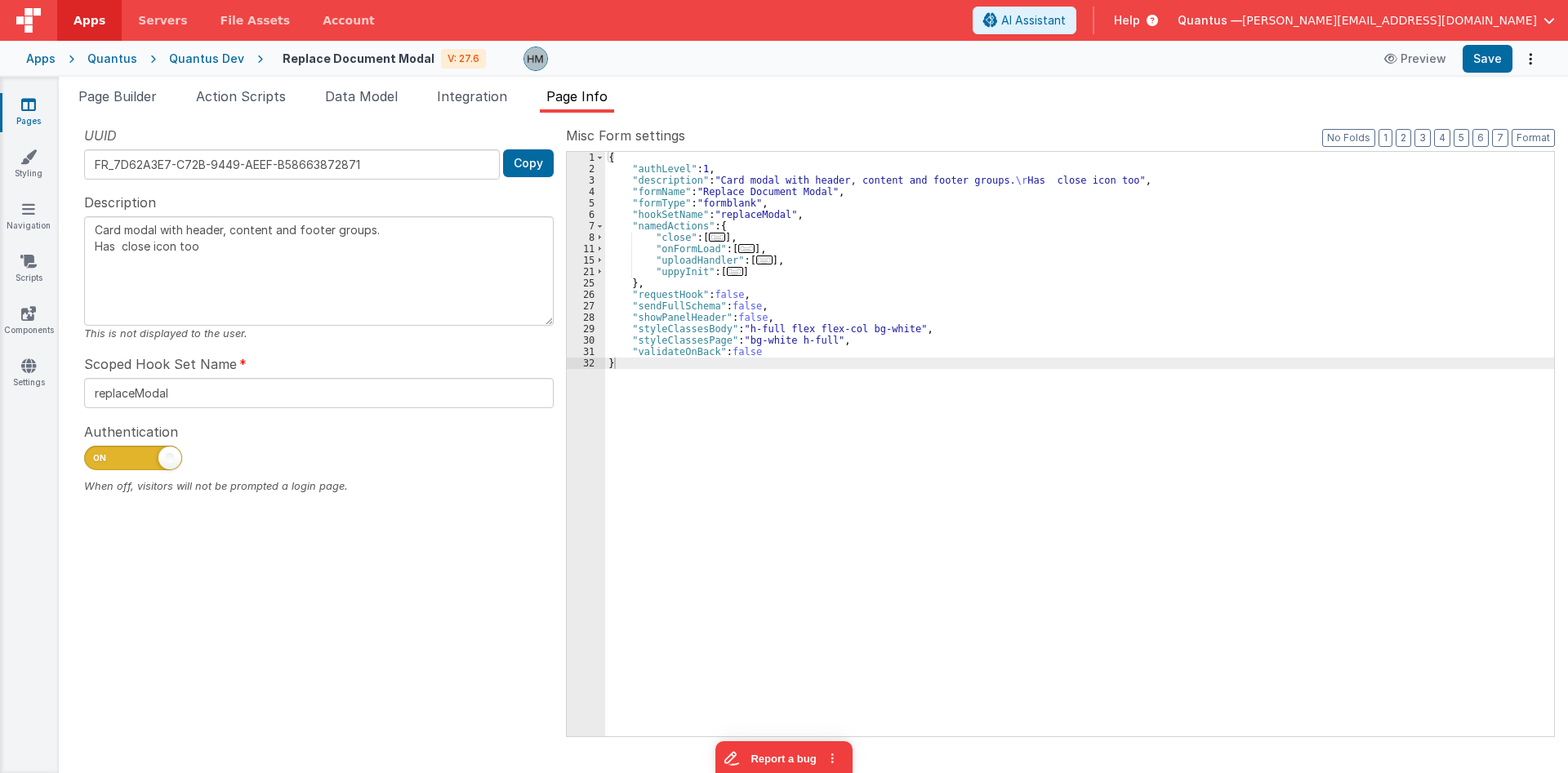
click at [792, 222] on div "{ "authLevel" : 1 , "description" : "Card modal with header, content and footer…" at bounding box center [1079, 456] width 949 height 608
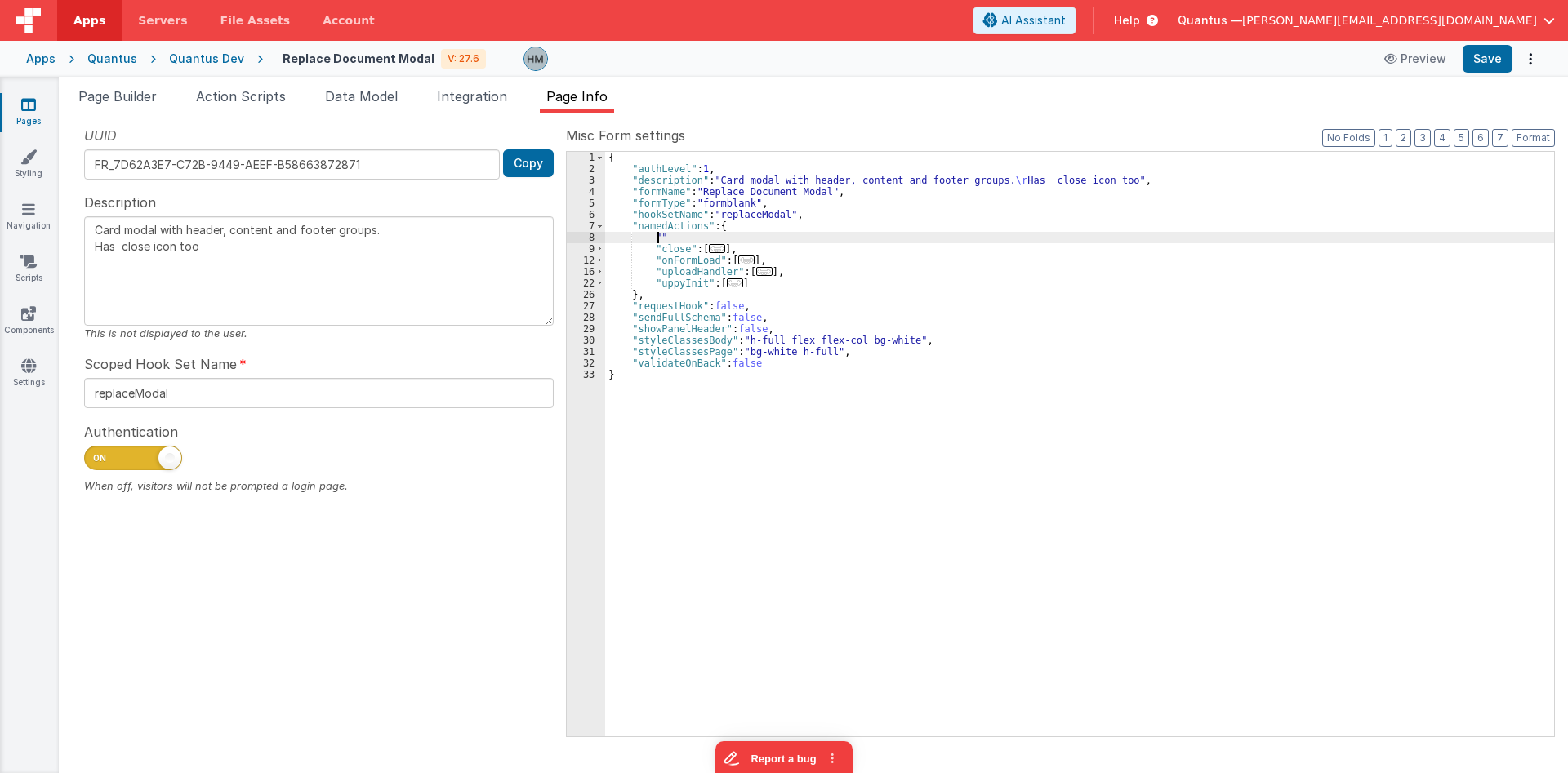
paste textarea
click at [129, 96] on span "Page Builder" at bounding box center [116, 96] width 78 height 16
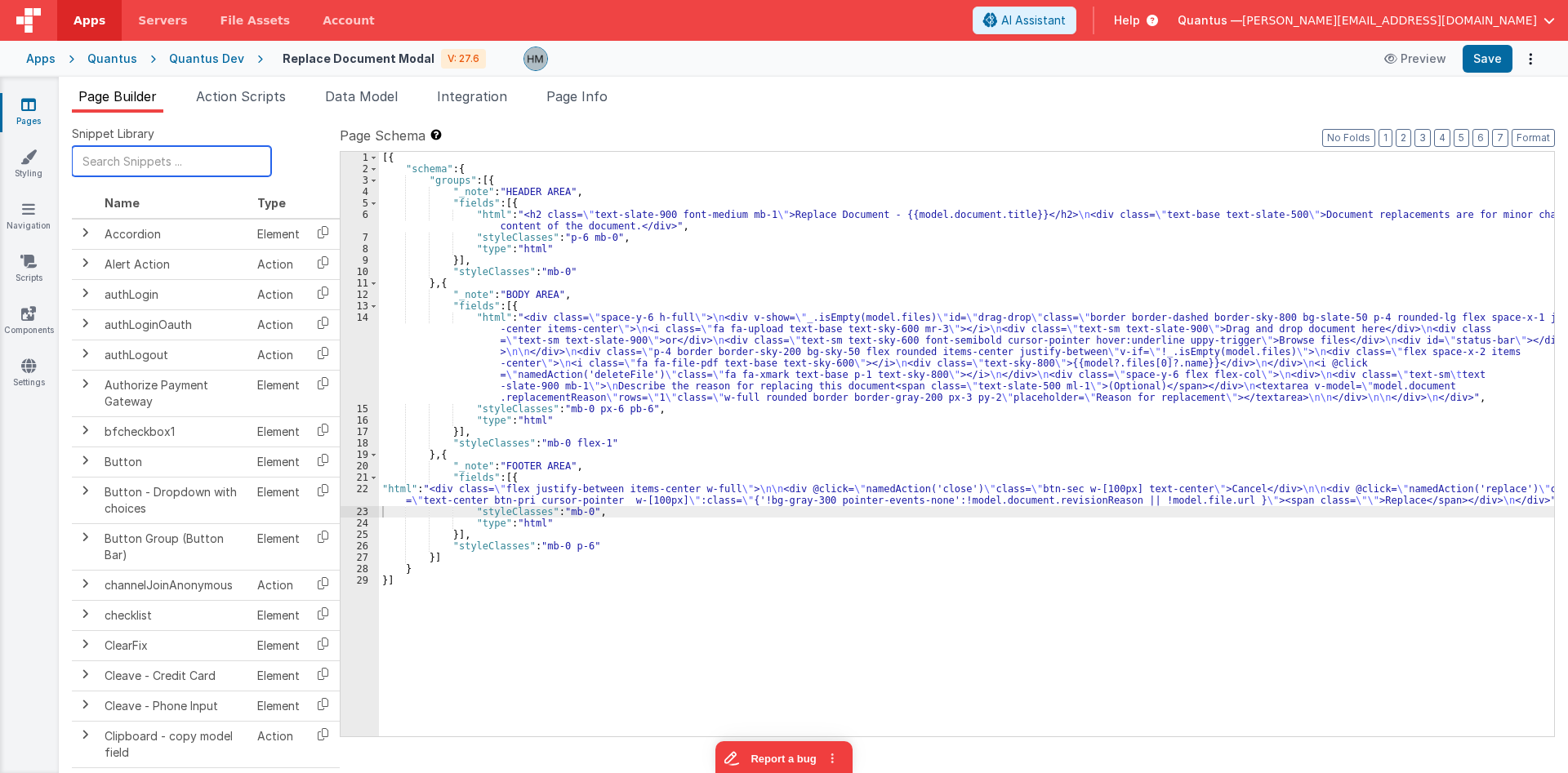
click at [179, 153] on input "text" at bounding box center [172, 162] width 199 height 30
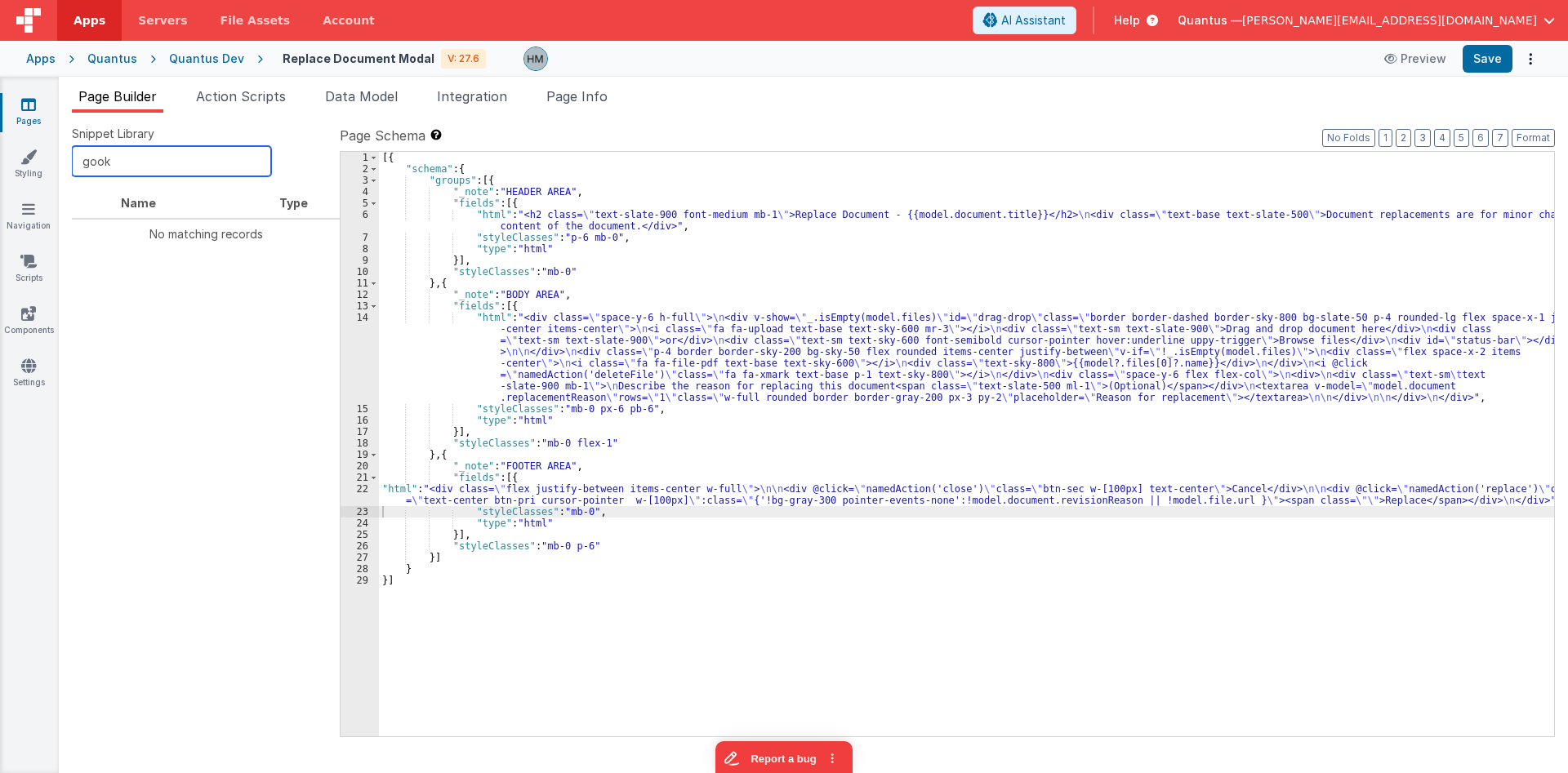
drag, startPoint x: 158, startPoint y: 165, endPoint x: 0, endPoint y: 141, distance: 159.8
click at [72, 147] on input "gook" at bounding box center [172, 162] width 199 height 30
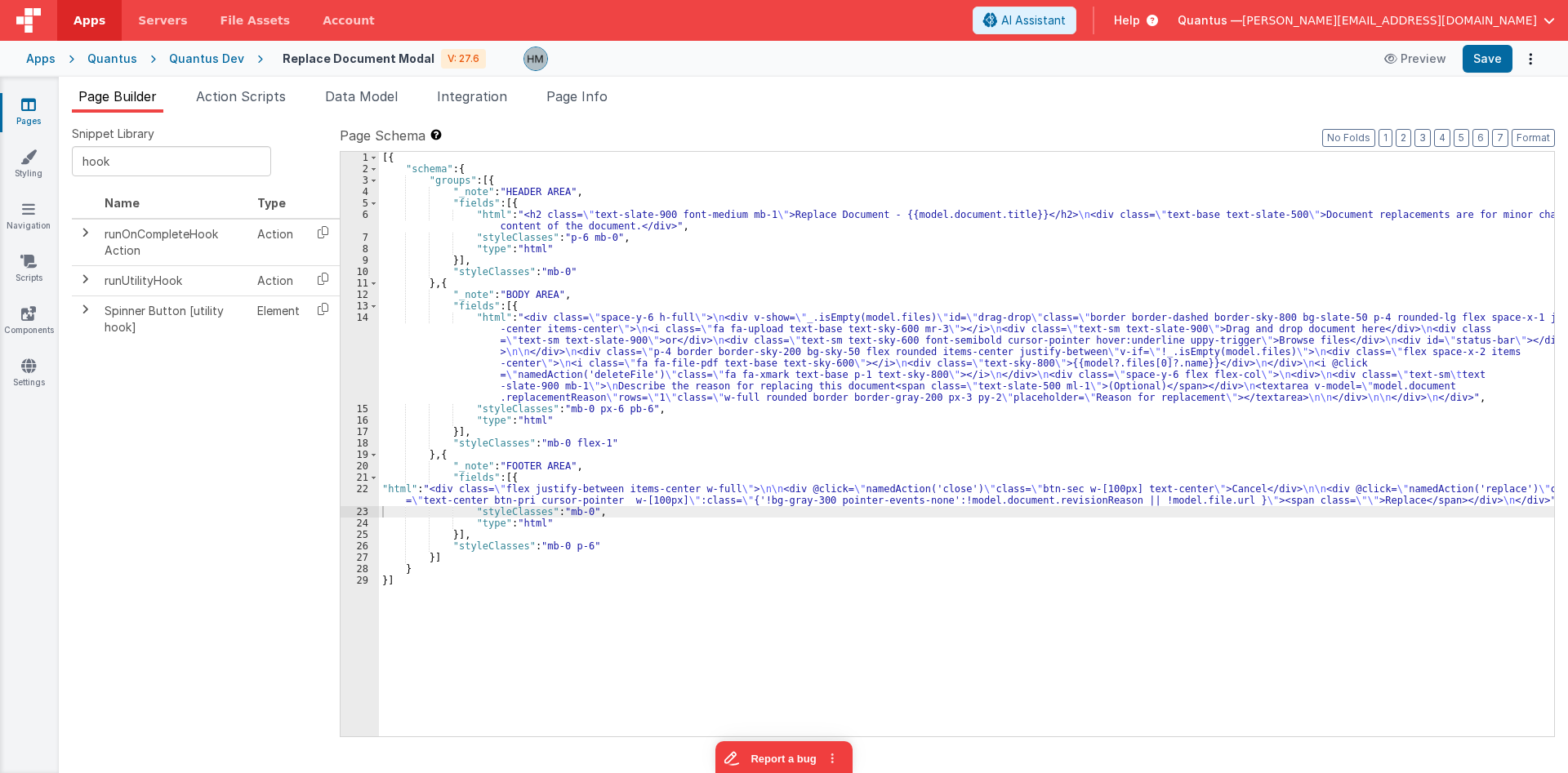
drag, startPoint x: 327, startPoint y: 272, endPoint x: 351, endPoint y: 247, distance: 34.7
click at [325, 272] on icon at bounding box center [323, 278] width 34 height 25
click at [563, 106] on li "Page Info" at bounding box center [577, 100] width 74 height 26
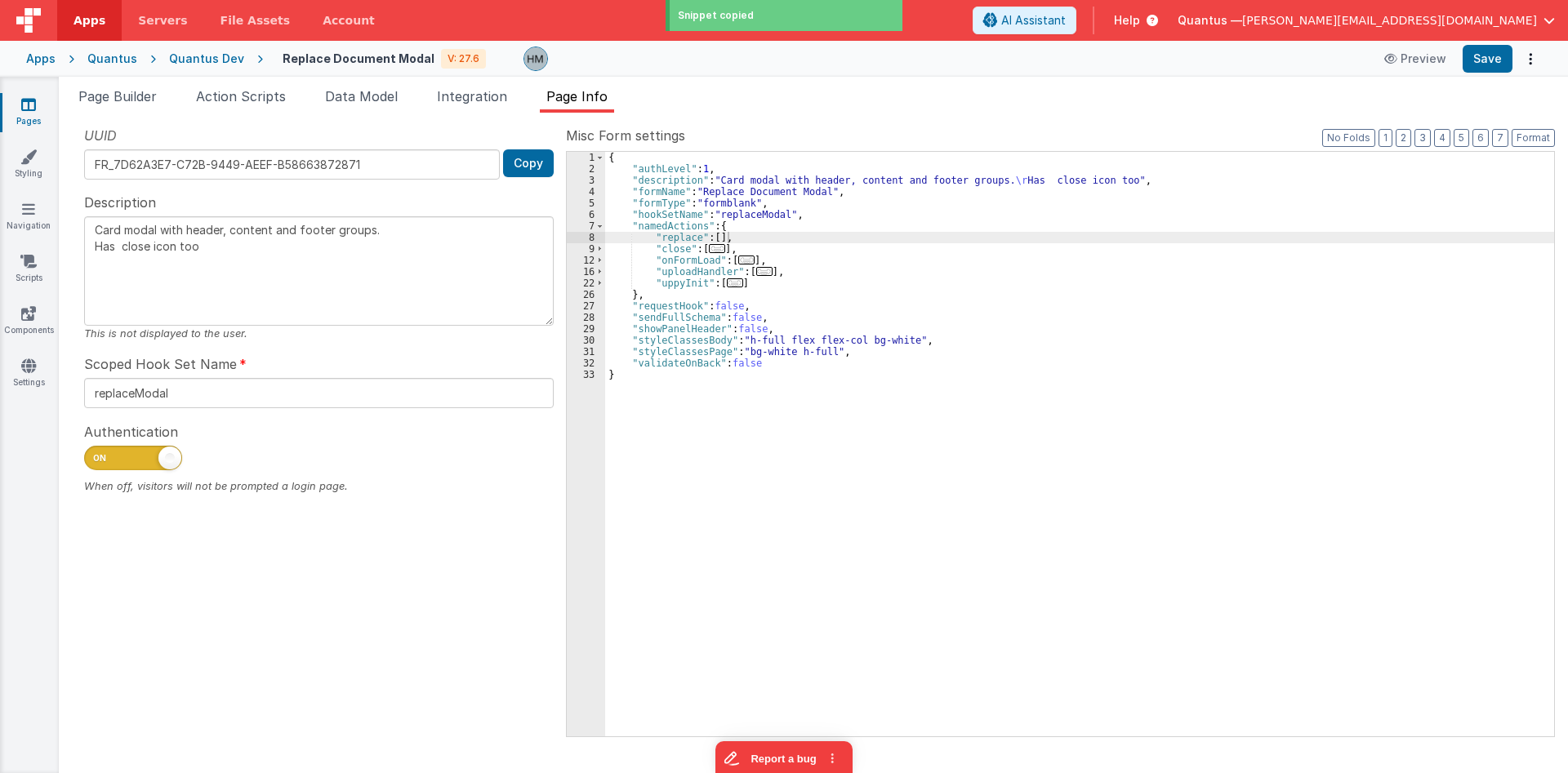
click at [716, 237] on div "{ "authLevel" : 1 , "description" : "Card modal with header, content and footer…" at bounding box center [1079, 456] width 949 height 608
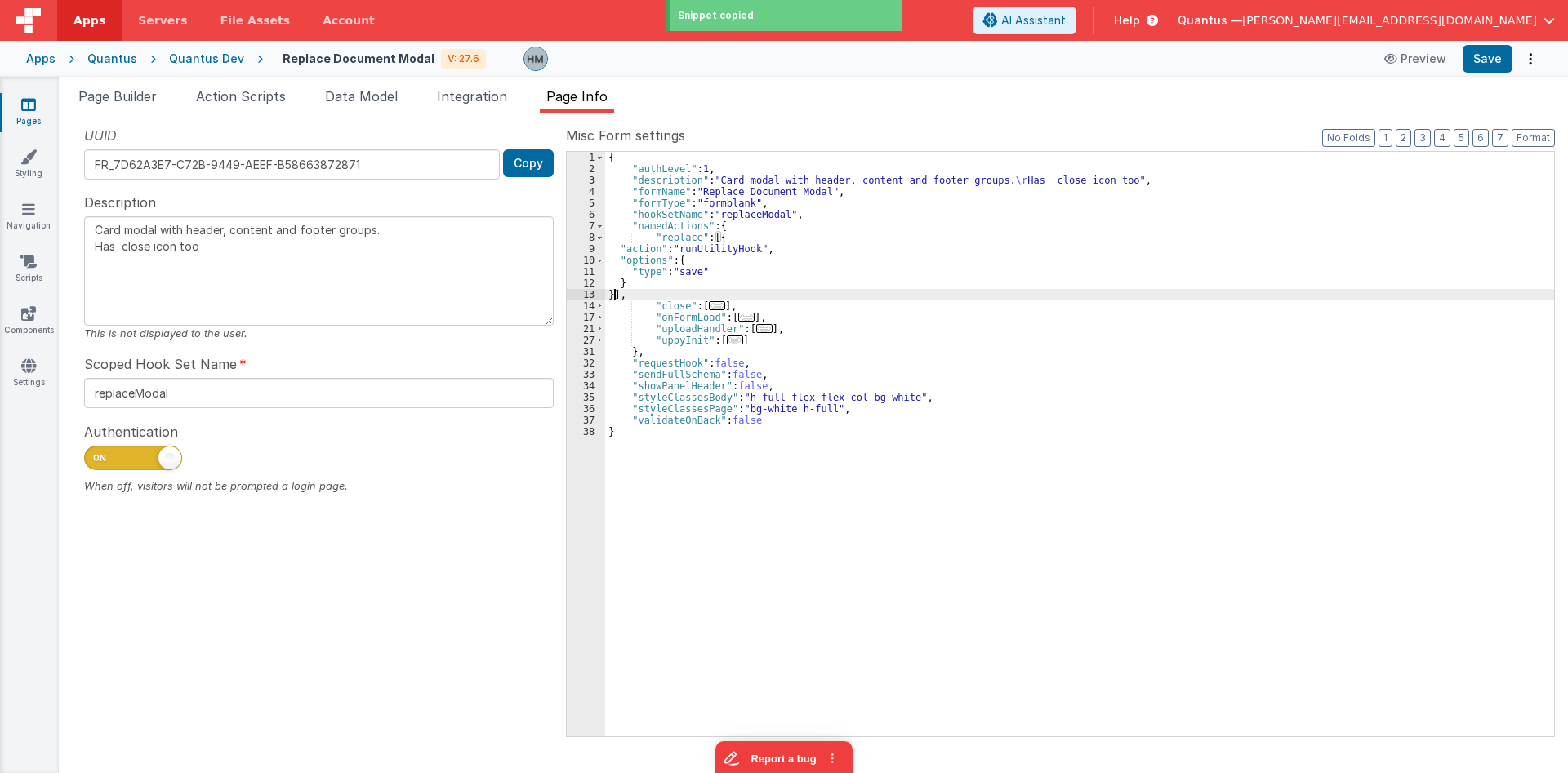
click at [680, 240] on div "{ "authLevel" : 1 , "description" : "Card modal with header, content and footer…" at bounding box center [1079, 456] width 949 height 608
click at [694, 275] on div "{ "authLevel" : 1 , "description" : "Card modal with header, content and footer…" at bounding box center [1079, 456] width 949 height 608
click at [832, 273] on div "{ "authLevel" : 1 , "description" : "Card modal with header, content and footer…" at bounding box center [1079, 456] width 949 height 608
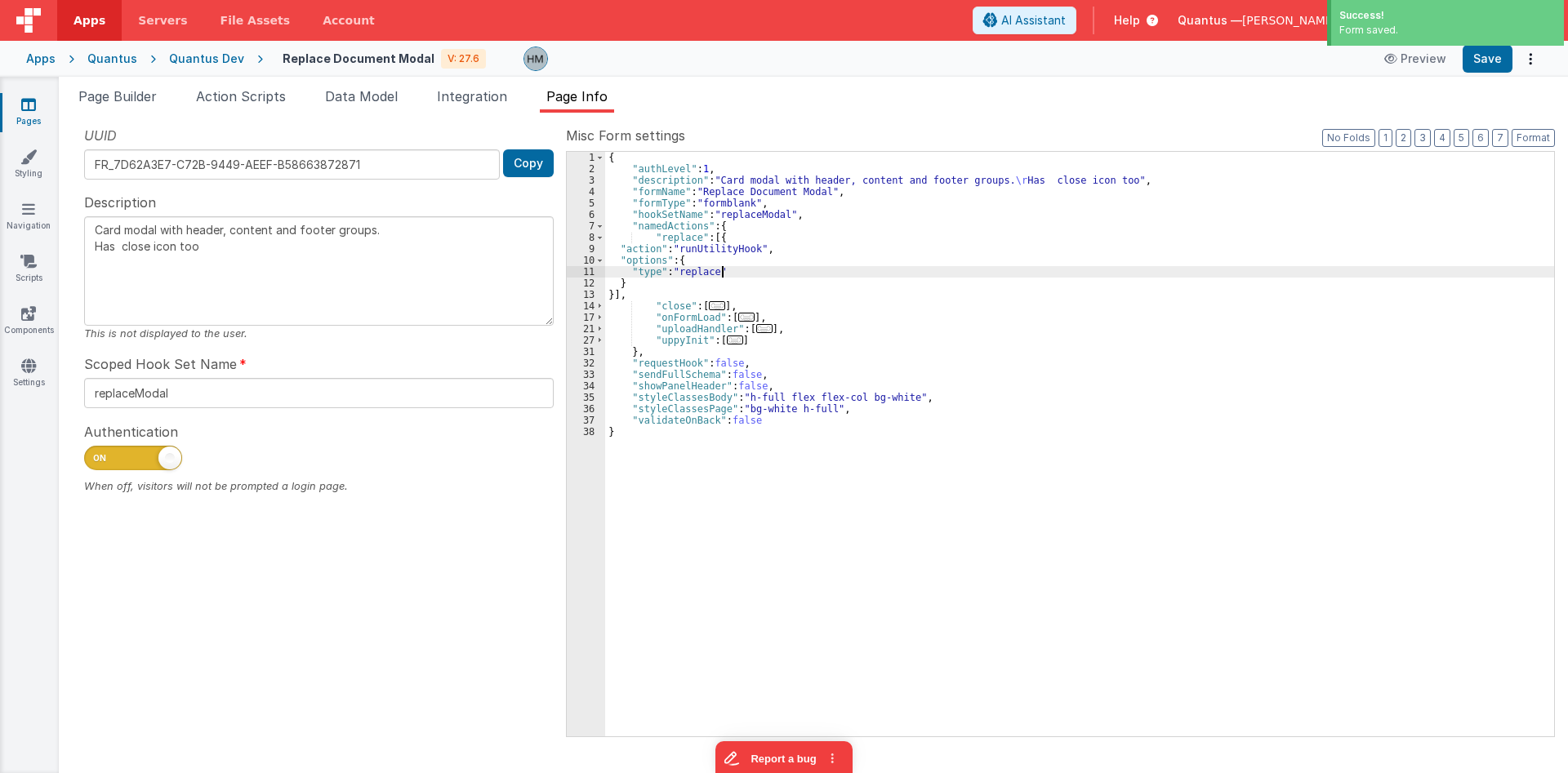
click at [20, 99] on link "Pages" at bounding box center [28, 113] width 59 height 33
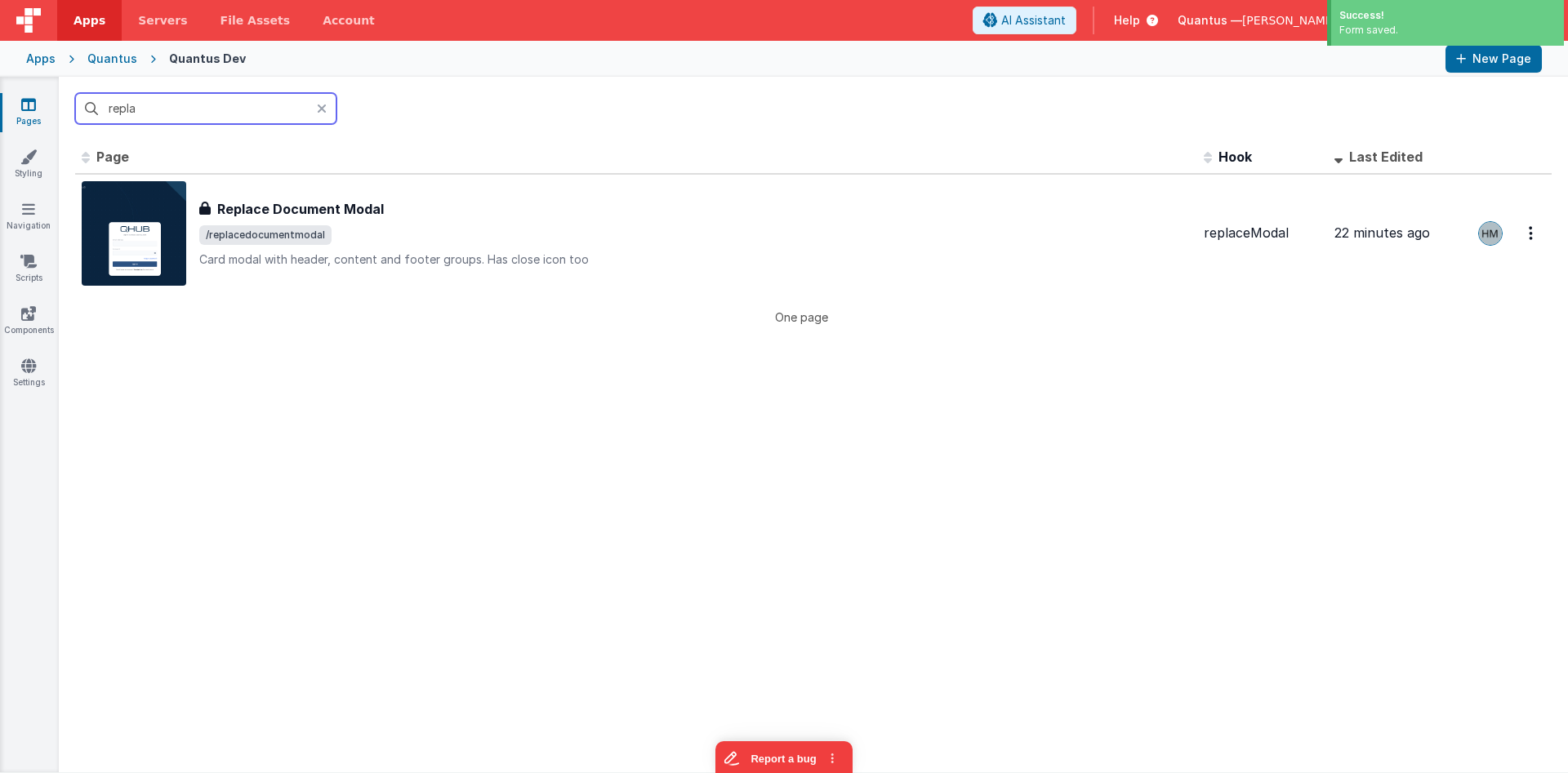
drag, startPoint x: 247, startPoint y: 116, endPoint x: 23, endPoint y: 94, distance: 225.1
click at [75, 94] on input "repla" at bounding box center [206, 108] width 261 height 31
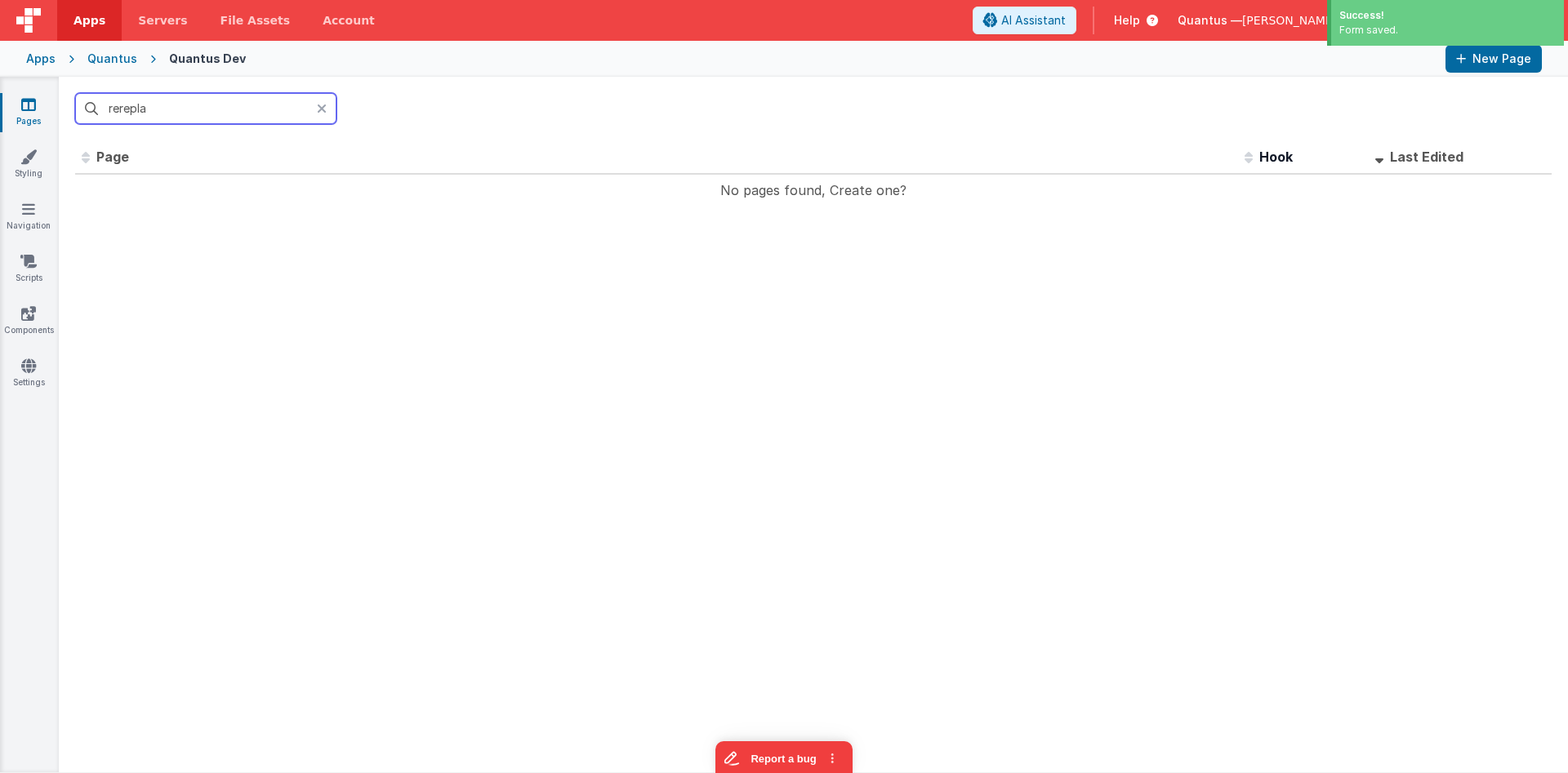
drag, startPoint x: 246, startPoint y: 116, endPoint x: 4, endPoint y: 97, distance: 242.7
click at [75, 97] on input "rerepla" at bounding box center [206, 108] width 261 height 31
drag, startPoint x: 160, startPoint y: 102, endPoint x: 0, endPoint y: 94, distance: 160.2
click at [75, 95] on input "revc" at bounding box center [206, 108] width 261 height 31
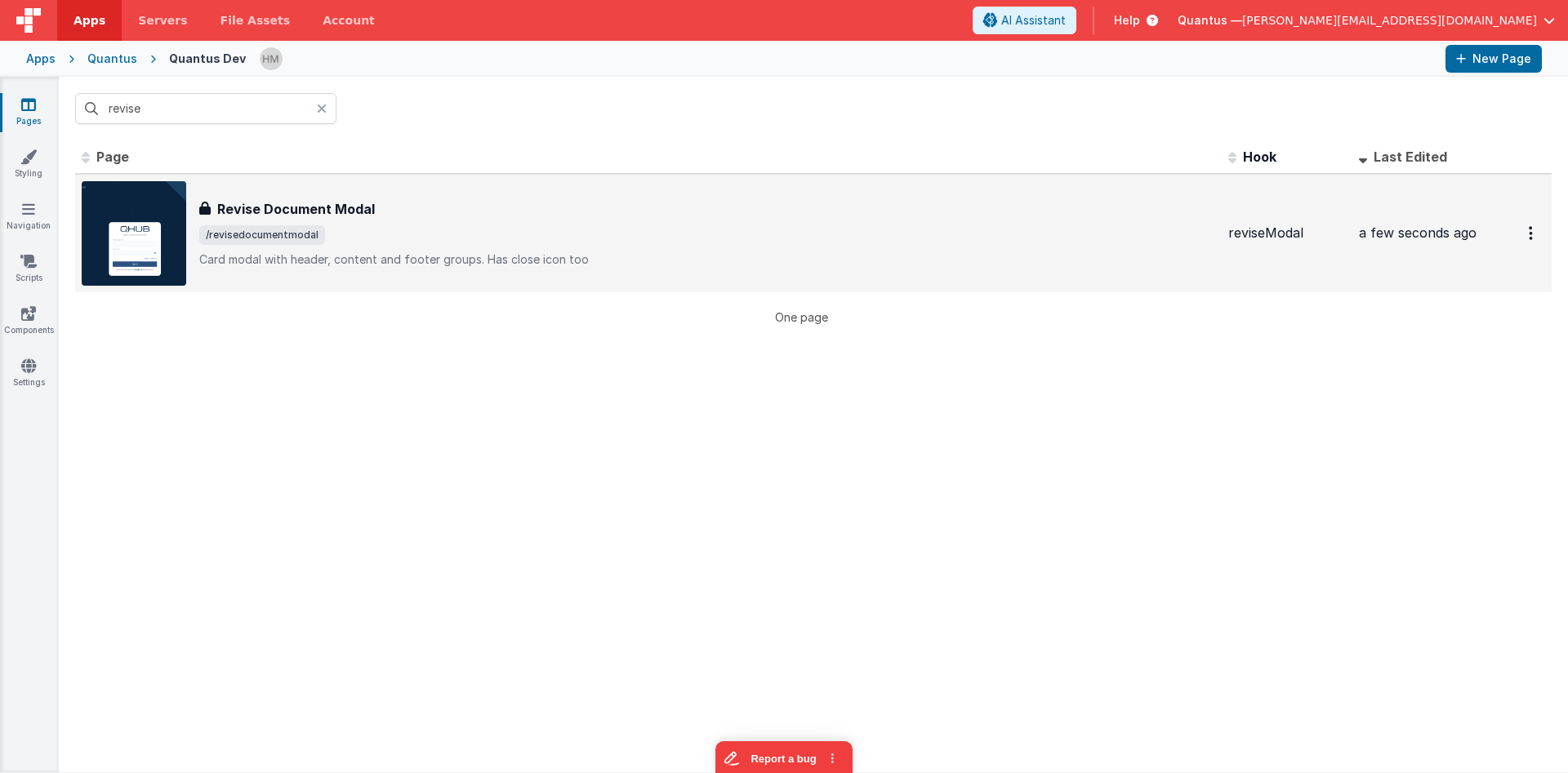
click at [534, 219] on div "Revise Document Modal Revise Document Modal /revisedocumentmodal Card modal wit…" at bounding box center [707, 233] width 1017 height 69
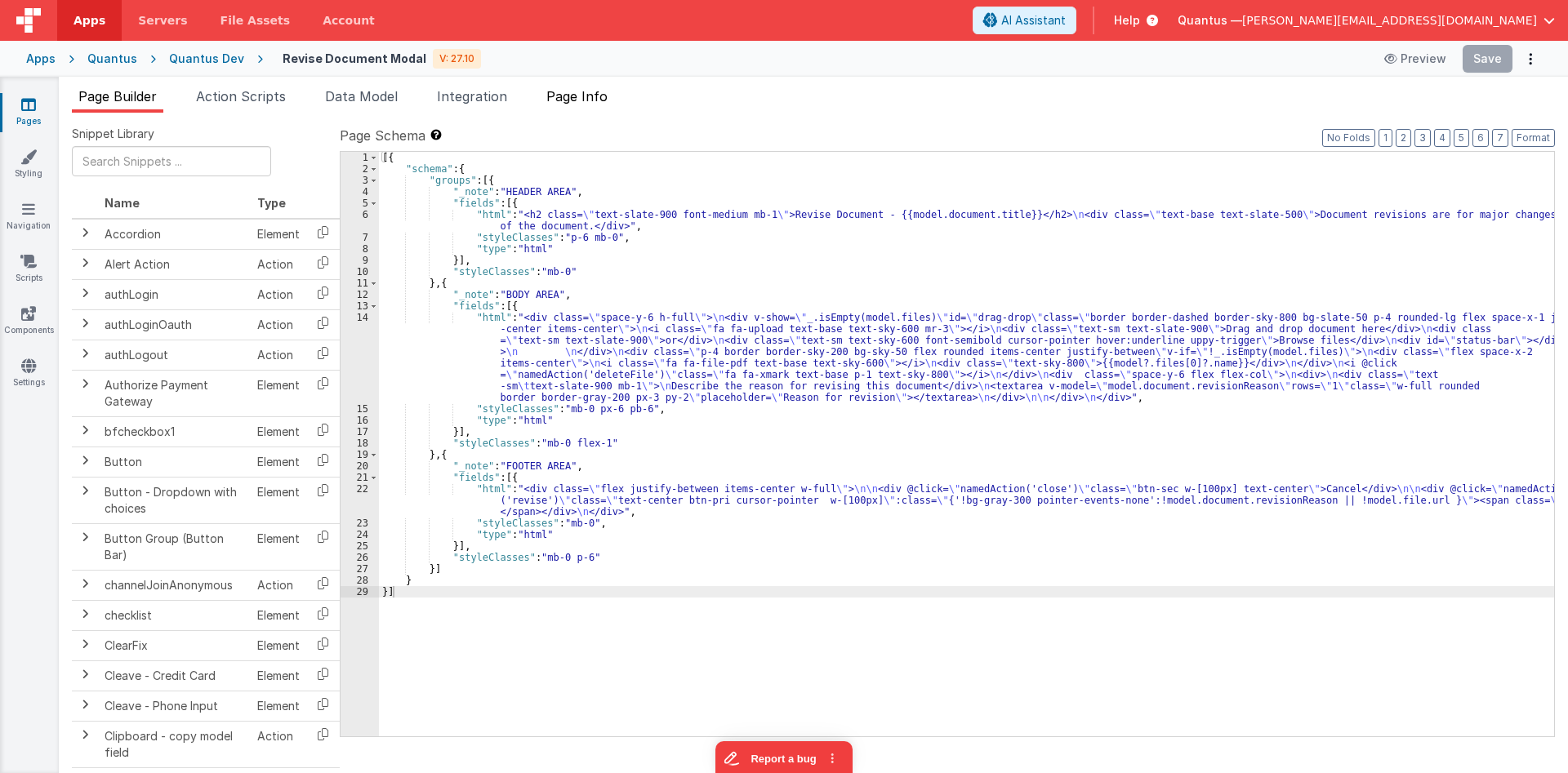
click at [613, 109] on li "Page Info" at bounding box center [577, 100] width 74 height 26
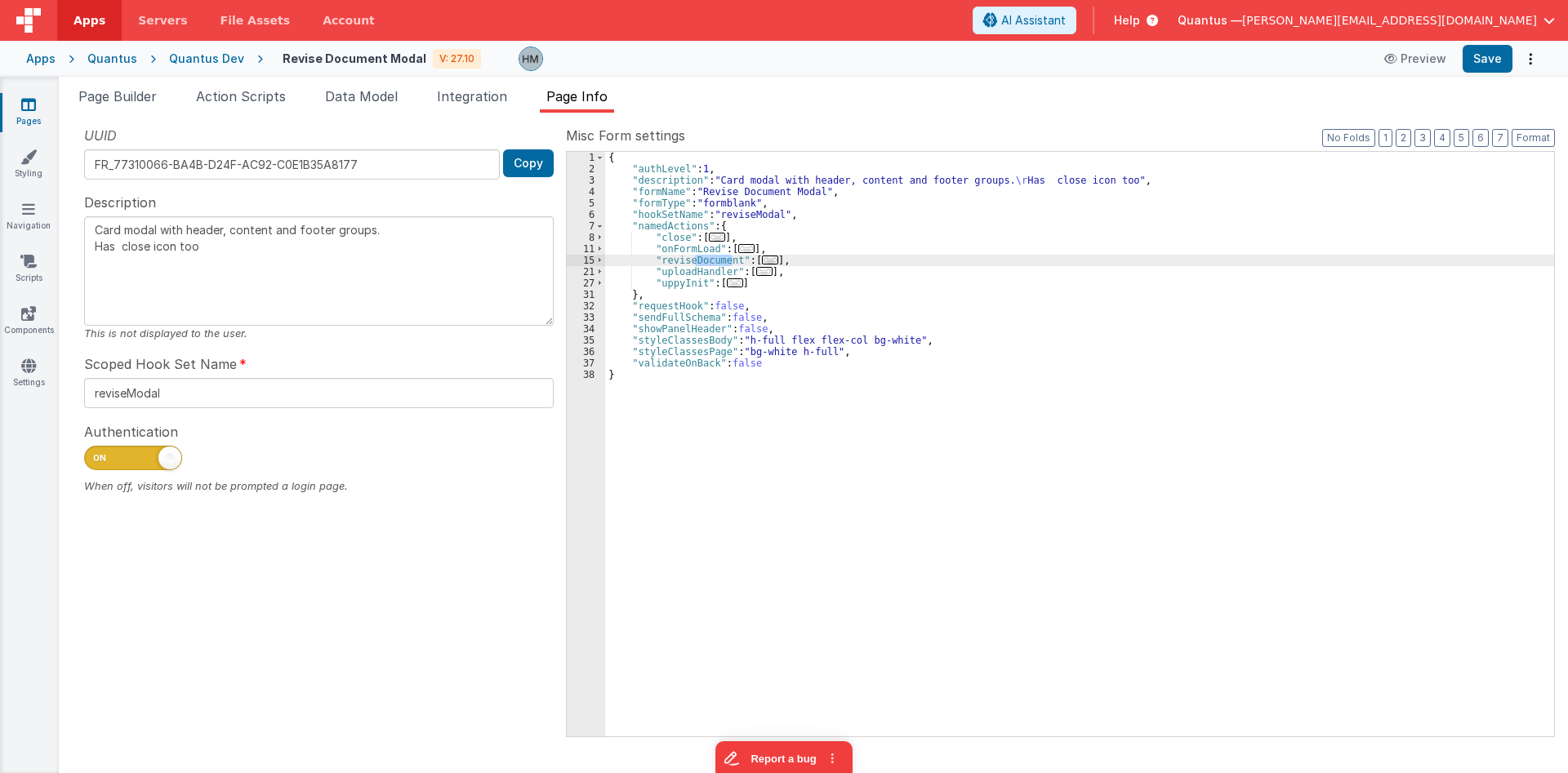
drag, startPoint x: 733, startPoint y: 260, endPoint x: 692, endPoint y: 266, distance: 41.4
click at [692, 266] on div "{ "authLevel" : 1 , "description" : "Card modal with header, content and footer…" at bounding box center [1079, 456] width 949 height 608
type textarea "Card modal with header, content and footer groups. Has close icon too"
click at [716, 257] on span "..." at bounding box center [722, 260] width 16 height 9
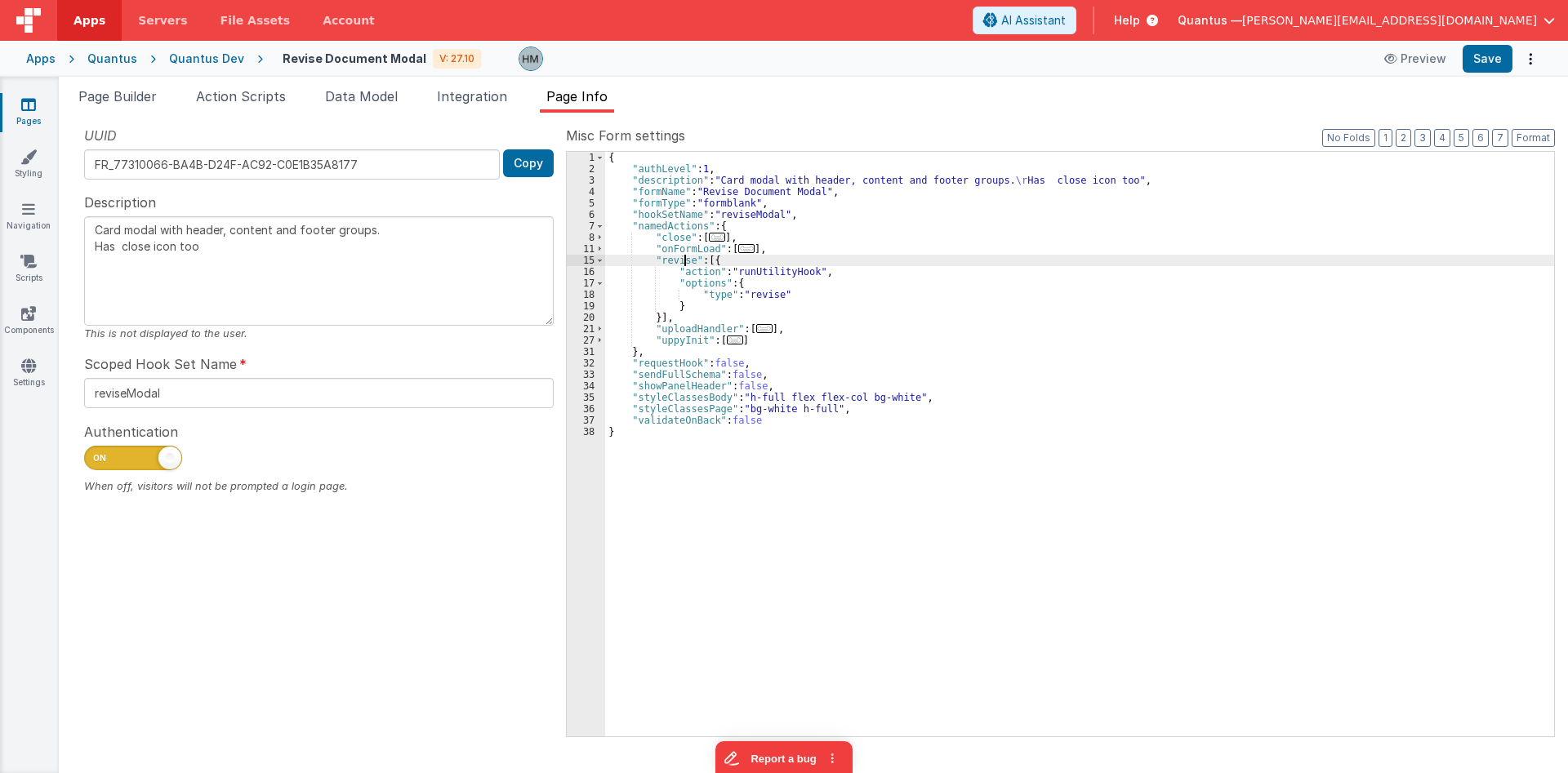
click at [684, 260] on div "{ "authLevel" : 1 , "description" : "Card modal with header, content and footer…" at bounding box center [1079, 456] width 949 height 608
click at [106, 103] on span "Page Builder" at bounding box center [116, 96] width 78 height 16
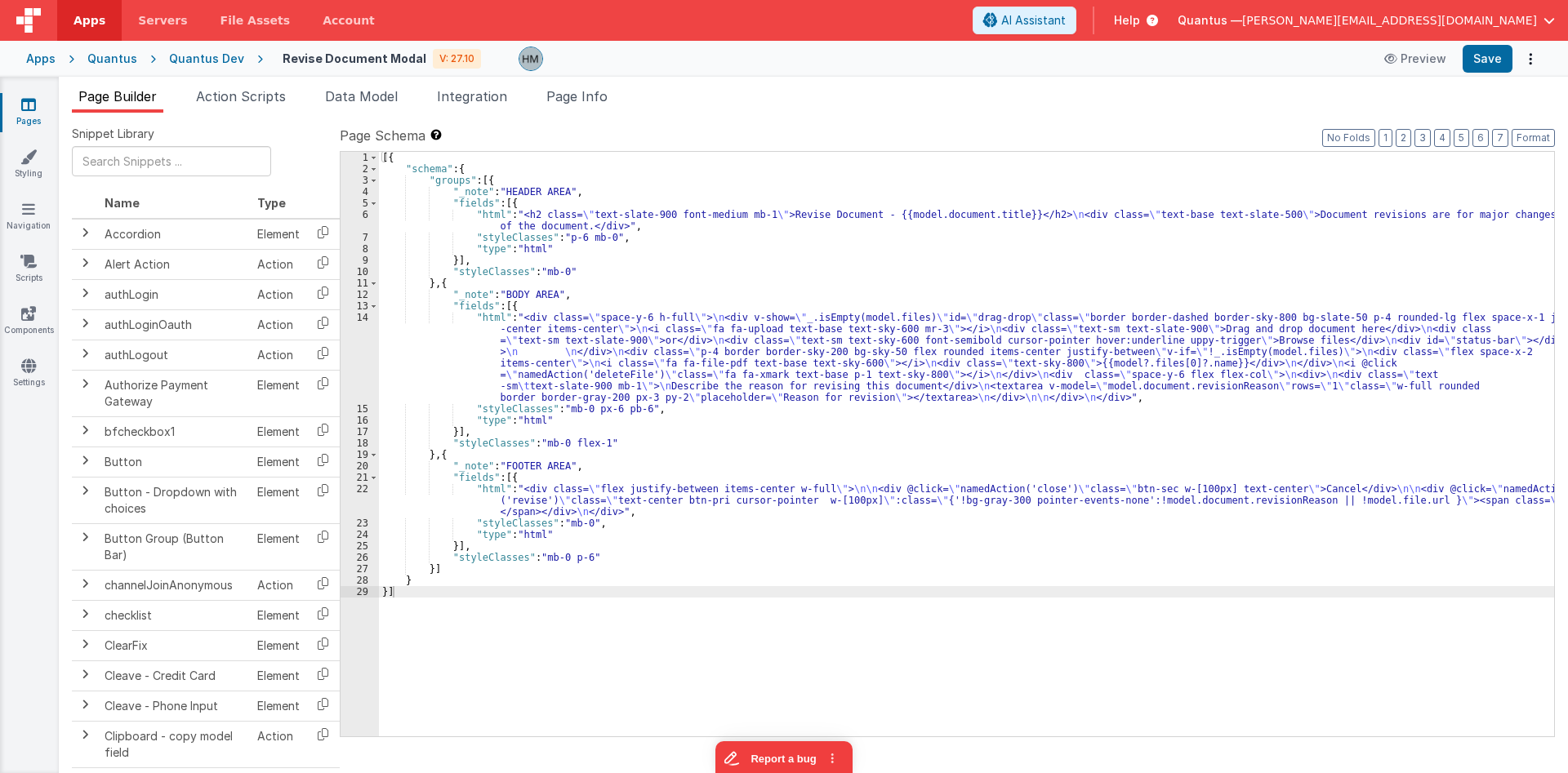
click at [707, 346] on div "[{ "schema" : { "groups" : [{ "_note" : "HEADER AREA" , "fields" : [{ "html" : …" at bounding box center [966, 456] width 1175 height 608
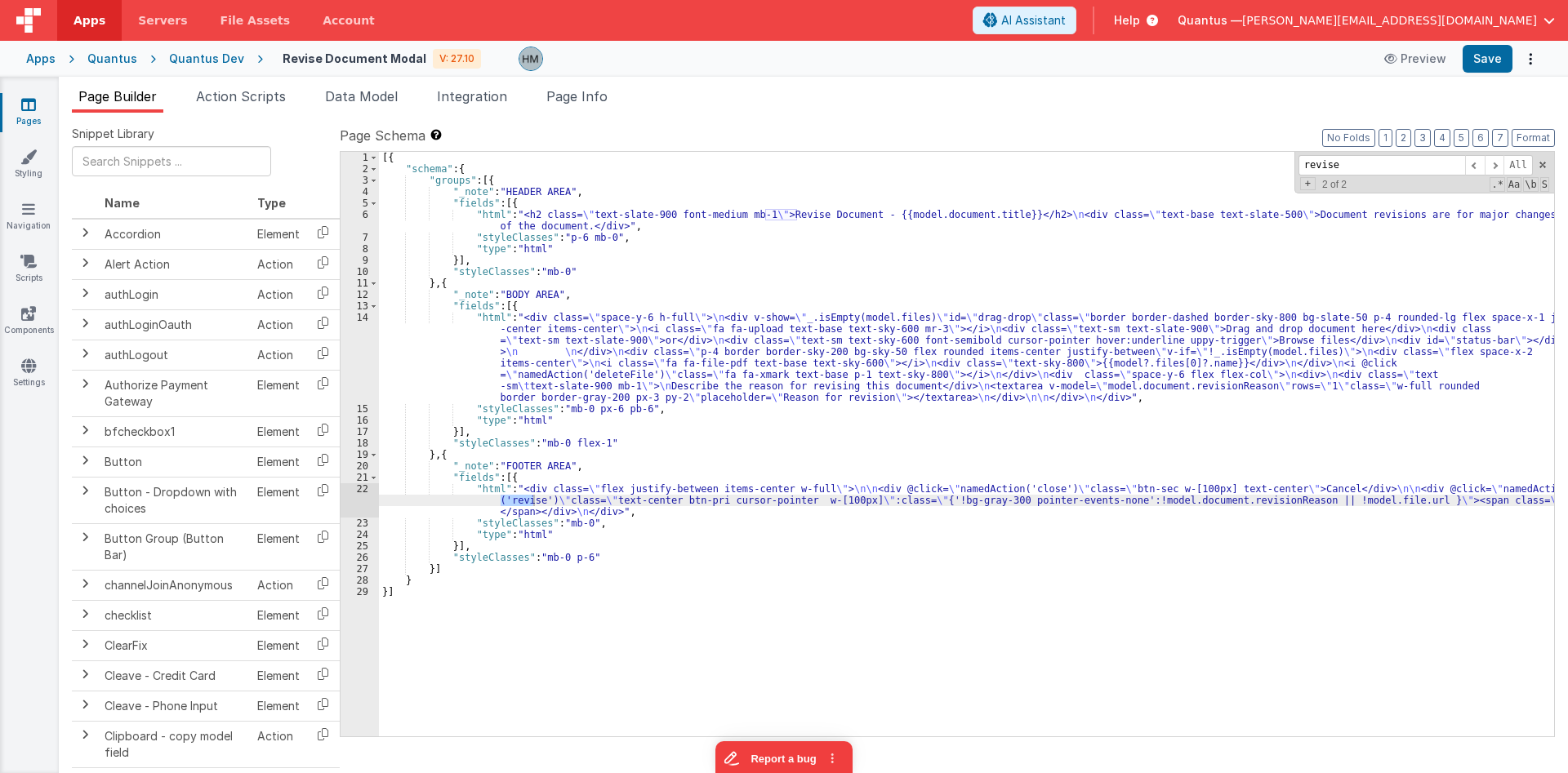
type input "revise"
click at [1111, 498] on div "[{ "schema" : { "groups" : [{ "_note" : "HEADER AREA" , "fields" : [{ "html" : …" at bounding box center [966, 456] width 1175 height 608
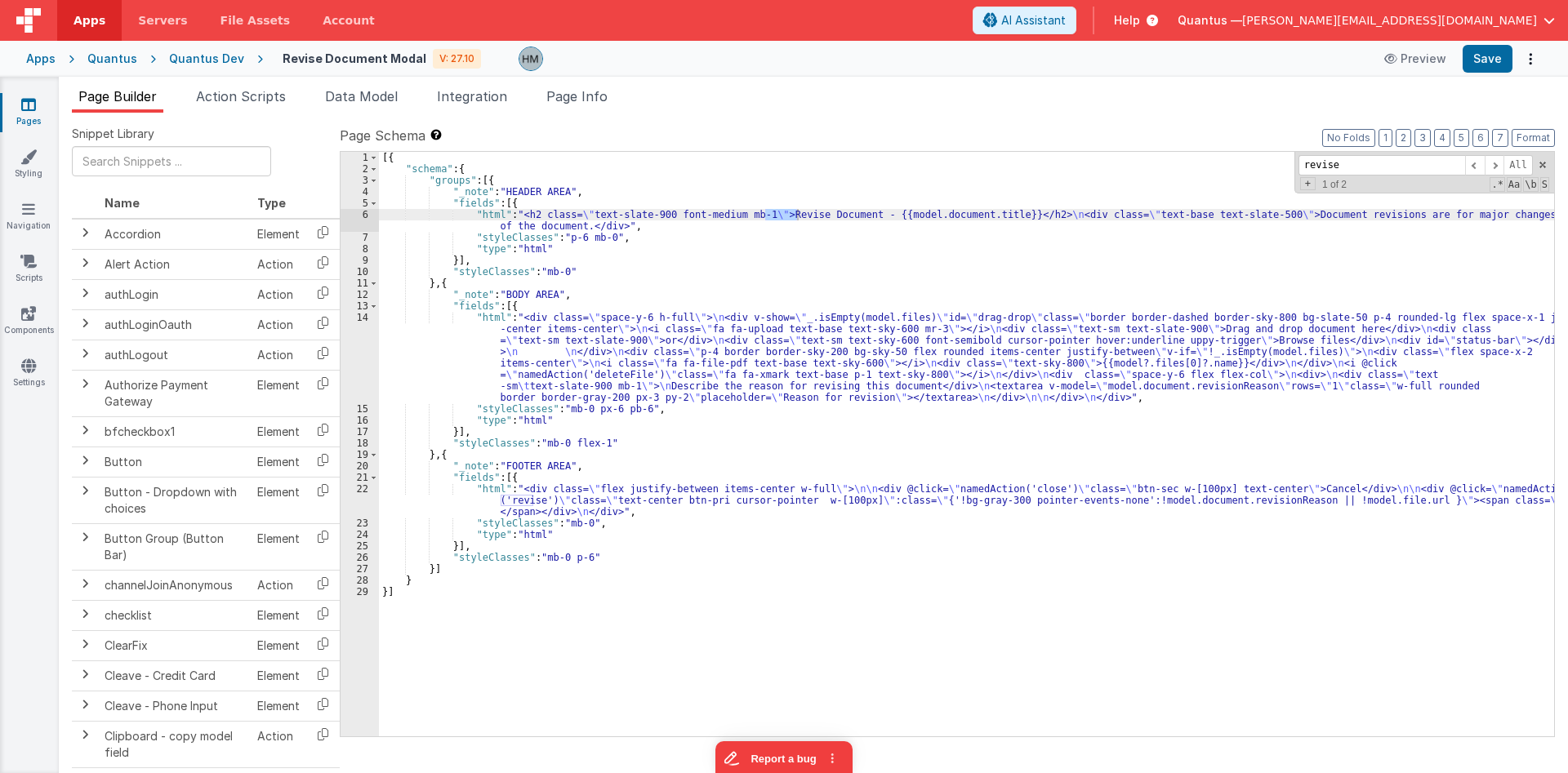
click at [722, 497] on div "[{ "schema" : { "groups" : [{ "_note" : "HEADER AREA" , "fields" : [{ "html" : …" at bounding box center [966, 456] width 1175 height 608
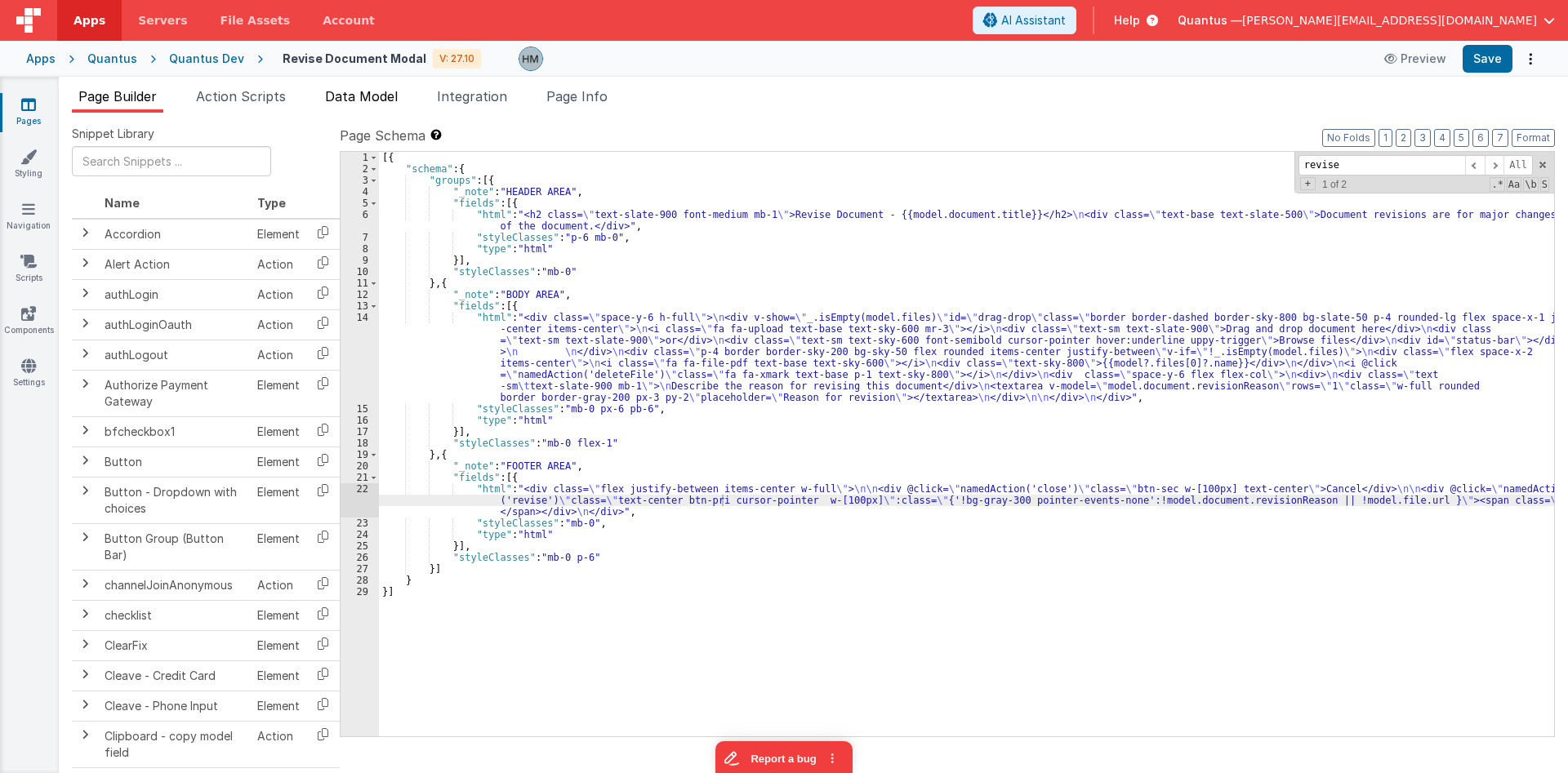
click at [382, 95] on span "Data Model" at bounding box center [361, 96] width 72 height 16
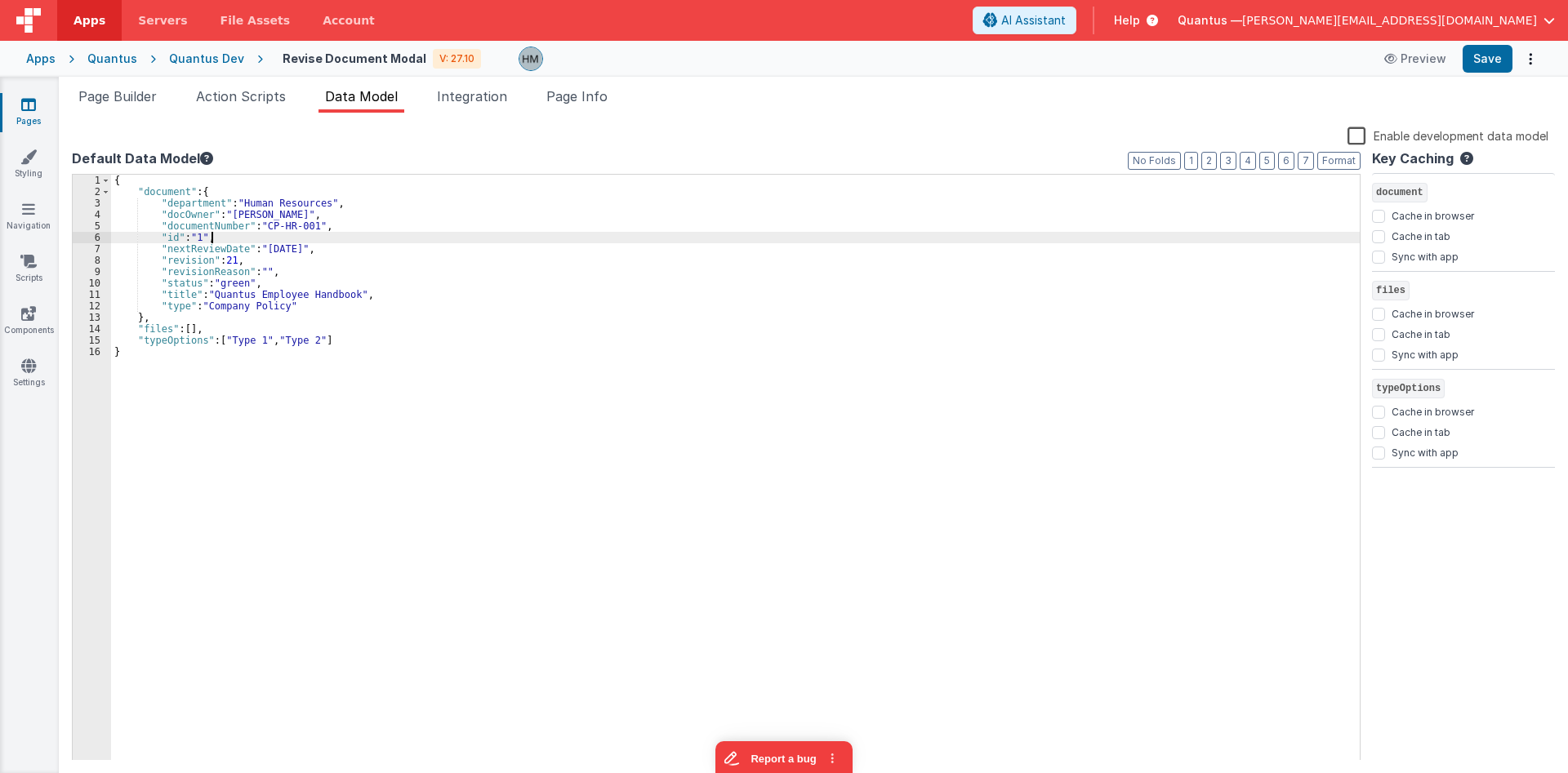
click at [394, 239] on div "{ "document" : { "department" : "Human Resources" , "docOwner" : "Quinlan, Dani…" at bounding box center [735, 479] width 1249 height 610
type input "isDropdownOpenUpwards"
click at [584, 92] on span "Page Info" at bounding box center [577, 96] width 61 height 16
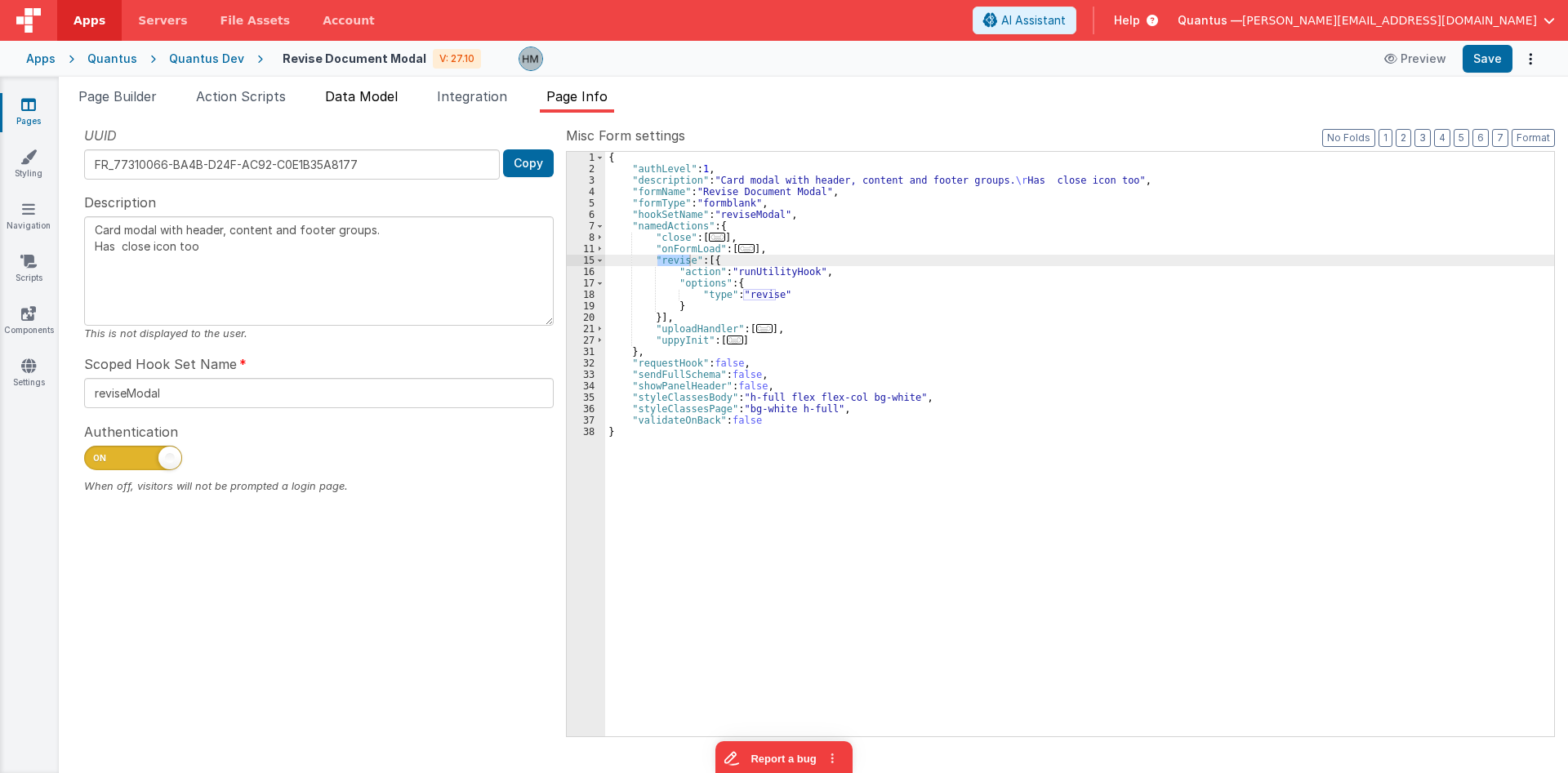
click at [340, 93] on span "Data Model" at bounding box center [361, 96] width 72 height 16
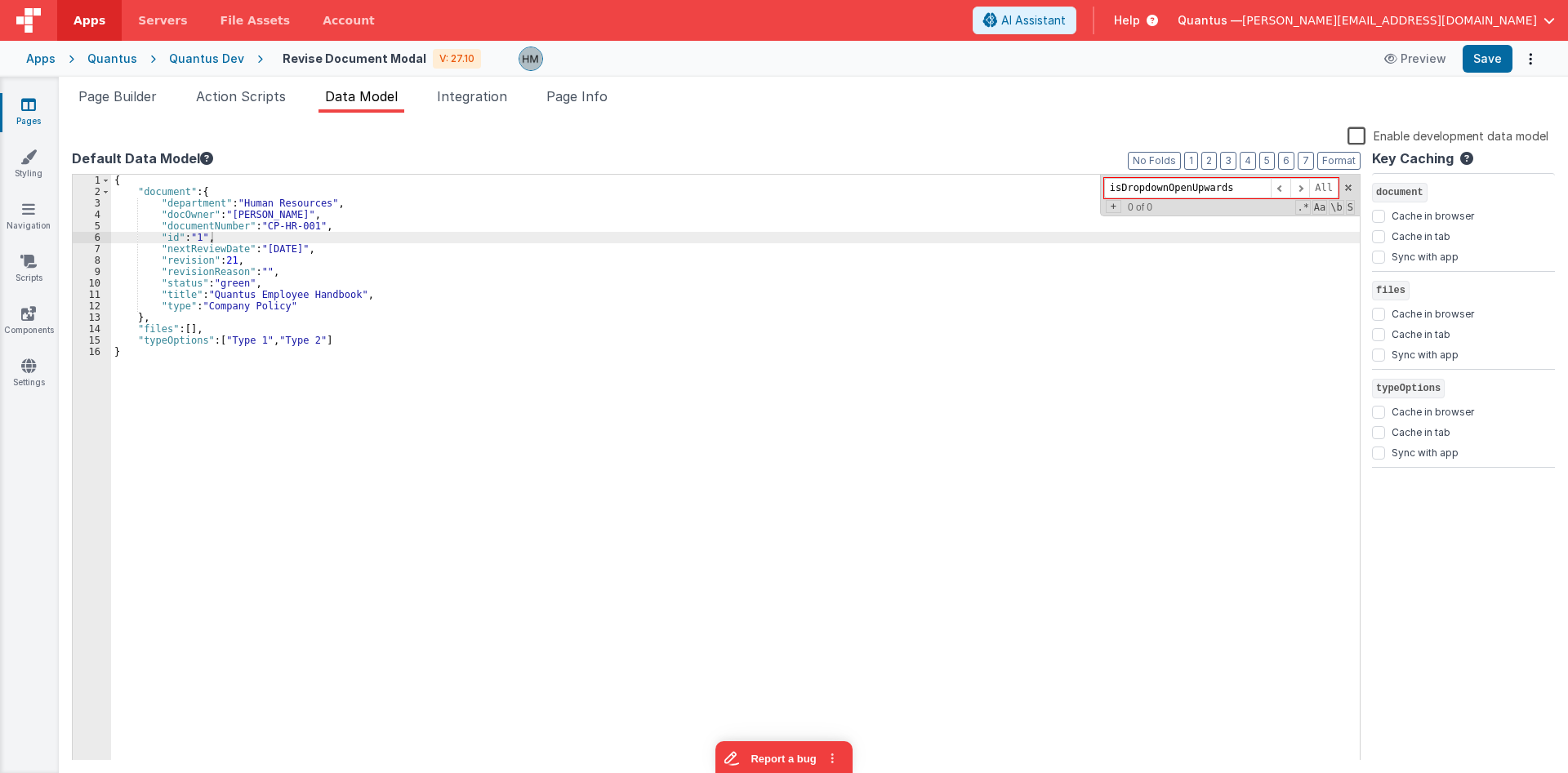
click at [1358, 137] on label "Enable development data model" at bounding box center [1449, 135] width 201 height 19
click at [0, 0] on input "Enable development data model" at bounding box center [0, 0] width 0 height 0
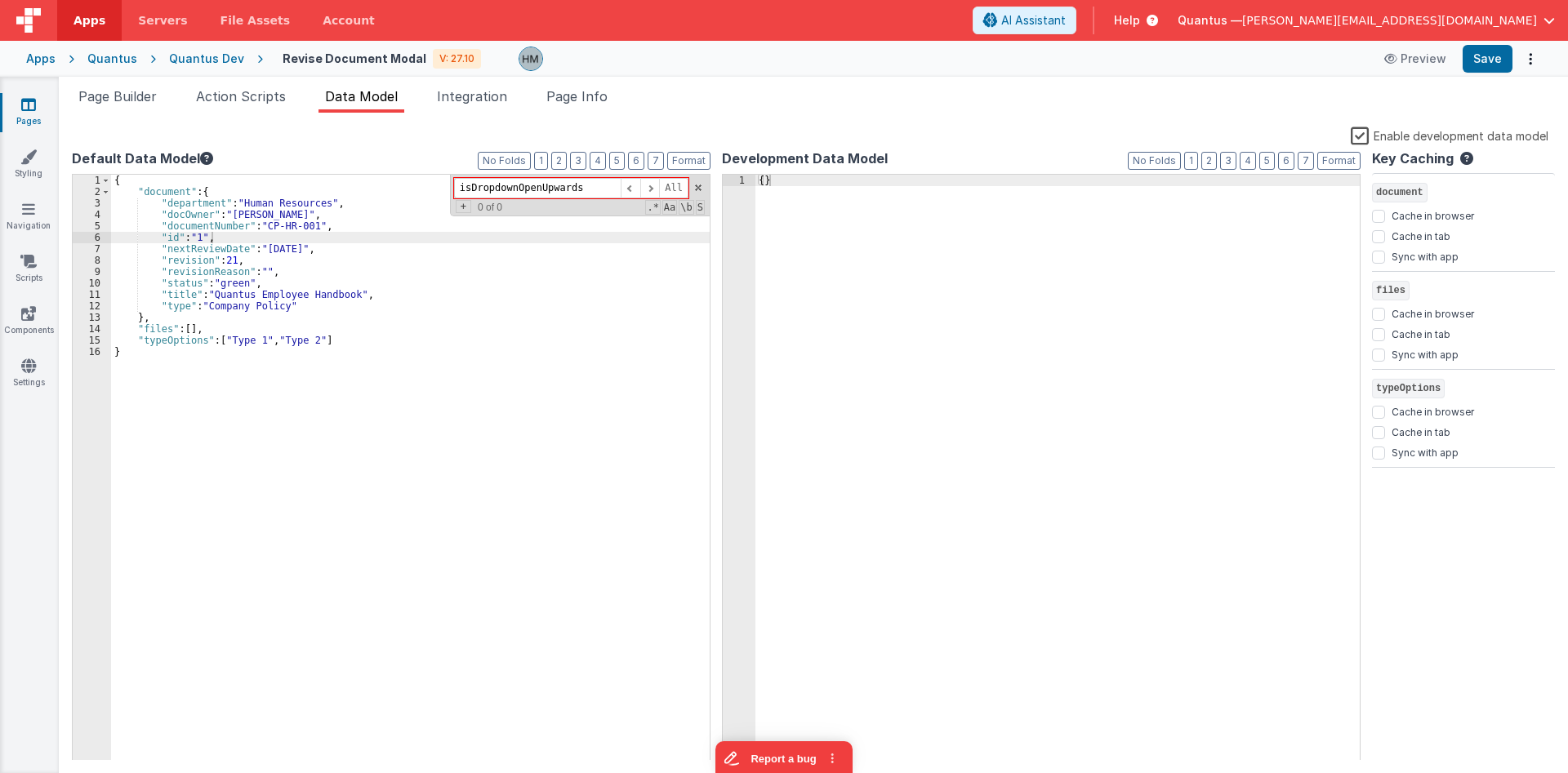
click at [1082, 254] on div "{ }" at bounding box center [1057, 479] width 604 height 610
click at [25, 105] on icon at bounding box center [29, 104] width 15 height 16
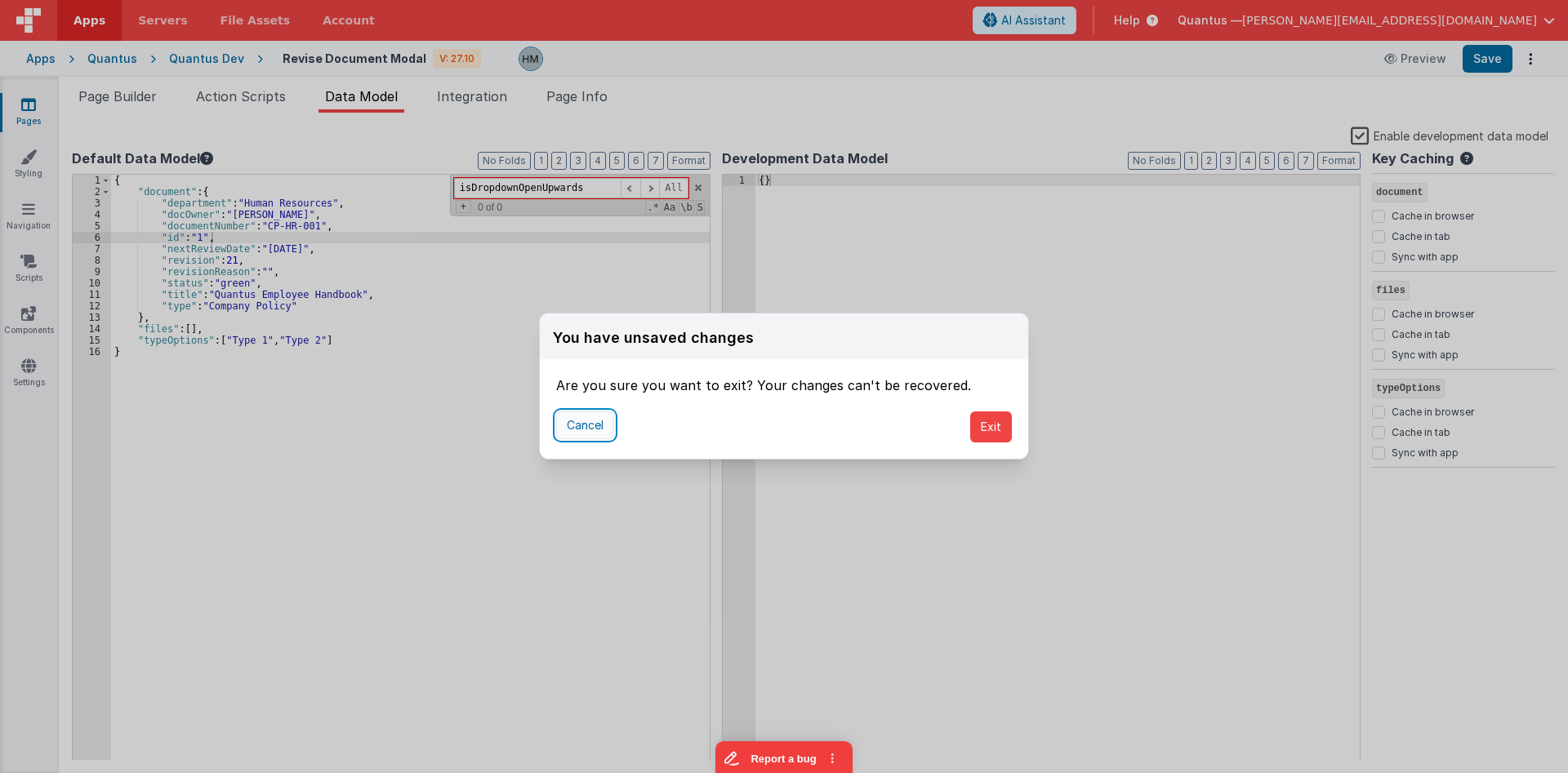
click at [595, 423] on button "Cancel" at bounding box center [585, 425] width 58 height 28
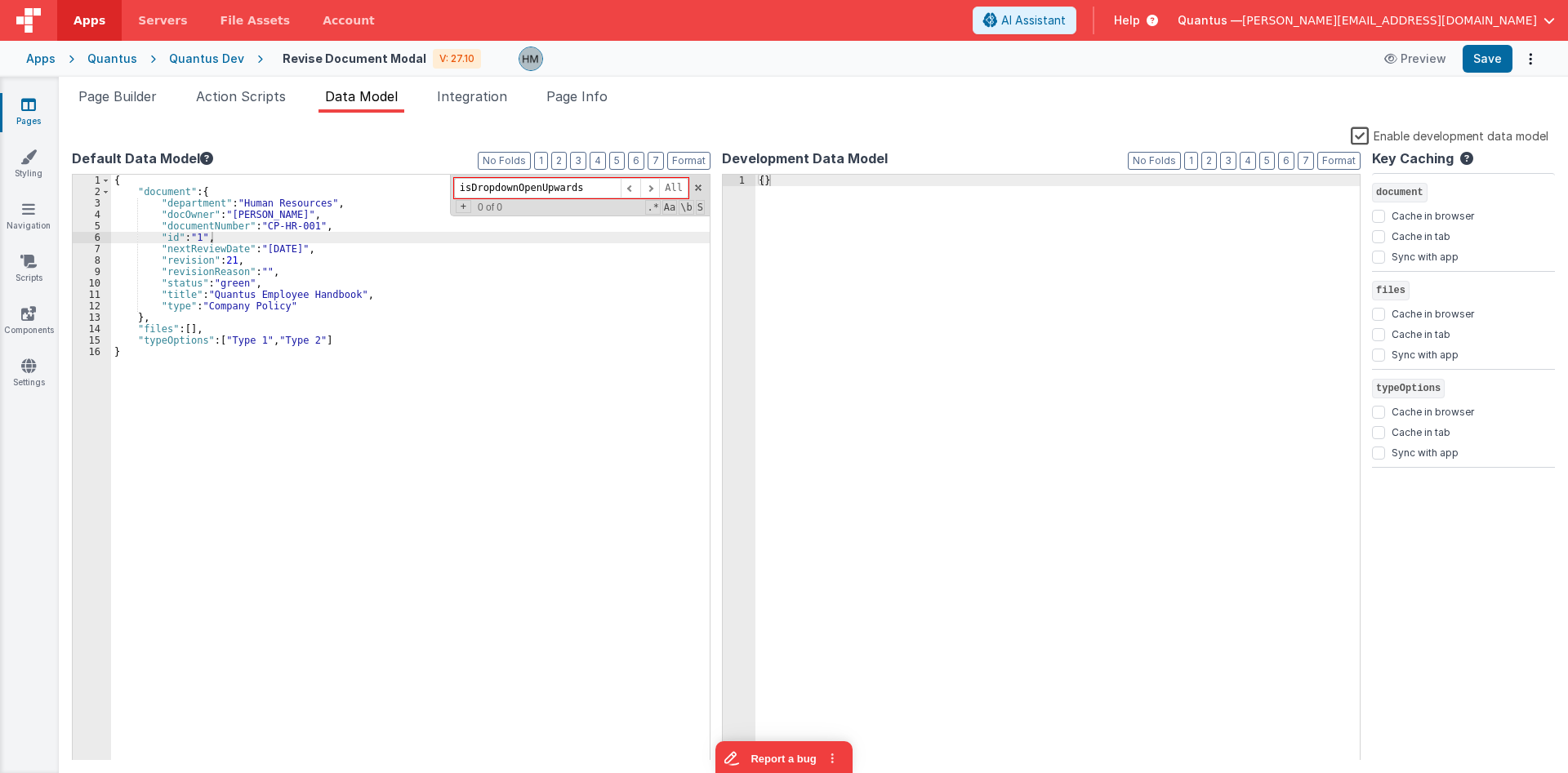
click at [586, 408] on div "{ "document" : { "department" : "Human Resources" , "docOwner" : "Quinlan, Dani…" at bounding box center [735, 479] width 1249 height 610
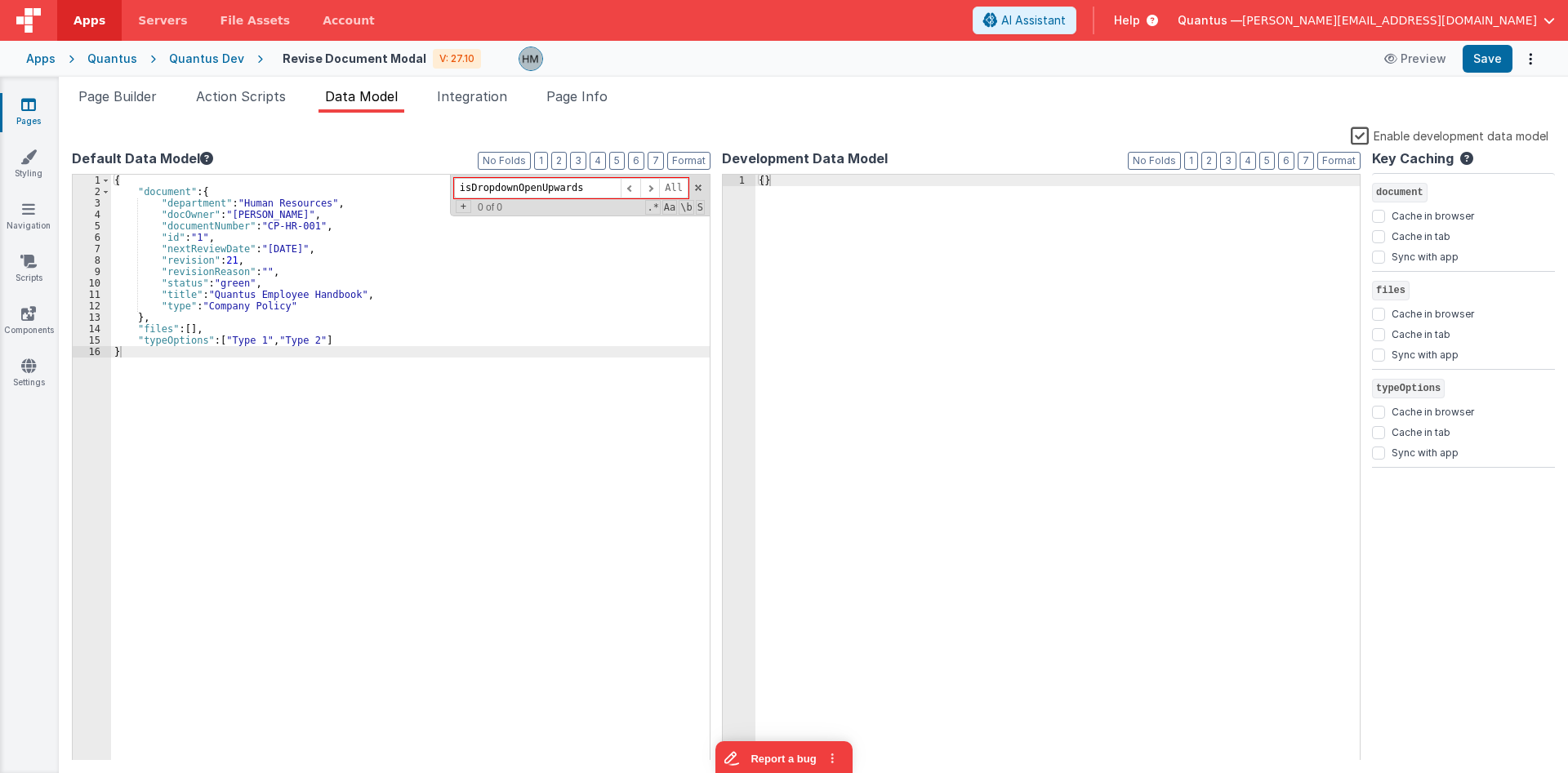
click at [34, 113] on link "Pages" at bounding box center [28, 113] width 59 height 33
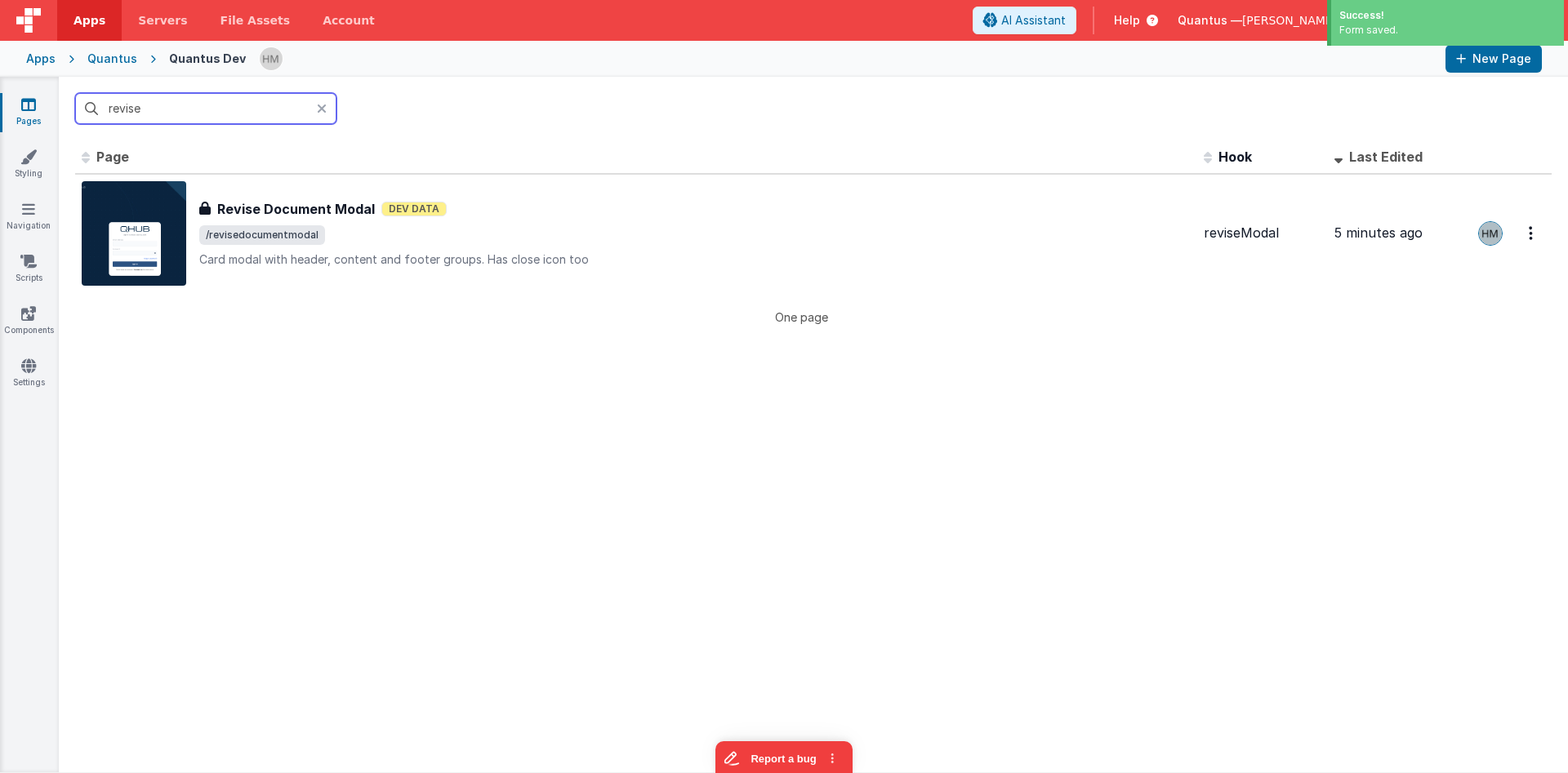
click at [241, 108] on input "revise" at bounding box center [206, 108] width 261 height 31
click at [238, 107] on input "revise" at bounding box center [206, 108] width 261 height 31
click at [239, 107] on input "revise" at bounding box center [206, 108] width 261 height 31
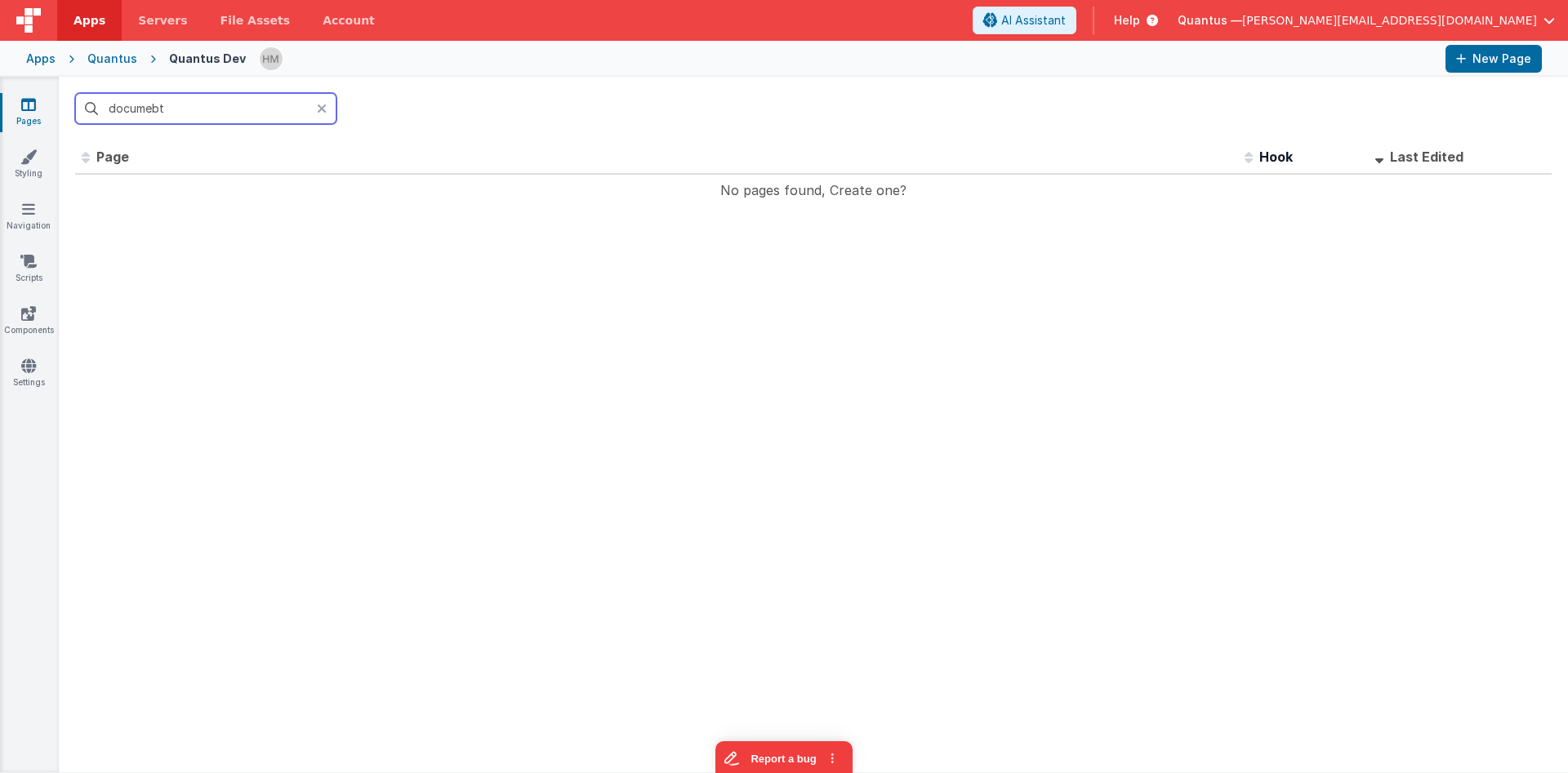
drag, startPoint x: 230, startPoint y: 95, endPoint x: 0, endPoint y: 82, distance: 230.4
click at [75, 93] on input "documebt" at bounding box center [206, 108] width 261 height 31
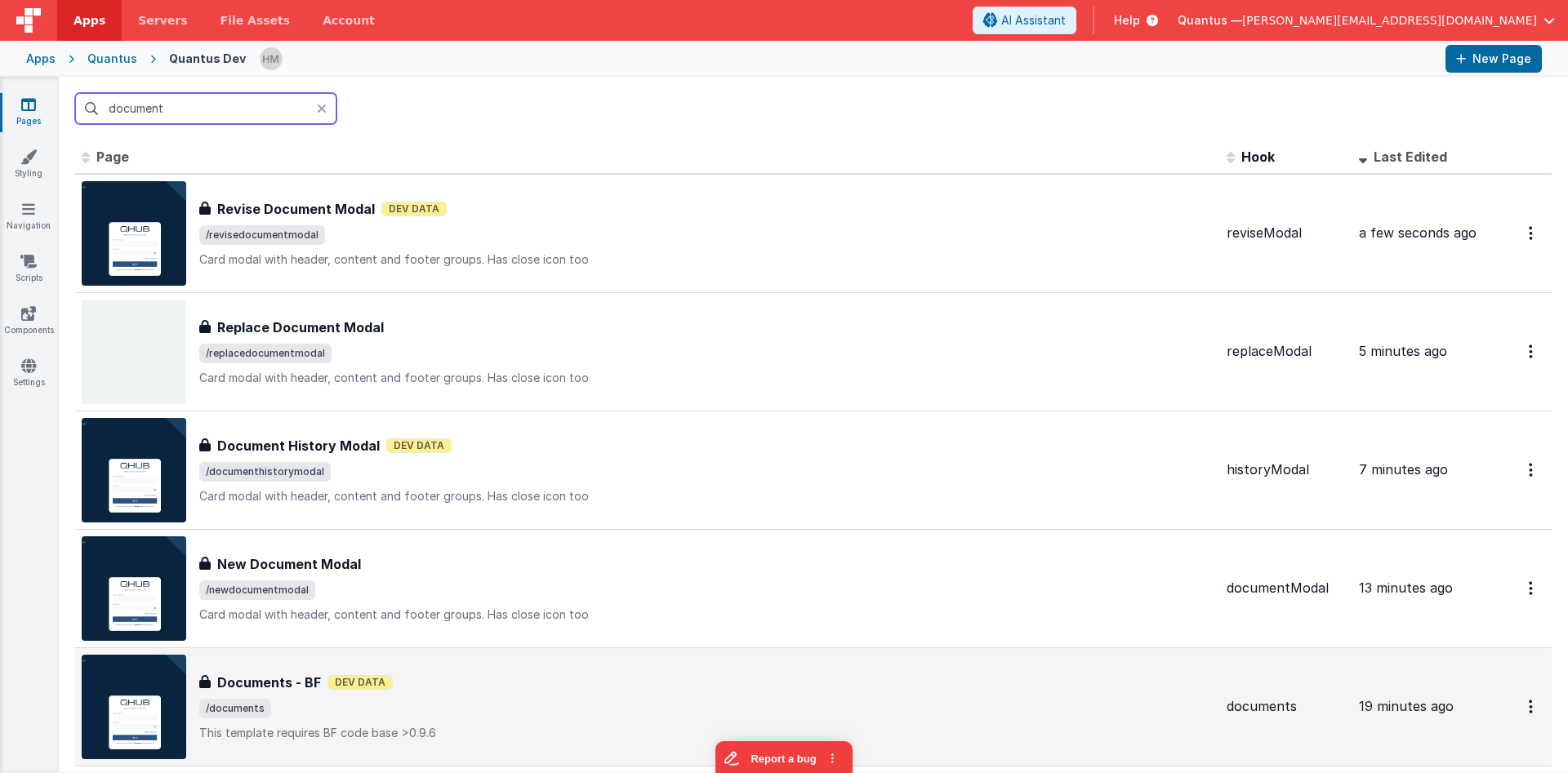
type input "document"
click at [543, 680] on div "Documents - BF Dev Data" at bounding box center [706, 682] width 1015 height 20
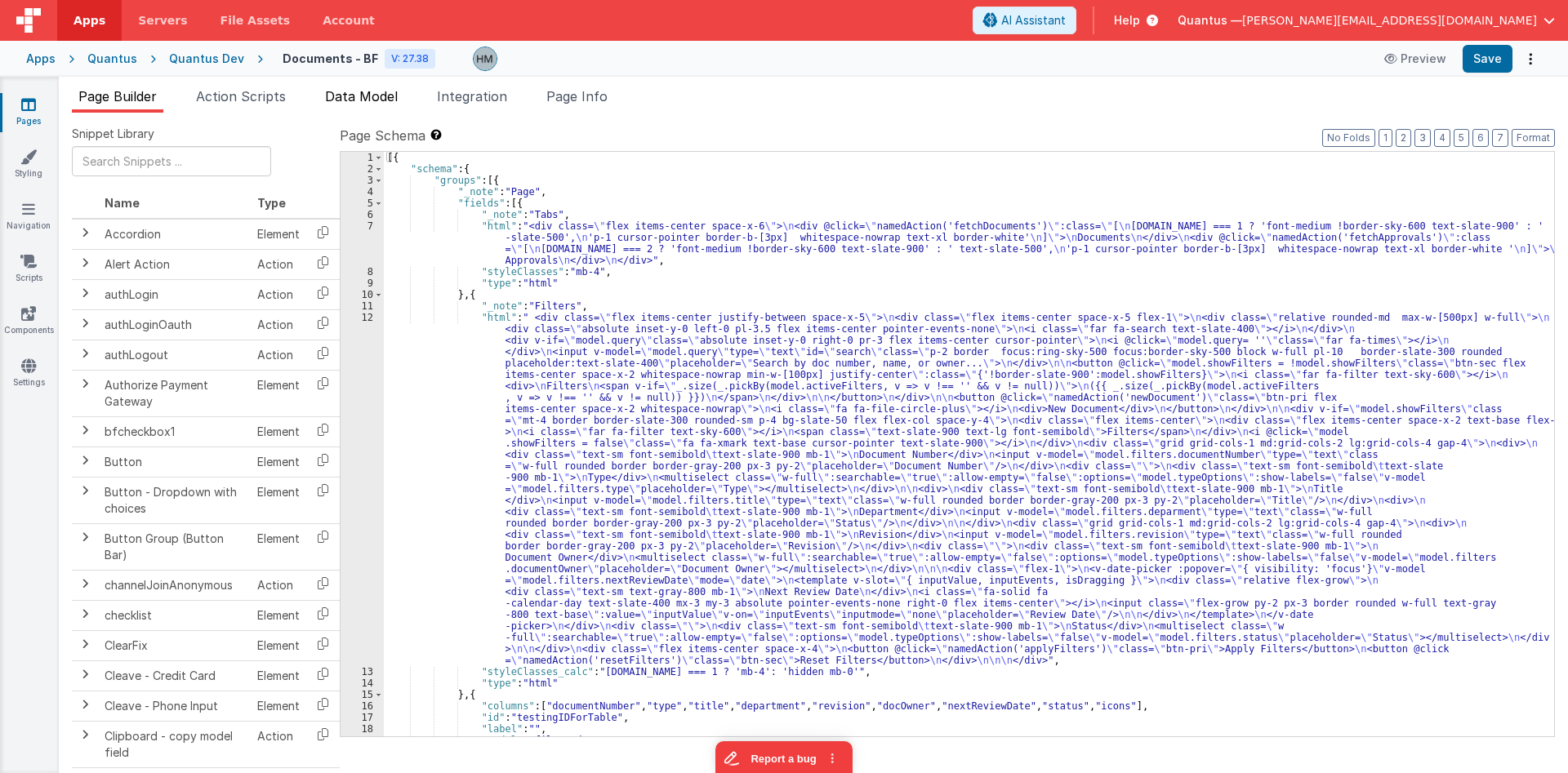
click at [365, 100] on span "Data Model" at bounding box center [361, 96] width 72 height 16
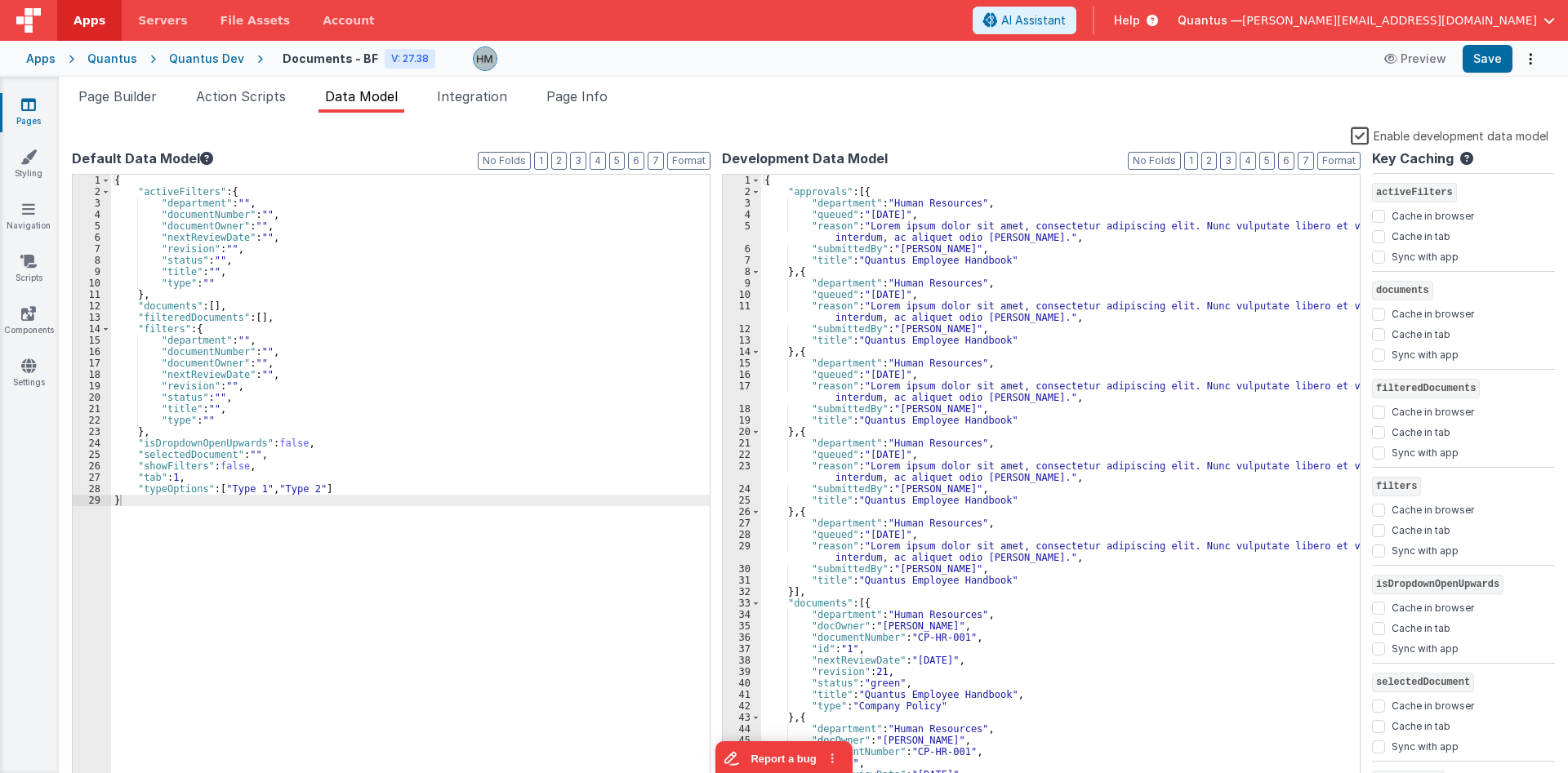
click at [876, 243] on div "{ "approvals" : [{ "department" : "Human Resources" , "queued" : "14d ago" , "r…" at bounding box center [1060, 492] width 598 height 635
type input "isDropdownOpenUpwards"
click at [1213, 165] on button "2" at bounding box center [1209, 161] width 16 height 18
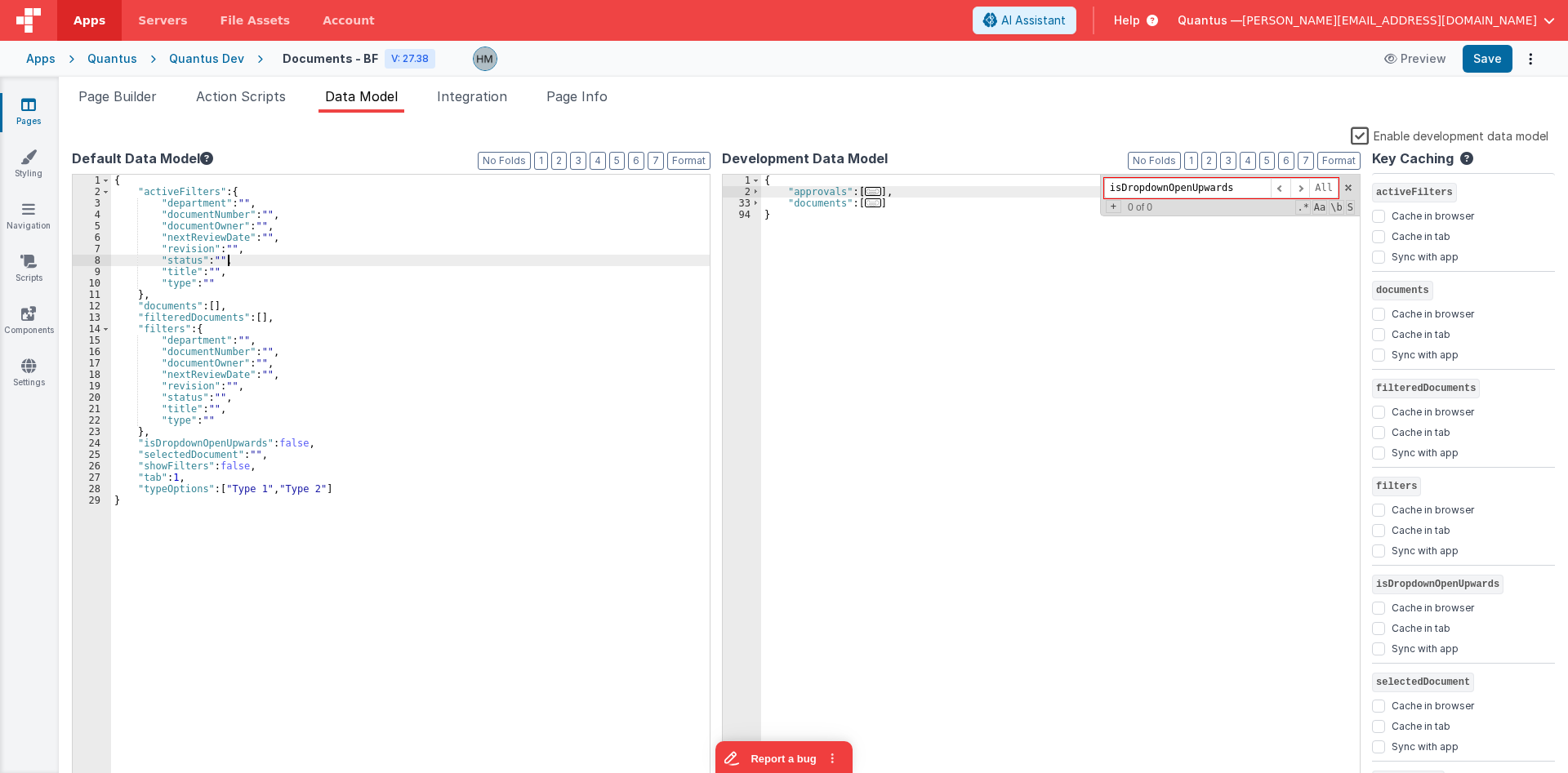
click at [400, 266] on div "{ "activeFilters" : { "department" : "" , "documentNumber" : "" , "documentOwne…" at bounding box center [410, 492] width 598 height 635
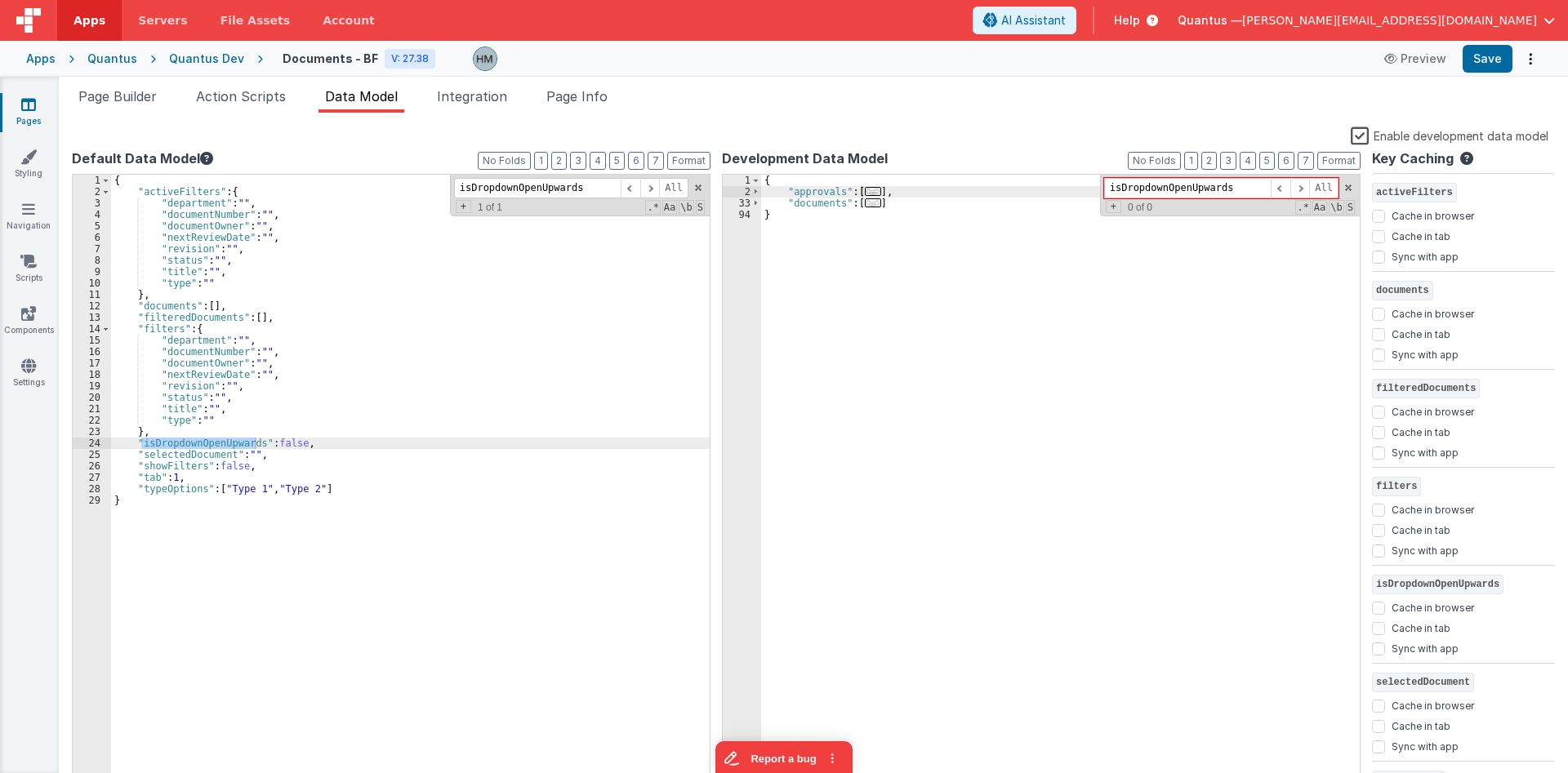
type input "isDropdownOpenUpwards"
click at [229, 440] on div "{ "activeFilters" : { "department" : "" , "documentNumber" : "" , "documentOwne…" at bounding box center [410, 481] width 598 height 612
click at [229, 440] on div "{ "activeFilters" : { "department" : "" , "documentNumber" : "" , "documentOwne…" at bounding box center [410, 492] width 598 height 635
click at [443, 353] on div "{ "activeFilters" : { "department" : "" , "documentNumber" : "" , "documentOwne…" at bounding box center [410, 492] width 598 height 635
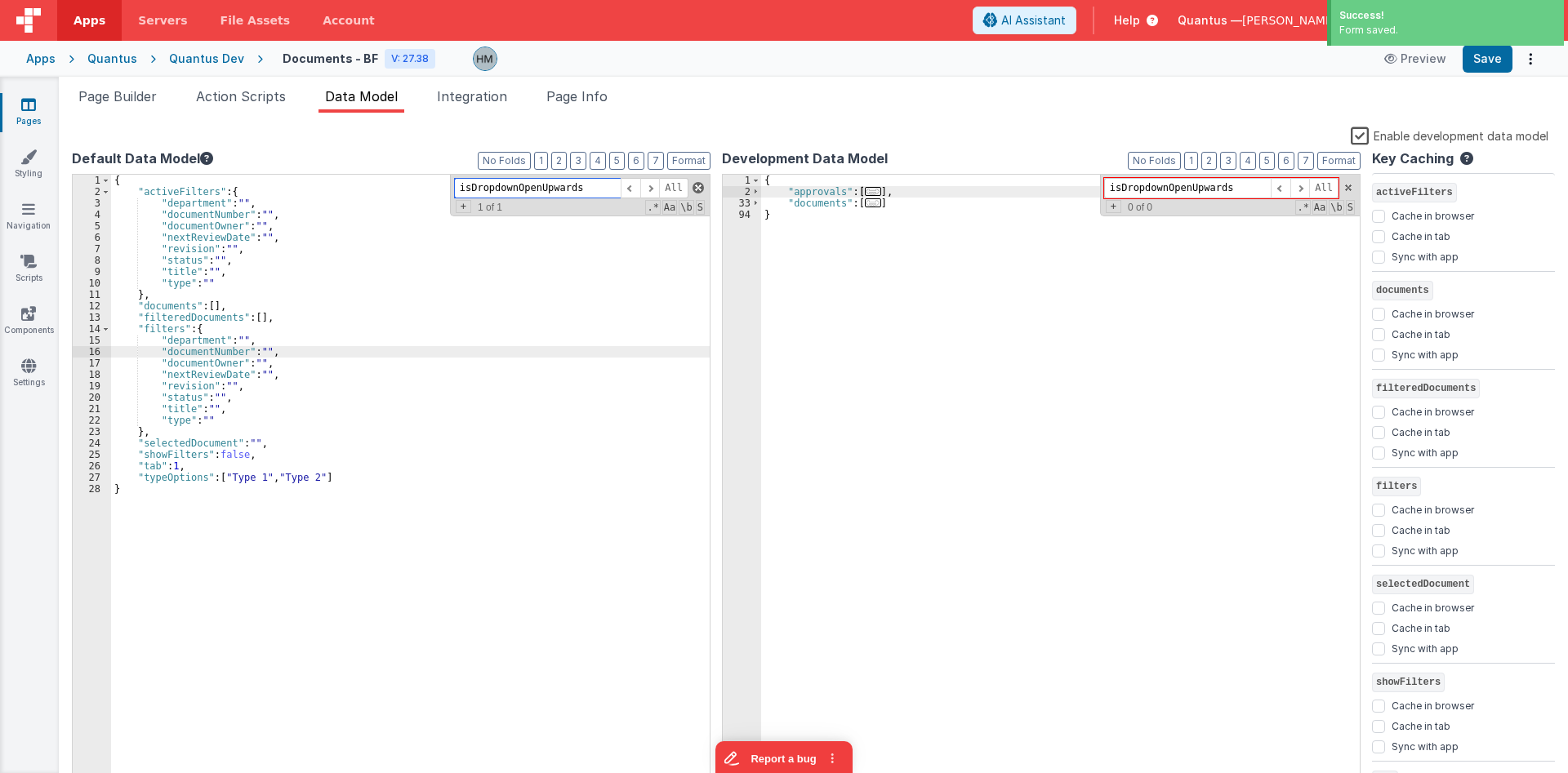
click at [697, 184] on span at bounding box center [698, 188] width 11 height 11
click at [564, 160] on button "2" at bounding box center [559, 161] width 16 height 18
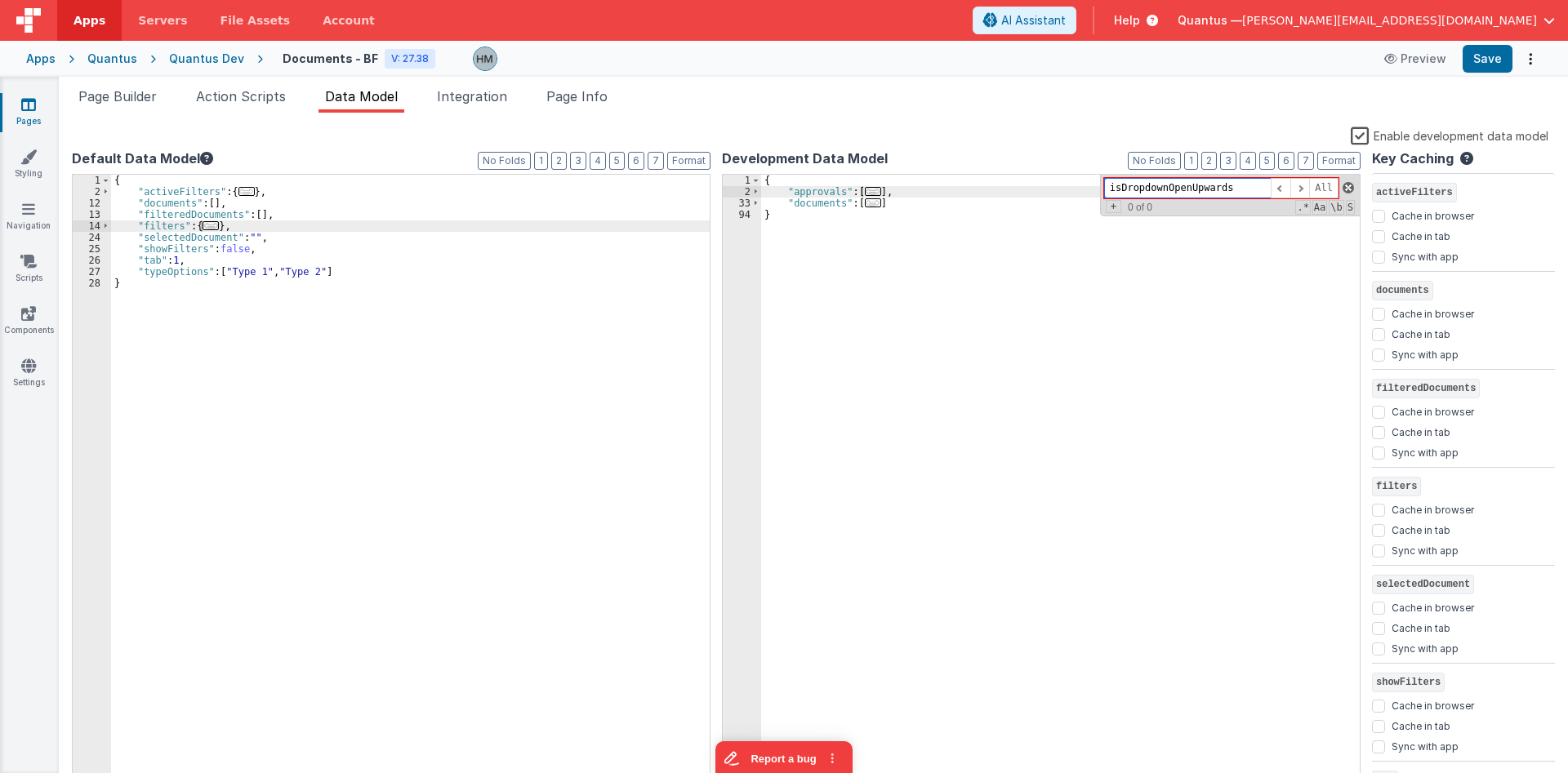
click at [1351, 189] on span at bounding box center [1348, 188] width 11 height 11
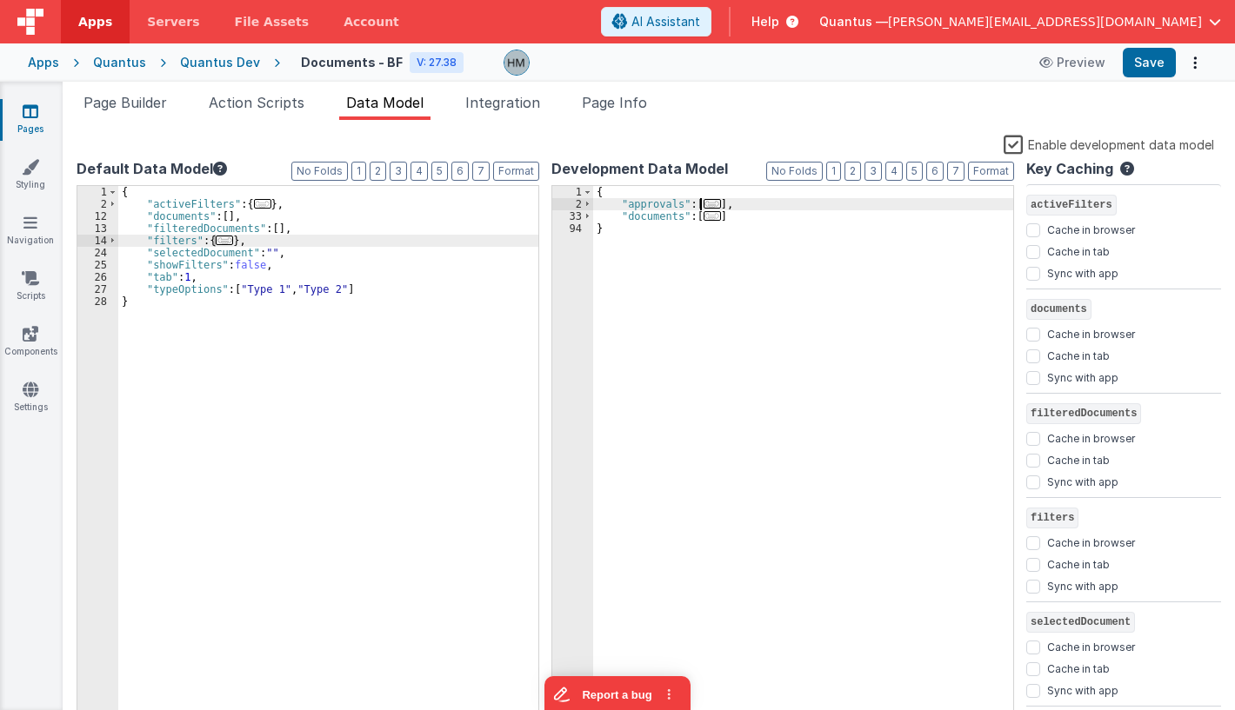
click at [33, 122] on link "Pages" at bounding box center [30, 120] width 63 height 35
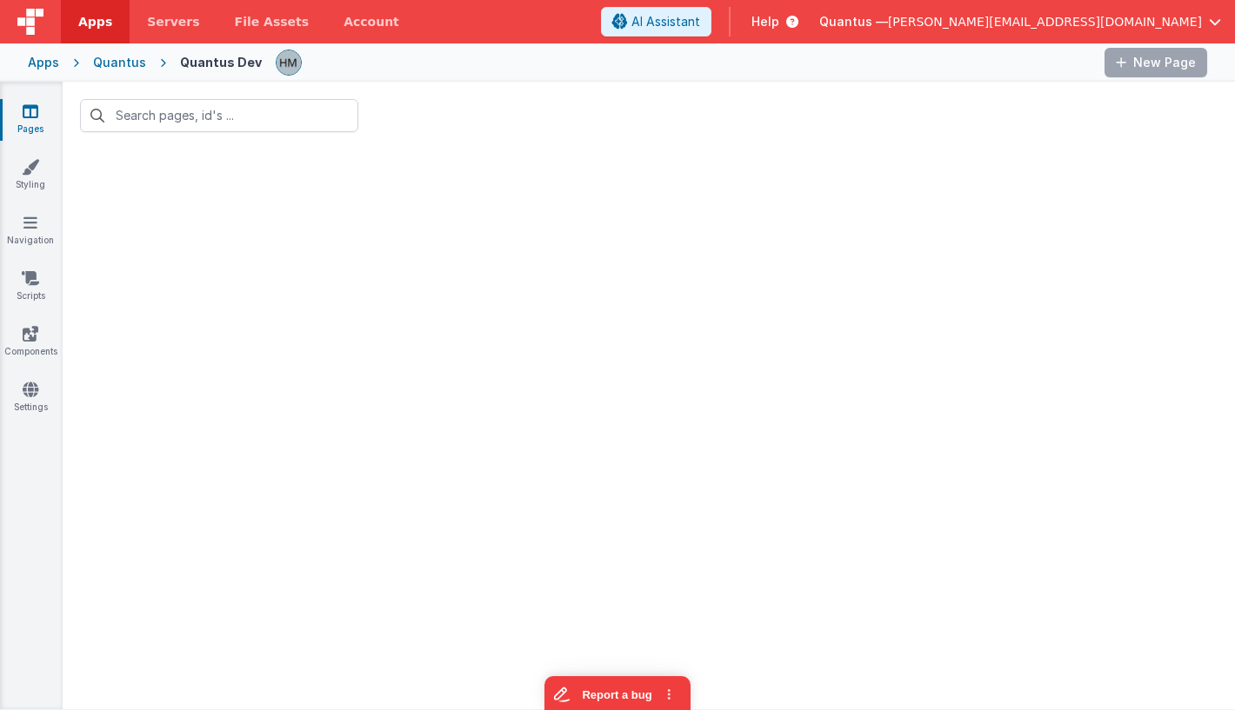
type input "document"
